Goal: Information Seeking & Learning: Learn about a topic

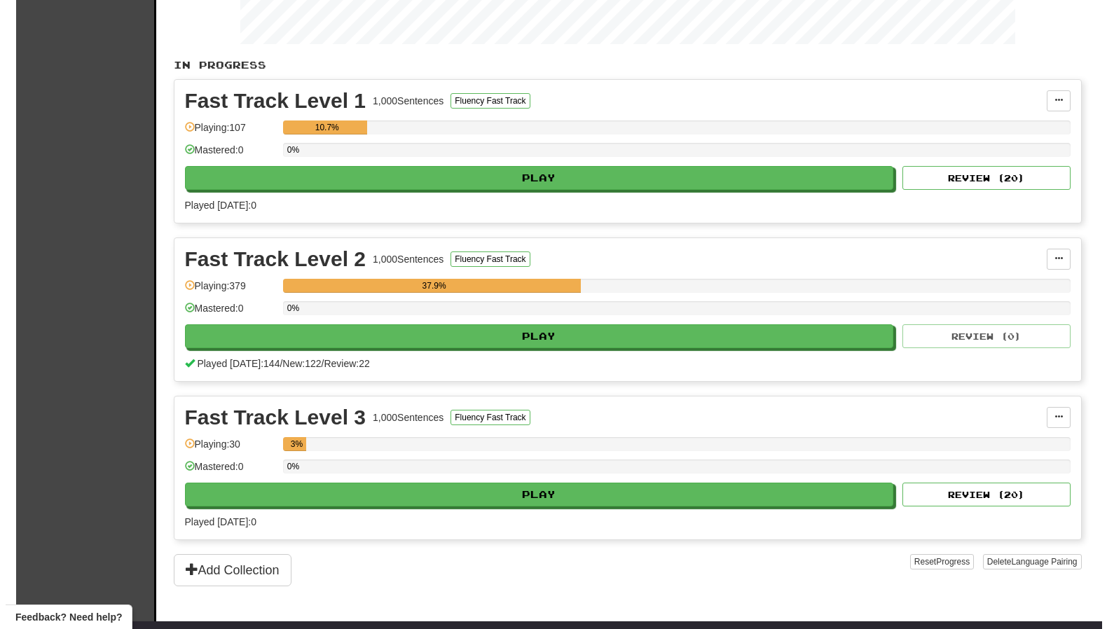
scroll to position [280, 0]
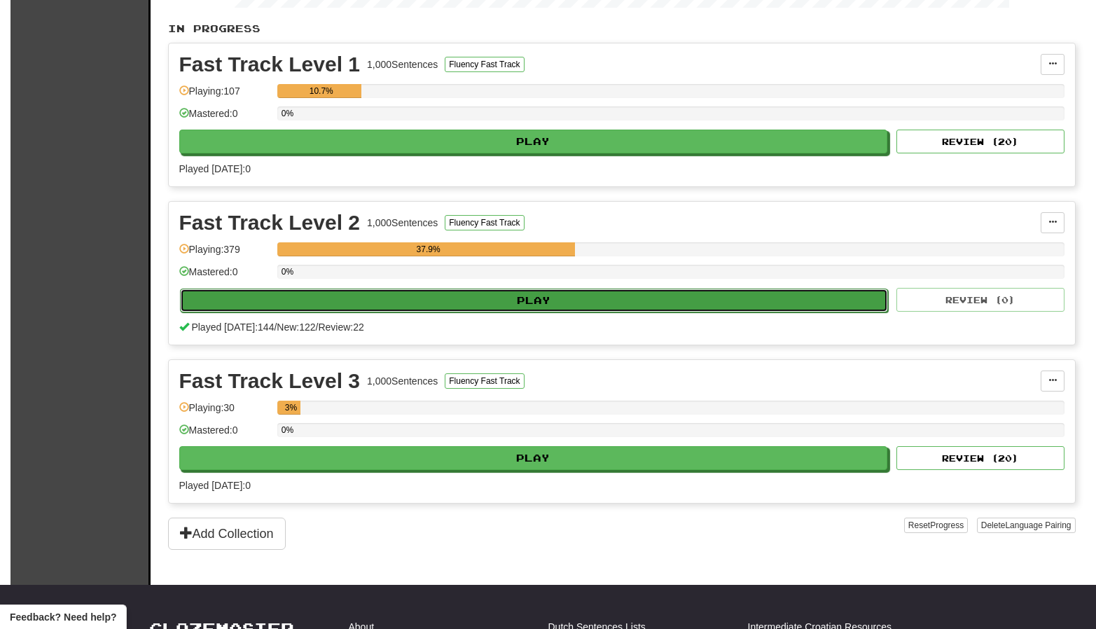
click at [564, 296] on button "Play" at bounding box center [534, 301] width 709 height 24
select select "***"
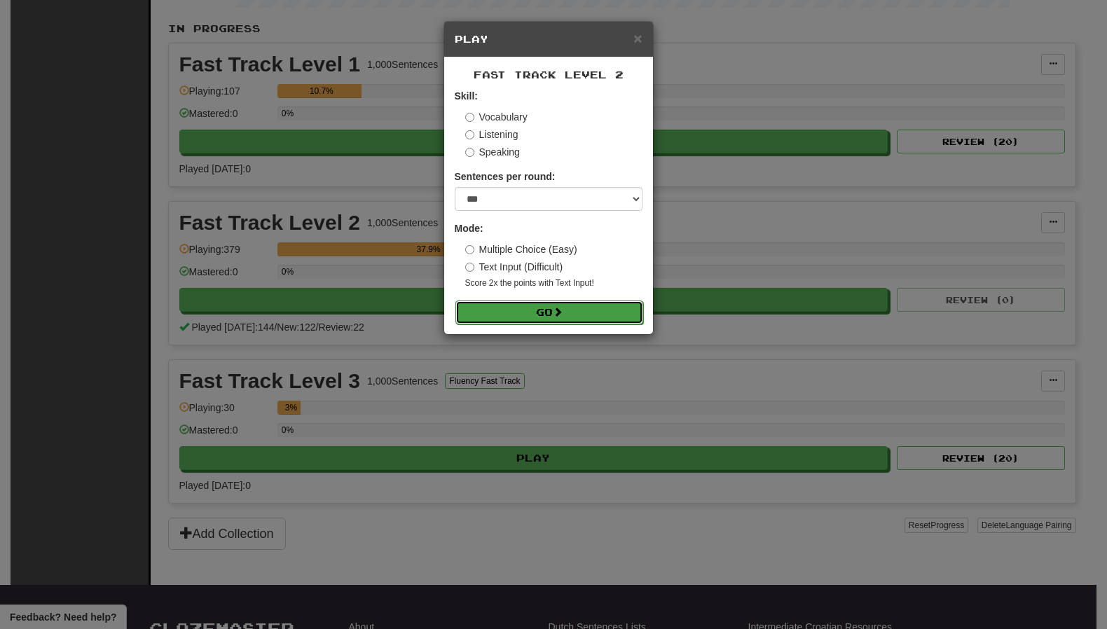
click at [601, 308] on button "Go" at bounding box center [549, 313] width 188 height 24
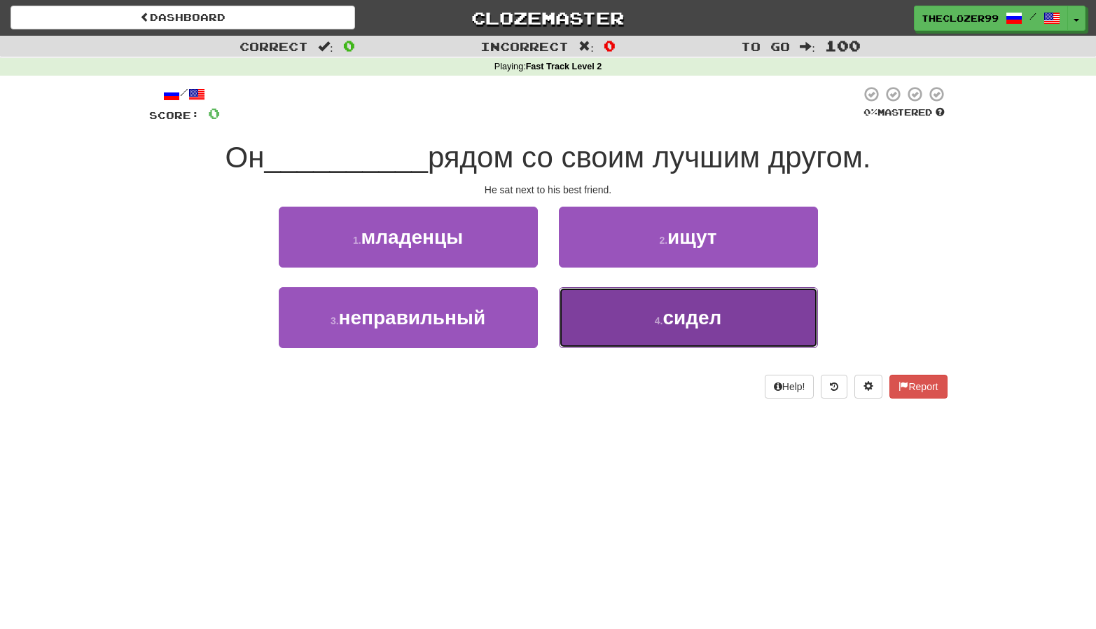
click at [593, 322] on button "4 . сидел" at bounding box center [688, 317] width 259 height 61
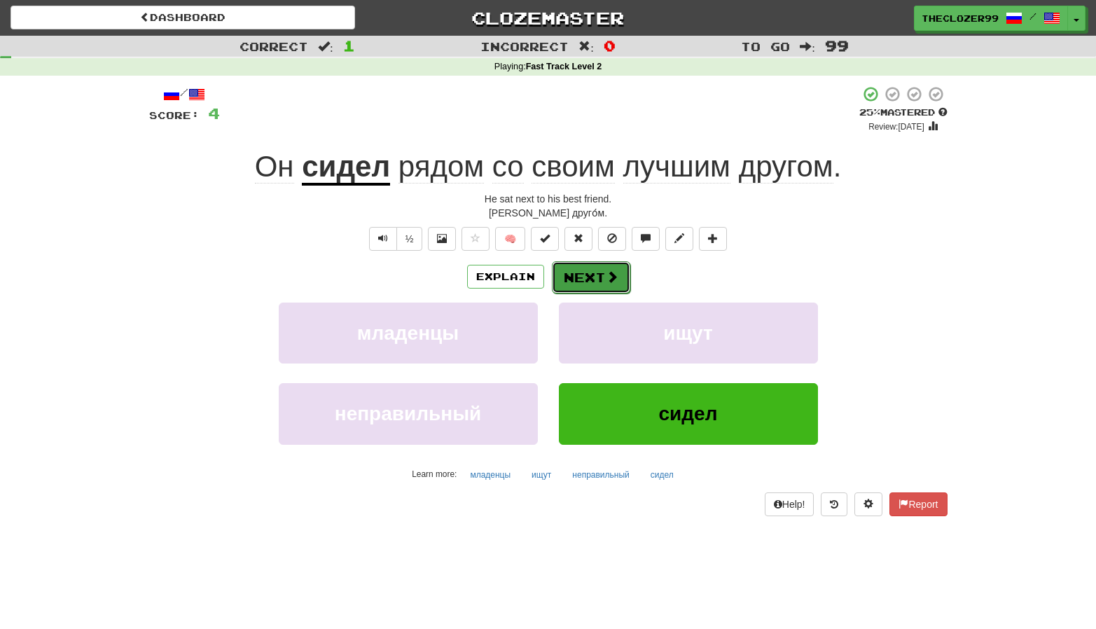
click at [582, 270] on button "Next" at bounding box center [591, 277] width 78 height 32
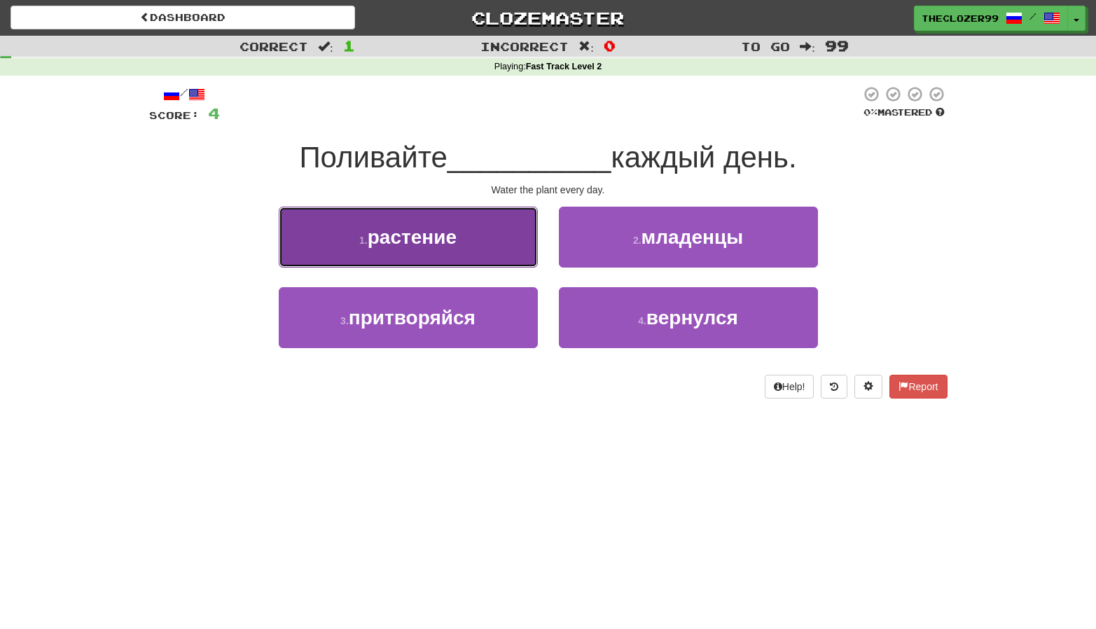
click at [500, 254] on button "1 . растение" at bounding box center [408, 237] width 259 height 61
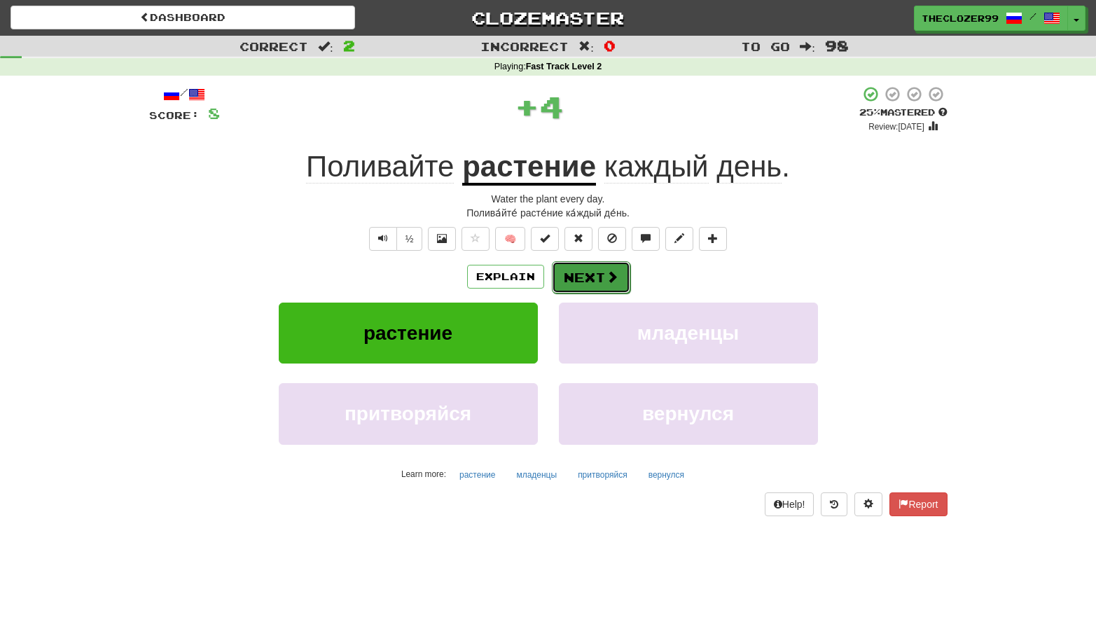
click at [591, 275] on button "Next" at bounding box center [591, 277] width 78 height 32
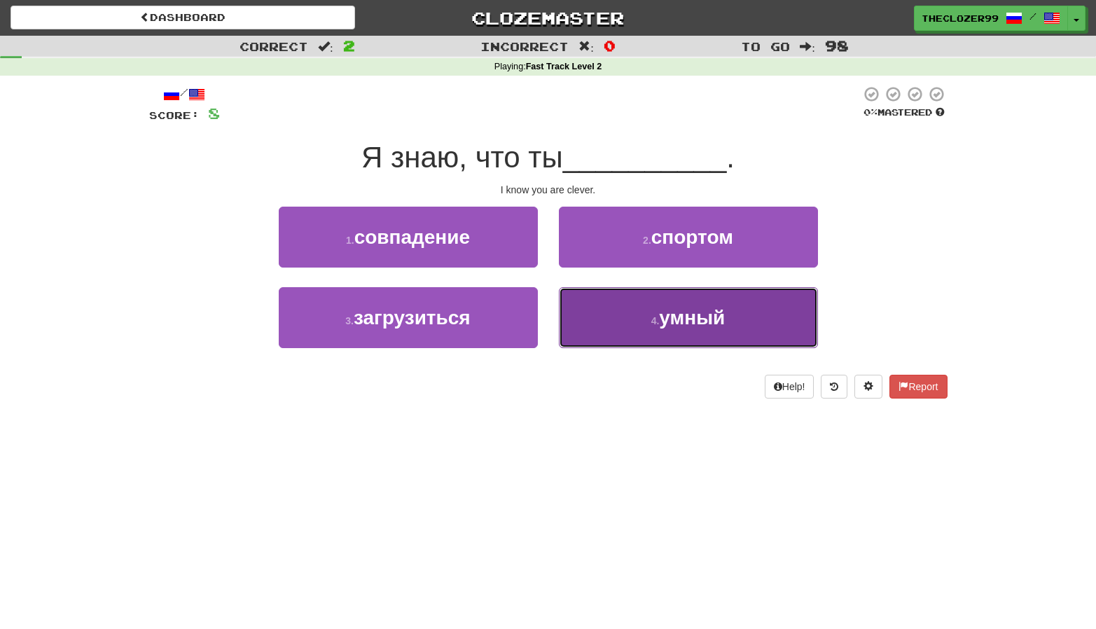
click at [605, 317] on button "4 . умный" at bounding box center [688, 317] width 259 height 61
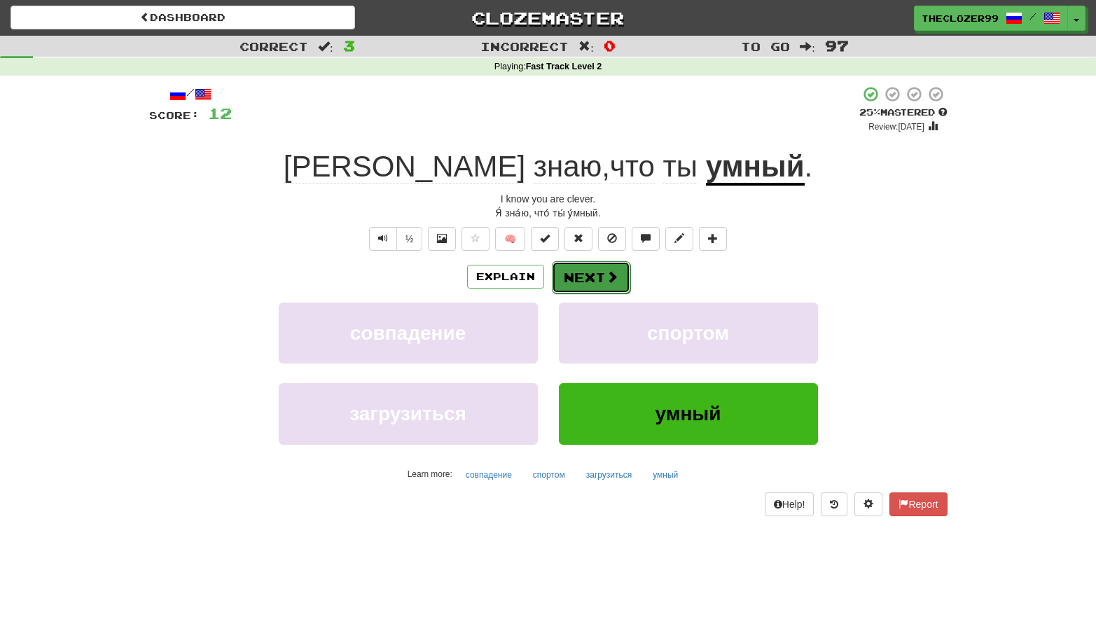
click at [616, 266] on button "Next" at bounding box center [591, 277] width 78 height 32
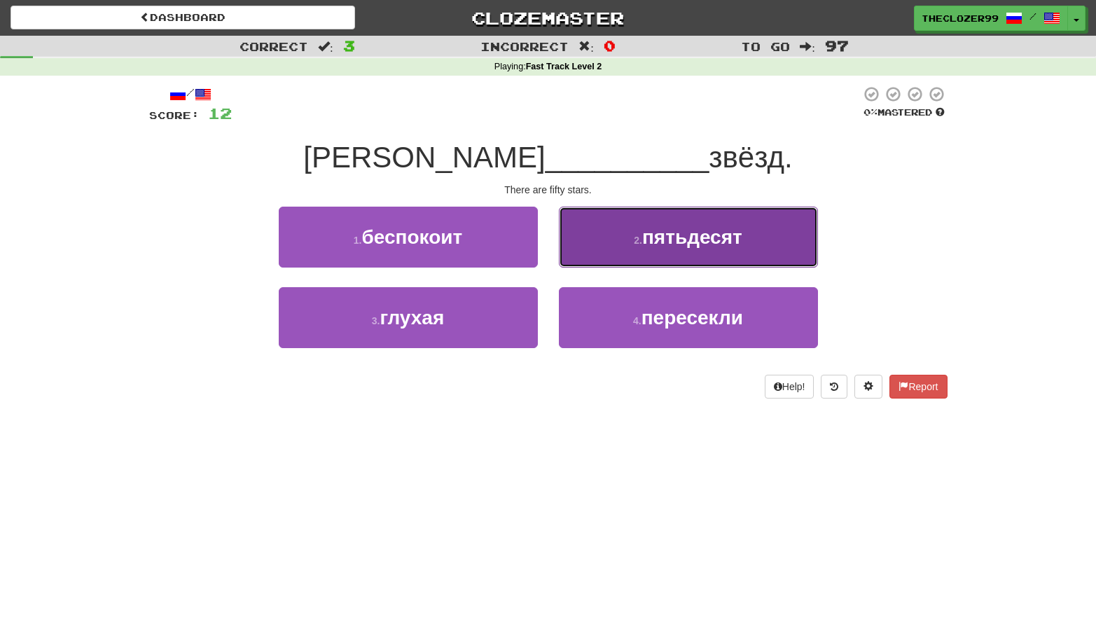
click at [609, 265] on button "2 . пятьдесят" at bounding box center [688, 237] width 259 height 61
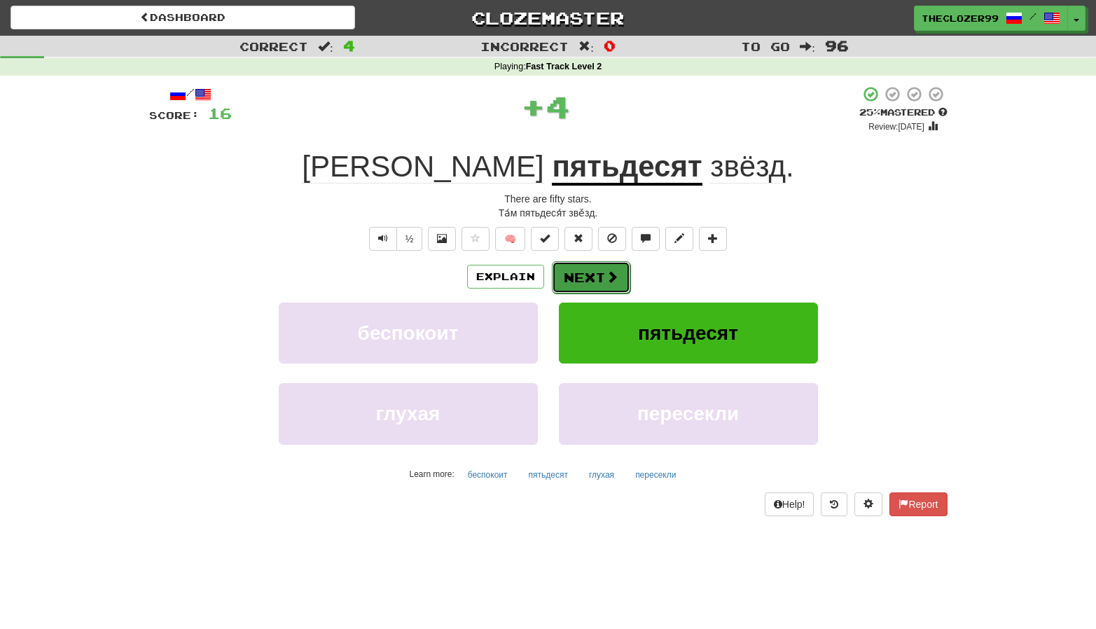
click at [606, 277] on span at bounding box center [612, 276] width 13 height 13
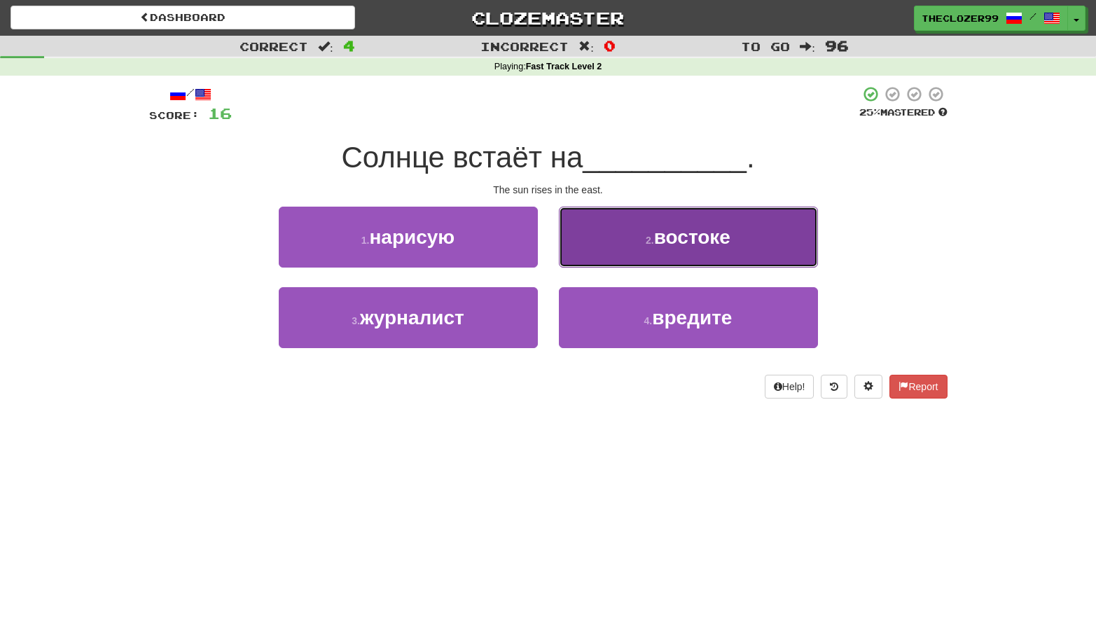
click at [609, 257] on button "2 . востоке" at bounding box center [688, 237] width 259 height 61
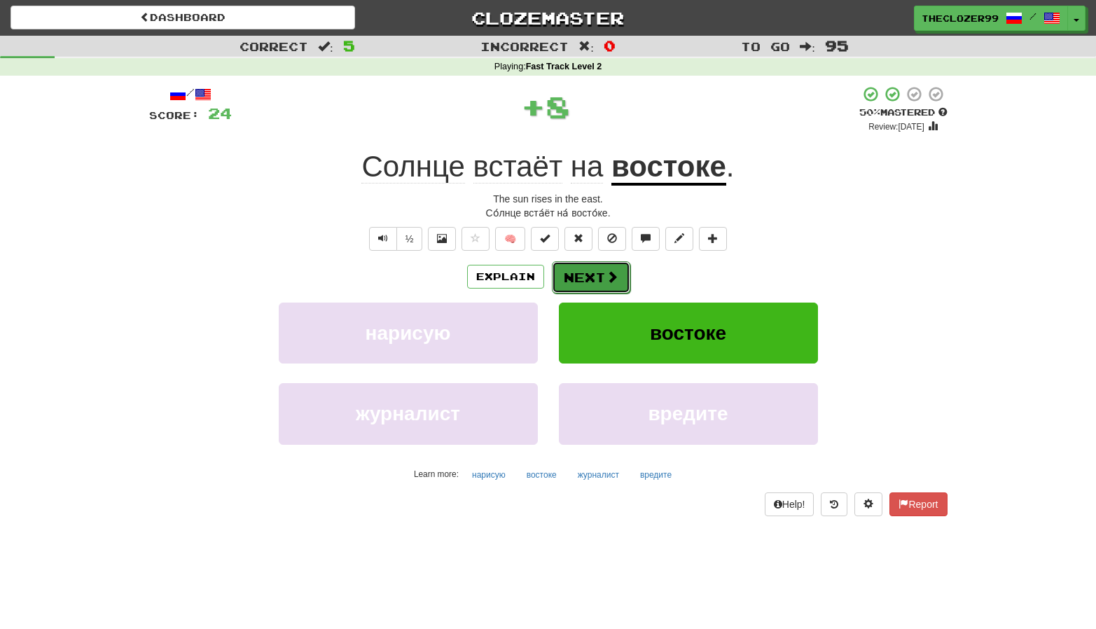
click at [594, 283] on button "Next" at bounding box center [591, 277] width 78 height 32
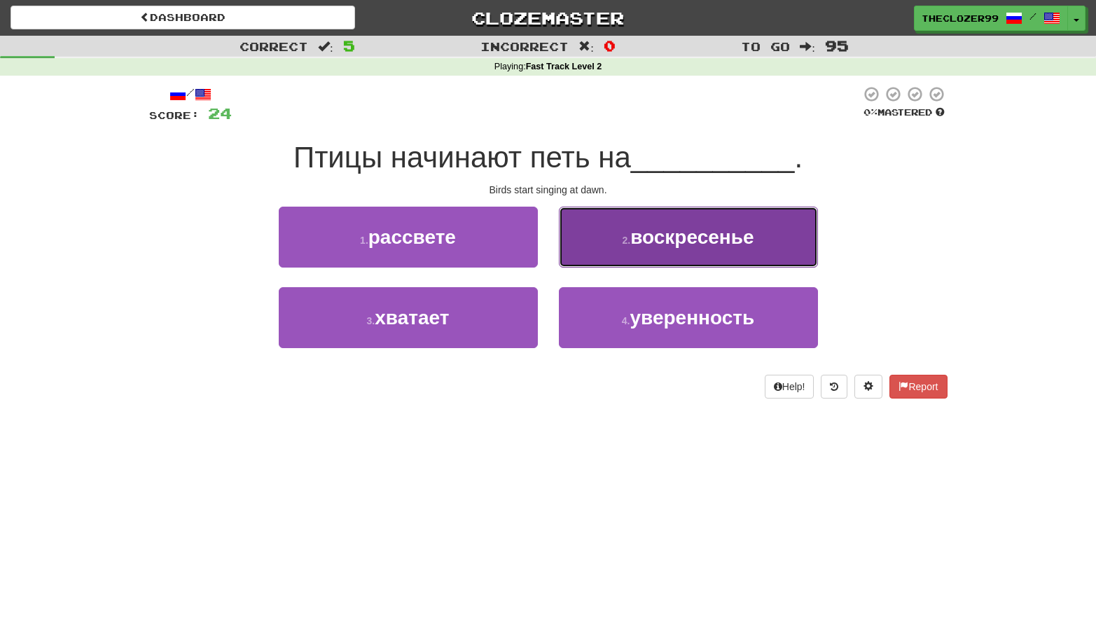
click at [584, 251] on button "2 . воскресенье" at bounding box center [688, 237] width 259 height 61
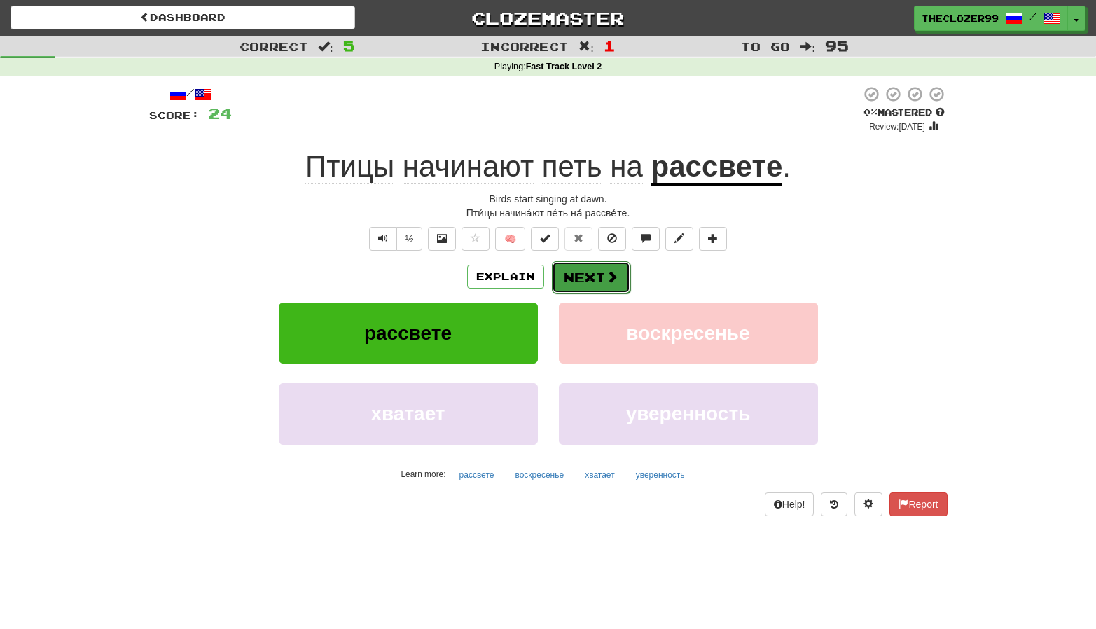
click at [572, 278] on button "Next" at bounding box center [591, 277] width 78 height 32
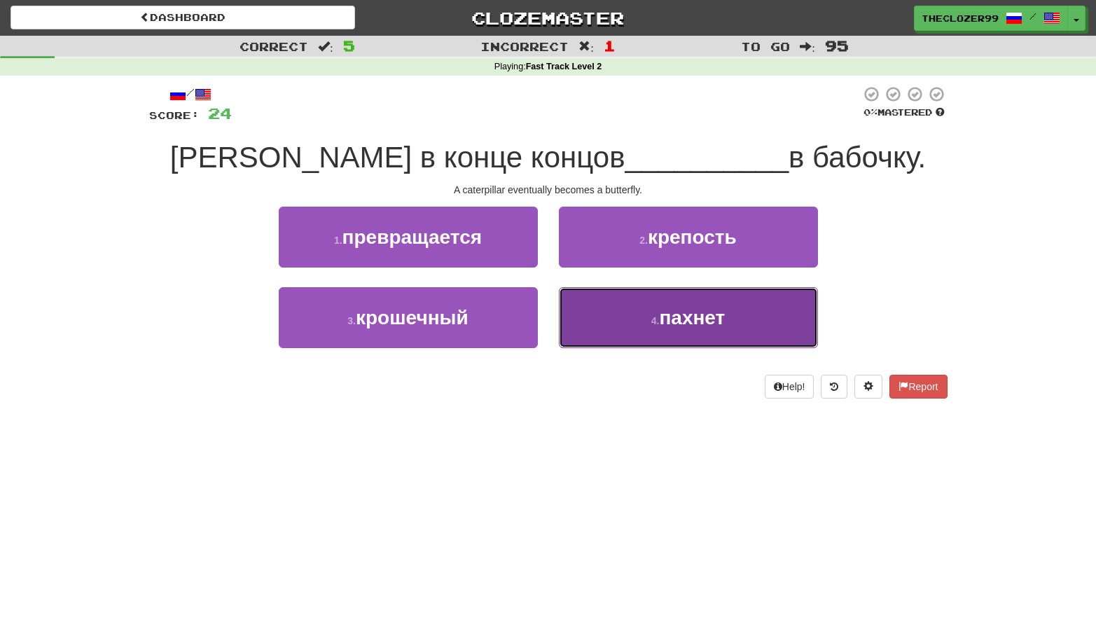
click at [616, 304] on button "4 . пахнет" at bounding box center [688, 317] width 259 height 61
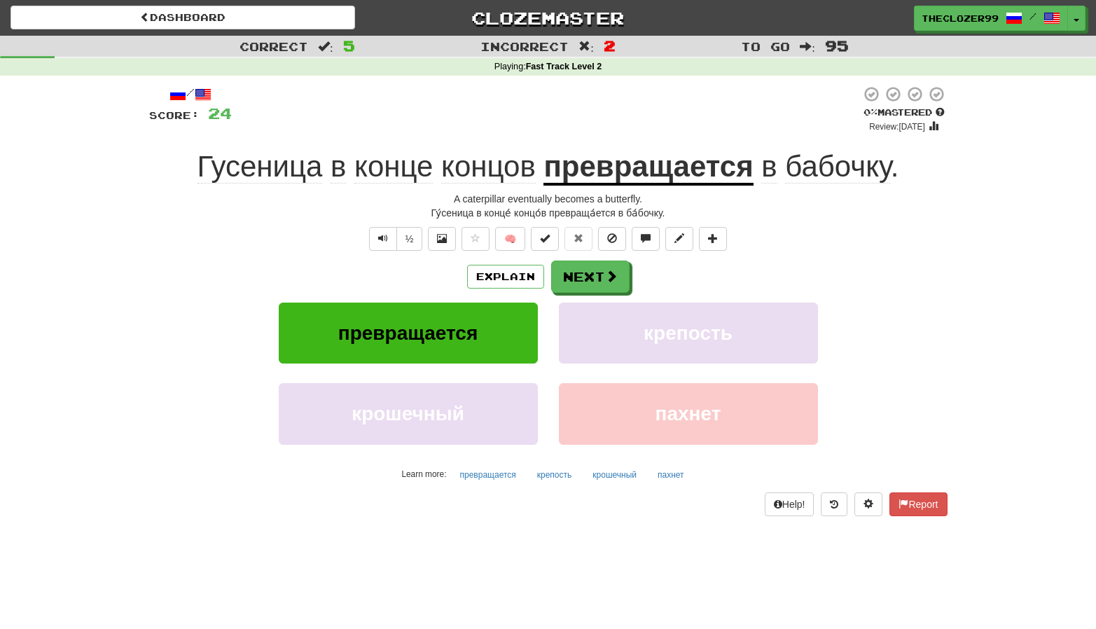
click at [565, 171] on u "превращается" at bounding box center [648, 168] width 209 height 36
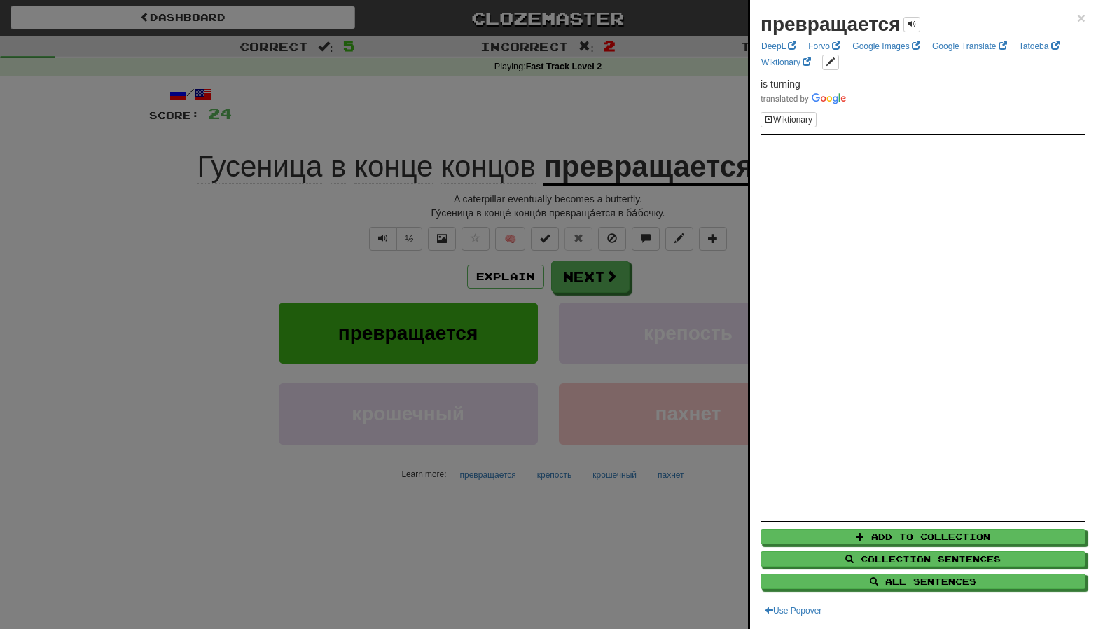
click at [604, 269] on div at bounding box center [548, 314] width 1096 height 629
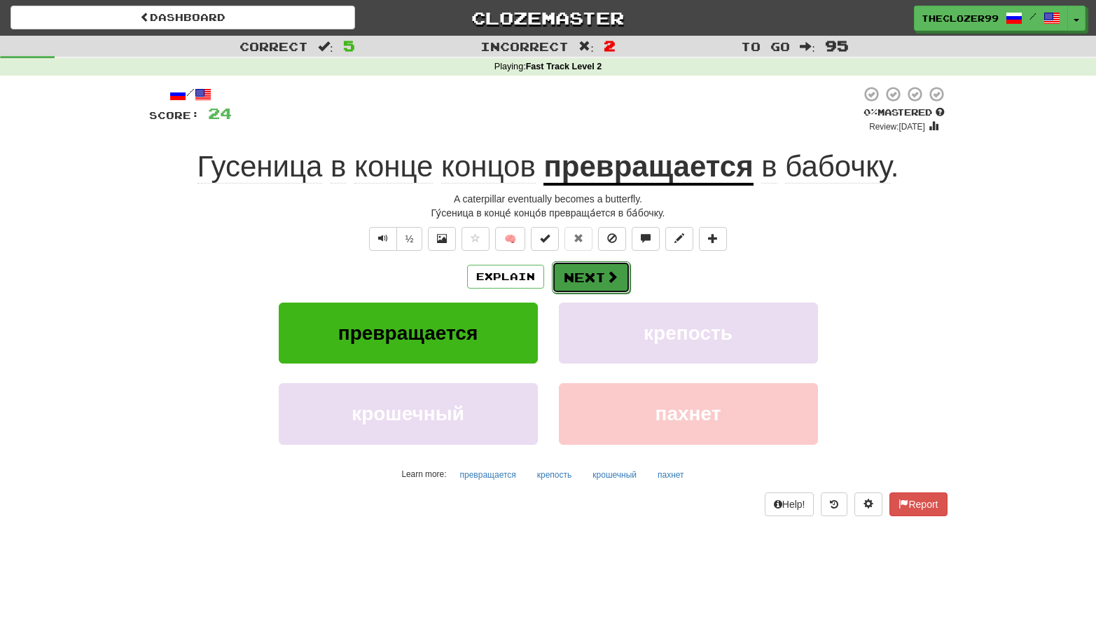
click at [609, 278] on span at bounding box center [612, 276] width 13 height 13
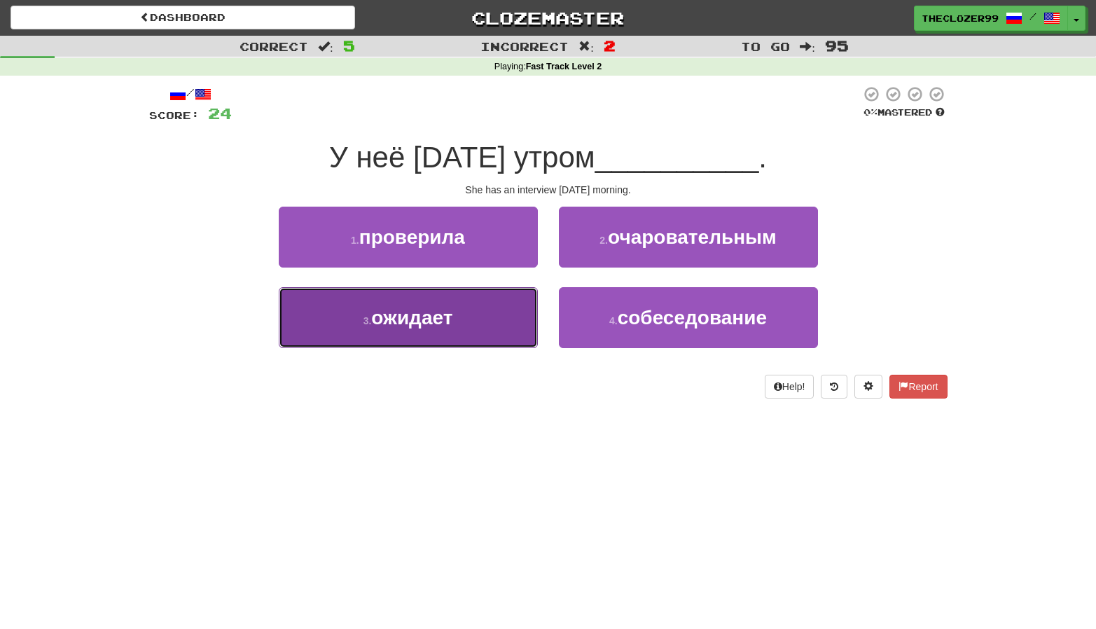
click at [502, 323] on button "3 . ожидает" at bounding box center [408, 317] width 259 height 61
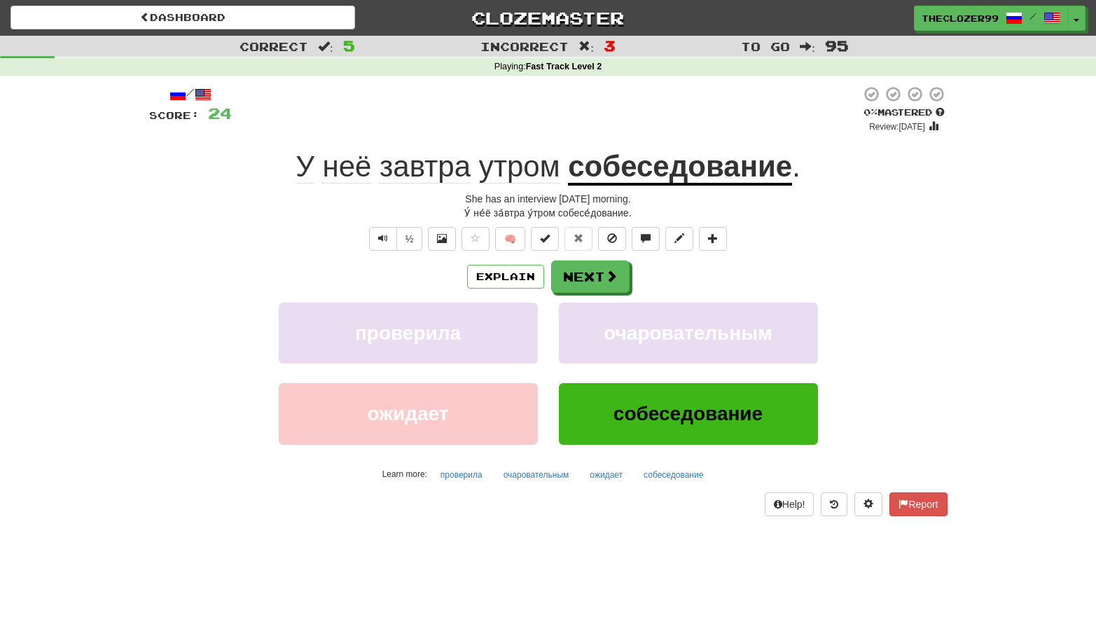
click at [603, 175] on u "собеседование" at bounding box center [680, 168] width 224 height 36
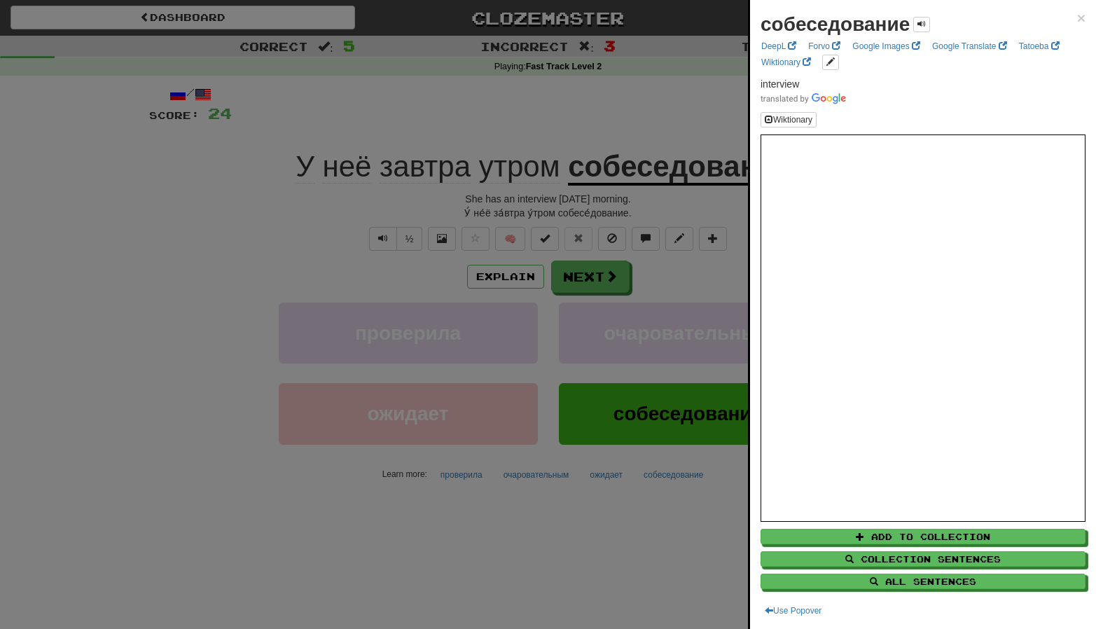
click at [610, 282] on div at bounding box center [548, 314] width 1096 height 629
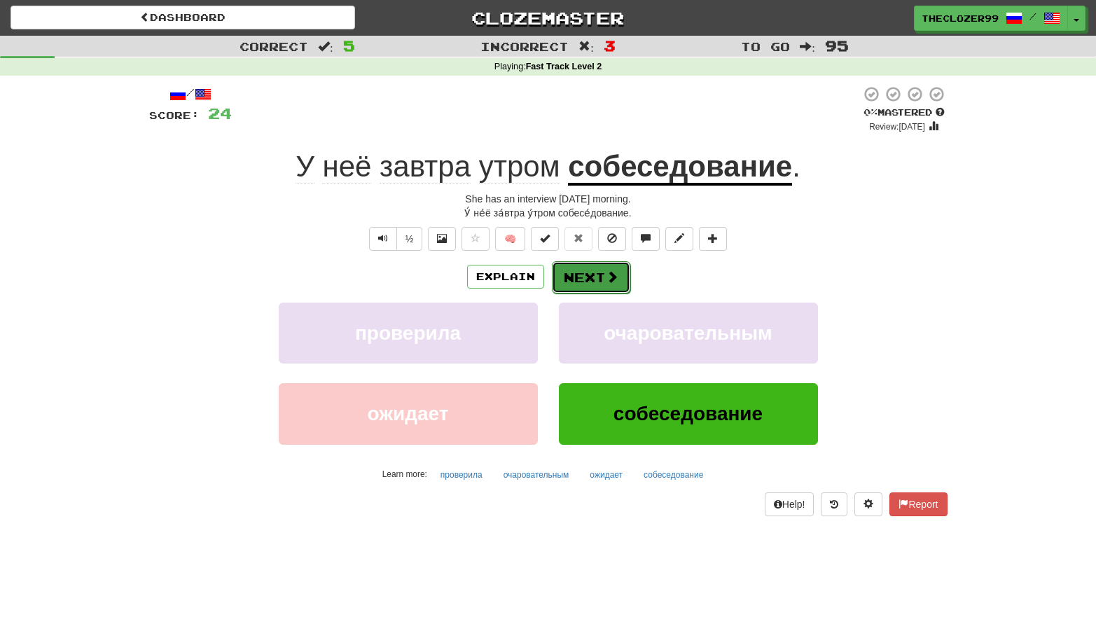
click at [602, 284] on button "Next" at bounding box center [591, 277] width 78 height 32
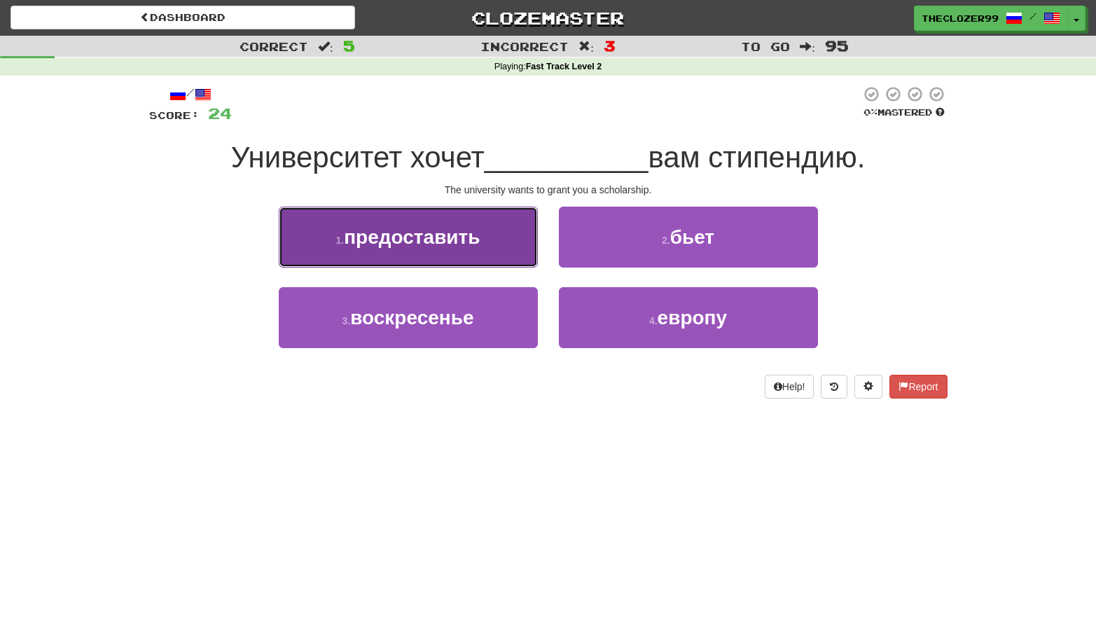
click at [441, 246] on span "предоставить" at bounding box center [412, 237] width 136 height 22
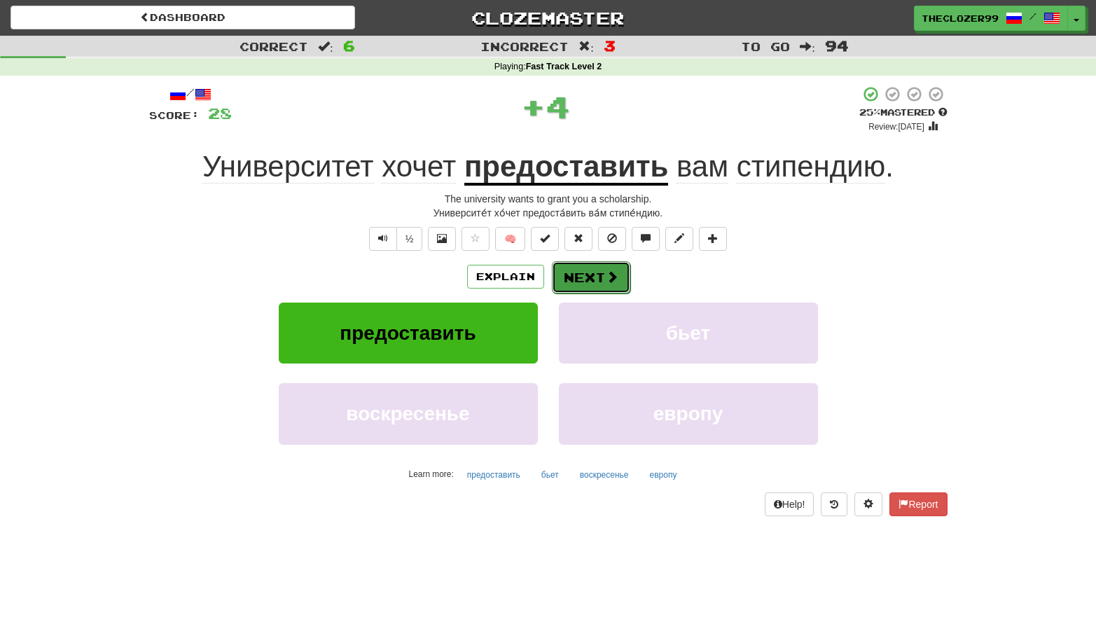
click at [607, 273] on span at bounding box center [612, 276] width 13 height 13
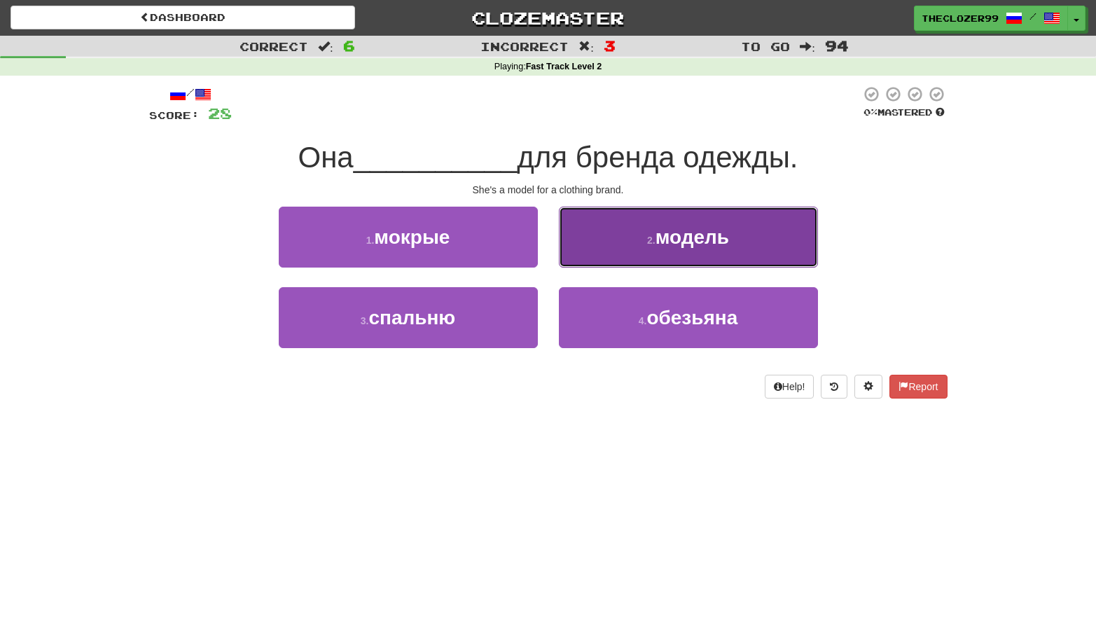
click at [630, 249] on button "2 . модель" at bounding box center [688, 237] width 259 height 61
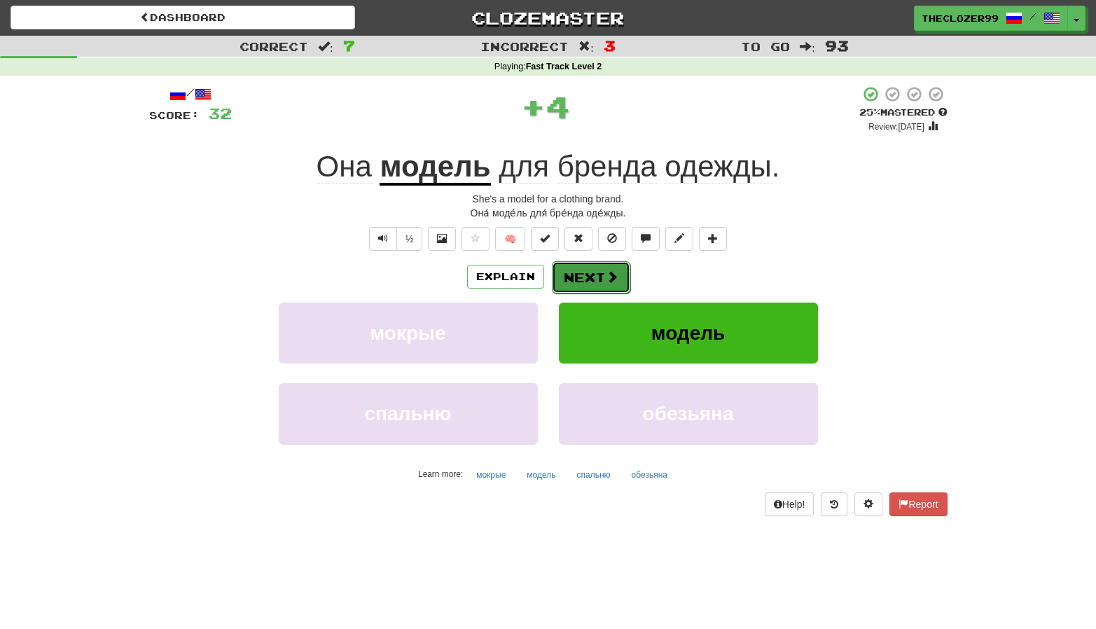
click at [607, 282] on span at bounding box center [612, 276] width 13 height 13
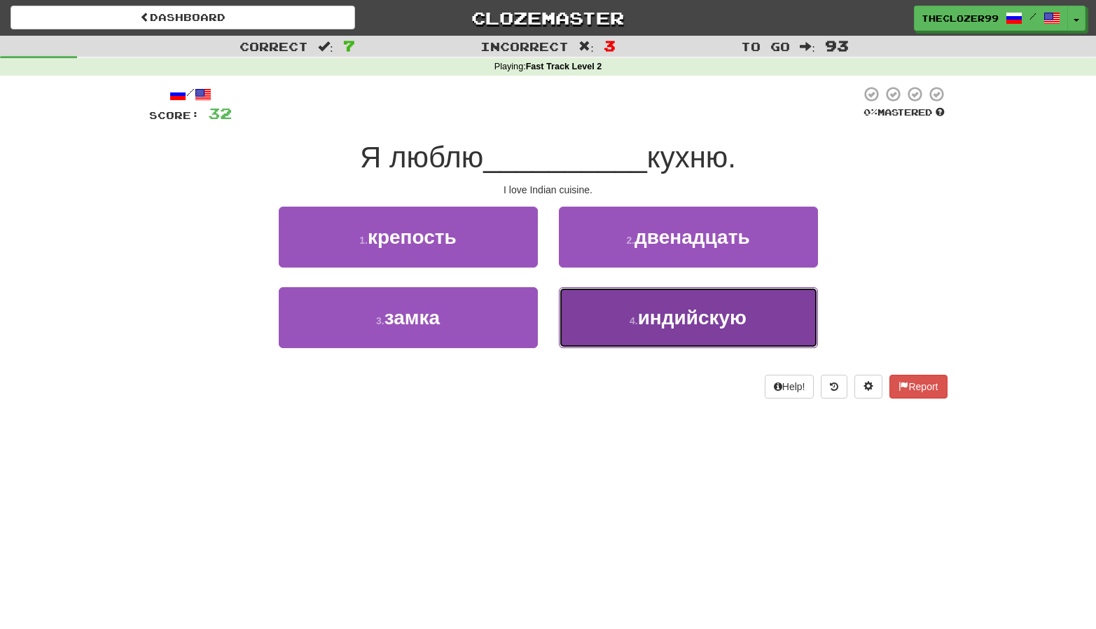
click at [598, 299] on button "4 . индийскую" at bounding box center [688, 317] width 259 height 61
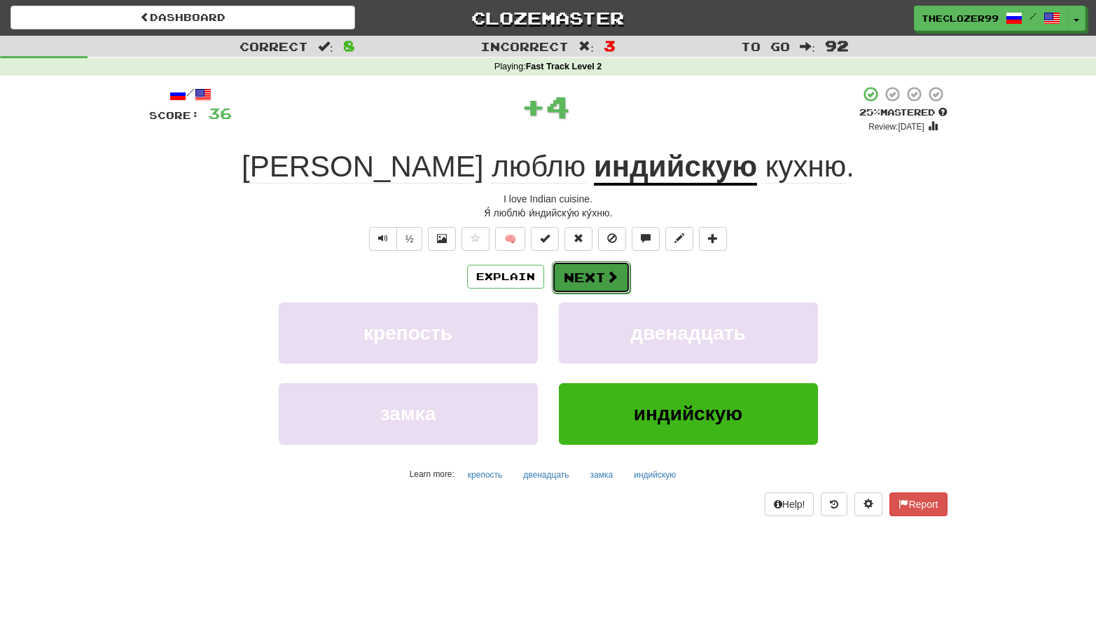
click at [587, 264] on button "Next" at bounding box center [591, 277] width 78 height 32
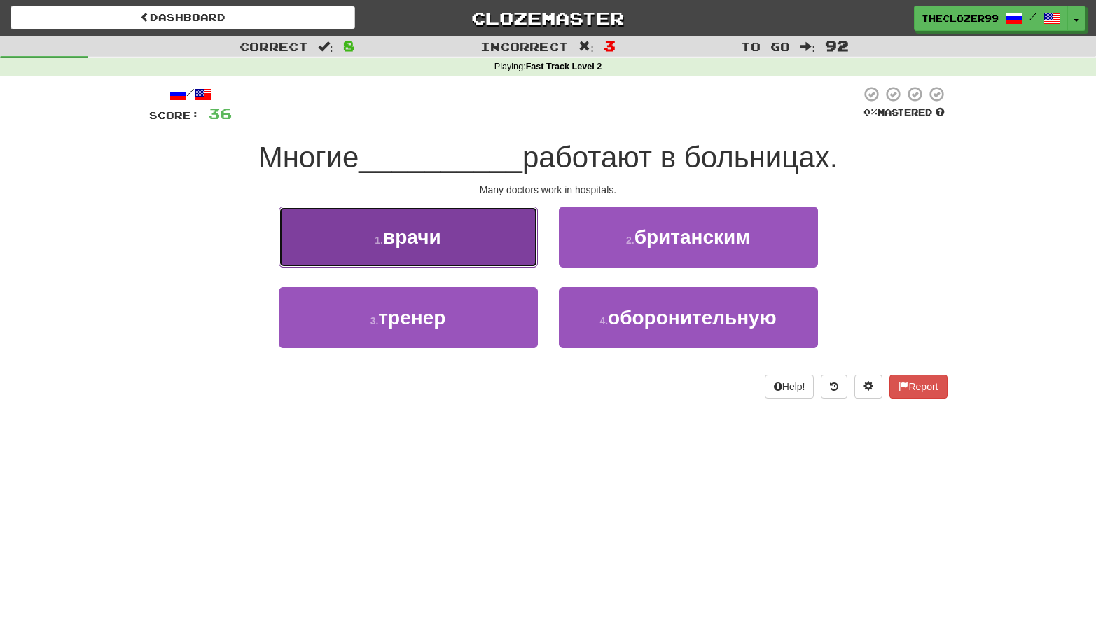
click at [493, 258] on button "1 . врачи" at bounding box center [408, 237] width 259 height 61
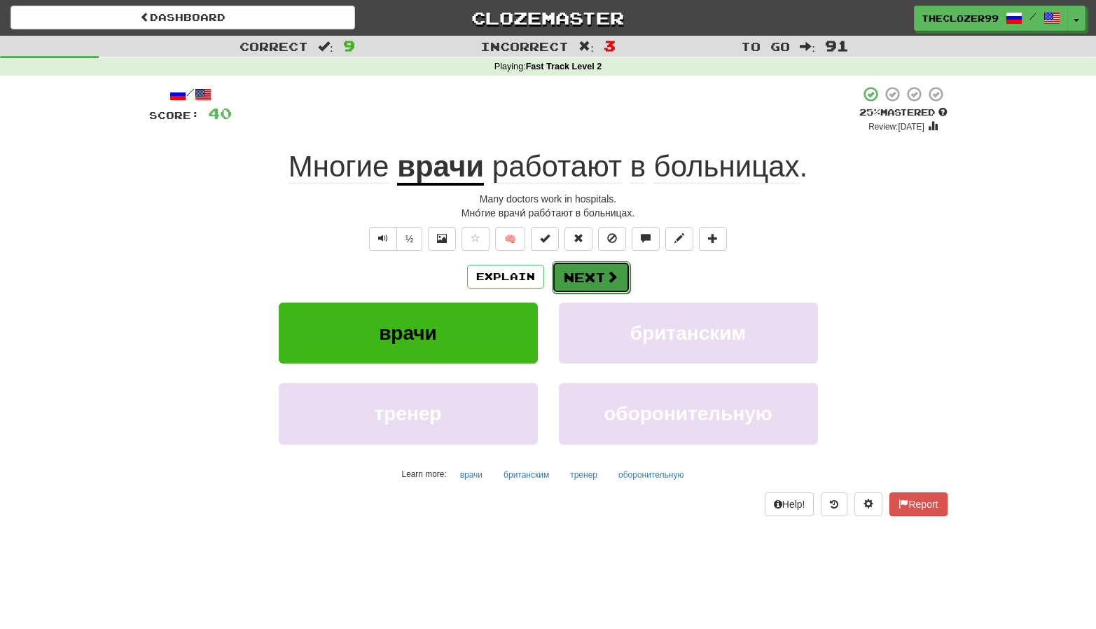
click at [572, 282] on button "Next" at bounding box center [591, 277] width 78 height 32
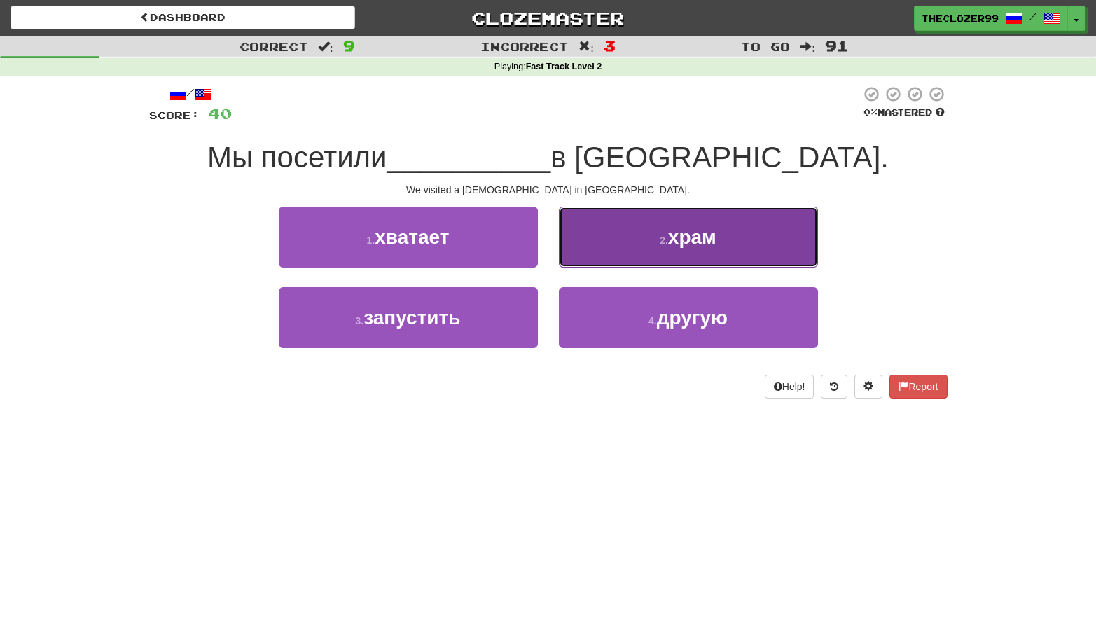
click at [640, 247] on button "2 . храм" at bounding box center [688, 237] width 259 height 61
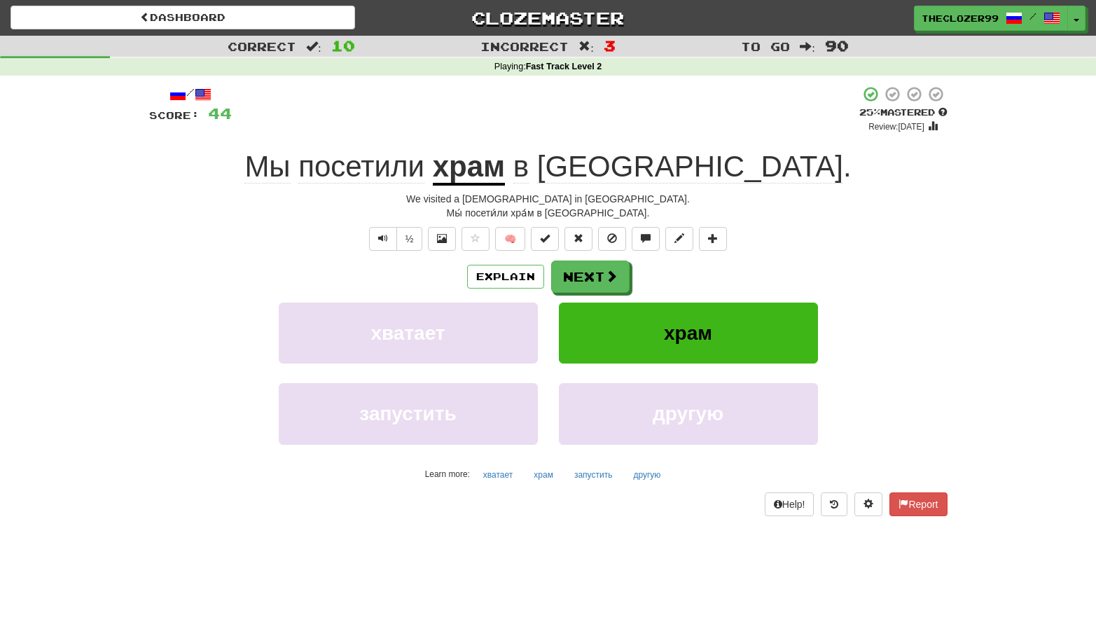
click at [505, 174] on u "храм" at bounding box center [469, 168] width 72 height 36
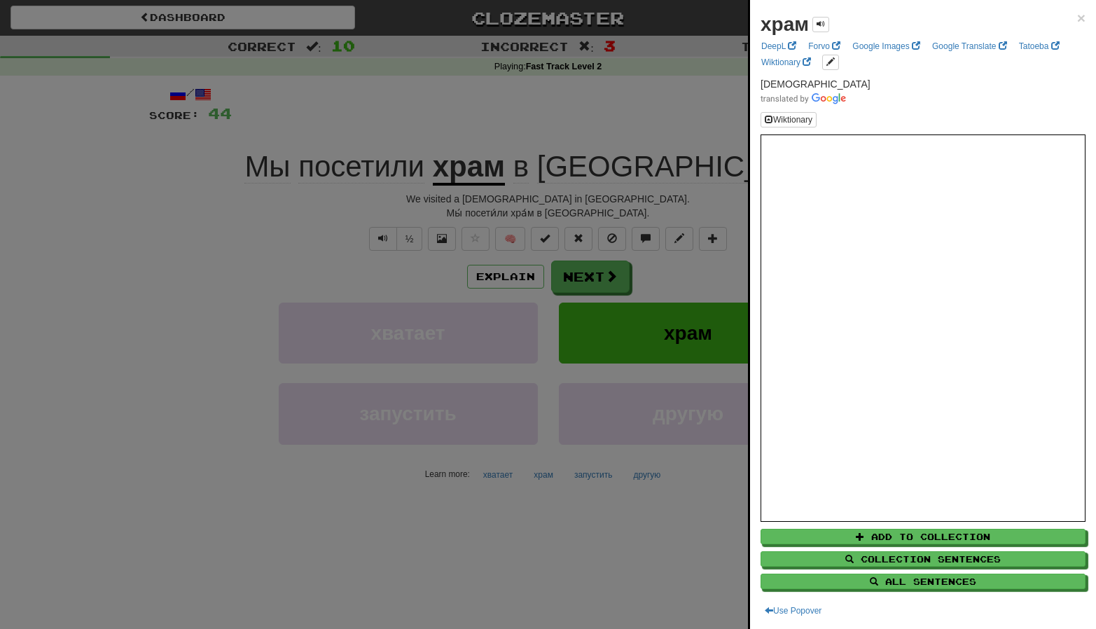
click at [599, 120] on div at bounding box center [548, 314] width 1096 height 629
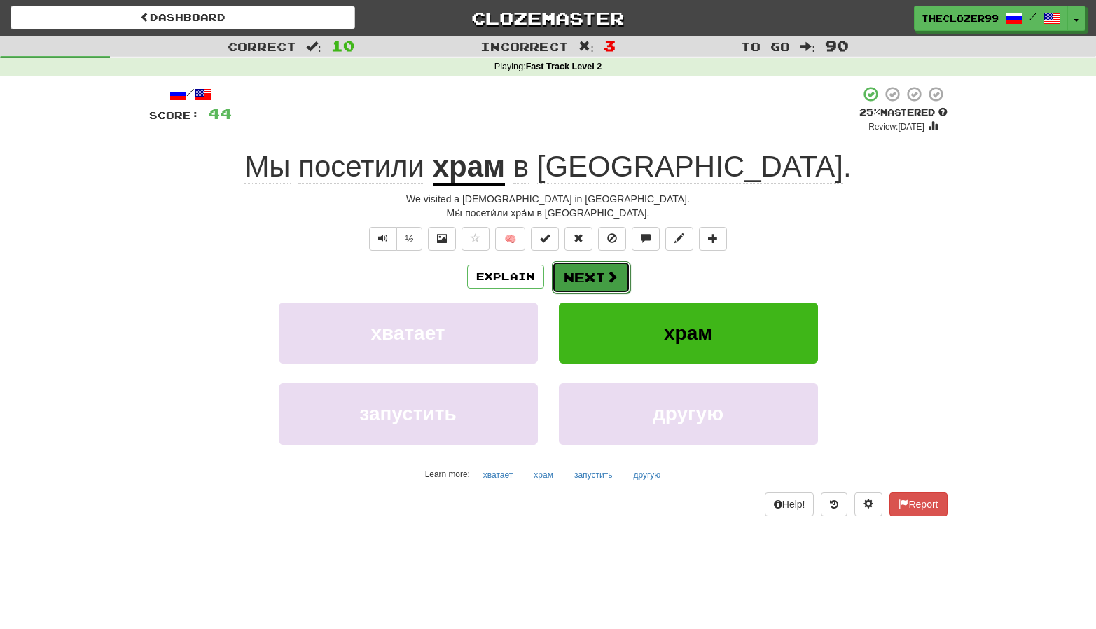
click at [595, 271] on button "Next" at bounding box center [591, 277] width 78 height 32
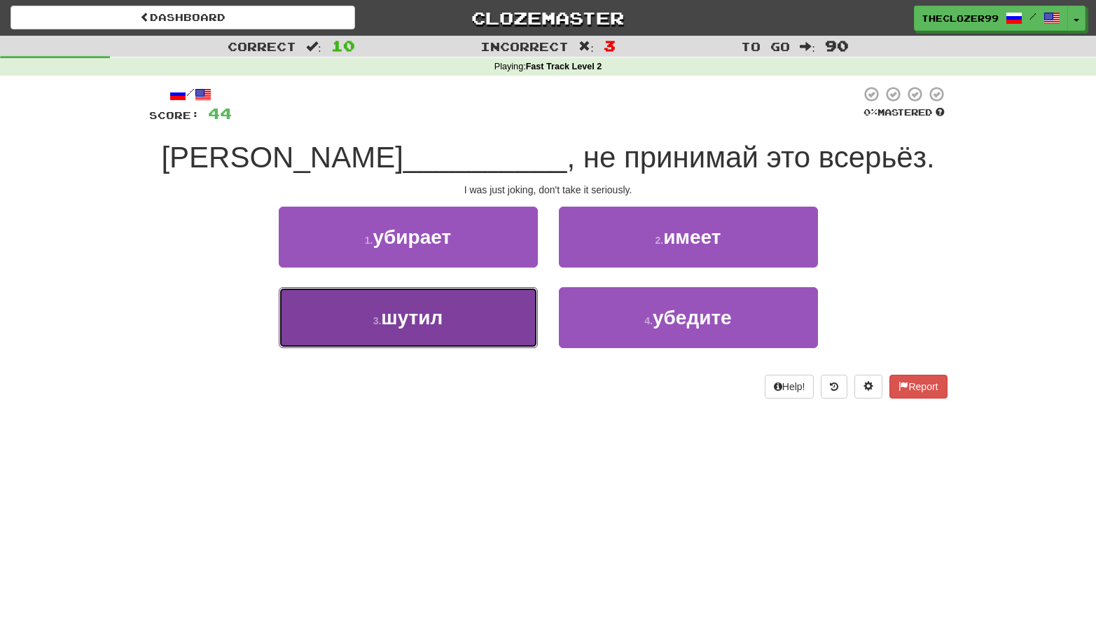
click at [478, 315] on button "3 . шутил" at bounding box center [408, 317] width 259 height 61
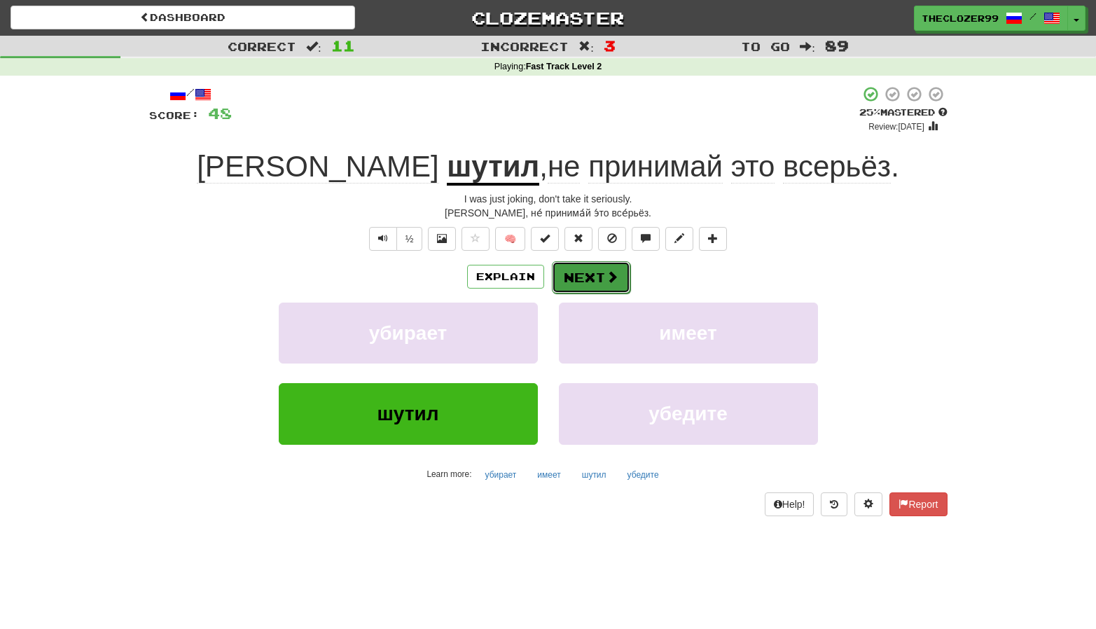
click at [569, 276] on button "Next" at bounding box center [591, 277] width 78 height 32
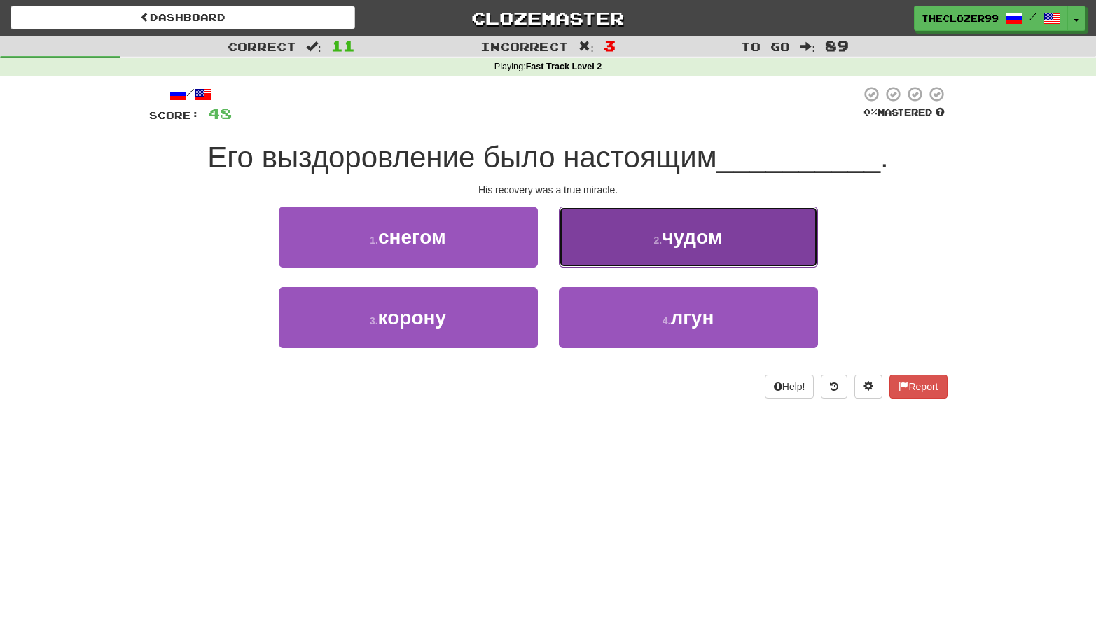
click at [628, 255] on button "2 . чудом" at bounding box center [688, 237] width 259 height 61
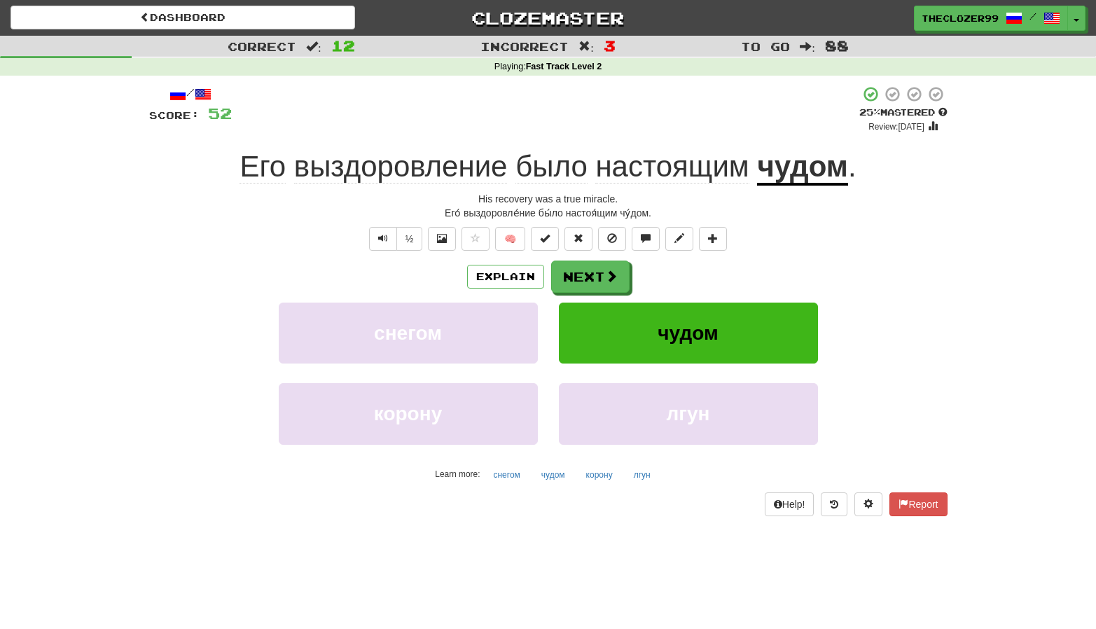
click at [781, 176] on u "чудом" at bounding box center [802, 168] width 91 height 36
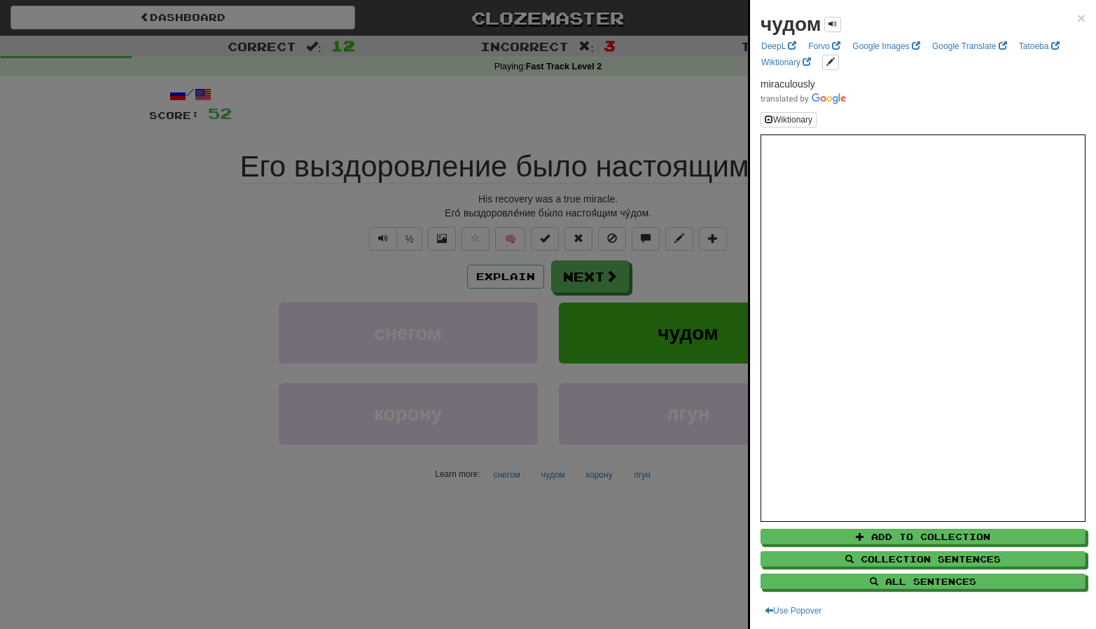
click at [651, 113] on div at bounding box center [548, 314] width 1096 height 629
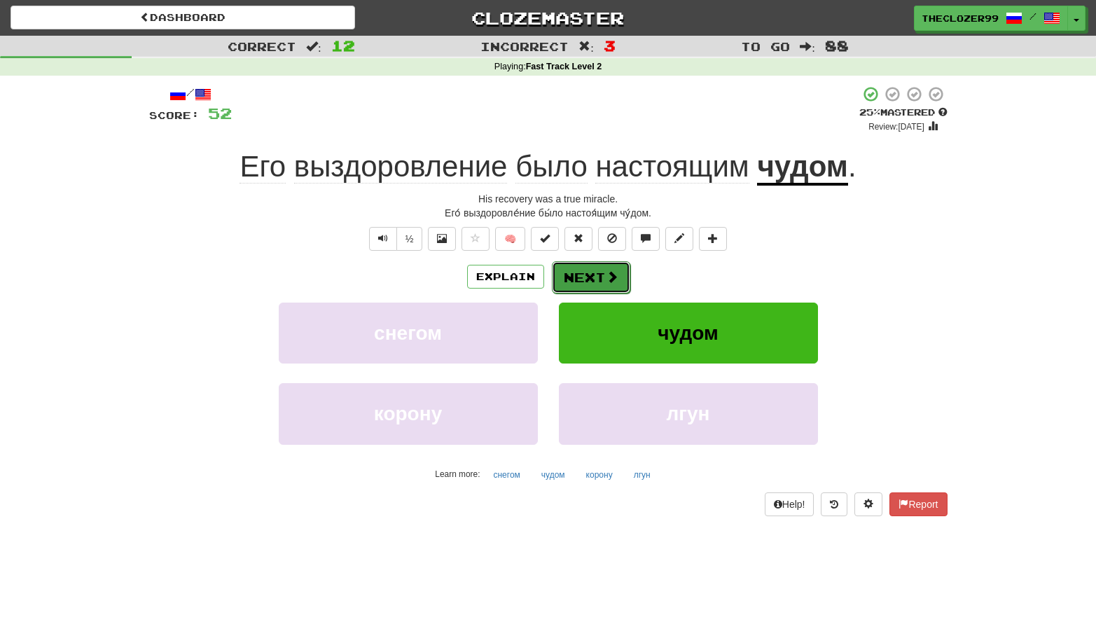
click at [572, 277] on button "Next" at bounding box center [591, 277] width 78 height 32
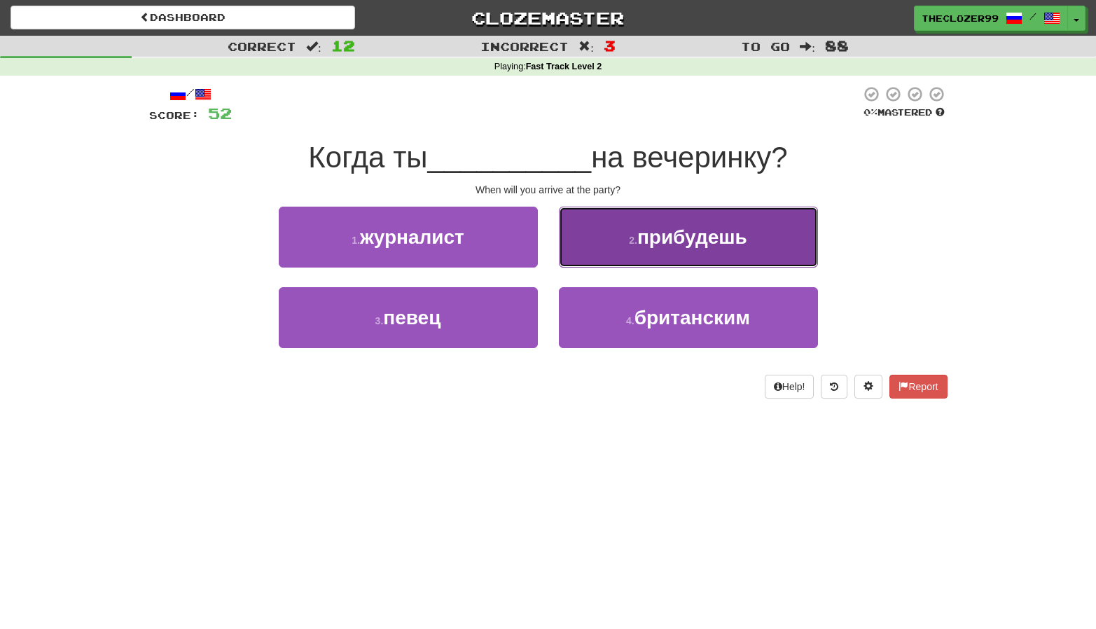
click at [597, 254] on button "2 . прибудешь" at bounding box center [688, 237] width 259 height 61
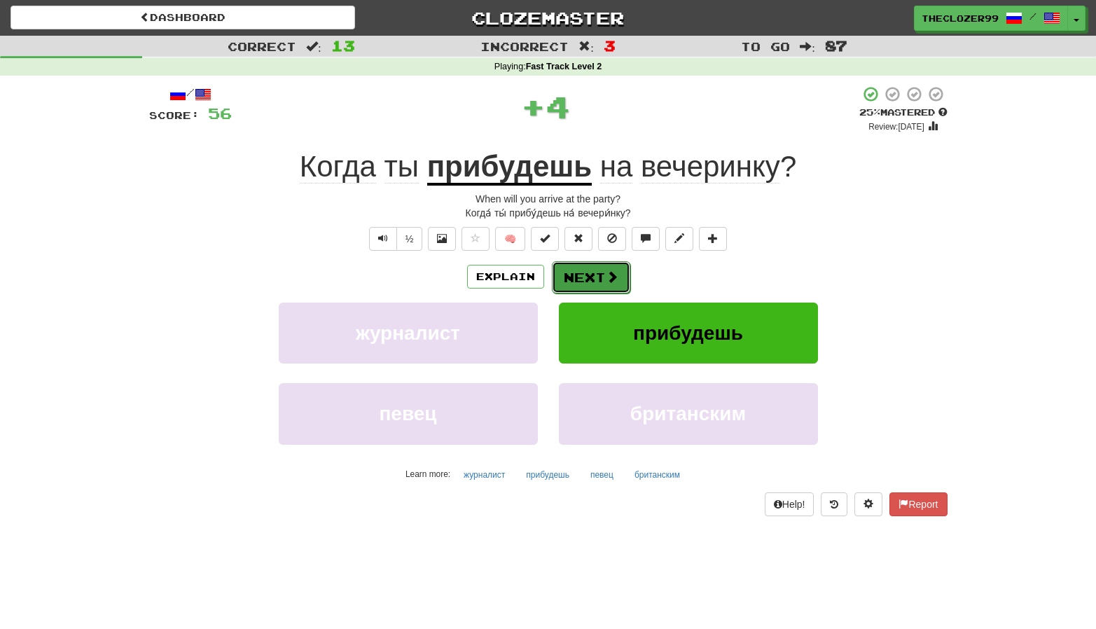
click at [592, 275] on button "Next" at bounding box center [591, 277] width 78 height 32
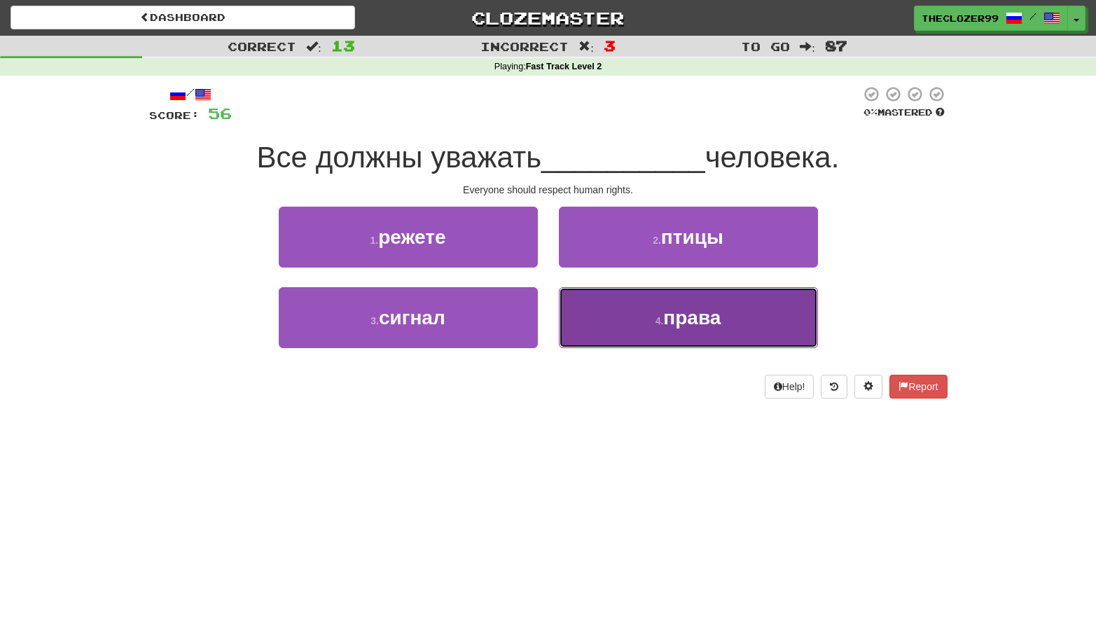
click at [622, 340] on button "4 . права" at bounding box center [688, 317] width 259 height 61
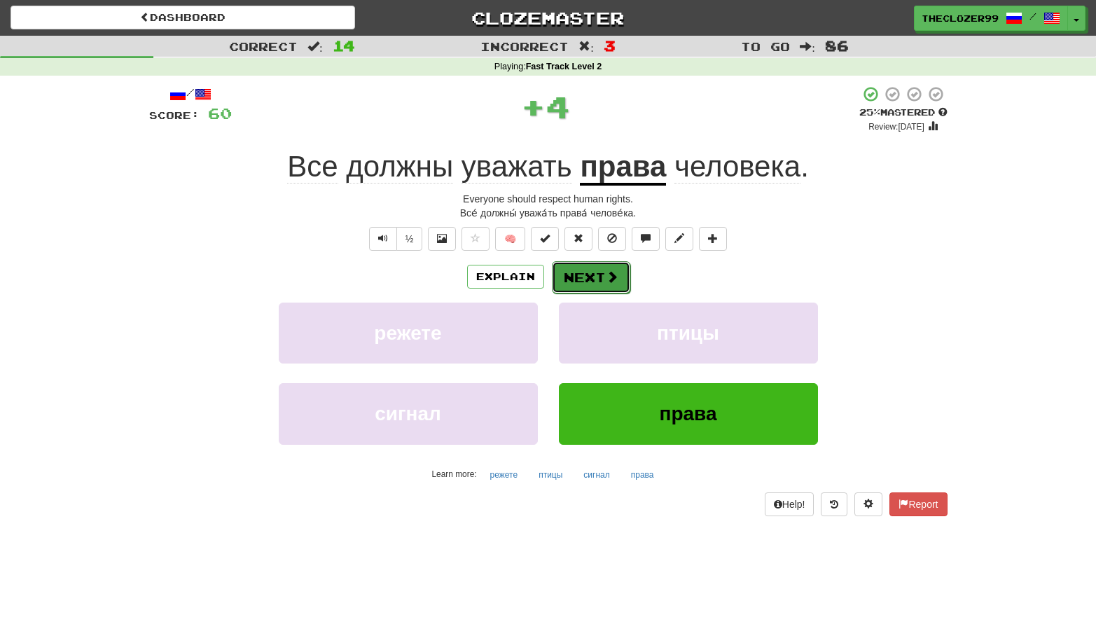
click at [579, 272] on button "Next" at bounding box center [591, 277] width 78 height 32
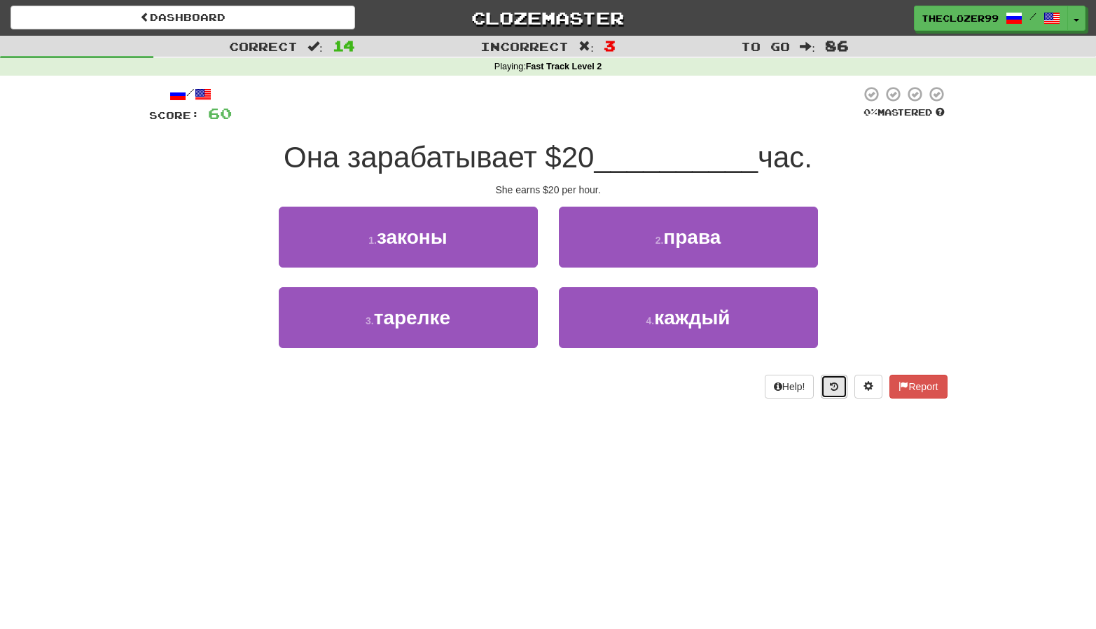
click at [836, 387] on icon at bounding box center [834, 387] width 8 height 10
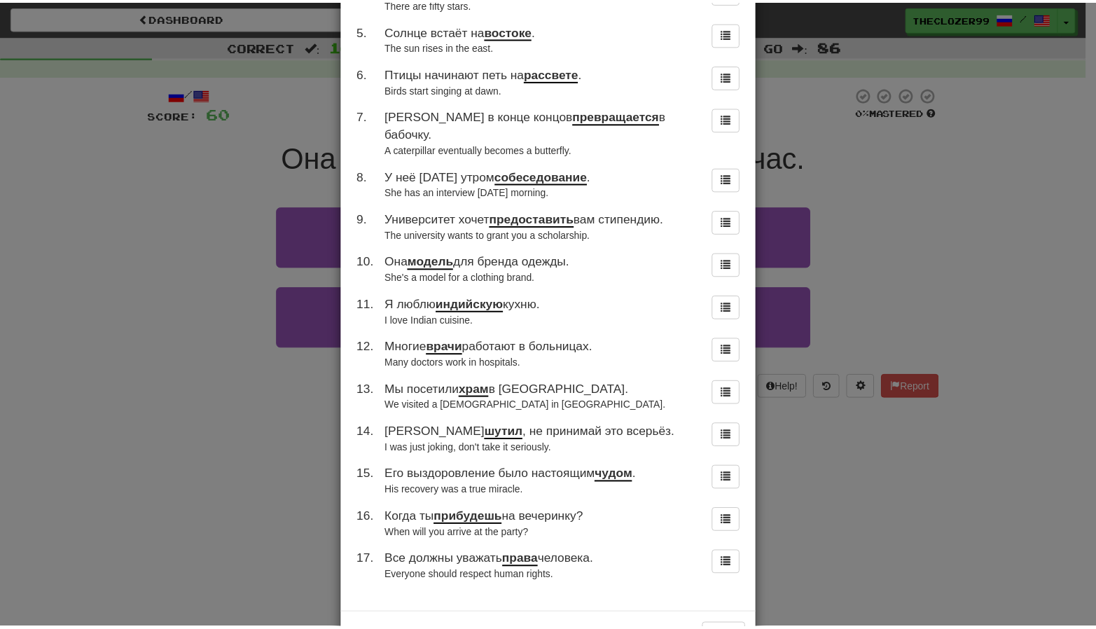
scroll to position [257, 0]
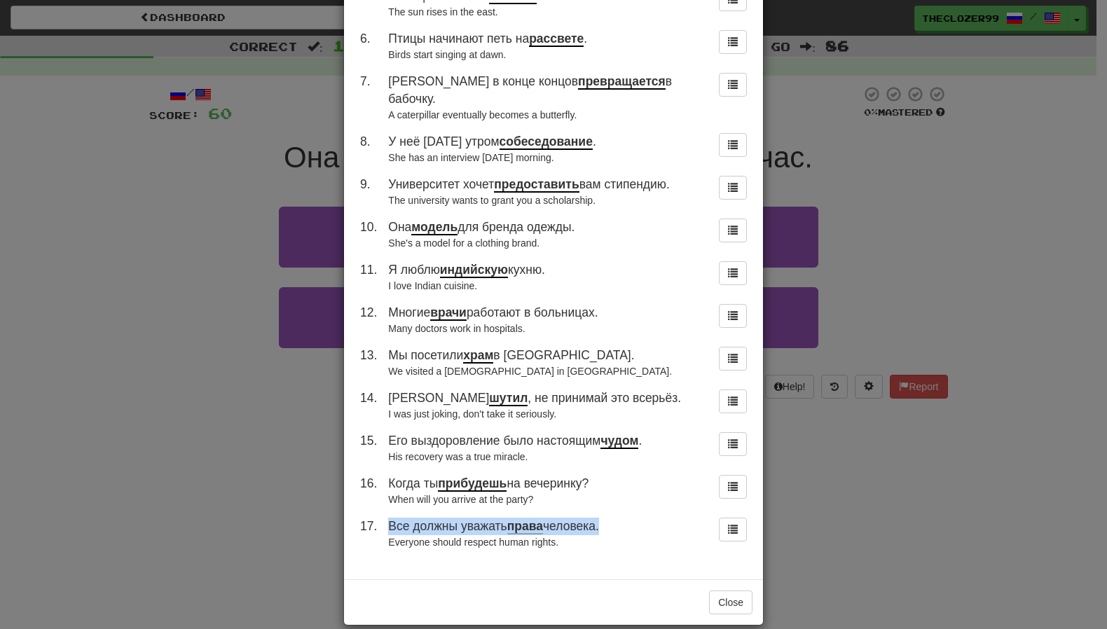
drag, startPoint x: 383, startPoint y: 509, endPoint x: 594, endPoint y: 511, distance: 210.9
click at [594, 519] on span "Все должны уважать права человека." at bounding box center [493, 526] width 211 height 15
copy span "Все должны уважать права человека"
drag, startPoint x: 289, startPoint y: 374, endPoint x: 324, endPoint y: 357, distance: 39.2
click at [289, 374] on div "× Round History 1 . Он сидел рядом со своим лучшим другом. He sat next to his b…" at bounding box center [553, 314] width 1107 height 629
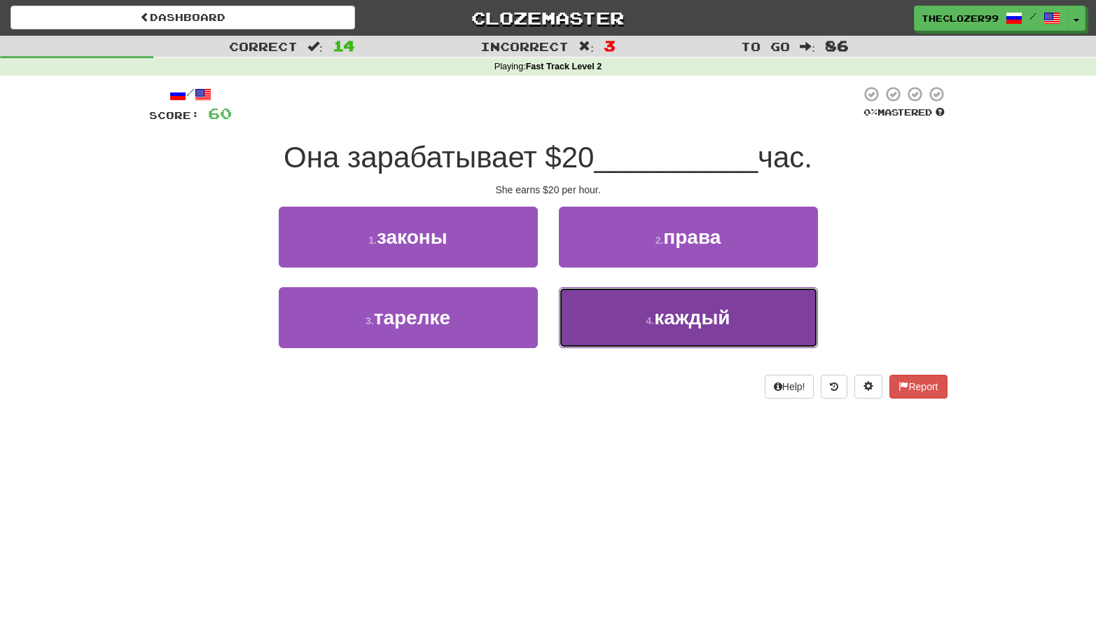
click at [607, 315] on button "4 . каждый" at bounding box center [688, 317] width 259 height 61
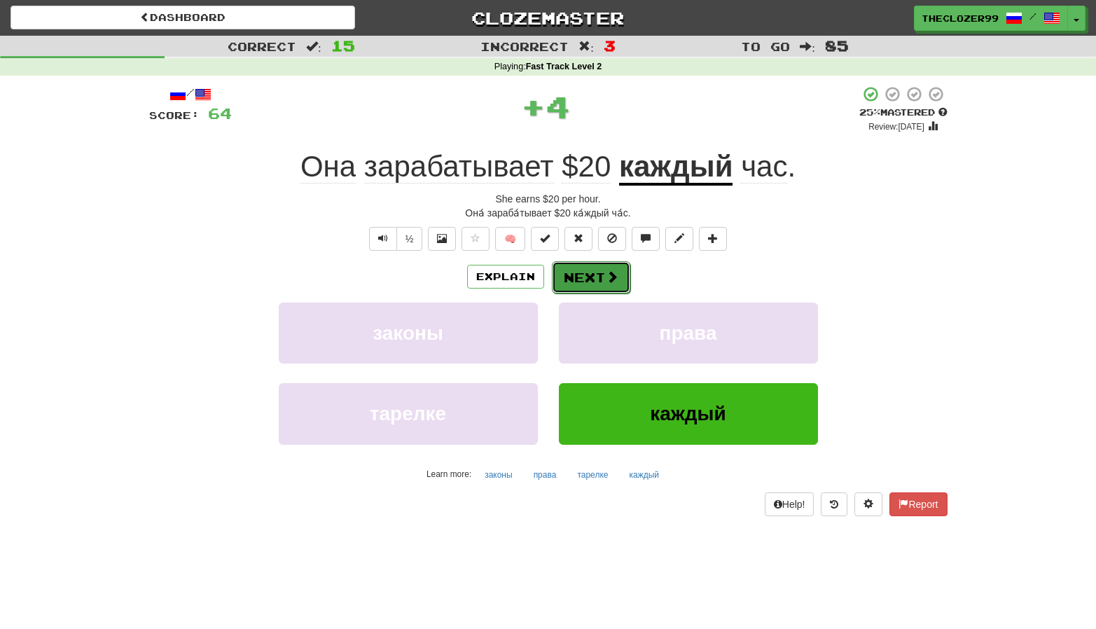
click at [598, 274] on button "Next" at bounding box center [591, 277] width 78 height 32
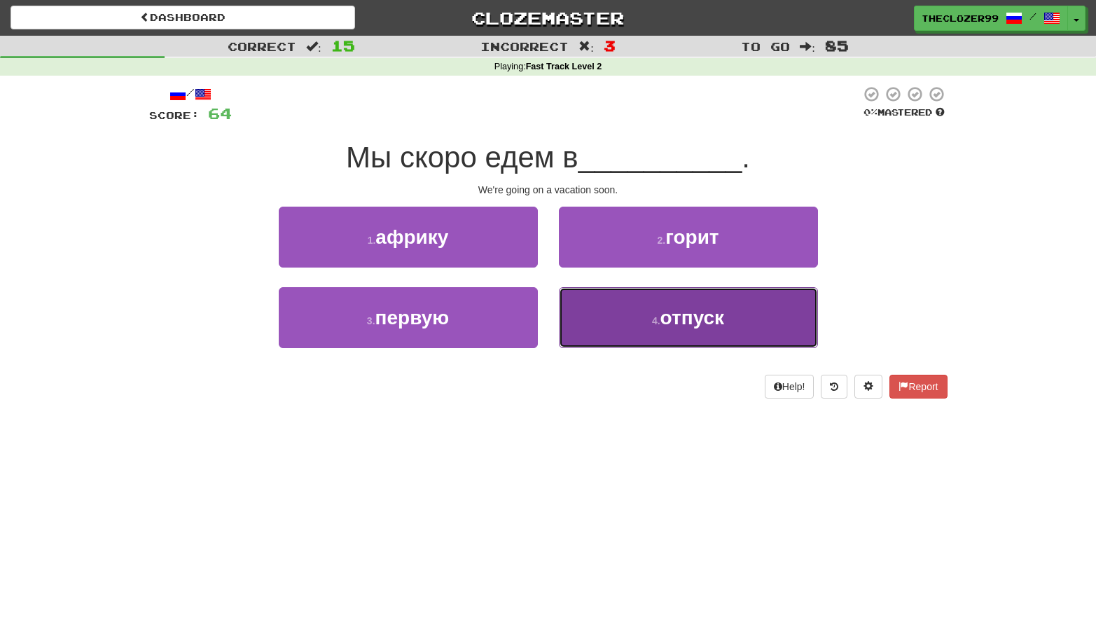
click at [628, 320] on button "4 . отпуск" at bounding box center [688, 317] width 259 height 61
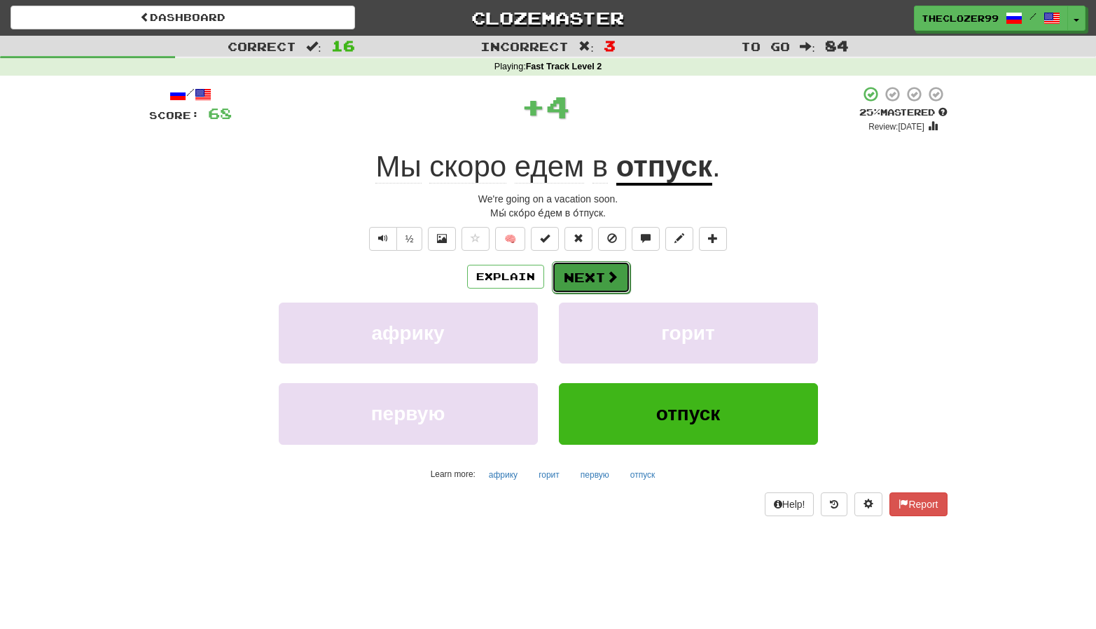
click at [590, 273] on button "Next" at bounding box center [591, 277] width 78 height 32
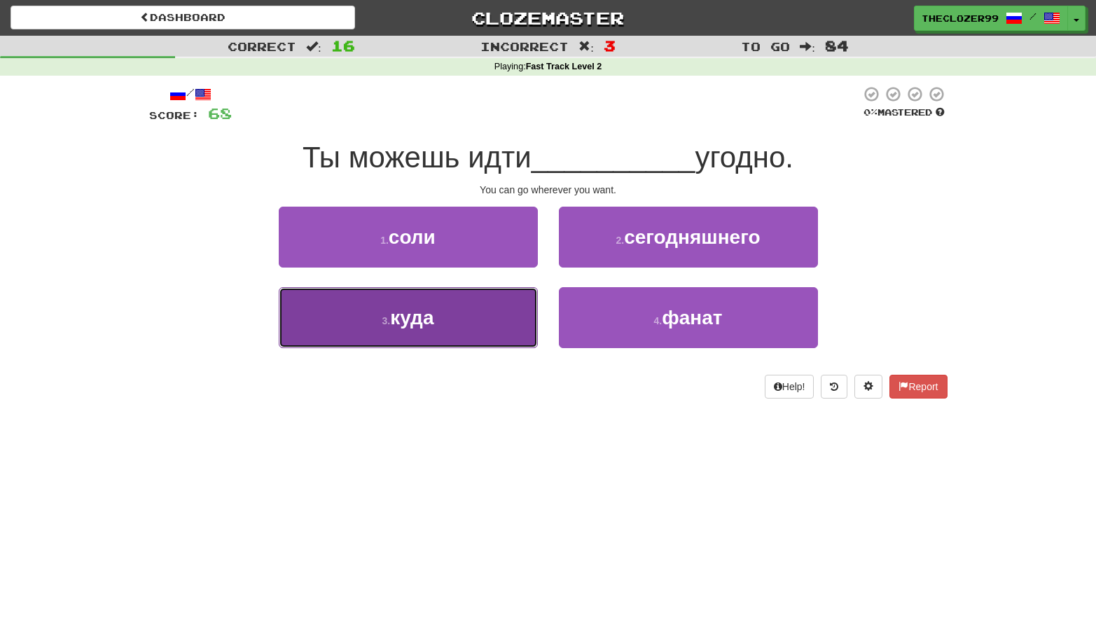
click at [488, 314] on button "3 . куда" at bounding box center [408, 317] width 259 height 61
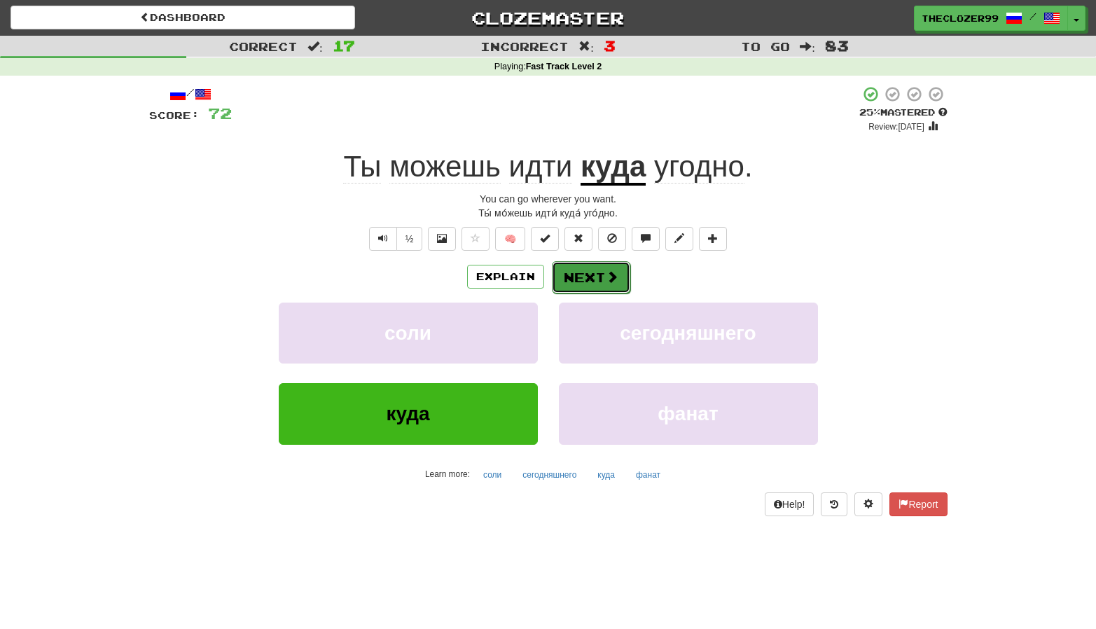
click at [567, 275] on button "Next" at bounding box center [591, 277] width 78 height 32
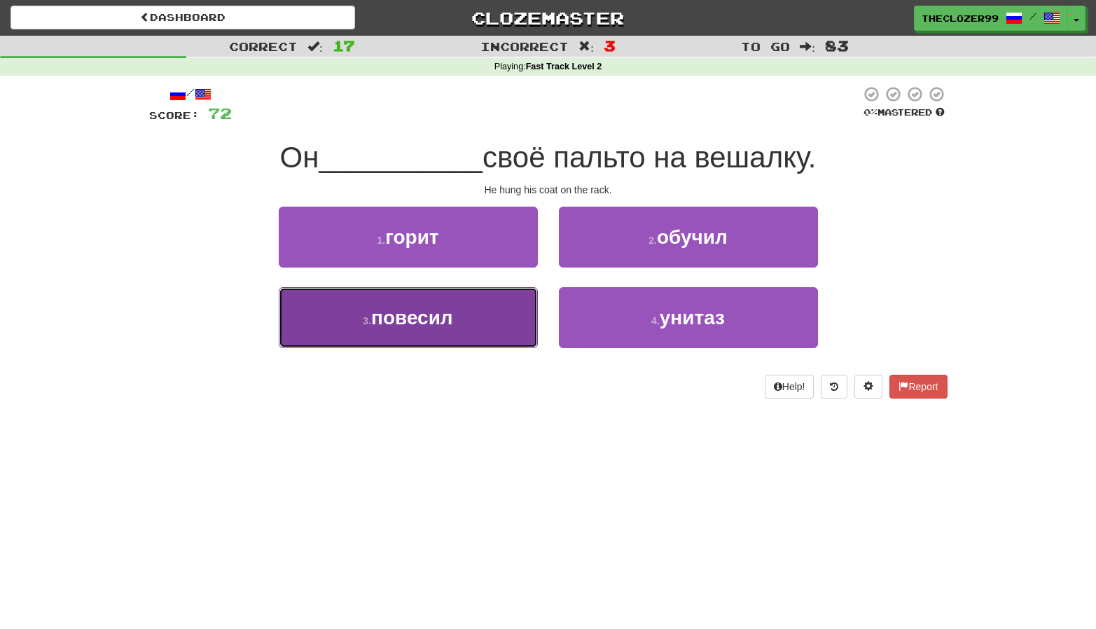
click at [489, 318] on button "3 . повесил" at bounding box center [408, 317] width 259 height 61
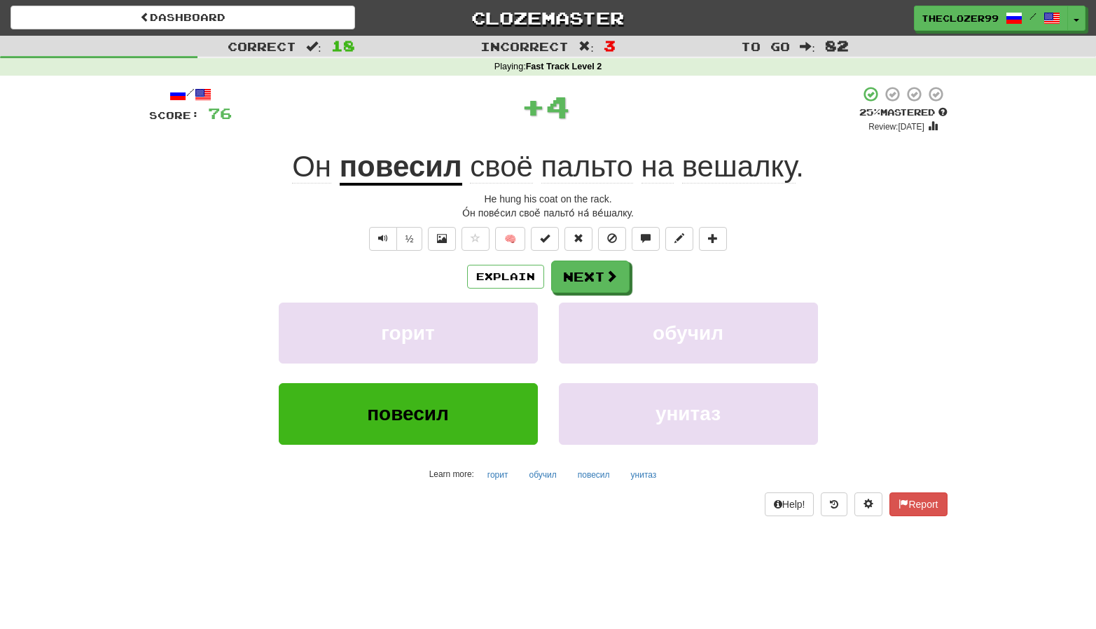
click at [421, 173] on u "повесил" at bounding box center [401, 168] width 123 height 36
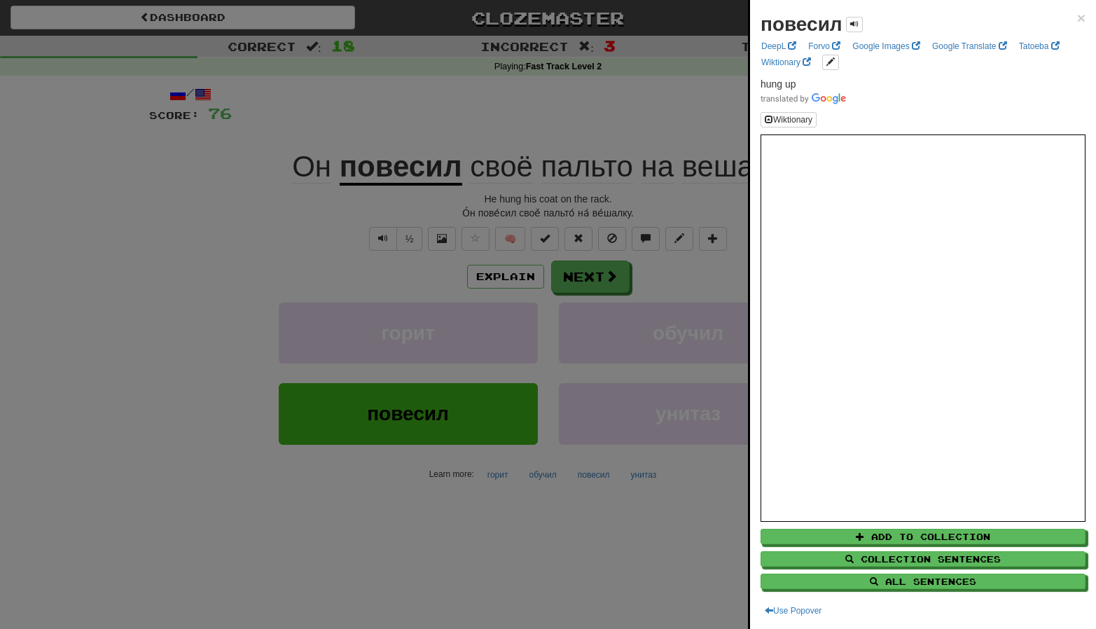
click at [208, 258] on div at bounding box center [548, 314] width 1096 height 629
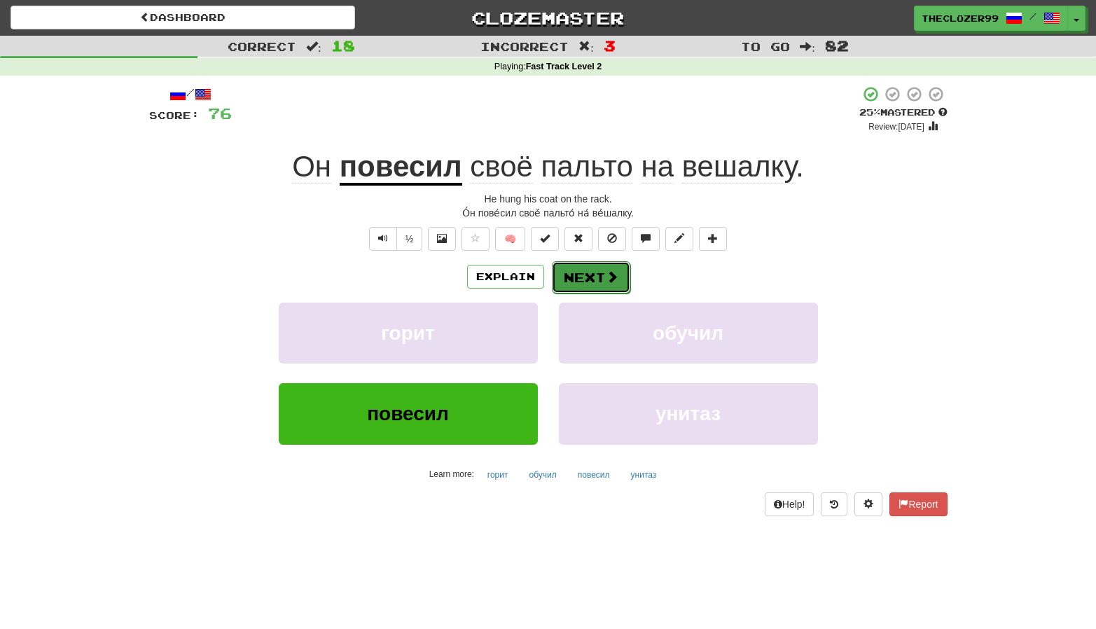
click at [580, 285] on button "Next" at bounding box center [591, 277] width 78 height 32
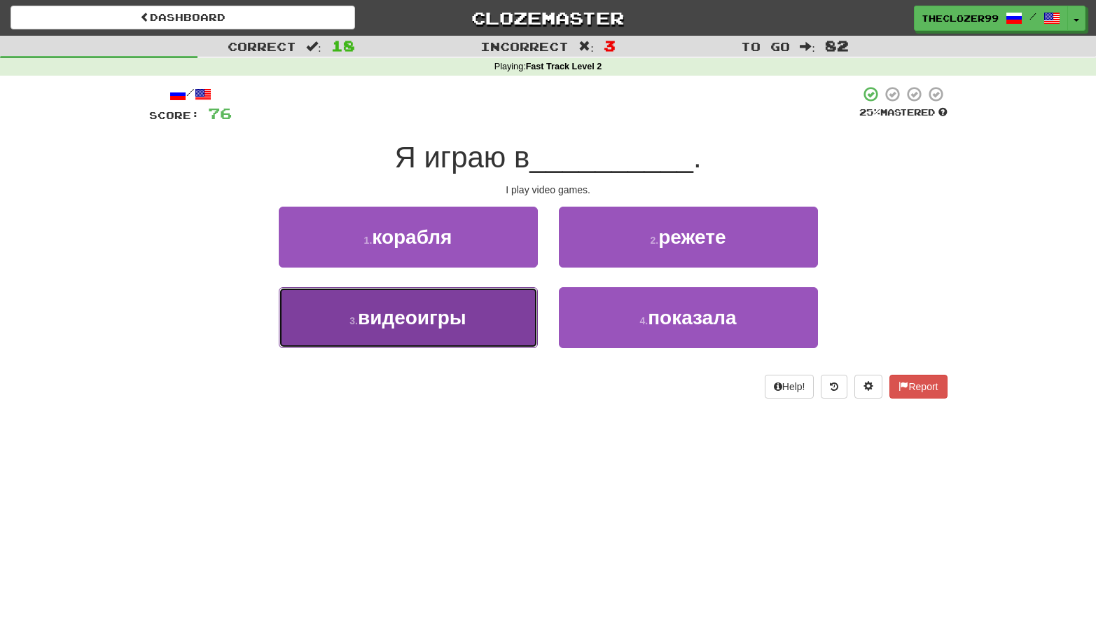
click at [481, 305] on button "3 . видеоигры" at bounding box center [408, 317] width 259 height 61
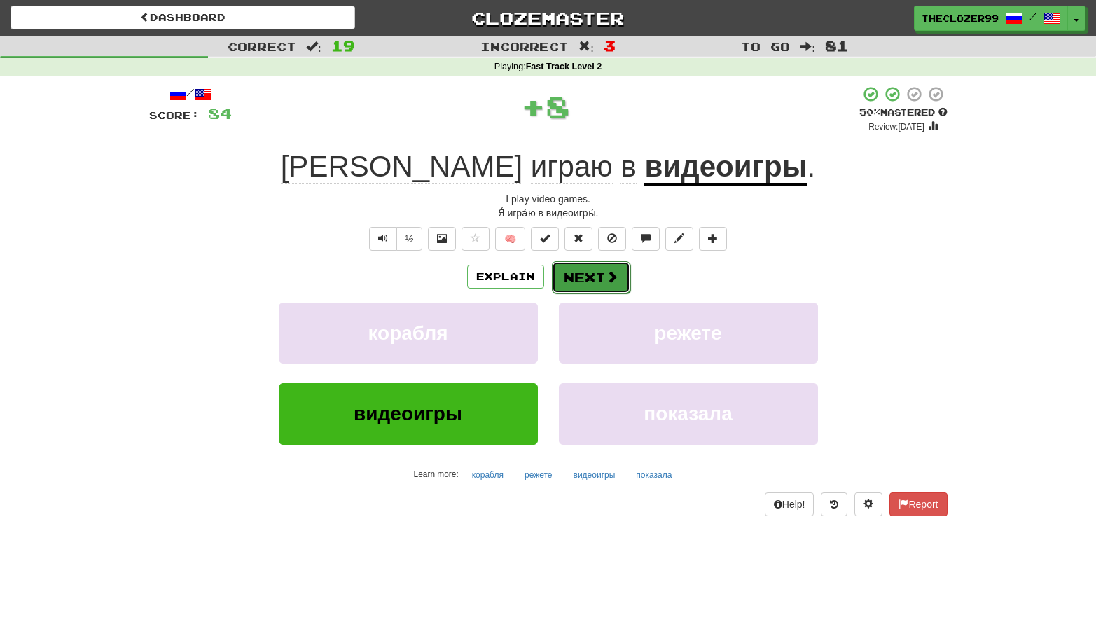
click at [578, 283] on button "Next" at bounding box center [591, 277] width 78 height 32
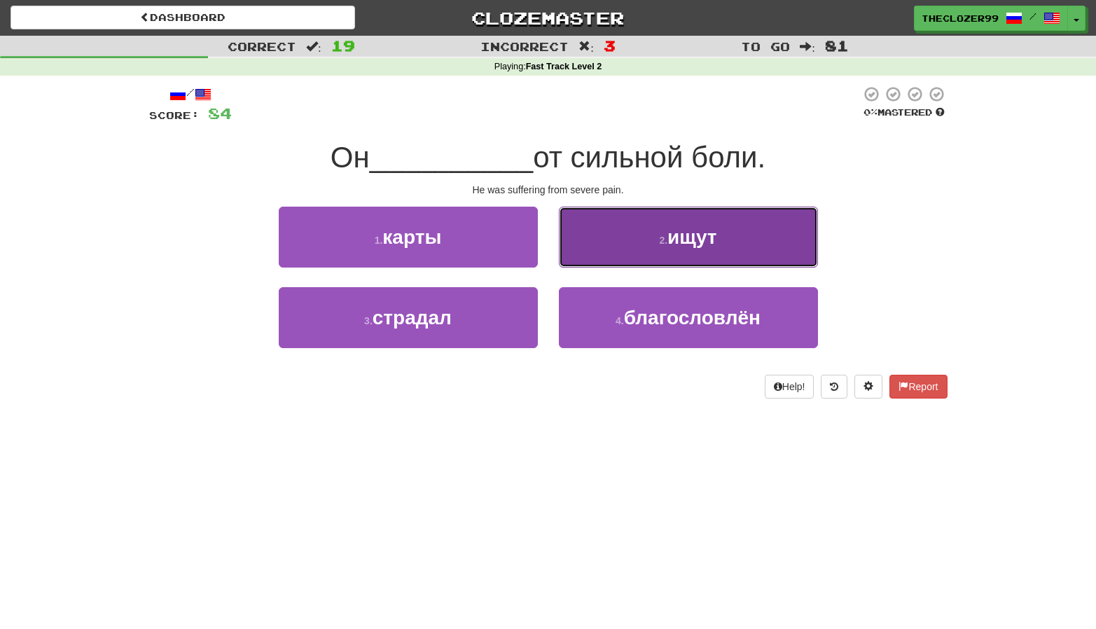
click at [609, 256] on button "2 . ищут" at bounding box center [688, 237] width 259 height 61
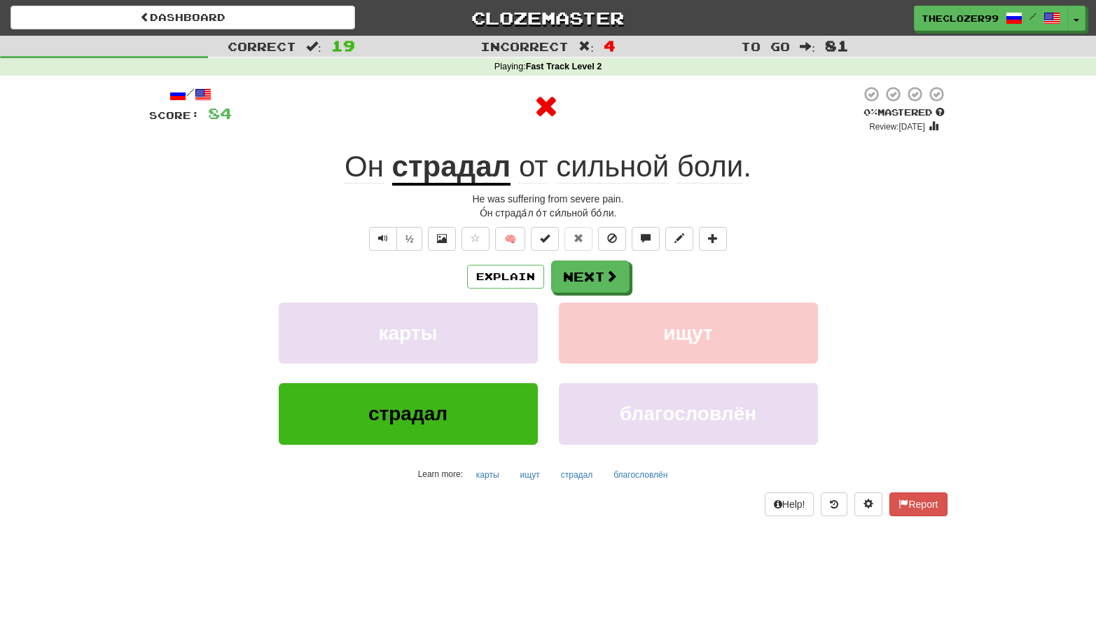
click at [447, 172] on u "страдал" at bounding box center [451, 168] width 119 height 36
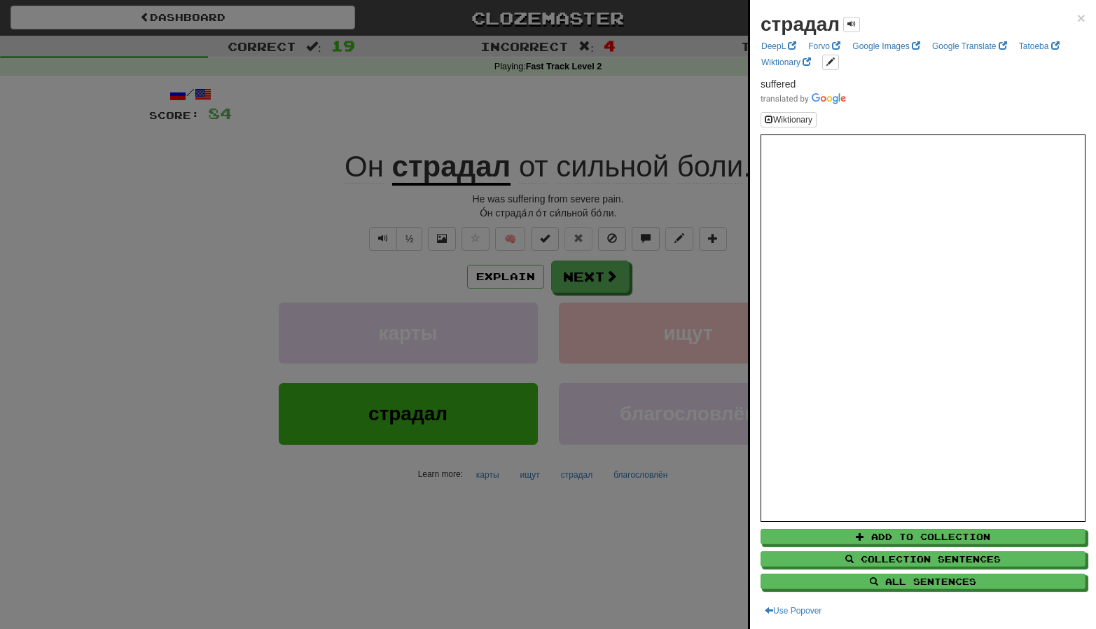
click at [305, 215] on div at bounding box center [548, 314] width 1096 height 629
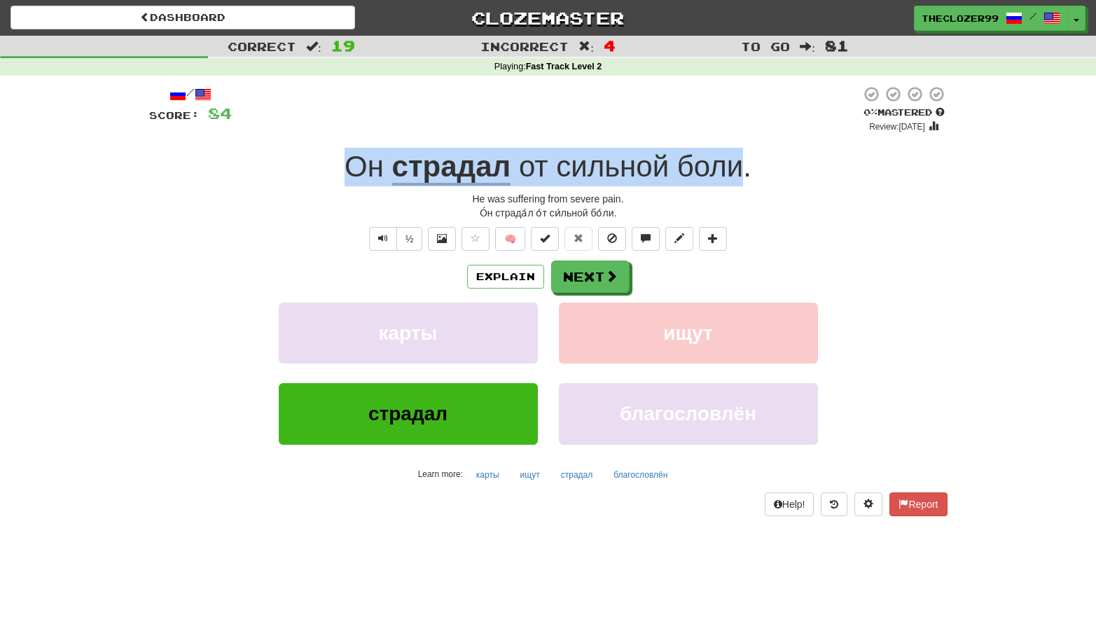
drag, startPoint x: 350, startPoint y: 170, endPoint x: 738, endPoint y: 174, distance: 387.4
click at [738, 174] on div "Он страдал от сильной боли ." at bounding box center [548, 167] width 799 height 39
copy div "Он страдал от сильной боли"
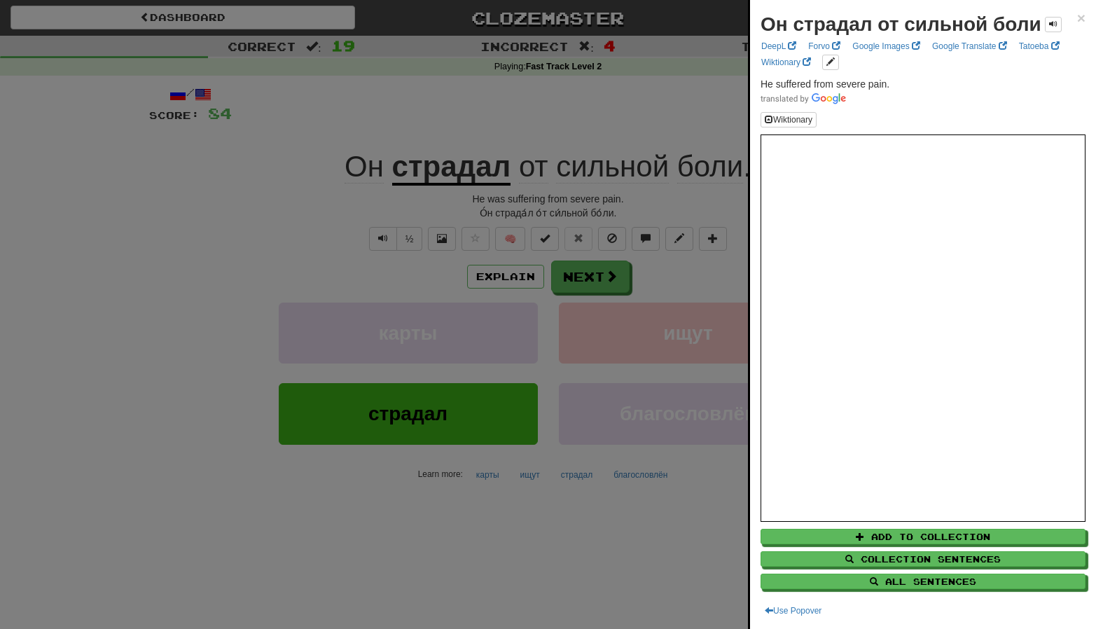
click at [215, 225] on div at bounding box center [548, 314] width 1096 height 629
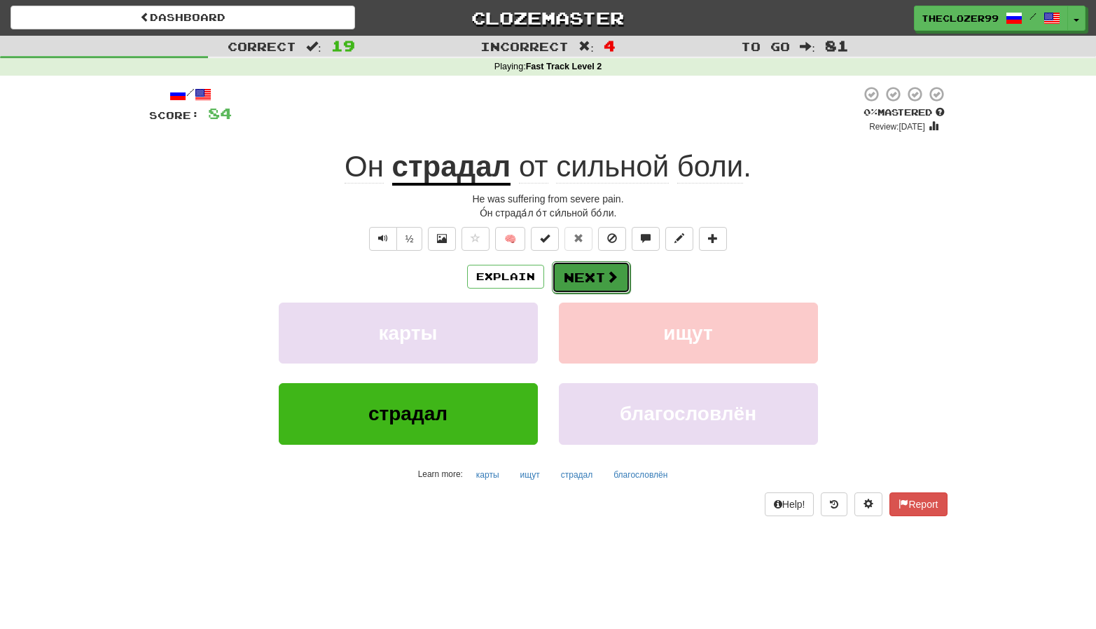
click at [574, 278] on button "Next" at bounding box center [591, 277] width 78 height 32
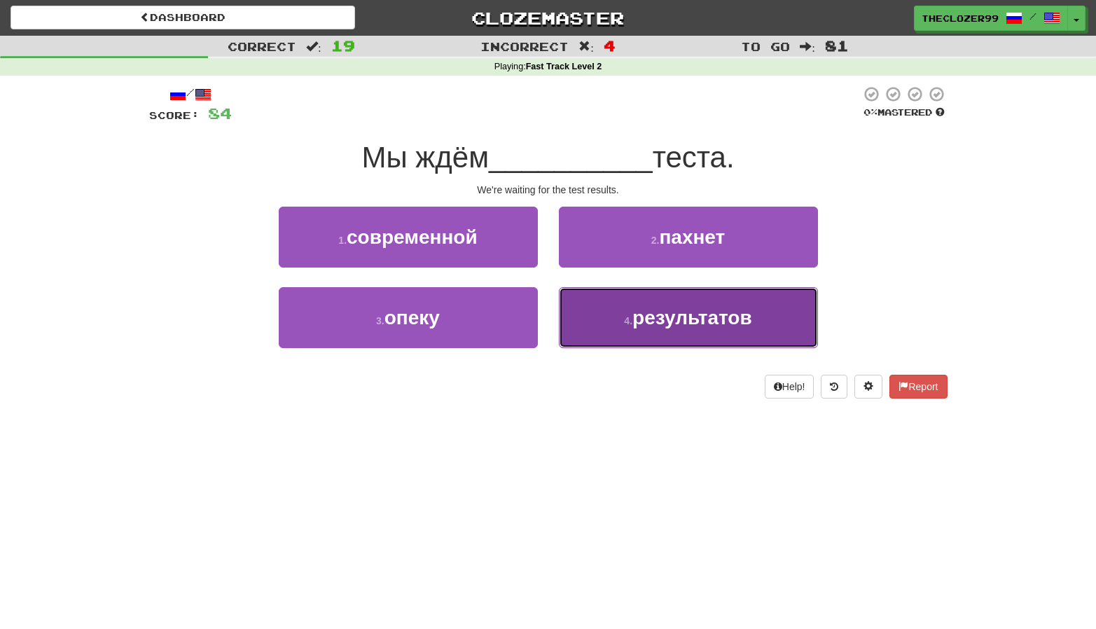
click at [609, 308] on button "4 . результатов" at bounding box center [688, 317] width 259 height 61
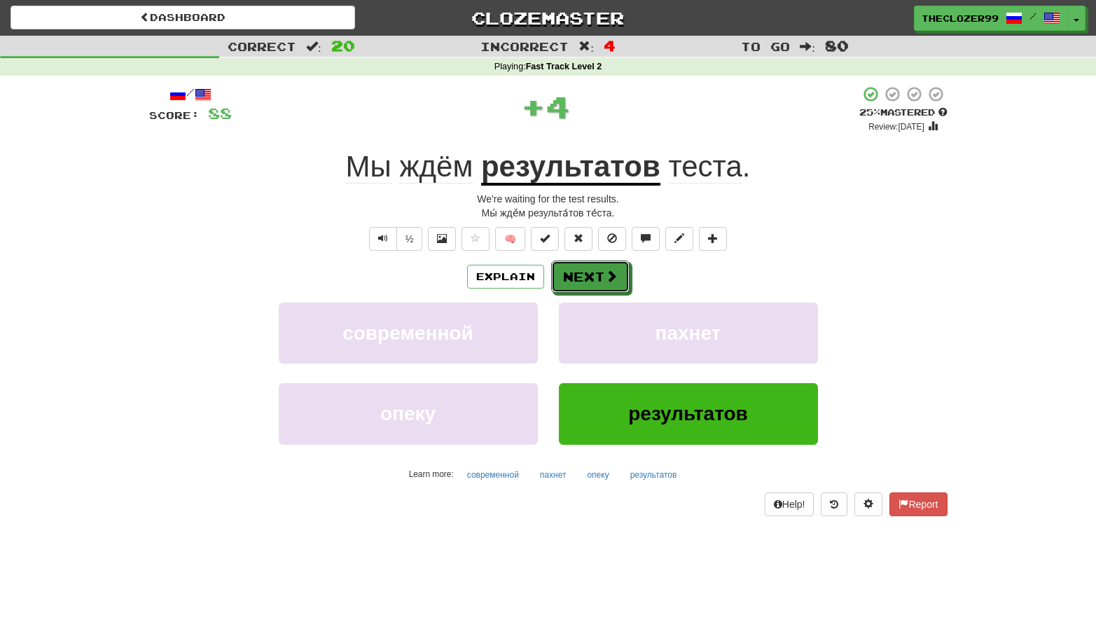
click at [602, 296] on div "Explain Next современной пахнет опеку результатов Learn more: современной пахне…" at bounding box center [548, 373] width 799 height 225
click at [584, 277] on button "Next" at bounding box center [591, 277] width 78 height 32
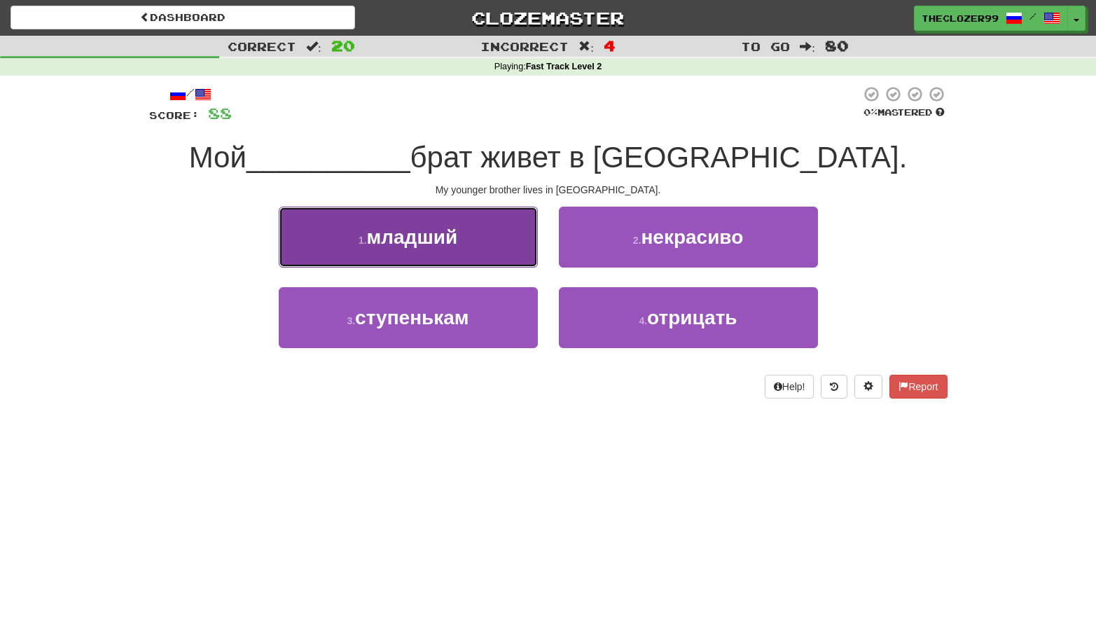
click at [512, 249] on button "1 . младший" at bounding box center [408, 237] width 259 height 61
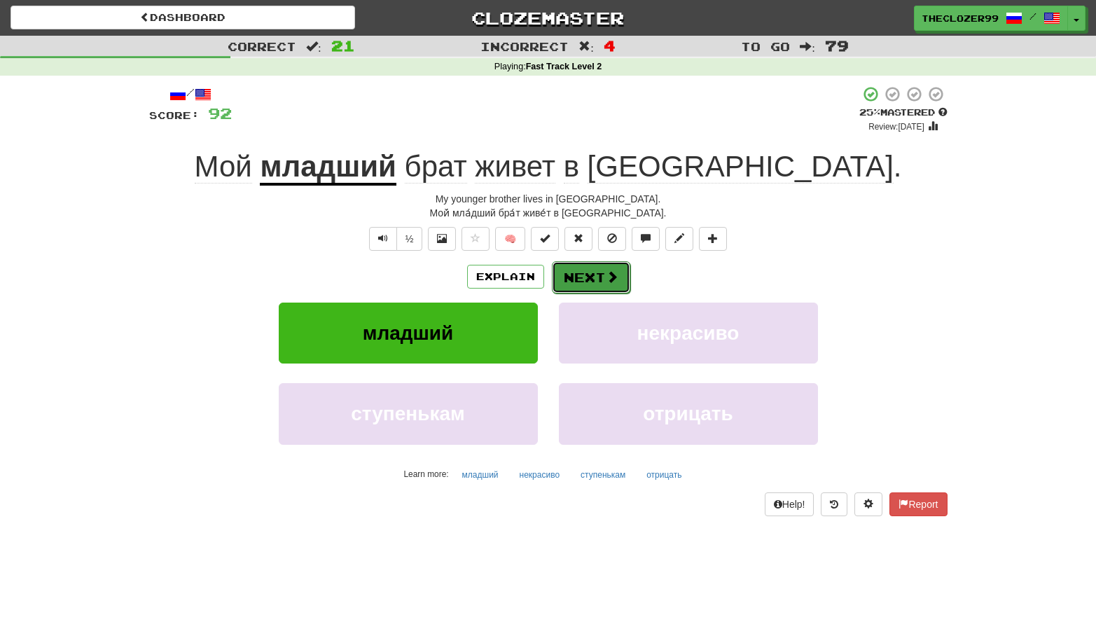
click at [589, 280] on button "Next" at bounding box center [591, 277] width 78 height 32
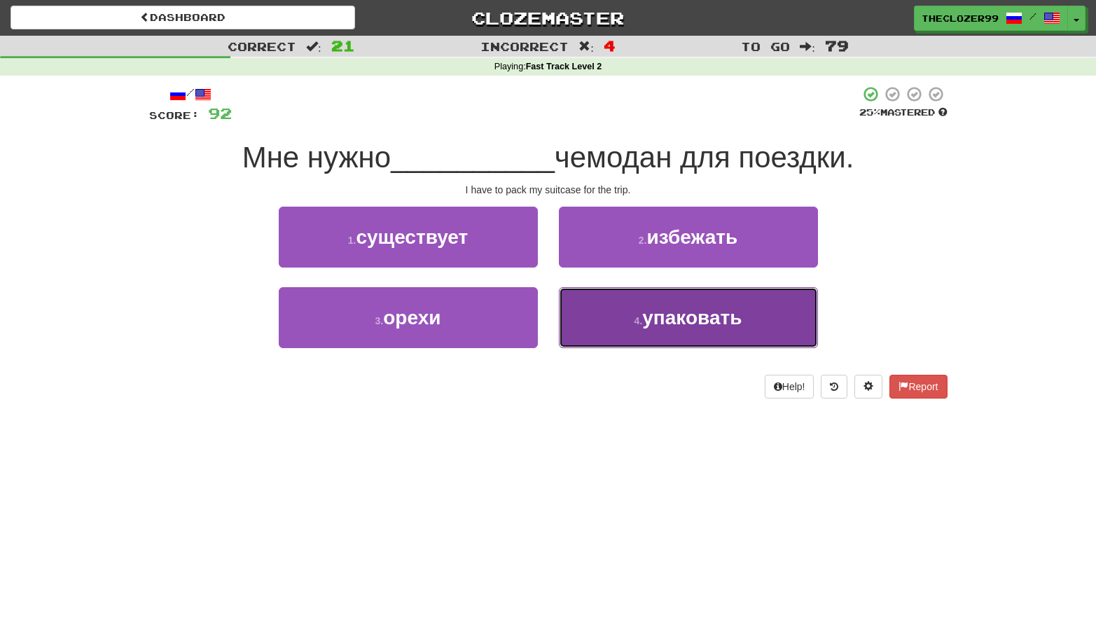
click at [637, 324] on small "4 ." at bounding box center [639, 320] width 8 height 11
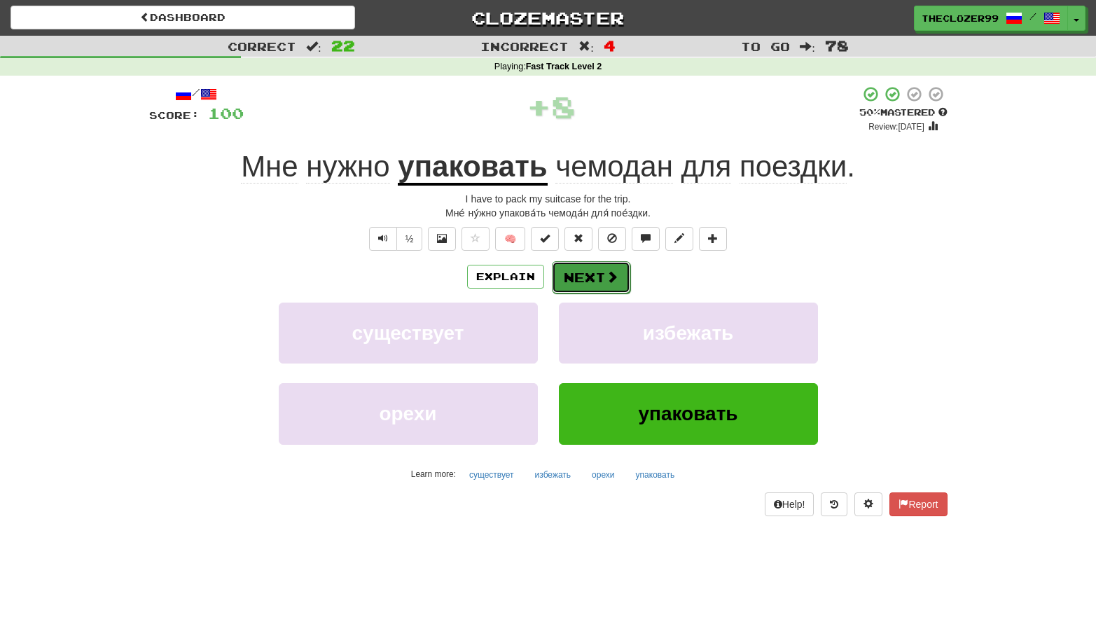
click at [606, 277] on span at bounding box center [612, 276] width 13 height 13
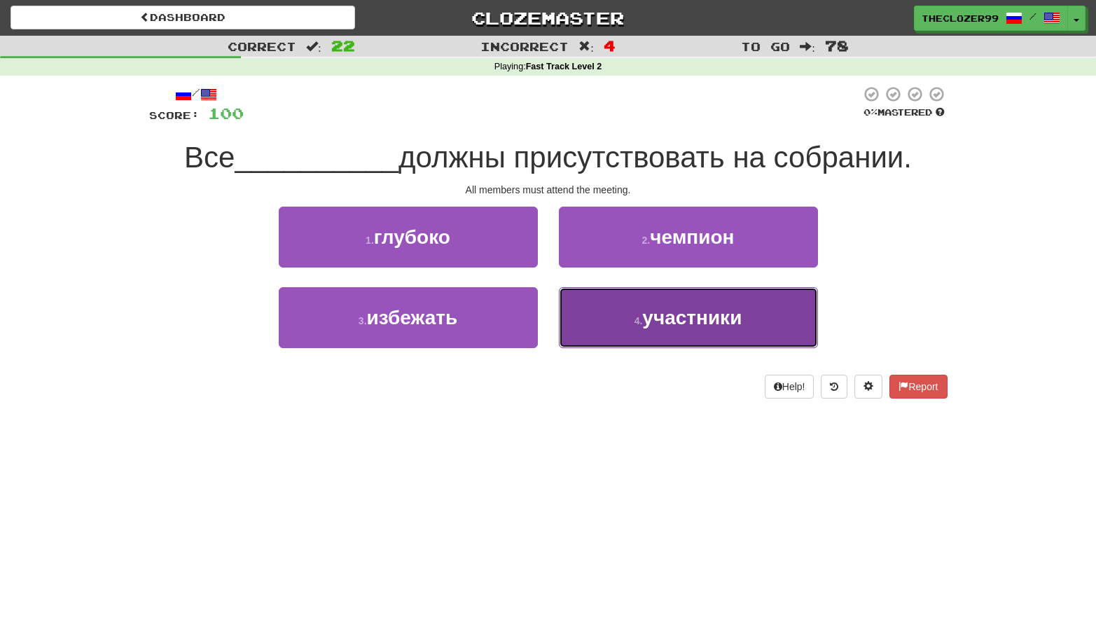
click at [635, 316] on small "4 ." at bounding box center [639, 320] width 8 height 11
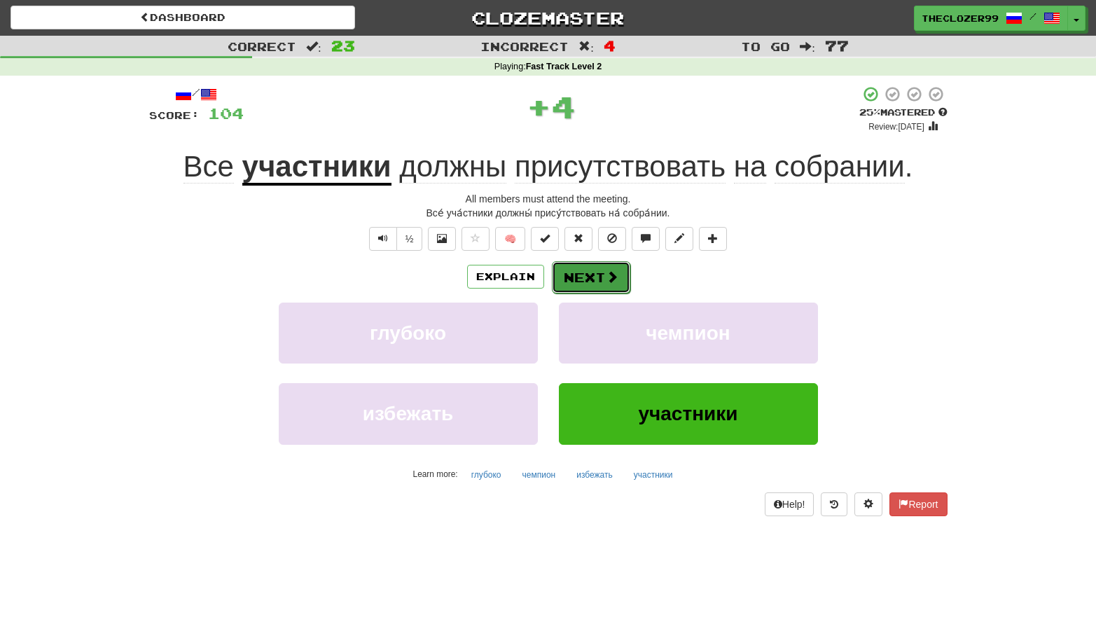
click at [585, 273] on button "Next" at bounding box center [591, 277] width 78 height 32
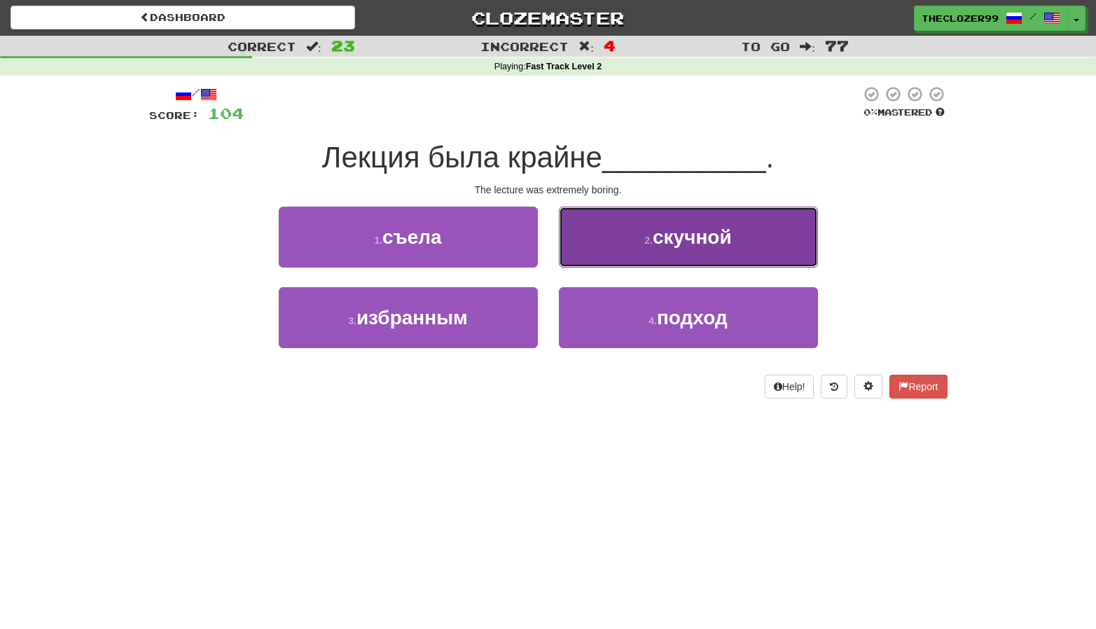
click at [607, 253] on button "2 . скучной" at bounding box center [688, 237] width 259 height 61
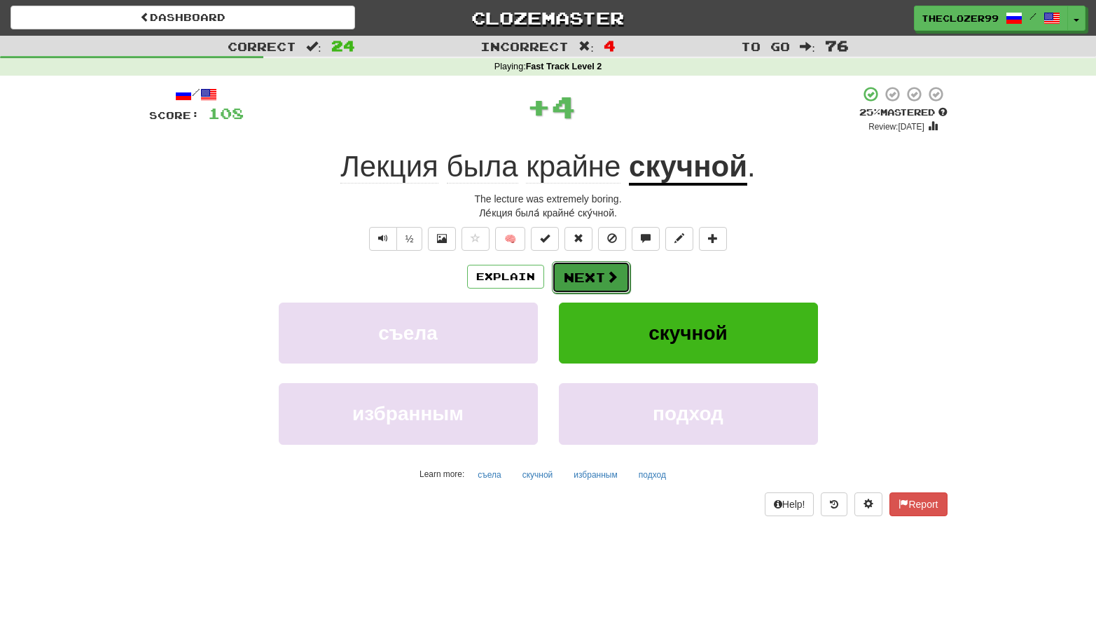
click at [600, 272] on button "Next" at bounding box center [591, 277] width 78 height 32
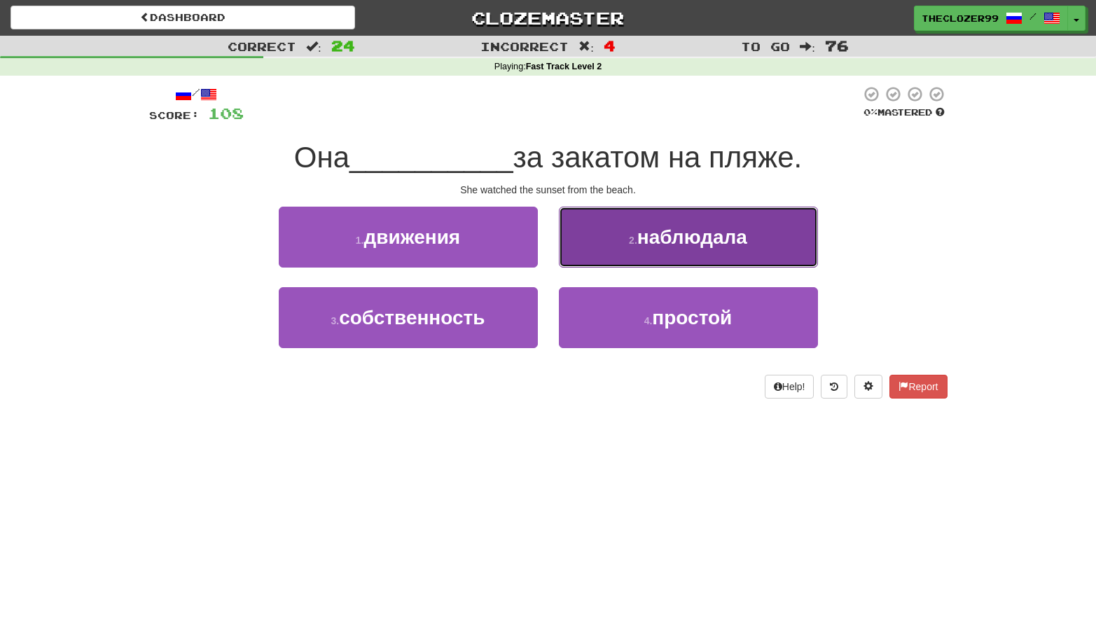
click at [643, 258] on button "2 . наблюдала" at bounding box center [688, 237] width 259 height 61
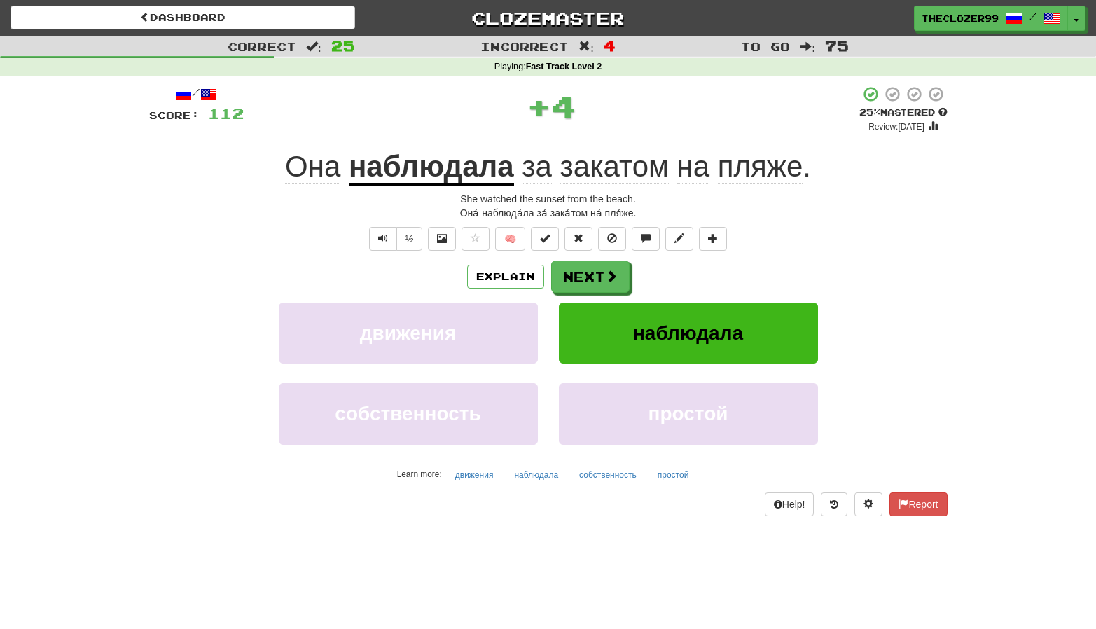
click at [449, 172] on u "наблюдала" at bounding box center [431, 168] width 165 height 36
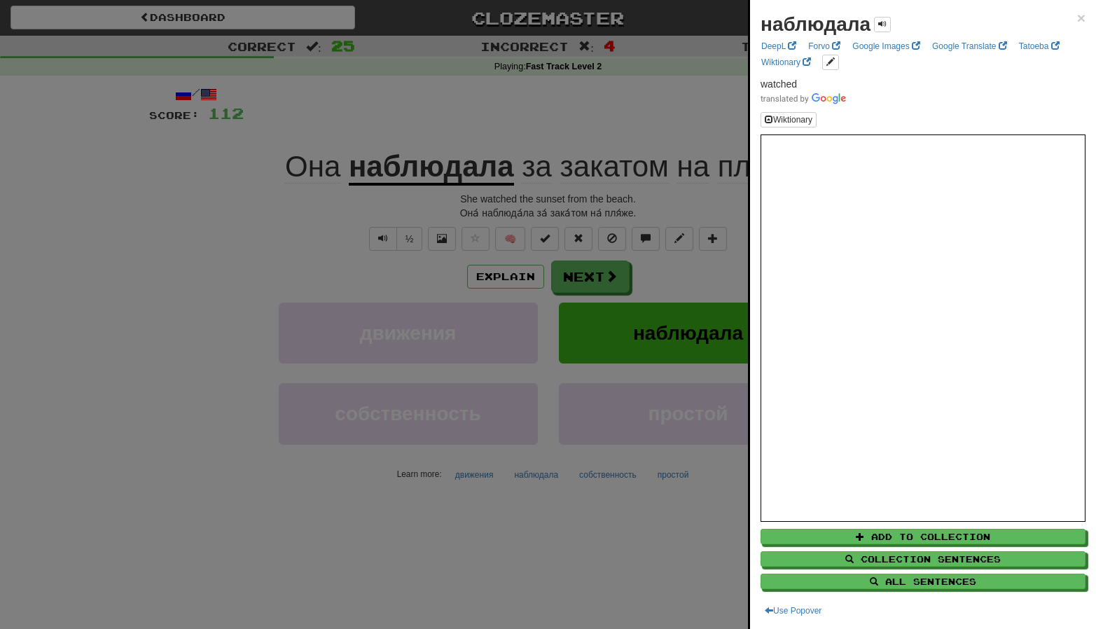
click at [347, 257] on div at bounding box center [548, 314] width 1096 height 629
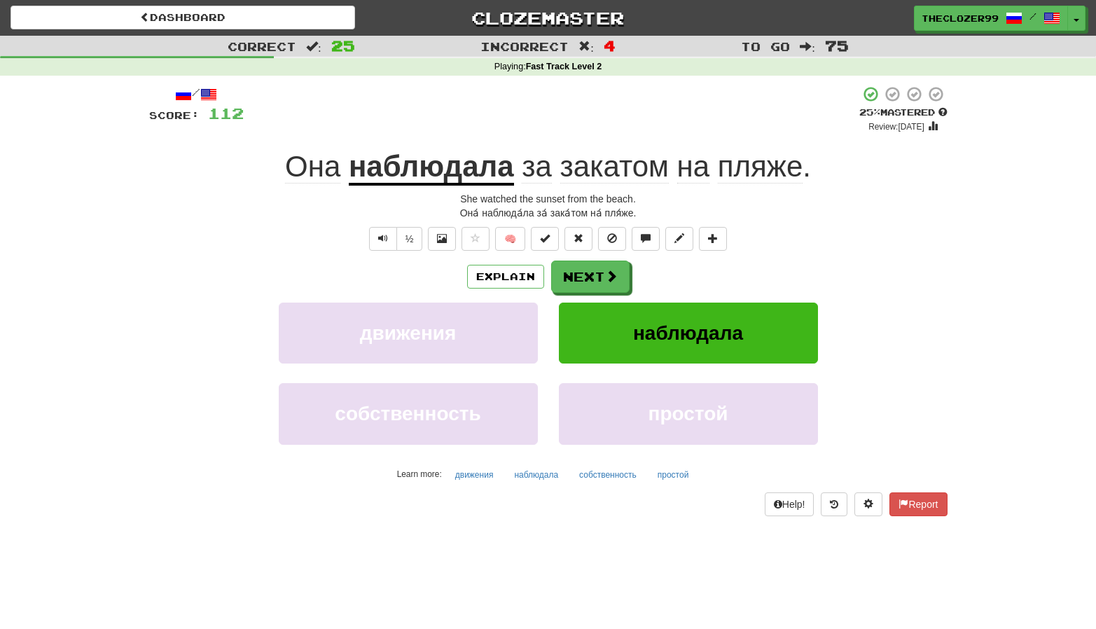
click at [488, 165] on u "наблюдала" at bounding box center [431, 168] width 165 height 36
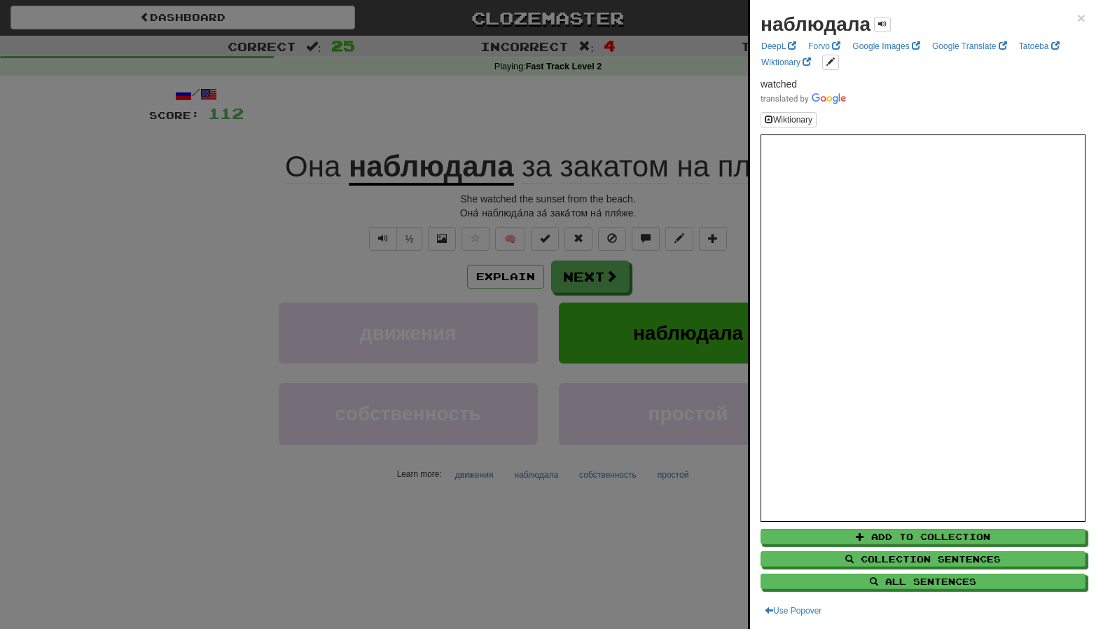
click at [291, 199] on div at bounding box center [548, 314] width 1096 height 629
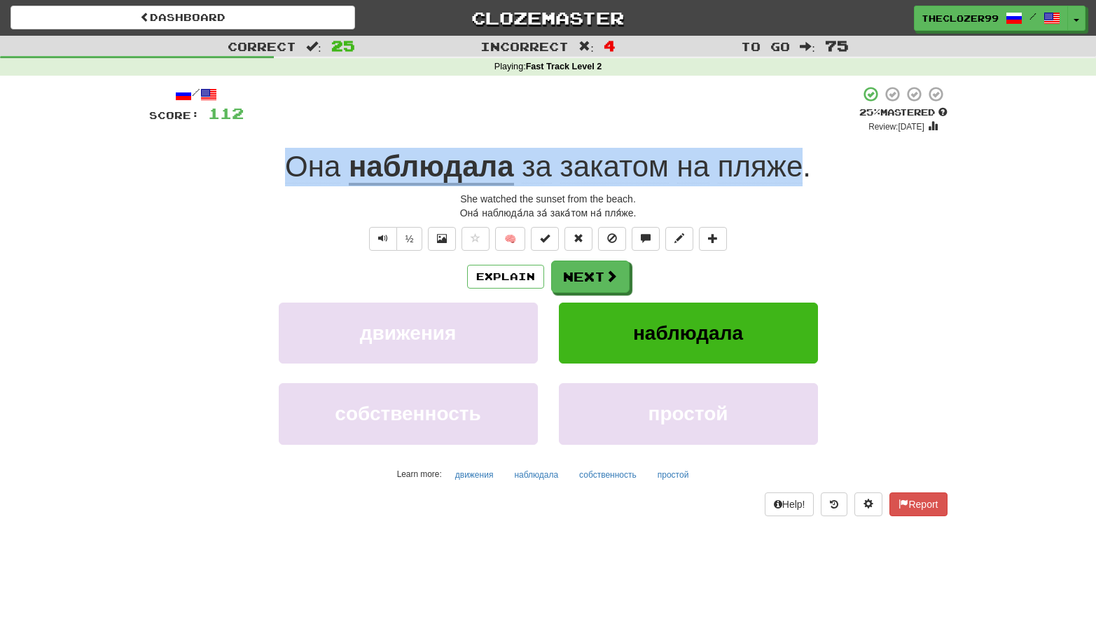
drag, startPoint x: 284, startPoint y: 167, endPoint x: 803, endPoint y: 153, distance: 519.9
click at [803, 153] on div "Она наблюдала за закатом на пляже ." at bounding box center [548, 167] width 799 height 39
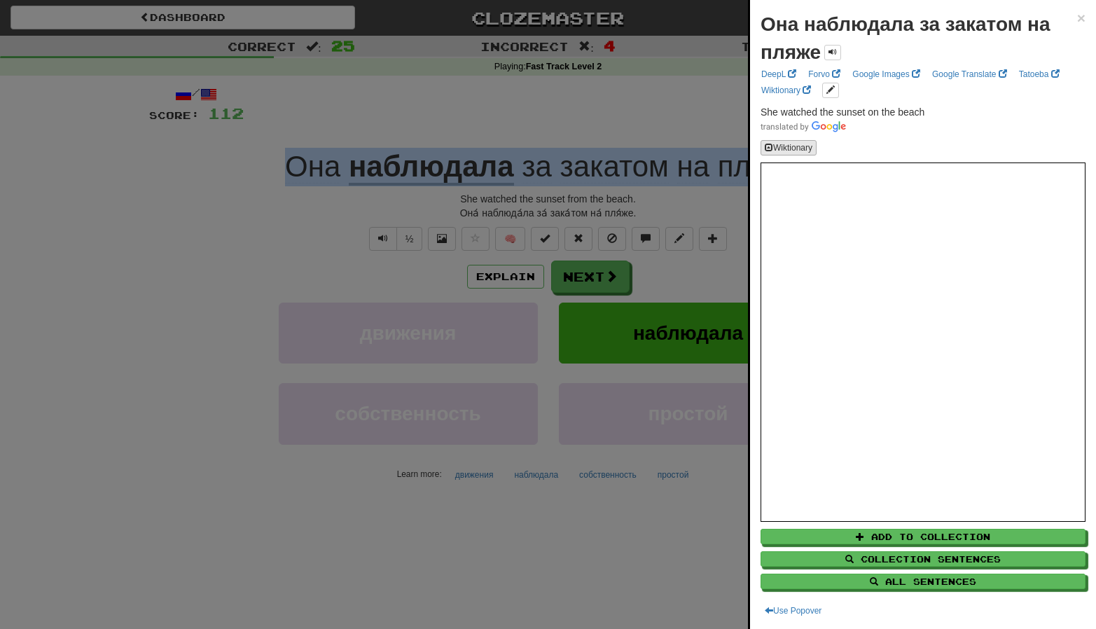
copy div "Она наблюдала за закатом на пляже"
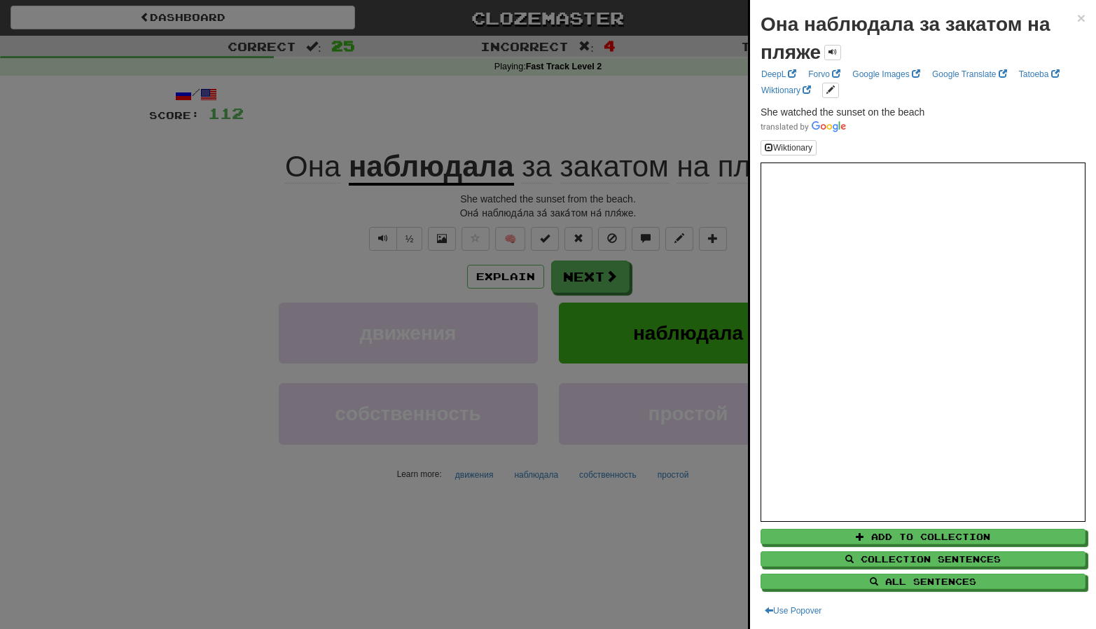
click at [204, 242] on div at bounding box center [548, 314] width 1096 height 629
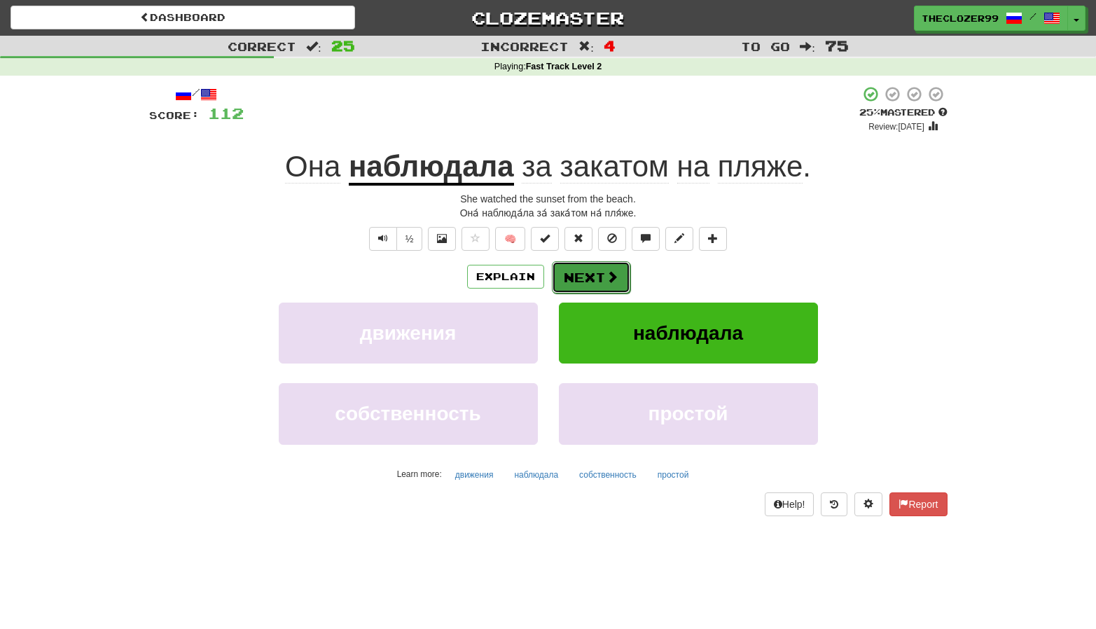
click at [607, 273] on span at bounding box center [612, 276] width 13 height 13
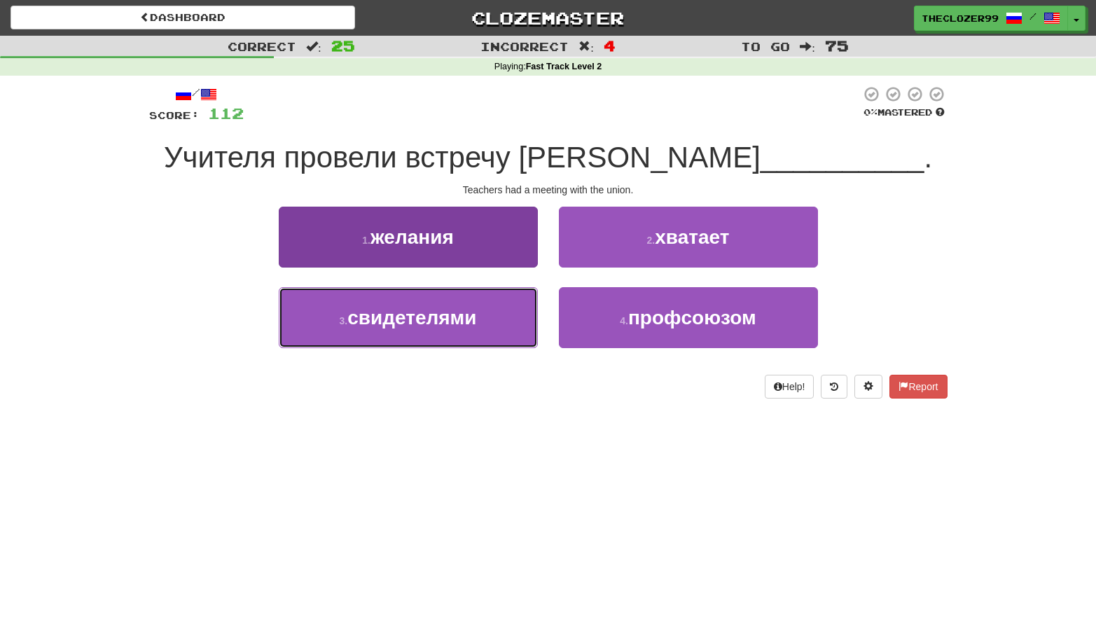
click at [505, 308] on button "3 . свидетелями" at bounding box center [408, 317] width 259 height 61
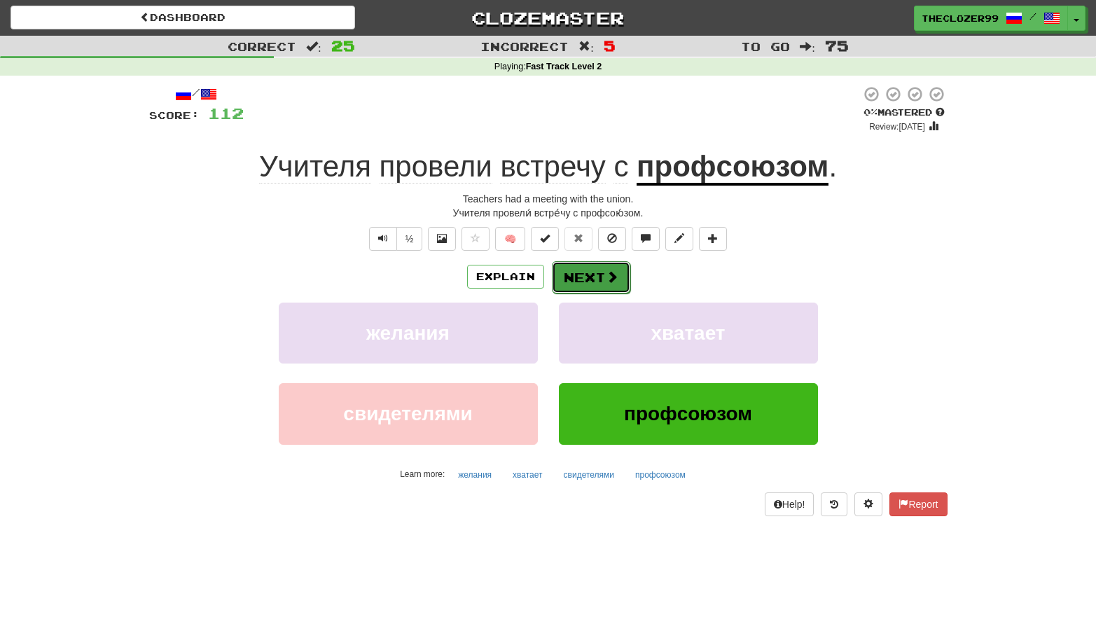
click at [590, 285] on button "Next" at bounding box center [591, 277] width 78 height 32
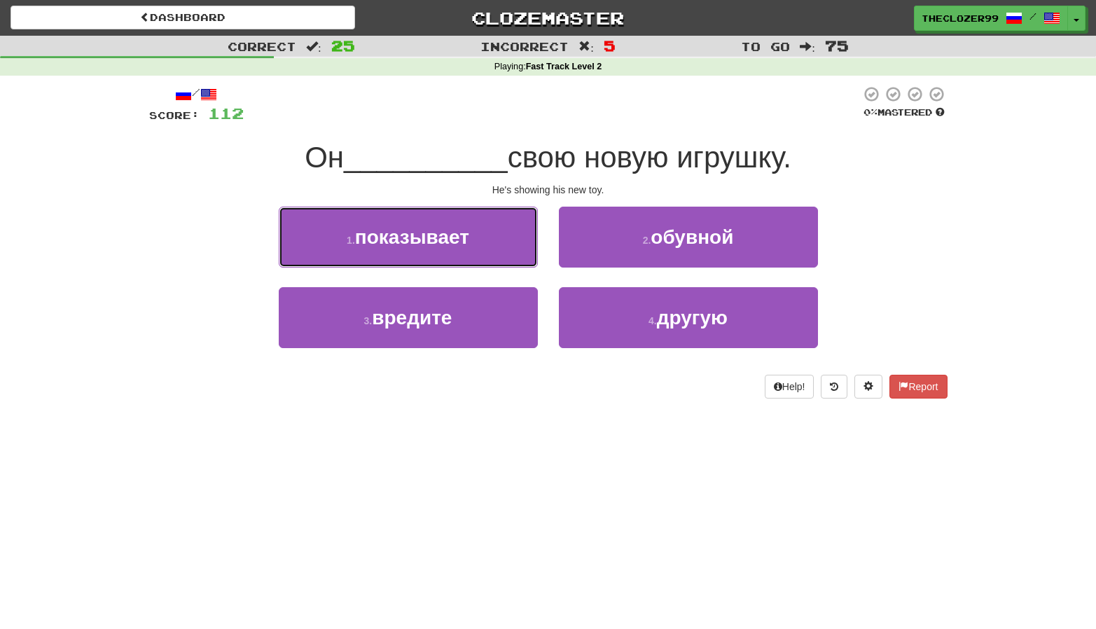
click at [513, 258] on button "1 . показывает" at bounding box center [408, 237] width 259 height 61
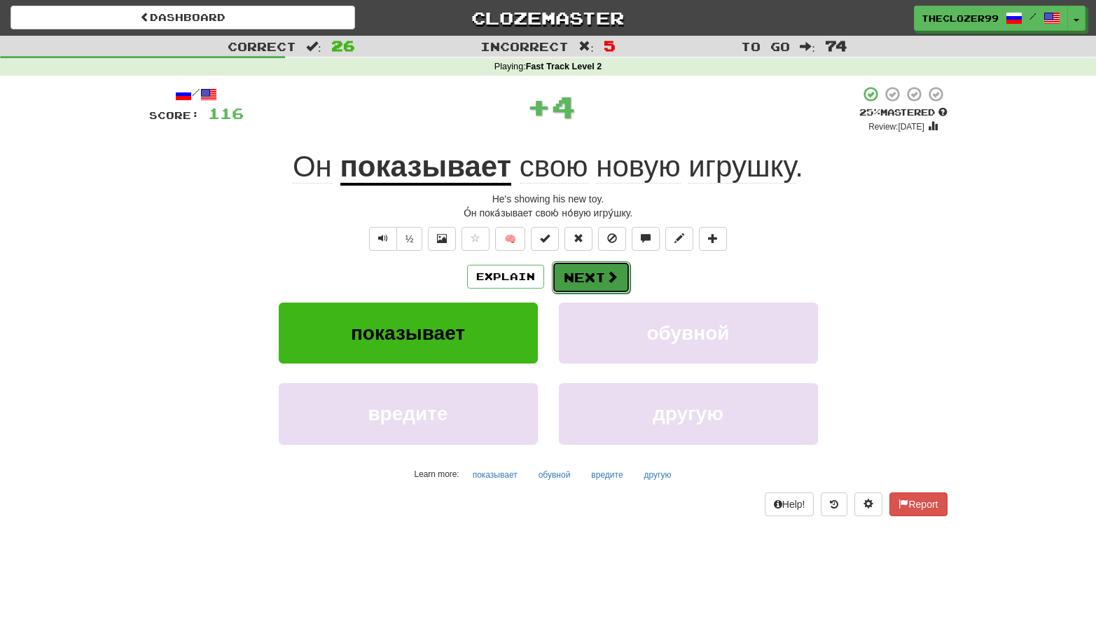
click at [582, 276] on button "Next" at bounding box center [591, 277] width 78 height 32
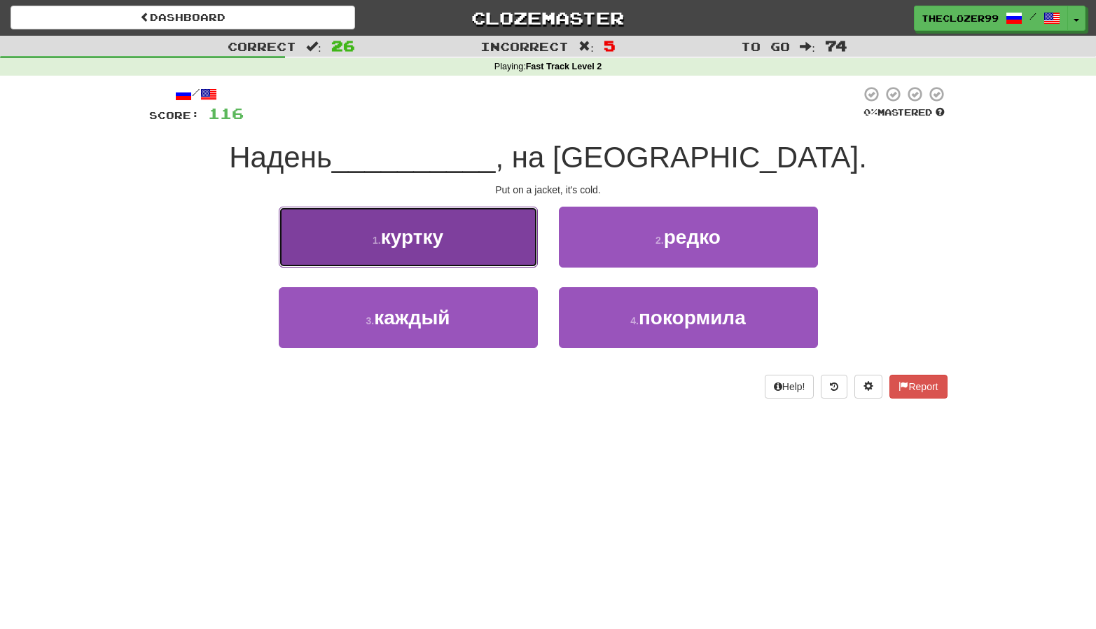
click at [483, 246] on button "1 . куртку" at bounding box center [408, 237] width 259 height 61
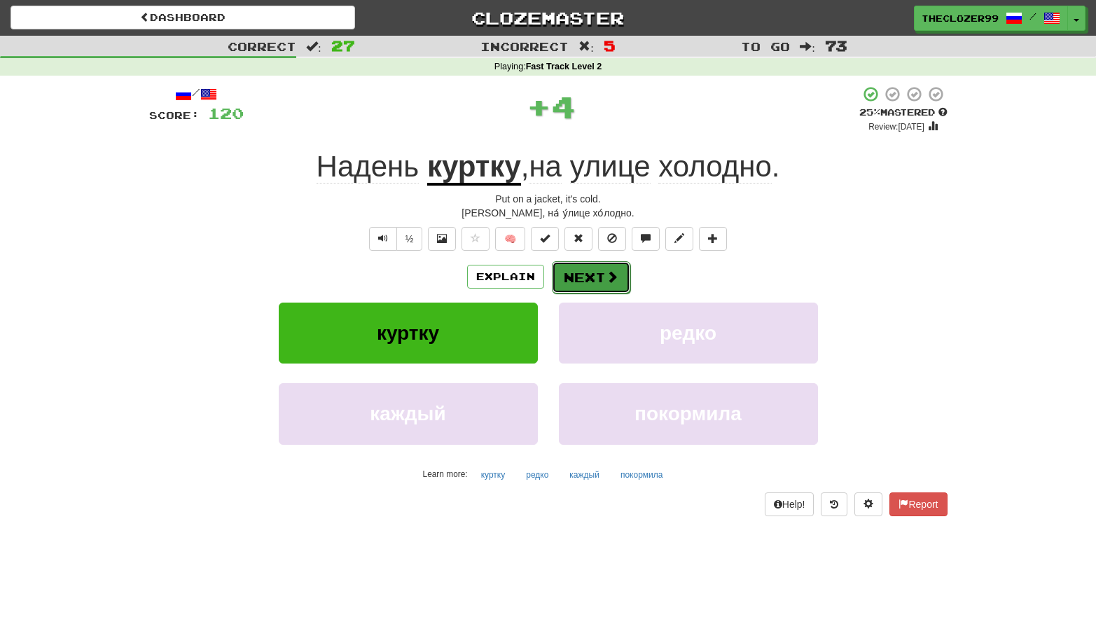
click at [586, 279] on button "Next" at bounding box center [591, 277] width 78 height 32
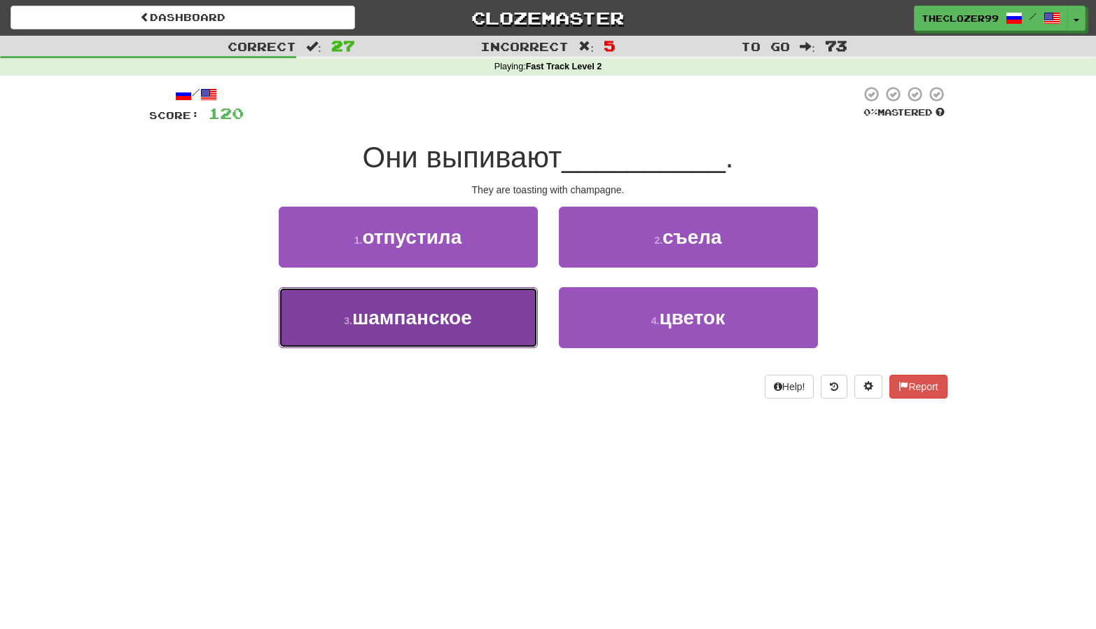
click at [478, 308] on button "3 . шампанское" at bounding box center [408, 317] width 259 height 61
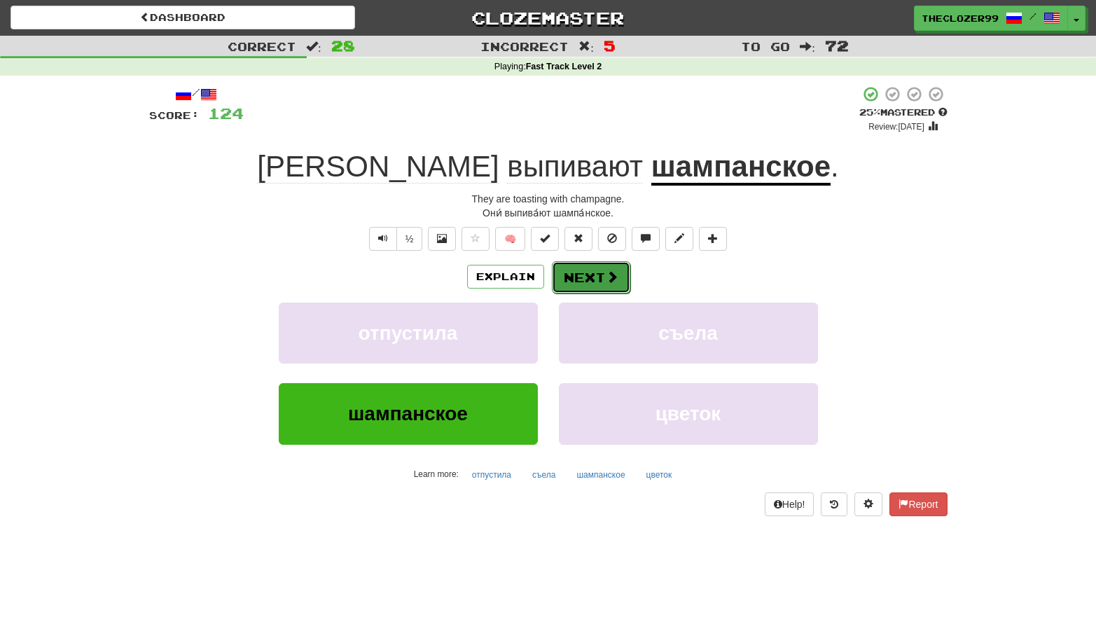
click at [587, 272] on button "Next" at bounding box center [591, 277] width 78 height 32
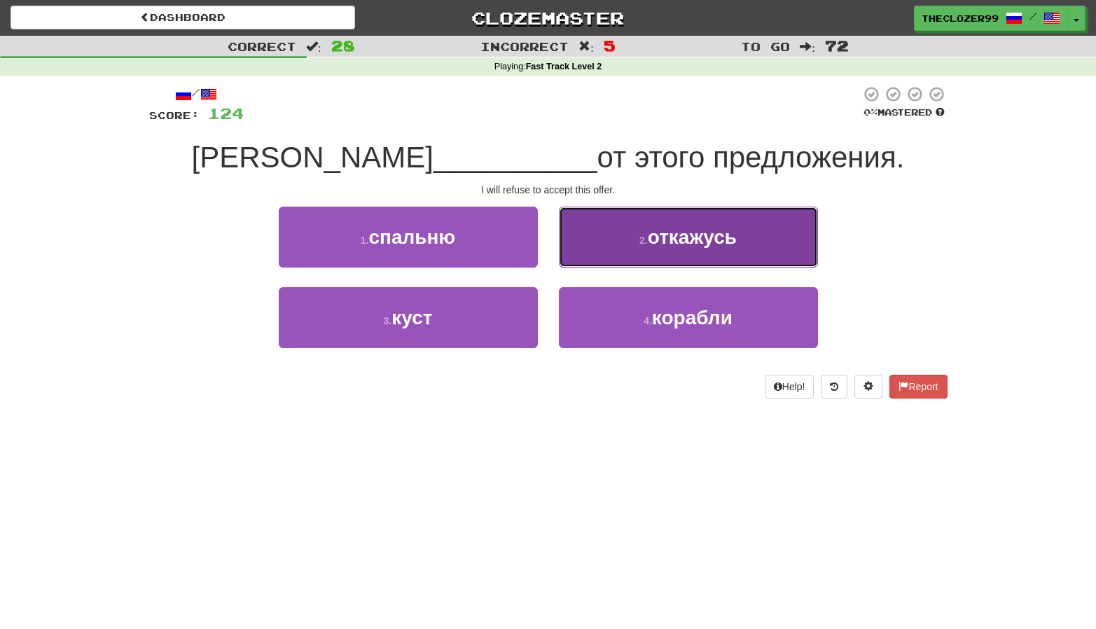
click at [638, 253] on button "2 . откажусь" at bounding box center [688, 237] width 259 height 61
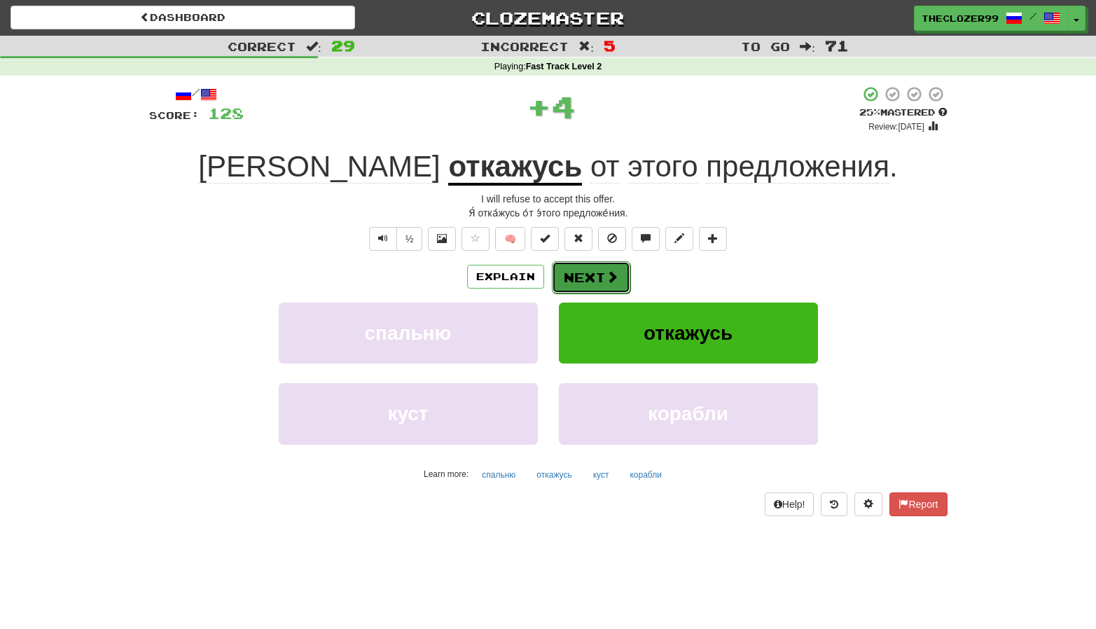
click at [587, 283] on button "Next" at bounding box center [591, 277] width 78 height 32
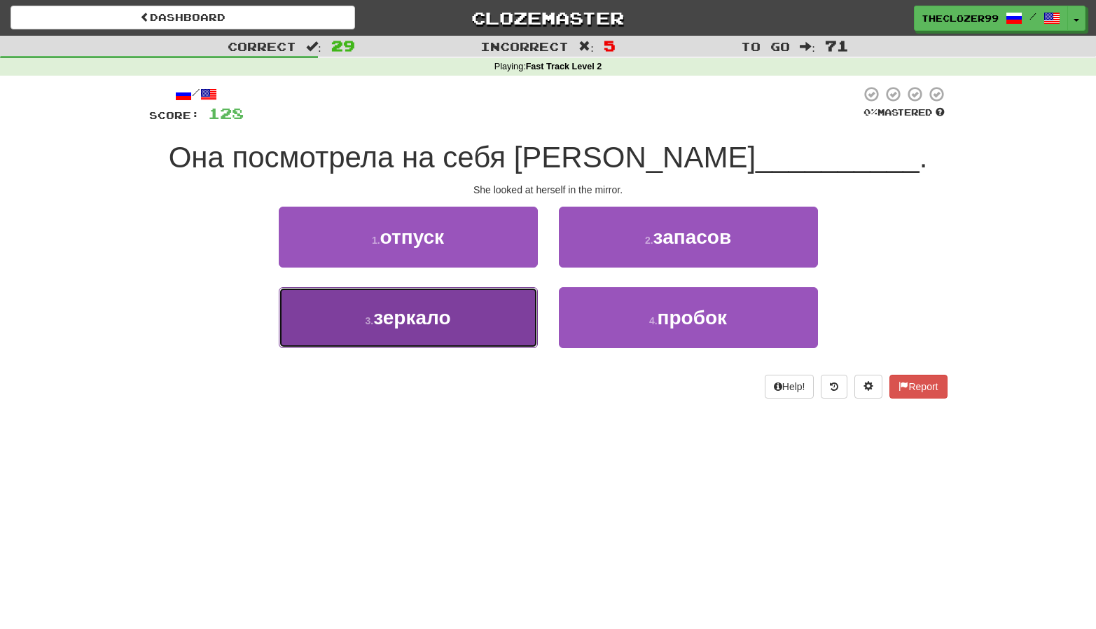
click at [523, 309] on button "3 . зеркало" at bounding box center [408, 317] width 259 height 61
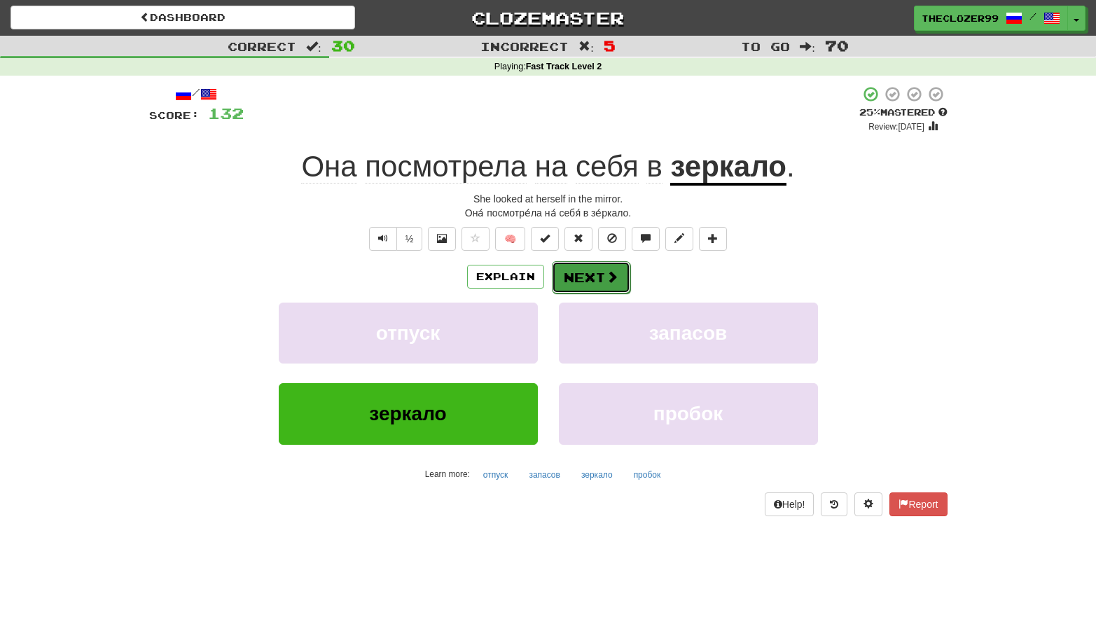
click at [568, 275] on button "Next" at bounding box center [591, 277] width 78 height 32
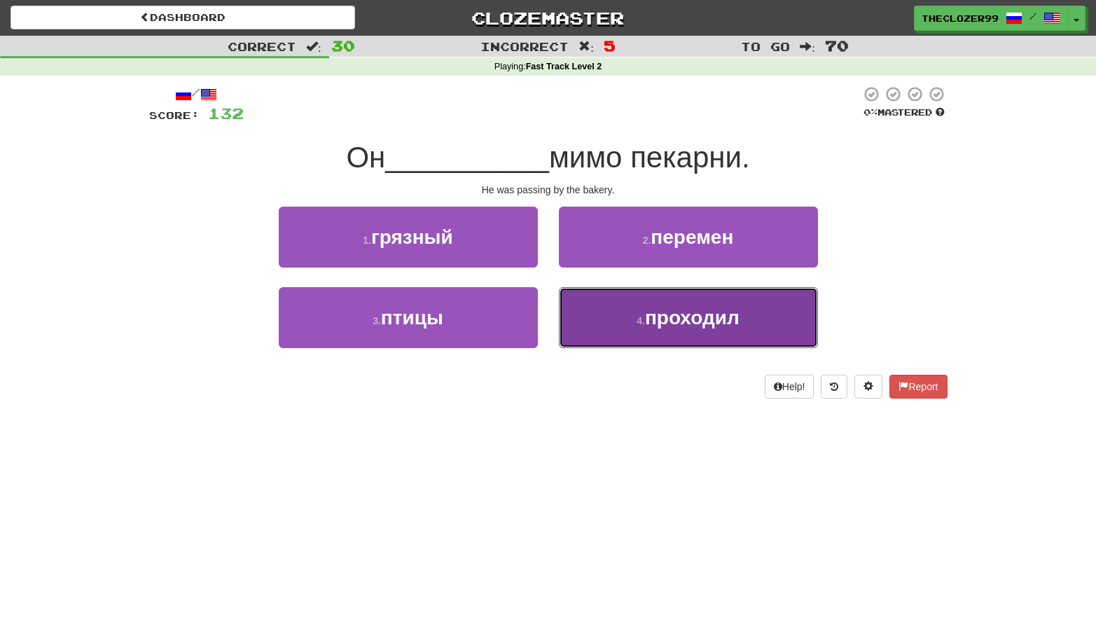
click at [593, 311] on button "4 . проходил" at bounding box center [688, 317] width 259 height 61
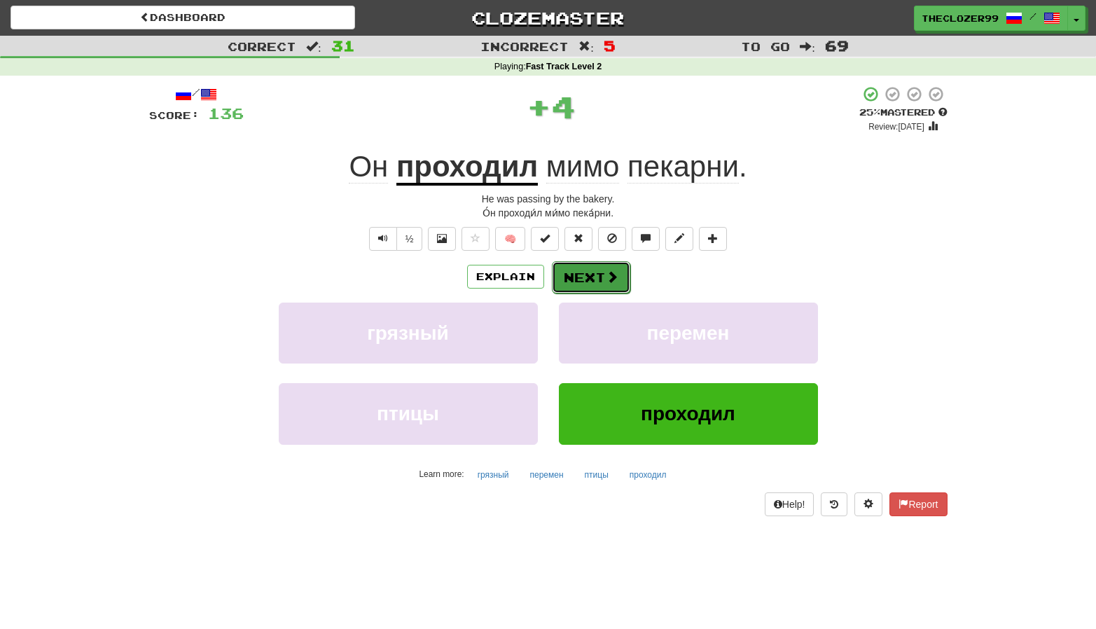
click at [582, 280] on button "Next" at bounding box center [591, 277] width 78 height 32
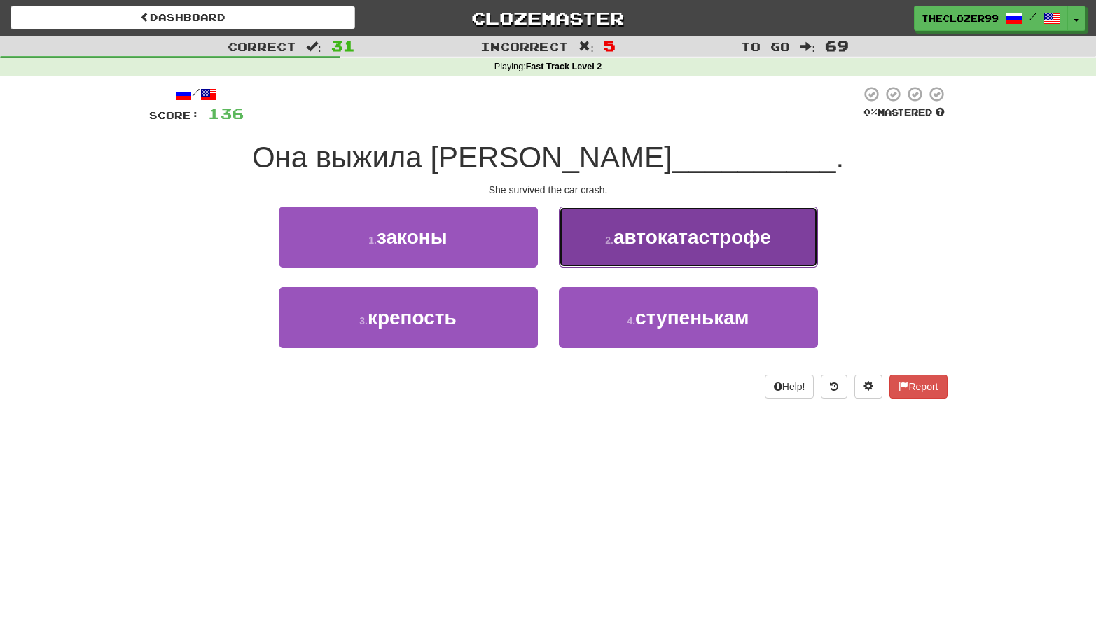
click at [621, 237] on span "автокатастрофе" at bounding box center [693, 237] width 158 height 22
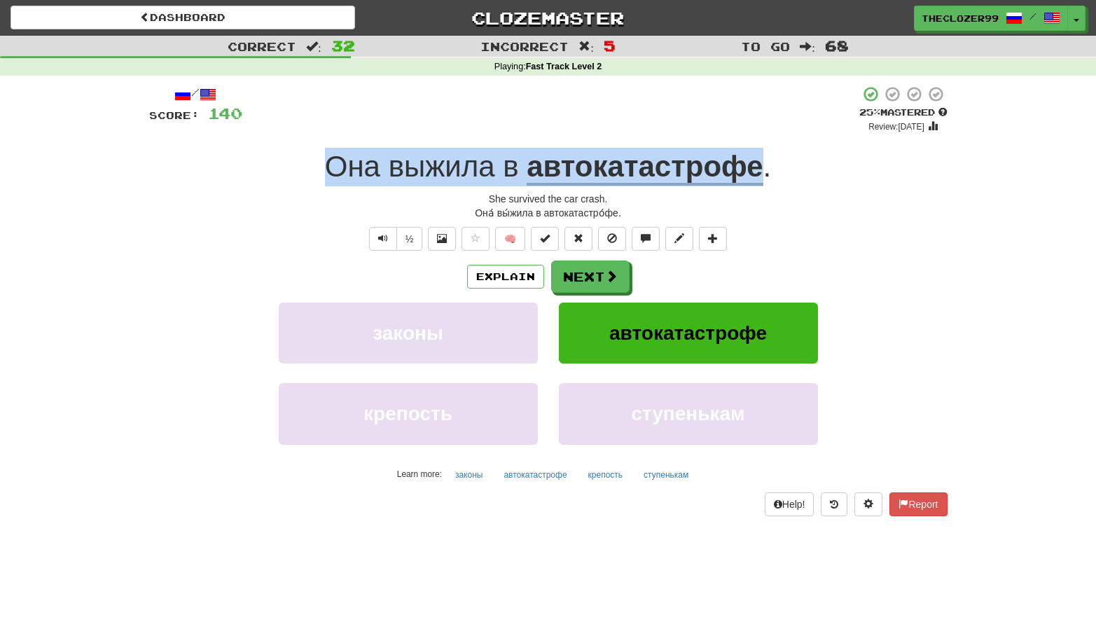
drag, startPoint x: 317, startPoint y: 163, endPoint x: 757, endPoint y: 184, distance: 441.2
click at [757, 184] on div "Она выжила в автокатастрофе ." at bounding box center [548, 167] width 799 height 39
copy div "Она выжила в автокатастрофе"
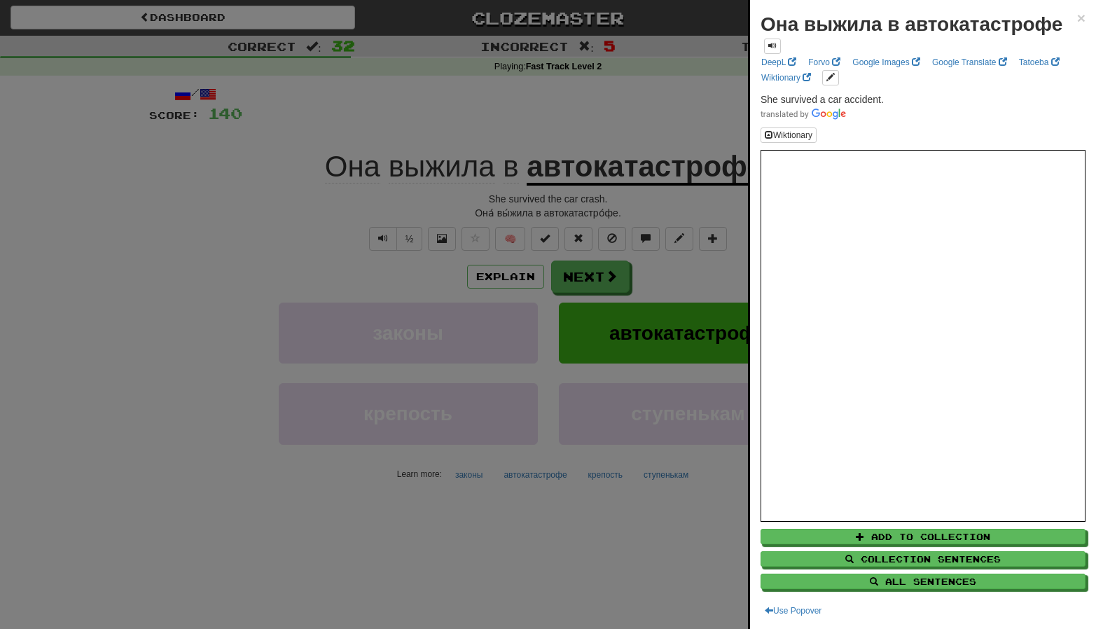
drag, startPoint x: 280, startPoint y: 238, endPoint x: 338, endPoint y: 239, distance: 57.4
click at [280, 238] on div at bounding box center [548, 314] width 1096 height 629
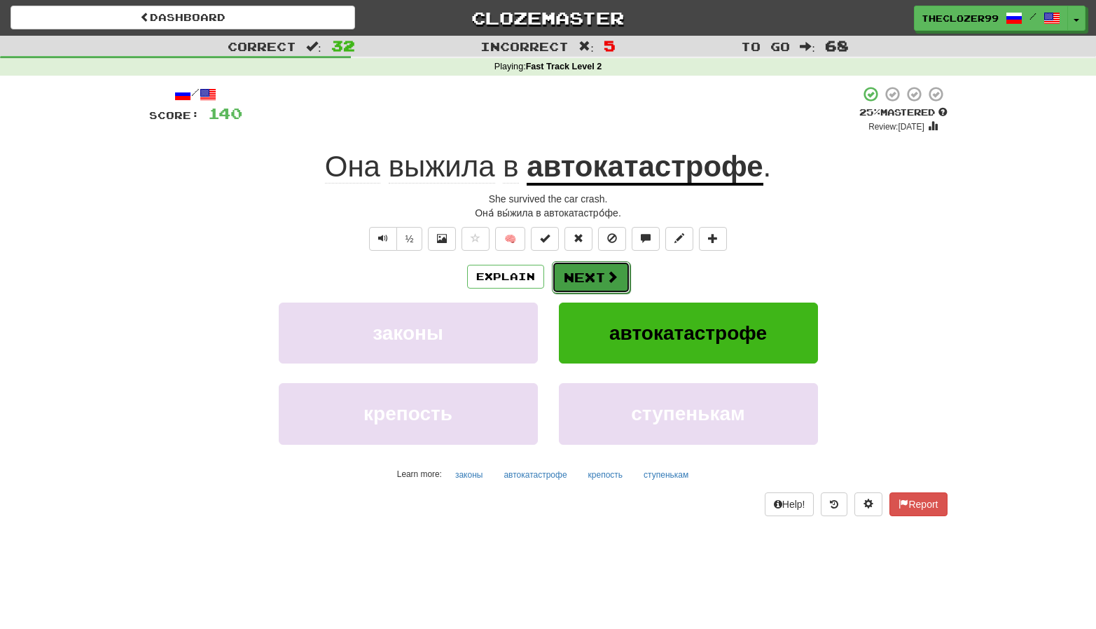
click at [577, 287] on button "Next" at bounding box center [591, 277] width 78 height 32
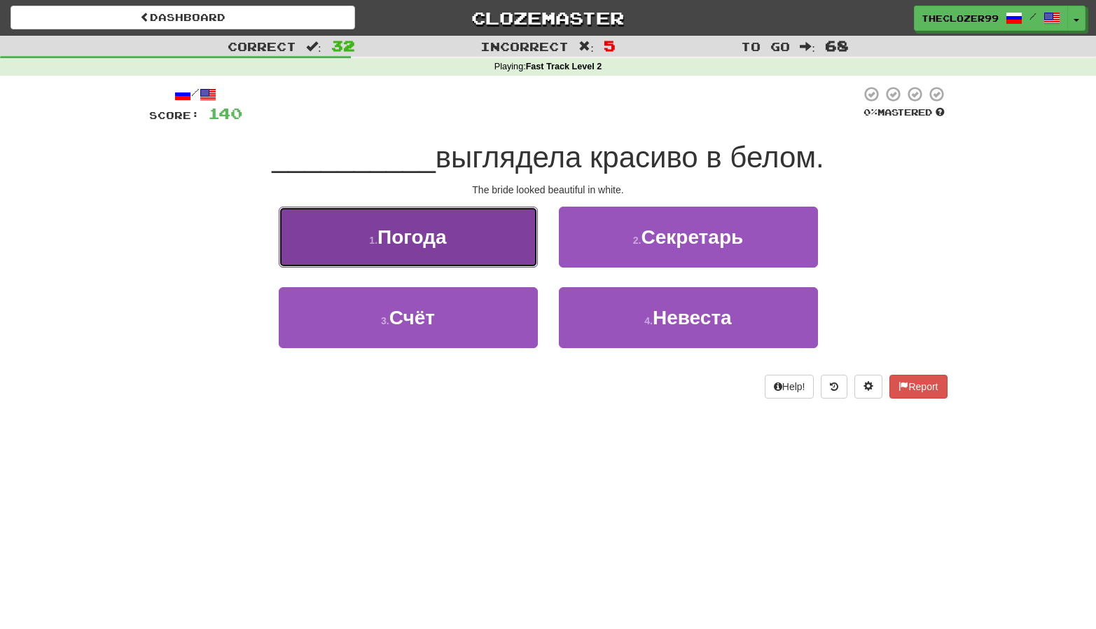
click at [496, 246] on button "1 . Погода" at bounding box center [408, 237] width 259 height 61
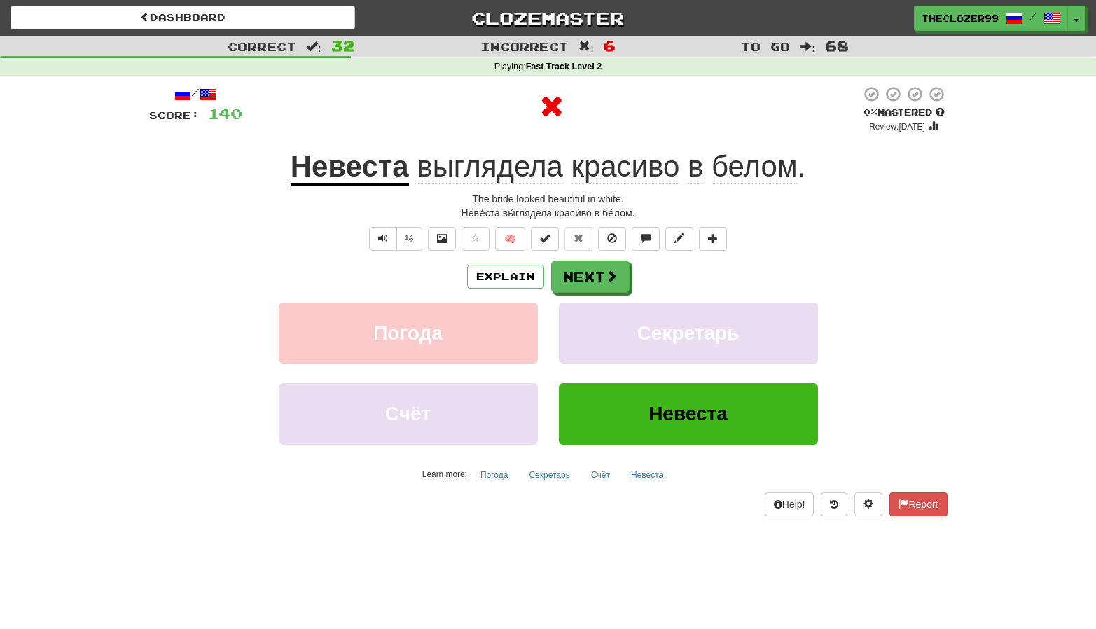
click at [371, 176] on u "Невеста" at bounding box center [350, 168] width 118 height 36
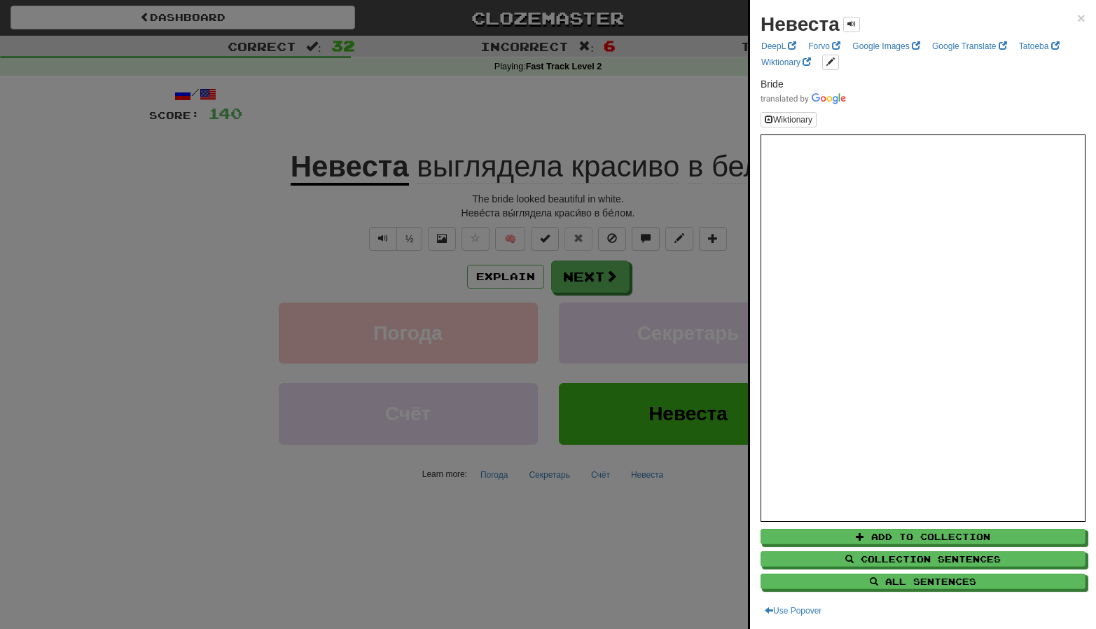
click at [343, 256] on div at bounding box center [548, 314] width 1096 height 629
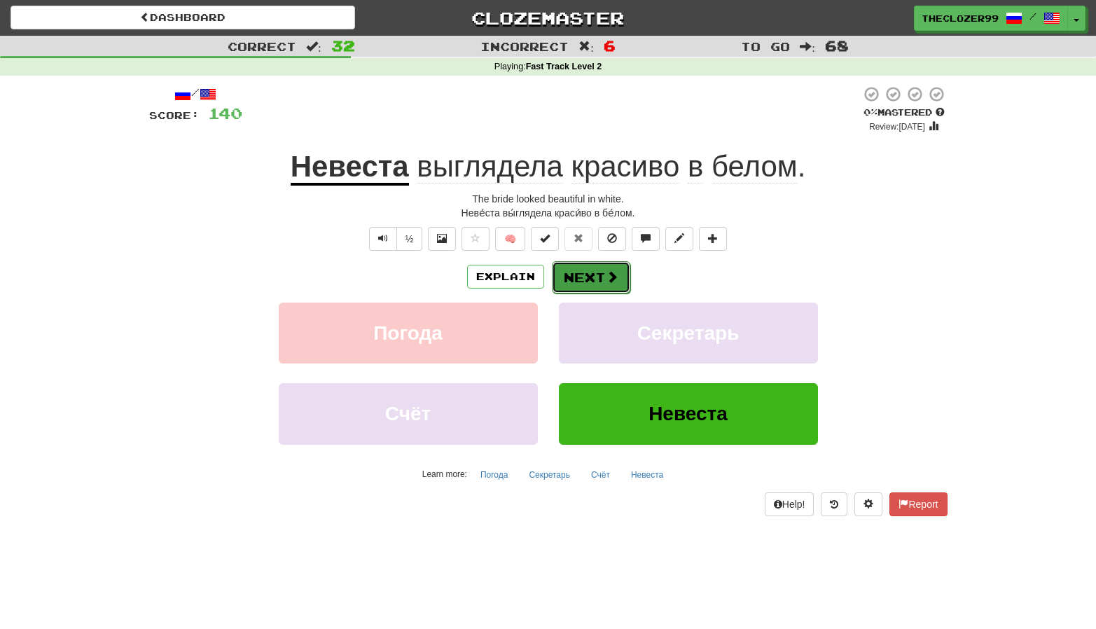
click at [572, 273] on button "Next" at bounding box center [591, 277] width 78 height 32
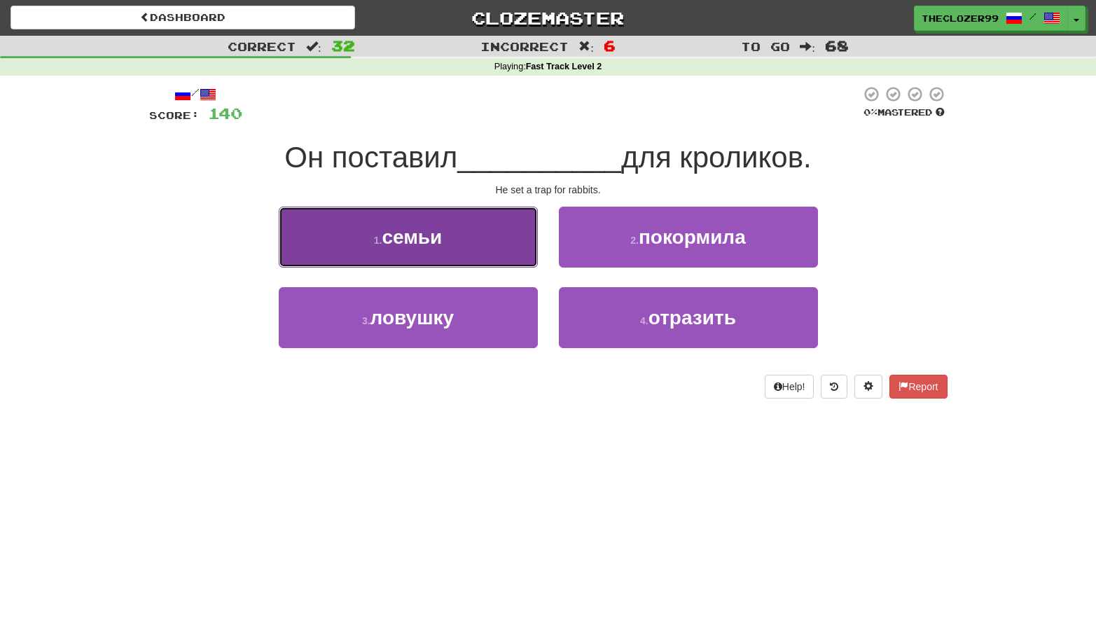
click at [516, 249] on button "1 . семьи" at bounding box center [408, 237] width 259 height 61
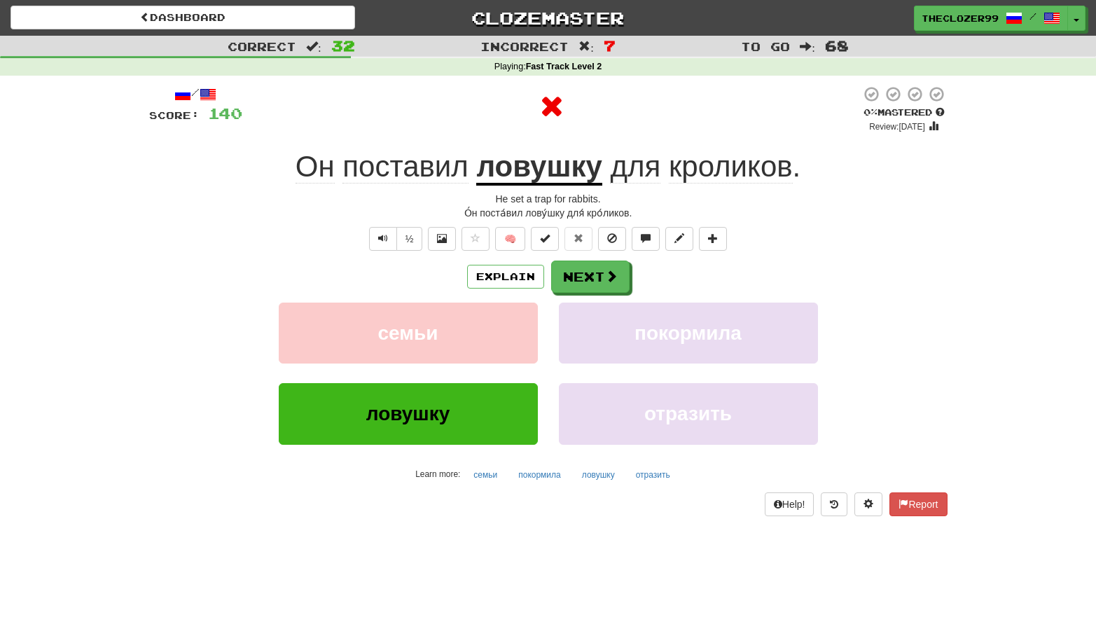
click at [534, 174] on u "ловушку" at bounding box center [538, 168] width 125 height 36
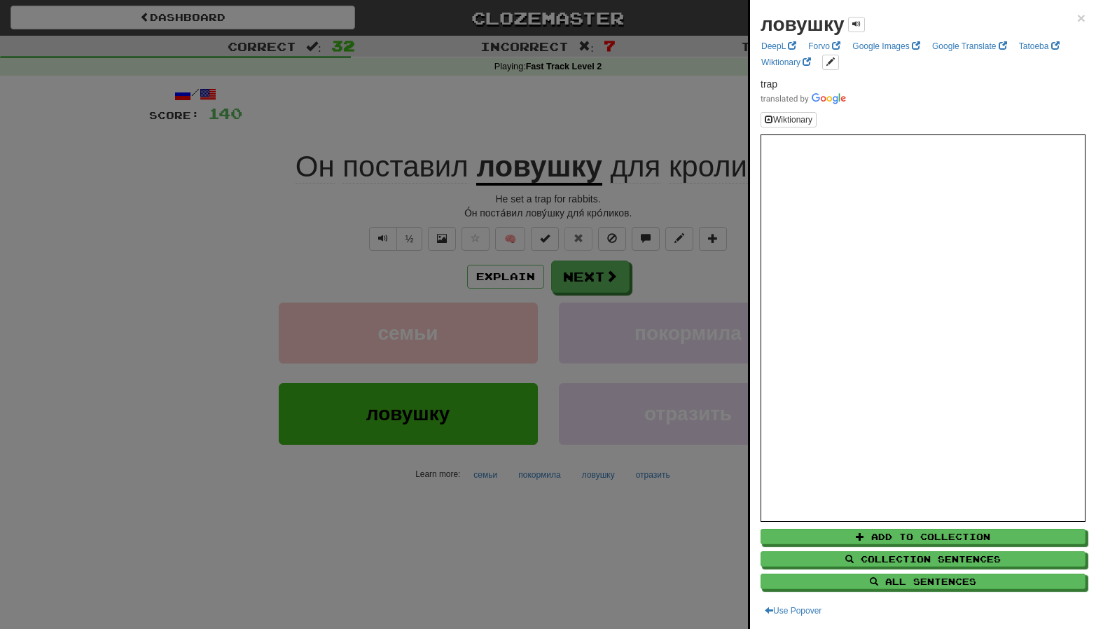
click at [583, 277] on div at bounding box center [548, 314] width 1096 height 629
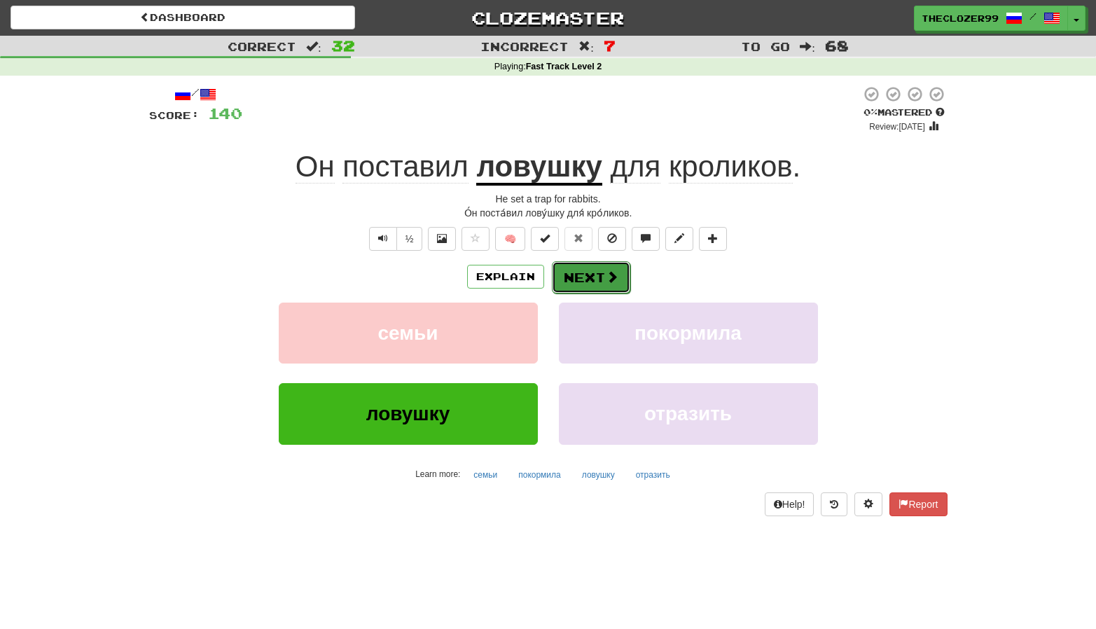
click at [590, 275] on button "Next" at bounding box center [591, 277] width 78 height 32
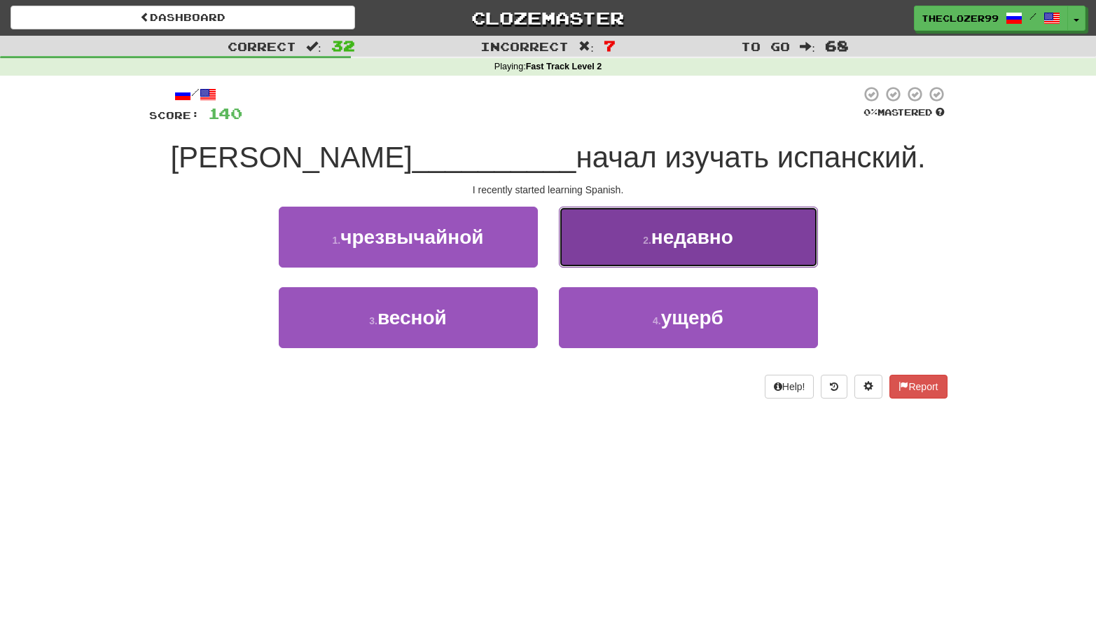
click at [619, 251] on button "2 . недавно" at bounding box center [688, 237] width 259 height 61
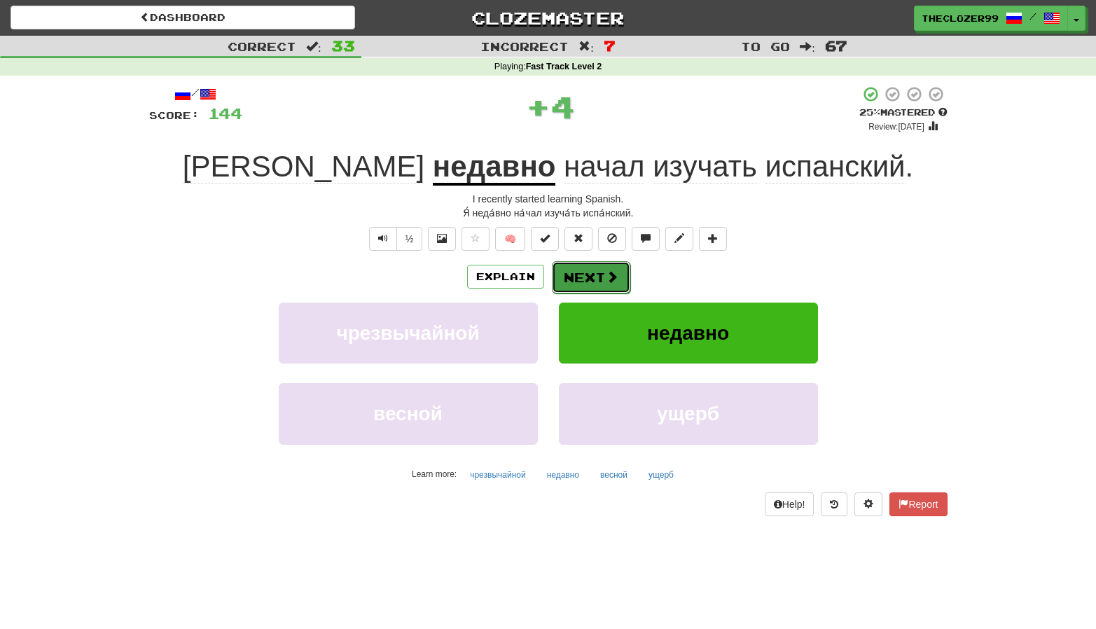
click at [603, 272] on button "Next" at bounding box center [591, 277] width 78 height 32
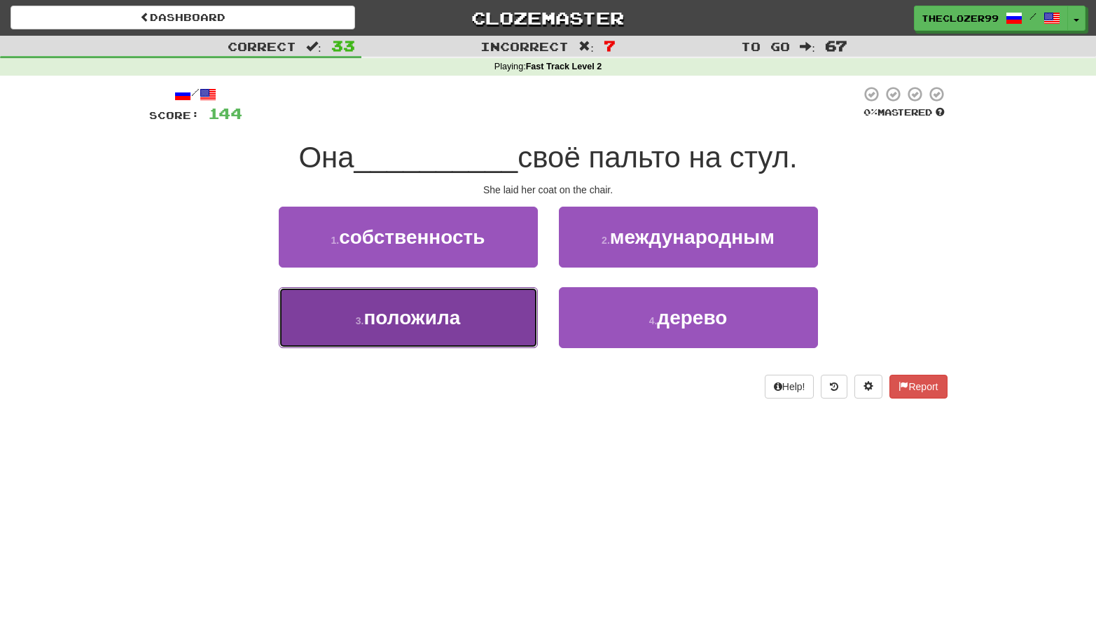
click at [505, 308] on button "3 . положила" at bounding box center [408, 317] width 259 height 61
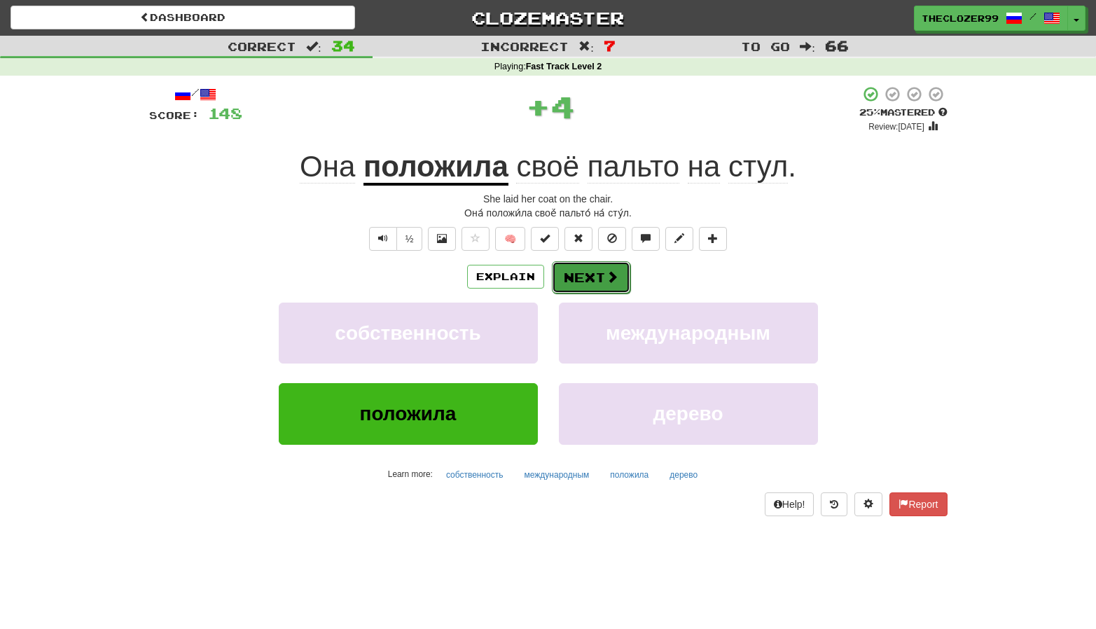
click at [584, 275] on button "Next" at bounding box center [591, 277] width 78 height 32
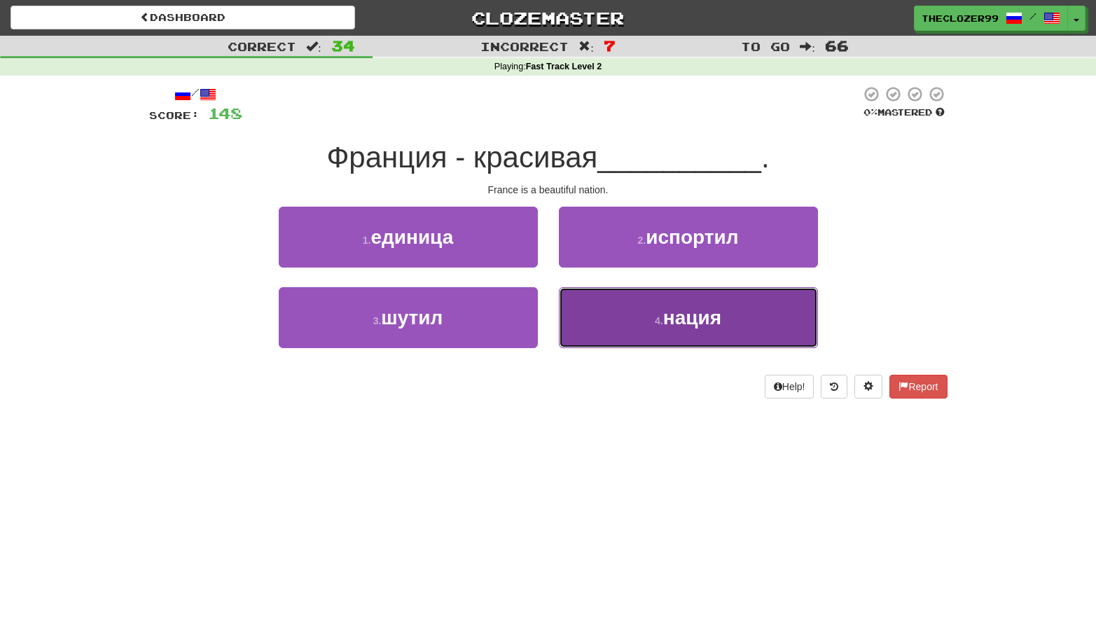
click at [590, 320] on button "4 . нация" at bounding box center [688, 317] width 259 height 61
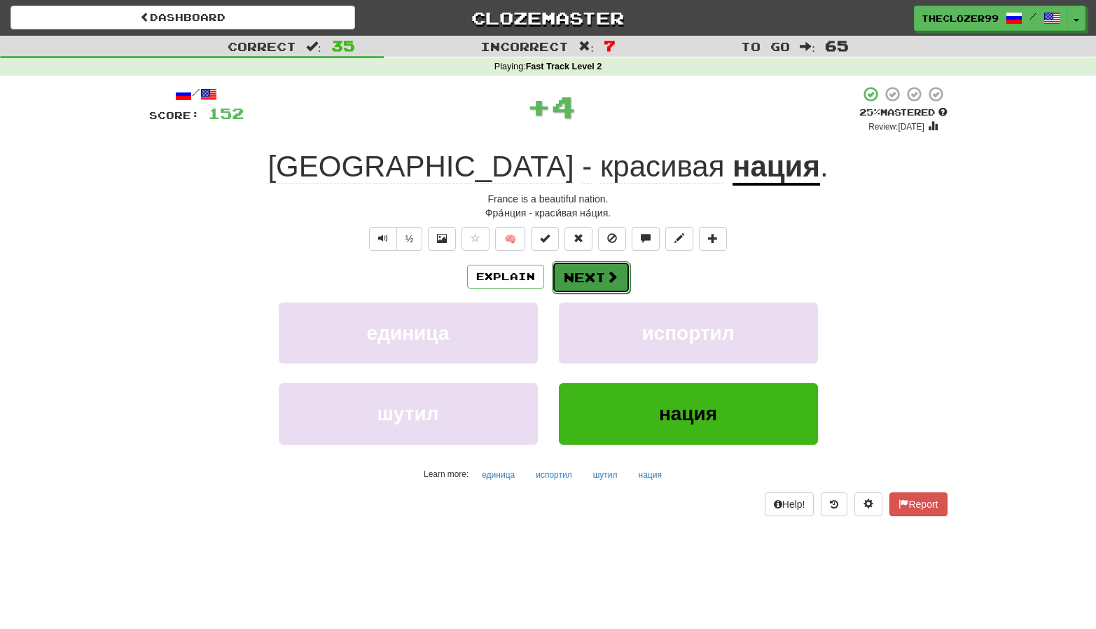
click at [586, 277] on button "Next" at bounding box center [591, 277] width 78 height 32
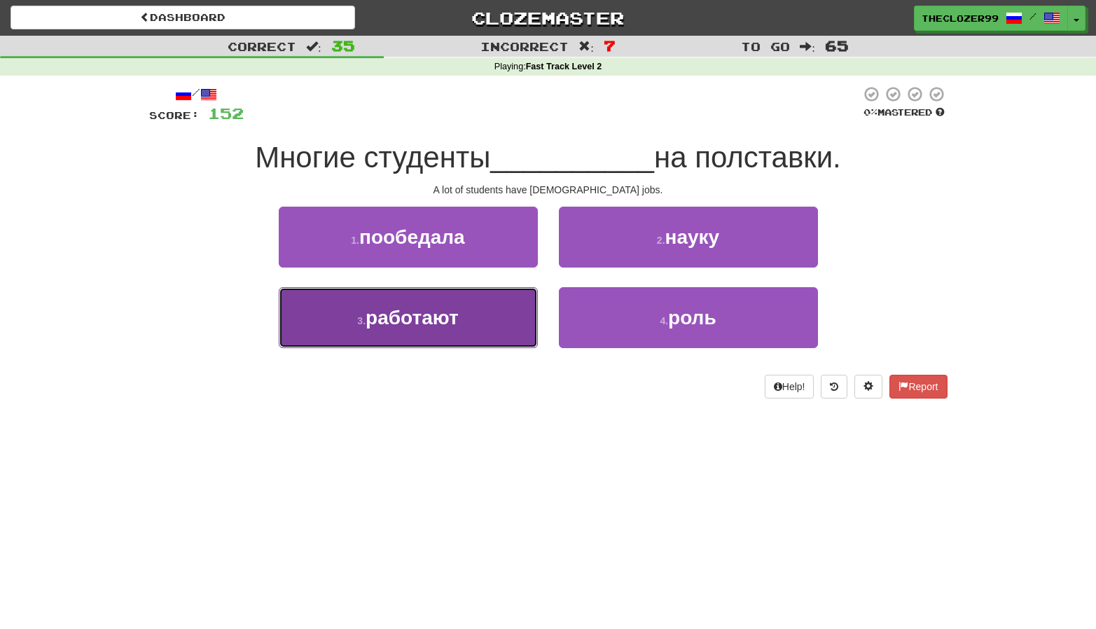
click at [497, 317] on button "3 . работают" at bounding box center [408, 317] width 259 height 61
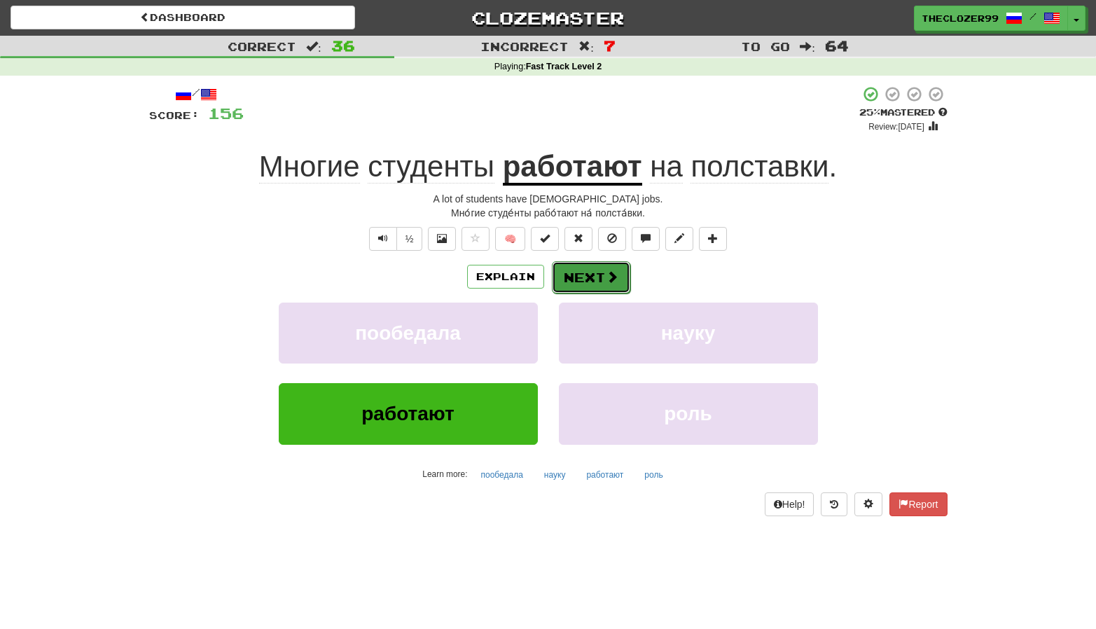
click at [598, 275] on button "Next" at bounding box center [591, 277] width 78 height 32
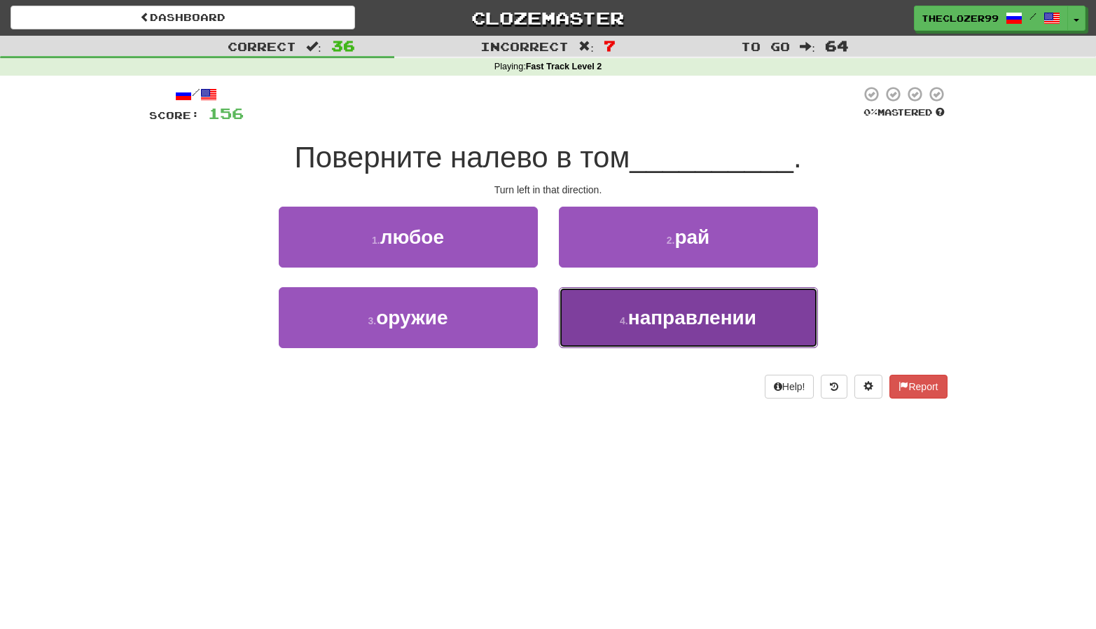
click at [607, 310] on button "4 . направлении" at bounding box center [688, 317] width 259 height 61
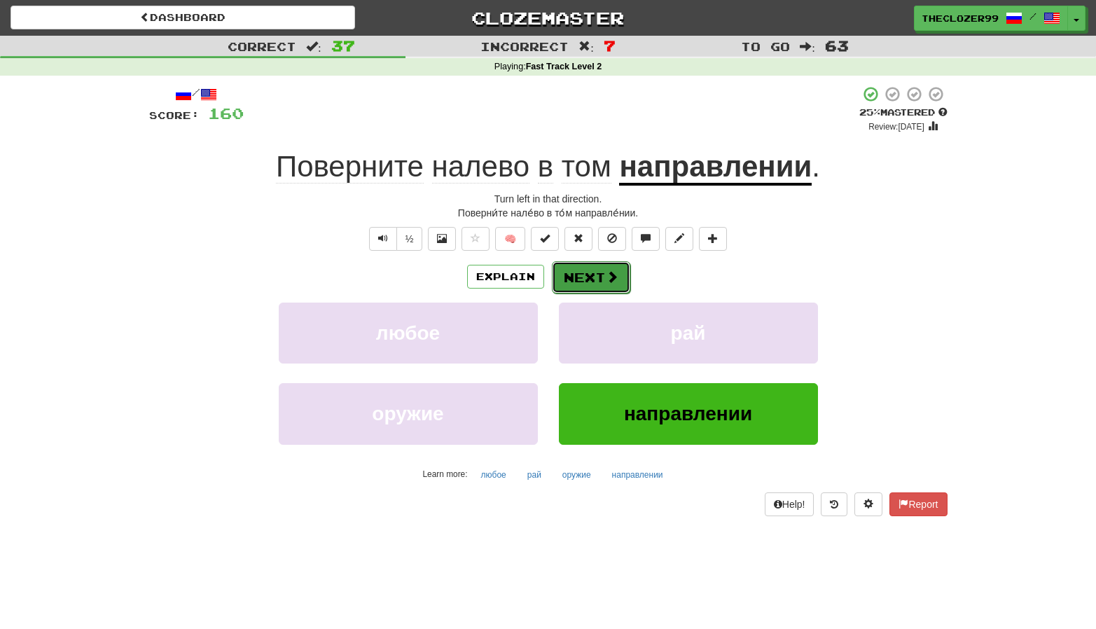
click at [598, 273] on button "Next" at bounding box center [591, 277] width 78 height 32
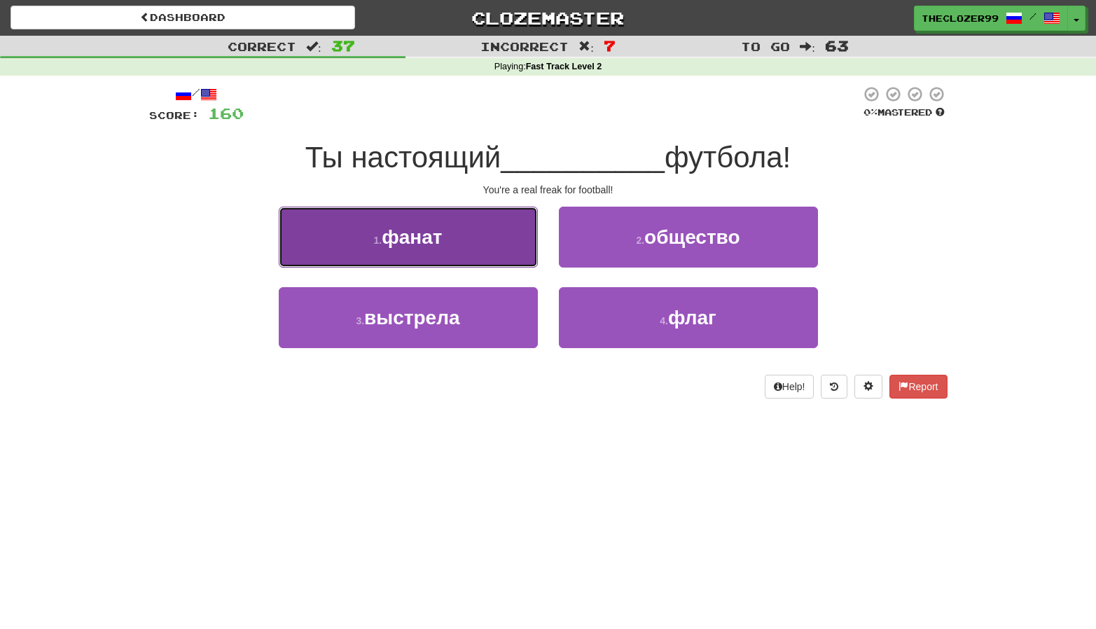
click at [506, 256] on button "1 . фанат" at bounding box center [408, 237] width 259 height 61
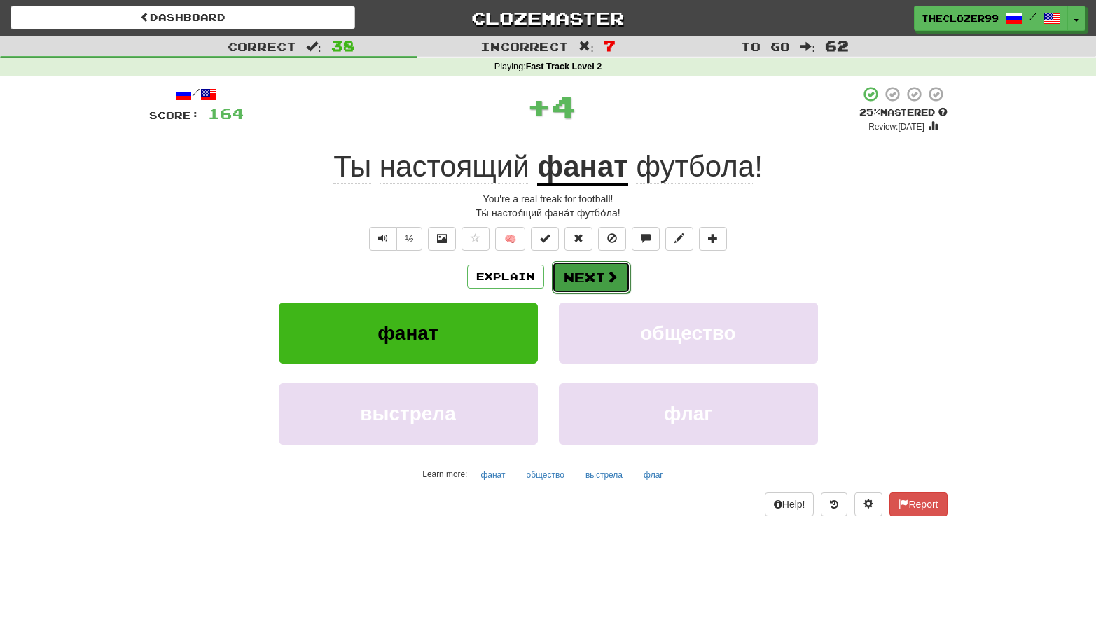
click at [591, 275] on button "Next" at bounding box center [591, 277] width 78 height 32
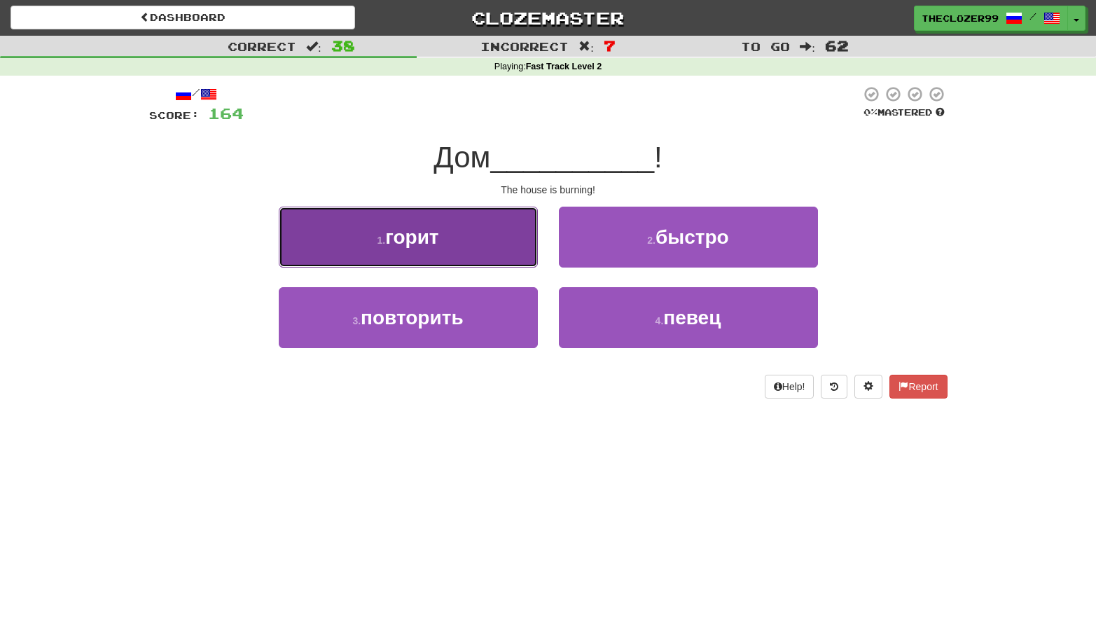
click at [490, 252] on button "1 . горит" at bounding box center [408, 237] width 259 height 61
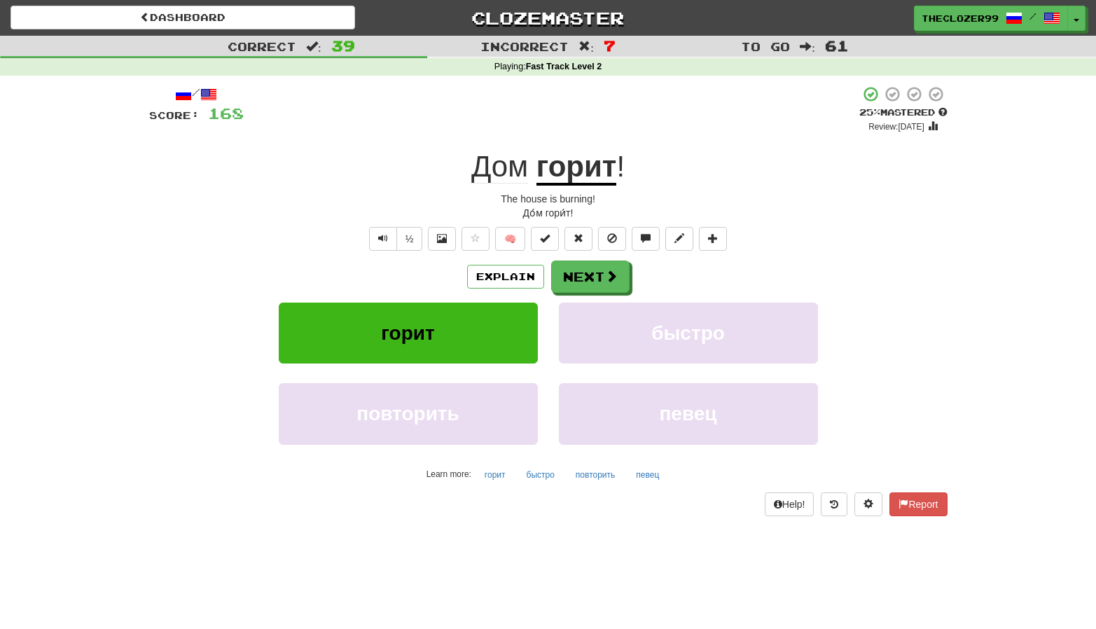
drag, startPoint x: 362, startPoint y: 172, endPoint x: 375, endPoint y: 172, distance: 12.6
click at [362, 172] on div "Дом горит !" at bounding box center [548, 167] width 799 height 39
click at [590, 278] on button "Next" at bounding box center [591, 277] width 78 height 32
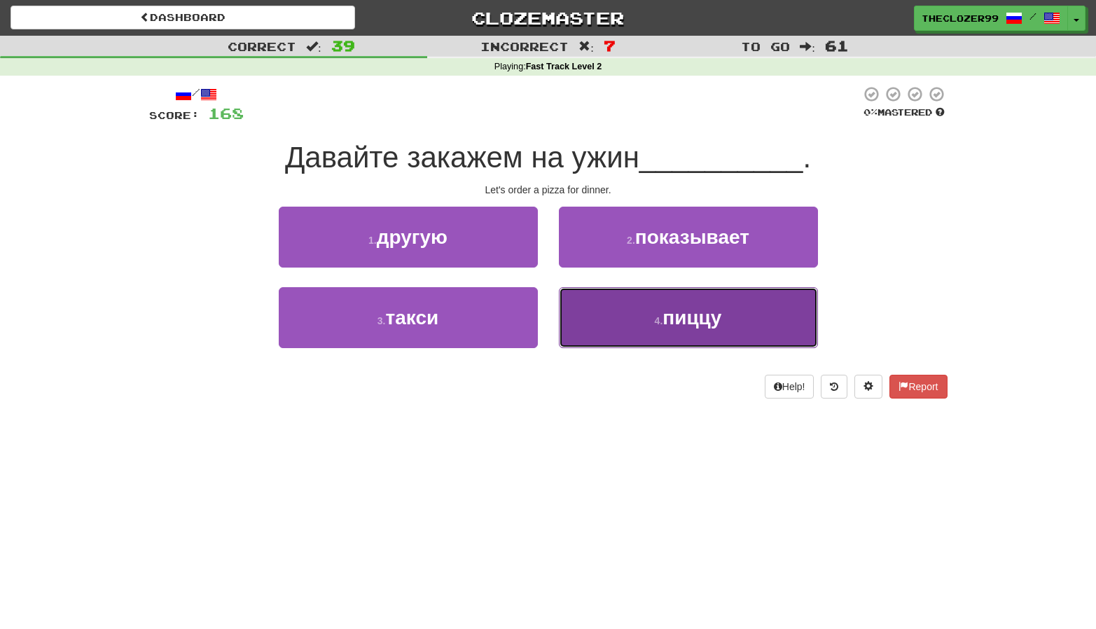
click at [588, 319] on button "4 . пиццу" at bounding box center [688, 317] width 259 height 61
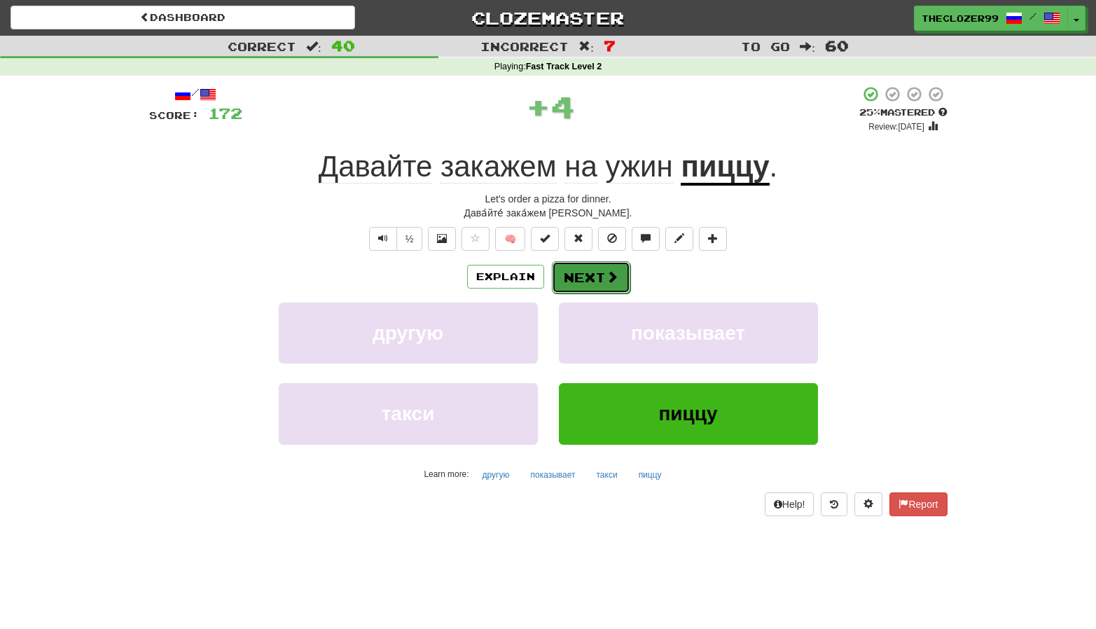
click at [591, 275] on button "Next" at bounding box center [591, 277] width 78 height 32
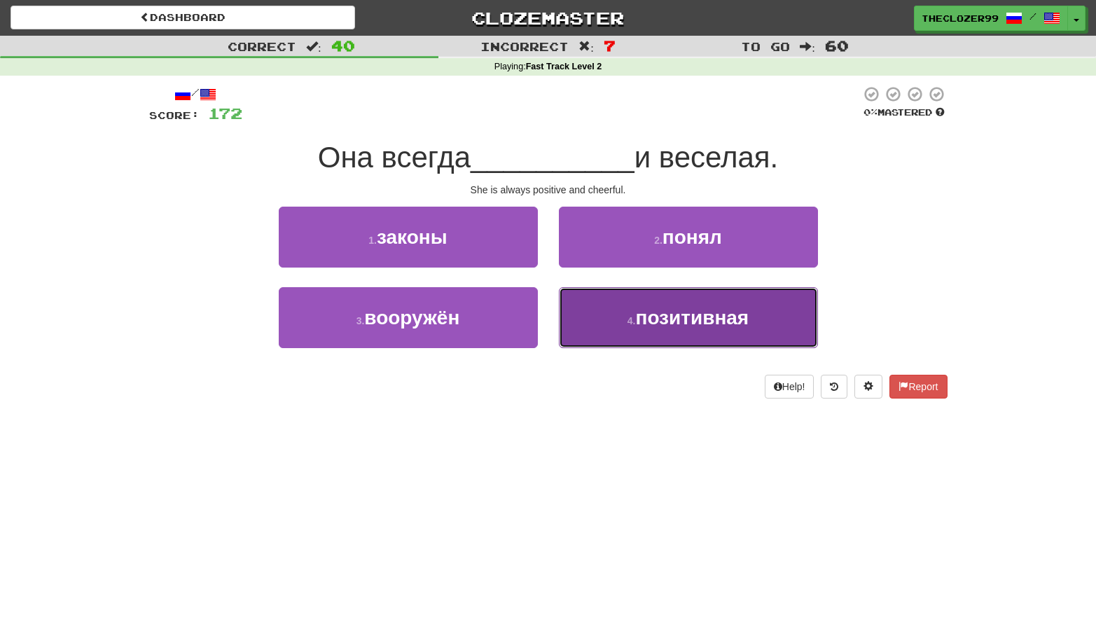
click at [605, 305] on button "4 . позитивная" at bounding box center [688, 317] width 259 height 61
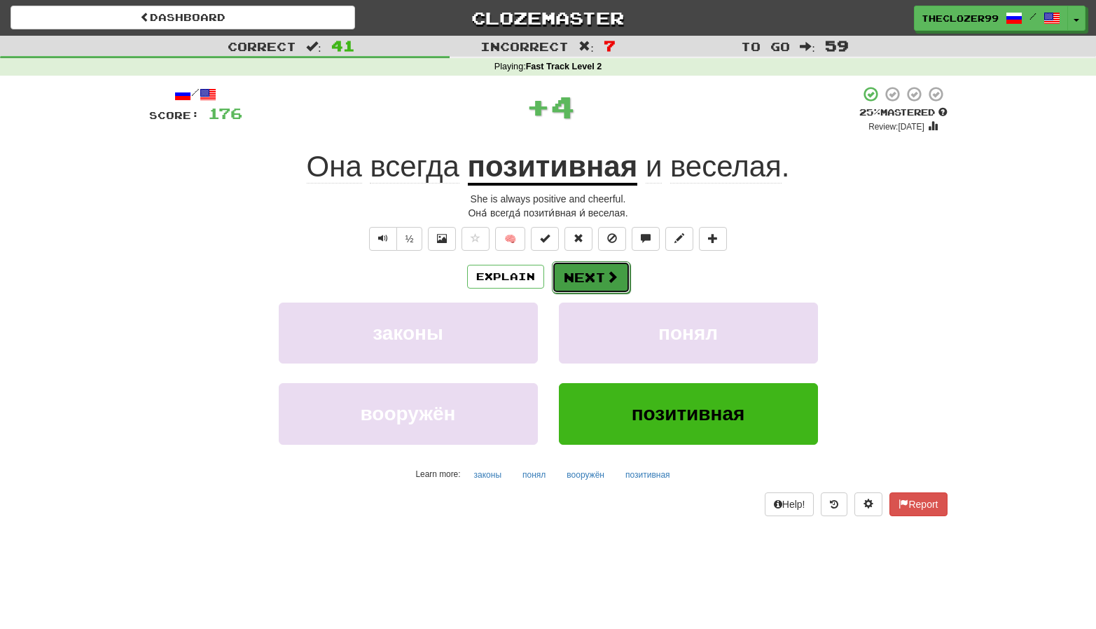
click at [586, 270] on button "Next" at bounding box center [591, 277] width 78 height 32
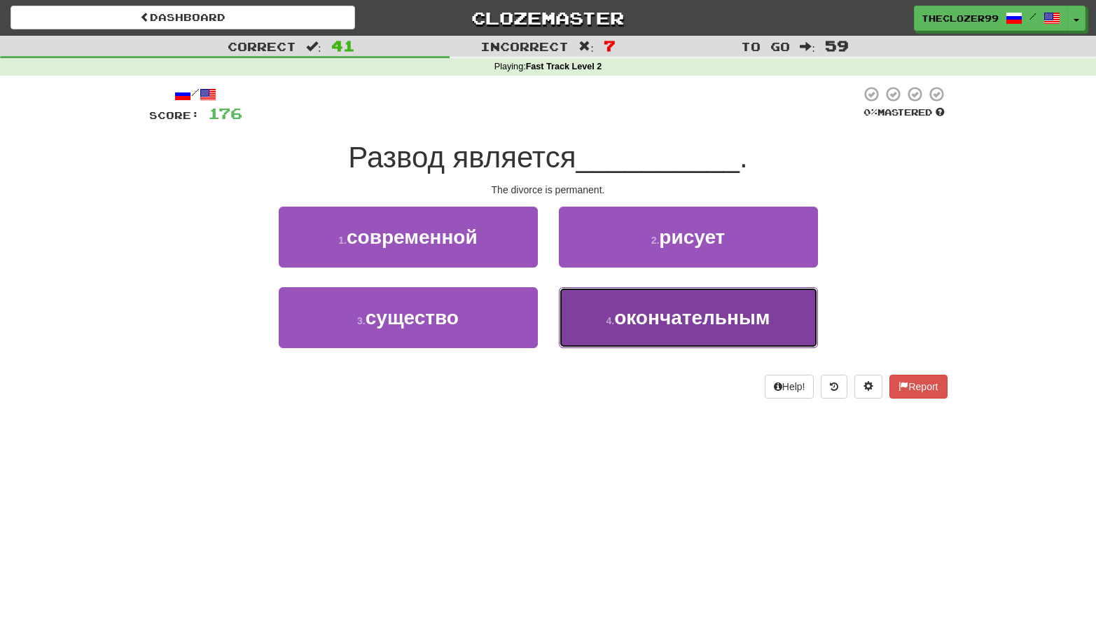
click at [609, 322] on small "4 ." at bounding box center [610, 320] width 8 height 11
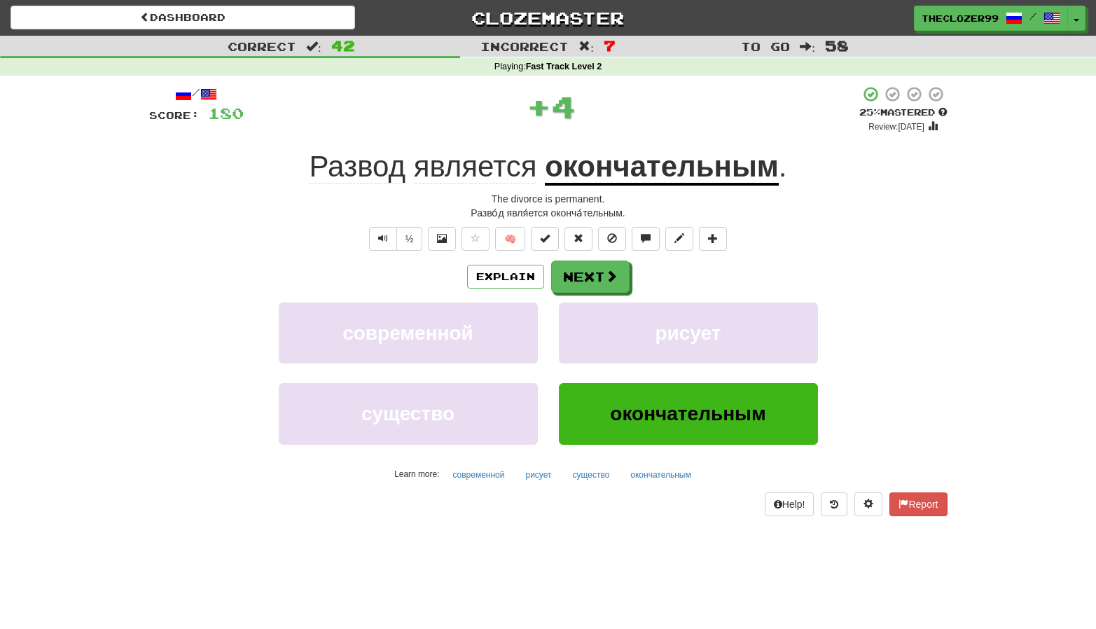
click at [611, 174] on u "окончательным" at bounding box center [662, 168] width 234 height 36
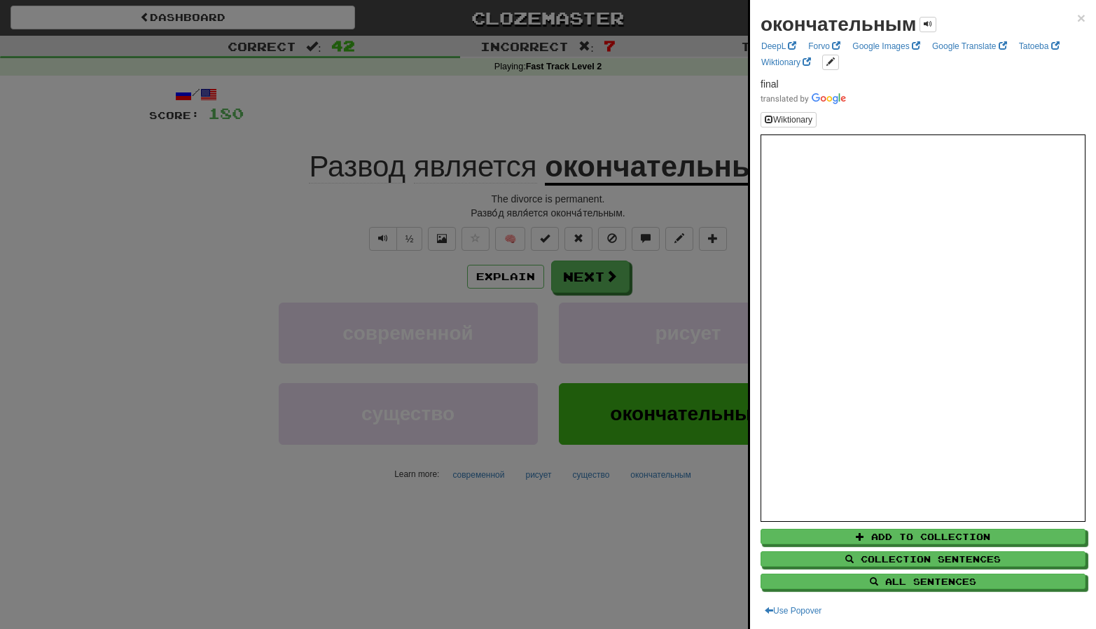
click at [588, 277] on div at bounding box center [548, 314] width 1096 height 629
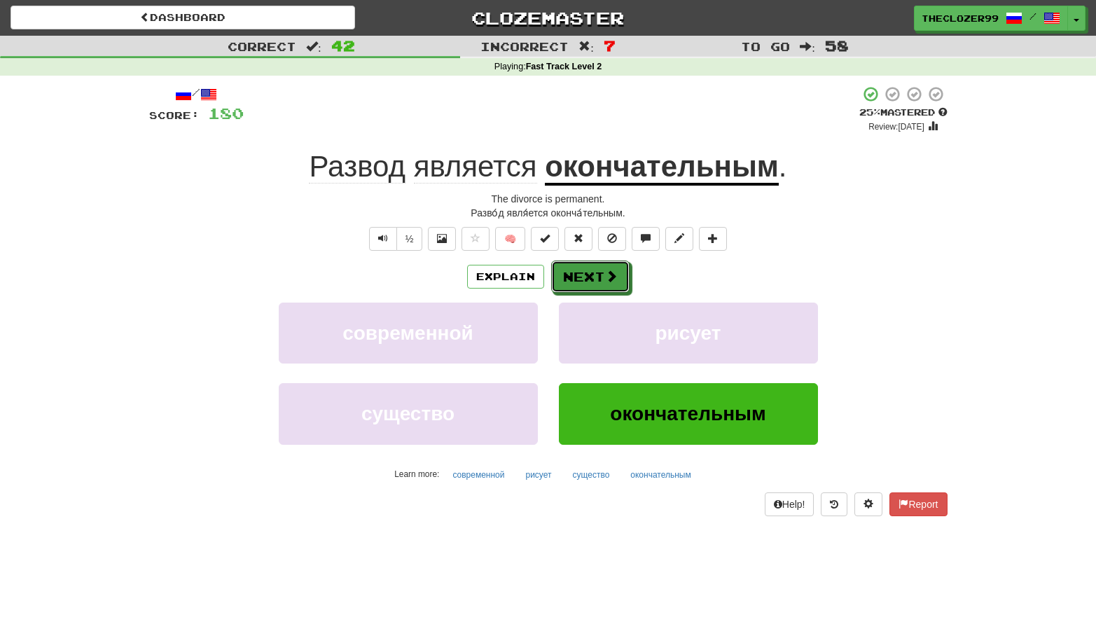
click at [593, 277] on button "Next" at bounding box center [590, 277] width 78 height 32
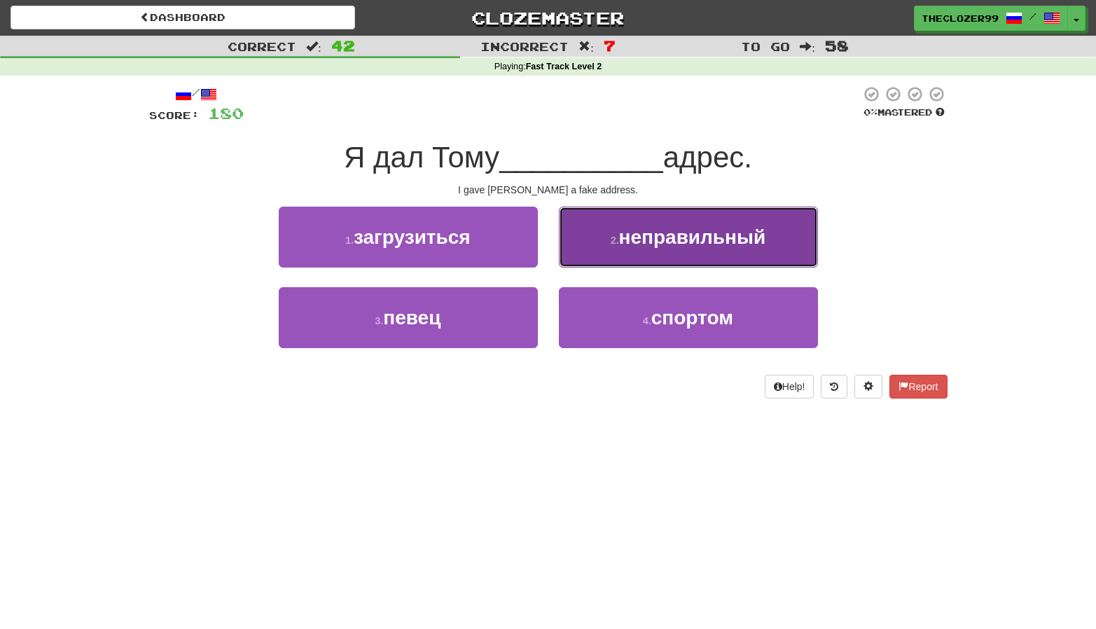
click at [631, 244] on span "неправильный" at bounding box center [692, 237] width 147 height 22
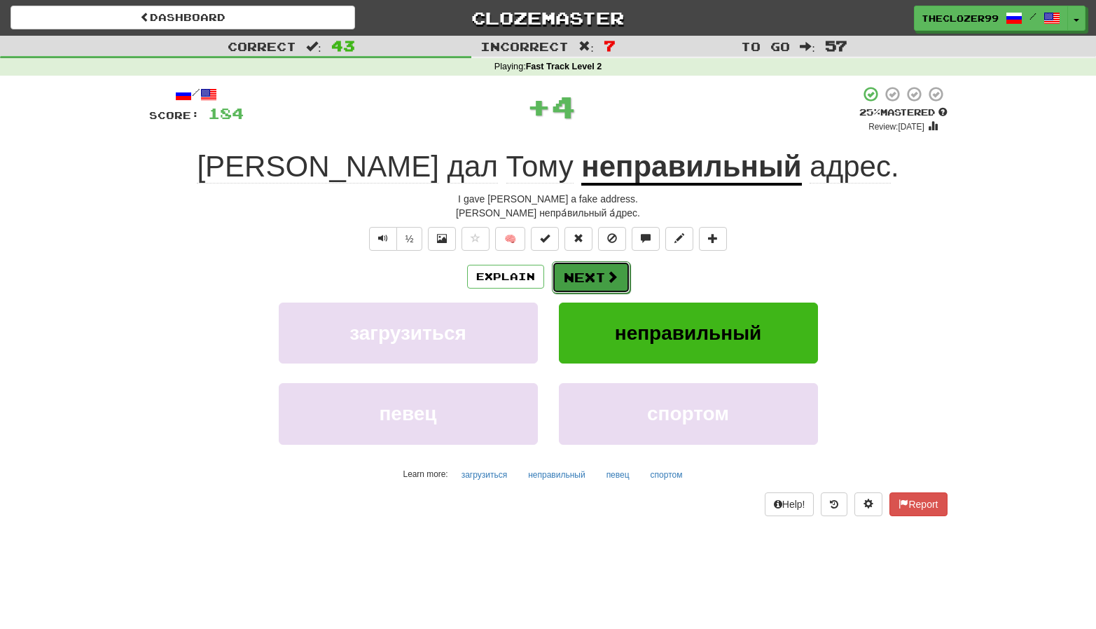
click at [608, 275] on span at bounding box center [612, 276] width 13 height 13
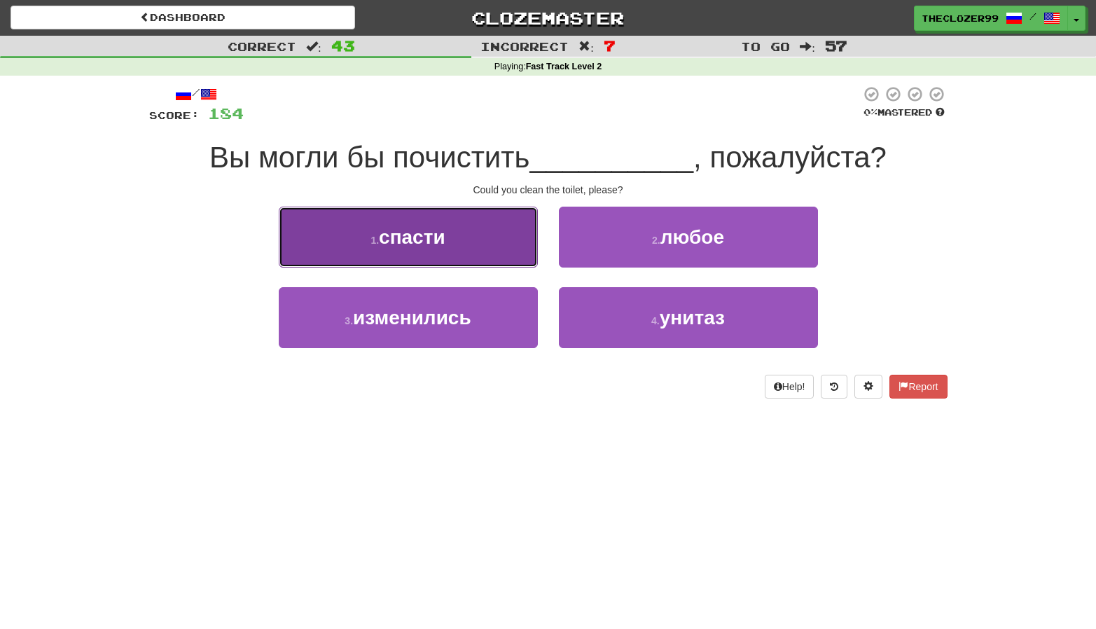
click at [488, 250] on button "1 . спасти" at bounding box center [408, 237] width 259 height 61
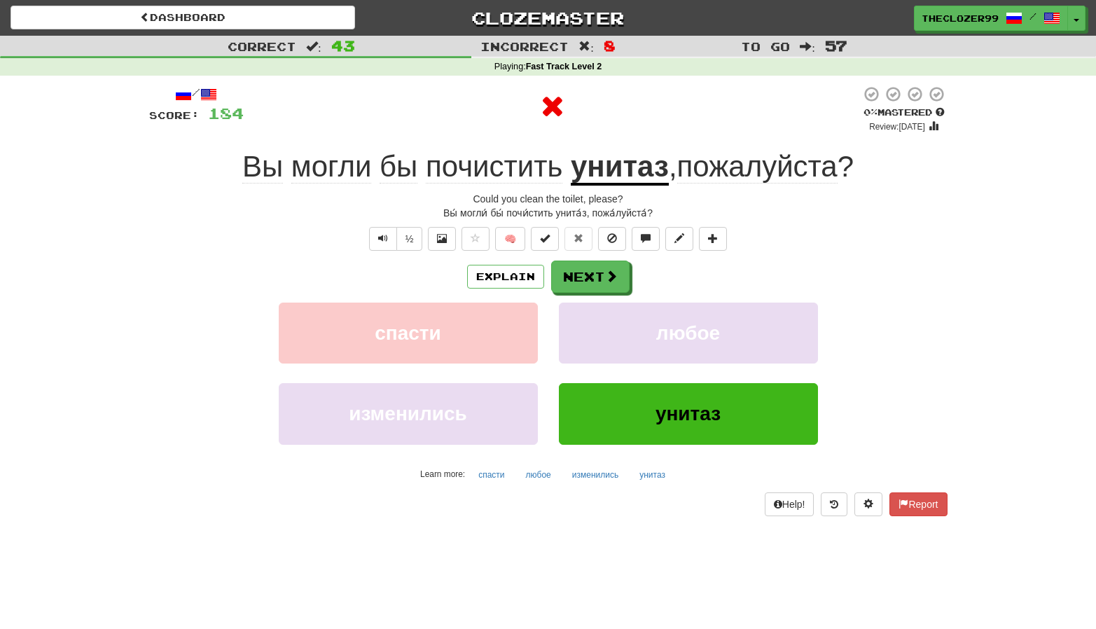
click at [592, 178] on u "унитаз" at bounding box center [620, 168] width 98 height 36
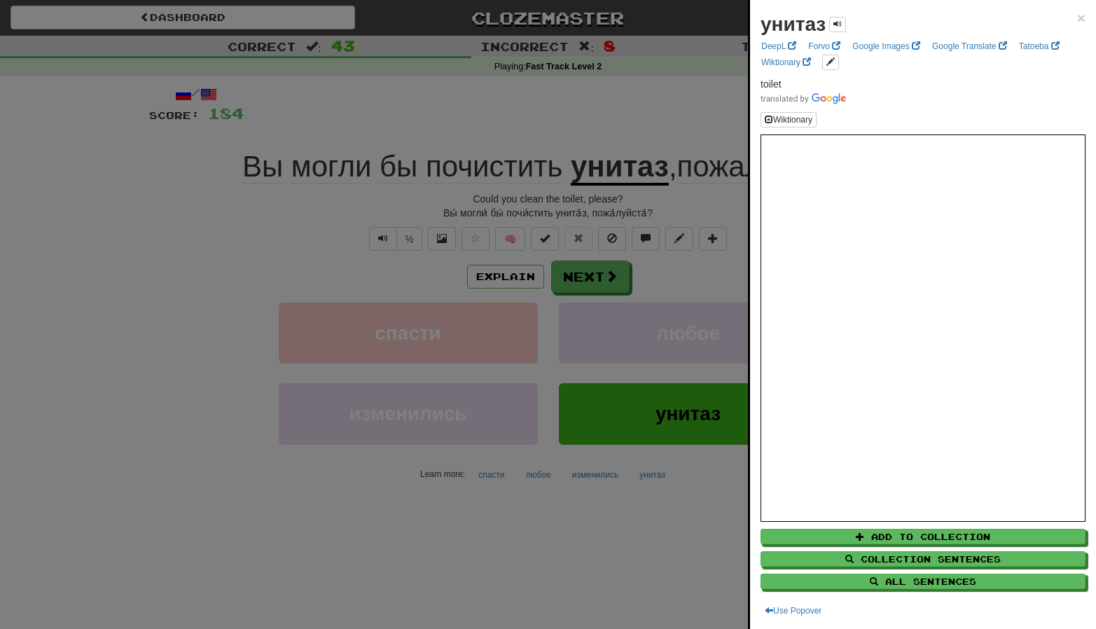
click at [583, 272] on div at bounding box center [548, 314] width 1096 height 629
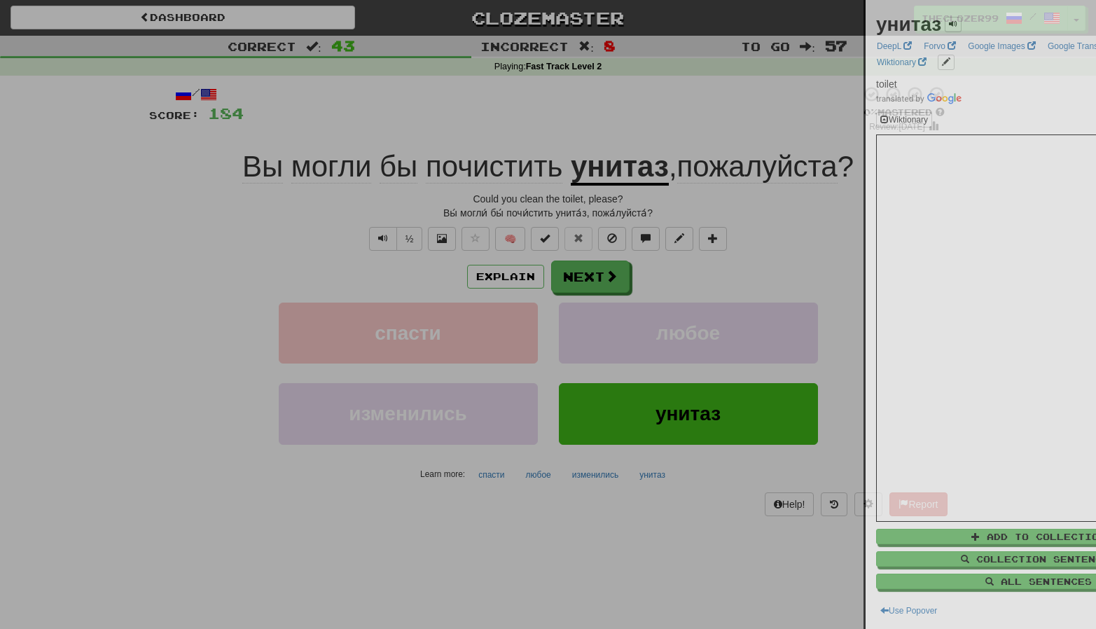
click at [602, 272] on div at bounding box center [548, 314] width 1096 height 629
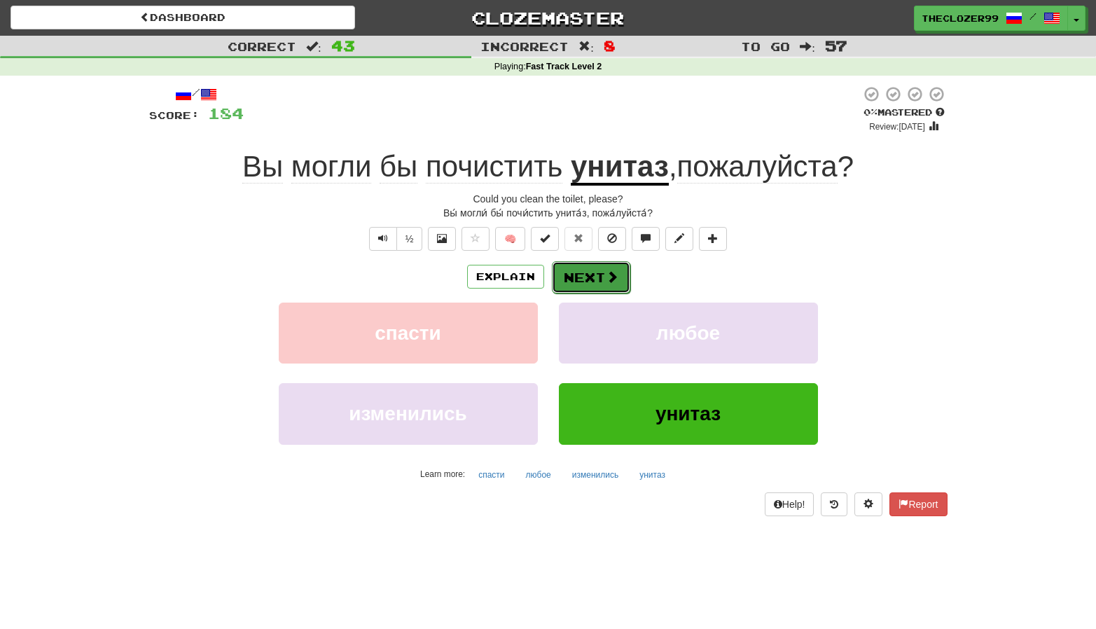
click at [611, 282] on span at bounding box center [612, 276] width 13 height 13
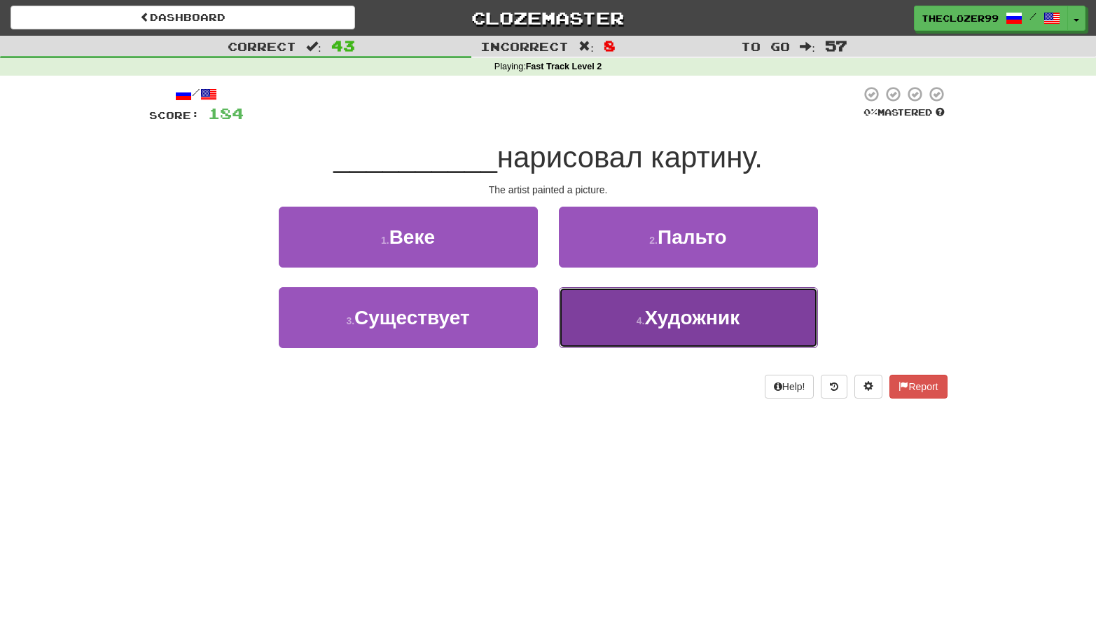
click at [635, 302] on button "4 . Художник" at bounding box center [688, 317] width 259 height 61
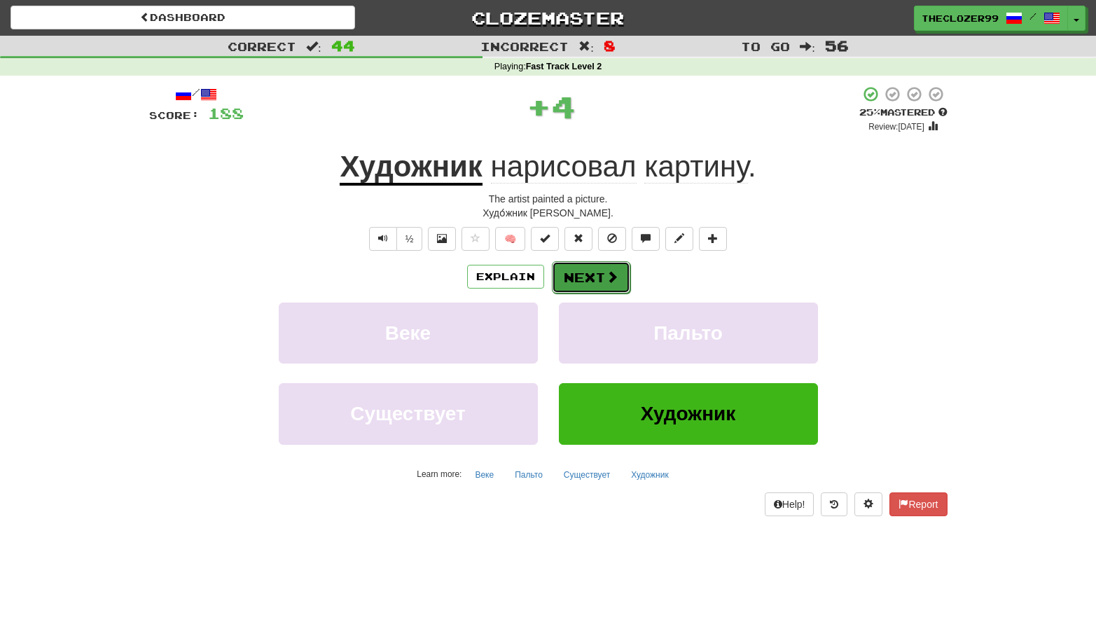
click at [593, 280] on button "Next" at bounding box center [591, 277] width 78 height 32
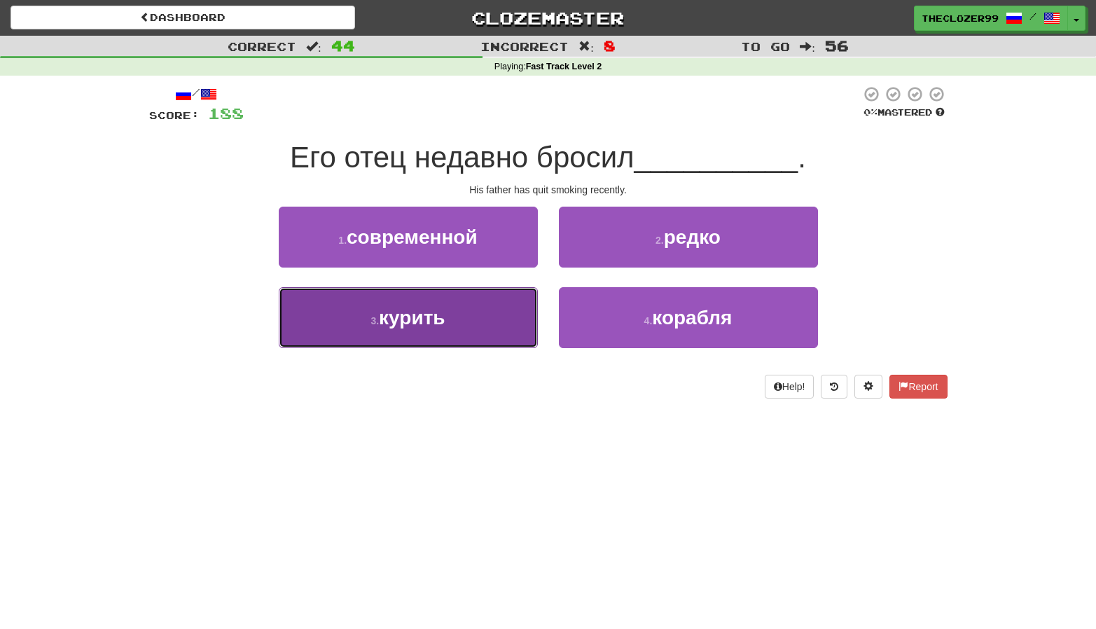
click at [519, 305] on button "3 . курить" at bounding box center [408, 317] width 259 height 61
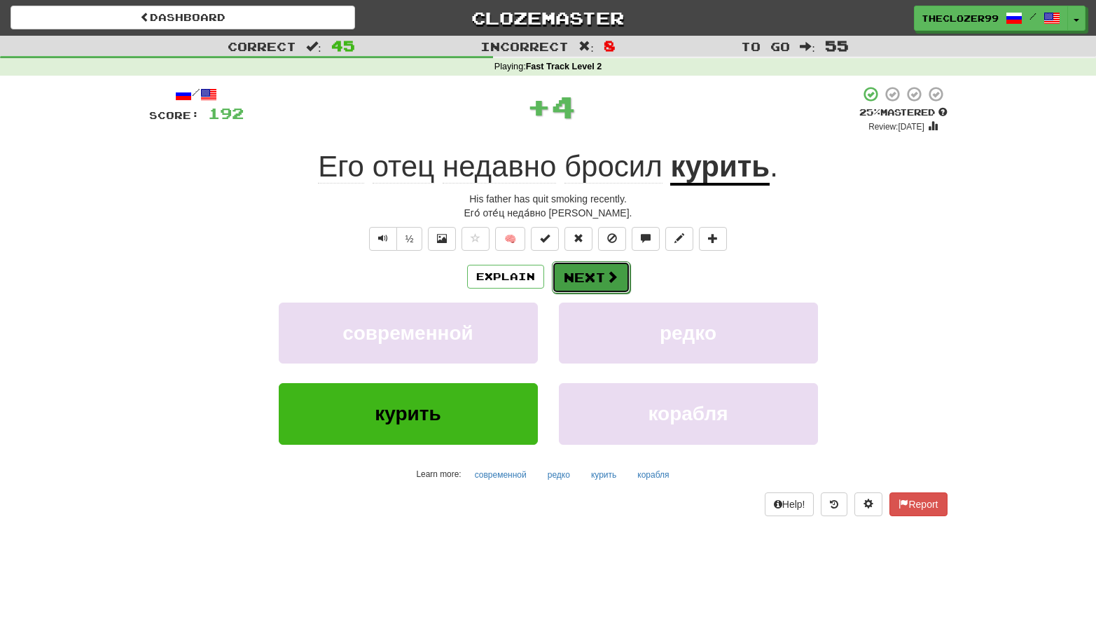
click at [593, 277] on button "Next" at bounding box center [591, 277] width 78 height 32
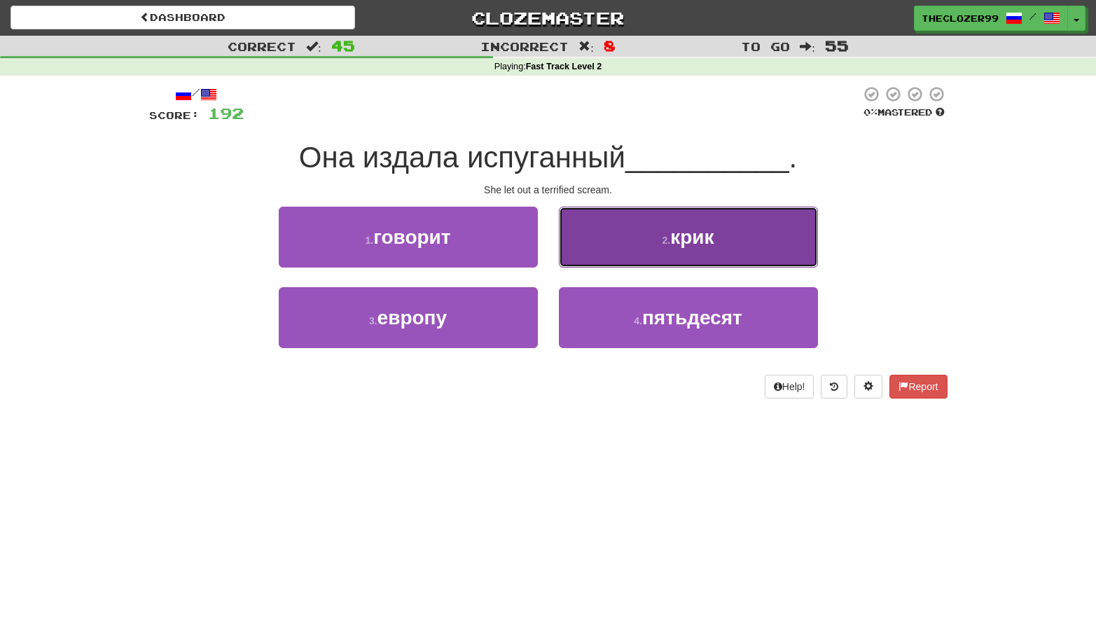
click at [616, 261] on button "2 . крик" at bounding box center [688, 237] width 259 height 61
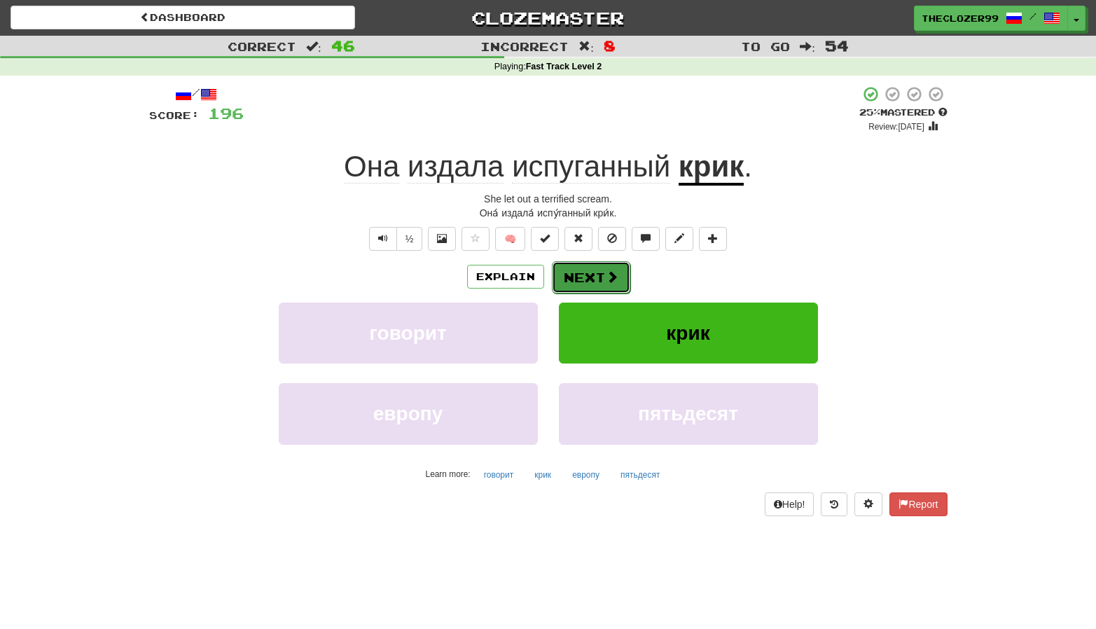
click at [602, 277] on button "Next" at bounding box center [591, 277] width 78 height 32
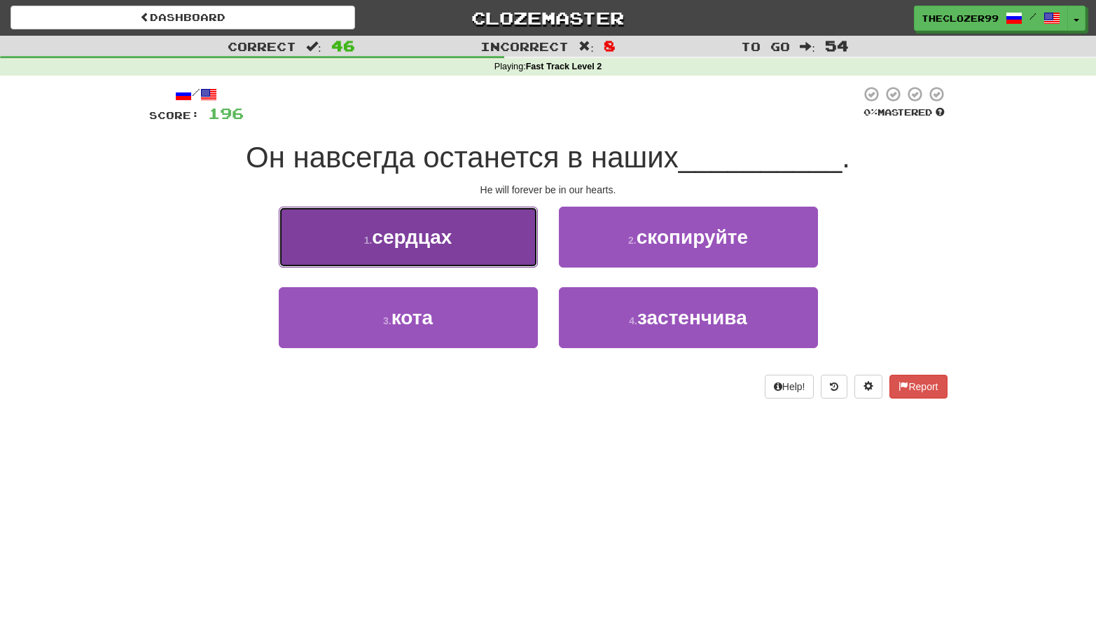
click at [458, 244] on button "1 . сердцах" at bounding box center [408, 237] width 259 height 61
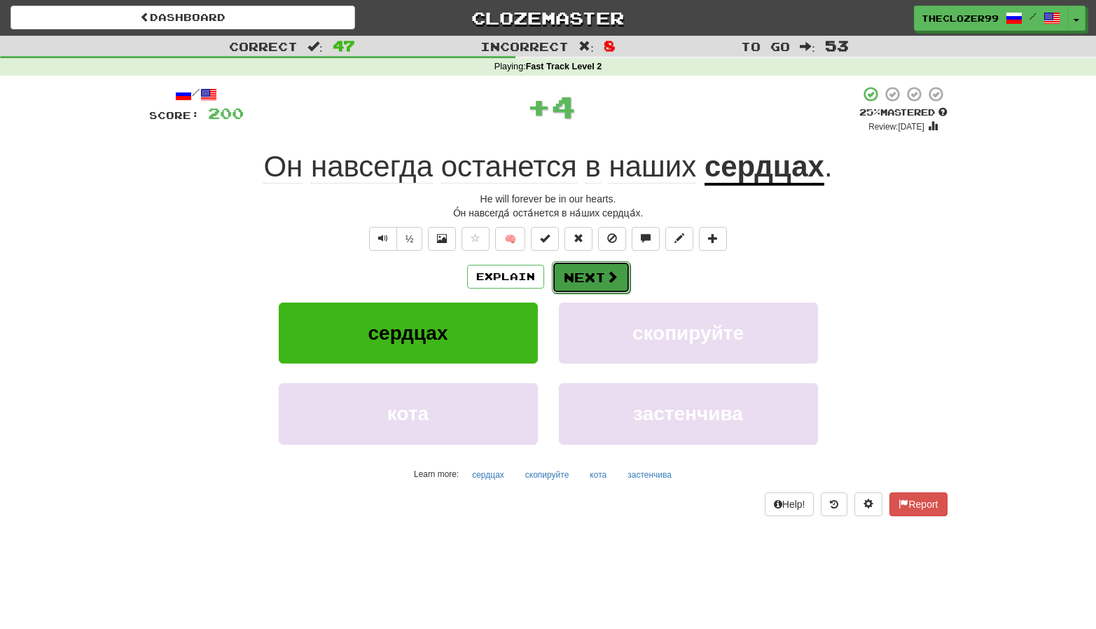
click at [588, 281] on button "Next" at bounding box center [591, 277] width 78 height 32
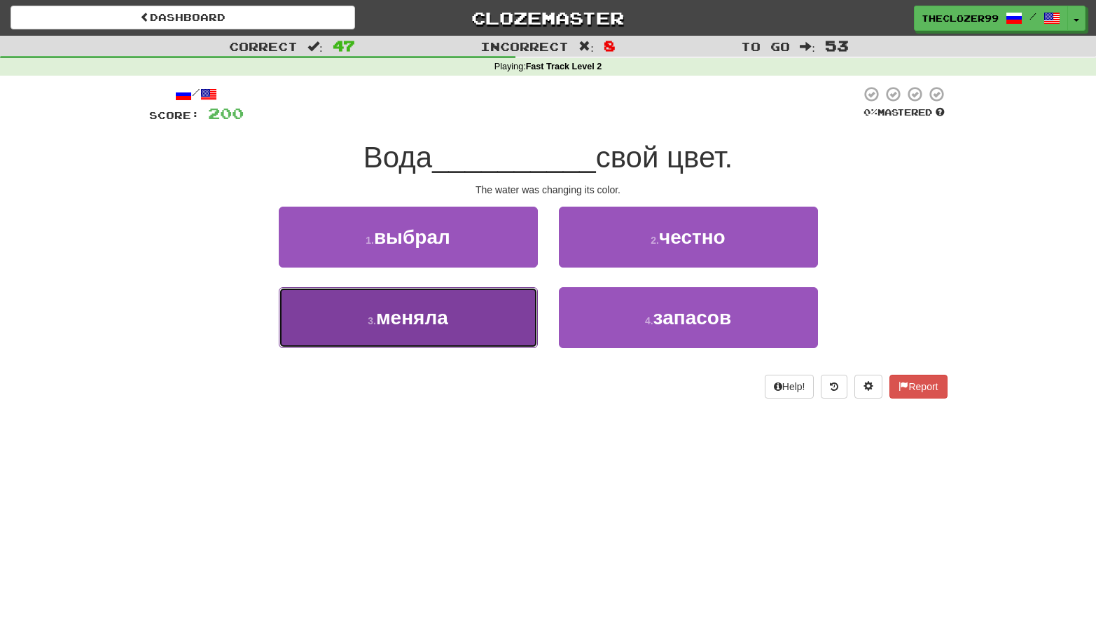
click at [533, 312] on button "3 . меняла" at bounding box center [408, 317] width 259 height 61
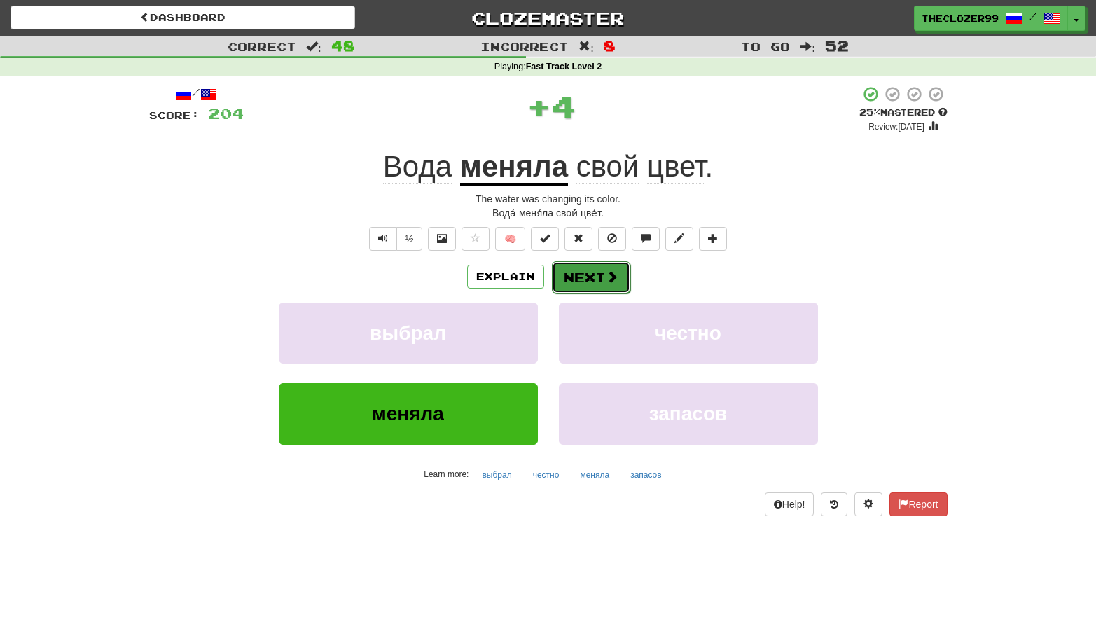
click at [597, 272] on button "Next" at bounding box center [591, 277] width 78 height 32
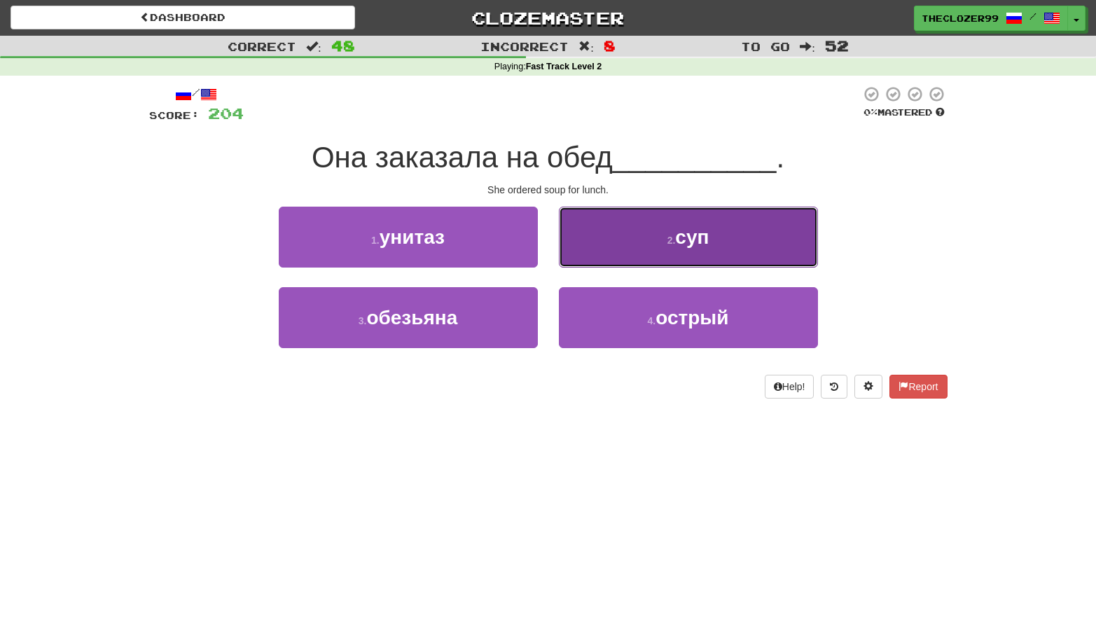
click at [605, 263] on button "2 . суп" at bounding box center [688, 237] width 259 height 61
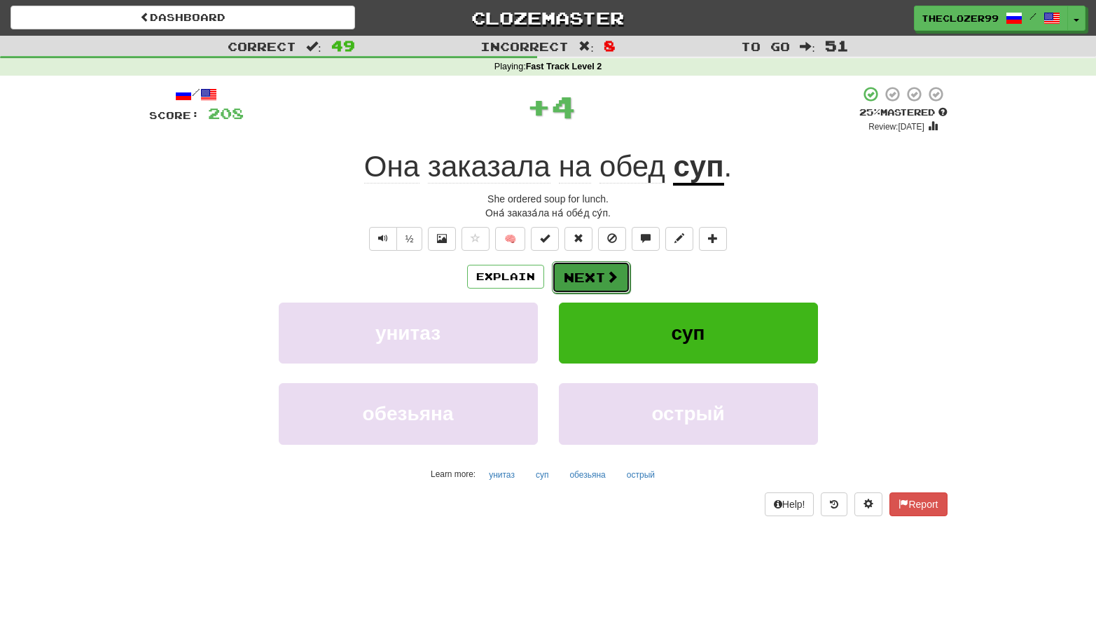
click at [584, 281] on button "Next" at bounding box center [591, 277] width 78 height 32
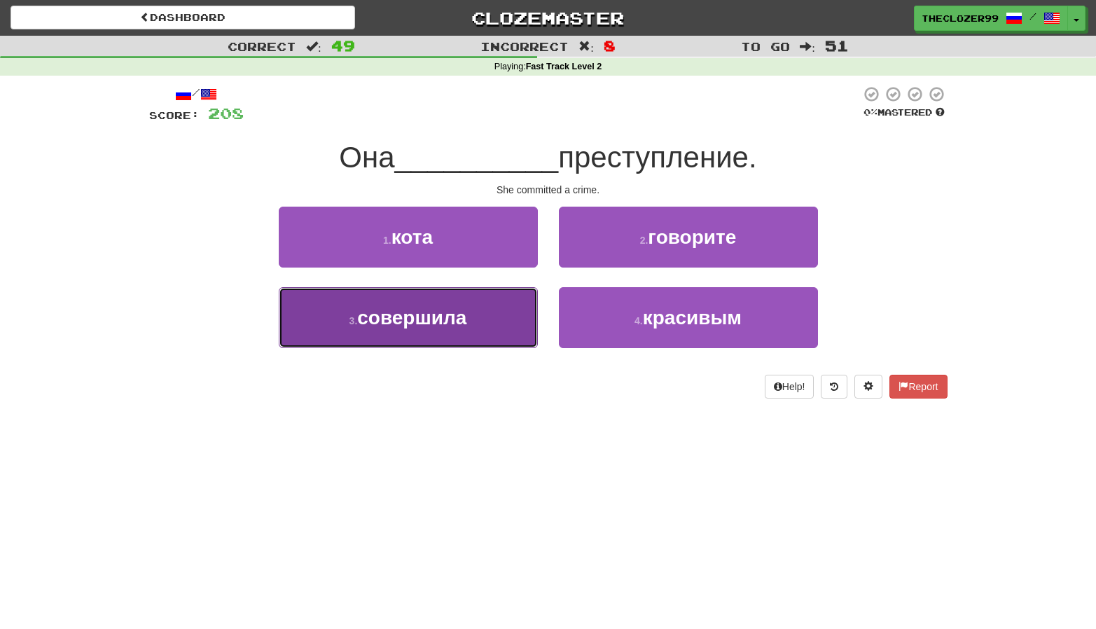
click at [506, 324] on button "3 . совершила" at bounding box center [408, 317] width 259 height 61
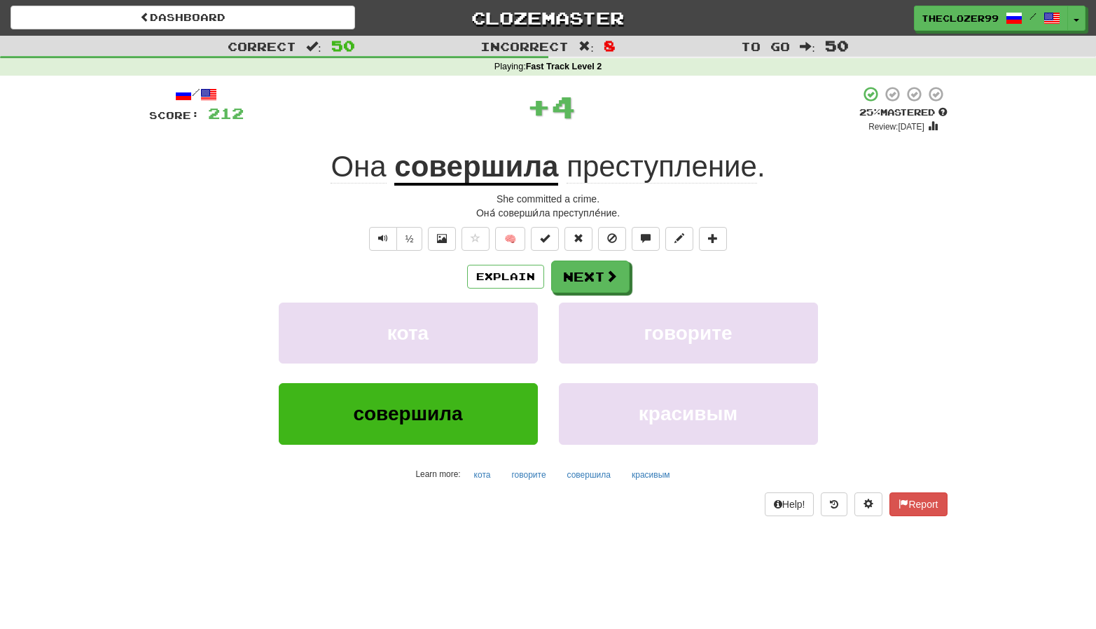
click at [484, 174] on u "совершила" at bounding box center [476, 168] width 164 height 36
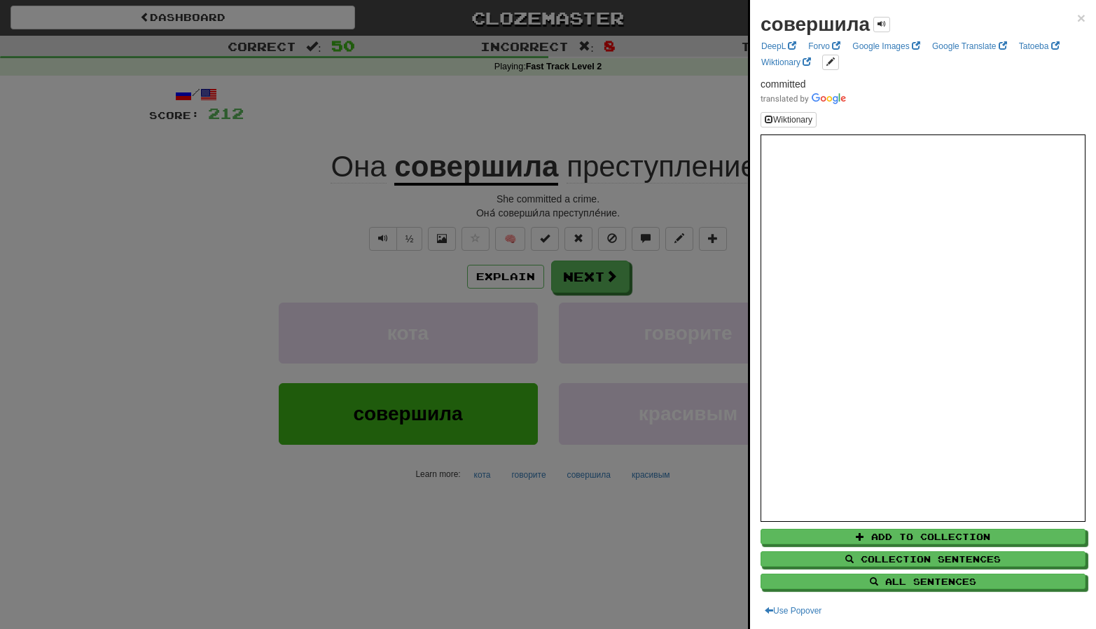
click at [394, 488] on div at bounding box center [548, 314] width 1096 height 629
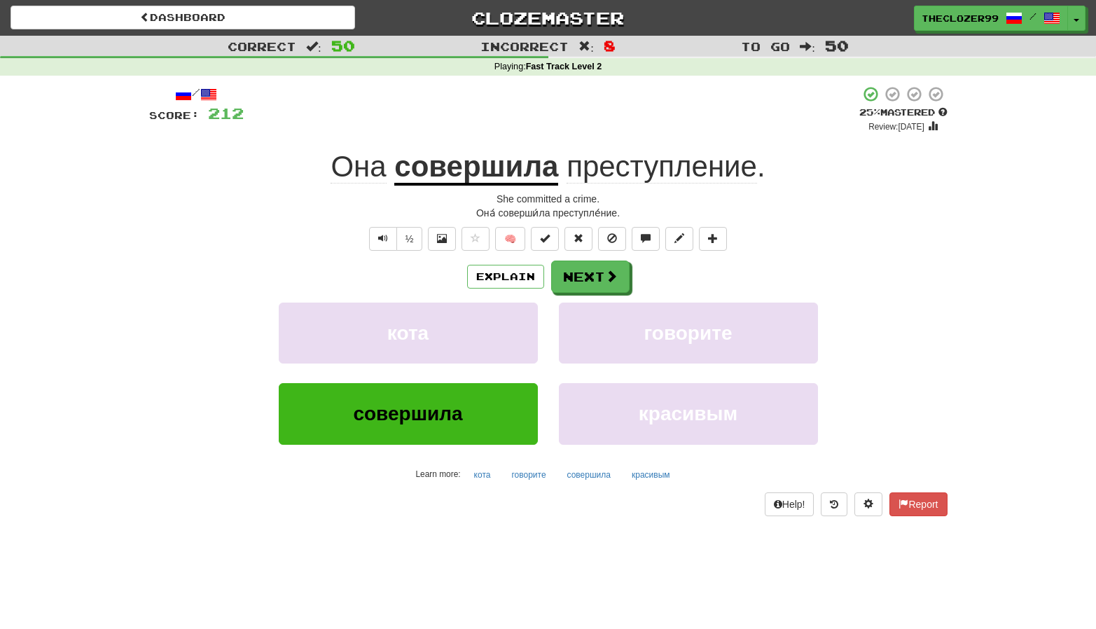
click at [478, 165] on u "совершила" at bounding box center [476, 168] width 164 height 36
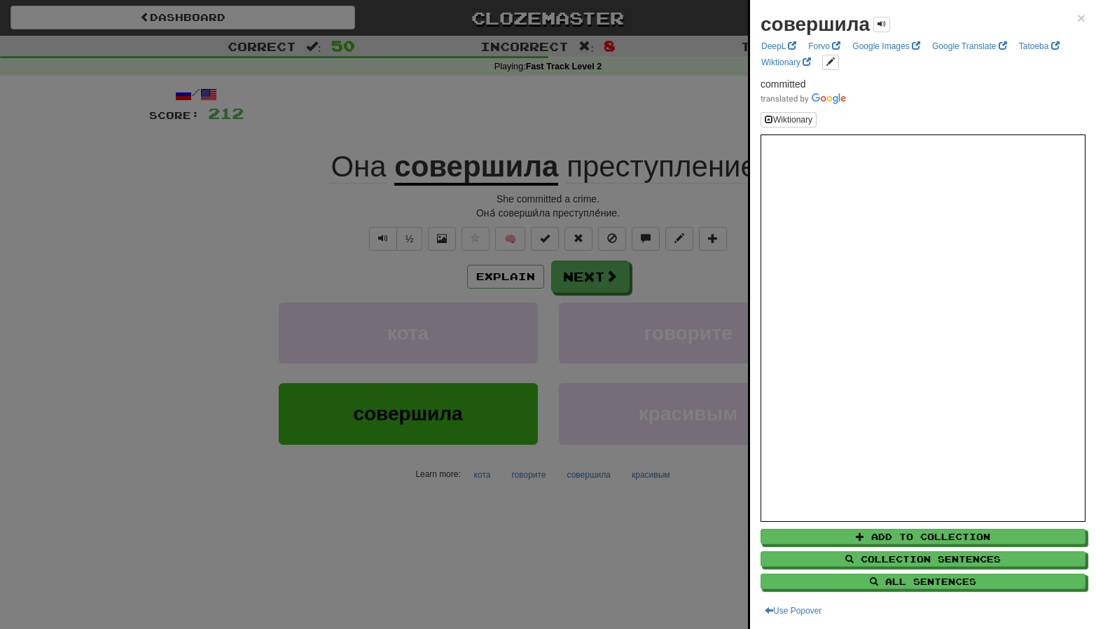
click at [297, 151] on div at bounding box center [548, 314] width 1096 height 629
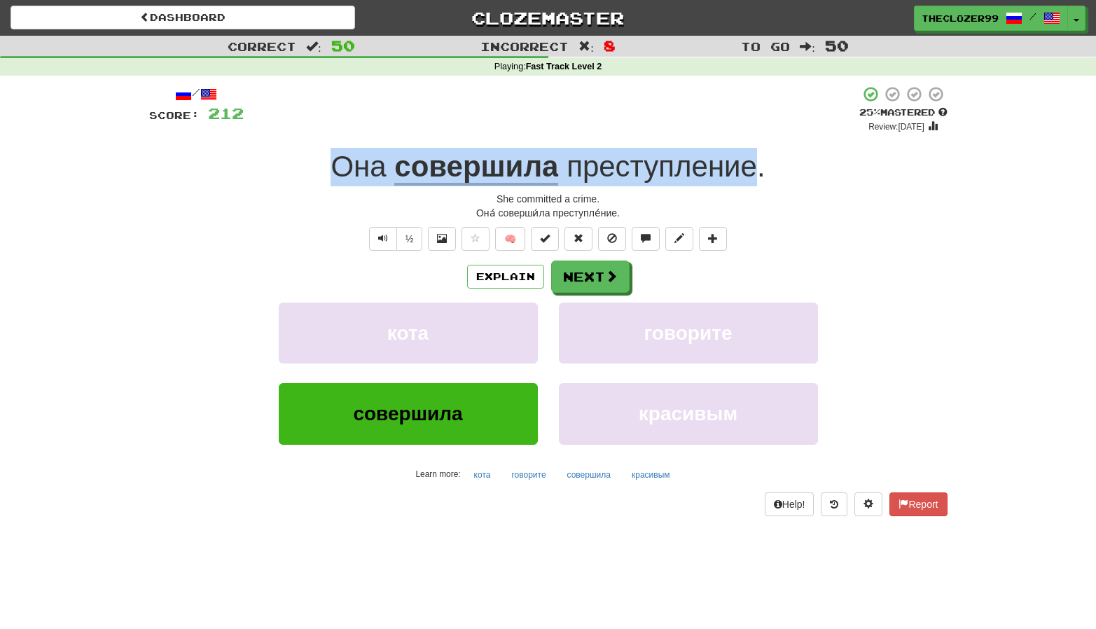
drag, startPoint x: 429, startPoint y: 165, endPoint x: 753, endPoint y: 177, distance: 323.9
click at [753, 177] on div "Она совершила преступление ." at bounding box center [548, 167] width 799 height 39
copy div "Она совершила преступление"
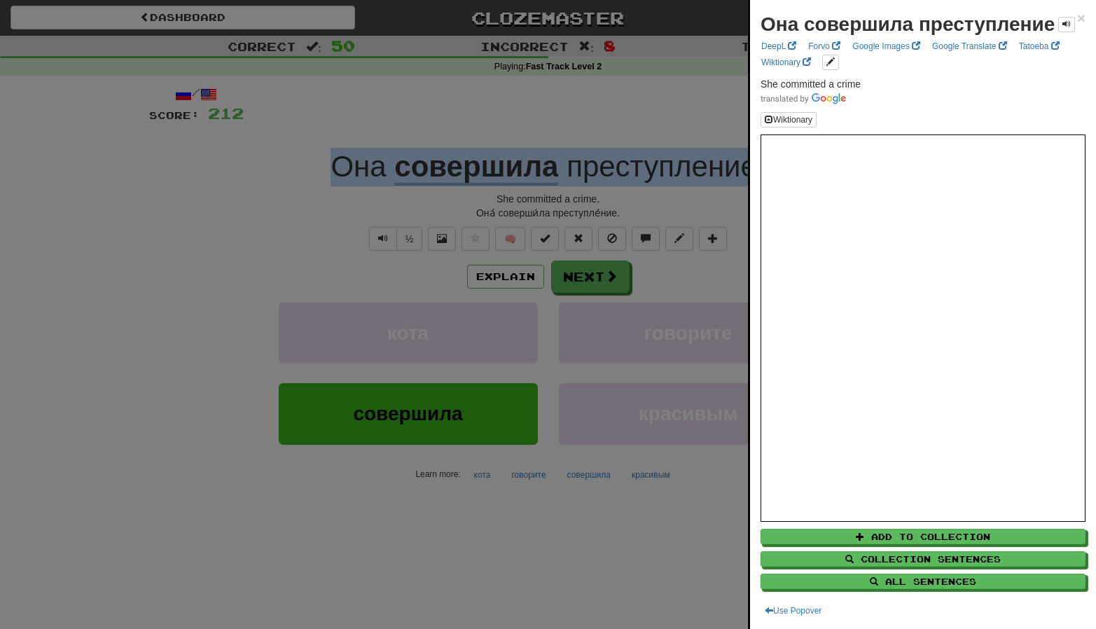
click at [205, 243] on div at bounding box center [548, 314] width 1096 height 629
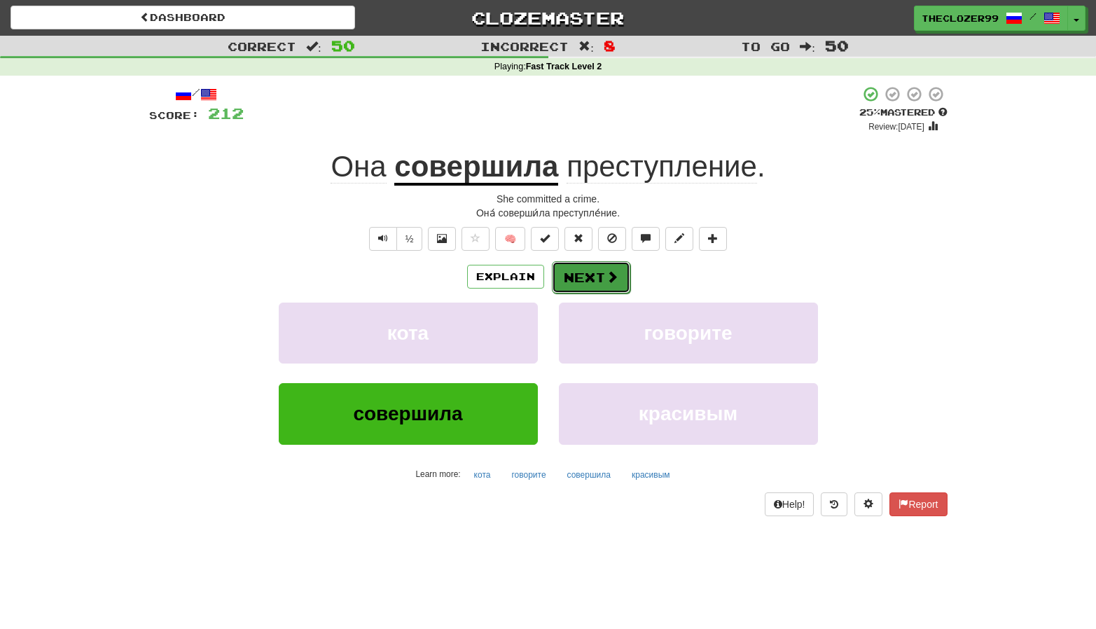
click at [606, 287] on button "Next" at bounding box center [591, 277] width 78 height 32
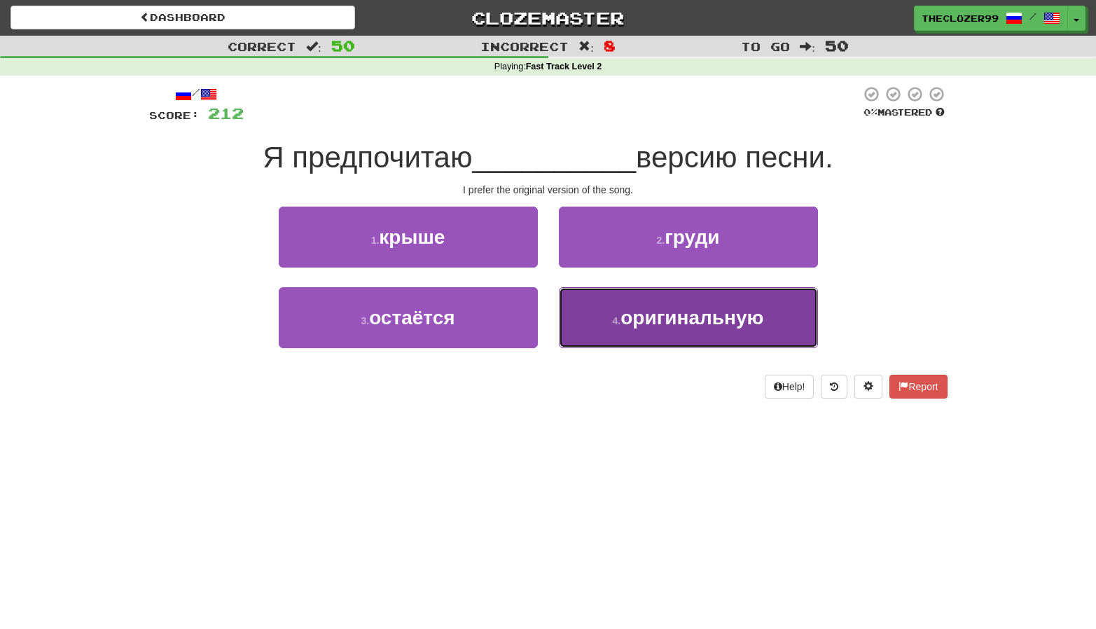
click at [626, 311] on span "оригинальную" at bounding box center [692, 318] width 143 height 22
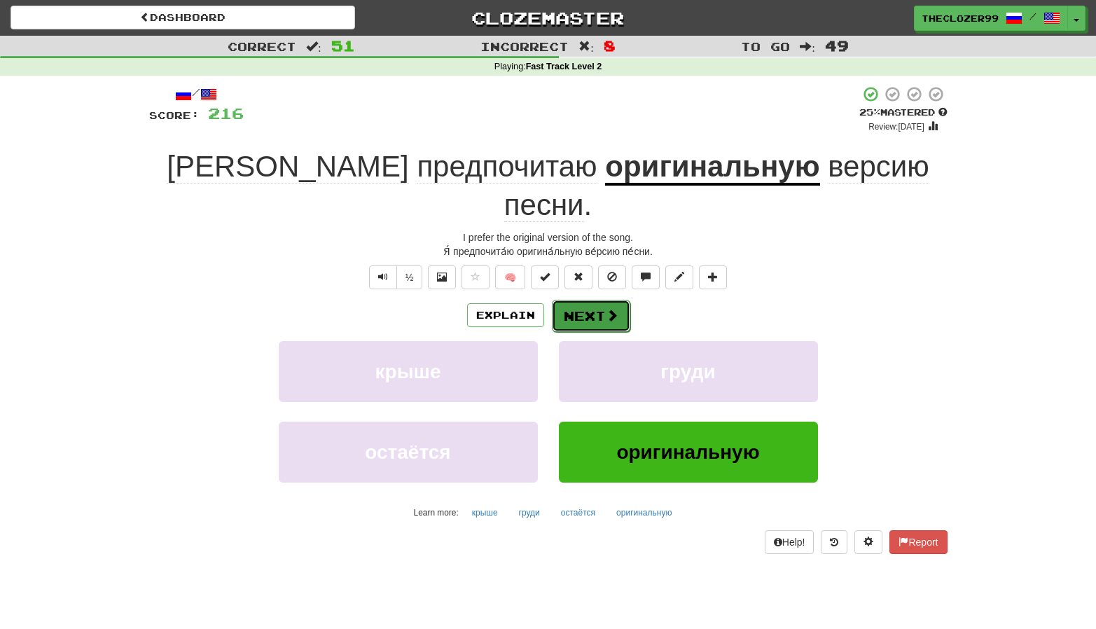
click at [582, 300] on button "Next" at bounding box center [591, 316] width 78 height 32
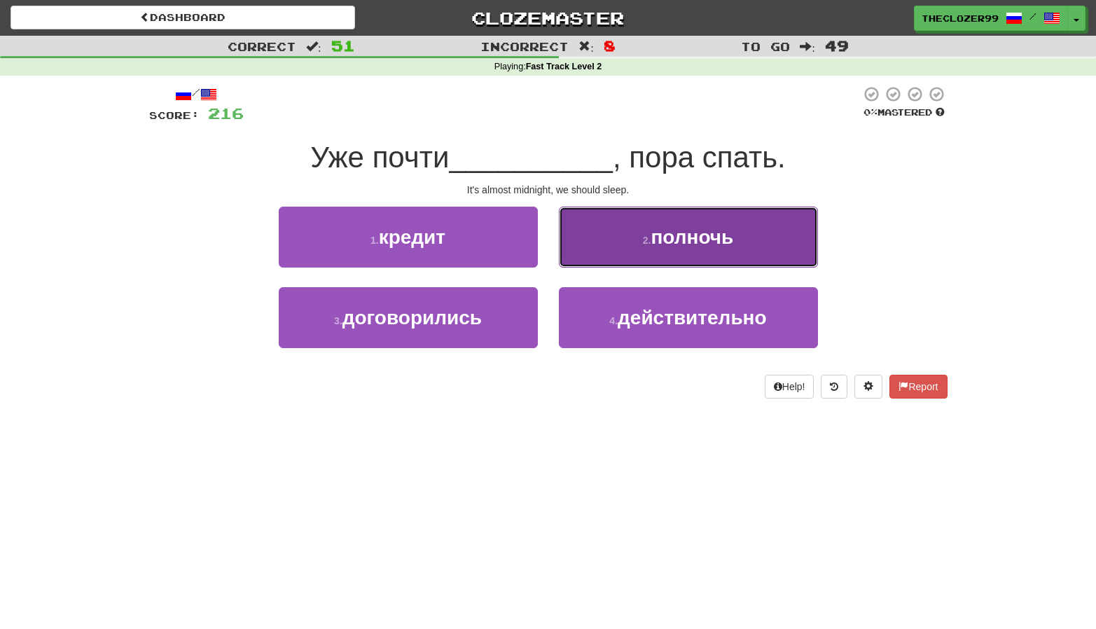
click at [608, 267] on button "2 . полночь" at bounding box center [688, 237] width 259 height 61
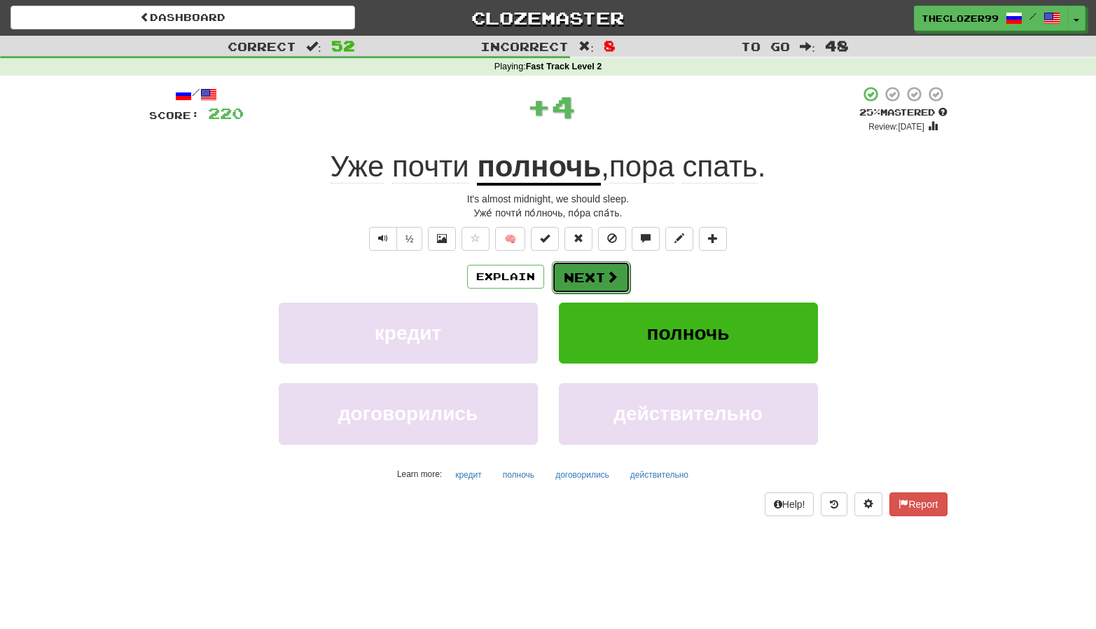
click at [606, 279] on span at bounding box center [612, 276] width 13 height 13
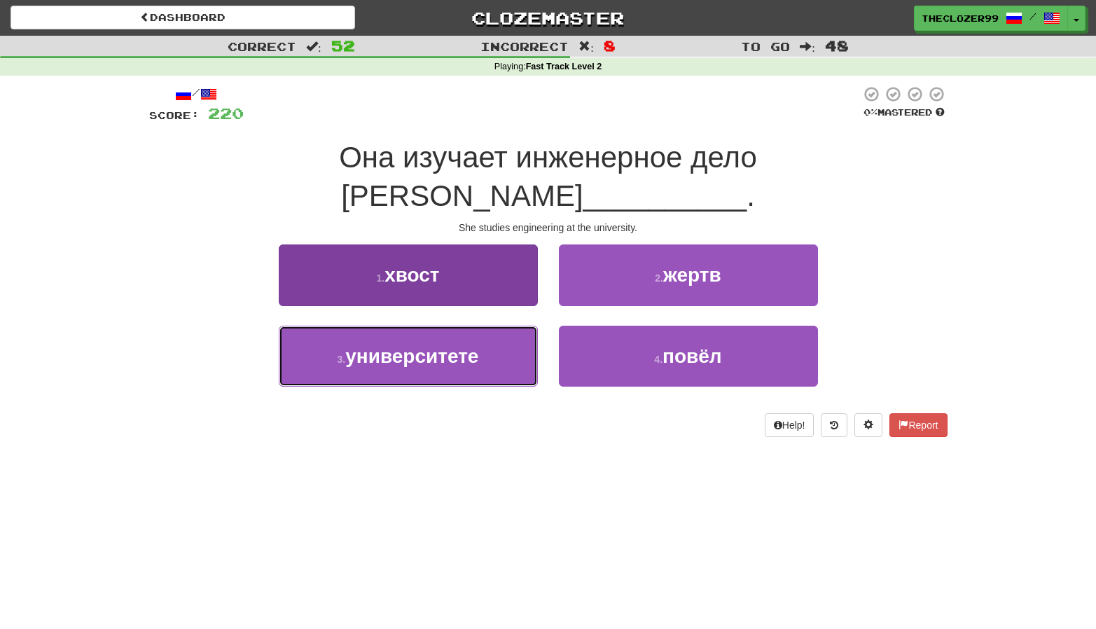
click at [515, 326] on button "3 . университете" at bounding box center [408, 356] width 259 height 61
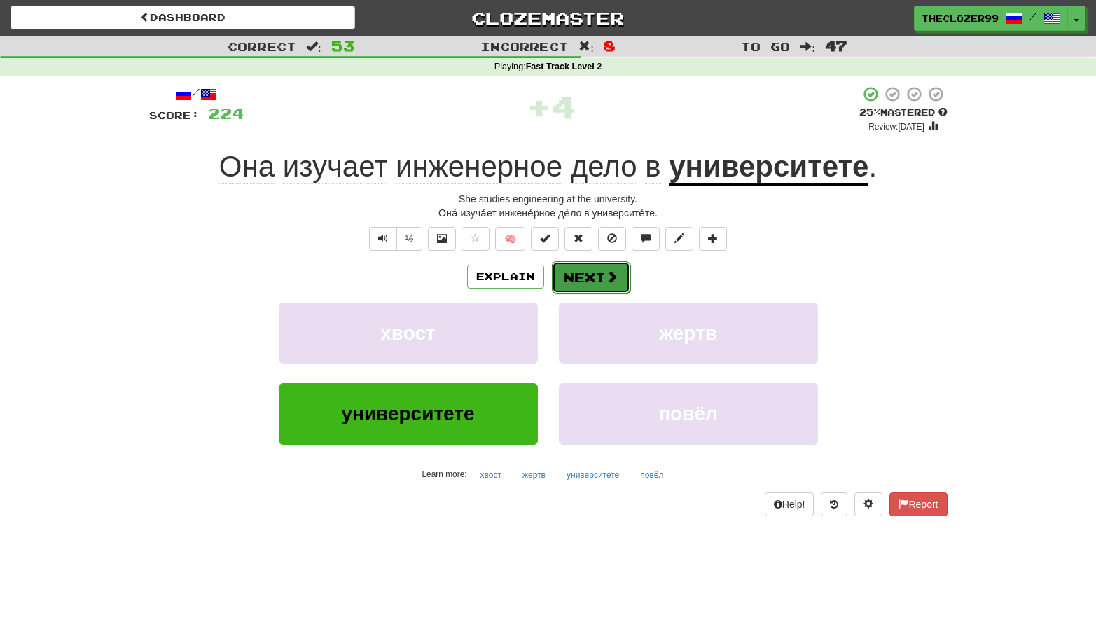
click at [598, 282] on button "Next" at bounding box center [591, 277] width 78 height 32
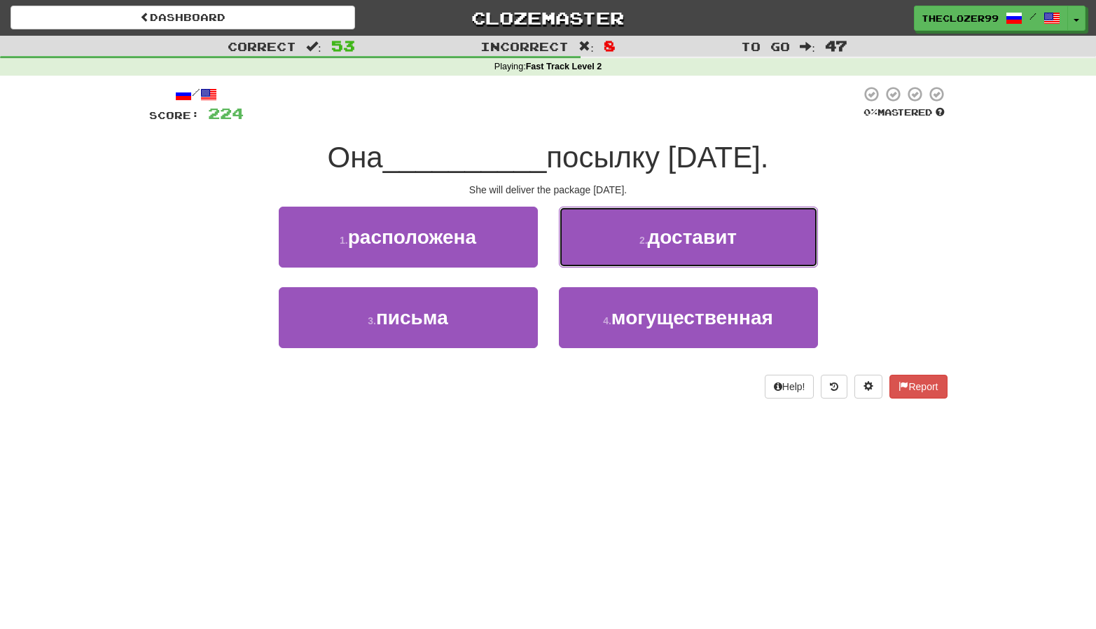
click at [632, 258] on button "2 . доставит" at bounding box center [688, 237] width 259 height 61
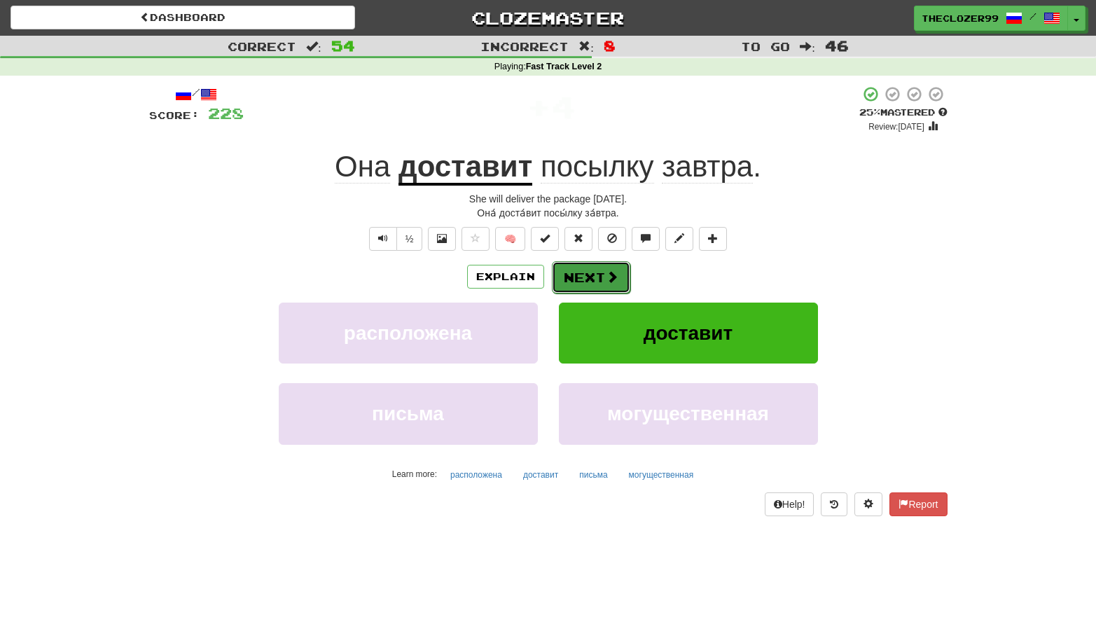
click at [614, 279] on span at bounding box center [612, 276] width 13 height 13
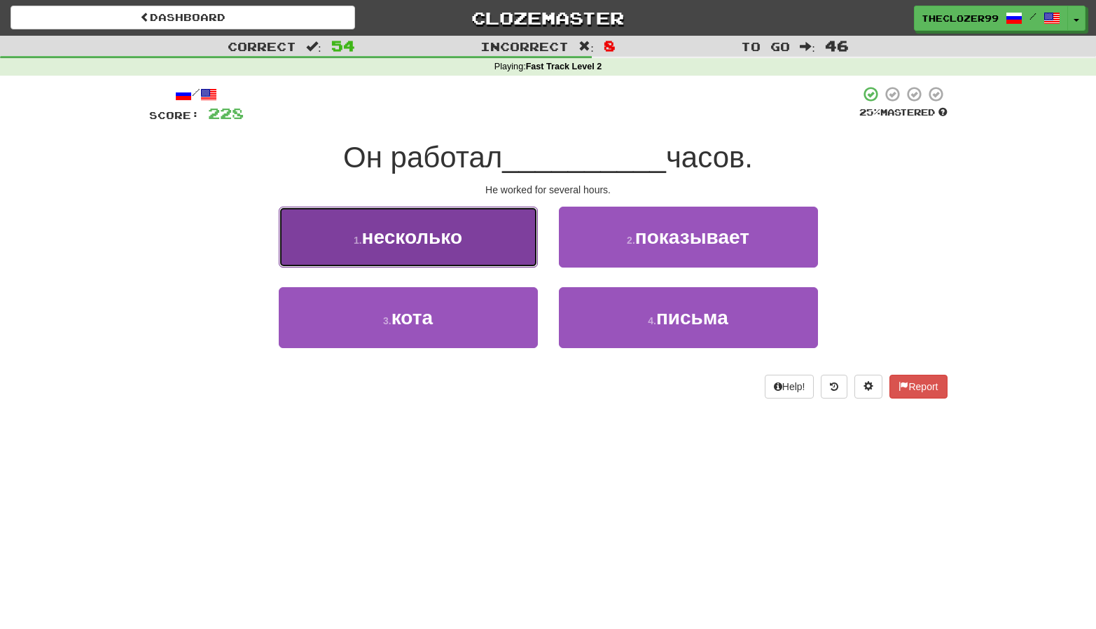
click at [510, 260] on button "1 . несколько" at bounding box center [408, 237] width 259 height 61
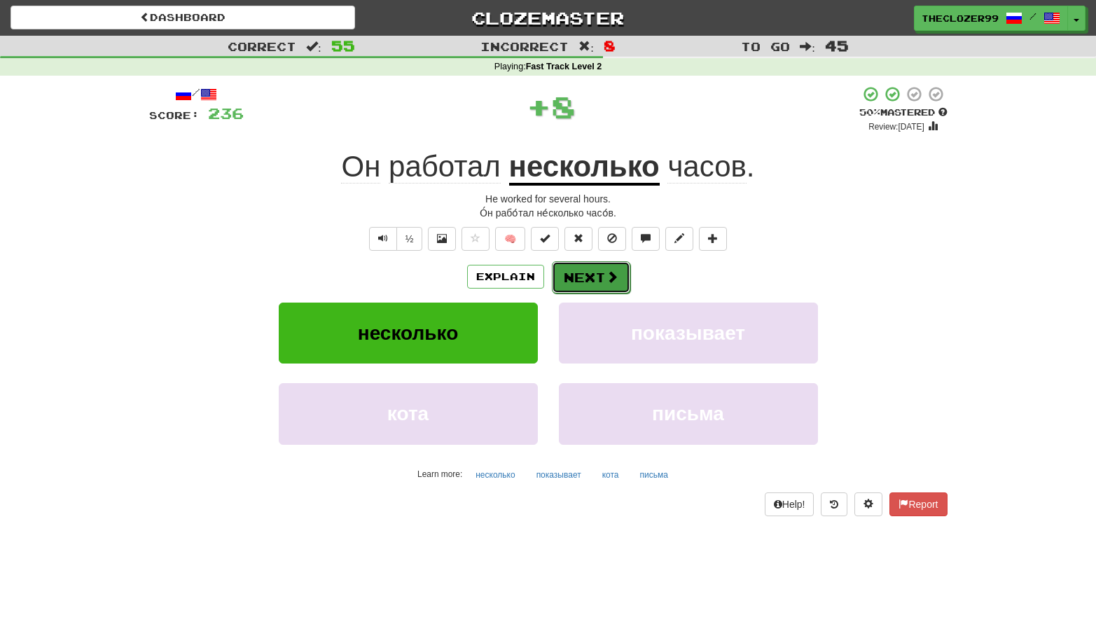
click at [583, 274] on button "Next" at bounding box center [591, 277] width 78 height 32
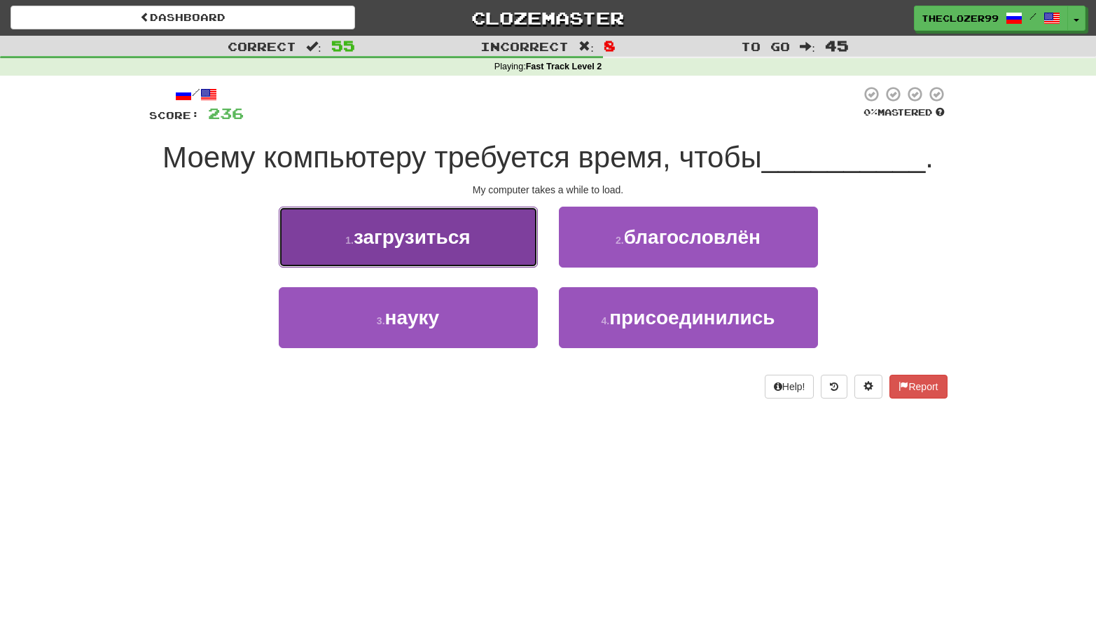
click at [495, 258] on button "1 . загрузиться" at bounding box center [408, 237] width 259 height 61
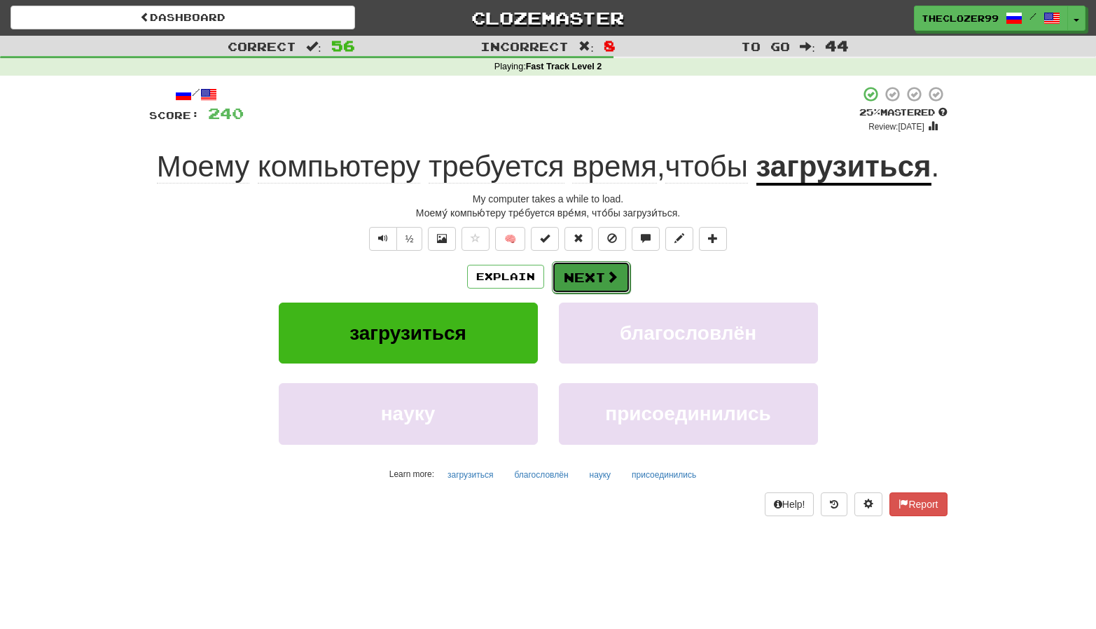
click at [592, 273] on button "Next" at bounding box center [591, 277] width 78 height 32
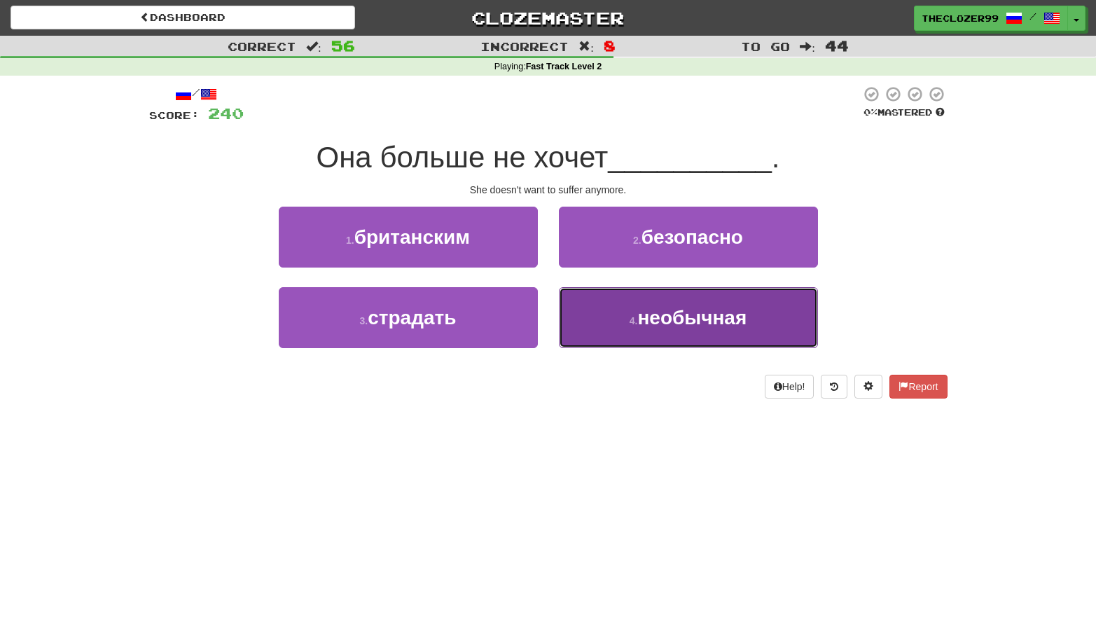
click at [576, 319] on button "4 . необычная" at bounding box center [688, 317] width 259 height 61
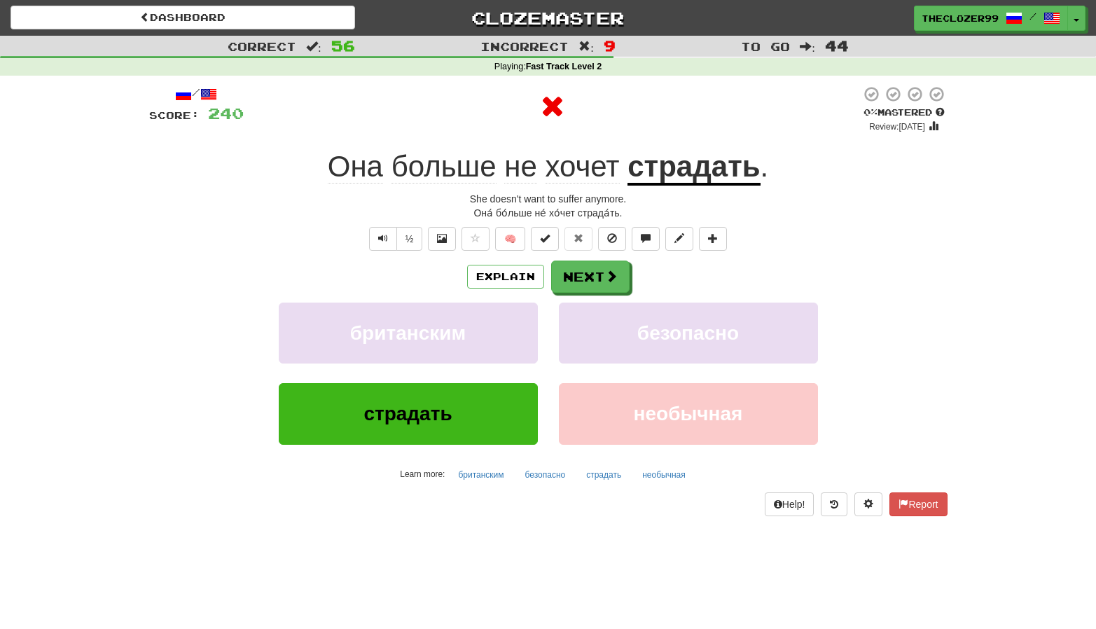
click at [660, 176] on u "страдать" at bounding box center [694, 168] width 132 height 36
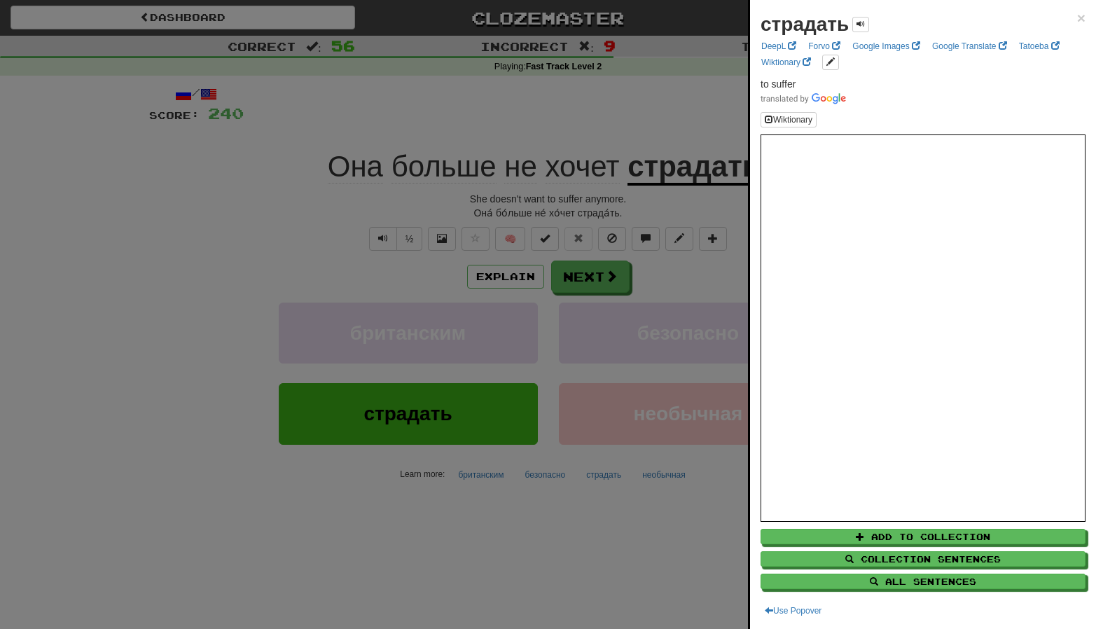
click at [360, 241] on div at bounding box center [548, 314] width 1096 height 629
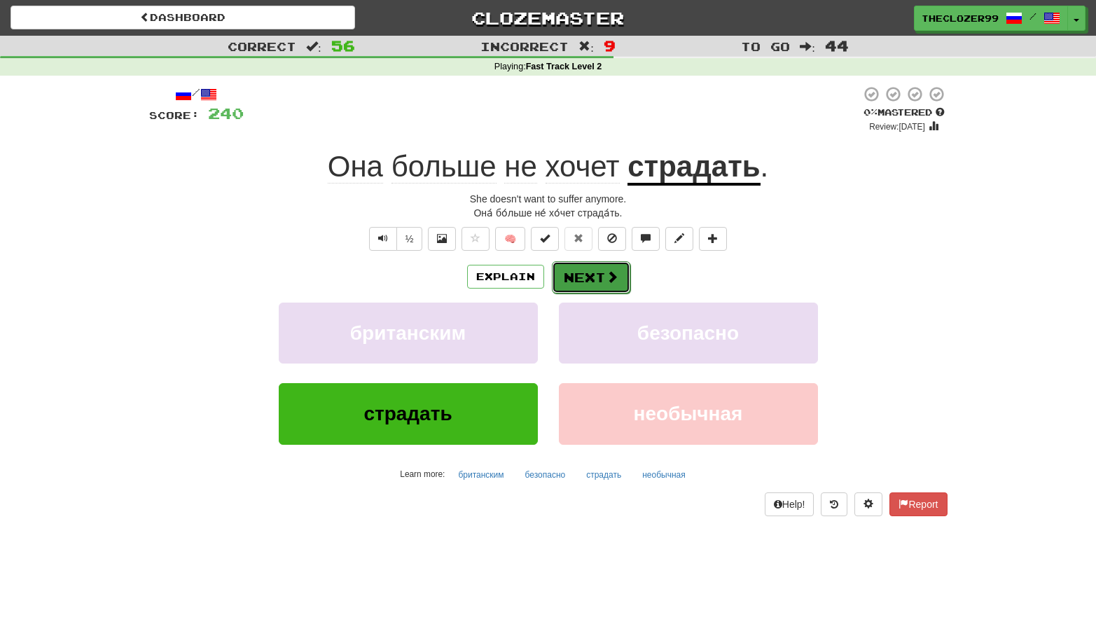
click at [589, 273] on button "Next" at bounding box center [591, 277] width 78 height 32
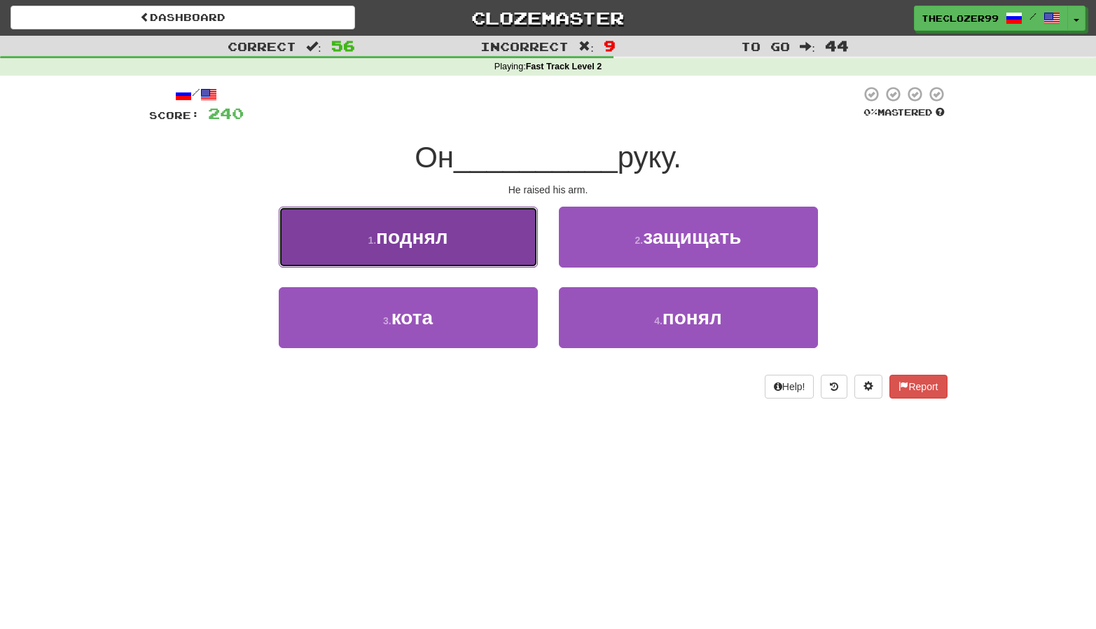
click at [514, 247] on button "1 . поднял" at bounding box center [408, 237] width 259 height 61
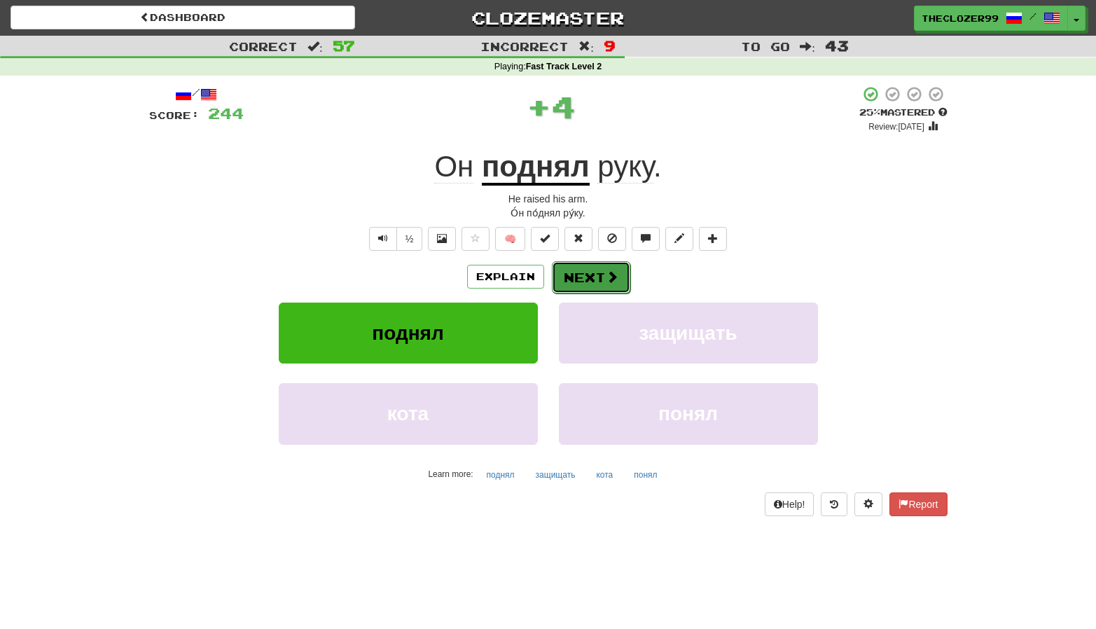
click at [598, 275] on button "Next" at bounding box center [591, 277] width 78 height 32
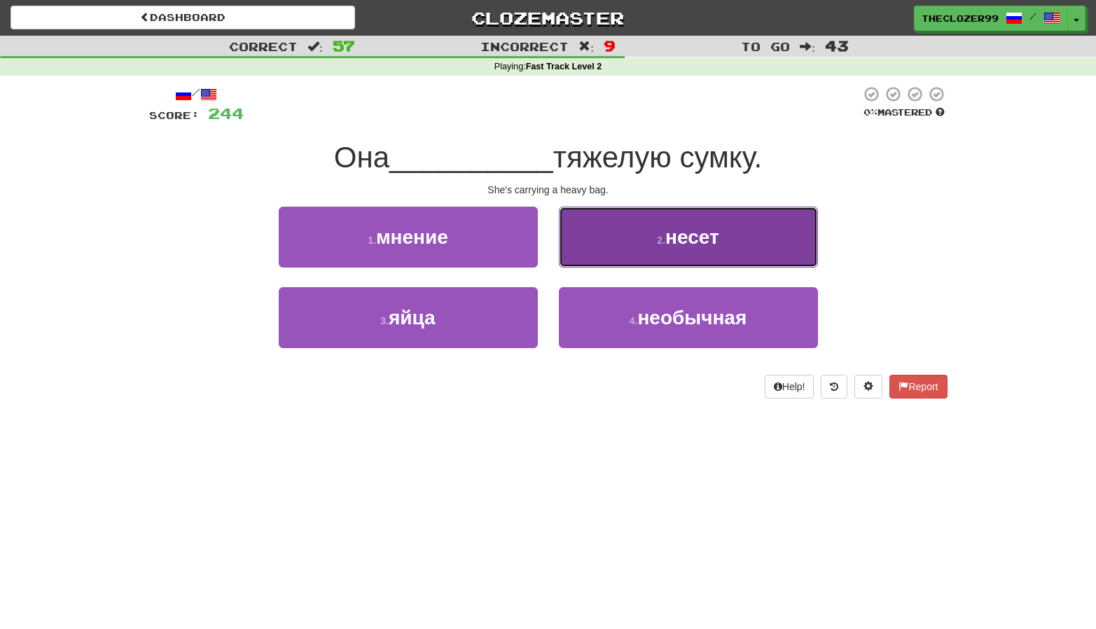
click at [602, 262] on button "2 . несет" at bounding box center [688, 237] width 259 height 61
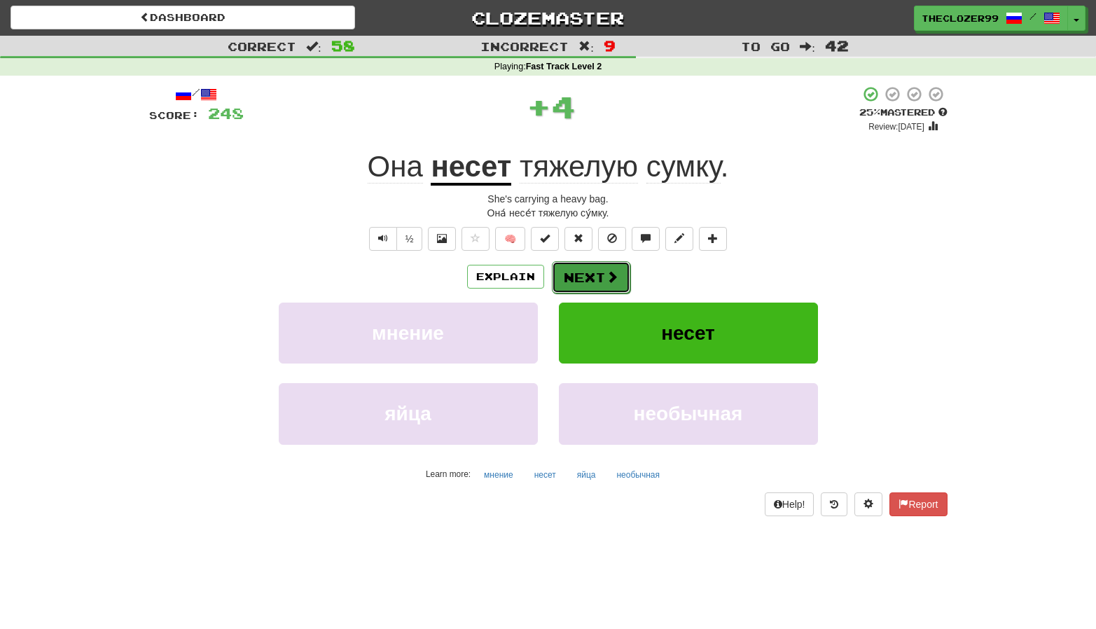
click at [573, 277] on button "Next" at bounding box center [591, 277] width 78 height 32
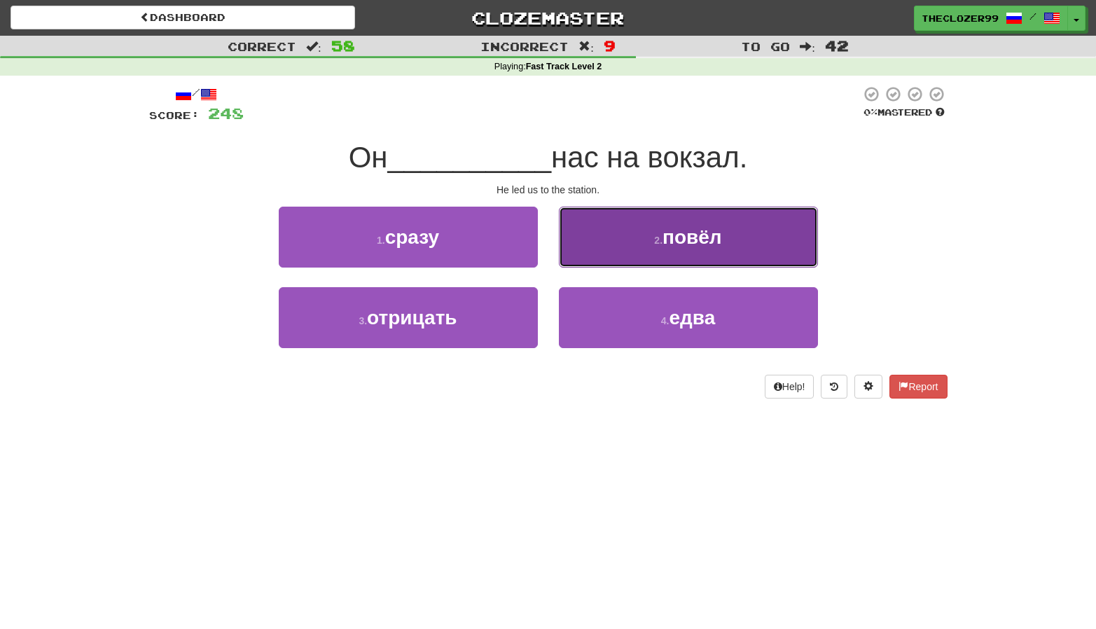
click at [613, 258] on button "2 . повёл" at bounding box center [688, 237] width 259 height 61
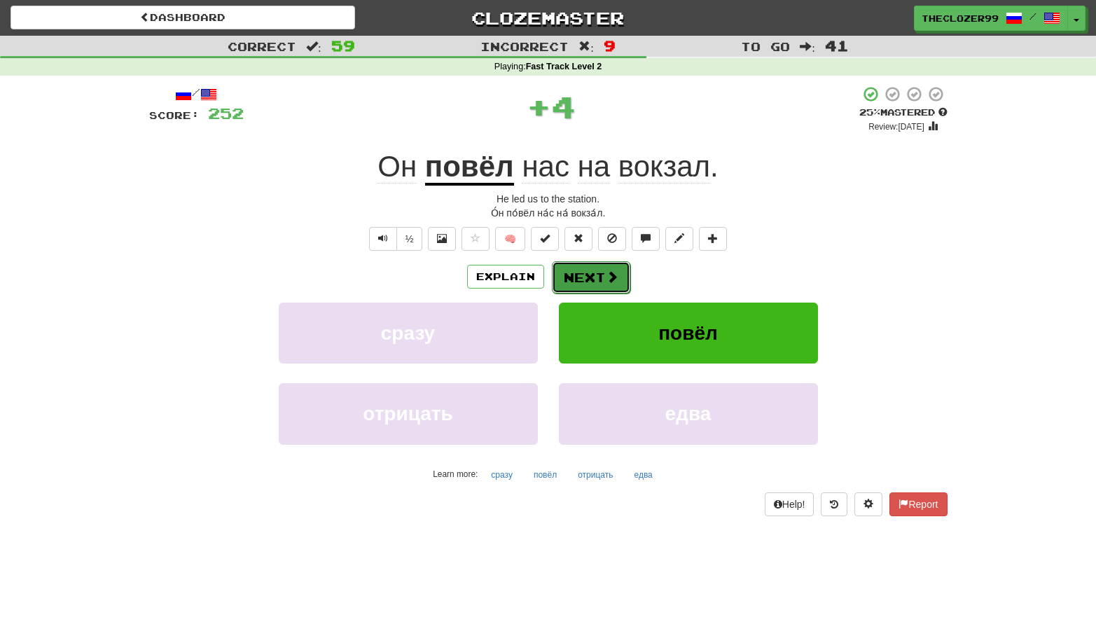
click at [590, 275] on button "Next" at bounding box center [591, 277] width 78 height 32
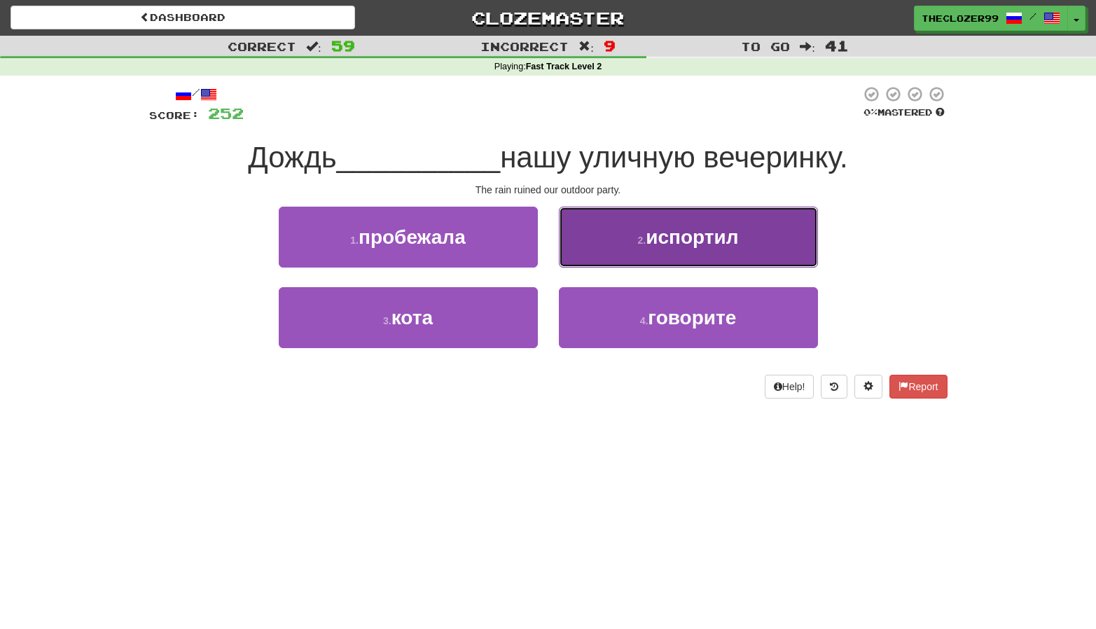
click at [584, 253] on button "2 . испортил" at bounding box center [688, 237] width 259 height 61
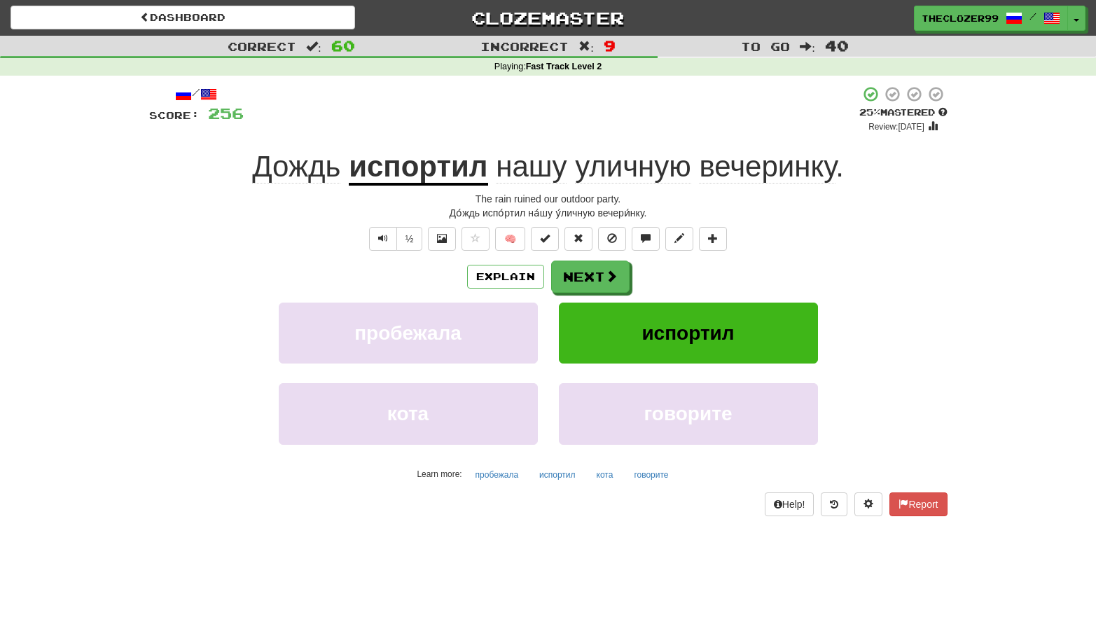
click at [447, 174] on u "испортил" at bounding box center [418, 168] width 139 height 36
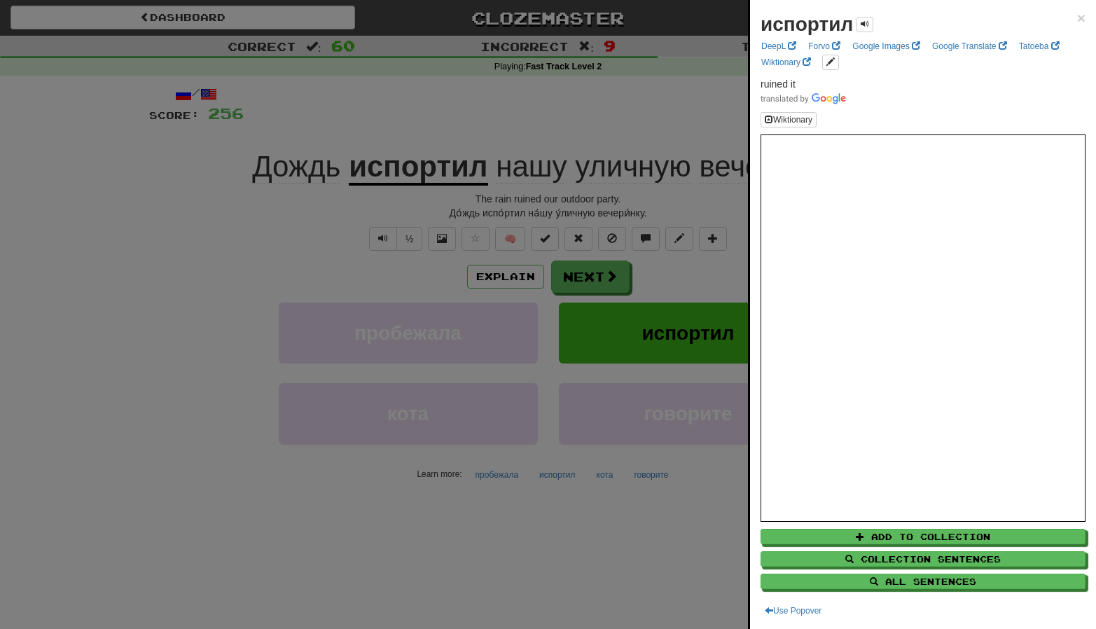
click at [259, 218] on div at bounding box center [548, 314] width 1096 height 629
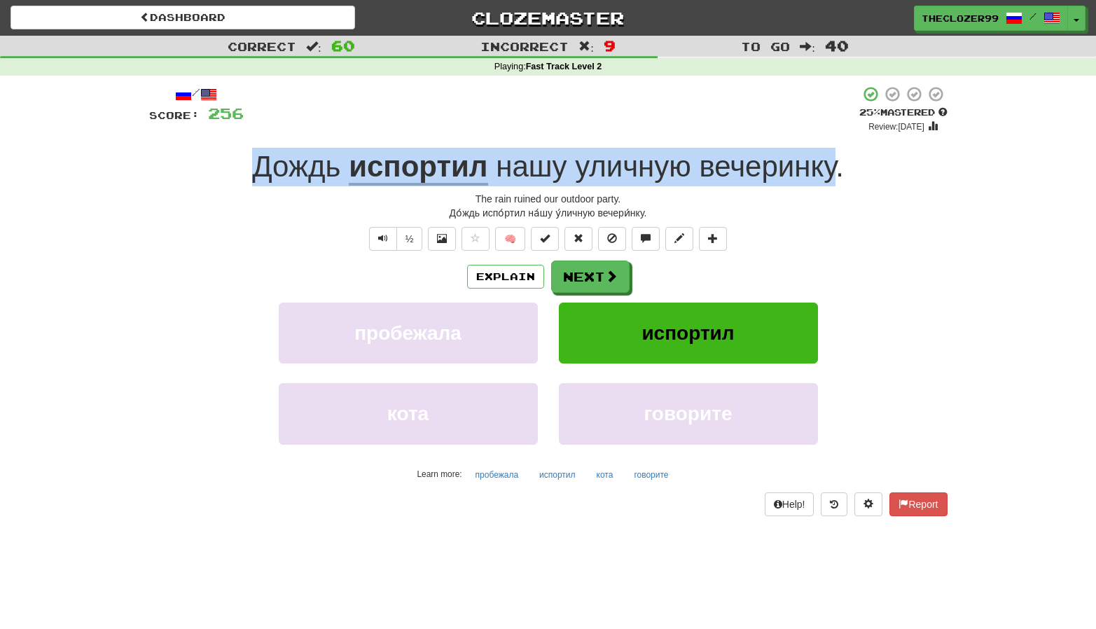
drag, startPoint x: 245, startPoint y: 172, endPoint x: 837, endPoint y: 167, distance: 591.9
click at [837, 167] on div "Дождь испортил нашу уличную вечеринку ." at bounding box center [548, 167] width 799 height 39
copy div "Дождь испортил нашу уличную вечеринку"
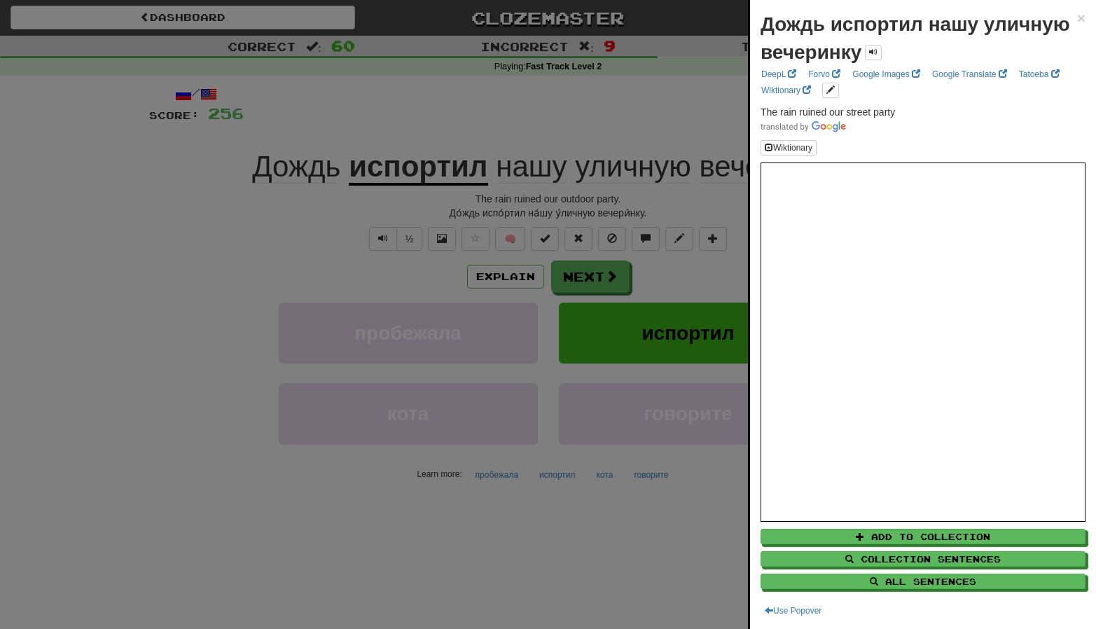
click at [179, 272] on div at bounding box center [548, 314] width 1096 height 629
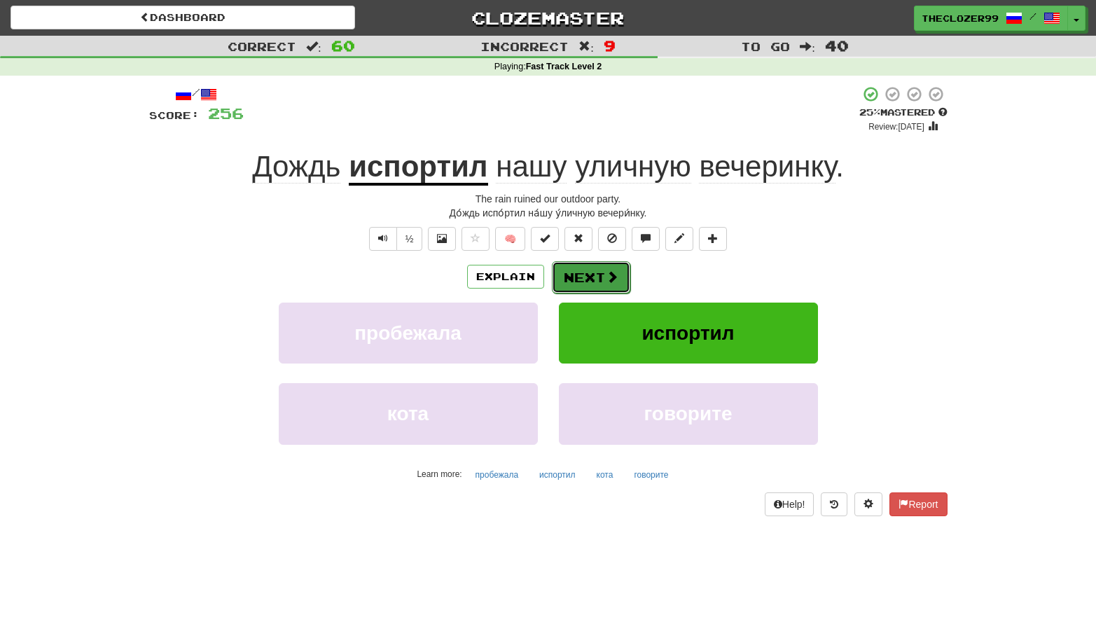
click at [586, 272] on button "Next" at bounding box center [591, 277] width 78 height 32
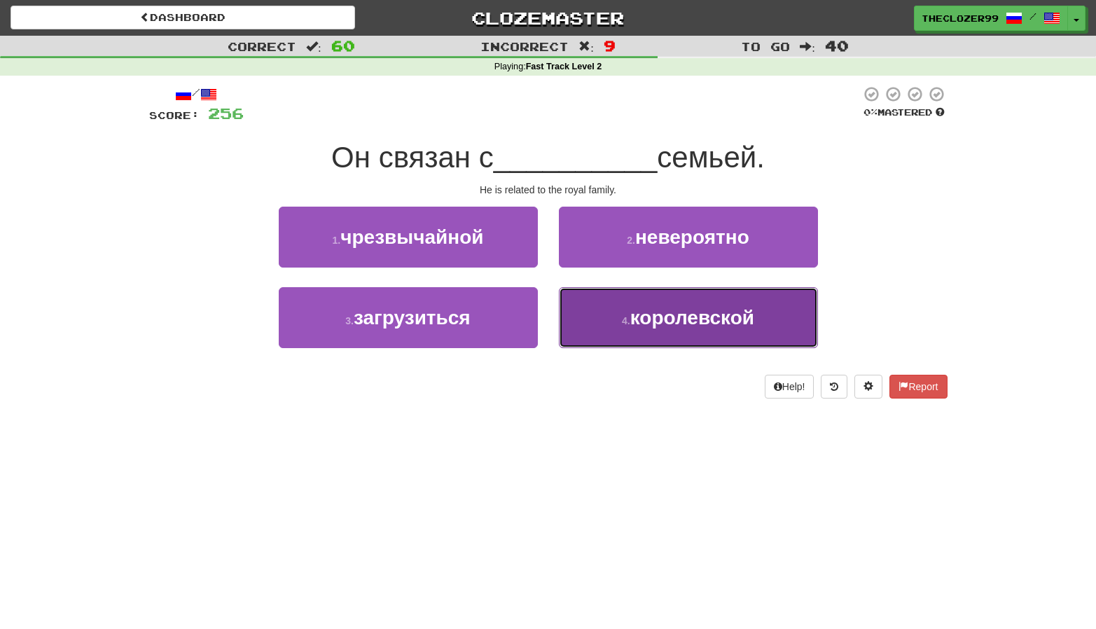
click at [623, 307] on button "4 . королевской" at bounding box center [688, 317] width 259 height 61
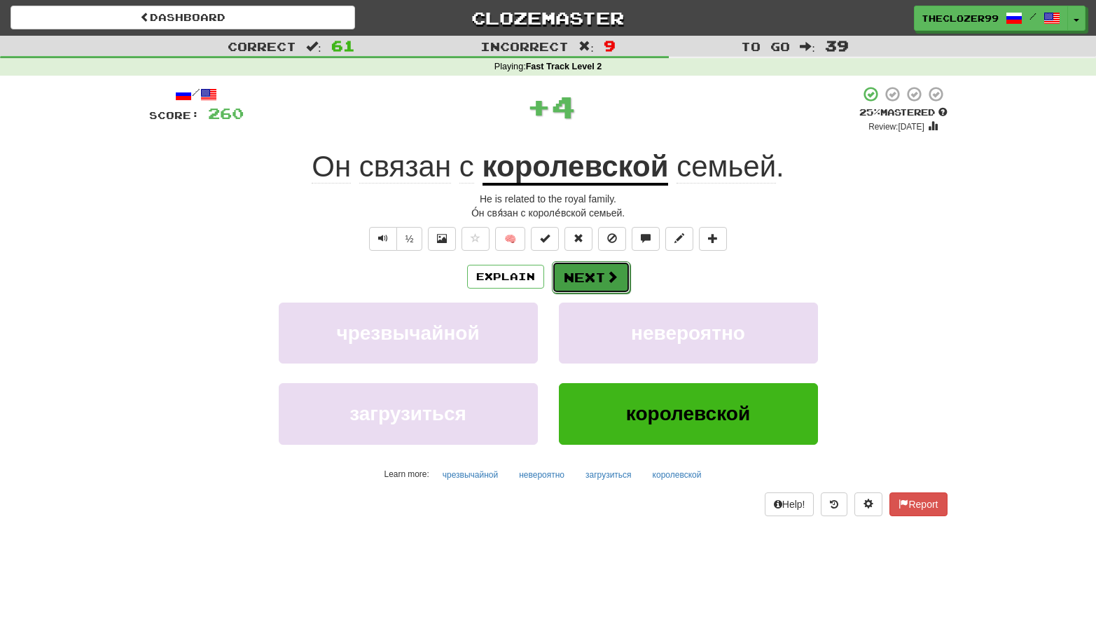
click at [607, 280] on span at bounding box center [612, 276] width 13 height 13
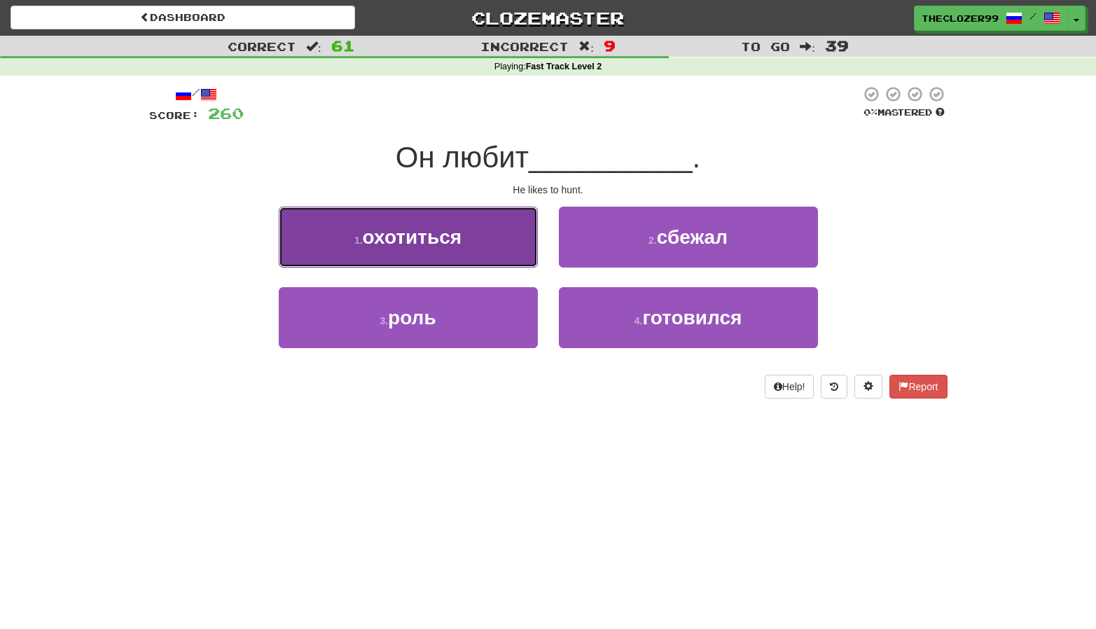
click at [489, 244] on button "1 . охотиться" at bounding box center [408, 237] width 259 height 61
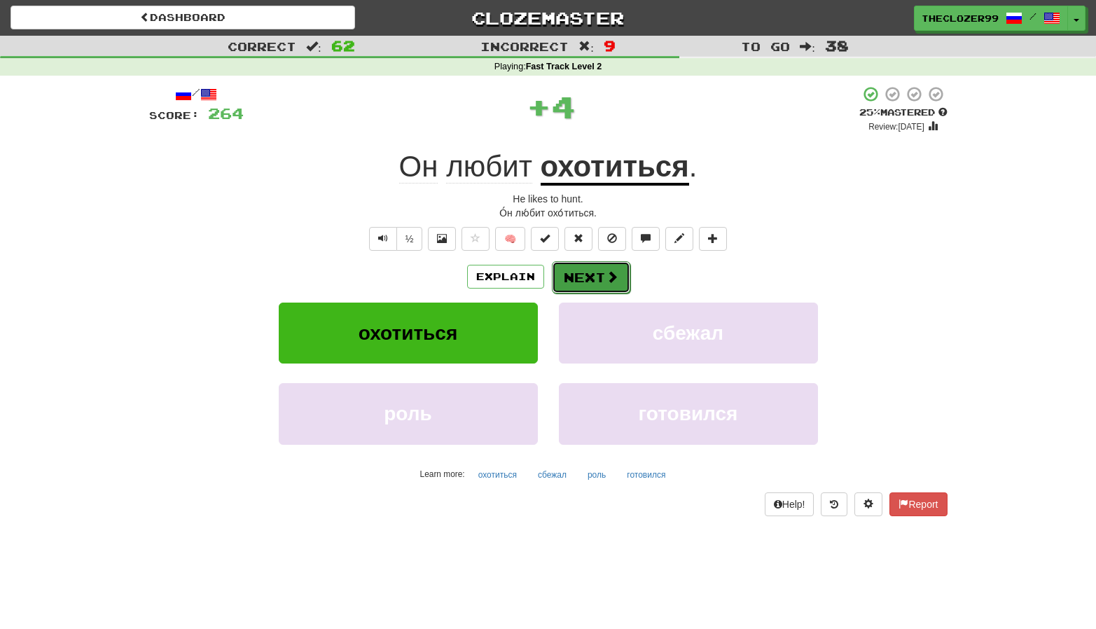
click at [578, 280] on button "Next" at bounding box center [591, 277] width 78 height 32
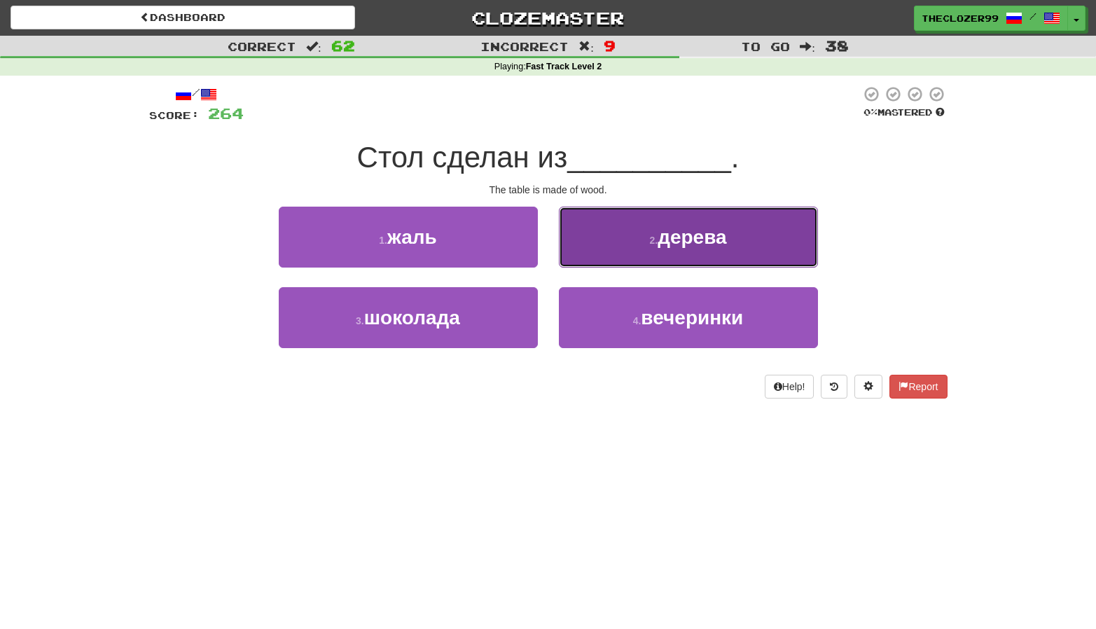
click at [591, 256] on button "2 . дерева" at bounding box center [688, 237] width 259 height 61
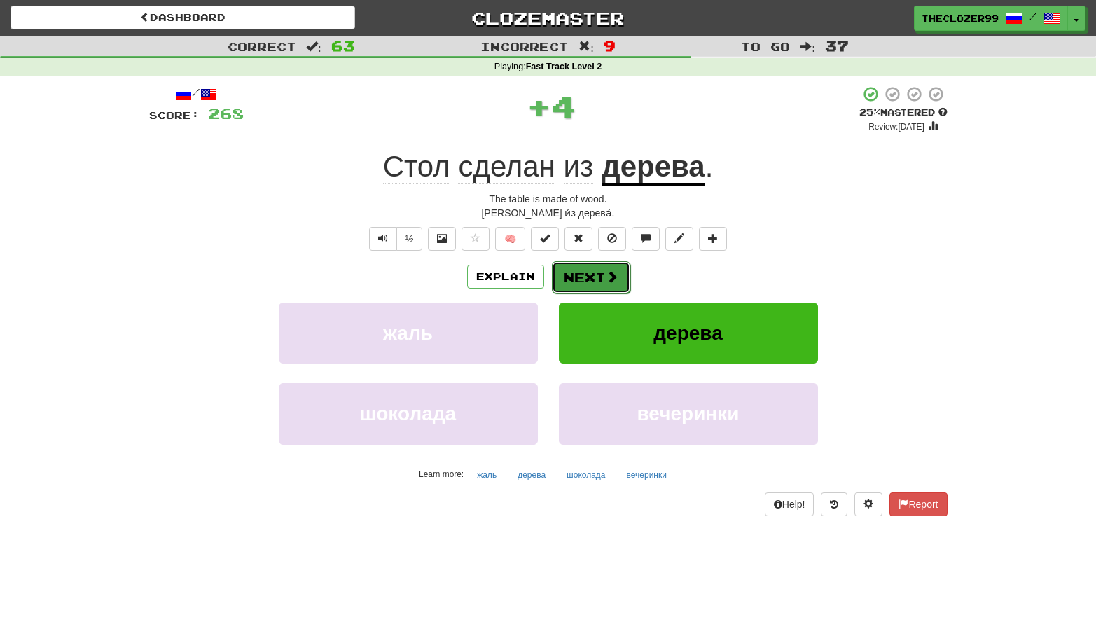
click at [588, 274] on button "Next" at bounding box center [591, 277] width 78 height 32
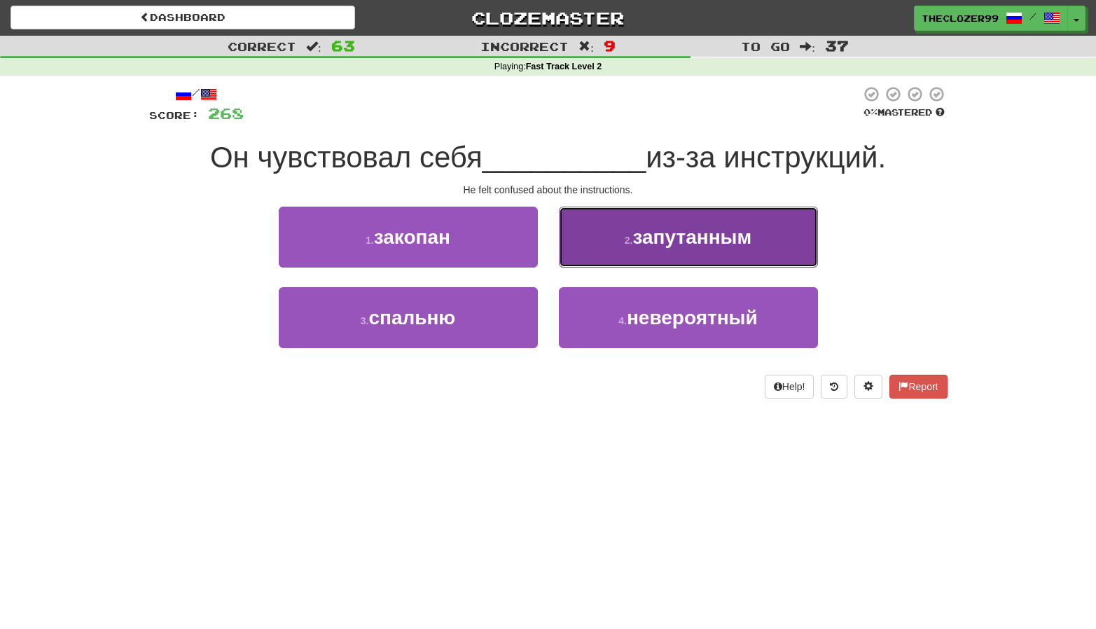
click at [627, 256] on button "2 . запутанным" at bounding box center [688, 237] width 259 height 61
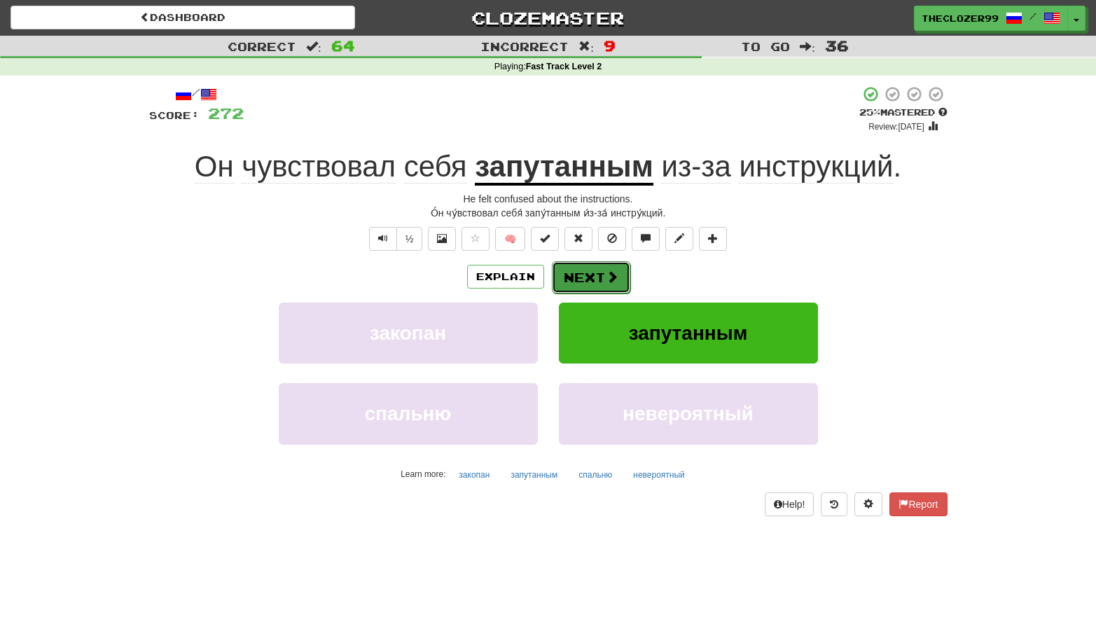
click at [611, 279] on span at bounding box center [612, 276] width 13 height 13
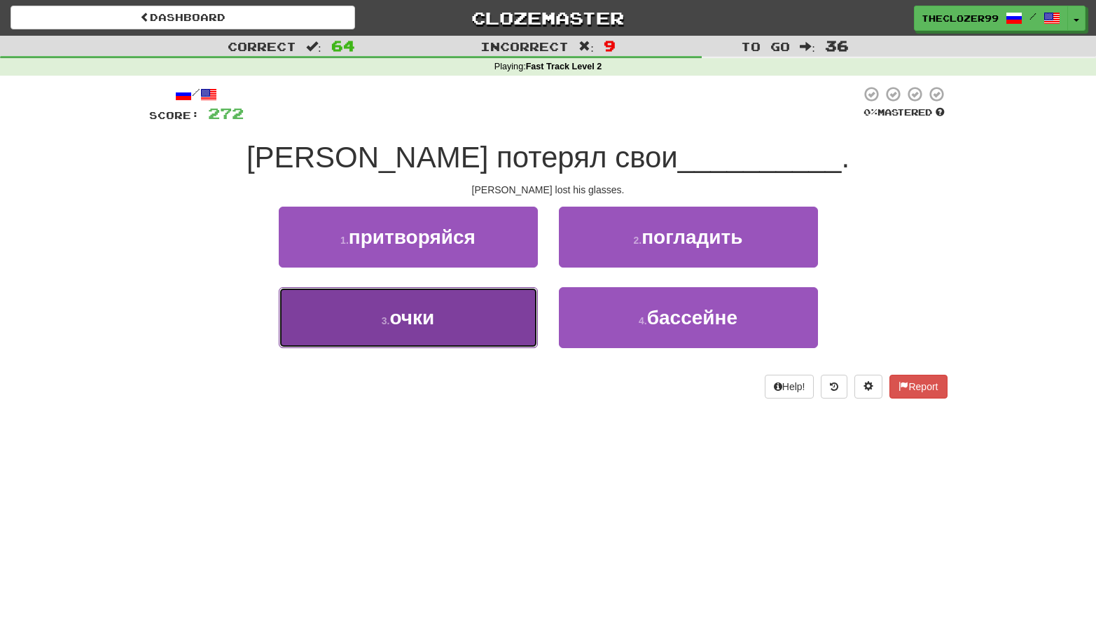
click at [528, 321] on button "3 . очки" at bounding box center [408, 317] width 259 height 61
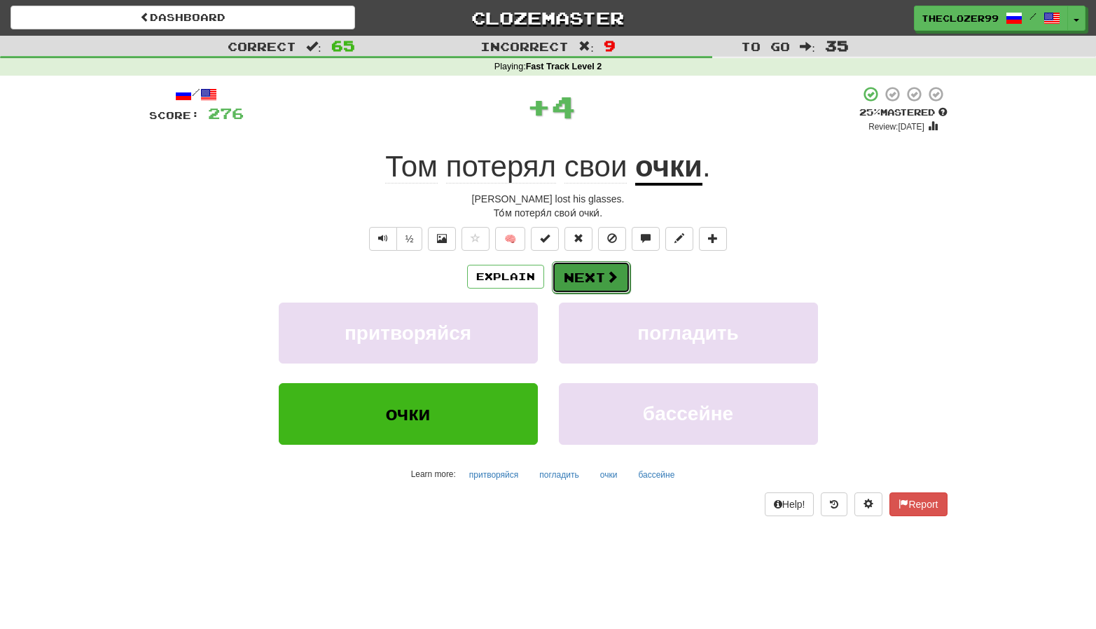
click at [609, 280] on span at bounding box center [612, 276] width 13 height 13
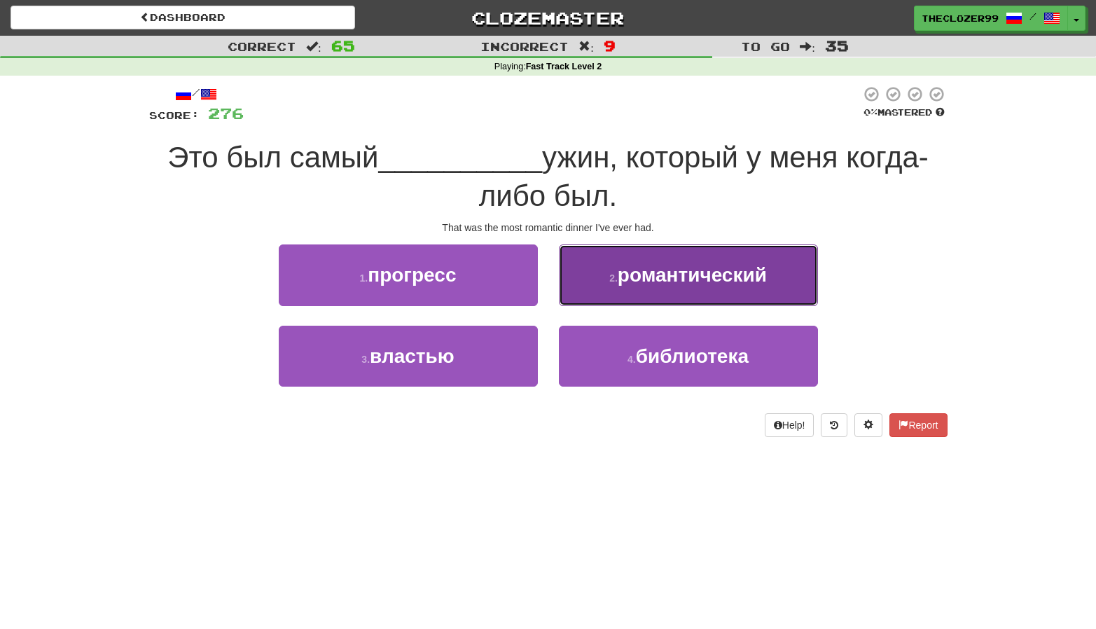
click at [609, 284] on small "2 ." at bounding box center [613, 277] width 8 height 11
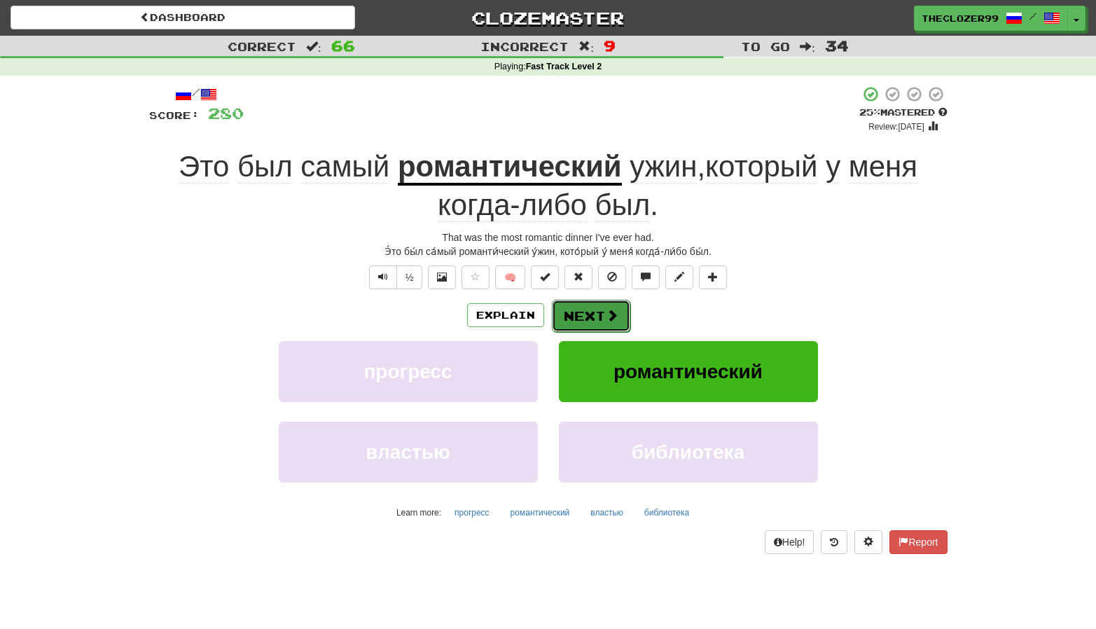
click at [588, 309] on button "Next" at bounding box center [591, 316] width 78 height 32
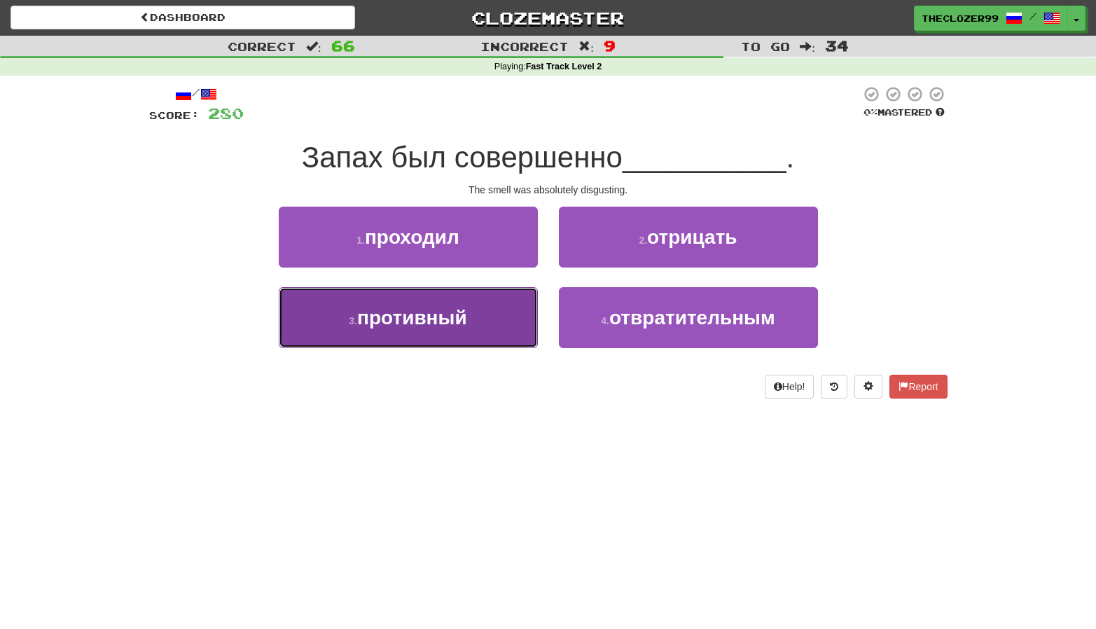
click at [508, 301] on button "3 . противный" at bounding box center [408, 317] width 259 height 61
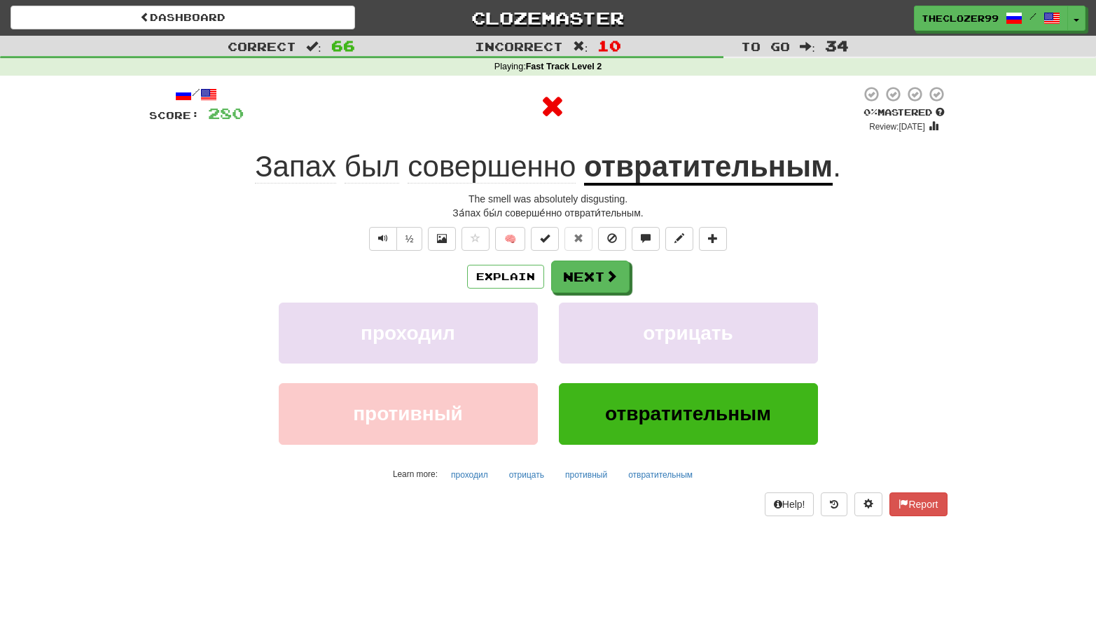
click at [527, 171] on span "совершенно" at bounding box center [492, 167] width 168 height 34
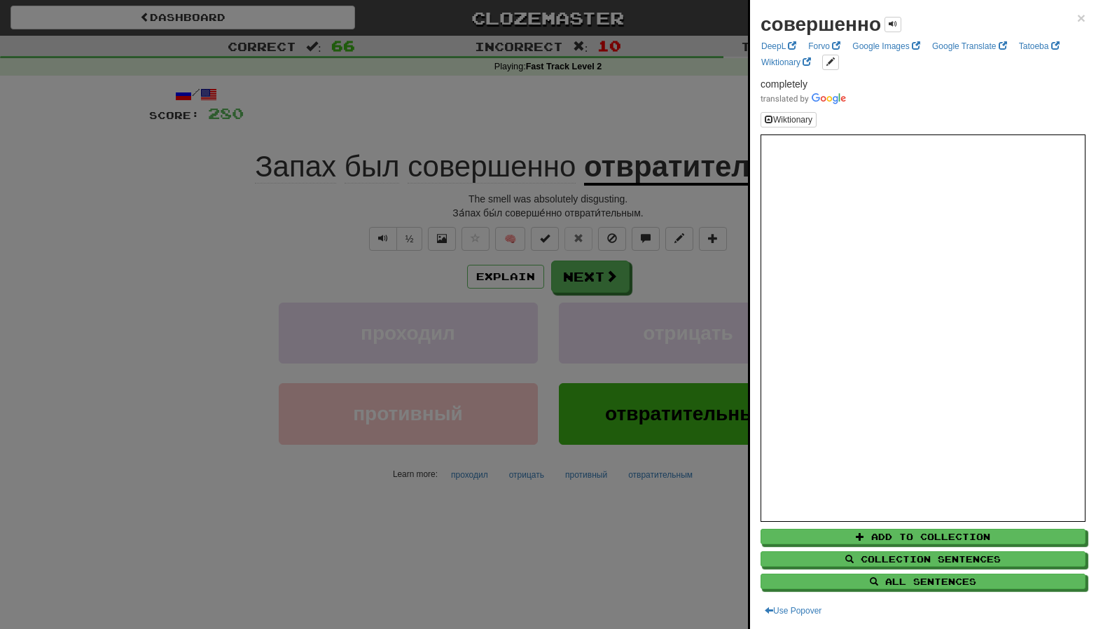
click at [623, 275] on div at bounding box center [548, 314] width 1096 height 629
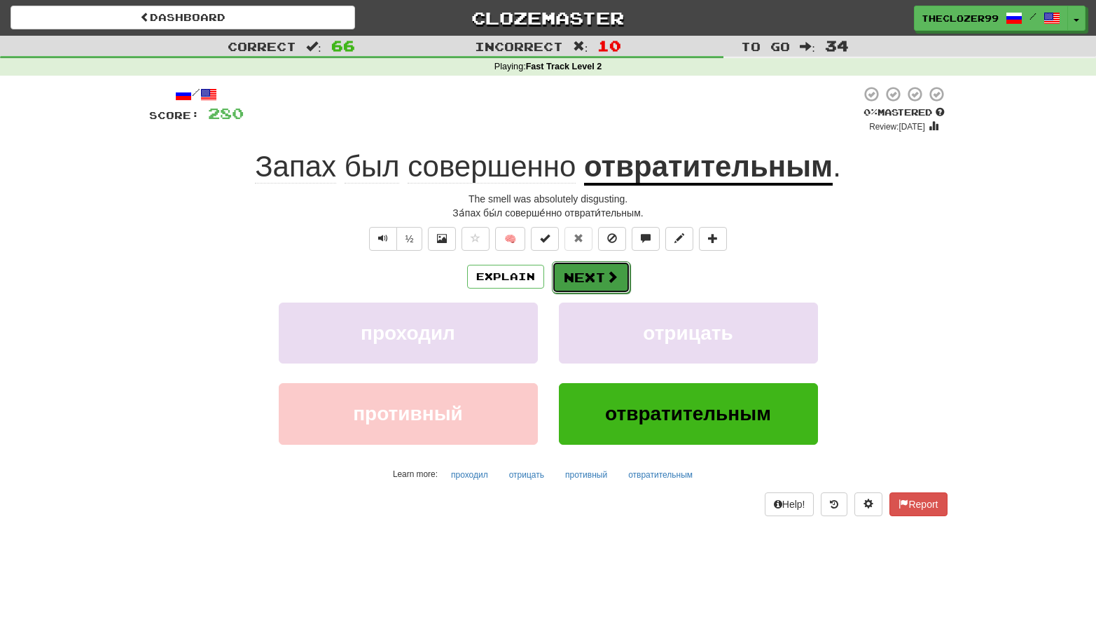
click at [607, 282] on span at bounding box center [612, 276] width 13 height 13
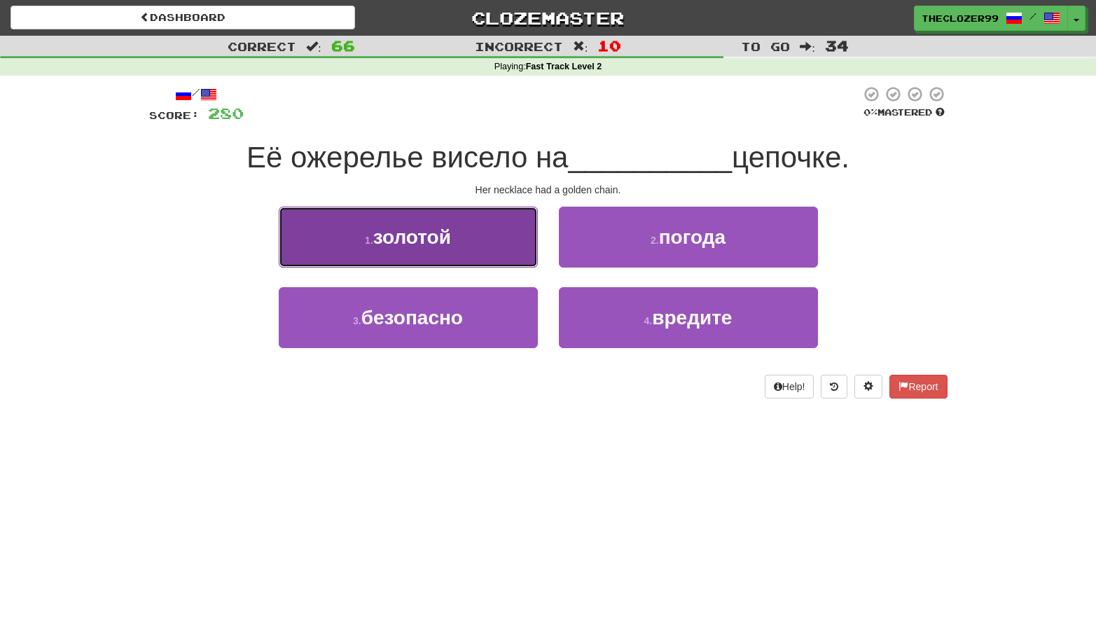
click at [482, 255] on button "1 . золотой" at bounding box center [408, 237] width 259 height 61
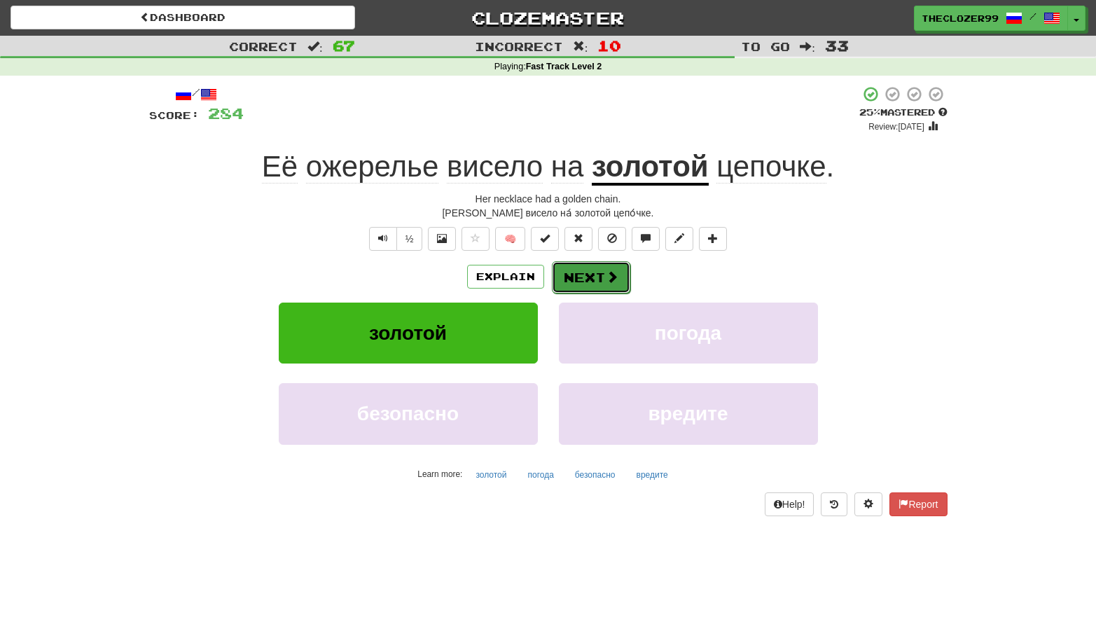
click at [588, 275] on button "Next" at bounding box center [591, 277] width 78 height 32
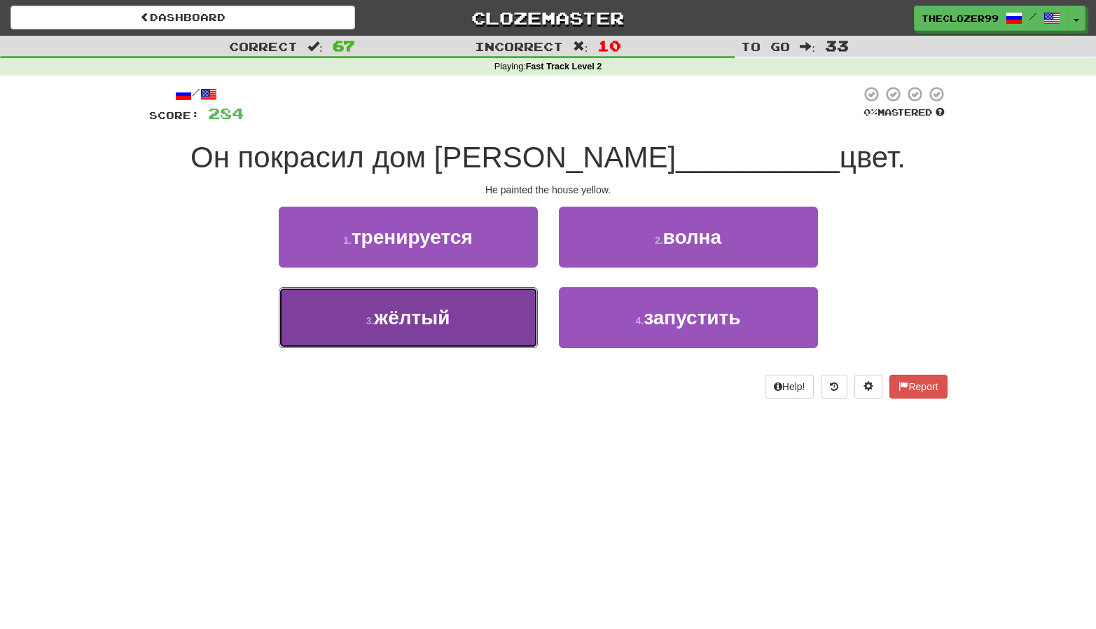
click at [518, 305] on button "3 . жёлтый" at bounding box center [408, 317] width 259 height 61
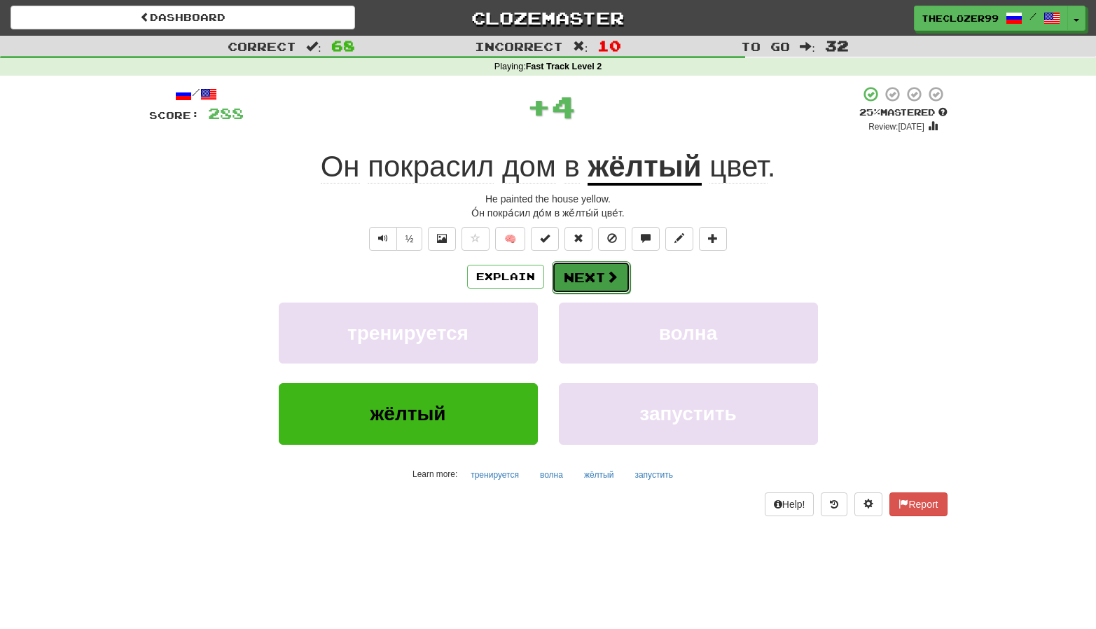
click at [588, 270] on button "Next" at bounding box center [591, 277] width 78 height 32
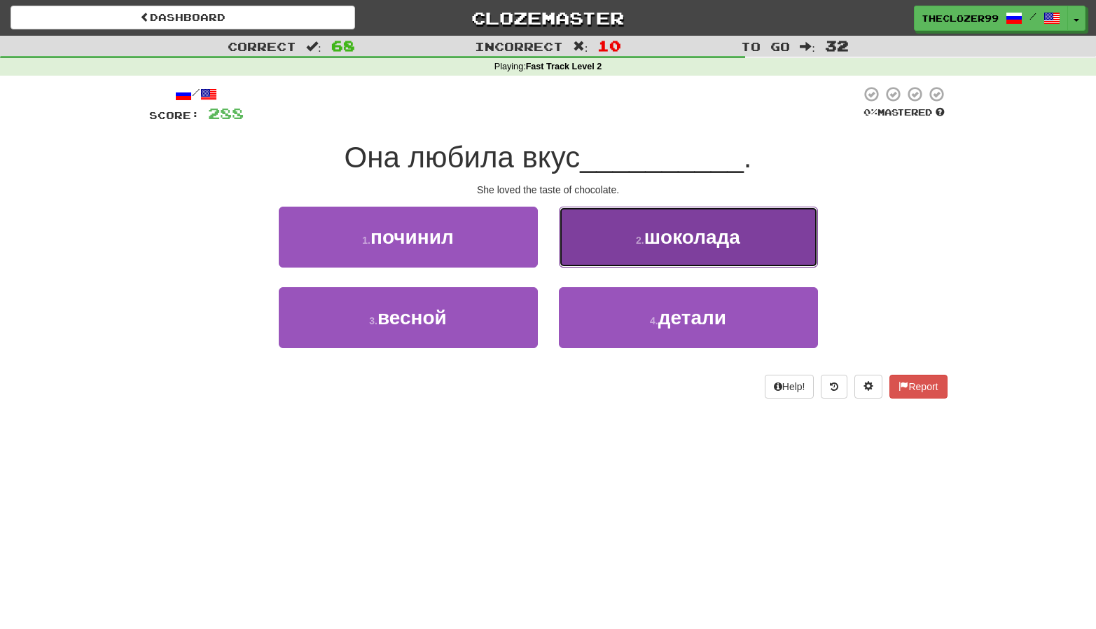
click at [621, 254] on button "2 . шоколада" at bounding box center [688, 237] width 259 height 61
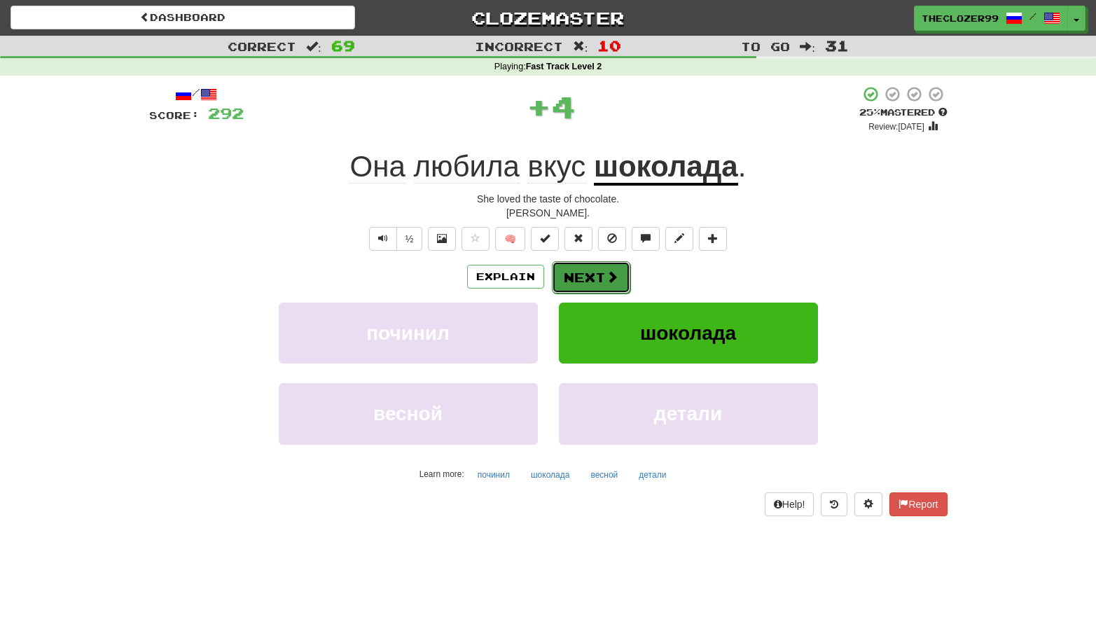
click at [588, 277] on button "Next" at bounding box center [591, 277] width 78 height 32
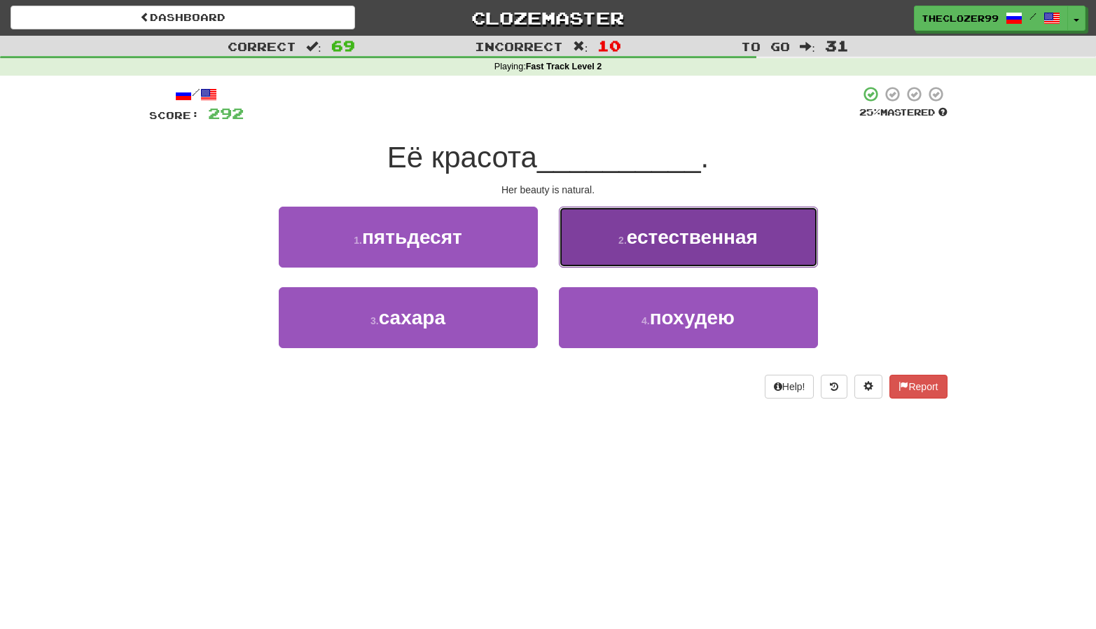
click at [615, 233] on button "2 . естественная" at bounding box center [688, 237] width 259 height 61
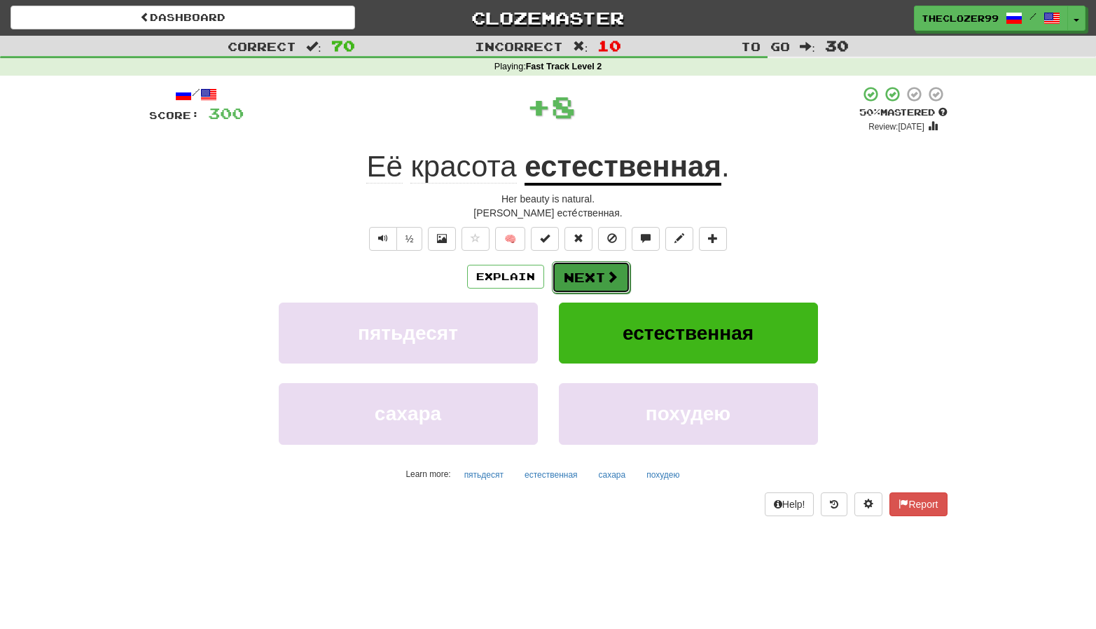
click at [600, 273] on button "Next" at bounding box center [591, 277] width 78 height 32
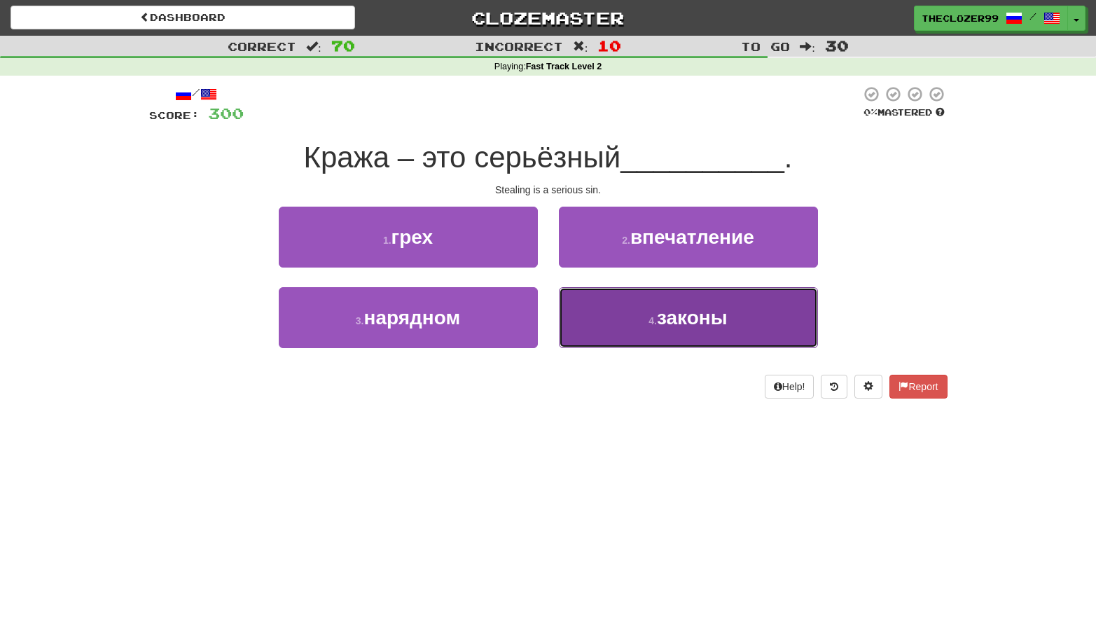
click at [615, 308] on button "4 . законы" at bounding box center [688, 317] width 259 height 61
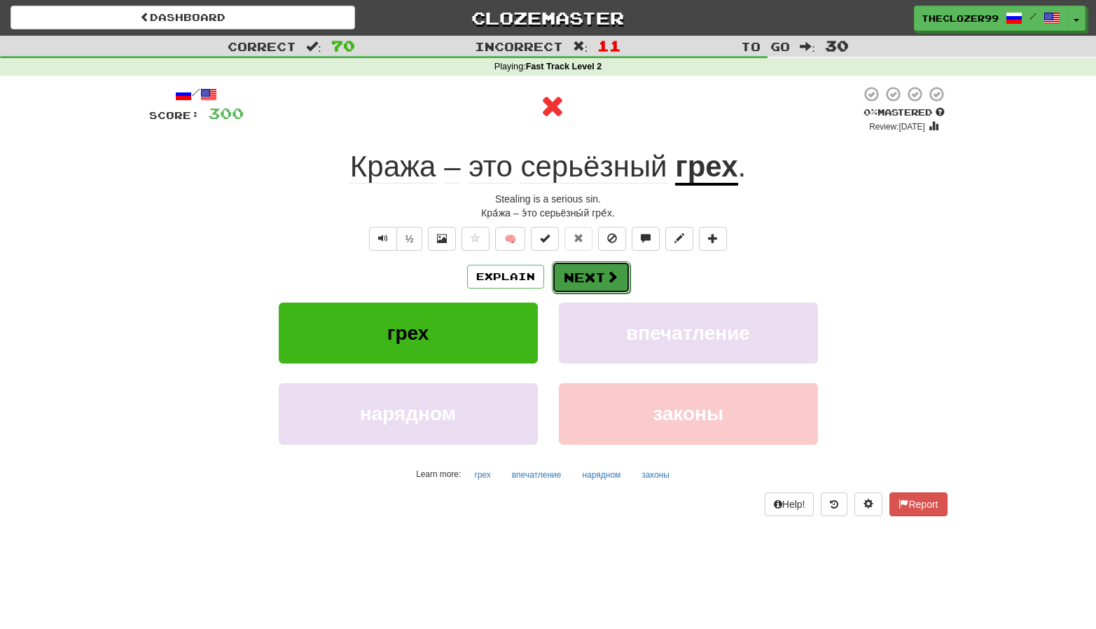
click at [608, 273] on span at bounding box center [612, 276] width 13 height 13
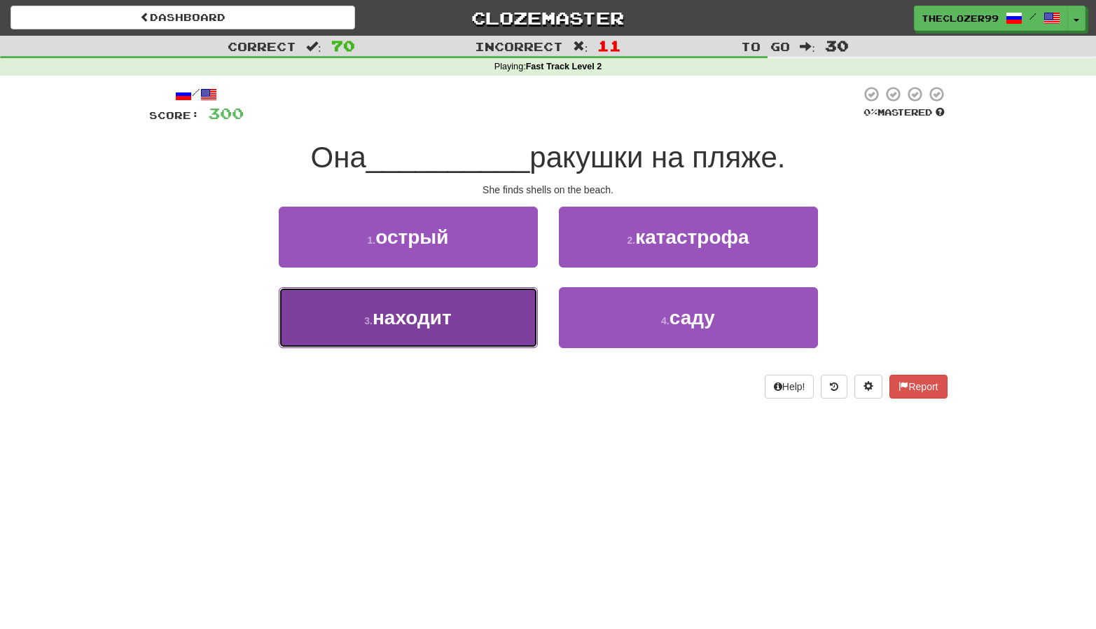
click at [507, 310] on button "3 . находит" at bounding box center [408, 317] width 259 height 61
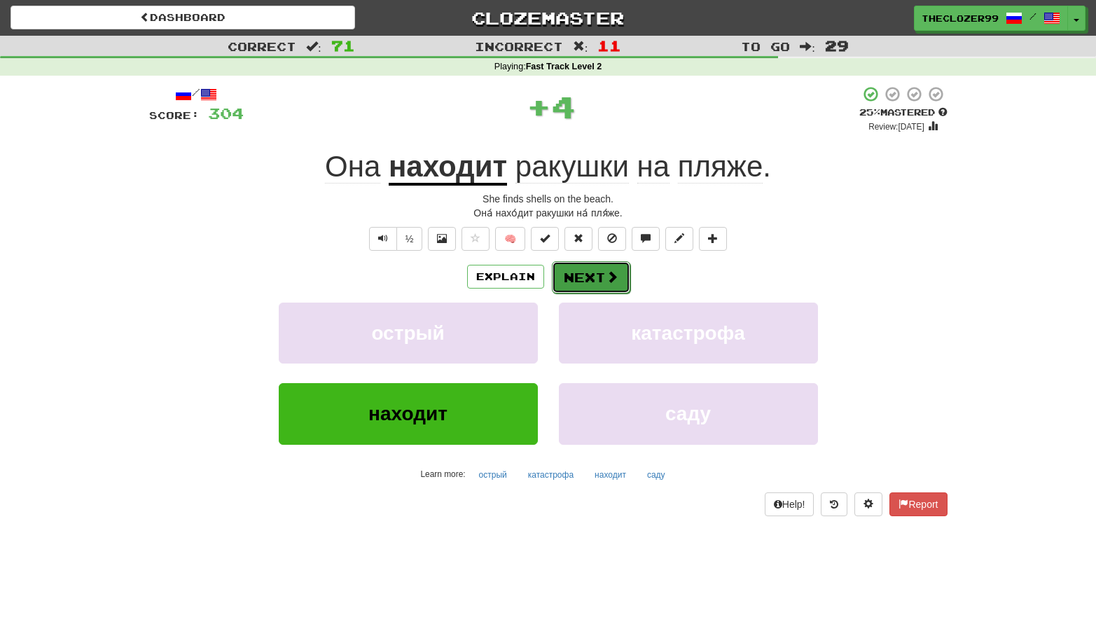
click at [593, 275] on button "Next" at bounding box center [591, 277] width 78 height 32
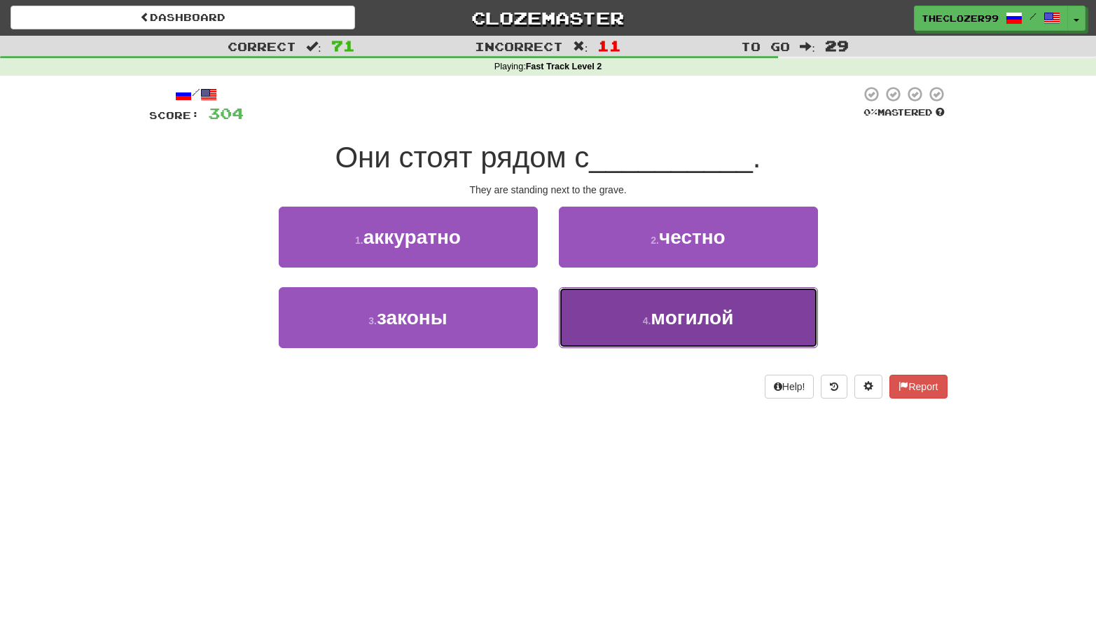
click at [615, 297] on button "4 . могилой" at bounding box center [688, 317] width 259 height 61
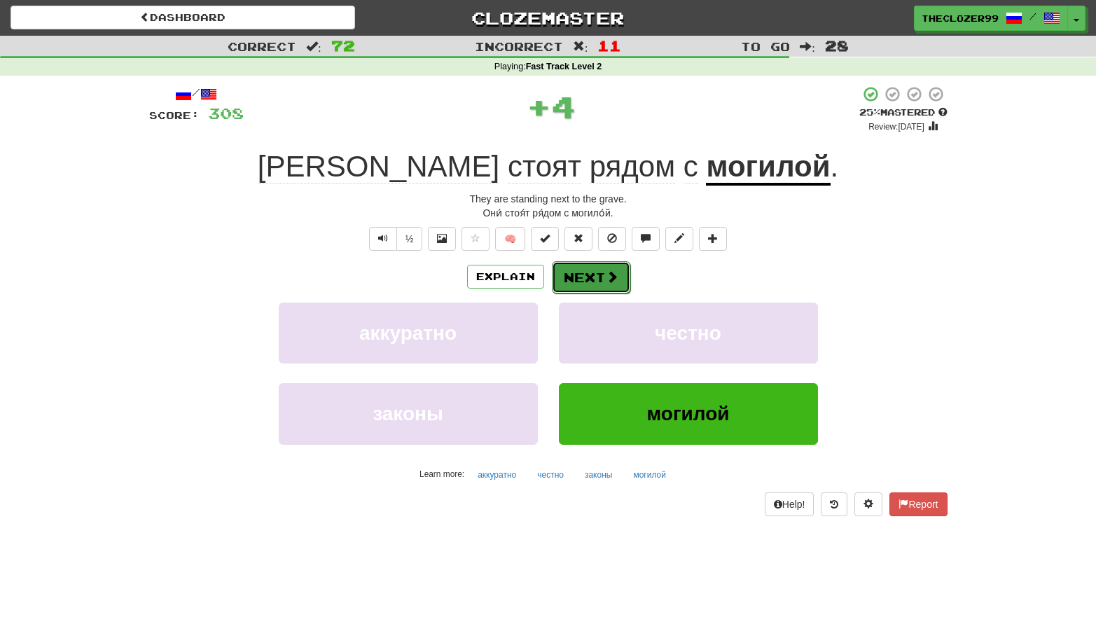
click at [600, 277] on button "Next" at bounding box center [591, 277] width 78 height 32
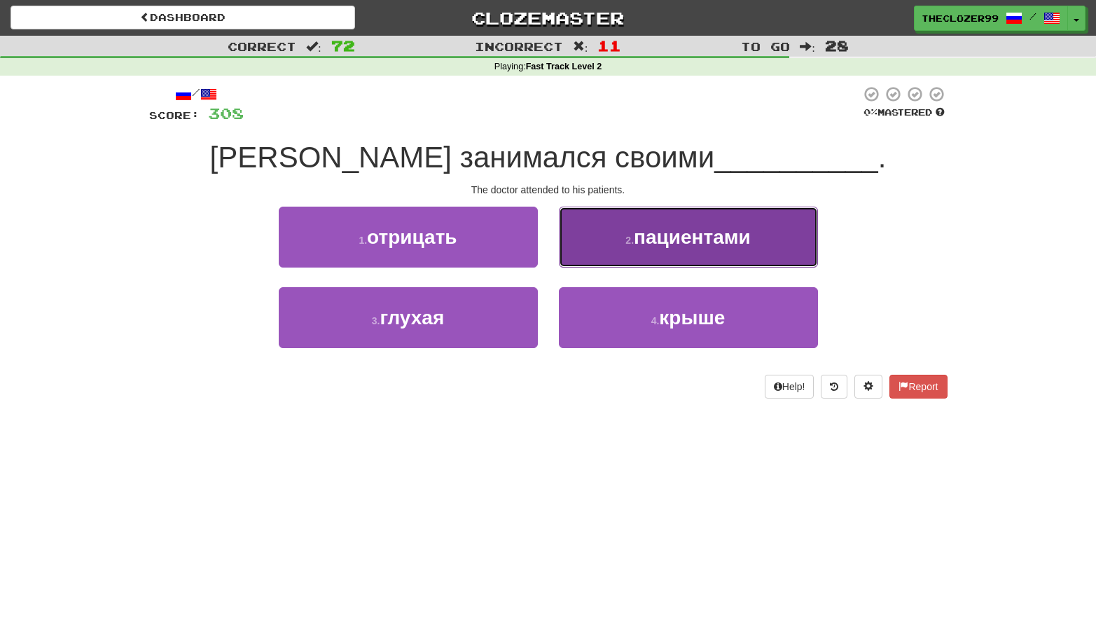
click at [600, 253] on button "2 . пациентами" at bounding box center [688, 237] width 259 height 61
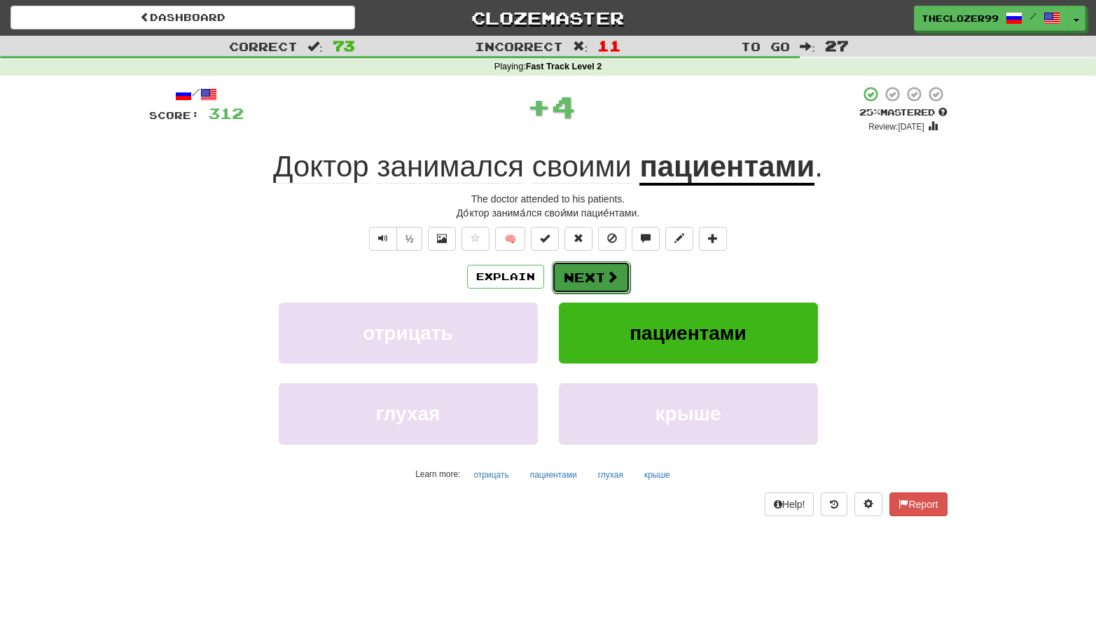
click at [606, 277] on span at bounding box center [612, 276] width 13 height 13
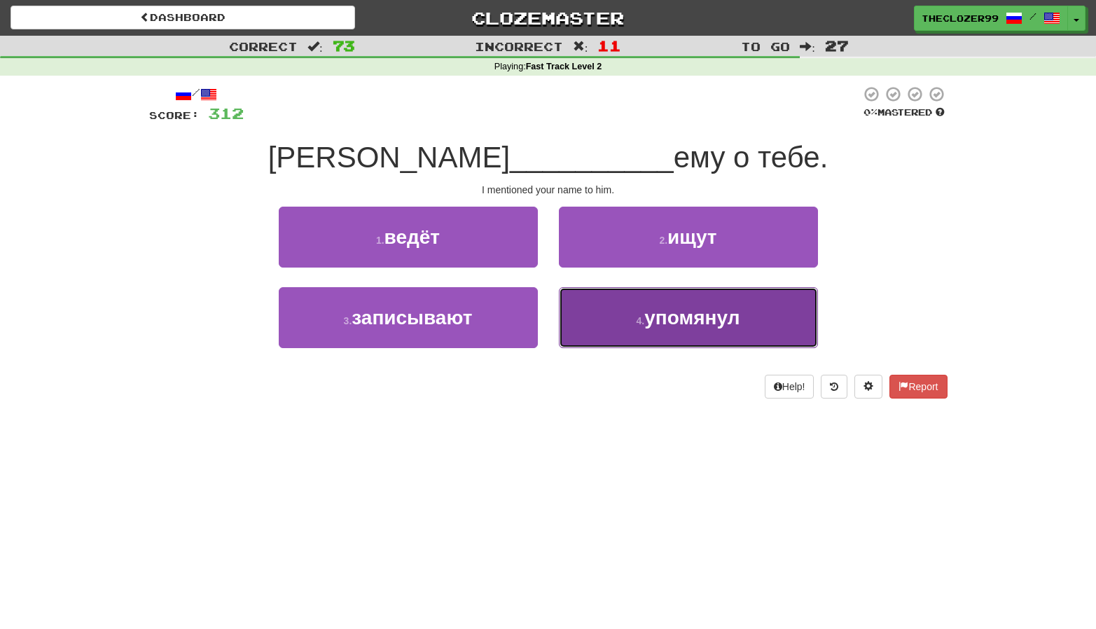
click at [603, 296] on button "4 . упомянул" at bounding box center [688, 317] width 259 height 61
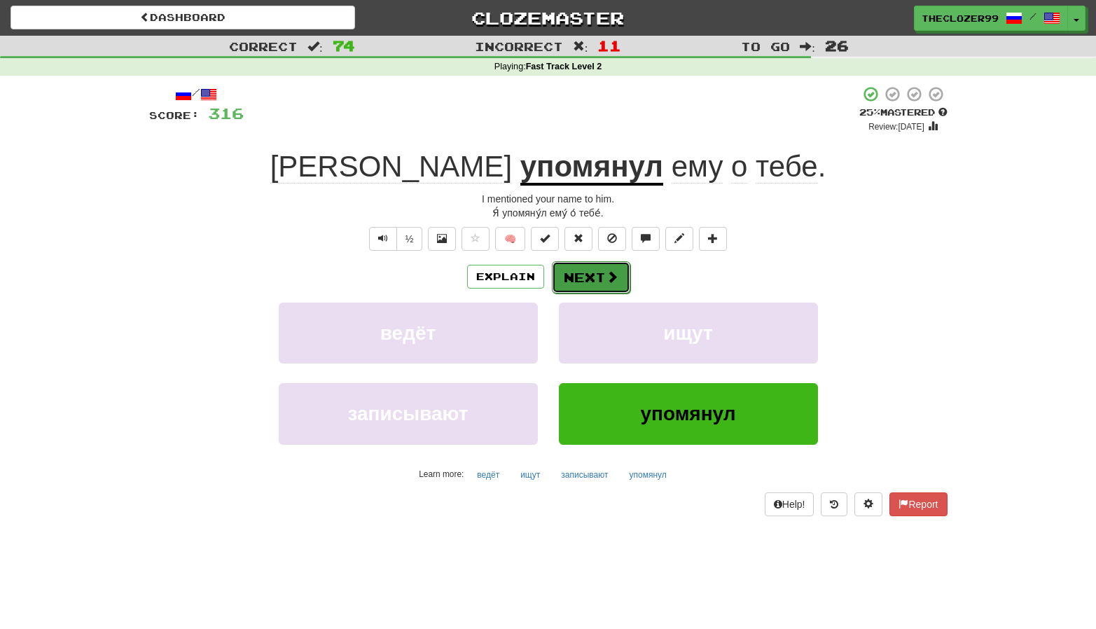
click at [583, 273] on button "Next" at bounding box center [591, 277] width 78 height 32
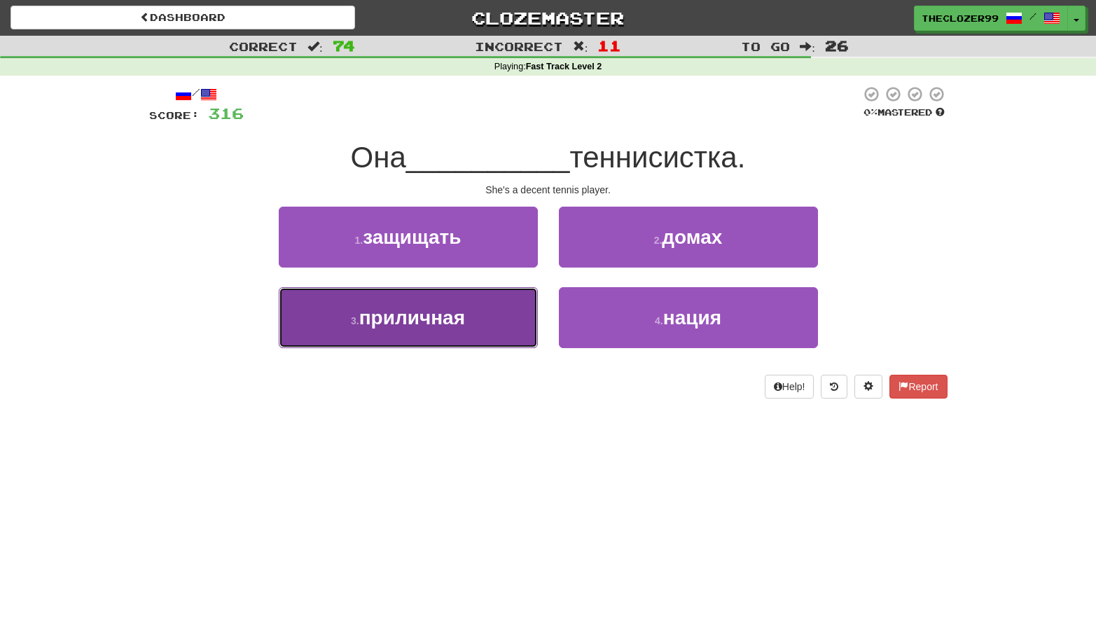
click at [518, 317] on button "3 . приличная" at bounding box center [408, 317] width 259 height 61
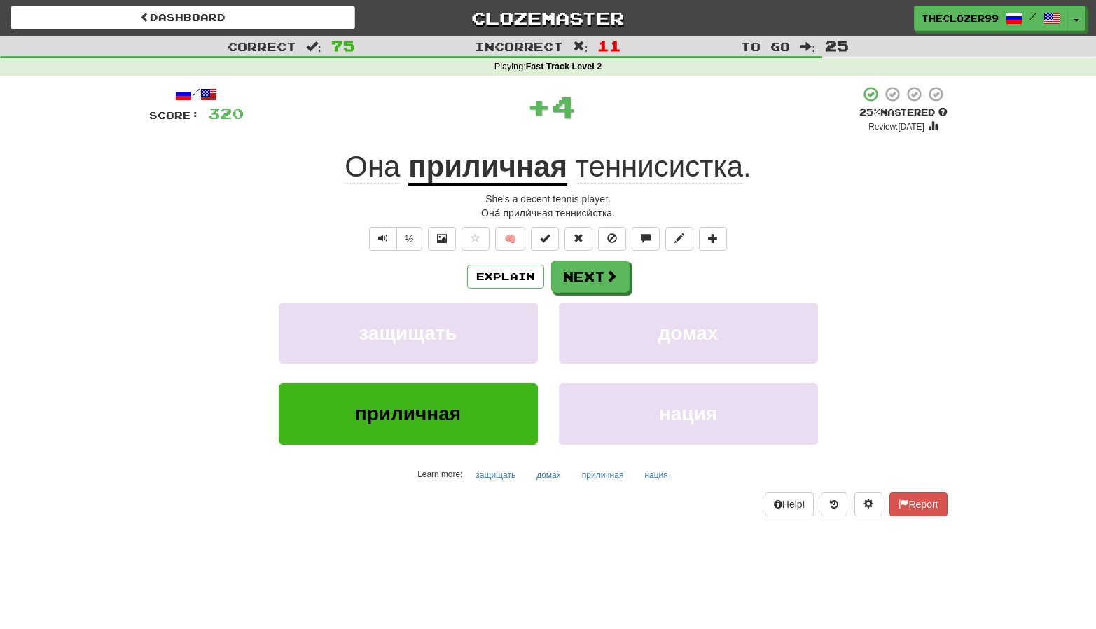
click at [494, 171] on u "приличная" at bounding box center [487, 168] width 159 height 36
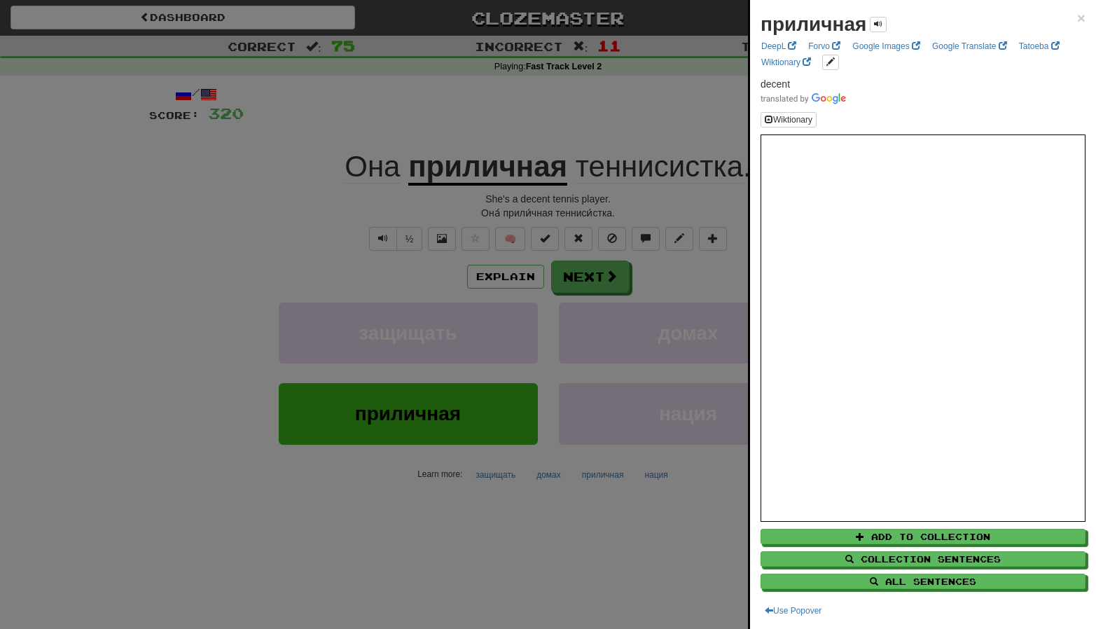
click at [300, 223] on div at bounding box center [548, 314] width 1096 height 629
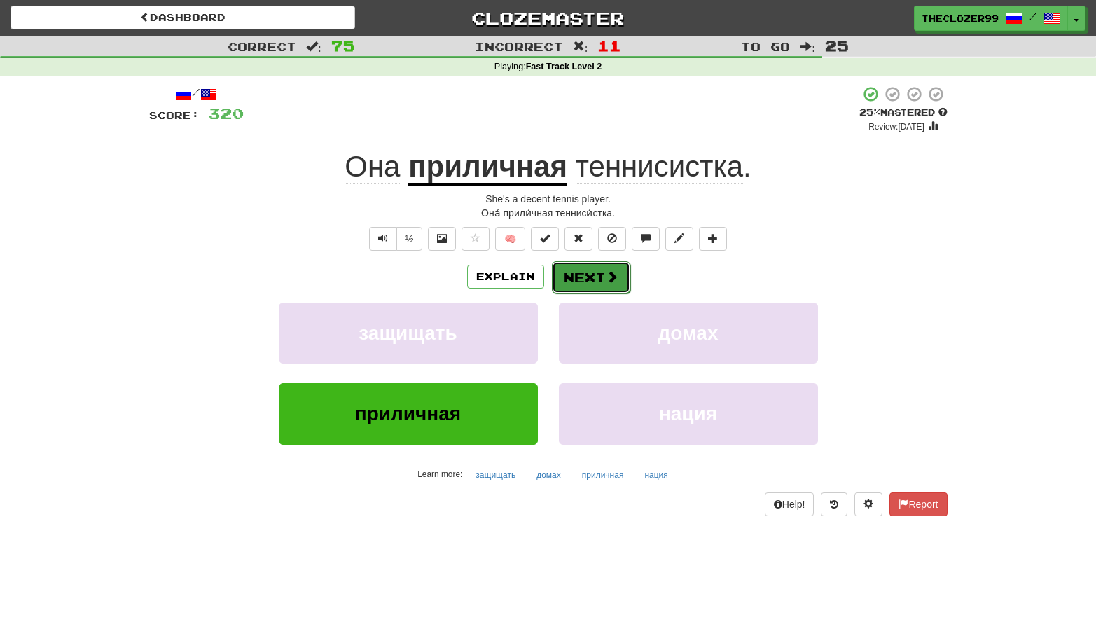
click at [590, 275] on button "Next" at bounding box center [591, 277] width 78 height 32
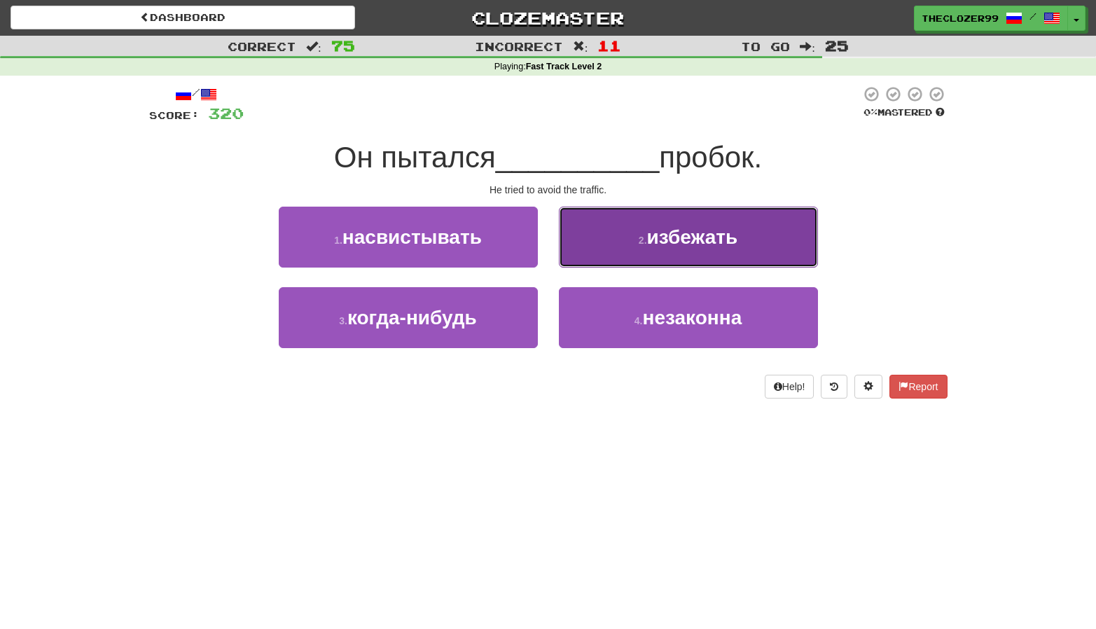
click at [613, 250] on button "2 . избежать" at bounding box center [688, 237] width 259 height 61
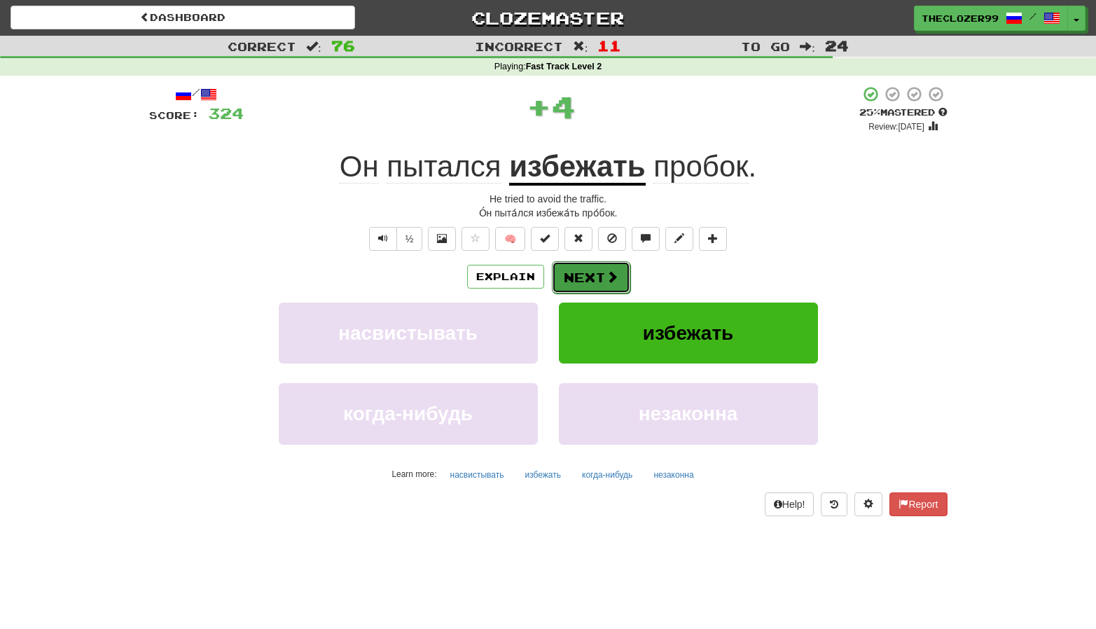
click at [603, 280] on button "Next" at bounding box center [591, 277] width 78 height 32
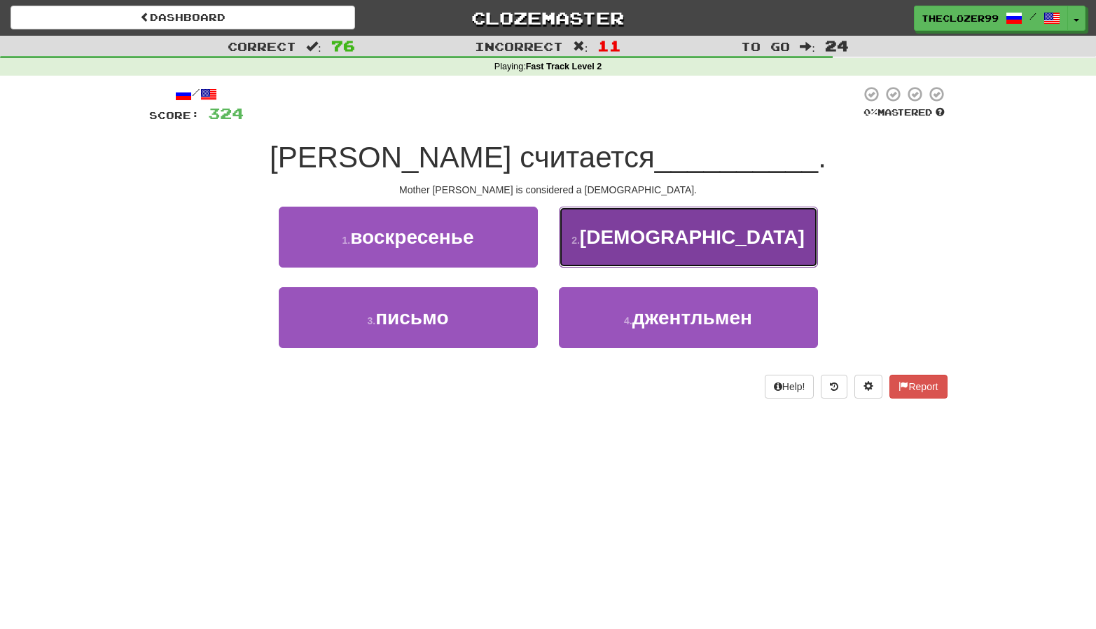
click at [612, 262] on button "2 . святой" at bounding box center [688, 237] width 259 height 61
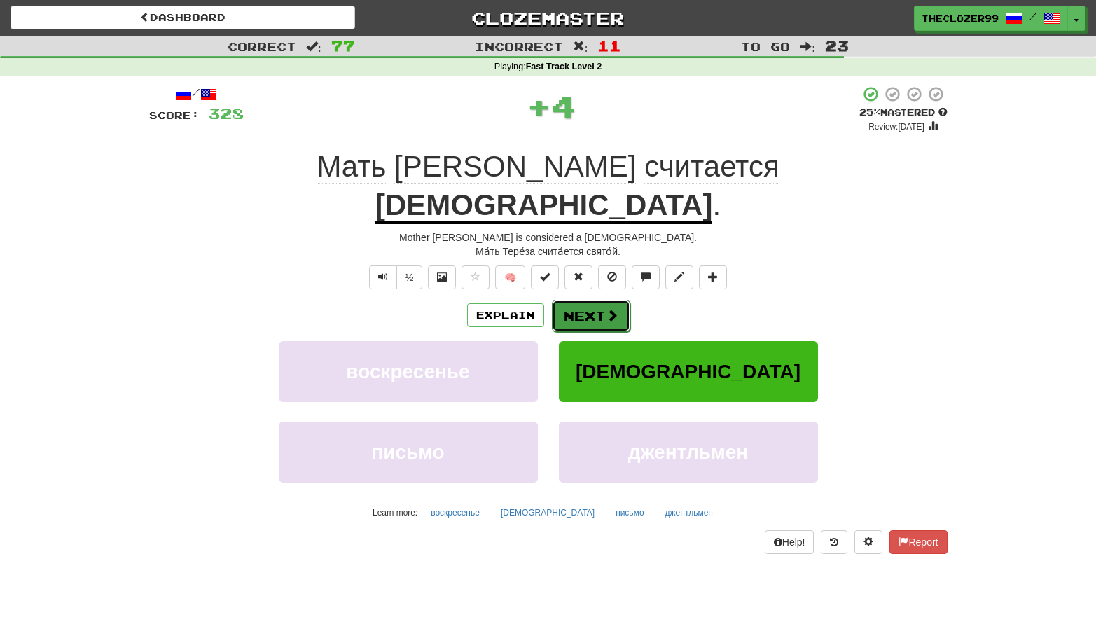
click at [606, 309] on span at bounding box center [612, 315] width 13 height 13
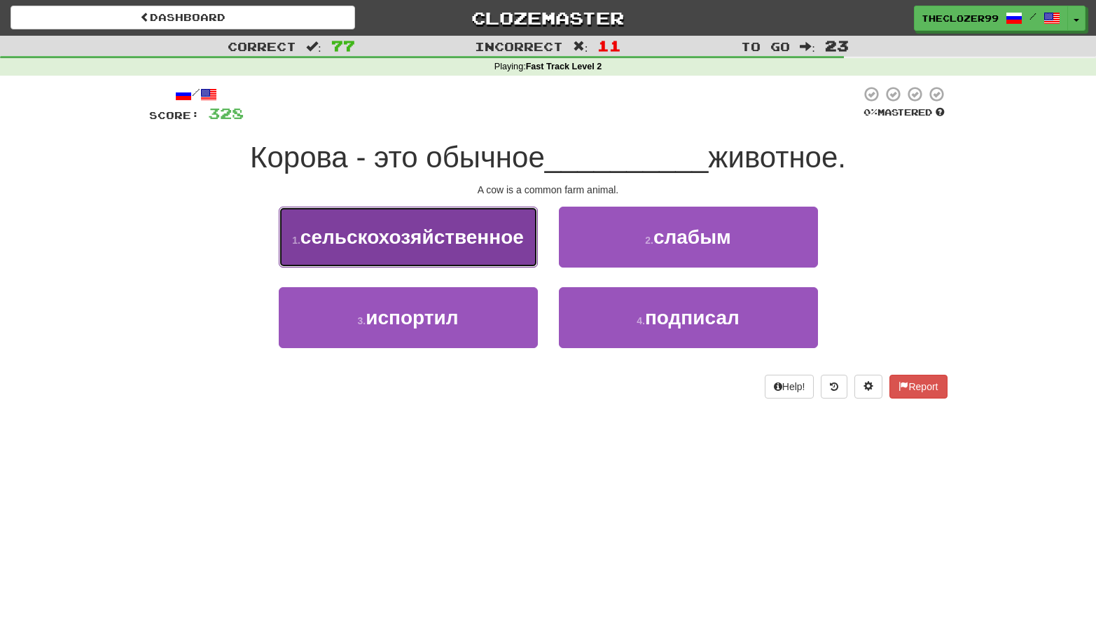
click at [506, 263] on button "1 . сельскохозяйственное" at bounding box center [408, 237] width 259 height 61
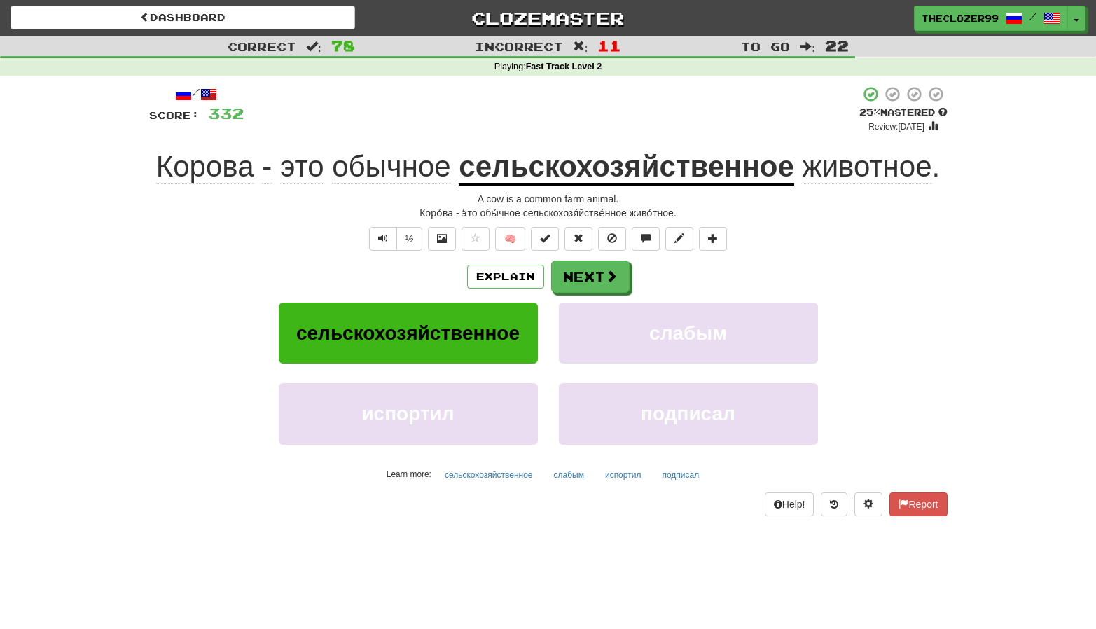
click at [559, 168] on u "сельскохозяйственное" at bounding box center [627, 168] width 336 height 36
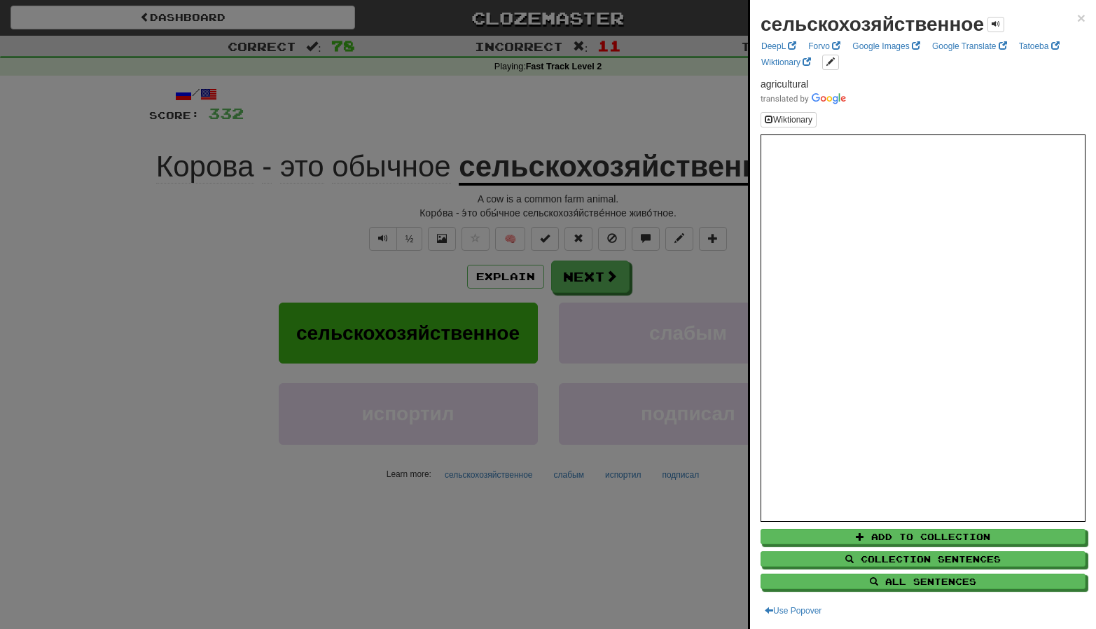
click at [606, 171] on div at bounding box center [548, 314] width 1096 height 629
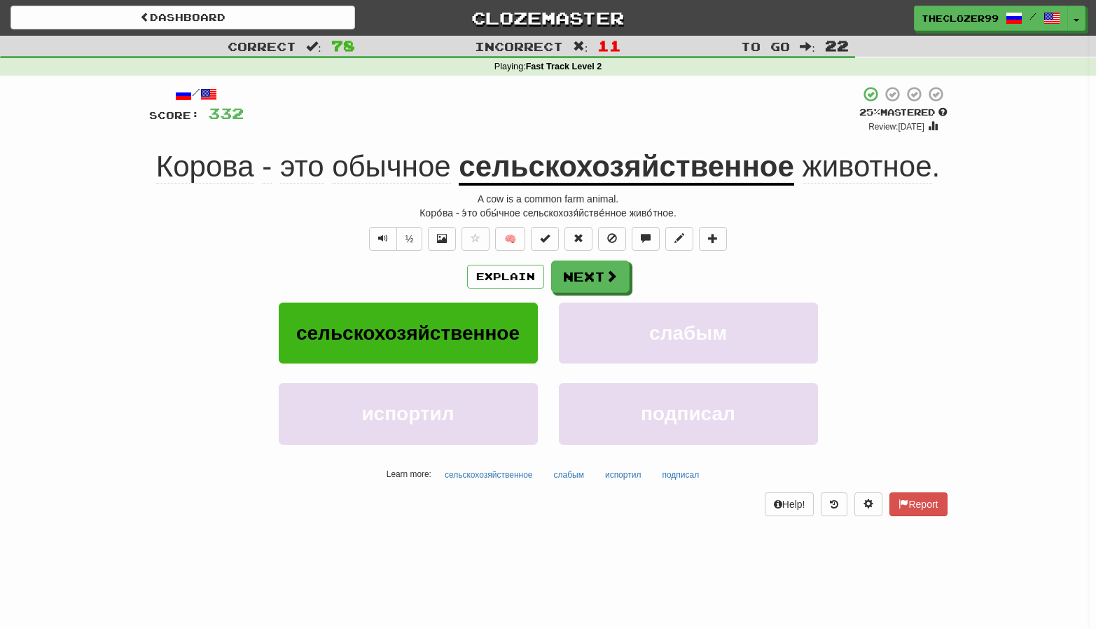
click at [644, 166] on u "сельскохозяйственное" at bounding box center [627, 168] width 336 height 36
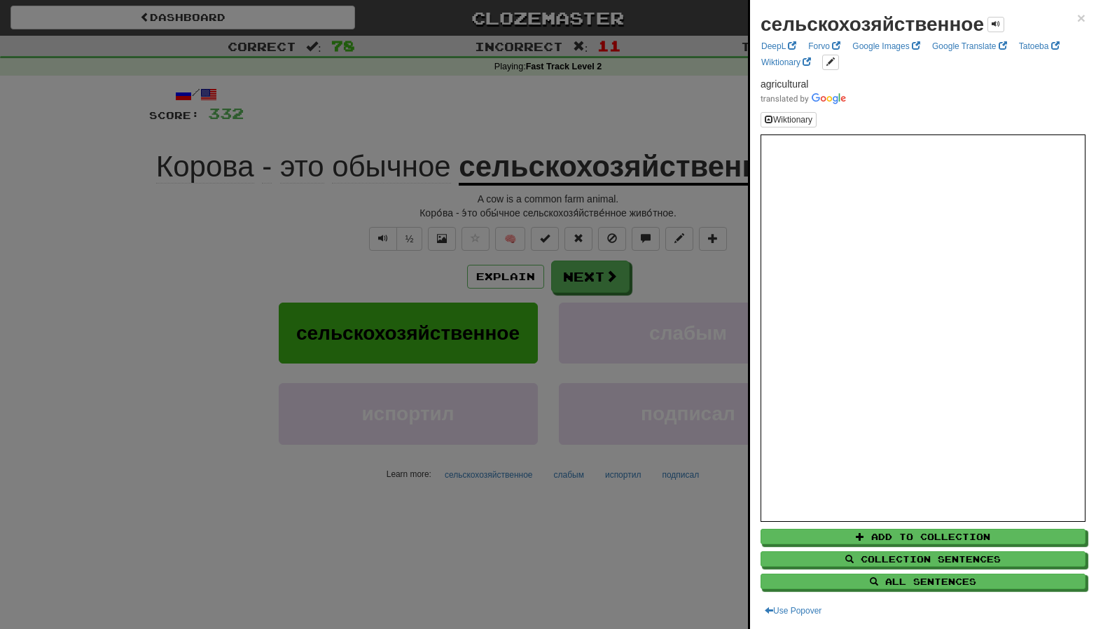
drag, startPoint x: 673, startPoint y: 287, endPoint x: 656, endPoint y: 285, distance: 17.6
click at [673, 287] on div at bounding box center [548, 314] width 1096 height 629
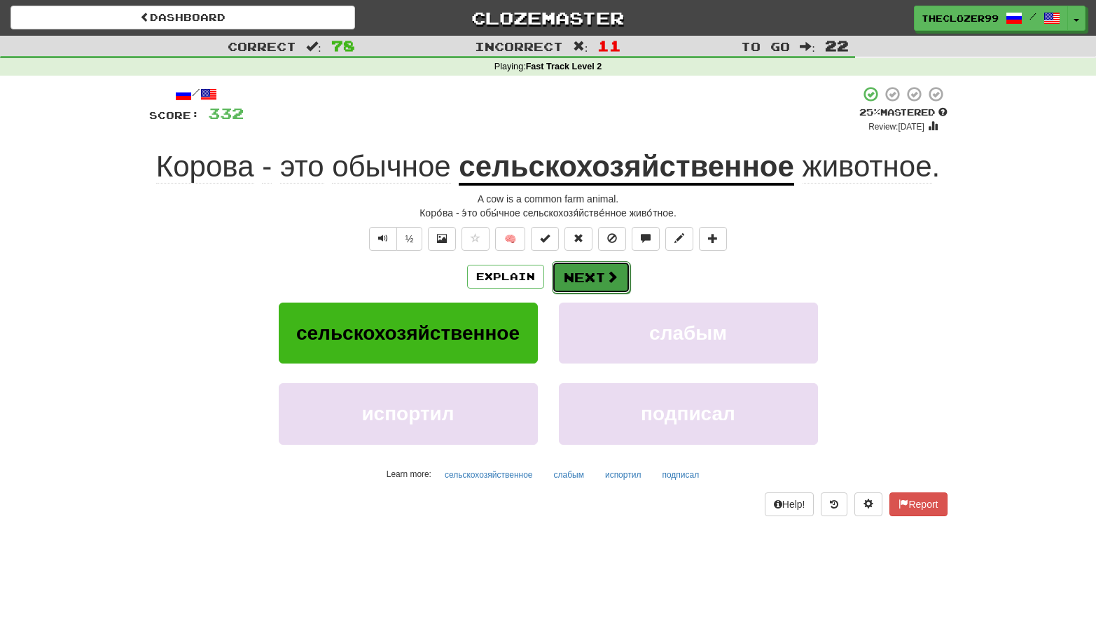
click at [607, 287] on button "Next" at bounding box center [591, 277] width 78 height 32
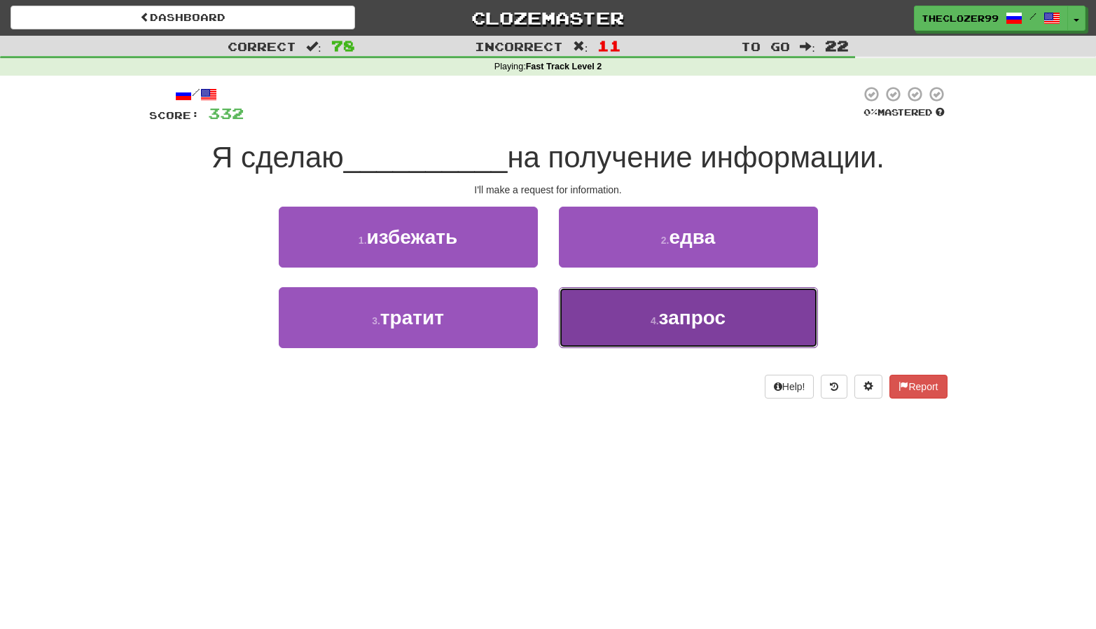
click at [595, 315] on button "4 . запрос" at bounding box center [688, 317] width 259 height 61
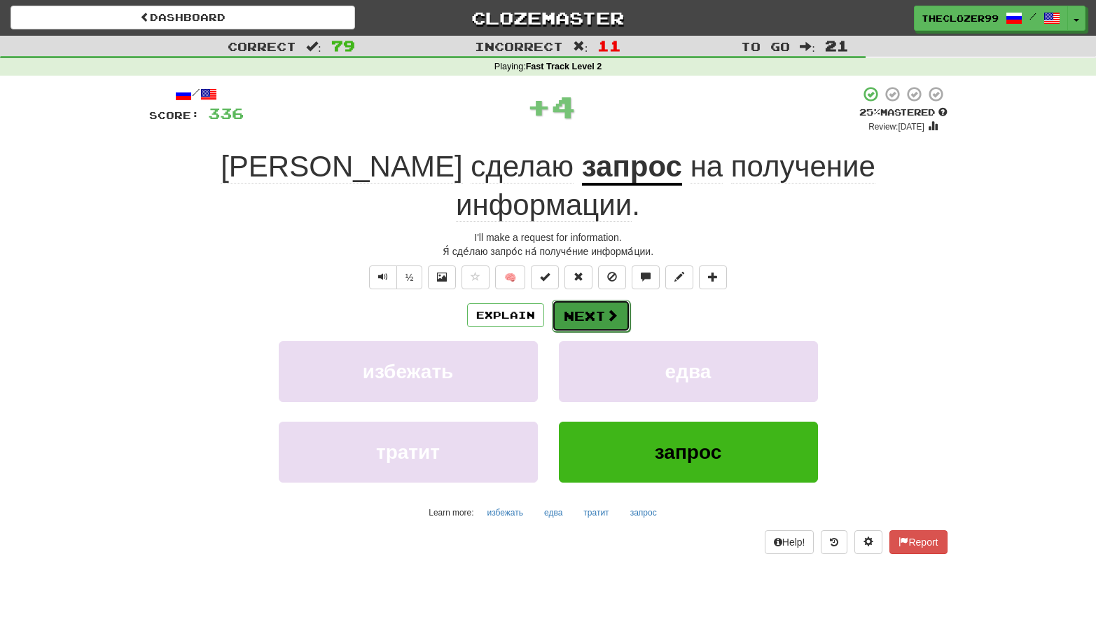
click at [595, 300] on button "Next" at bounding box center [591, 316] width 78 height 32
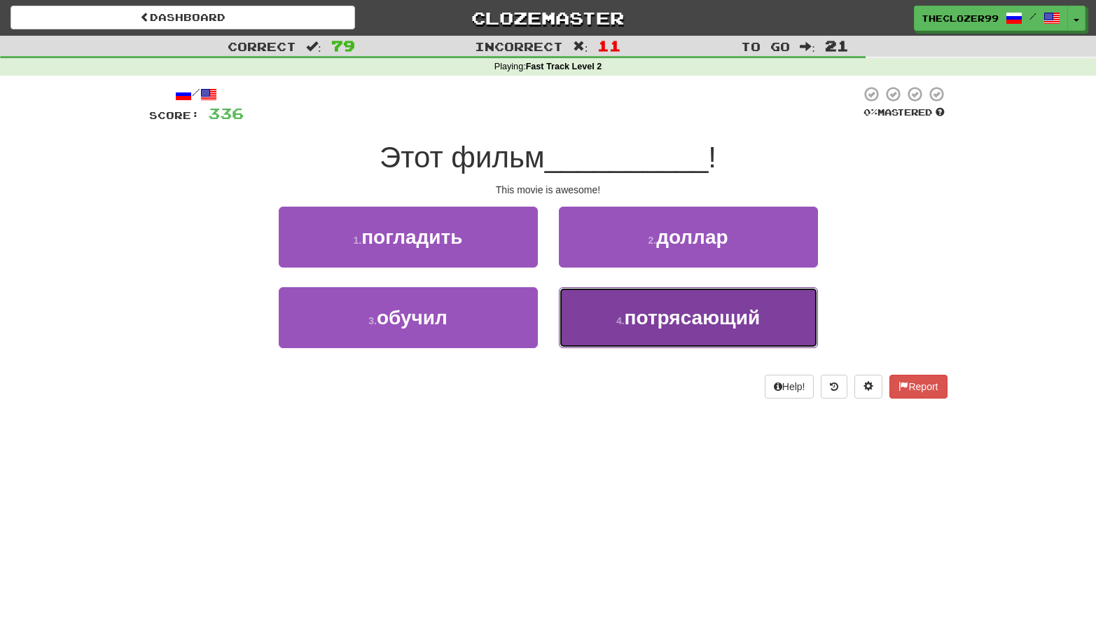
click at [581, 310] on button "4 . потрясающий" at bounding box center [688, 317] width 259 height 61
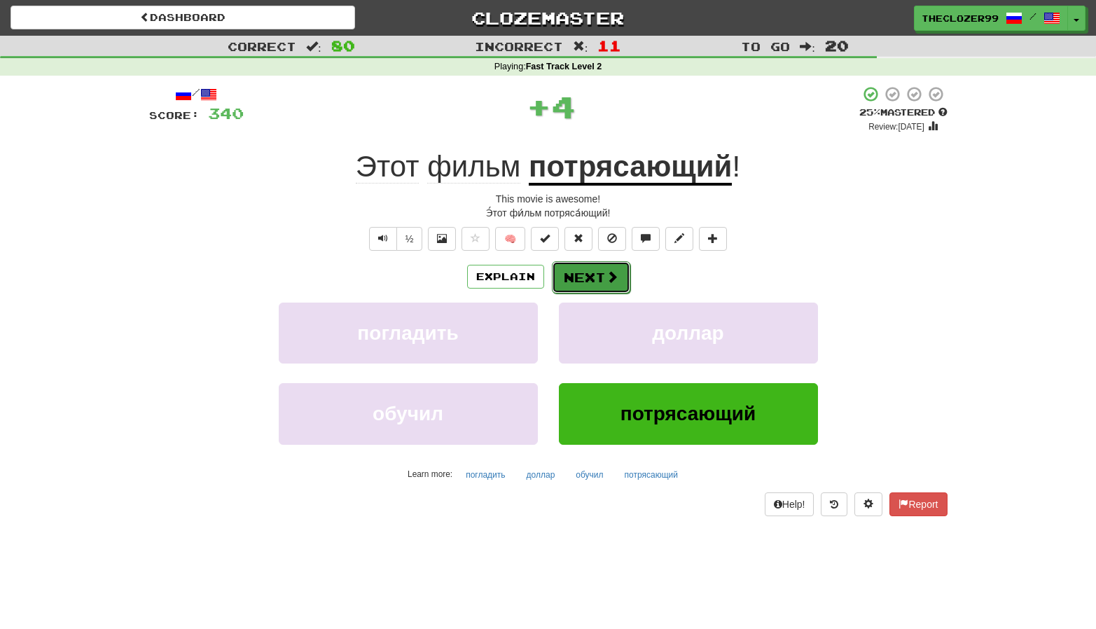
click at [593, 275] on button "Next" at bounding box center [591, 277] width 78 height 32
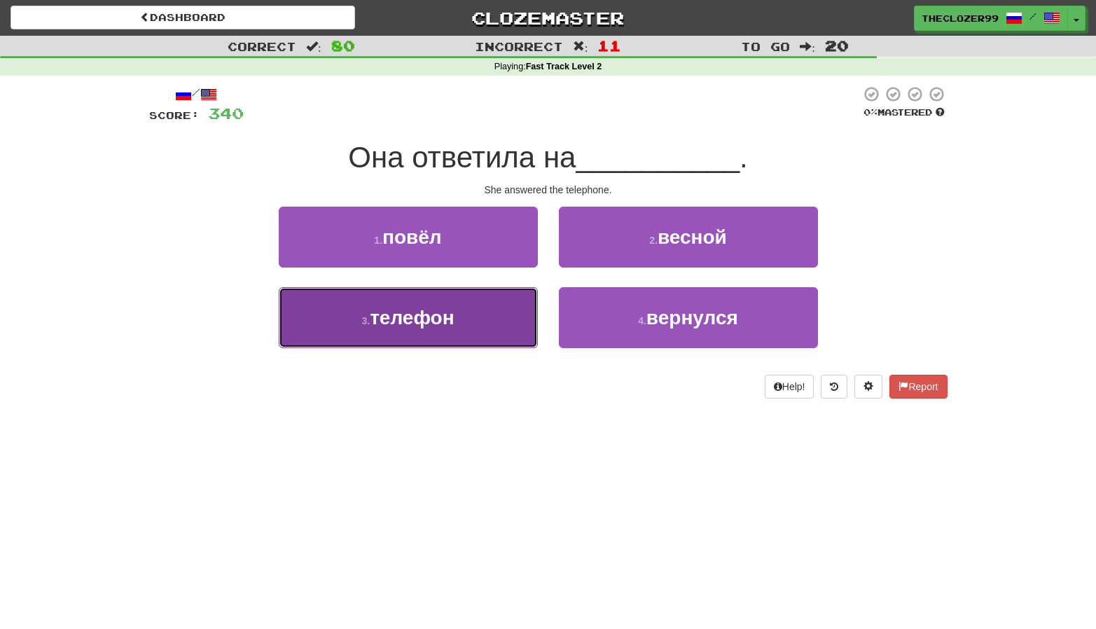
click at [521, 325] on button "3 . телефон" at bounding box center [408, 317] width 259 height 61
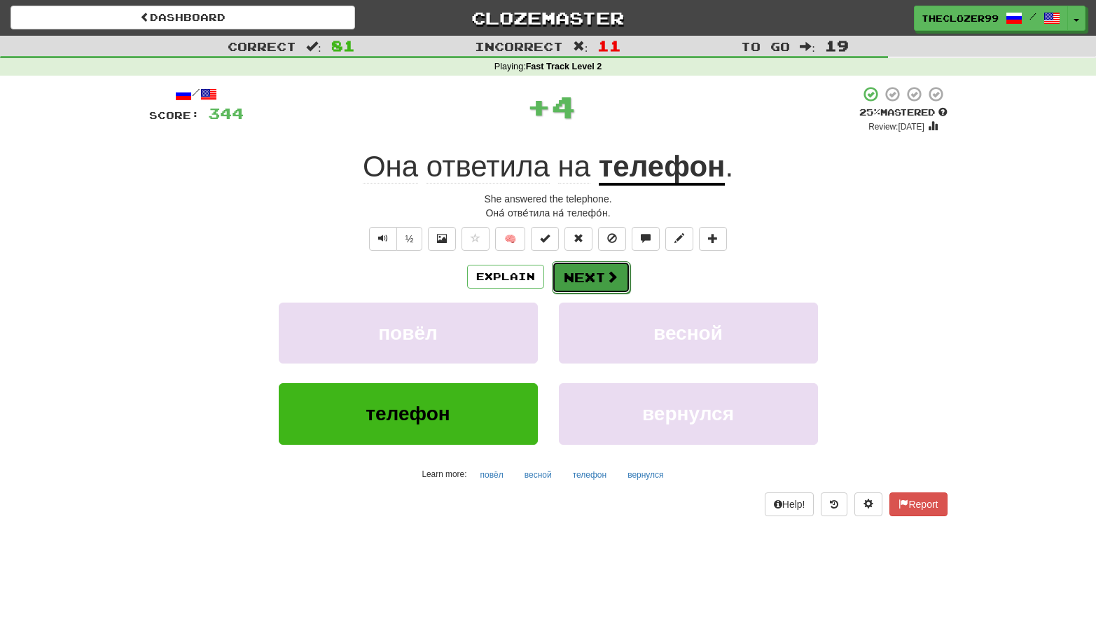
click at [592, 287] on button "Next" at bounding box center [591, 277] width 78 height 32
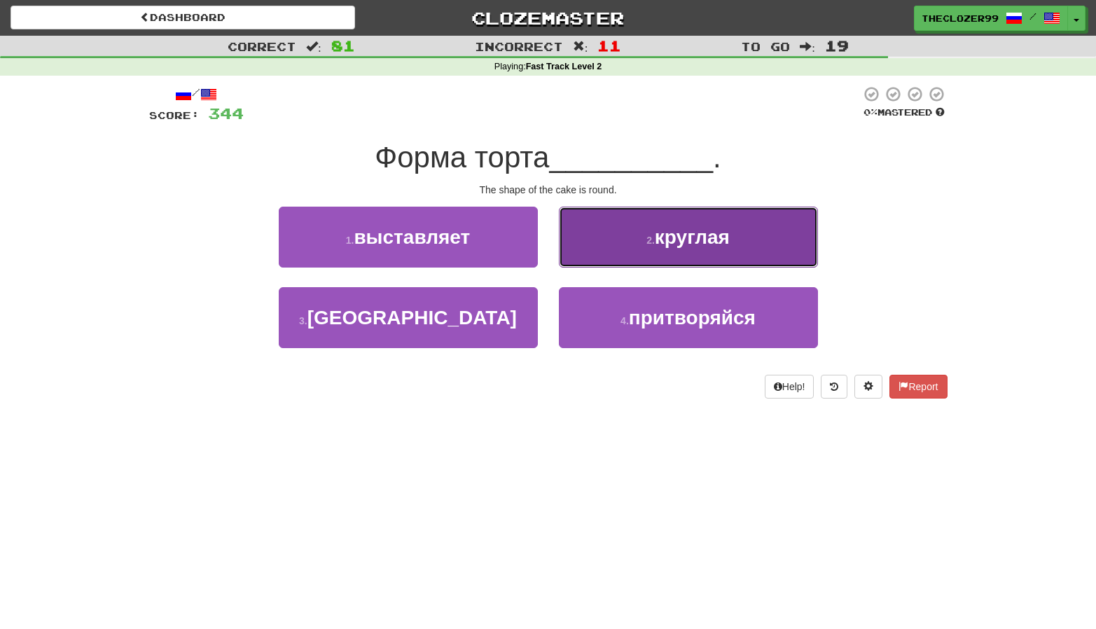
click at [647, 243] on small "2 ." at bounding box center [651, 240] width 8 height 11
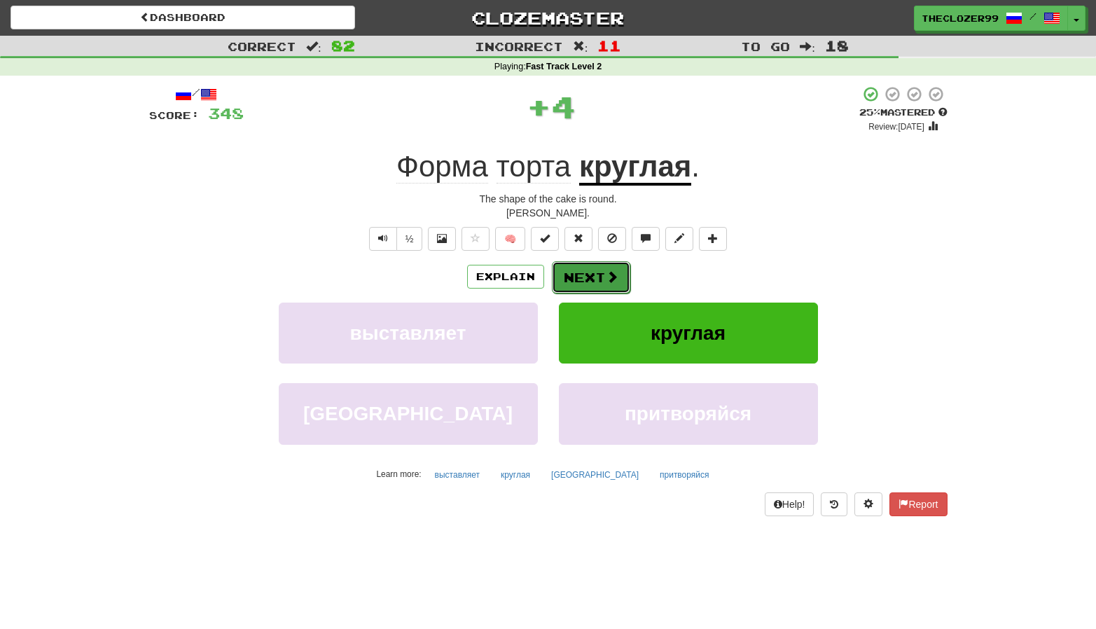
click at [606, 283] on span at bounding box center [612, 276] width 13 height 13
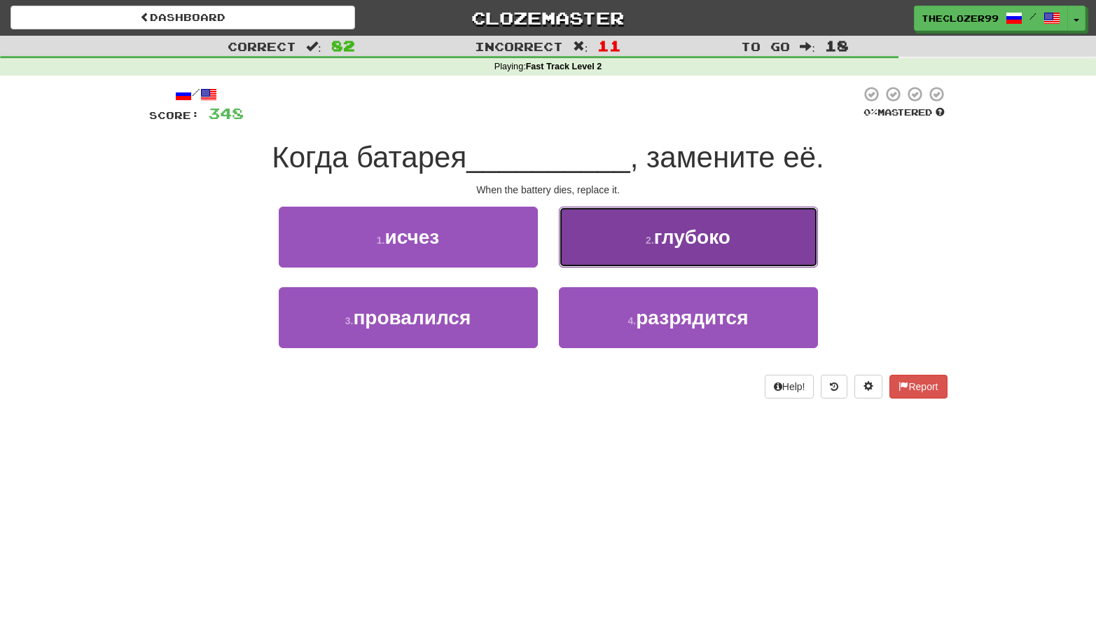
click at [608, 230] on button "2 . глубоко" at bounding box center [688, 237] width 259 height 61
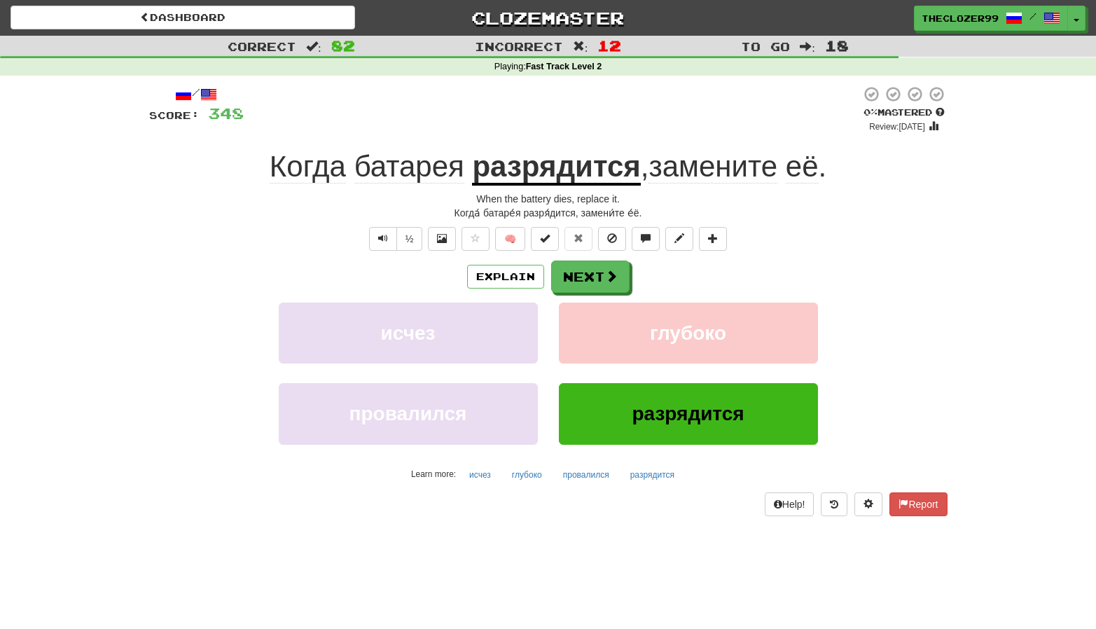
click at [556, 174] on u "разрядится" at bounding box center [556, 168] width 168 height 36
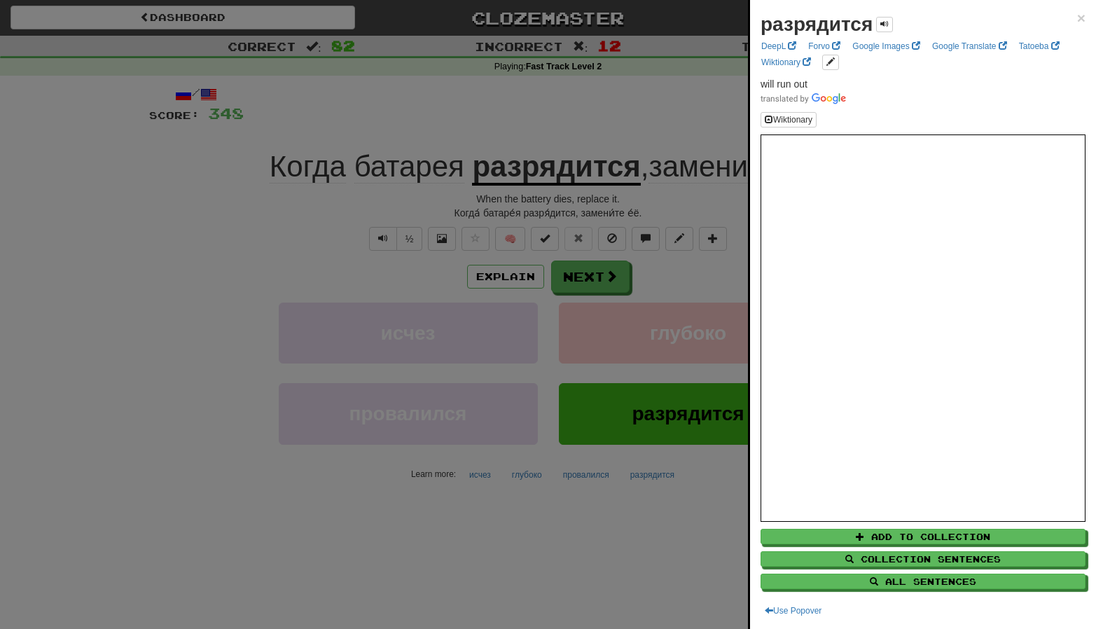
click at [326, 214] on div at bounding box center [548, 314] width 1096 height 629
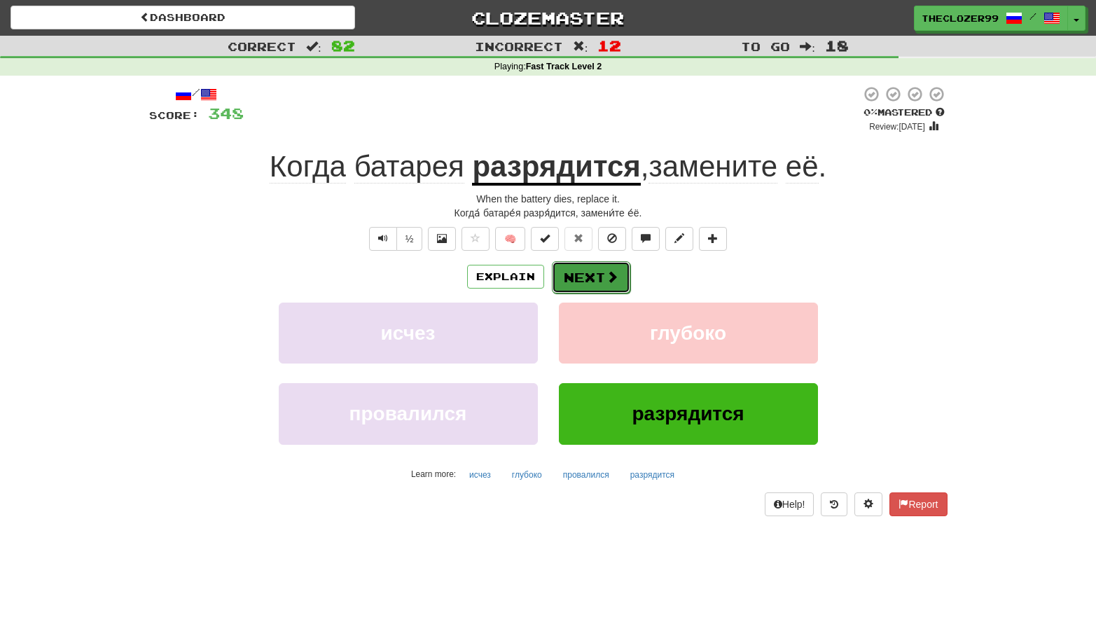
click at [573, 273] on button "Next" at bounding box center [591, 277] width 78 height 32
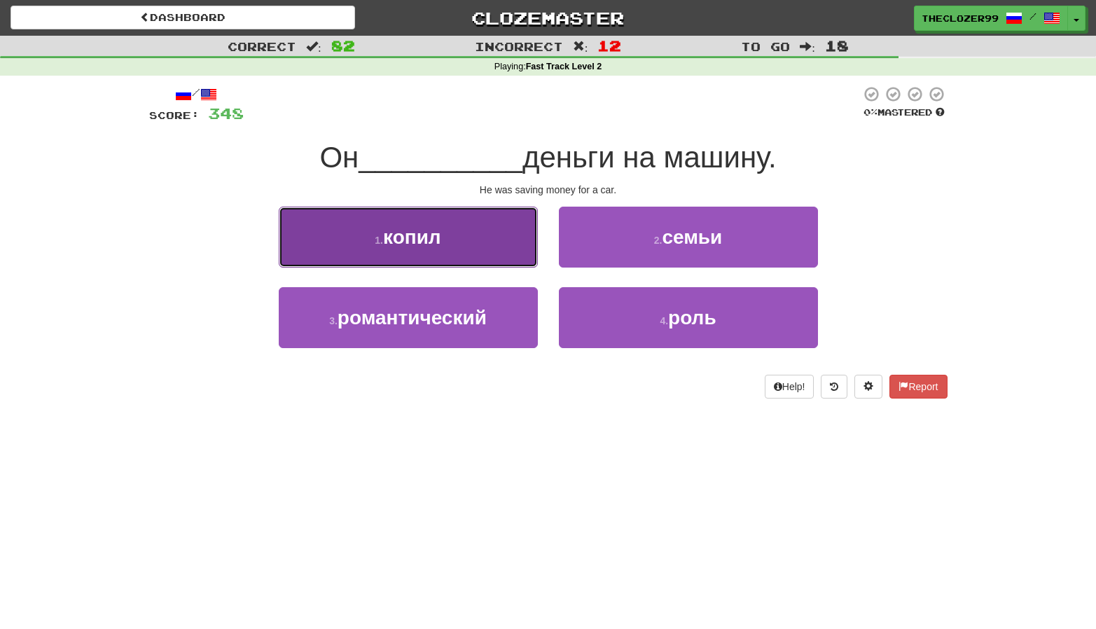
click at [516, 258] on button "1 . копил" at bounding box center [408, 237] width 259 height 61
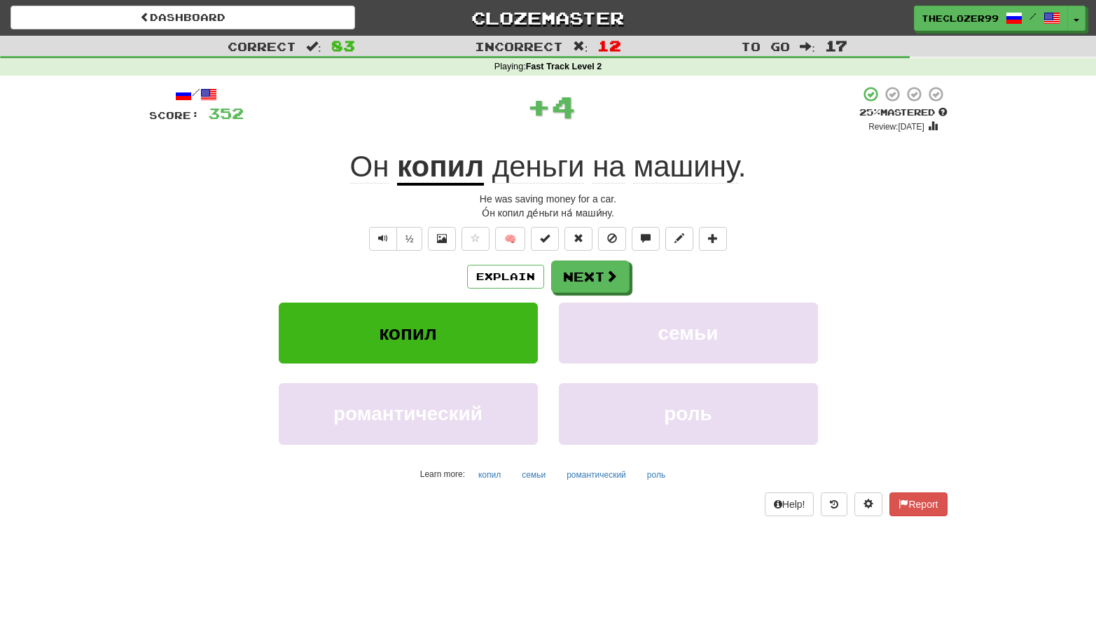
click at [446, 175] on u "копил" at bounding box center [440, 168] width 87 height 36
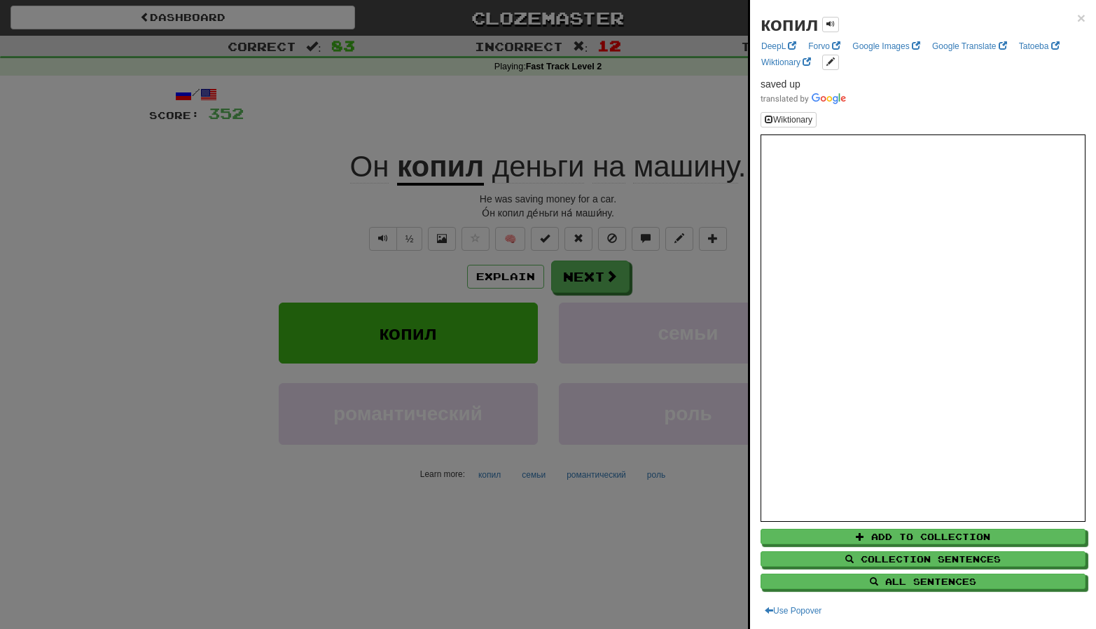
click at [308, 212] on div at bounding box center [548, 314] width 1096 height 629
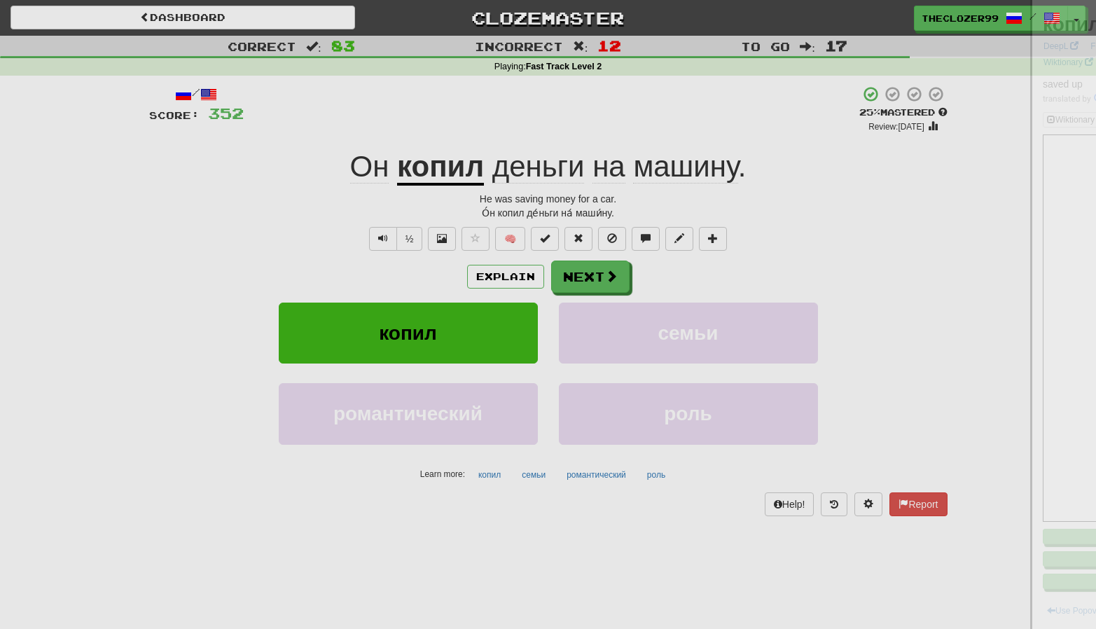
click at [422, 184] on u "копил" at bounding box center [440, 168] width 87 height 36
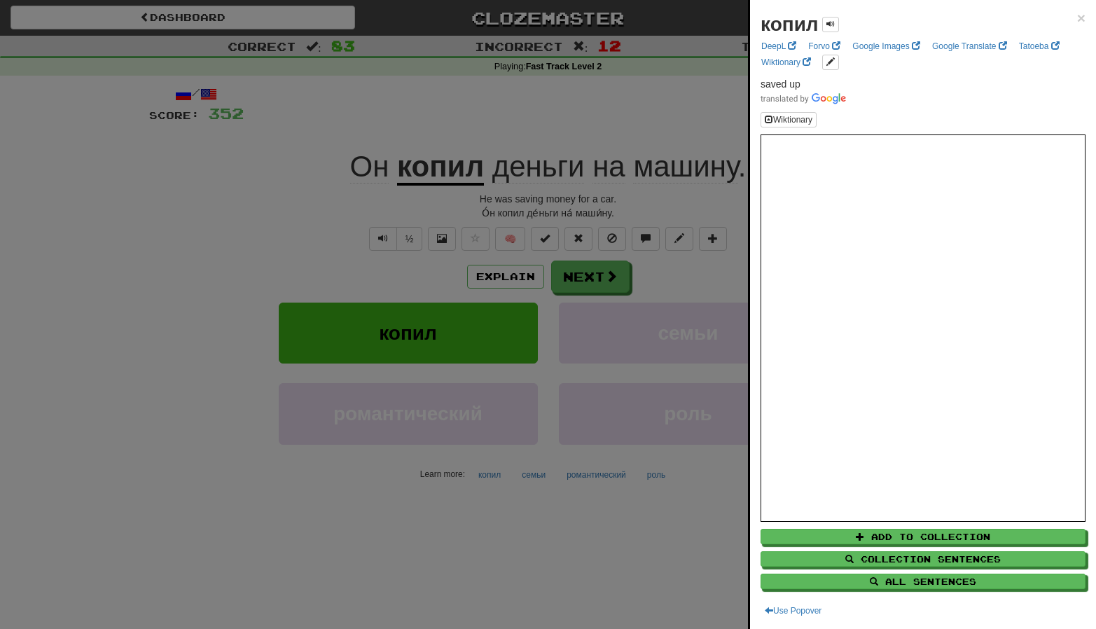
click at [222, 198] on div at bounding box center [548, 314] width 1096 height 629
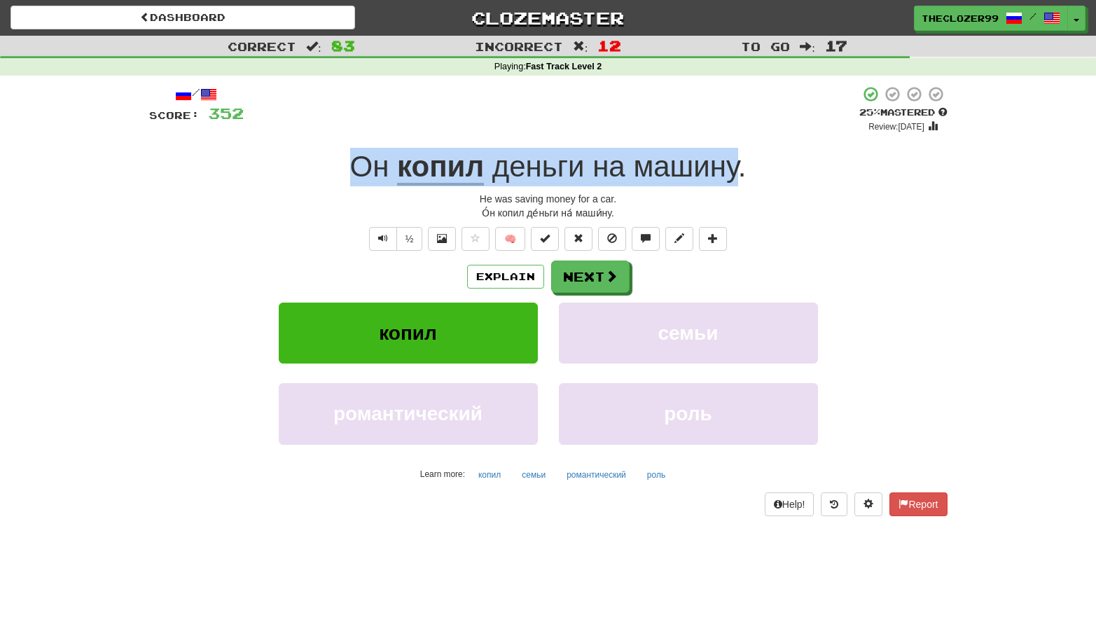
drag, startPoint x: 328, startPoint y: 168, endPoint x: 735, endPoint y: 178, distance: 407.1
click at [735, 178] on div "Он копил деньги на машину ." at bounding box center [548, 167] width 799 height 39
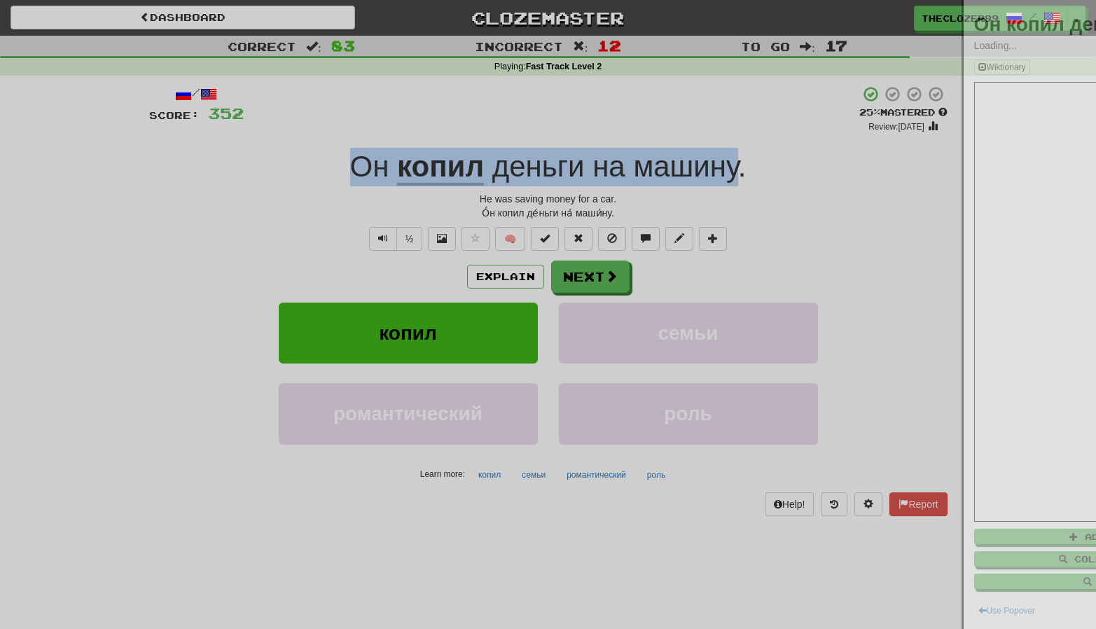
copy div "Он копил деньги на машину"
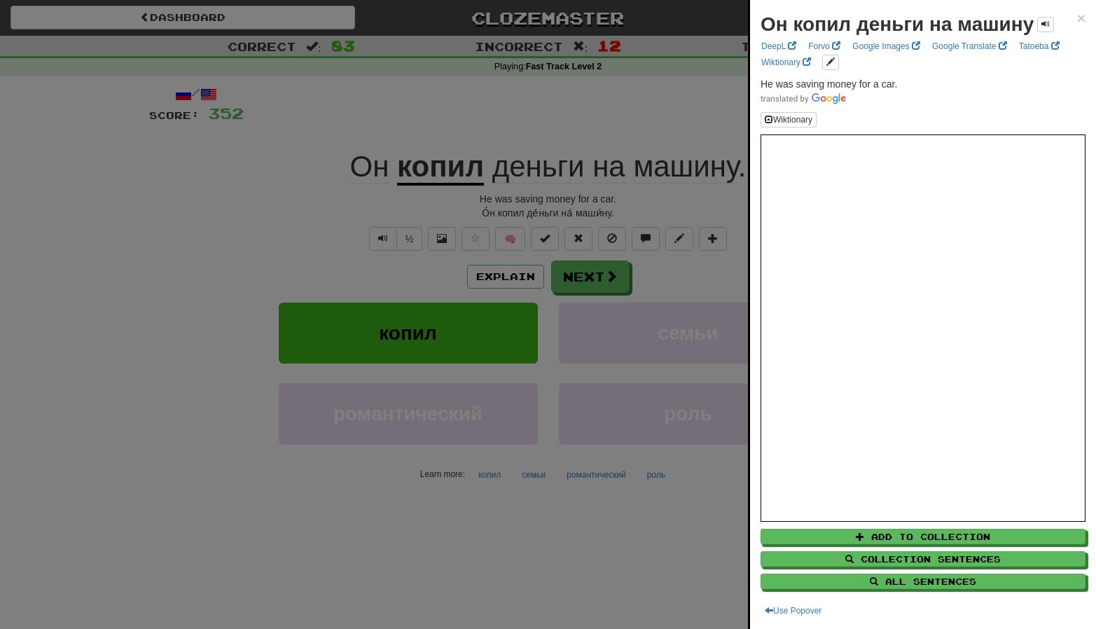
click at [258, 216] on div at bounding box center [548, 314] width 1096 height 629
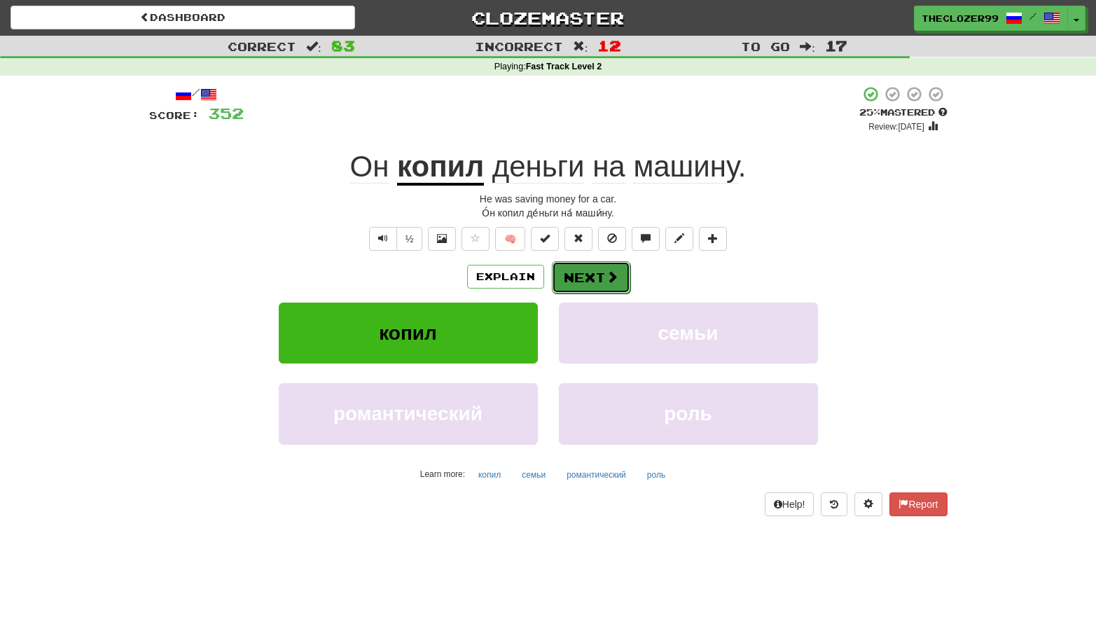
click at [575, 266] on button "Next" at bounding box center [591, 277] width 78 height 32
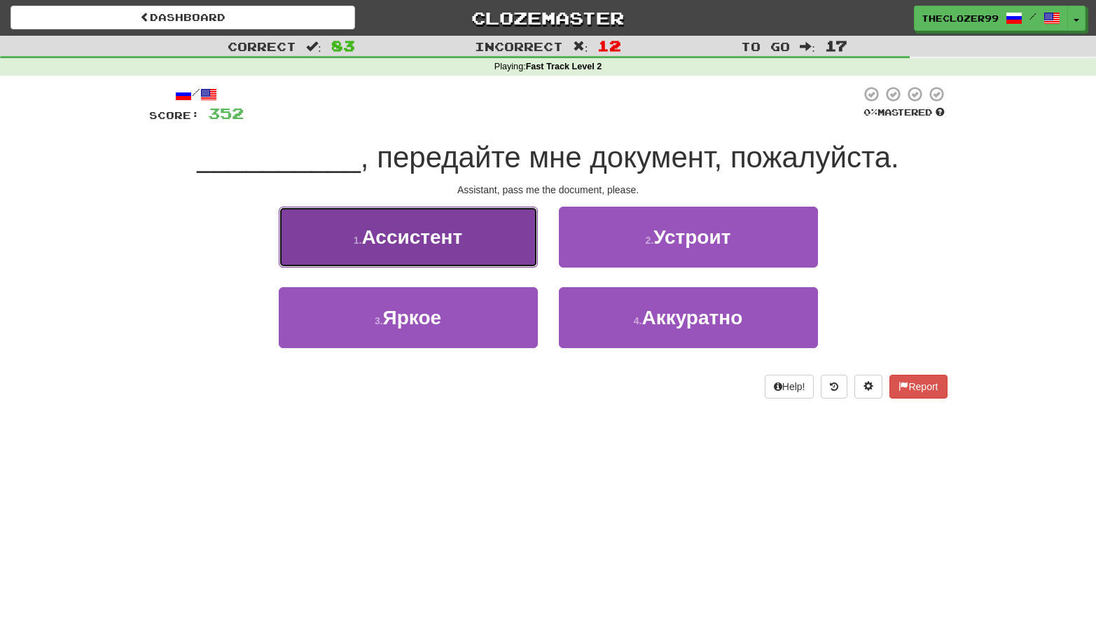
click at [500, 257] on button "1 . Ассистент" at bounding box center [408, 237] width 259 height 61
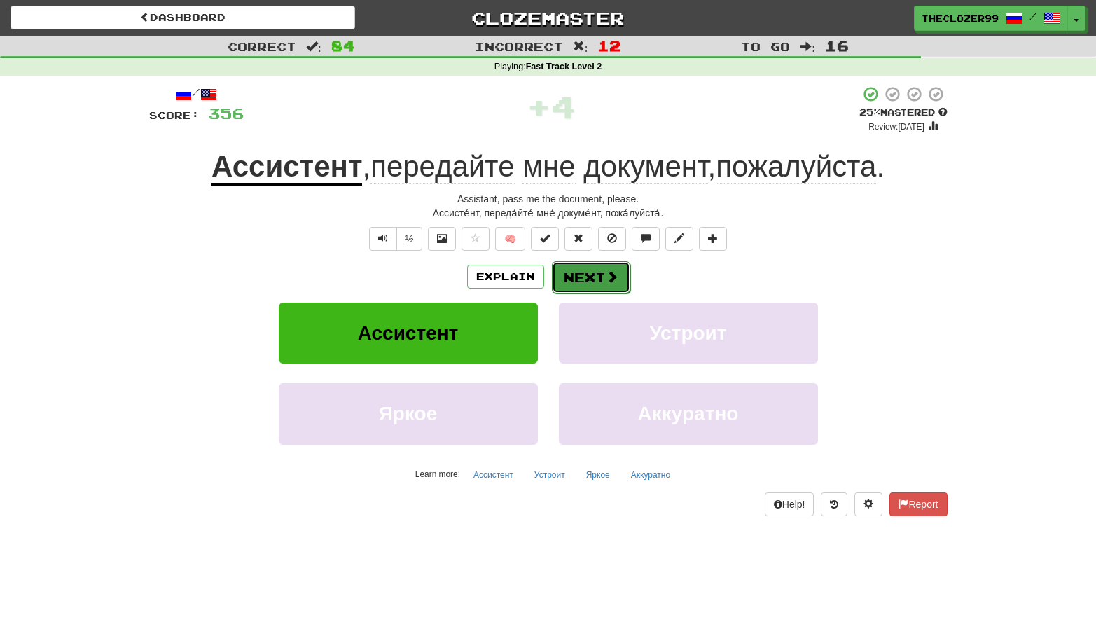
click at [586, 280] on button "Next" at bounding box center [591, 277] width 78 height 32
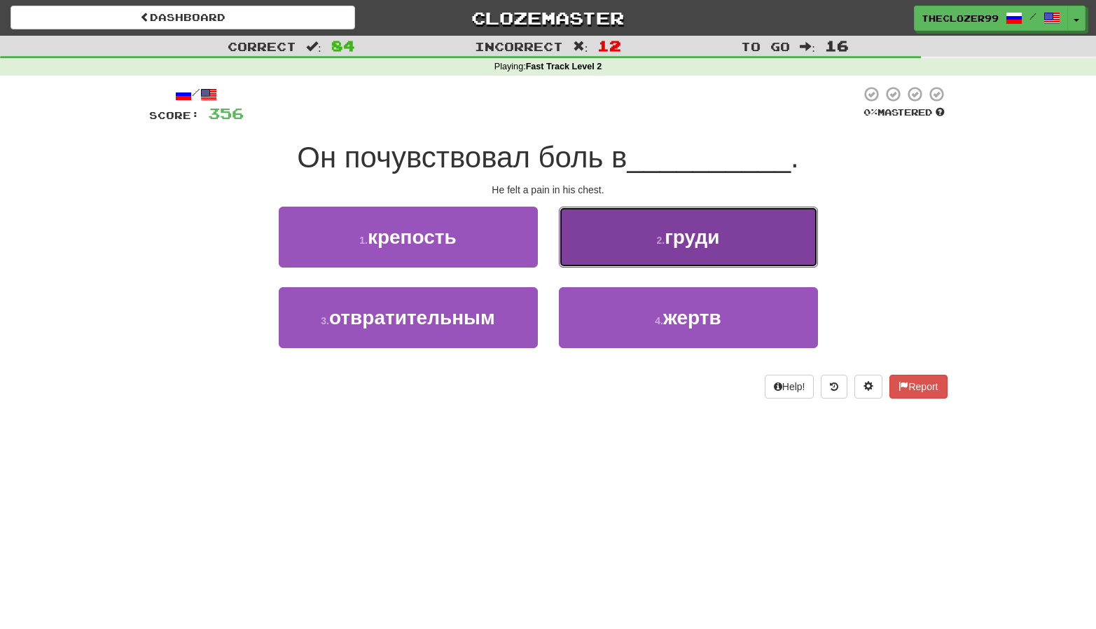
click at [591, 258] on button "2 . груди" at bounding box center [688, 237] width 259 height 61
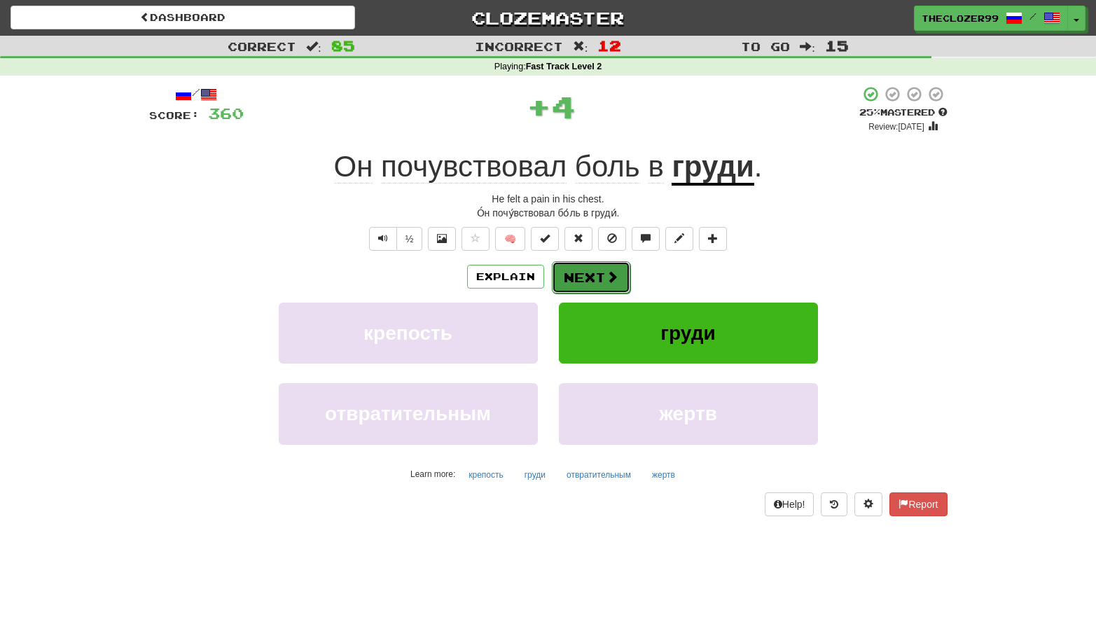
click at [591, 275] on button "Next" at bounding box center [591, 277] width 78 height 32
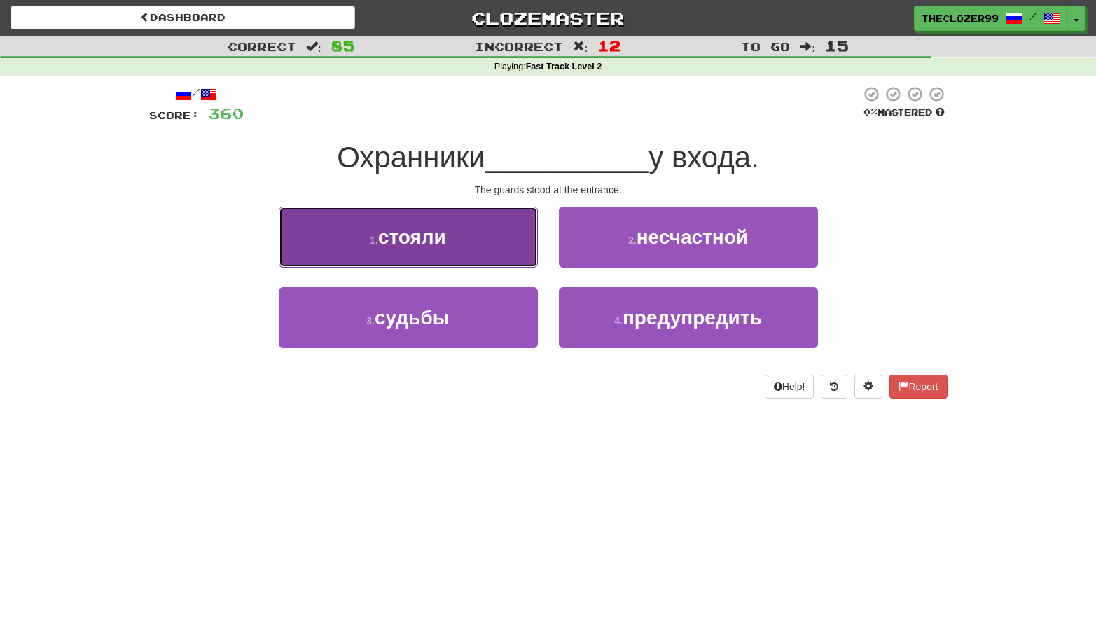
click at [495, 247] on button "1 . стояли" at bounding box center [408, 237] width 259 height 61
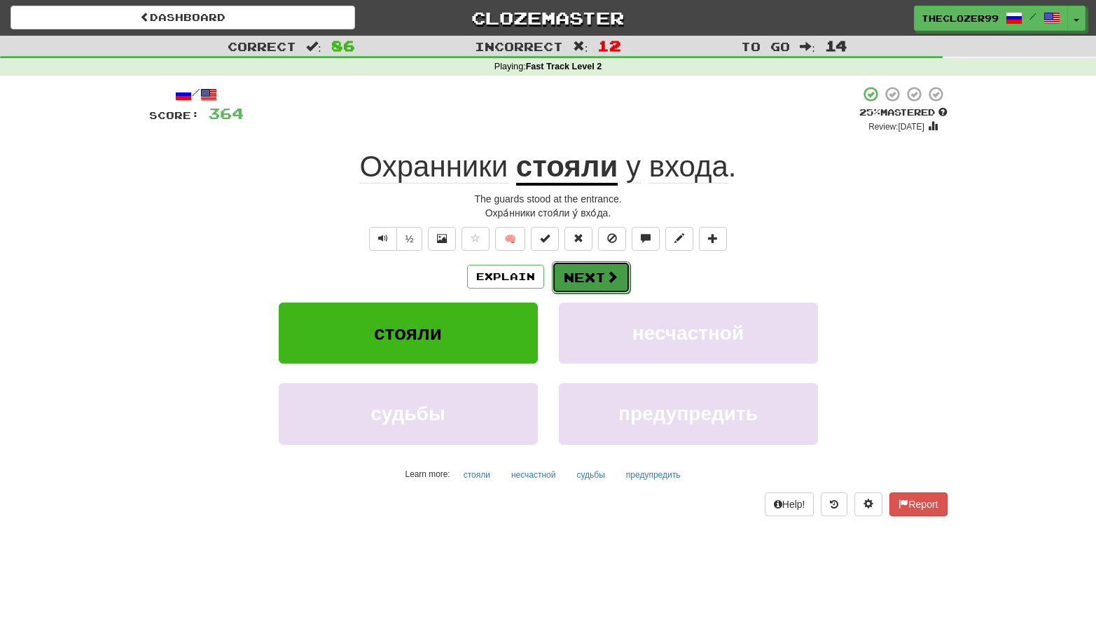
click at [591, 274] on button "Next" at bounding box center [591, 277] width 78 height 32
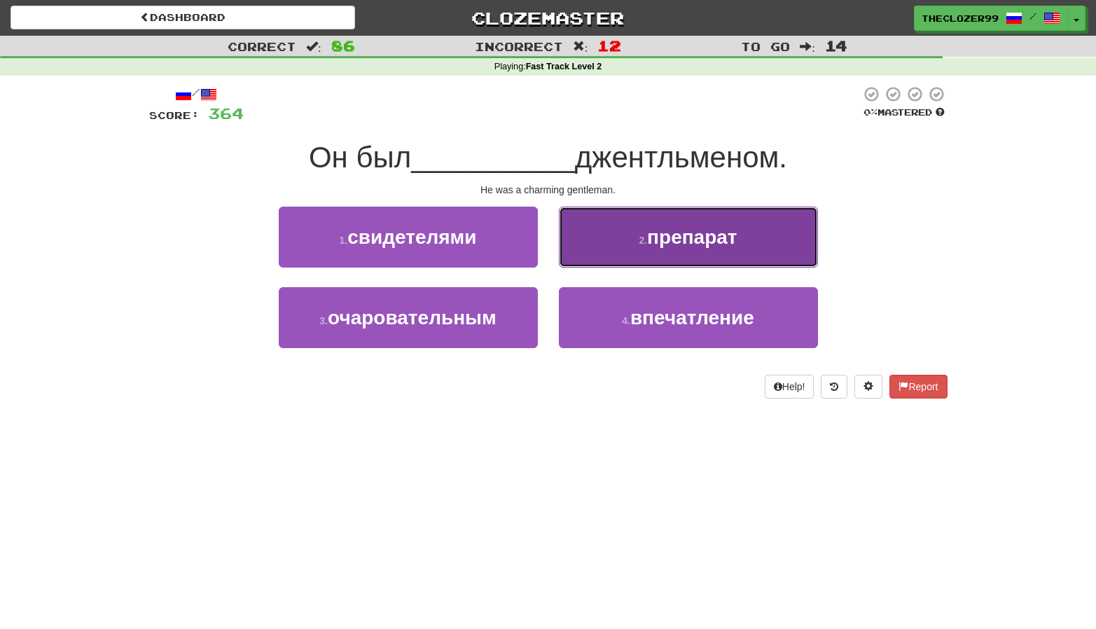
click at [609, 258] on button "2 . препарат" at bounding box center [688, 237] width 259 height 61
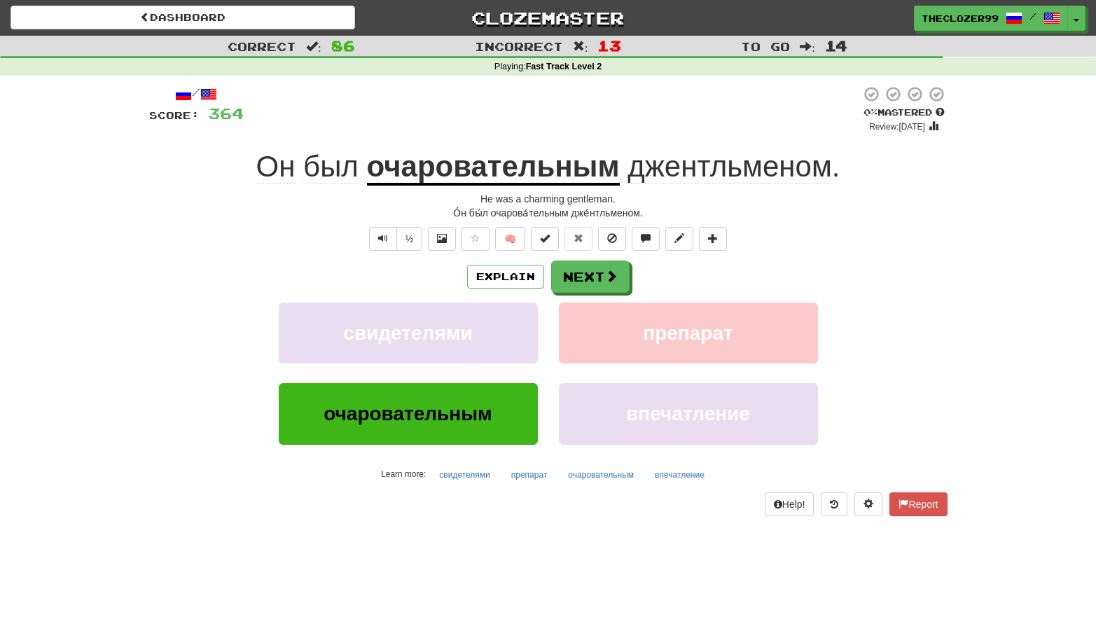
click at [467, 170] on u "очаровательным" at bounding box center [493, 168] width 253 height 36
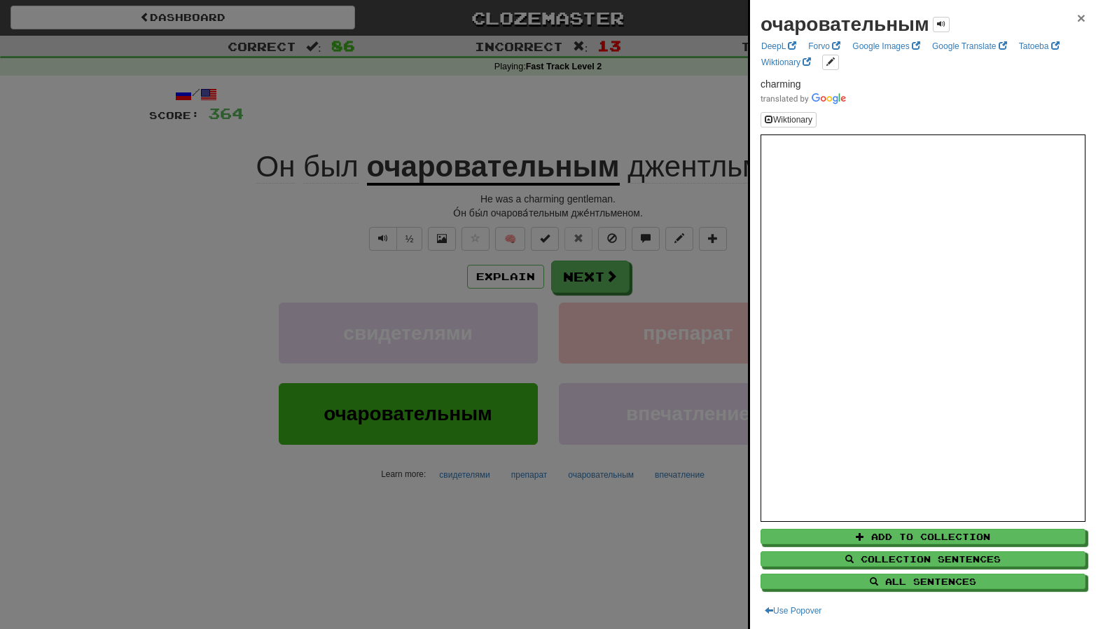
click at [1077, 11] on span "×" at bounding box center [1081, 18] width 8 height 16
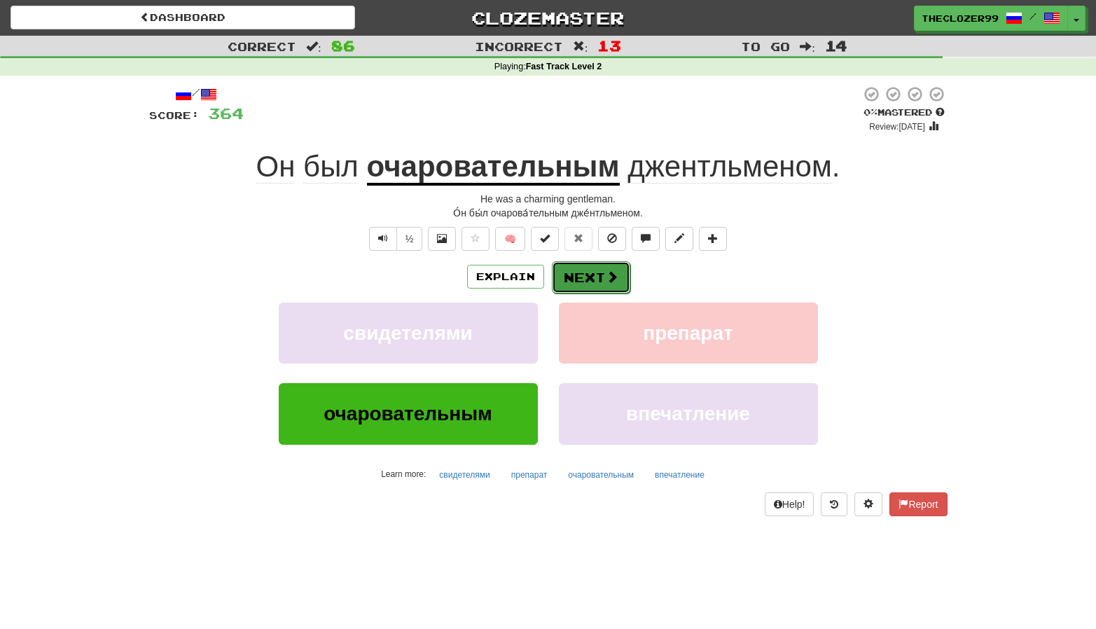
click at [608, 275] on span at bounding box center [612, 276] width 13 height 13
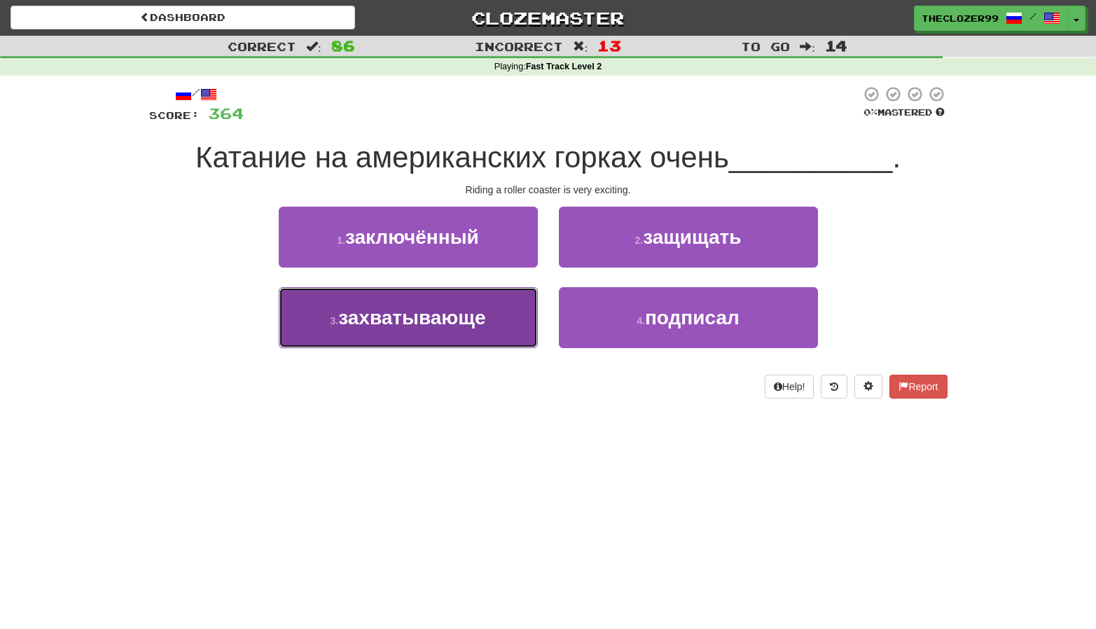
click at [485, 318] on span "захватывающе" at bounding box center [411, 318] width 147 height 22
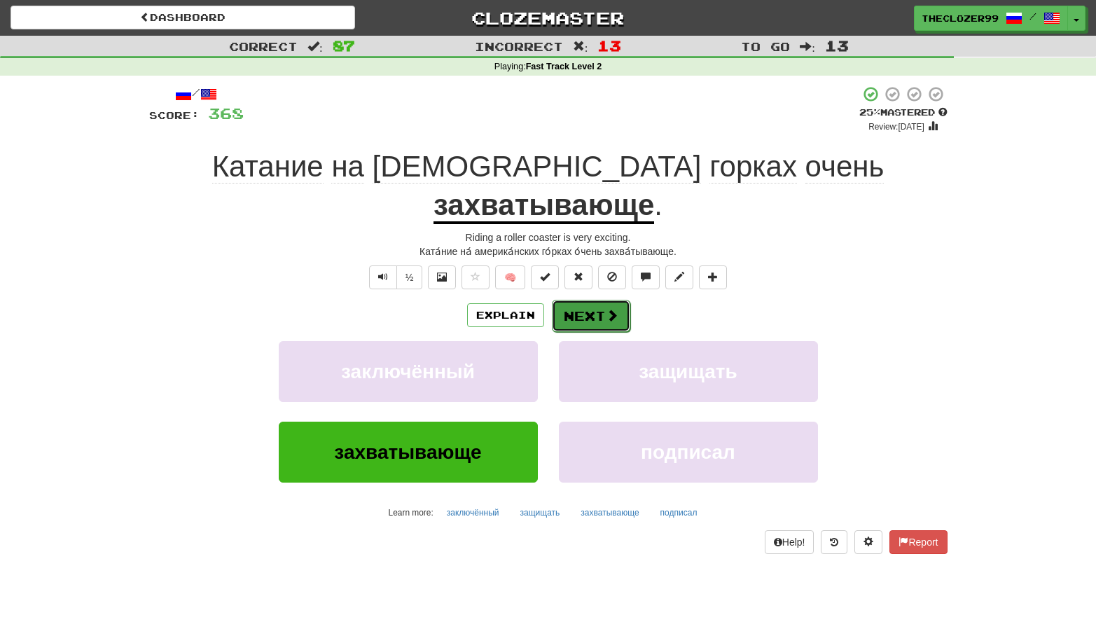
click at [578, 300] on button "Next" at bounding box center [591, 316] width 78 height 32
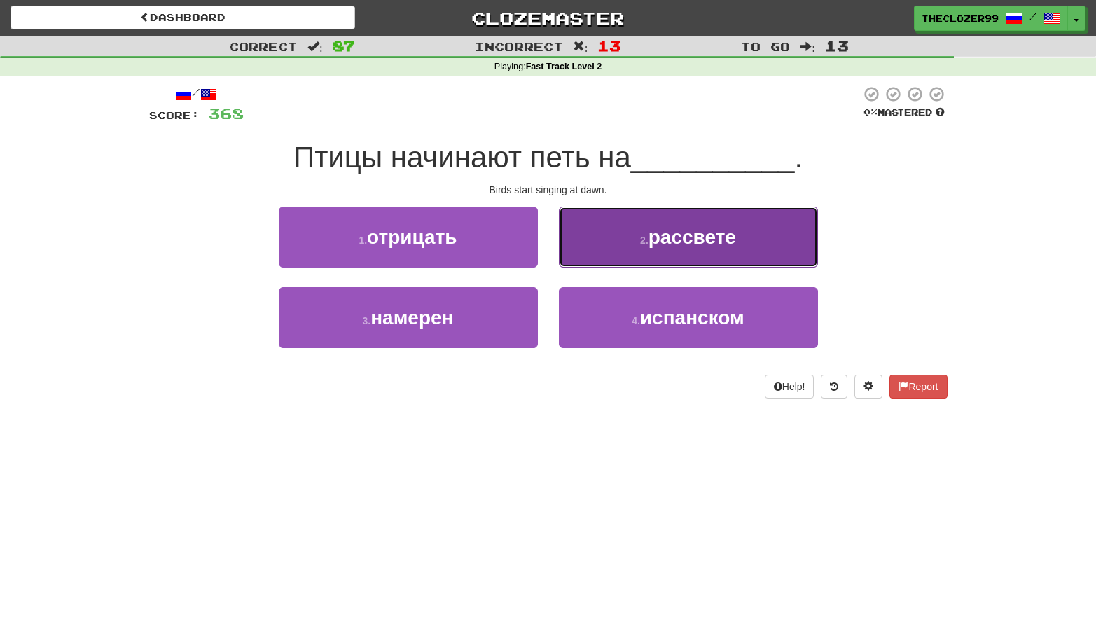
click at [588, 258] on button "2 . рассвете" at bounding box center [688, 237] width 259 height 61
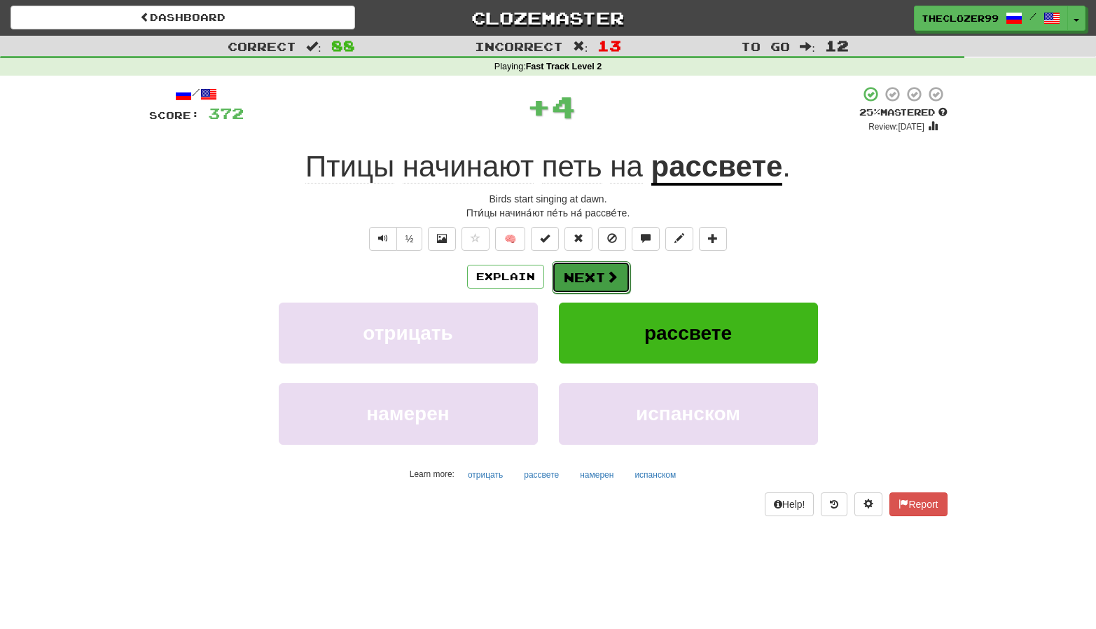
click at [592, 276] on button "Next" at bounding box center [591, 277] width 78 height 32
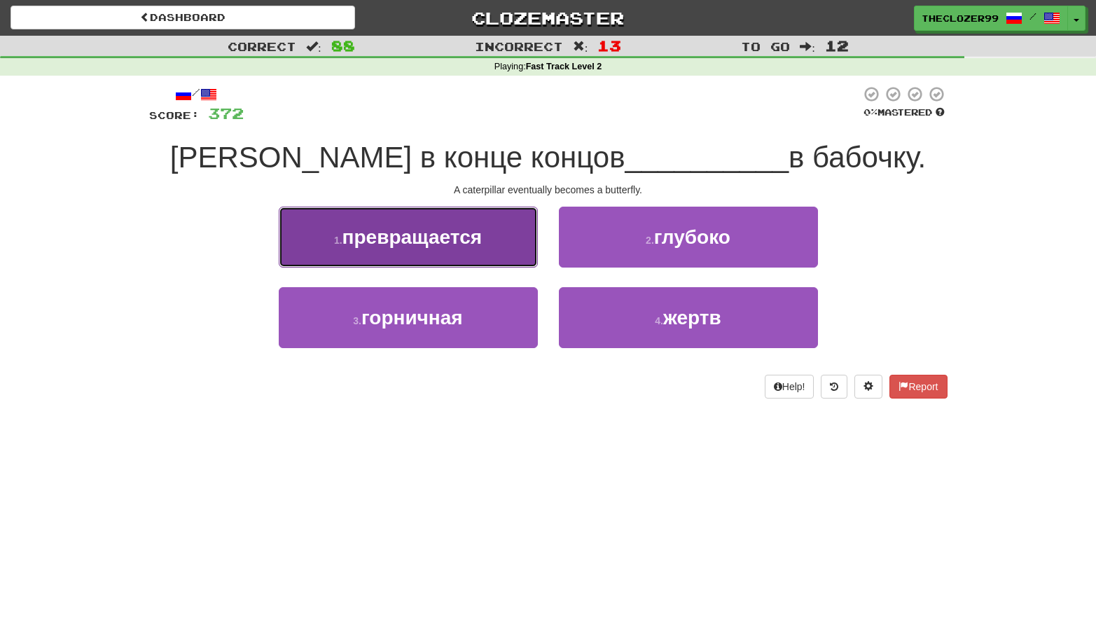
click at [493, 255] on button "1 . превращается" at bounding box center [408, 237] width 259 height 61
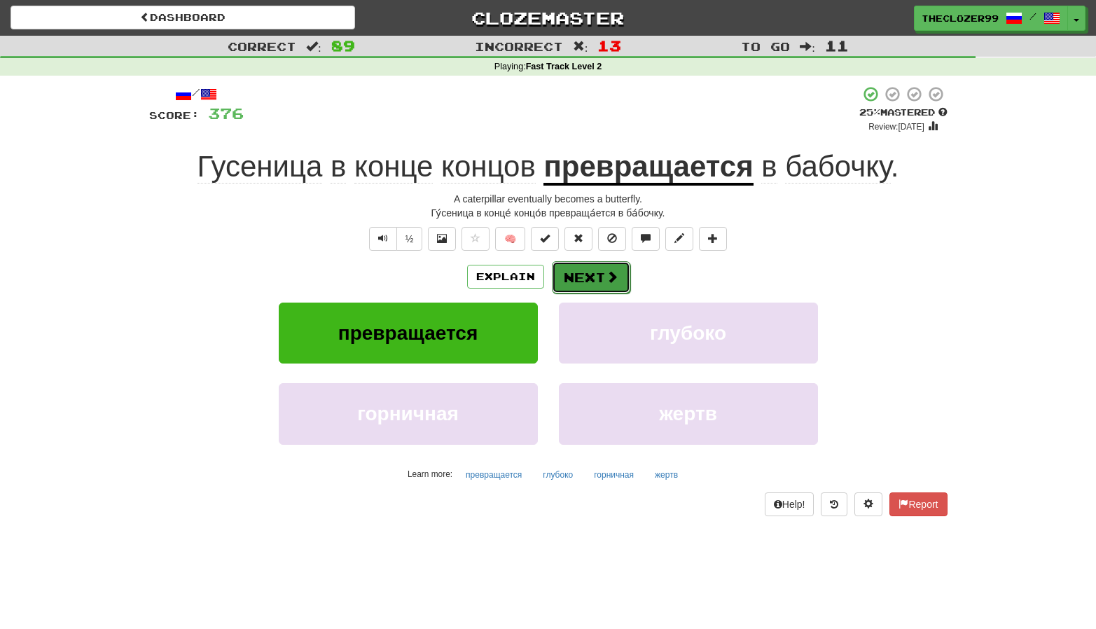
click at [574, 275] on button "Next" at bounding box center [591, 277] width 78 height 32
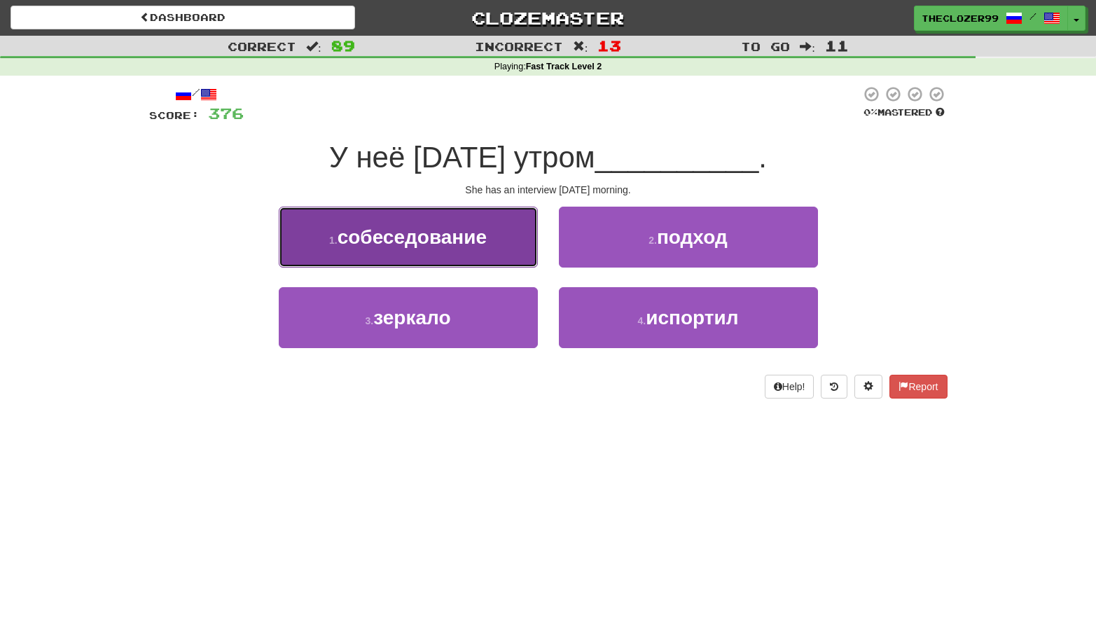
click at [464, 258] on button "1 . собеседование" at bounding box center [408, 237] width 259 height 61
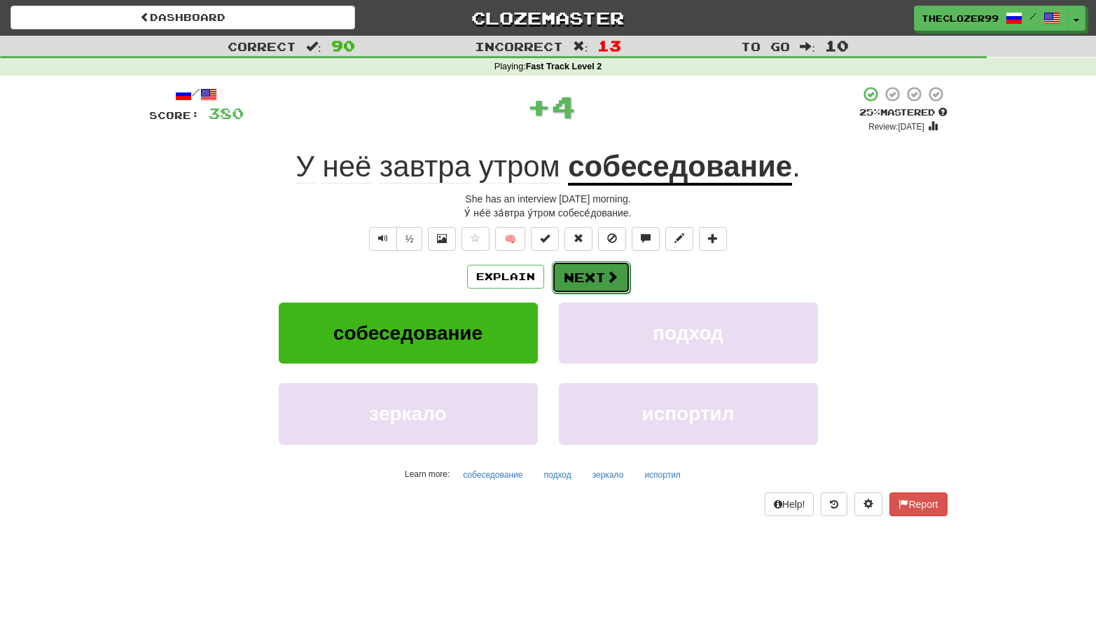
click at [575, 273] on button "Next" at bounding box center [591, 277] width 78 height 32
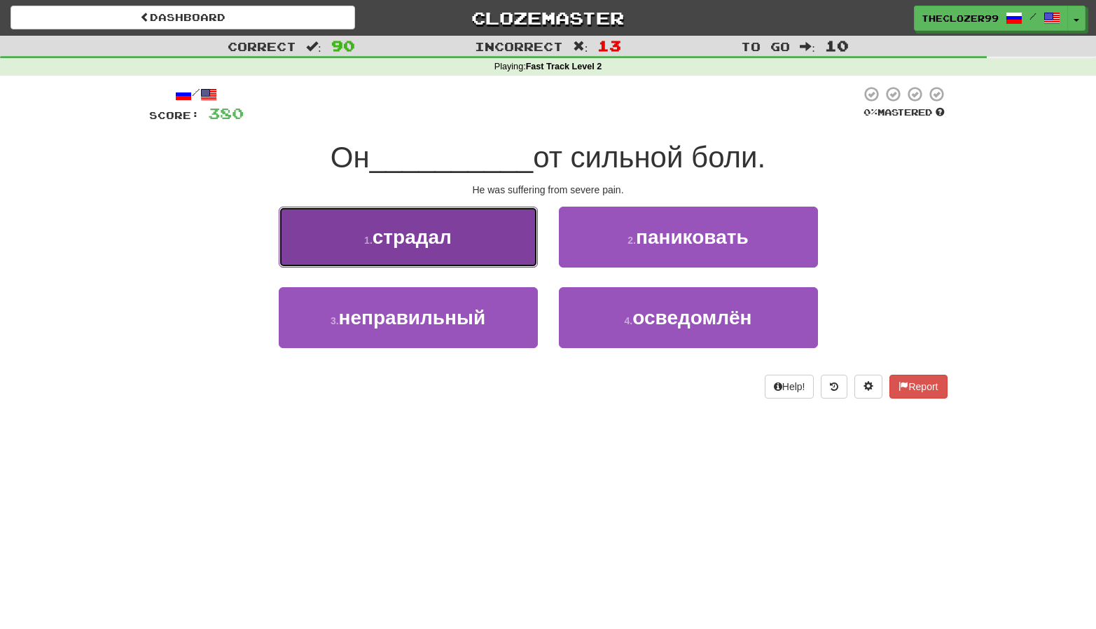
click at [451, 246] on span "страдал" at bounding box center [412, 237] width 79 height 22
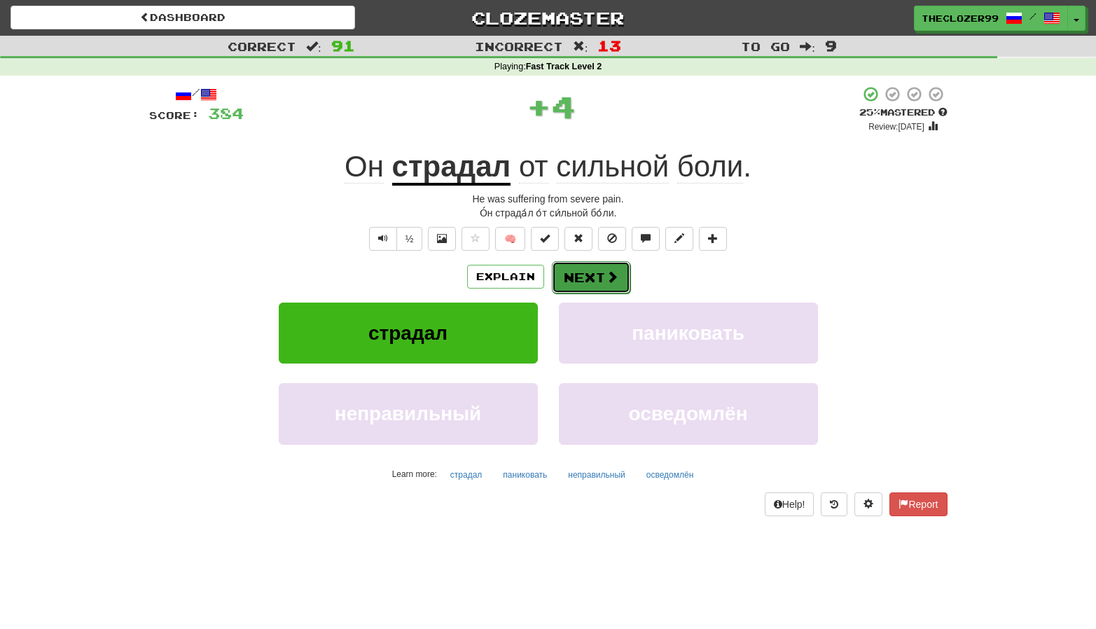
click at [580, 275] on button "Next" at bounding box center [591, 277] width 78 height 32
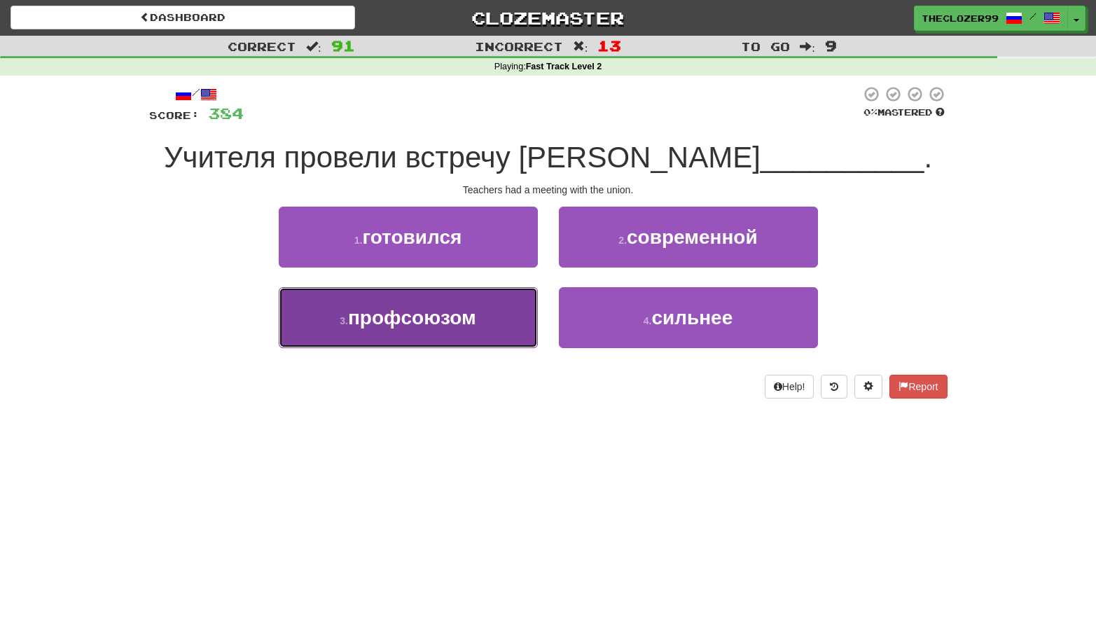
click at [509, 303] on button "3 . профсоюзом" at bounding box center [408, 317] width 259 height 61
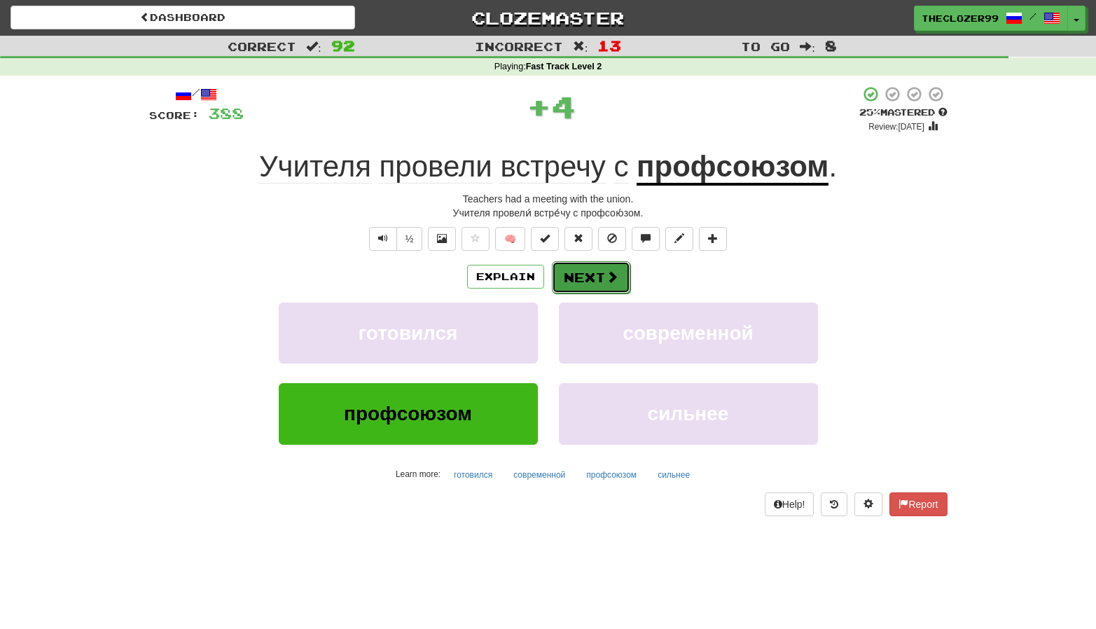
click at [584, 269] on button "Next" at bounding box center [591, 277] width 78 height 32
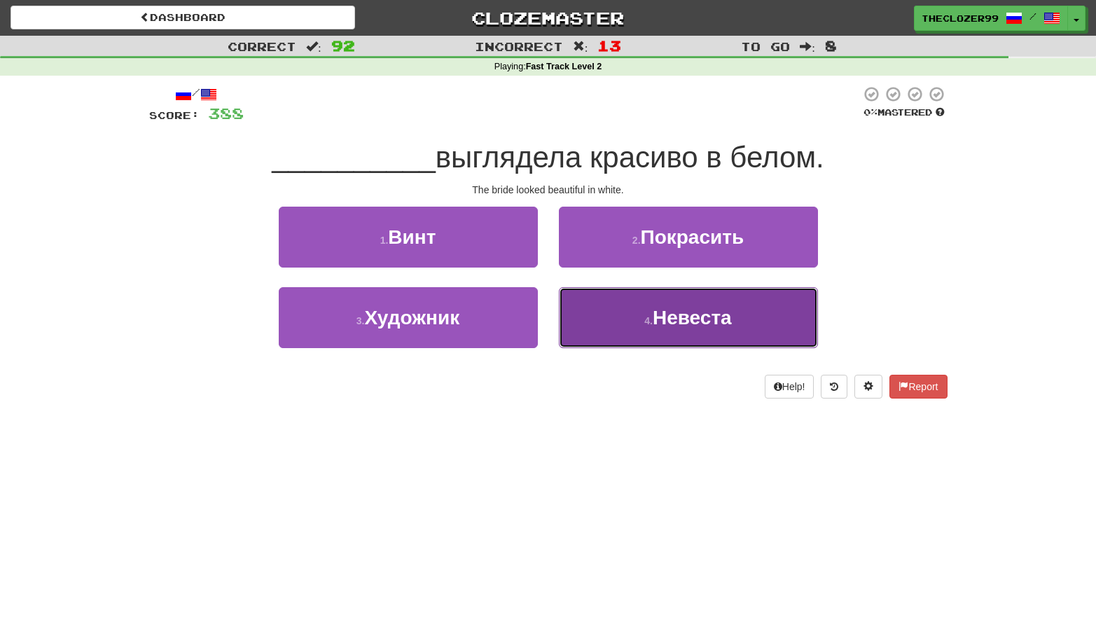
click at [588, 302] on button "4 . Невеста" at bounding box center [688, 317] width 259 height 61
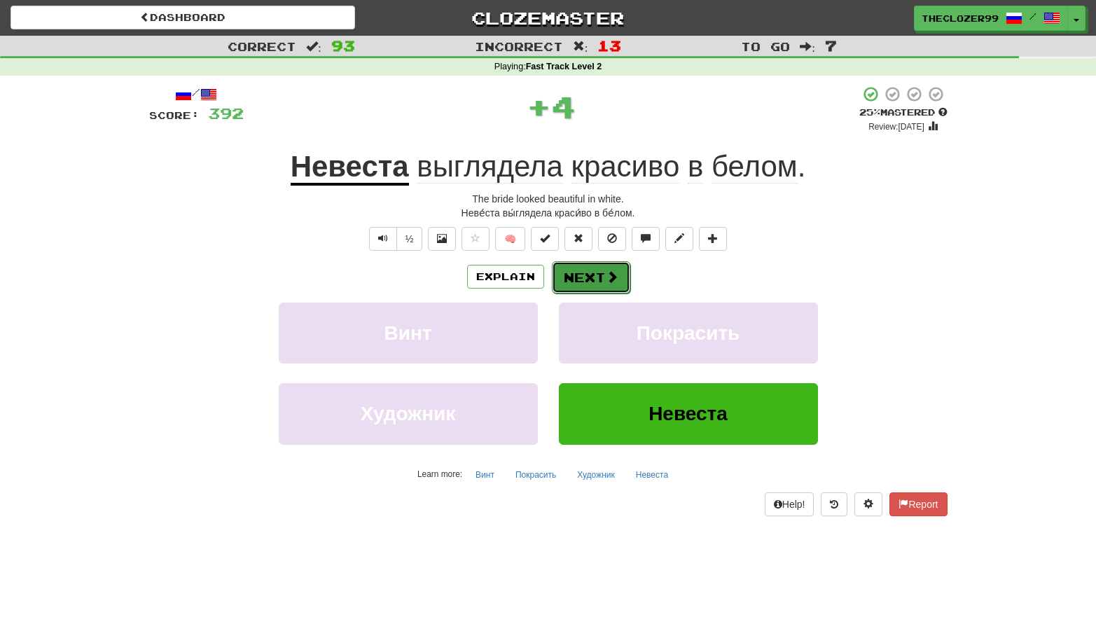
click at [579, 267] on button "Next" at bounding box center [591, 277] width 78 height 32
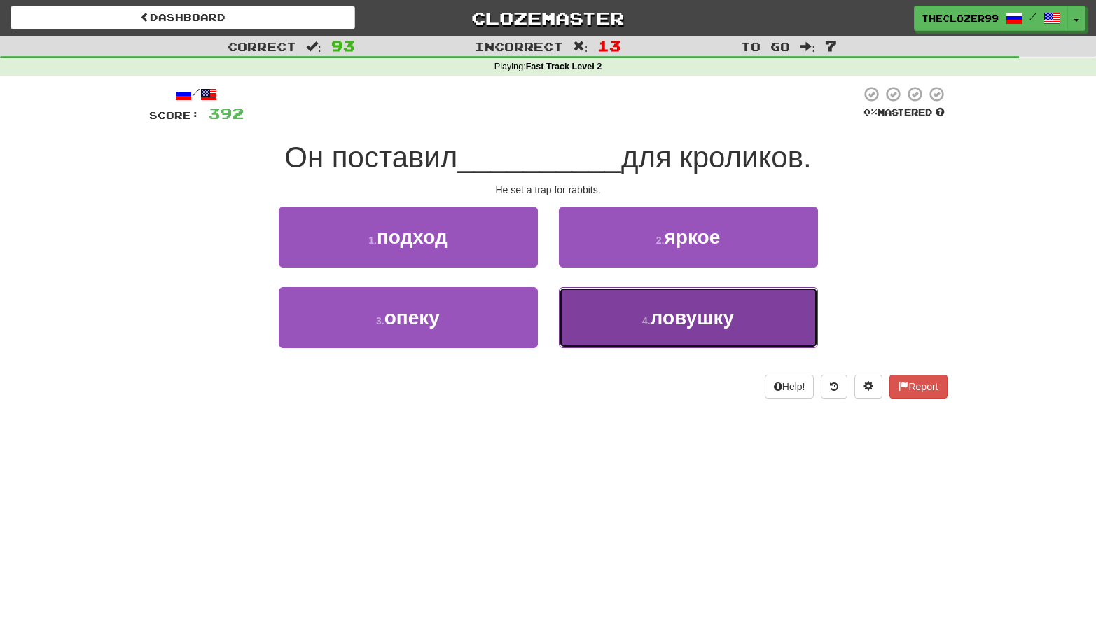
click at [600, 333] on button "4 . ловушку" at bounding box center [688, 317] width 259 height 61
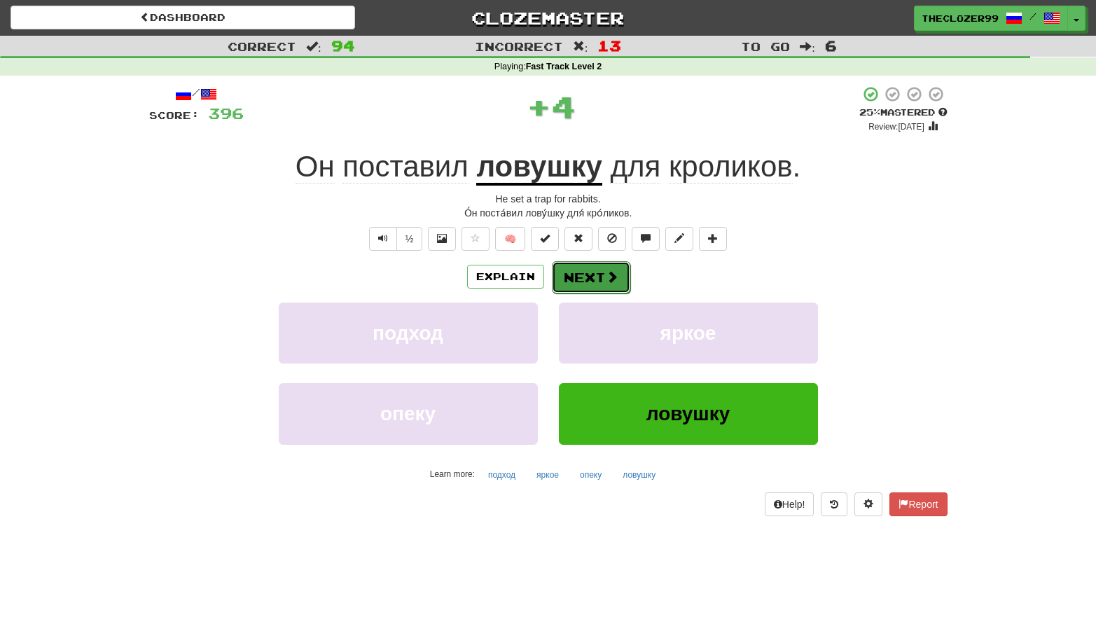
click at [583, 269] on button "Next" at bounding box center [591, 277] width 78 height 32
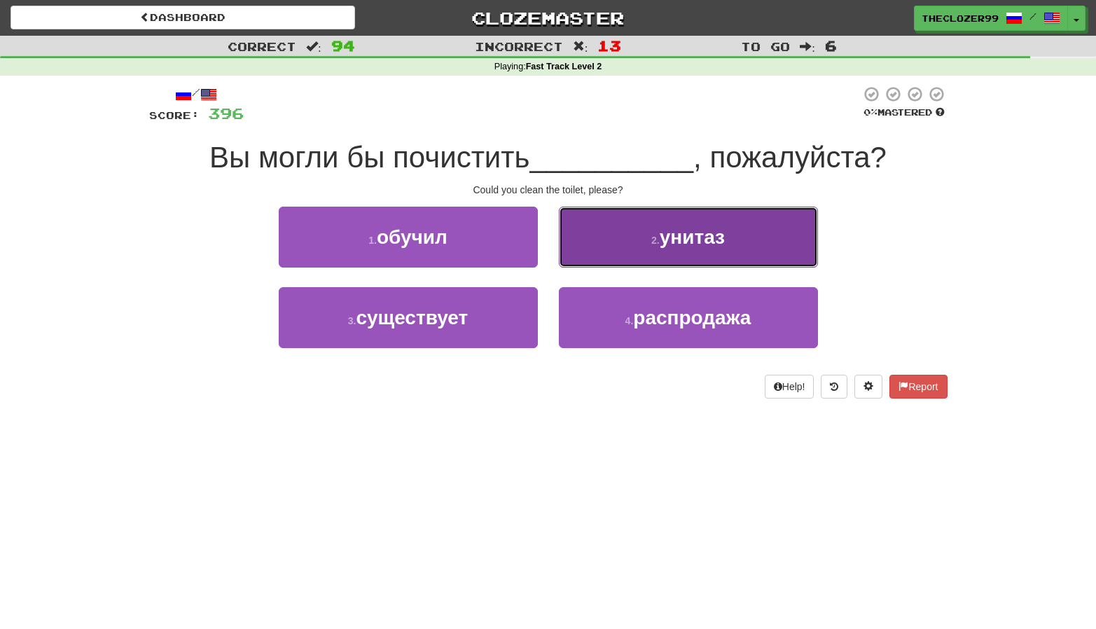
click at [609, 257] on button "2 . унитаз" at bounding box center [688, 237] width 259 height 61
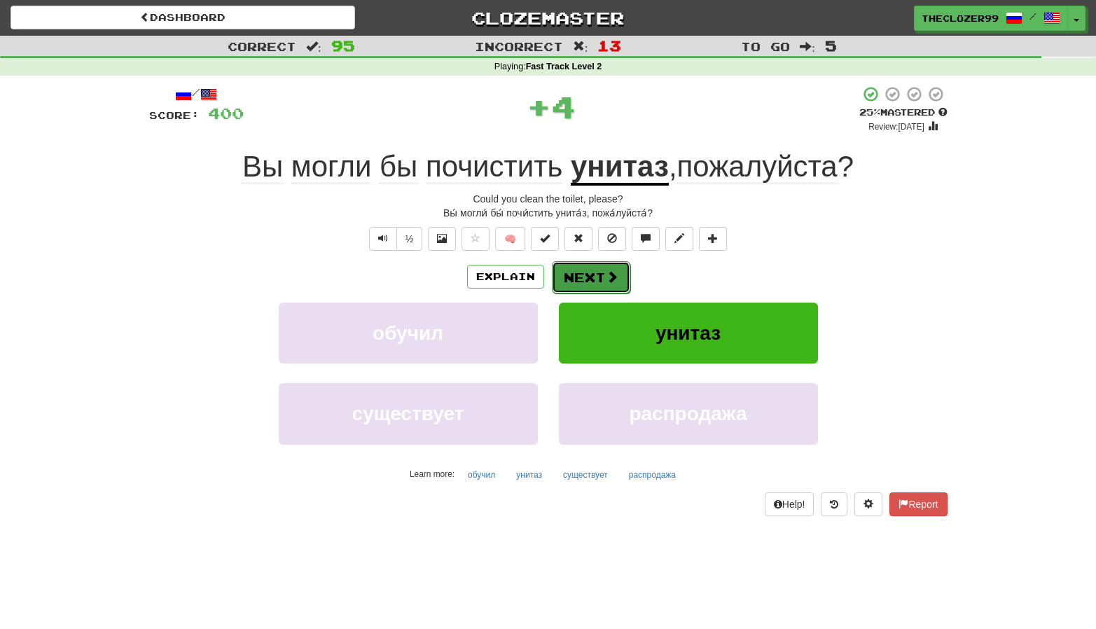
click at [602, 275] on button "Next" at bounding box center [591, 277] width 78 height 32
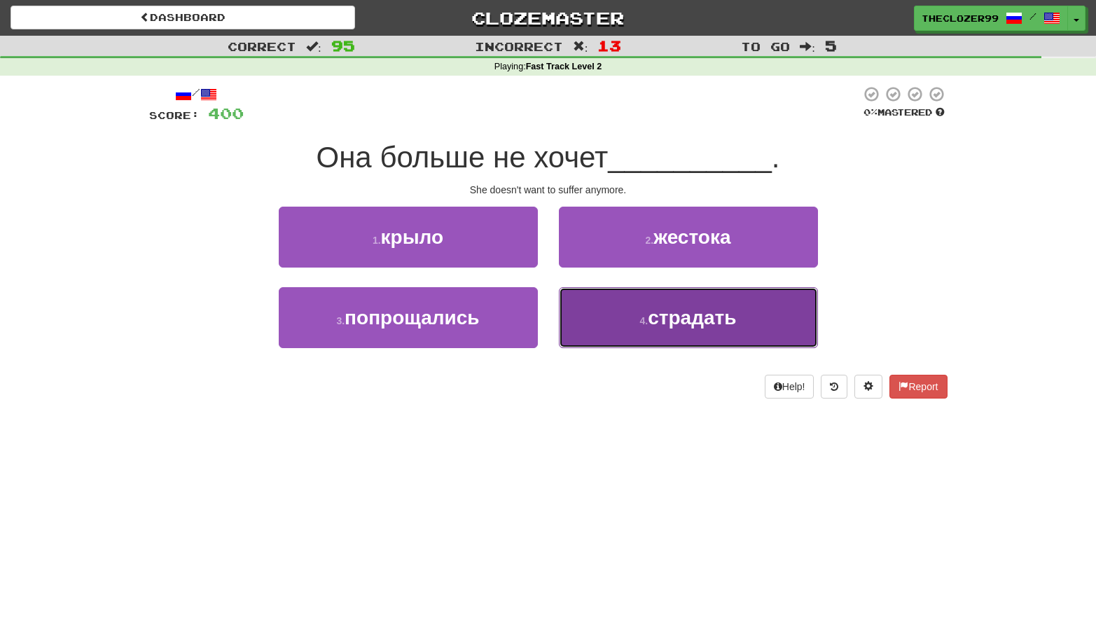
click at [615, 310] on button "4 . страдать" at bounding box center [688, 317] width 259 height 61
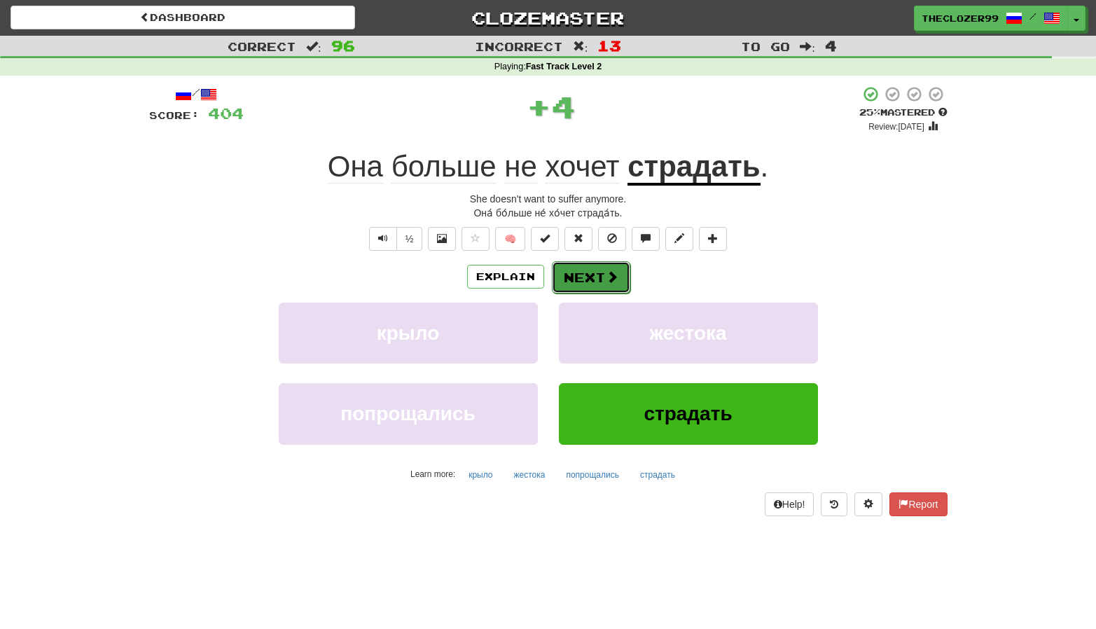
click at [585, 277] on button "Next" at bounding box center [591, 277] width 78 height 32
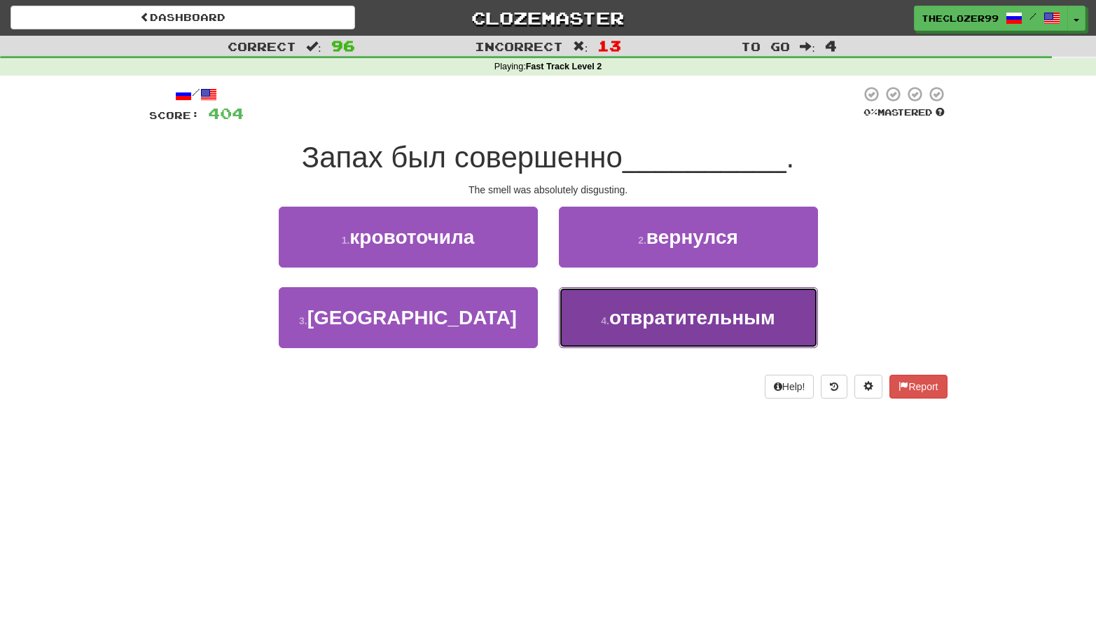
click at [614, 305] on button "4 . отвратительным" at bounding box center [688, 317] width 259 height 61
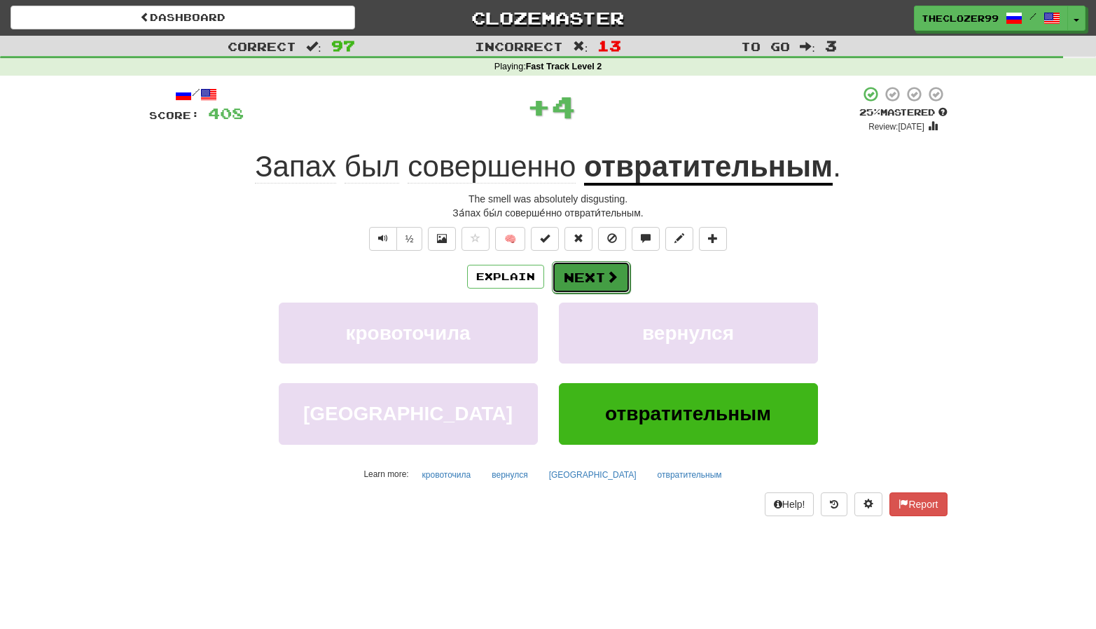
click at [598, 272] on button "Next" at bounding box center [591, 277] width 78 height 32
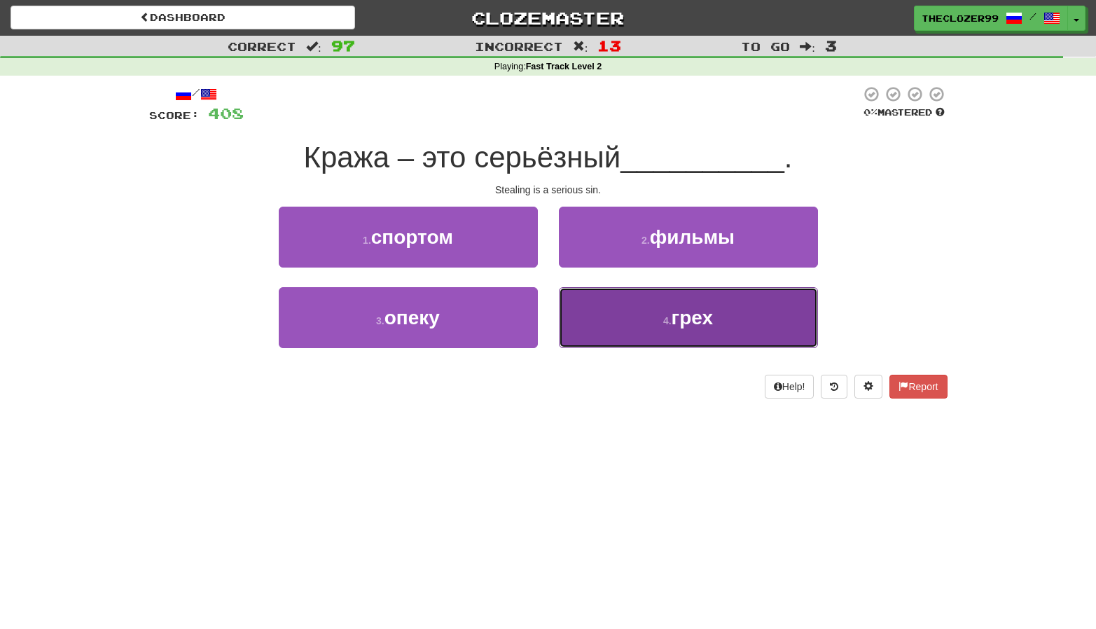
click at [614, 294] on button "4 . грех" at bounding box center [688, 317] width 259 height 61
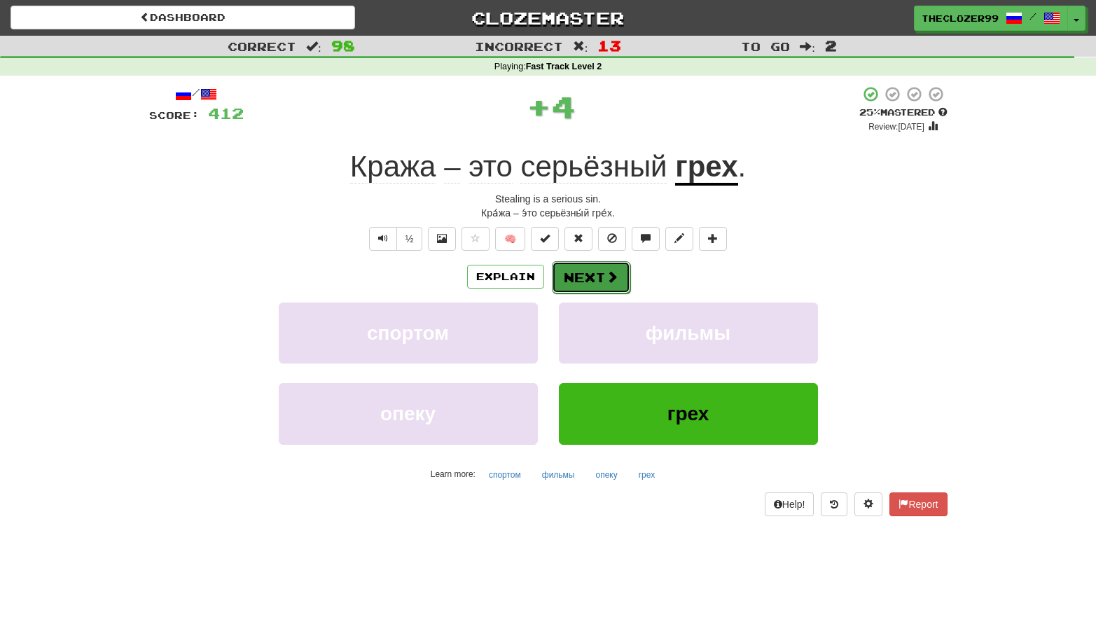
click at [601, 270] on button "Next" at bounding box center [591, 277] width 78 height 32
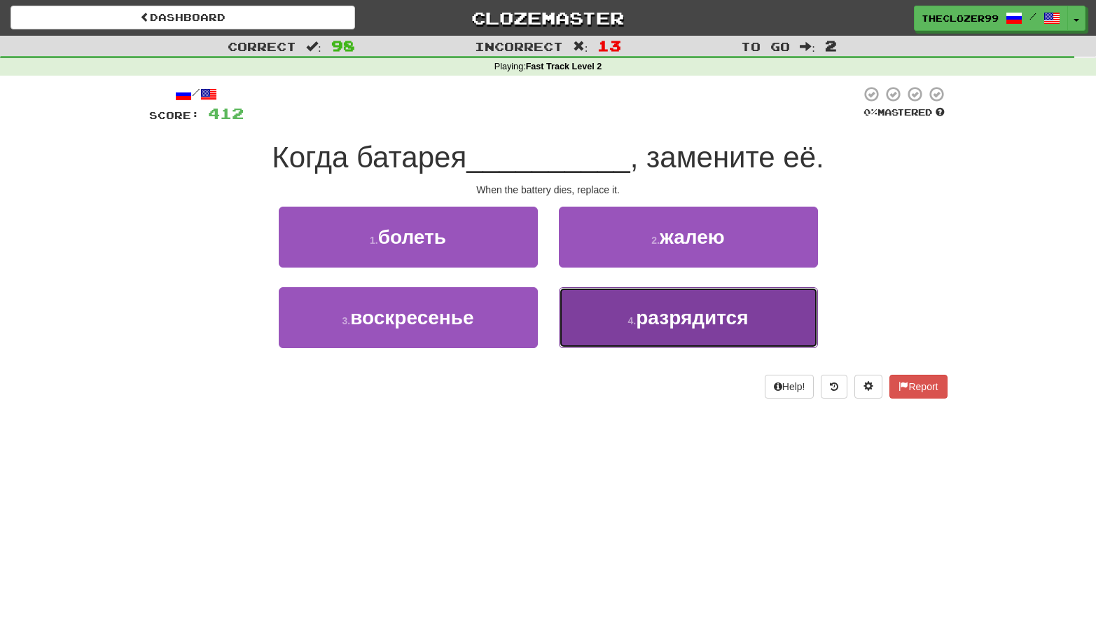
click at [588, 312] on button "4 . разрядится" at bounding box center [688, 317] width 259 height 61
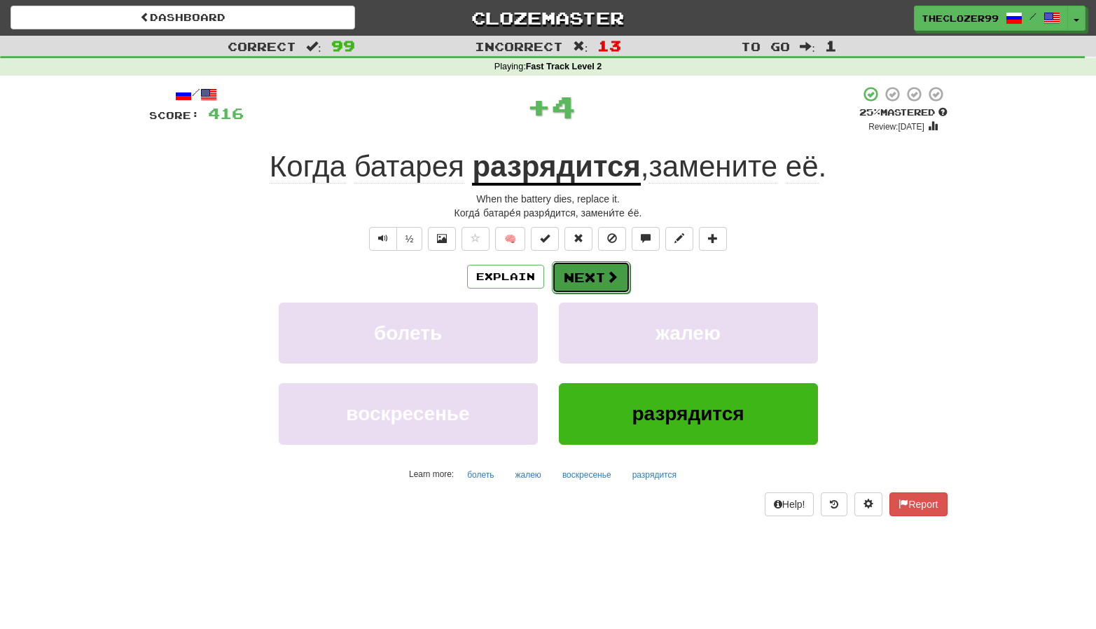
click at [588, 279] on button "Next" at bounding box center [591, 277] width 78 height 32
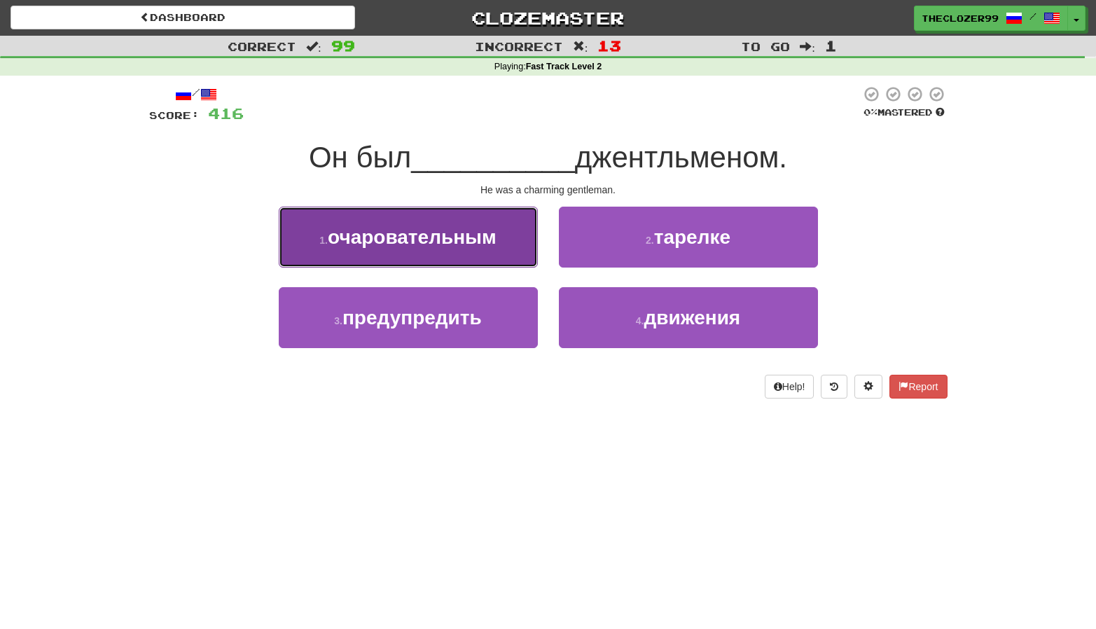
click at [480, 258] on button "1 . очаровательным" at bounding box center [408, 237] width 259 height 61
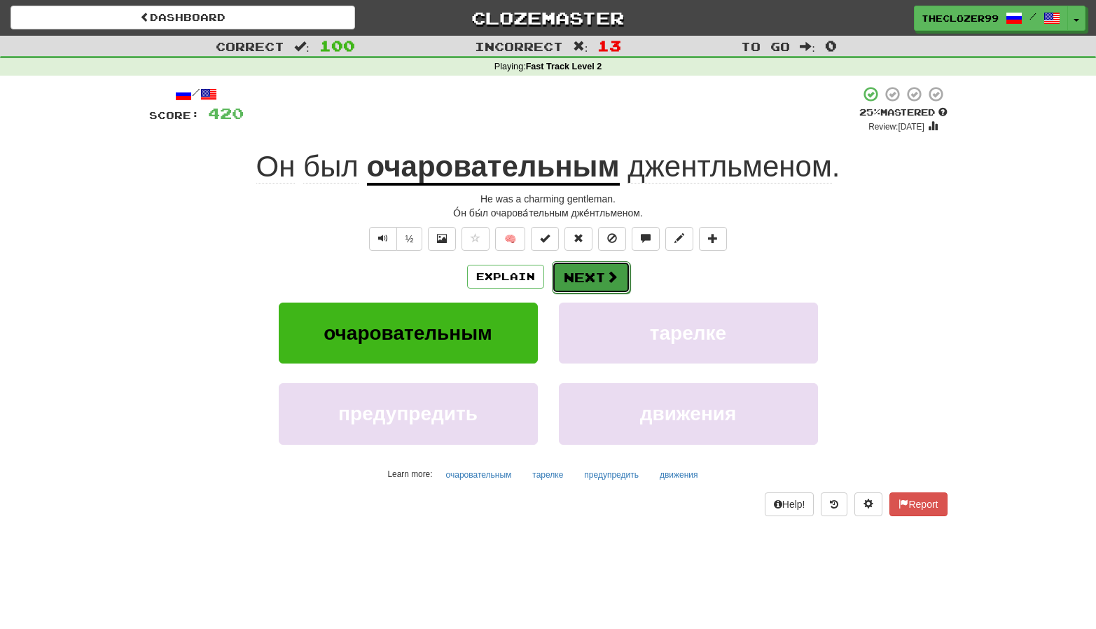
click at [574, 279] on button "Next" at bounding box center [591, 277] width 78 height 32
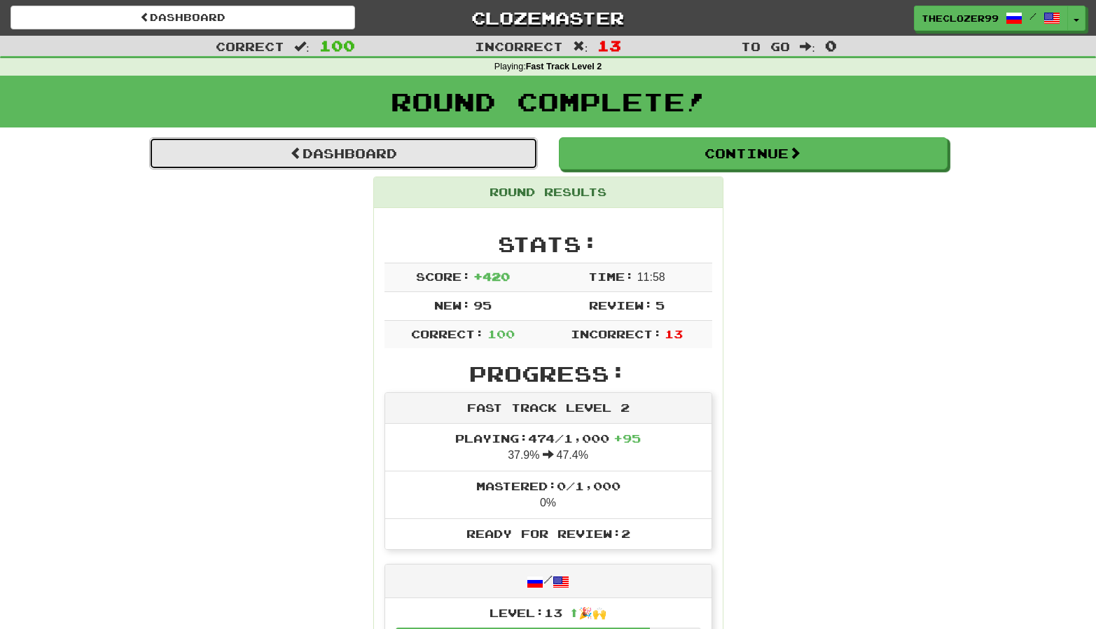
click at [372, 160] on link "Dashboard" at bounding box center [343, 153] width 389 height 32
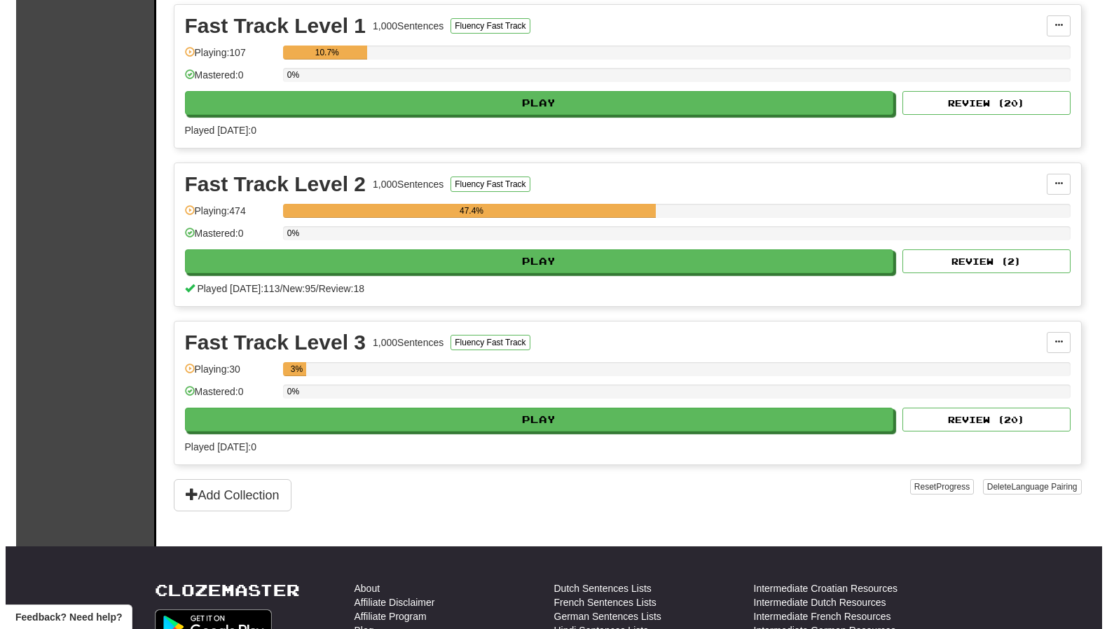
scroll to position [350, 0]
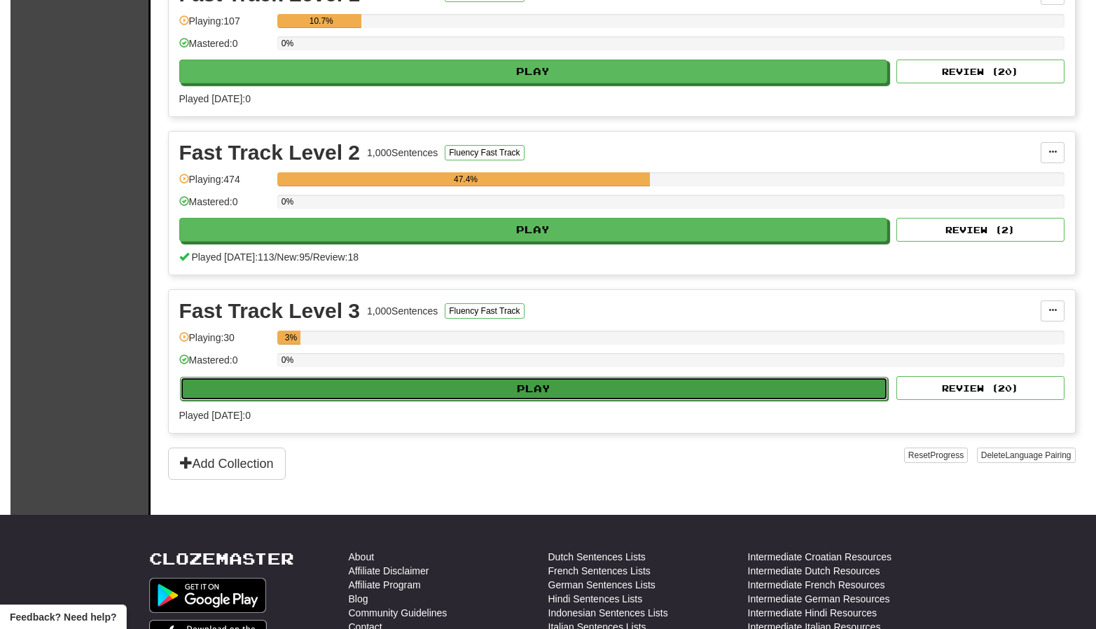
click at [546, 391] on button "Play" at bounding box center [534, 389] width 709 height 24
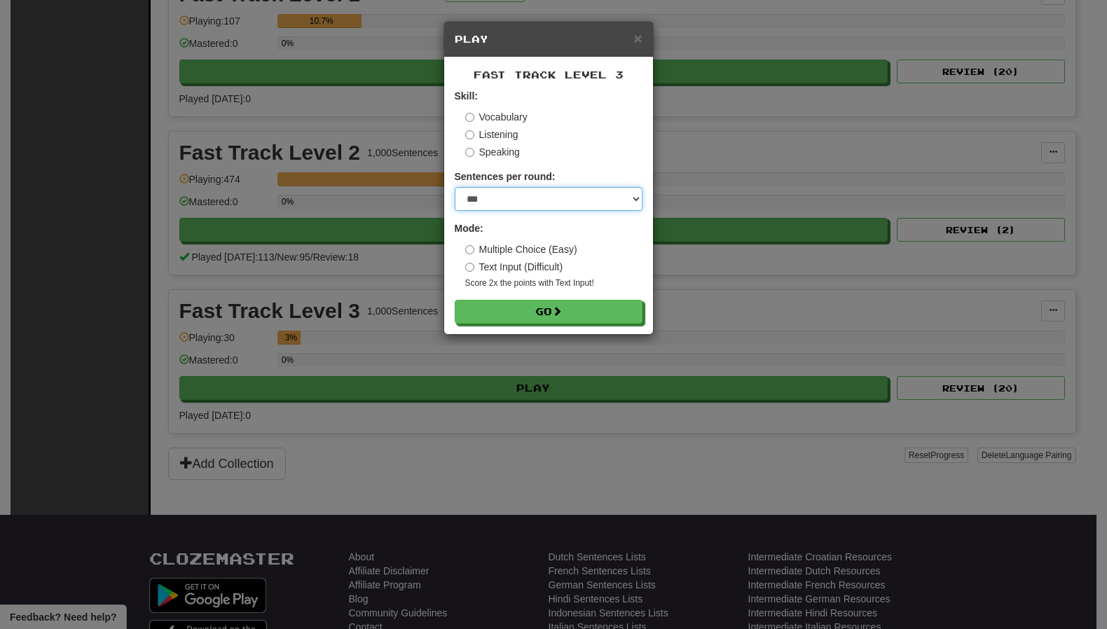
click at [513, 201] on select "* ** ** ** ** ** *** ********" at bounding box center [549, 199] width 188 height 24
select select "**"
click at [455, 187] on select "* ** ** ** ** ** *** ********" at bounding box center [549, 199] width 188 height 24
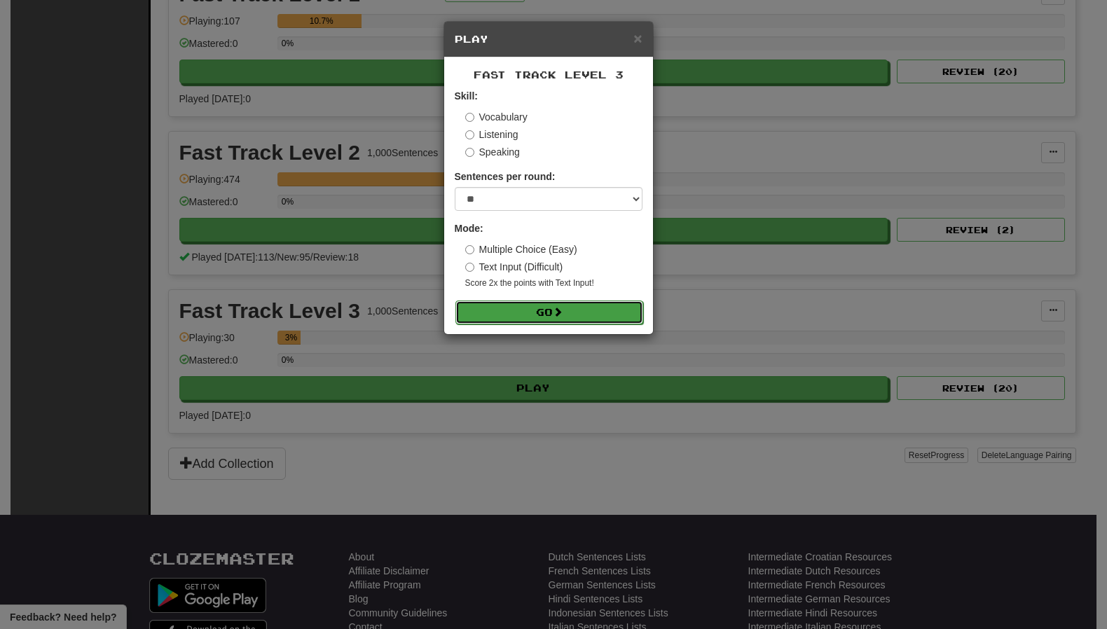
click at [558, 313] on span at bounding box center [558, 312] width 10 height 10
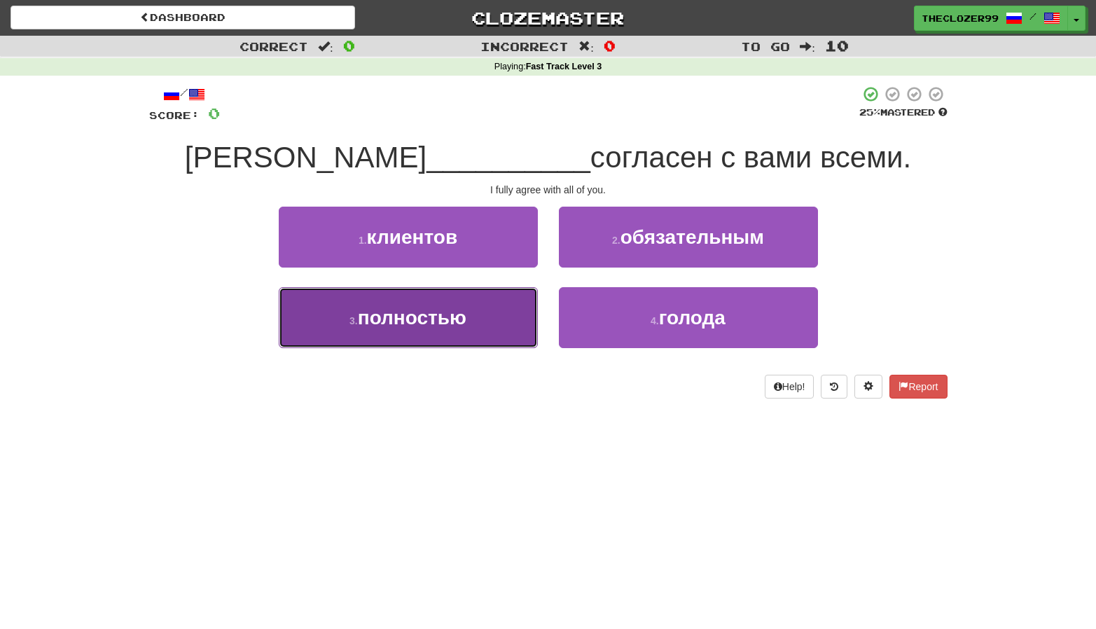
click at [505, 317] on button "3 . полностью" at bounding box center [408, 317] width 259 height 61
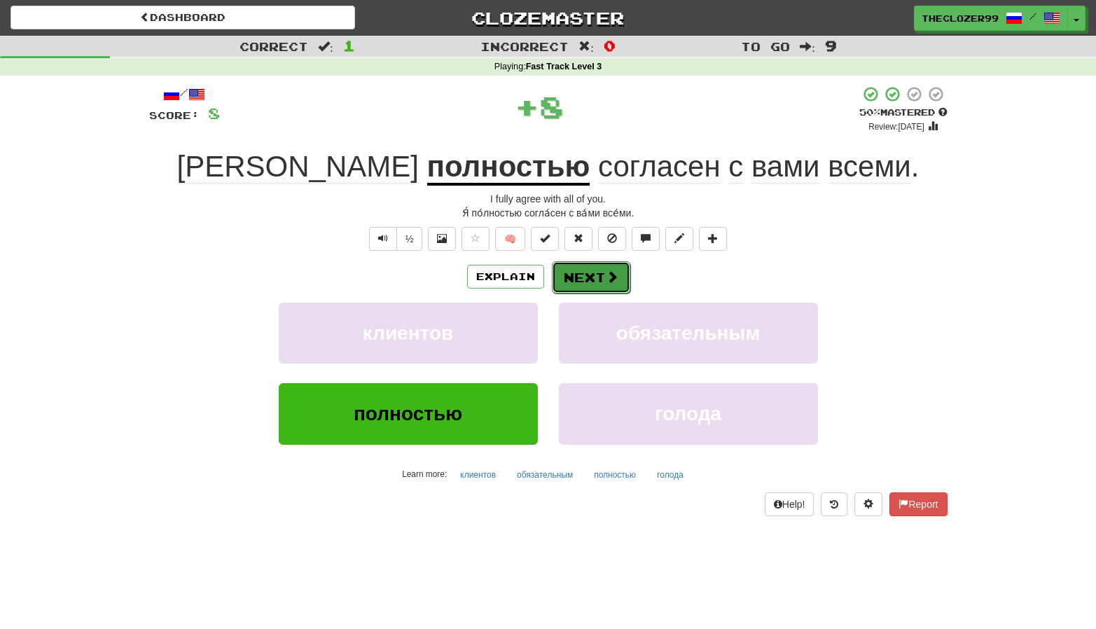
click at [576, 283] on button "Next" at bounding box center [591, 277] width 78 height 32
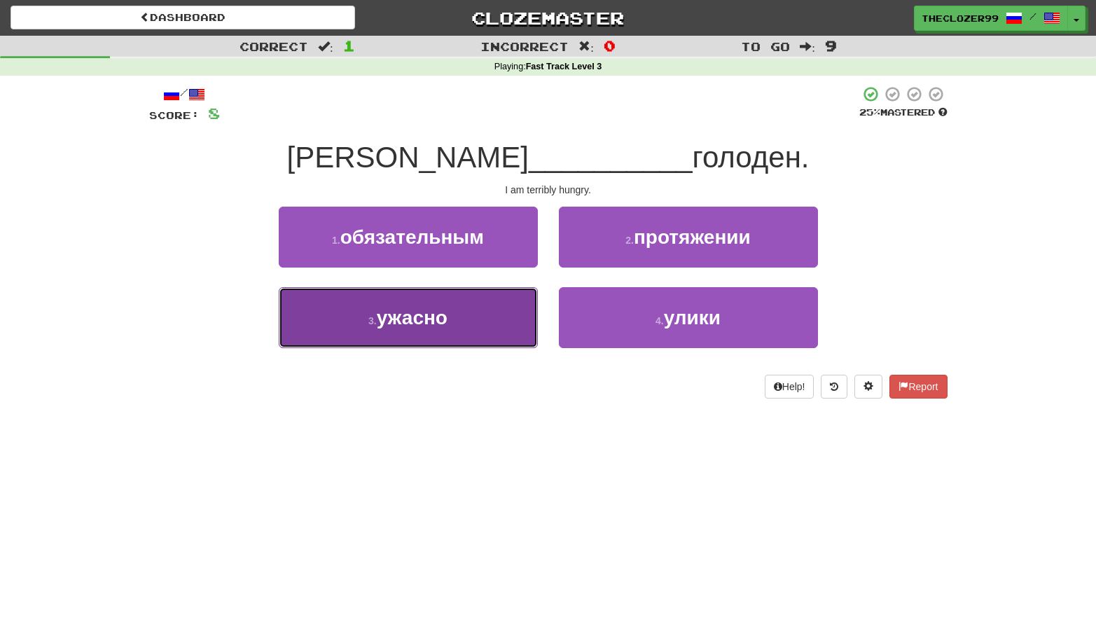
click at [501, 315] on button "3 . ужасно" at bounding box center [408, 317] width 259 height 61
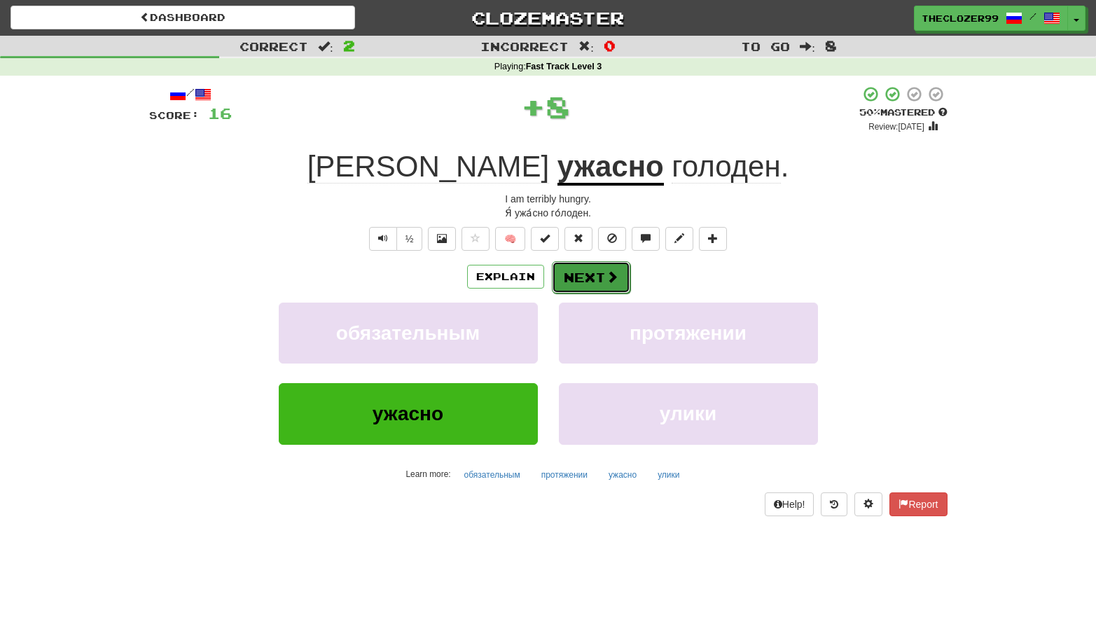
click at [581, 274] on button "Next" at bounding box center [591, 277] width 78 height 32
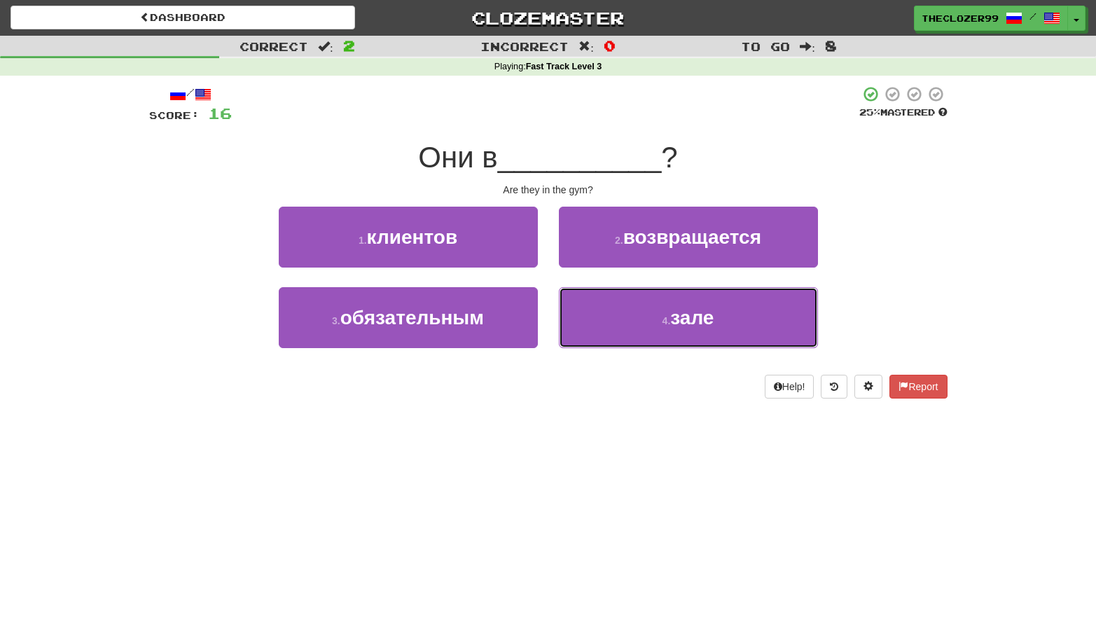
click at [621, 298] on button "4 . зале" at bounding box center [688, 317] width 259 height 61
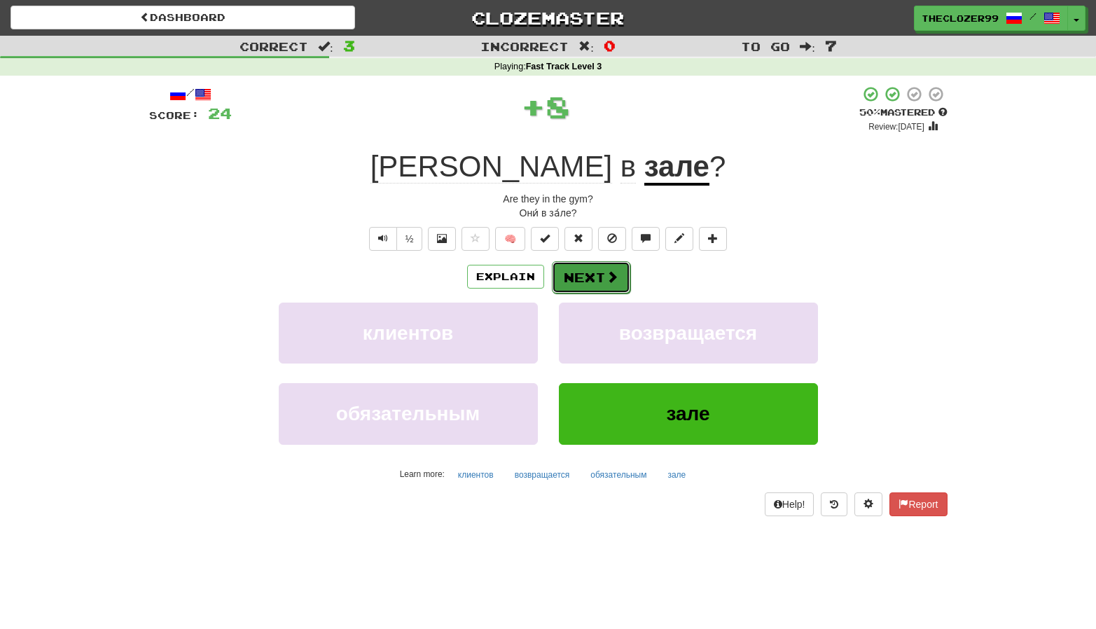
click at [593, 270] on button "Next" at bounding box center [591, 277] width 78 height 32
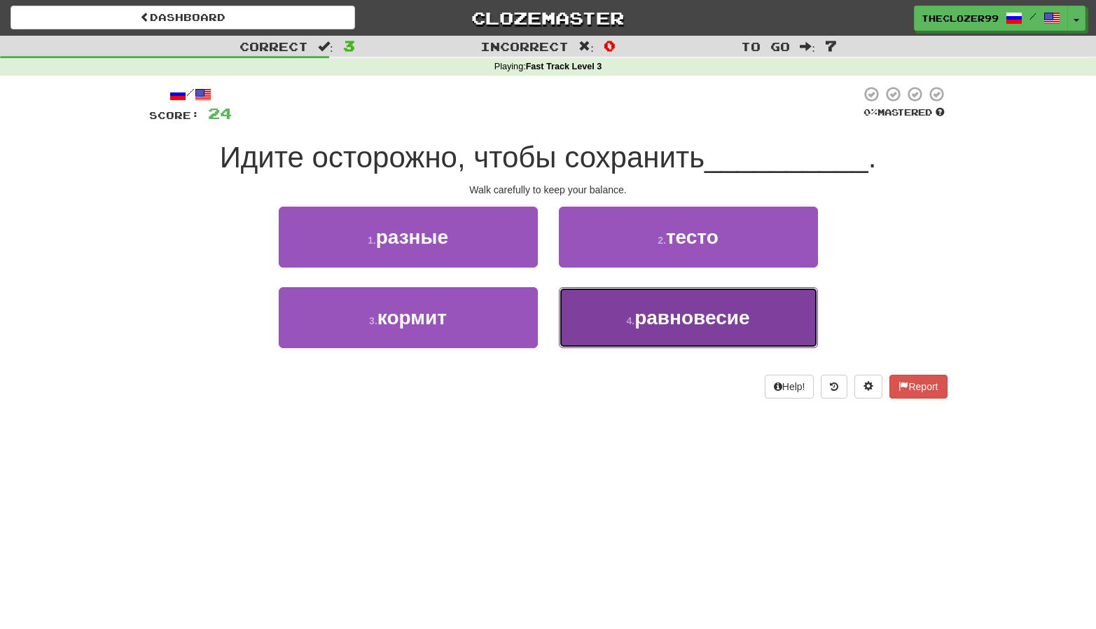
click at [612, 315] on button "4 . равновесие" at bounding box center [688, 317] width 259 height 61
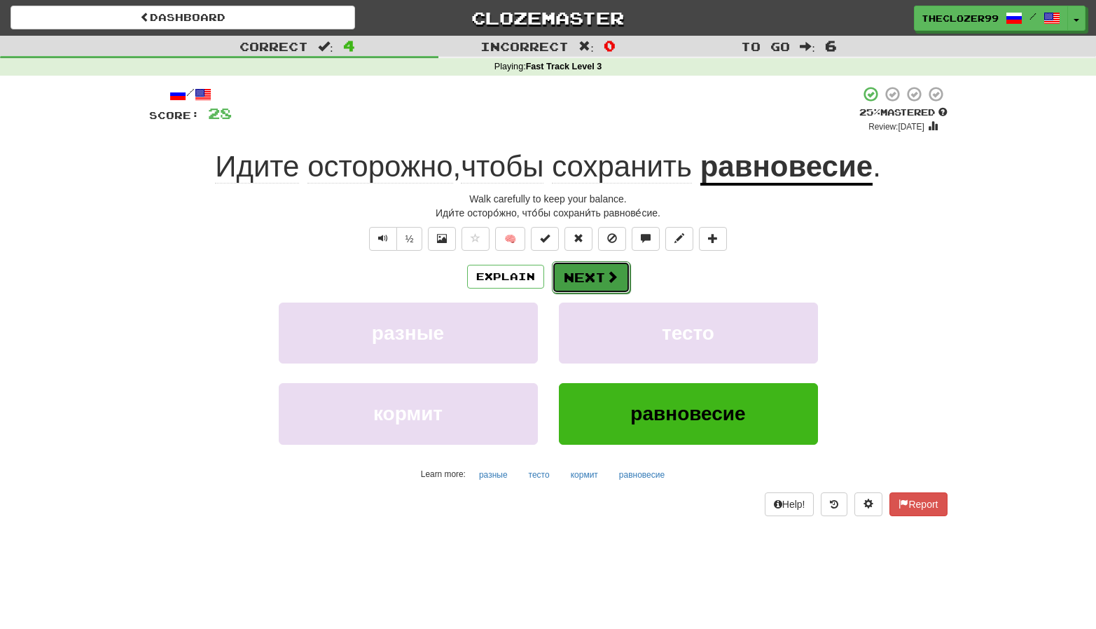
click at [598, 283] on button "Next" at bounding box center [591, 277] width 78 height 32
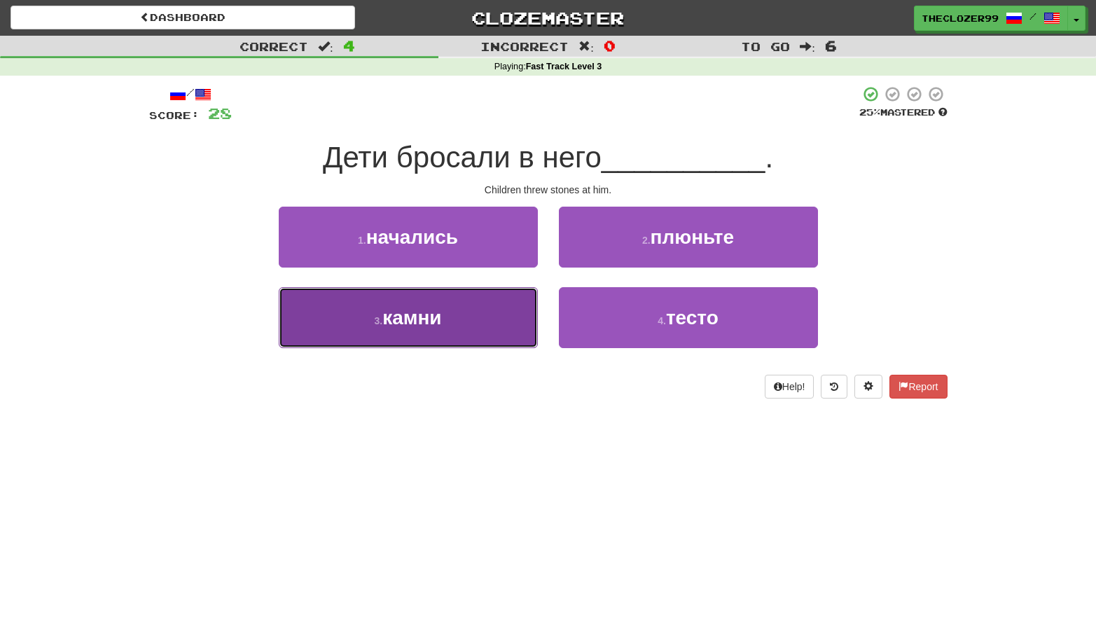
click at [506, 308] on button "3 . камни" at bounding box center [408, 317] width 259 height 61
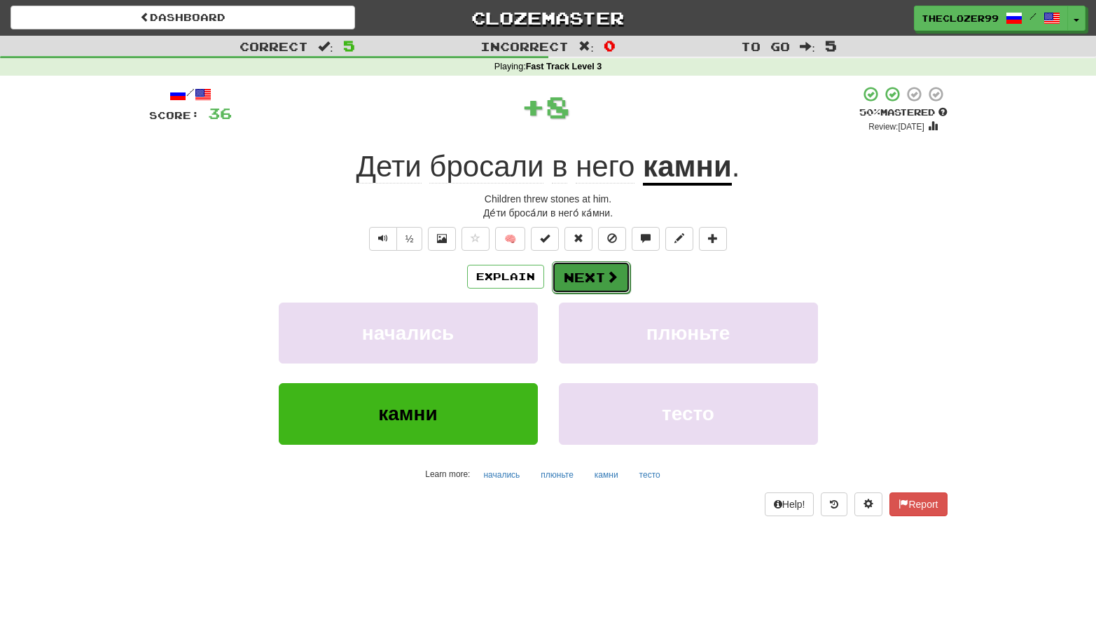
click at [579, 284] on button "Next" at bounding box center [591, 277] width 78 height 32
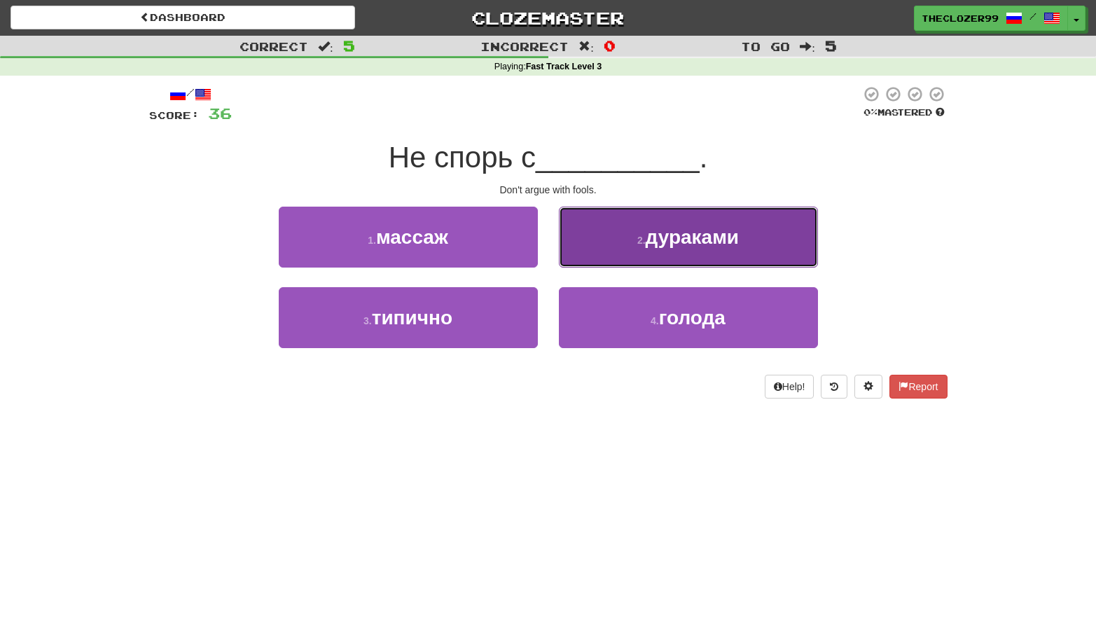
click at [595, 249] on button "2 . дураками" at bounding box center [688, 237] width 259 height 61
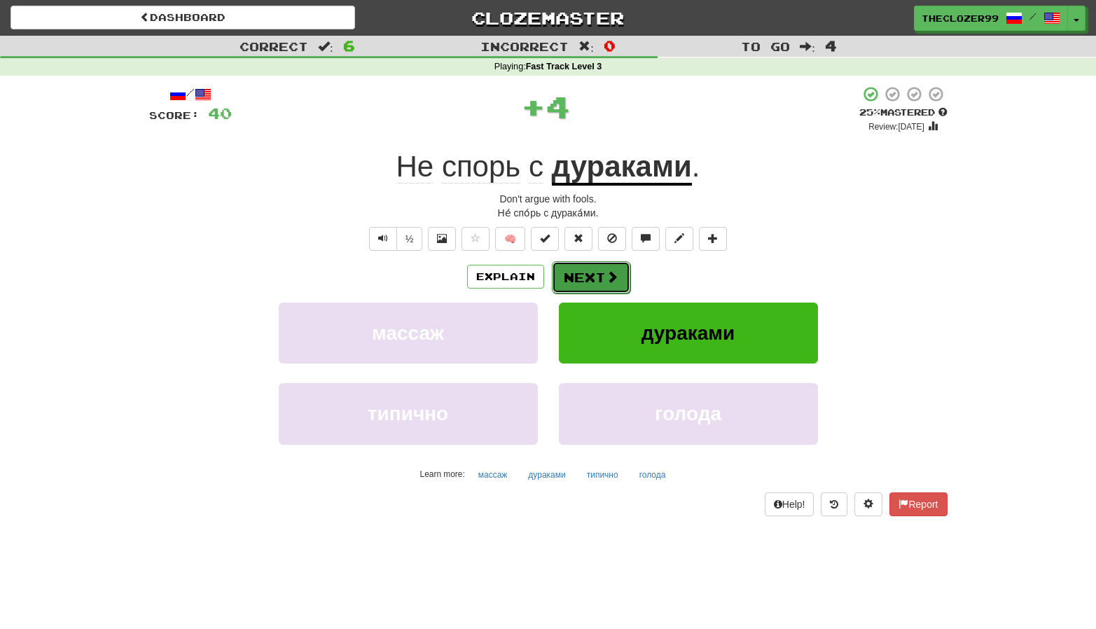
click at [591, 285] on button "Next" at bounding box center [591, 277] width 78 height 32
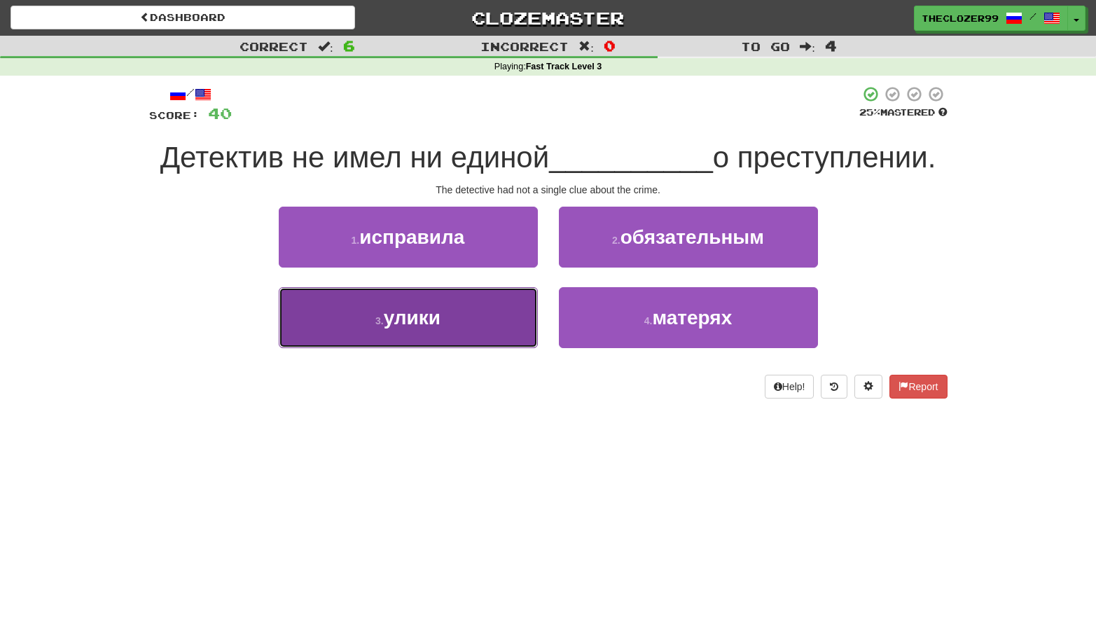
click at [513, 319] on button "3 . улики" at bounding box center [408, 317] width 259 height 61
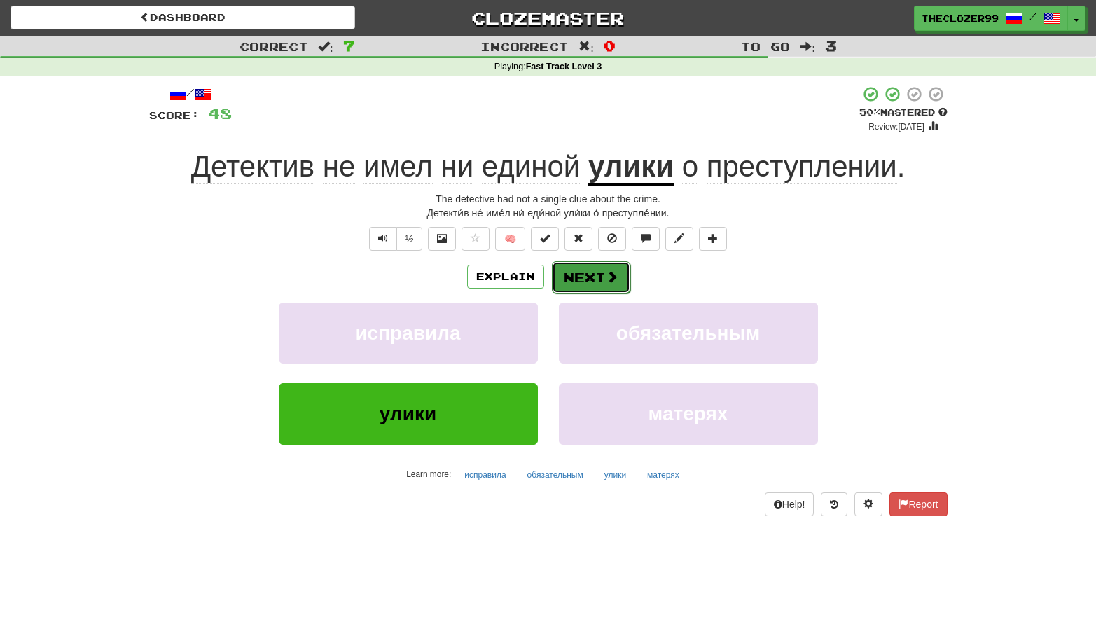
click at [579, 286] on button "Next" at bounding box center [591, 277] width 78 height 32
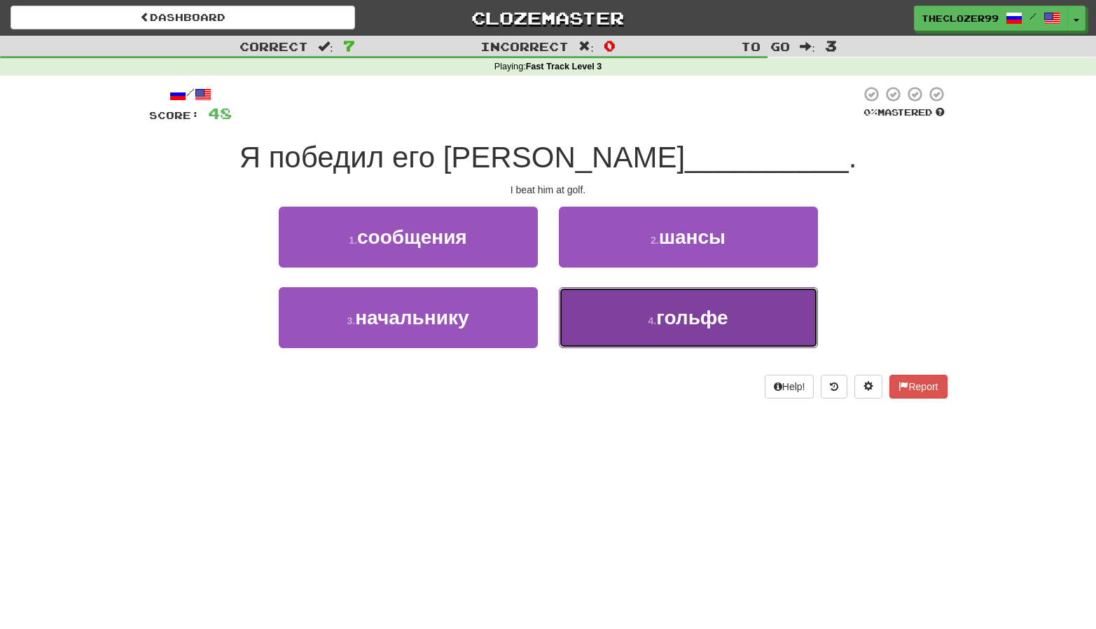
click at [614, 313] on button "4 . гольфе" at bounding box center [688, 317] width 259 height 61
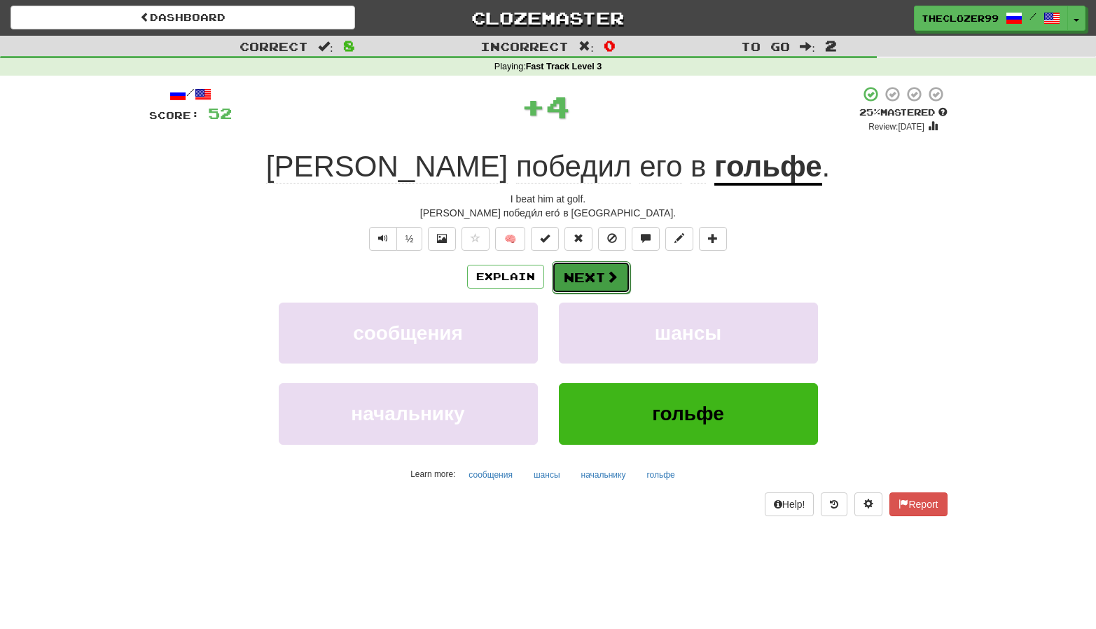
click at [590, 272] on button "Next" at bounding box center [591, 277] width 78 height 32
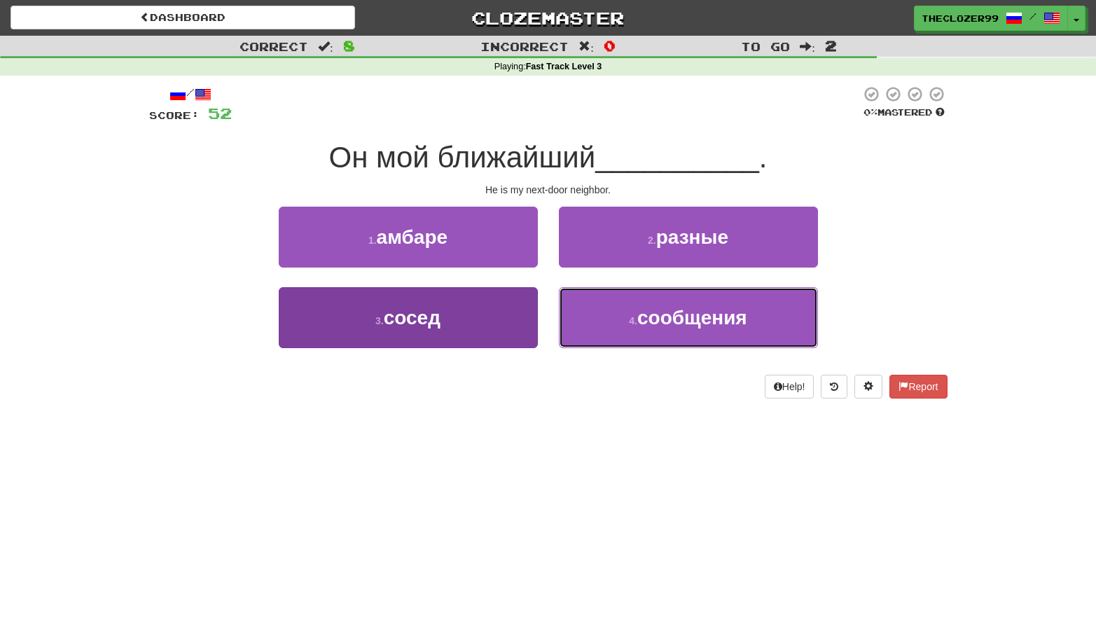
drag, startPoint x: 604, startPoint y: 303, endPoint x: 419, endPoint y: 319, distance: 185.6
click at [470, 395] on div "/ Score: 52 0 % Mastered Он мой ближайший __________ . He is my next-door neigh…" at bounding box center [548, 241] width 799 height 313
click at [416, 315] on span "сосед" at bounding box center [412, 318] width 57 height 22
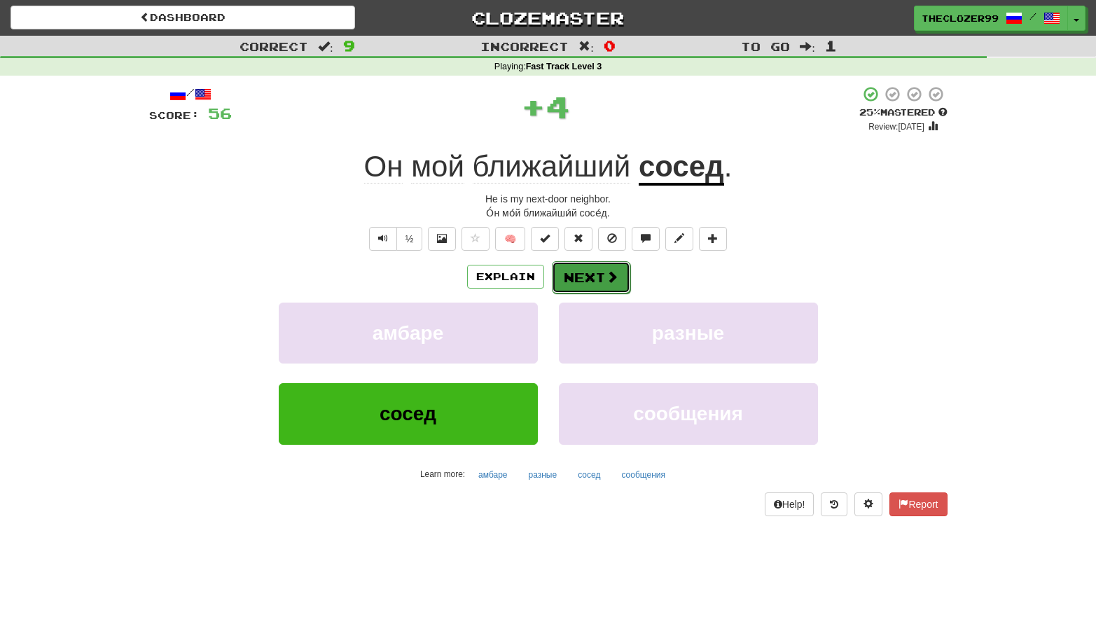
click at [574, 270] on button "Next" at bounding box center [591, 277] width 78 height 32
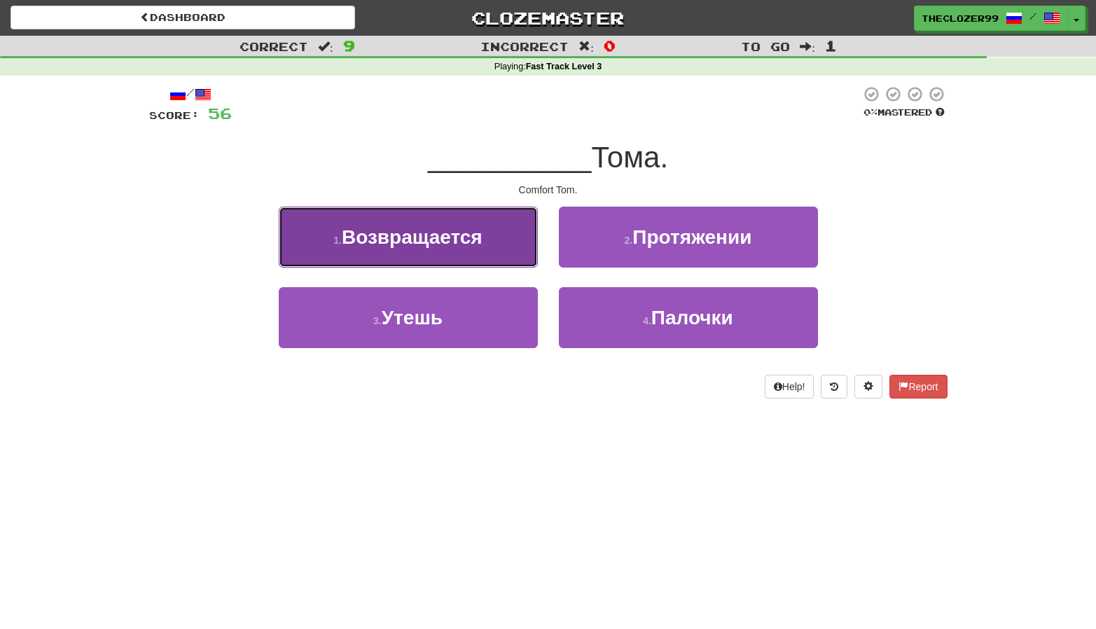
click at [467, 252] on button "1 . Возвращается" at bounding box center [408, 237] width 259 height 61
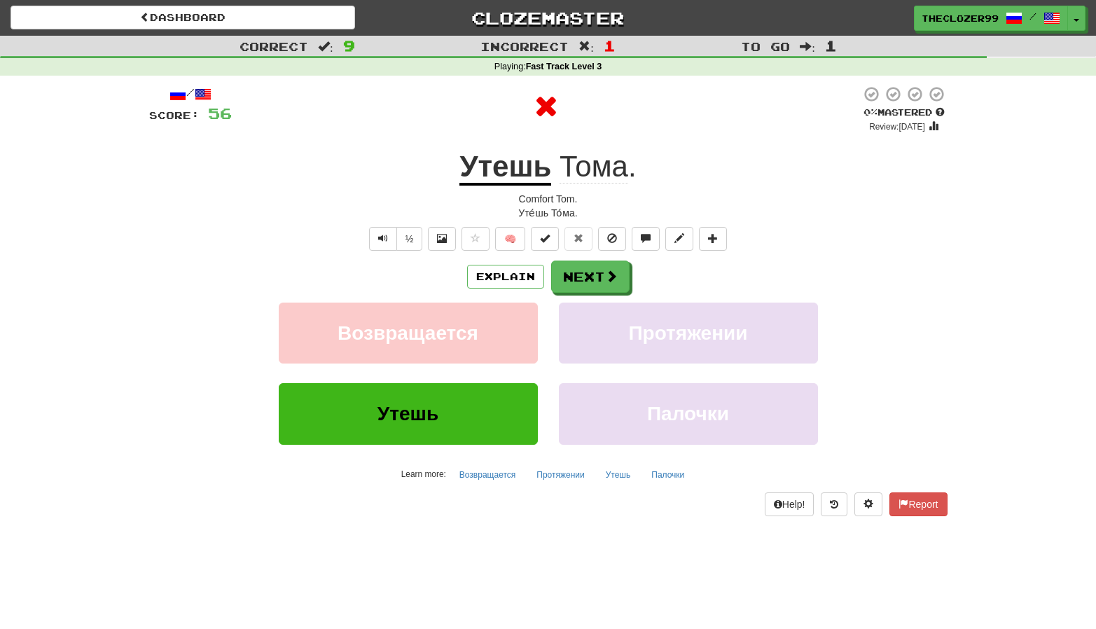
click at [514, 174] on u "Утешь" at bounding box center [506, 168] width 92 height 36
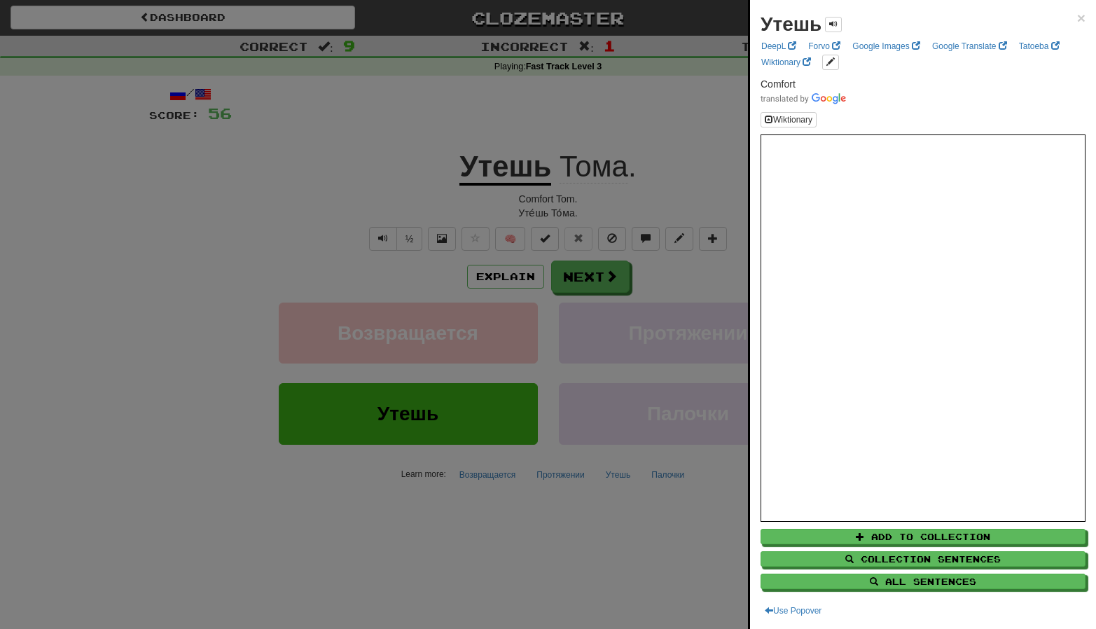
click at [600, 284] on div at bounding box center [548, 314] width 1096 height 629
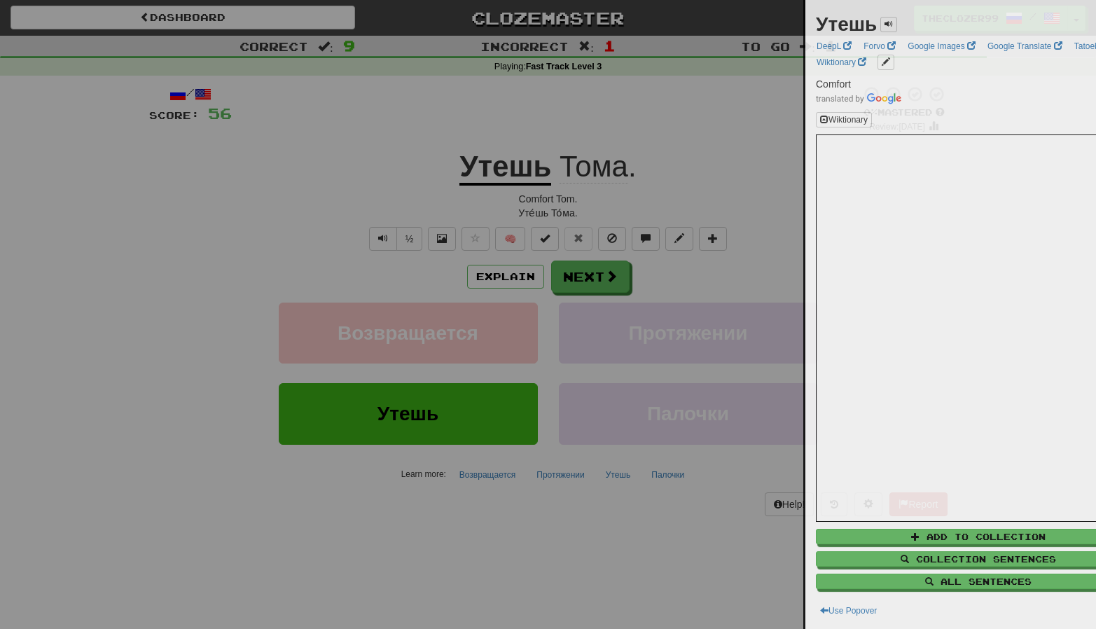
click at [610, 284] on div at bounding box center [548, 314] width 1096 height 629
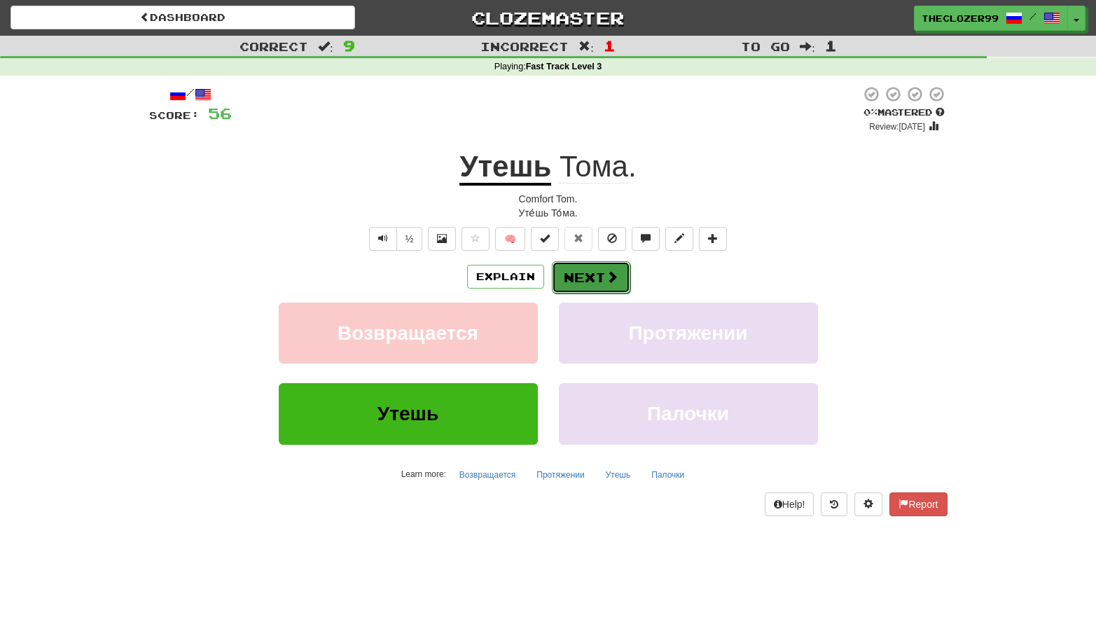
click at [618, 284] on button "Next" at bounding box center [591, 277] width 78 height 32
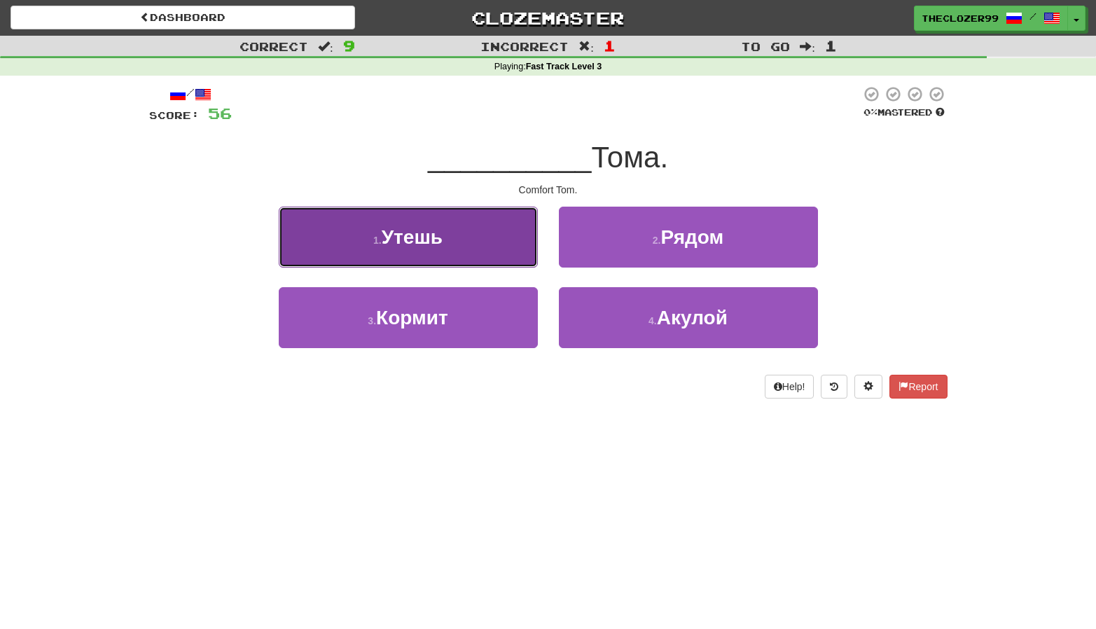
click at [437, 256] on button "1 . Утешь" at bounding box center [408, 237] width 259 height 61
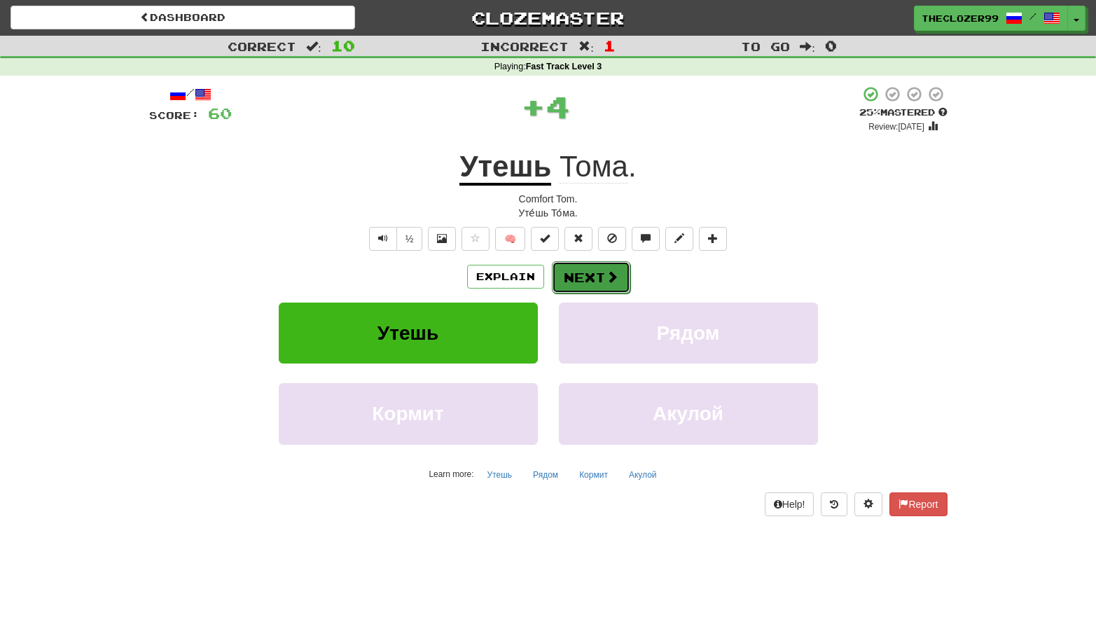
click at [590, 273] on button "Next" at bounding box center [591, 277] width 78 height 32
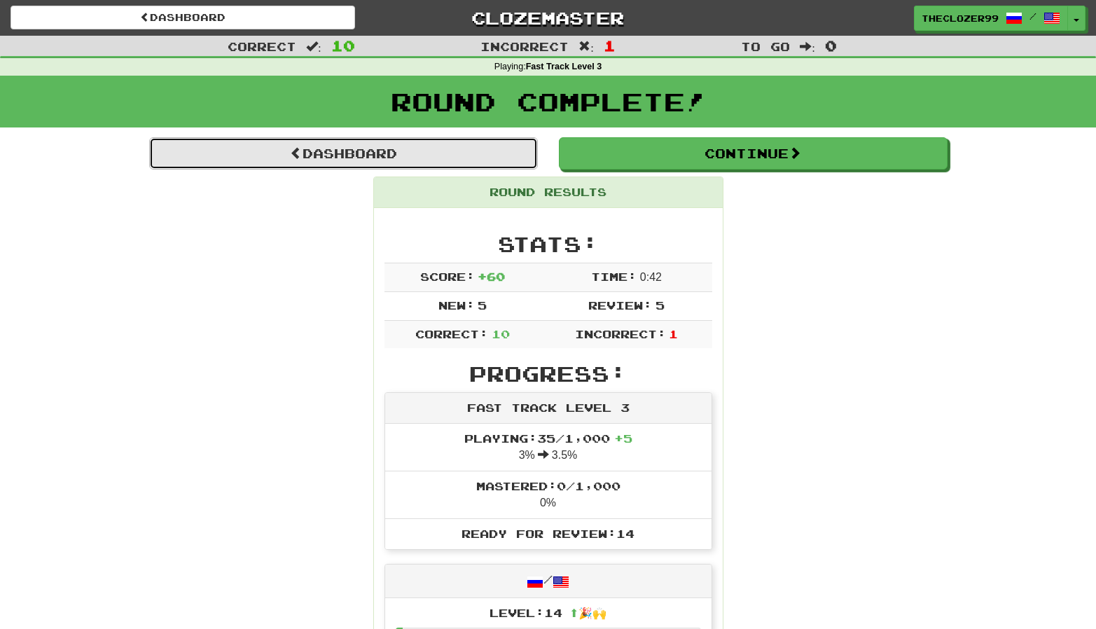
click at [309, 142] on link "Dashboard" at bounding box center [343, 153] width 389 height 32
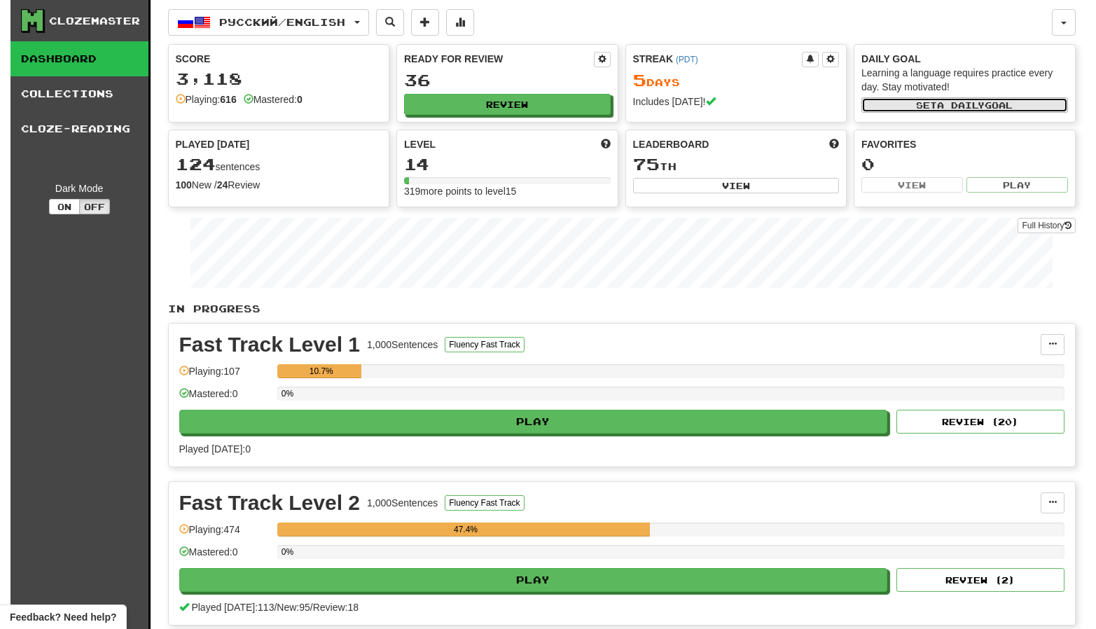
click at [911, 104] on button "Set a daily goal" at bounding box center [965, 104] width 207 height 15
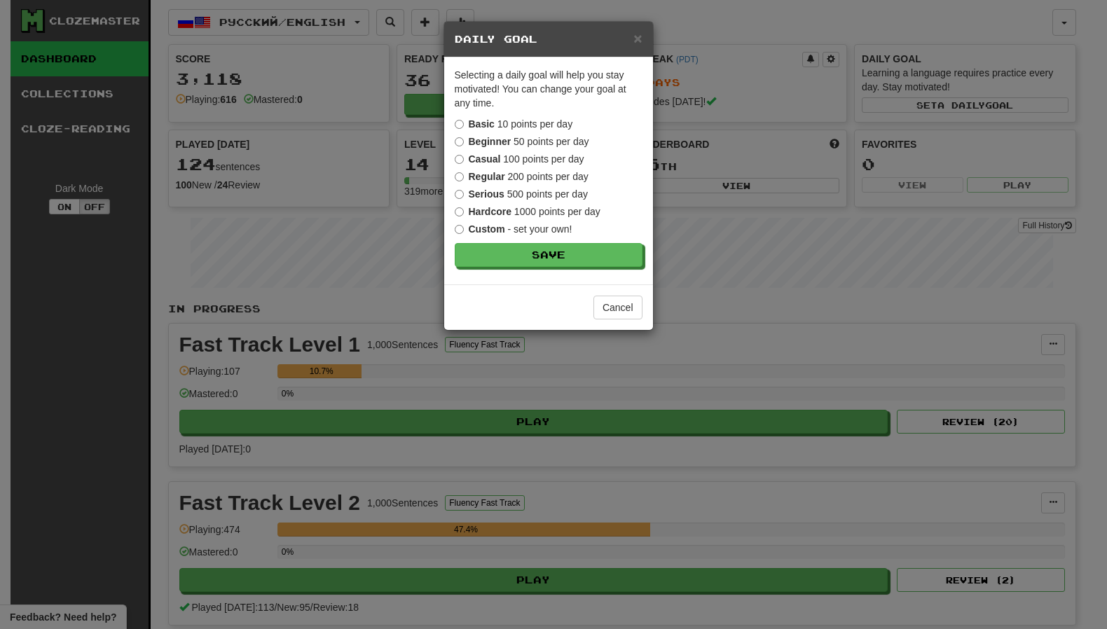
click at [550, 142] on label "Beginner 50 points per day" at bounding box center [522, 141] width 134 height 14
click at [552, 164] on label "Casual 100 points per day" at bounding box center [520, 159] width 130 height 14
drag, startPoint x: 558, startPoint y: 245, endPoint x: 564, endPoint y: 271, distance: 26.5
click at [564, 271] on div "Selecting a daily goal will help you stay motivated ! You can change your goal …" at bounding box center [548, 170] width 209 height 227
click at [565, 260] on button "Save" at bounding box center [549, 256] width 188 height 24
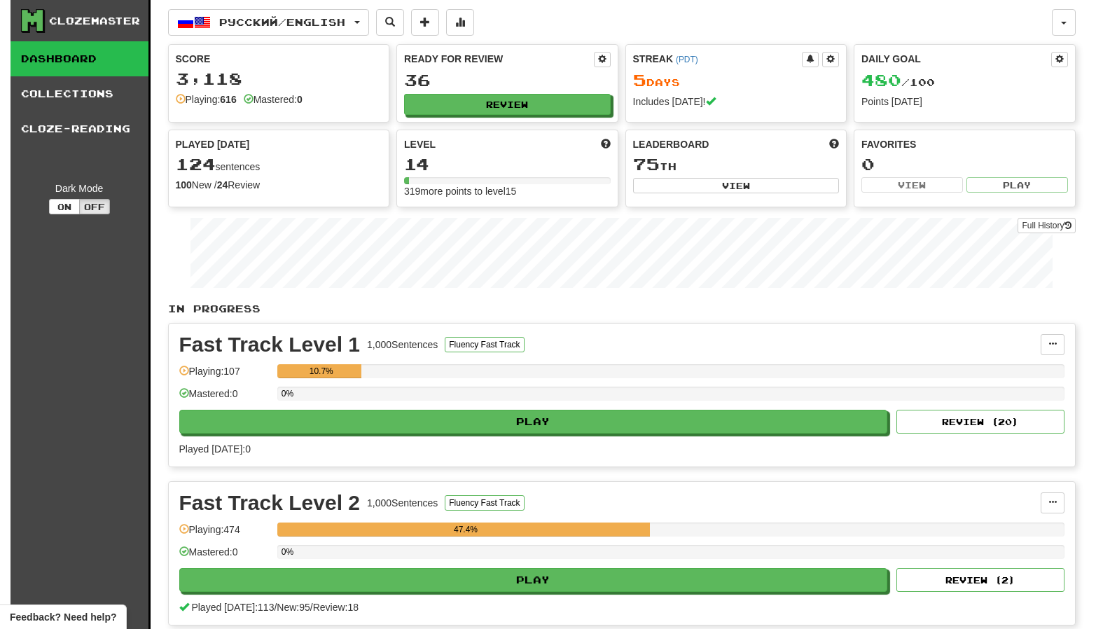
click at [310, 154] on div "Played Today 124 sentences 100 New / 24 Review Full History" at bounding box center [279, 164] width 221 height 69
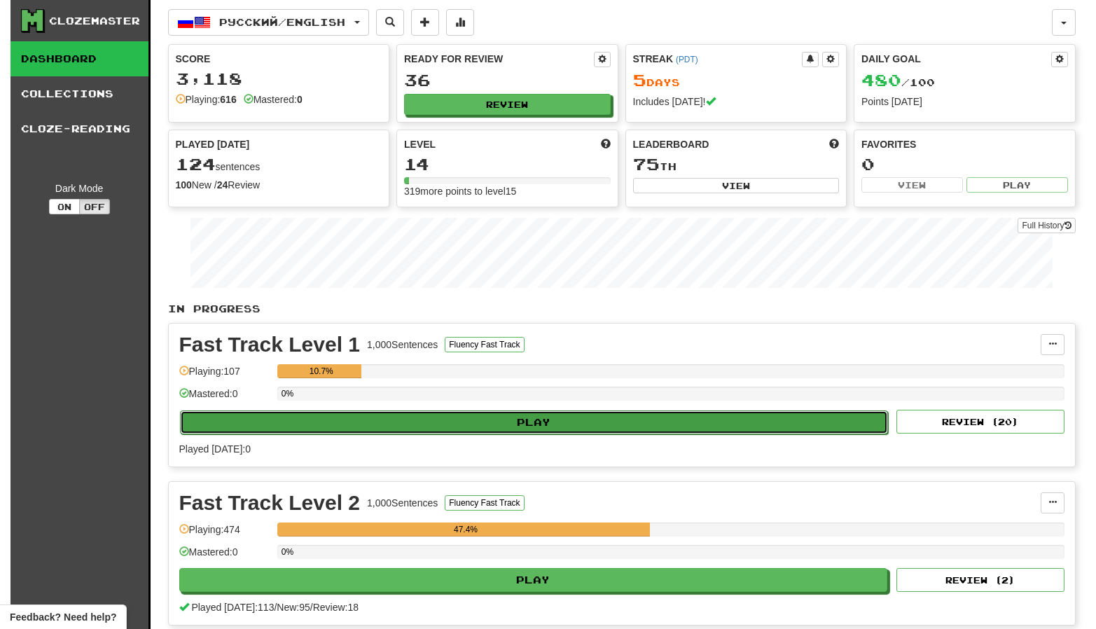
click at [632, 434] on button "Play" at bounding box center [534, 422] width 709 height 24
select select "**"
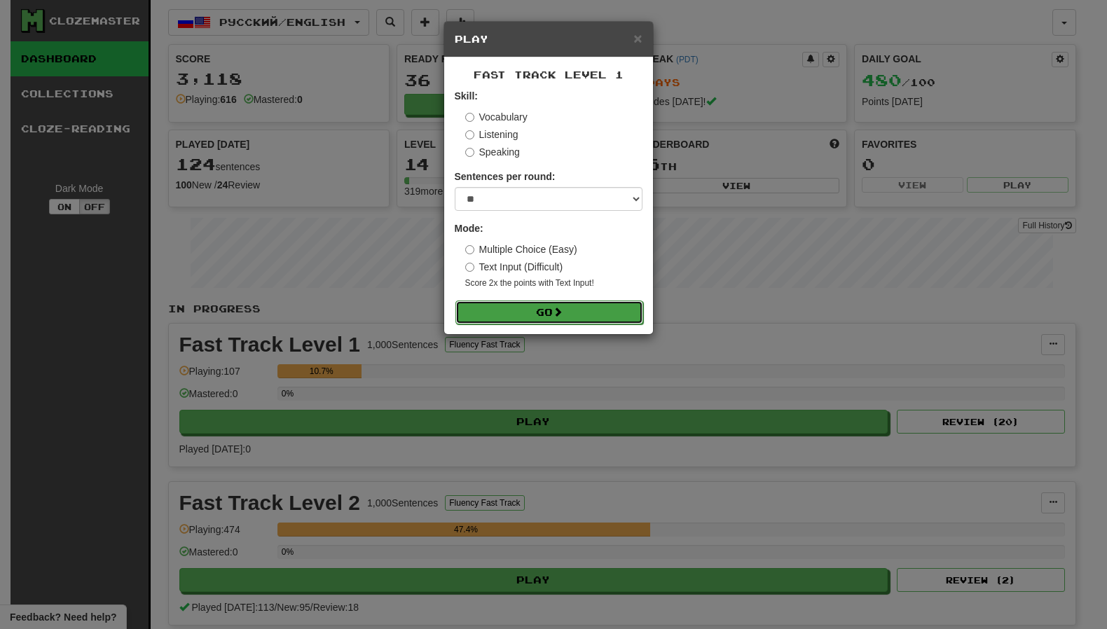
click at [575, 310] on button "Go" at bounding box center [549, 313] width 188 height 24
click at [504, 268] on label "Text Input (Difficult)" at bounding box center [514, 267] width 98 height 14
click at [534, 308] on button "Go" at bounding box center [549, 313] width 188 height 24
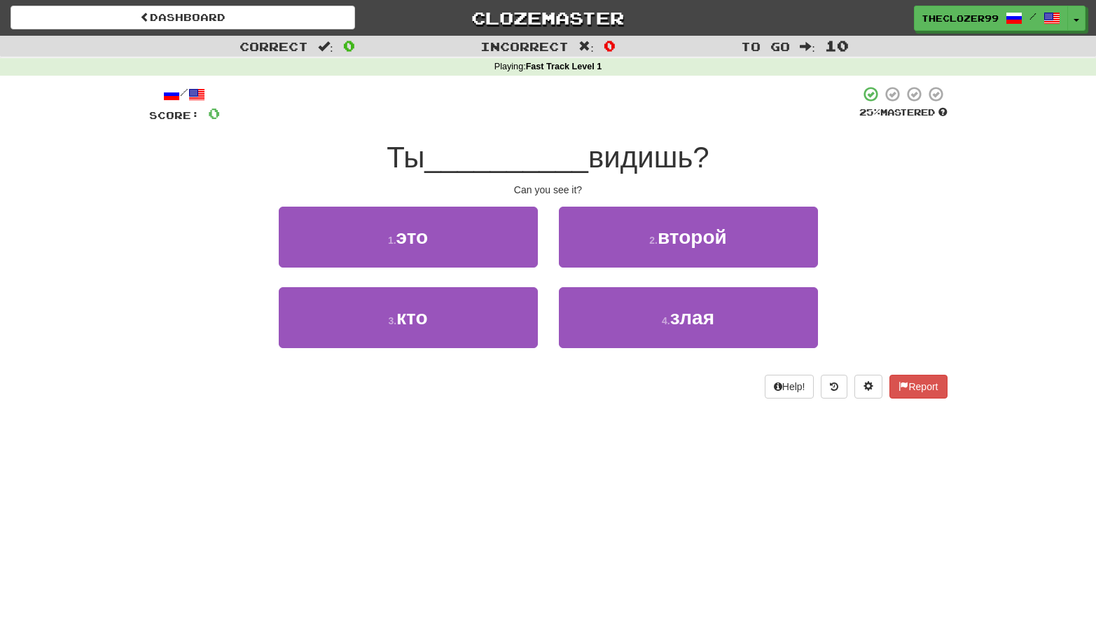
click at [478, 151] on span "__________" at bounding box center [507, 157] width 164 height 33
click at [469, 167] on span "__________" at bounding box center [507, 157] width 164 height 33
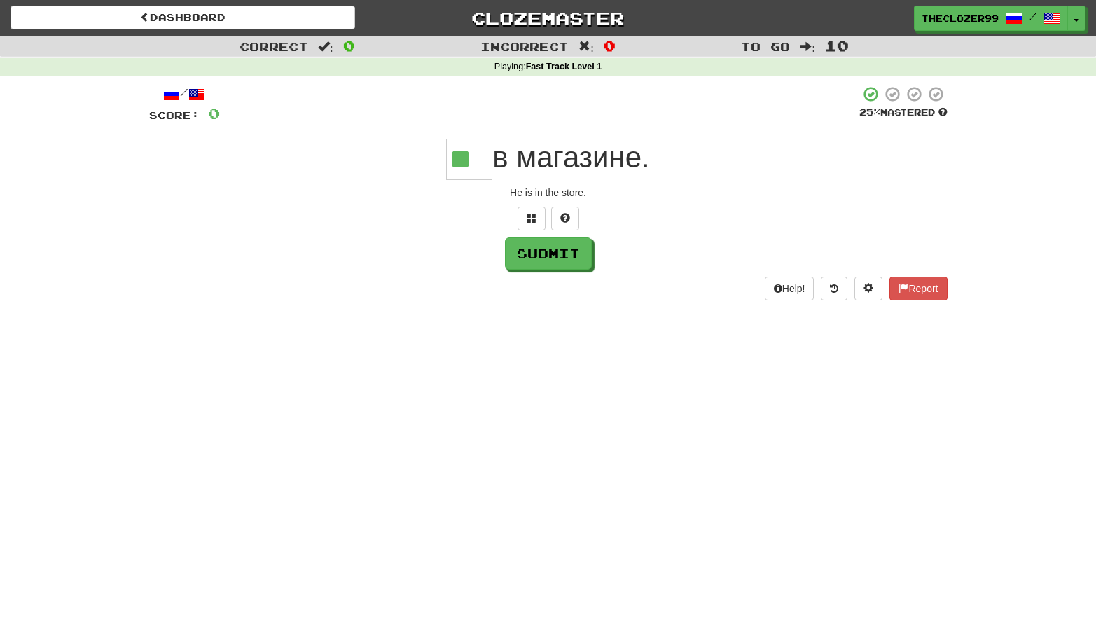
type input "**"
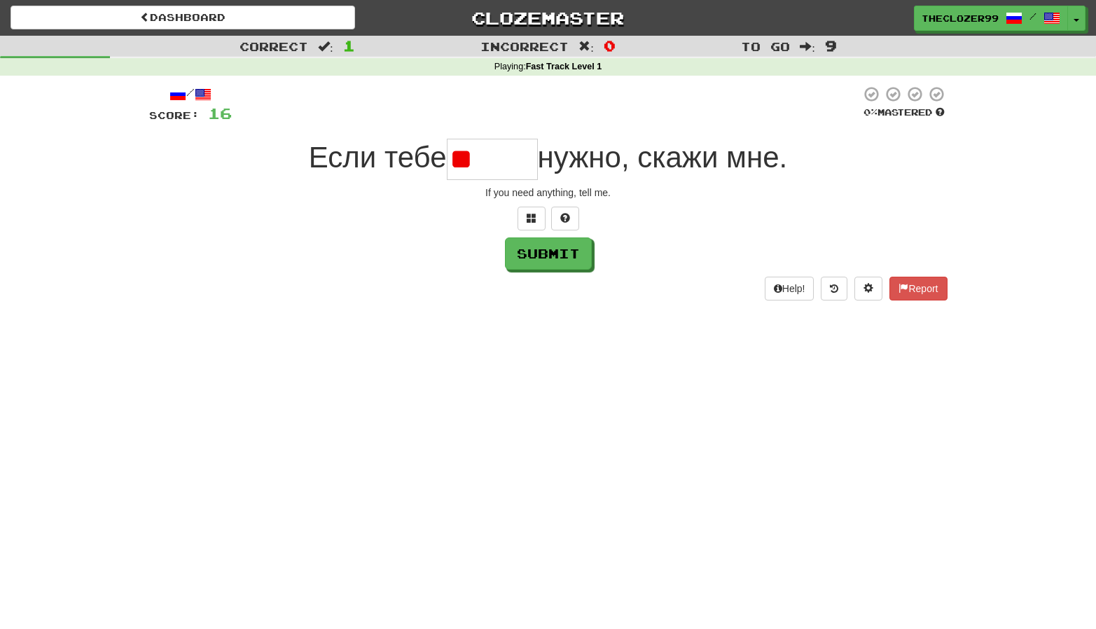
type input "*"
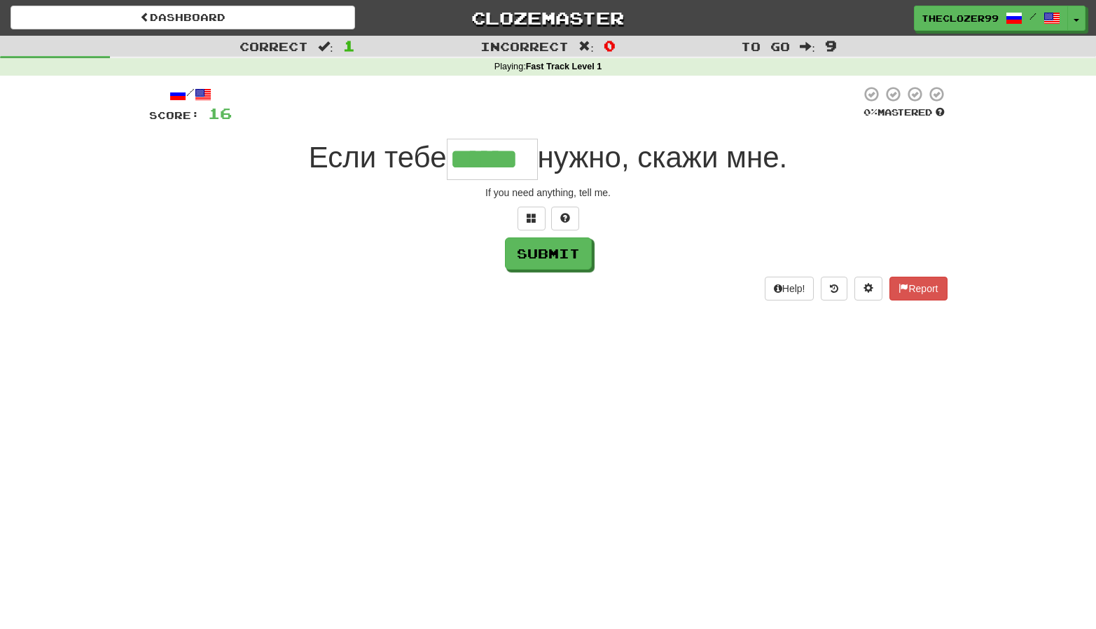
type input "******"
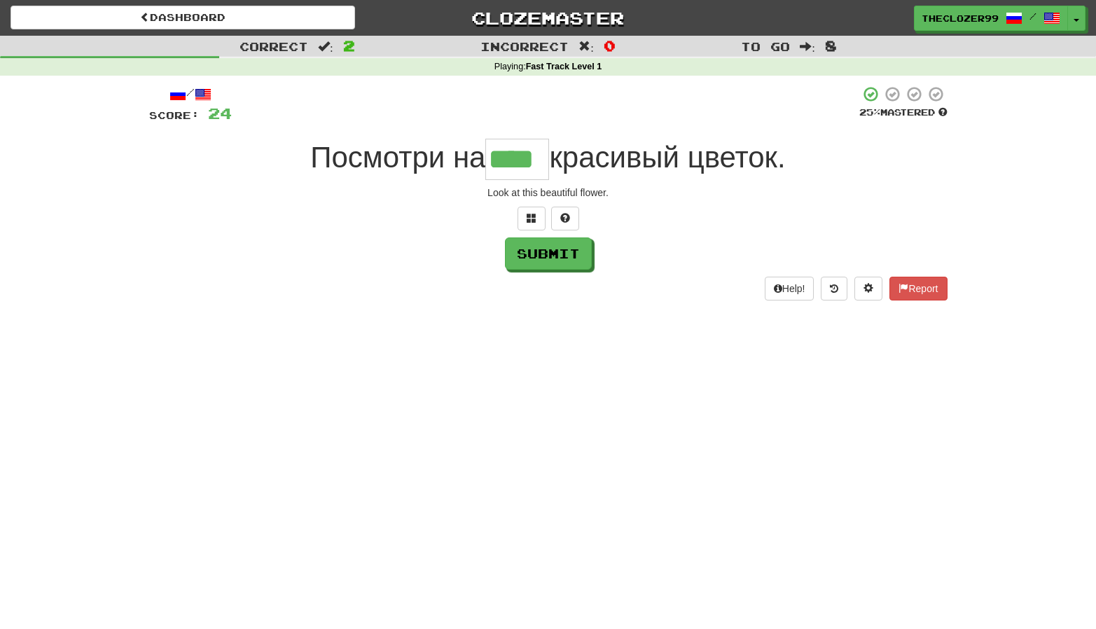
type input "****"
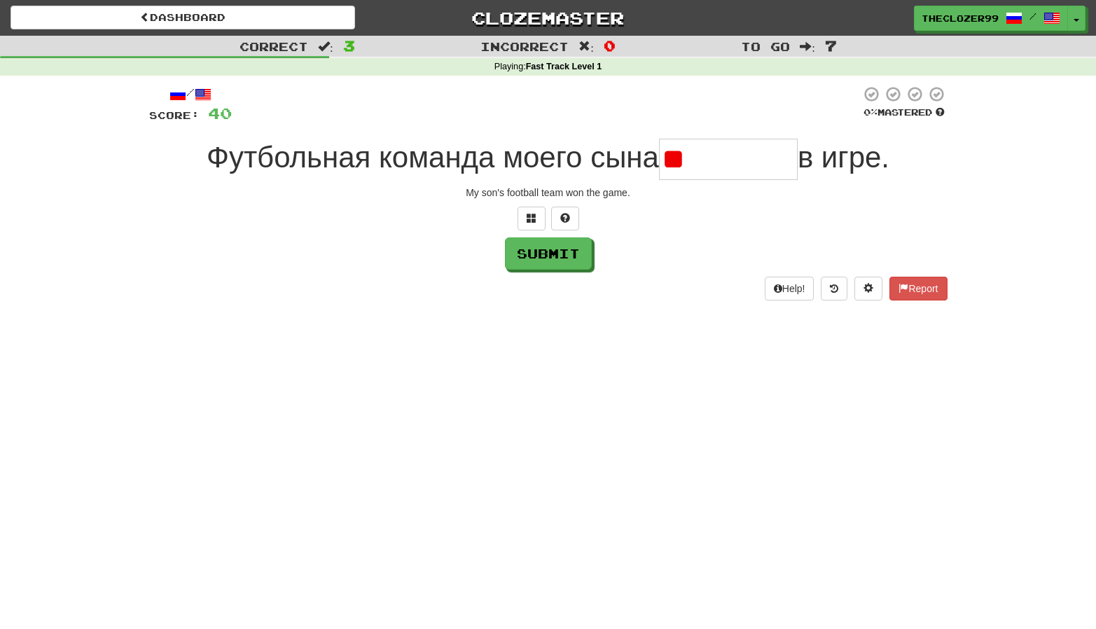
type input "*"
click at [569, 222] on span at bounding box center [565, 218] width 10 height 10
type input "********"
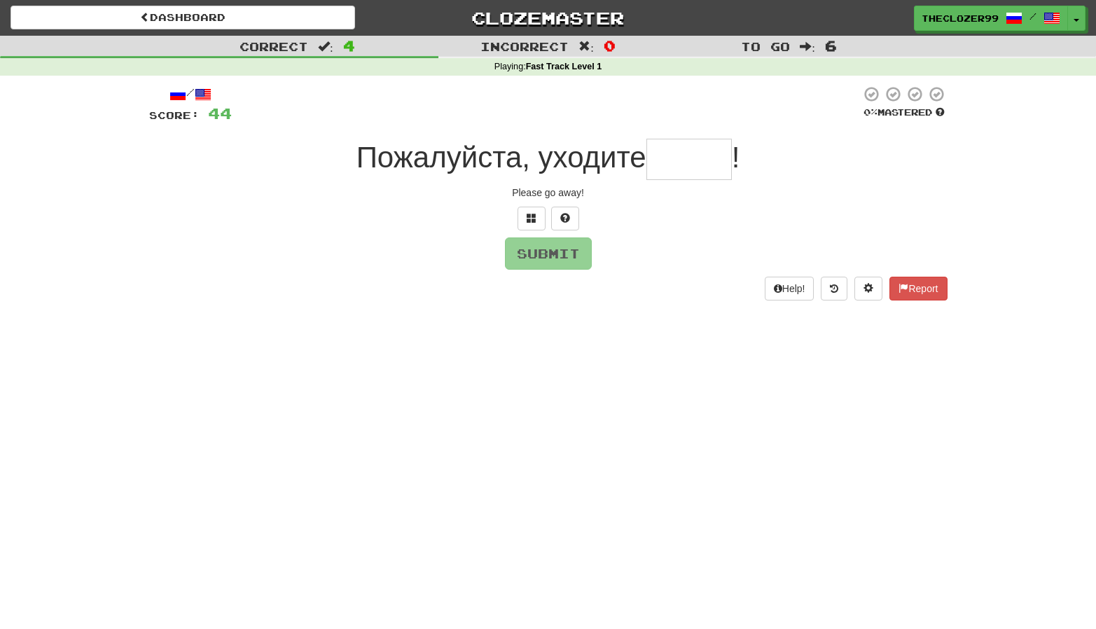
type input "*"
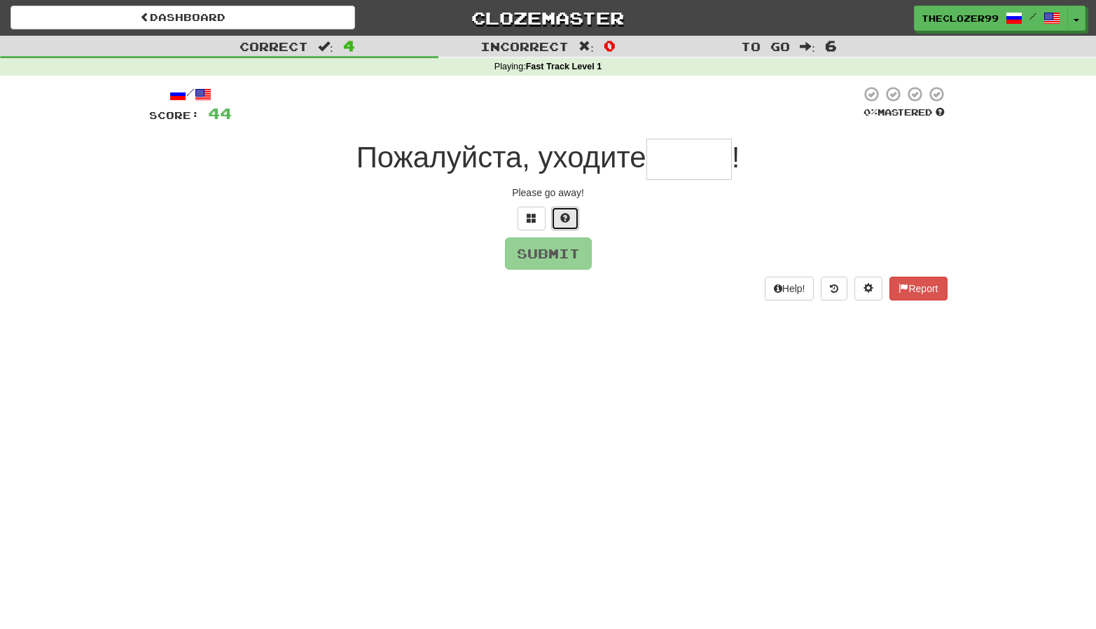
click at [570, 218] on span at bounding box center [565, 218] width 10 height 10
type input "*****"
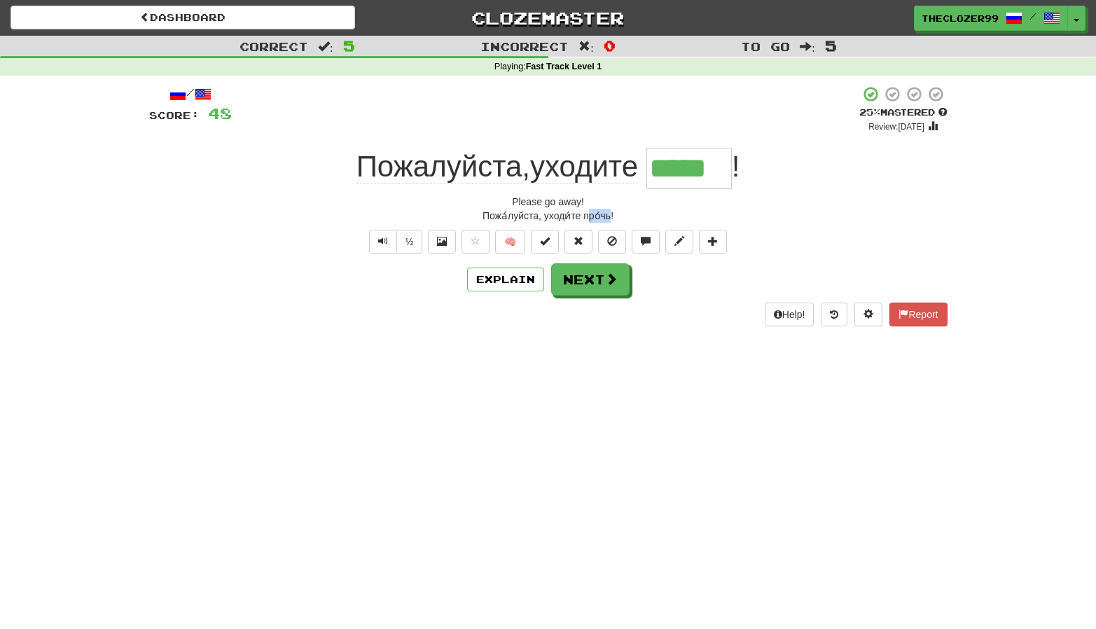
drag, startPoint x: 588, startPoint y: 217, endPoint x: 611, endPoint y: 216, distance: 22.4
click at [611, 216] on div "Пожа́луйста, уходи́те про́чь!" at bounding box center [548, 216] width 799 height 14
click at [602, 287] on button "Next" at bounding box center [591, 280] width 78 height 32
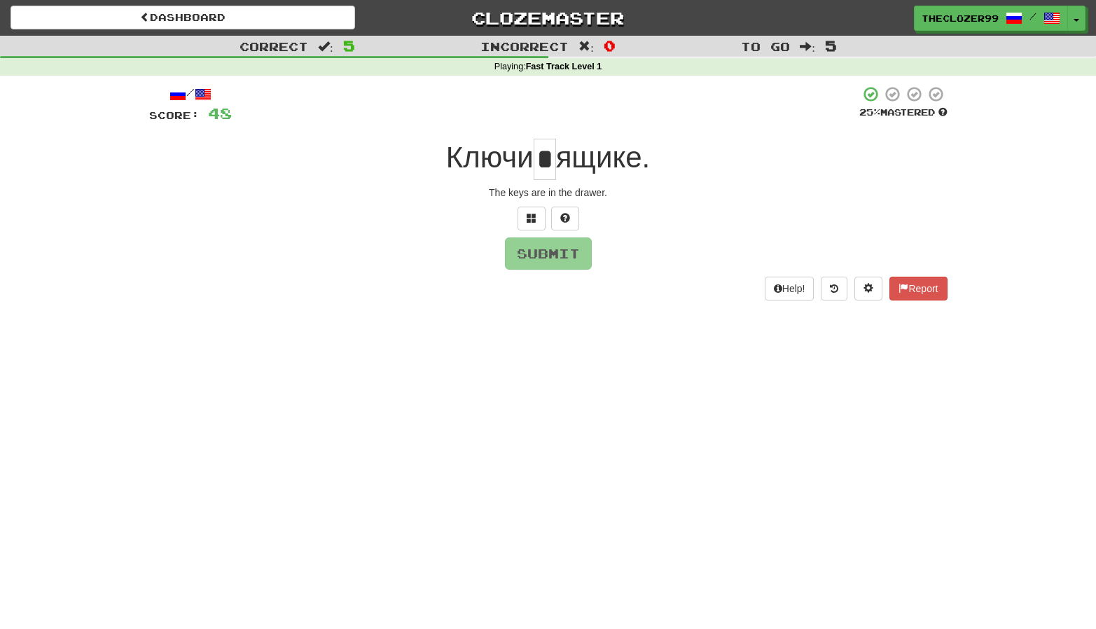
type input "*"
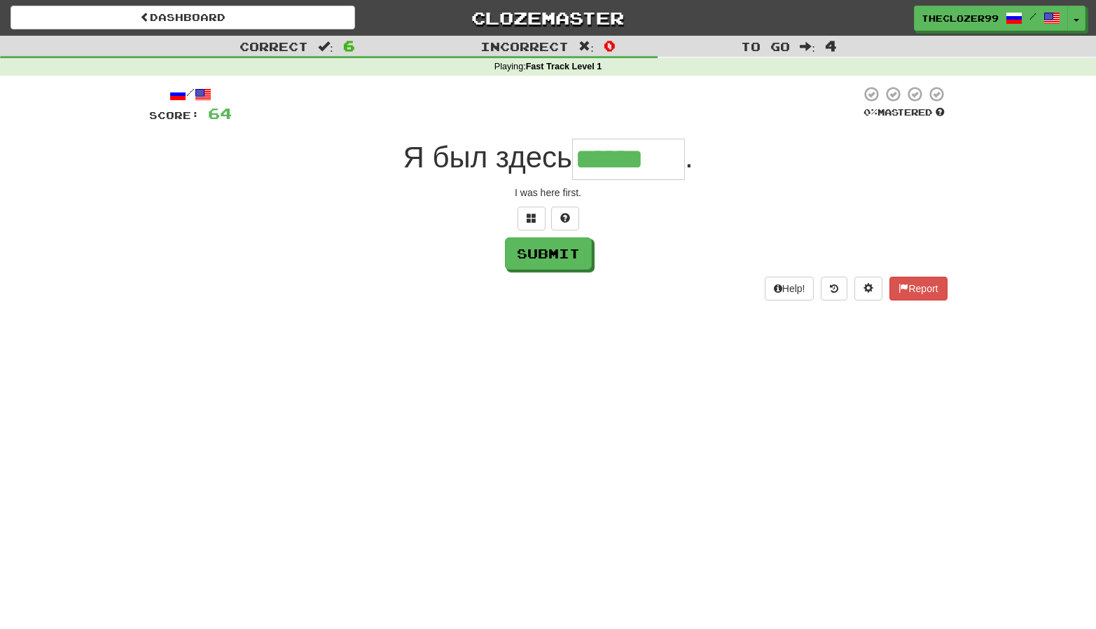
type input "******"
type input "*****"
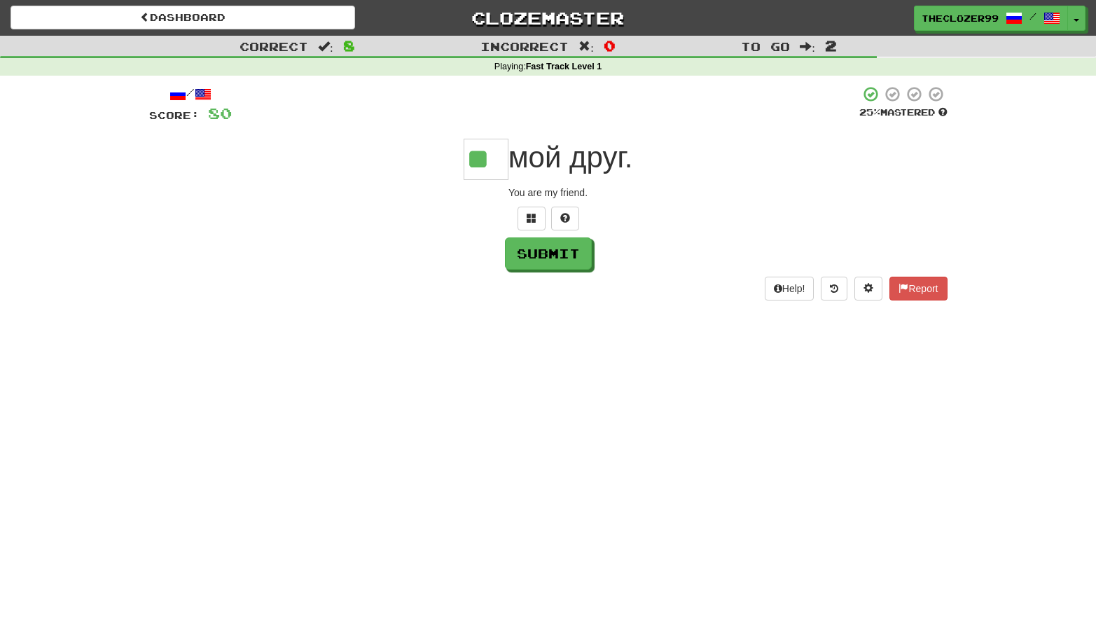
type input "**"
type input "***"
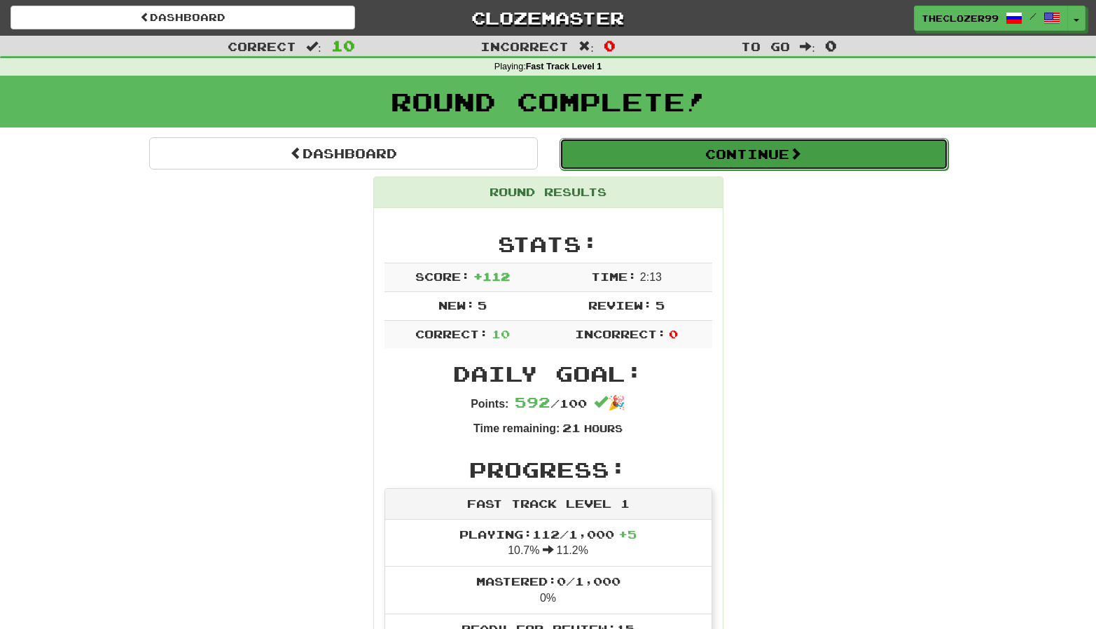
click at [761, 149] on button "Continue" at bounding box center [754, 154] width 389 height 32
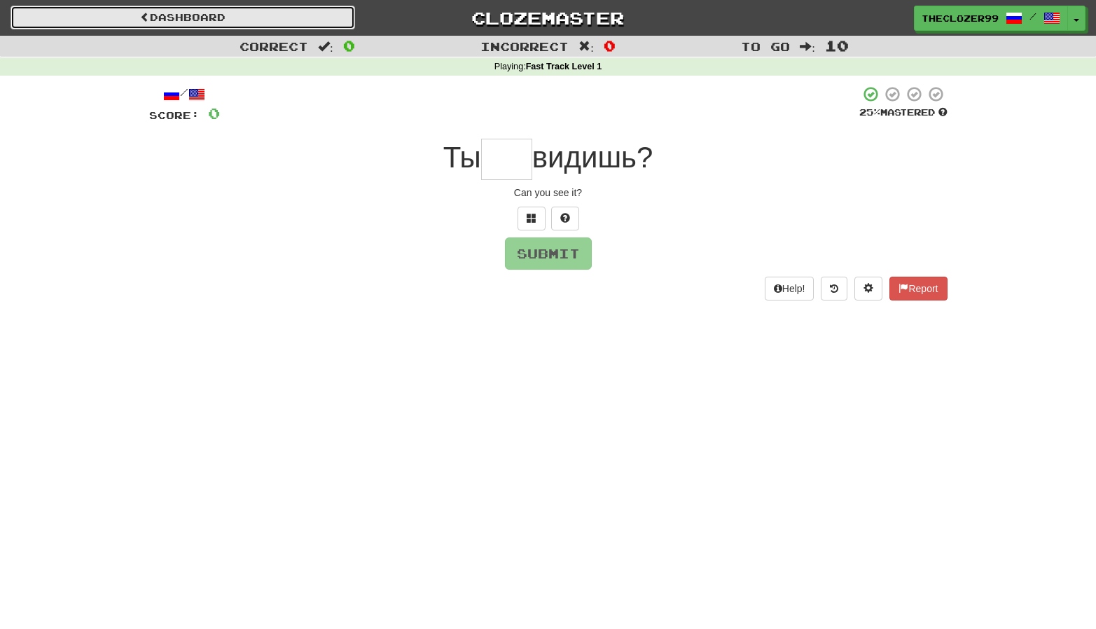
click at [174, 21] on link "Dashboard" at bounding box center [183, 18] width 345 height 24
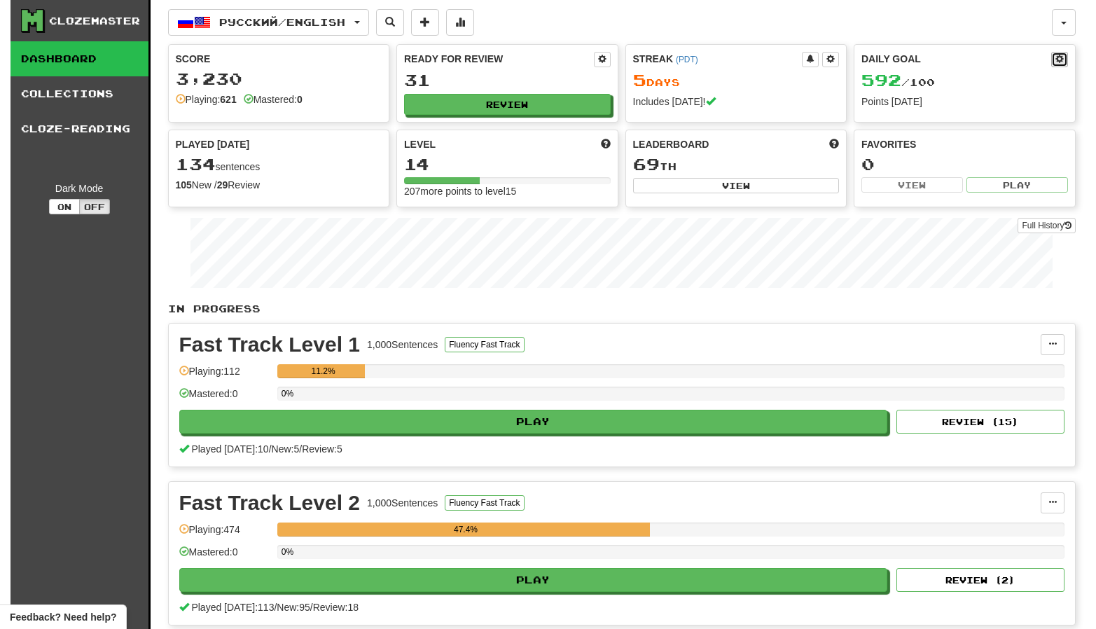
click at [1060, 60] on span at bounding box center [1060, 59] width 8 height 8
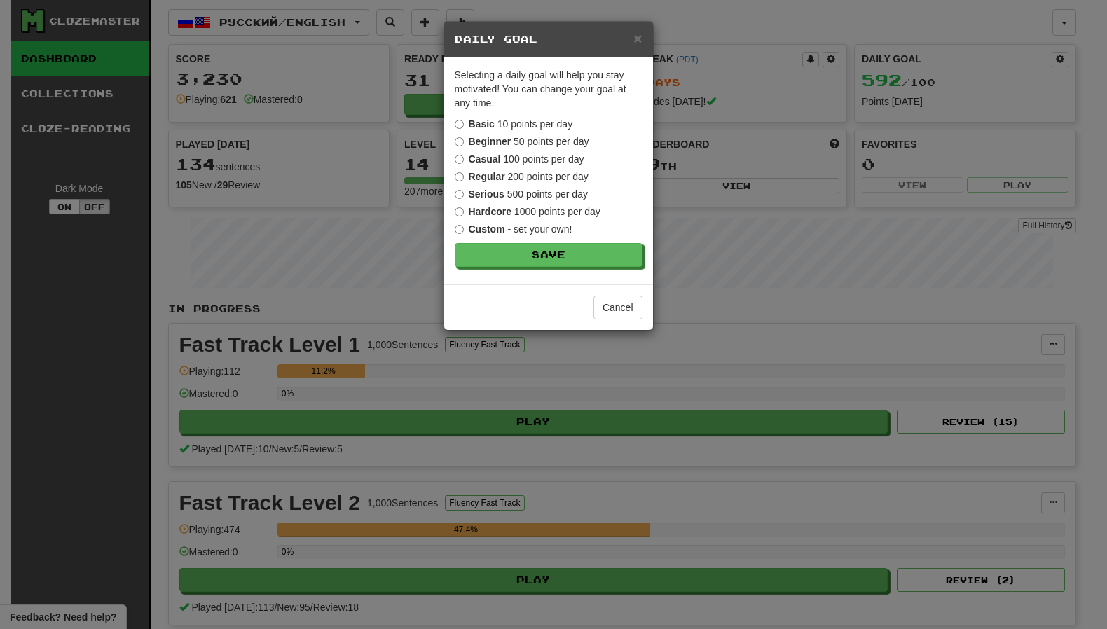
click at [485, 191] on strong "Serious" at bounding box center [487, 193] width 36 height 11
click at [532, 250] on button "Save" at bounding box center [549, 256] width 188 height 24
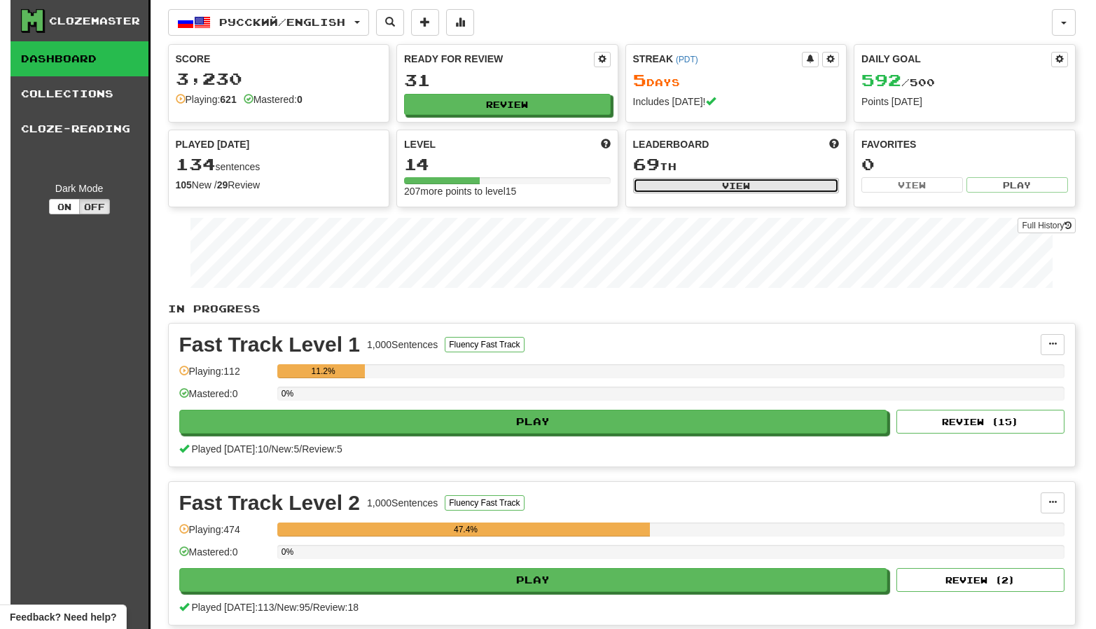
click at [690, 181] on button "View" at bounding box center [736, 185] width 207 height 15
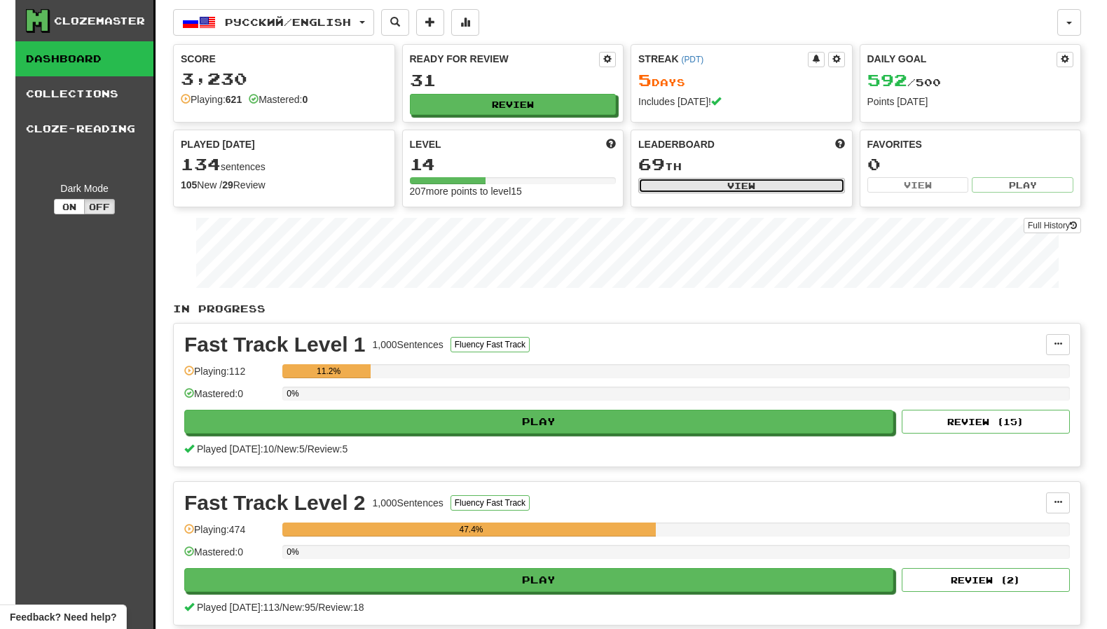
select select "**********"
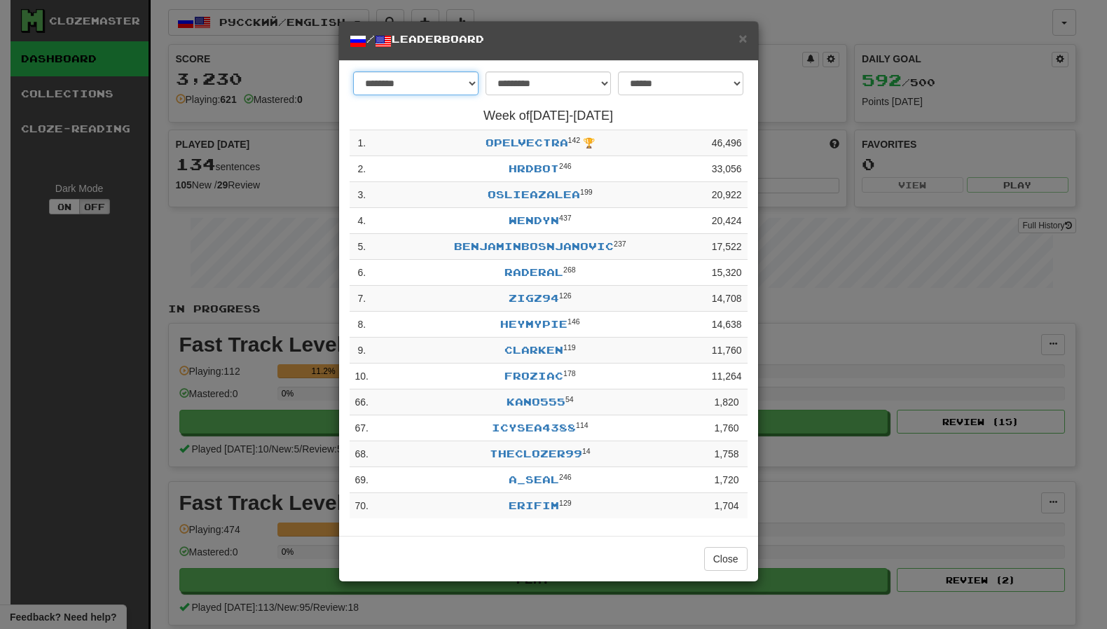
click at [446, 85] on select "******** *********" at bounding box center [415, 83] width 125 height 24
click at [477, 83] on select "******** *********" at bounding box center [415, 83] width 125 height 24
click at [526, 83] on select "**********" at bounding box center [547, 83] width 125 height 24
drag, startPoint x: 668, startPoint y: 75, endPoint x: 670, endPoint y: 86, distance: 11.4
click at [668, 76] on select "**********" at bounding box center [680, 83] width 125 height 24
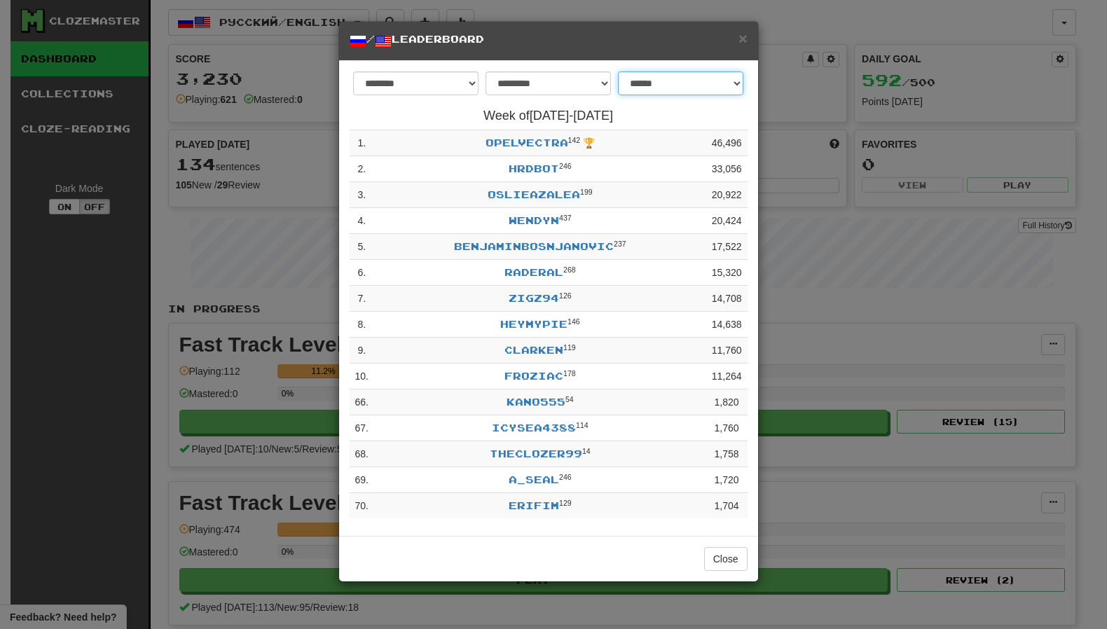
click at [670, 86] on select "**********" at bounding box center [680, 83] width 125 height 24
click at [547, 431] on link "IcySea4388" at bounding box center [534, 428] width 84 height 12
click at [507, 144] on link "OPELVECTRA" at bounding box center [526, 143] width 83 height 12
click at [522, 170] on link "hrdbot" at bounding box center [534, 169] width 50 height 12
click at [516, 171] on link "hrdbot" at bounding box center [534, 169] width 50 height 12
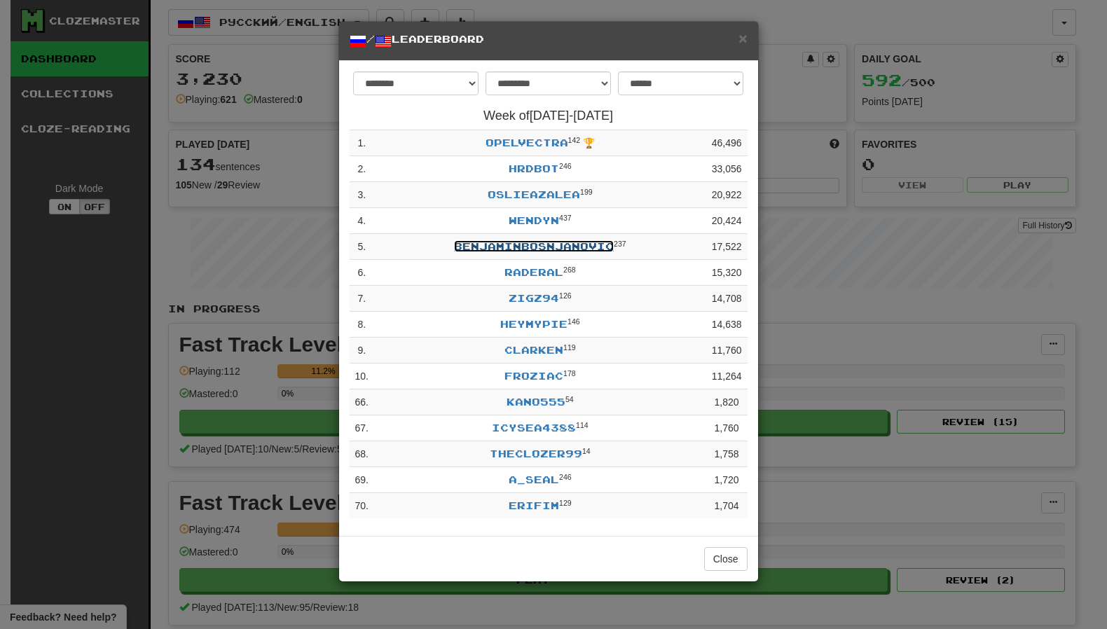
click at [529, 242] on link "benjaminbosnjanovic" at bounding box center [534, 246] width 160 height 12
click at [210, 216] on div "**********" at bounding box center [553, 314] width 1107 height 629
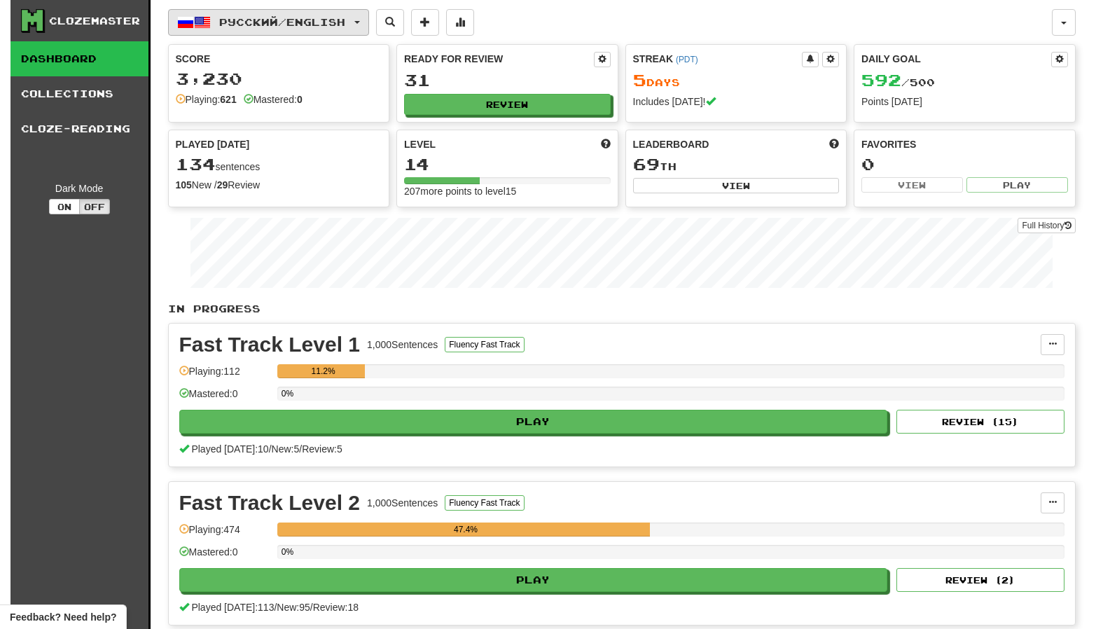
click at [232, 21] on span "Русский / English" at bounding box center [282, 22] width 126 height 12
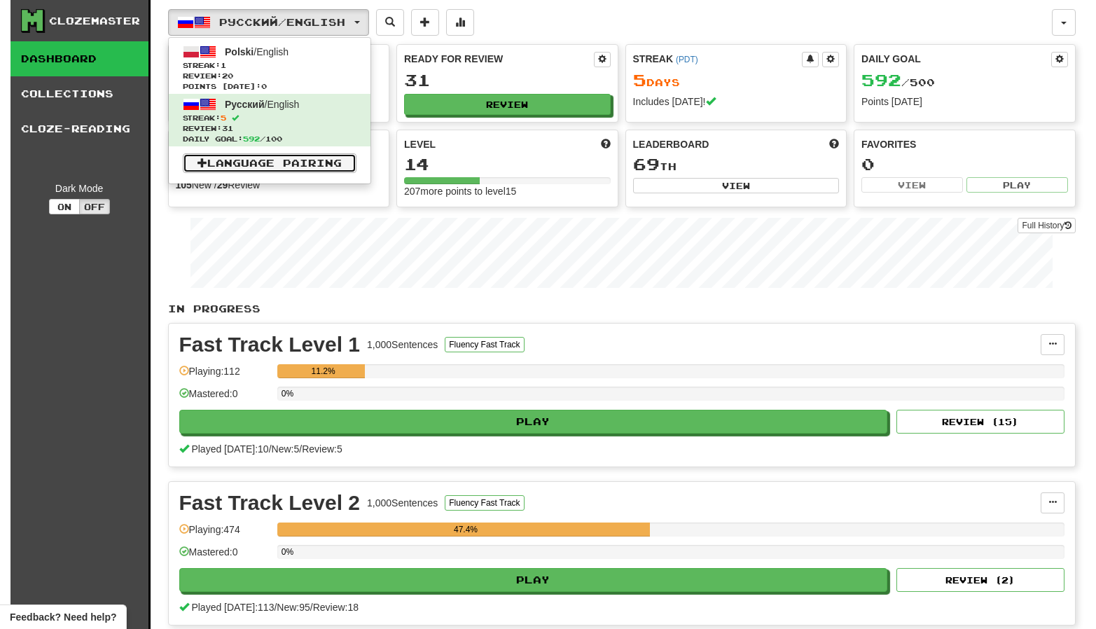
click at [235, 165] on link "Language Pairing" at bounding box center [270, 163] width 174 height 20
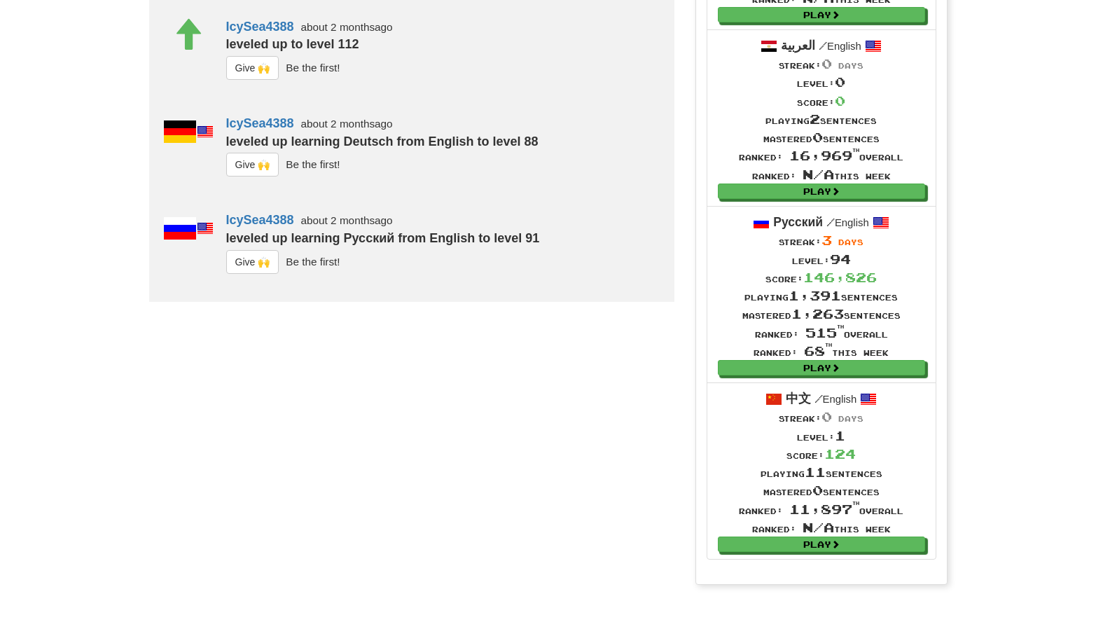
scroll to position [1121, 0]
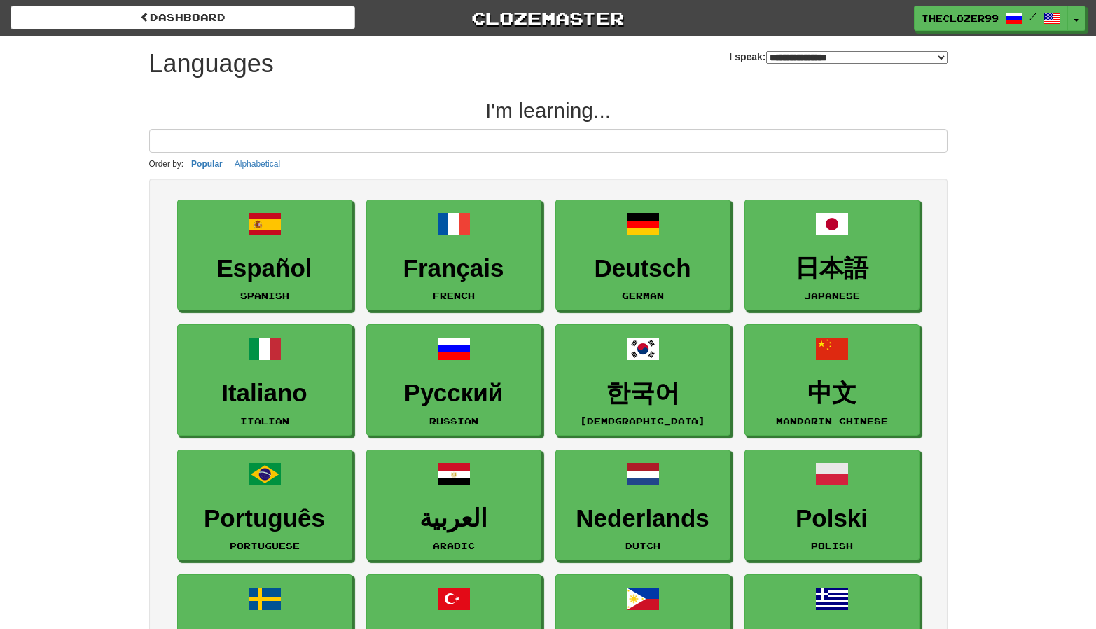
select select "*******"
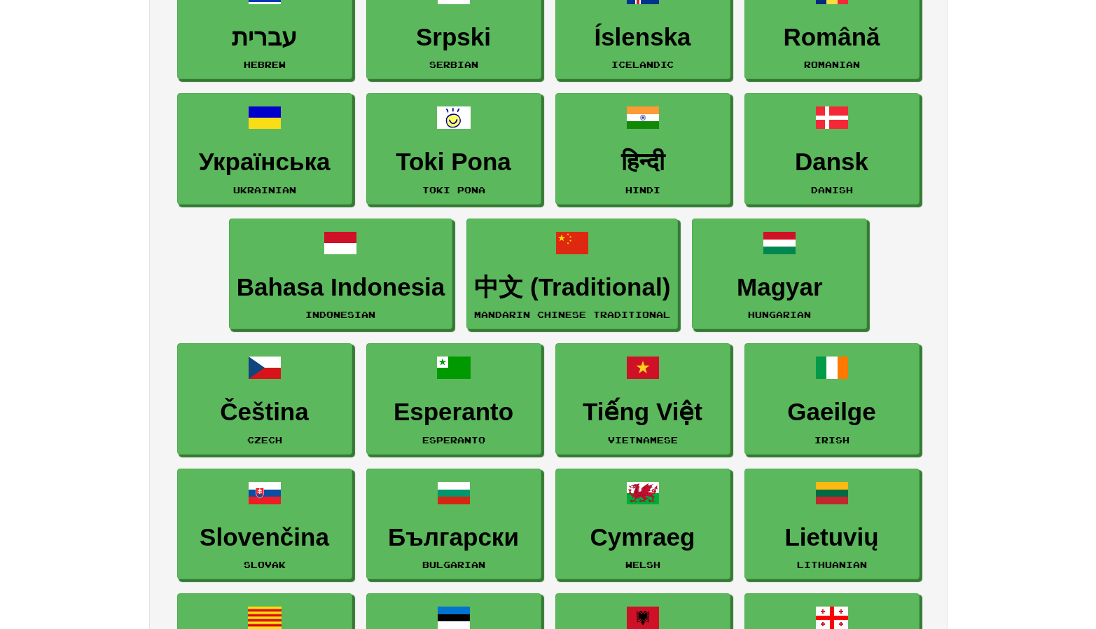
scroll to position [981, 0]
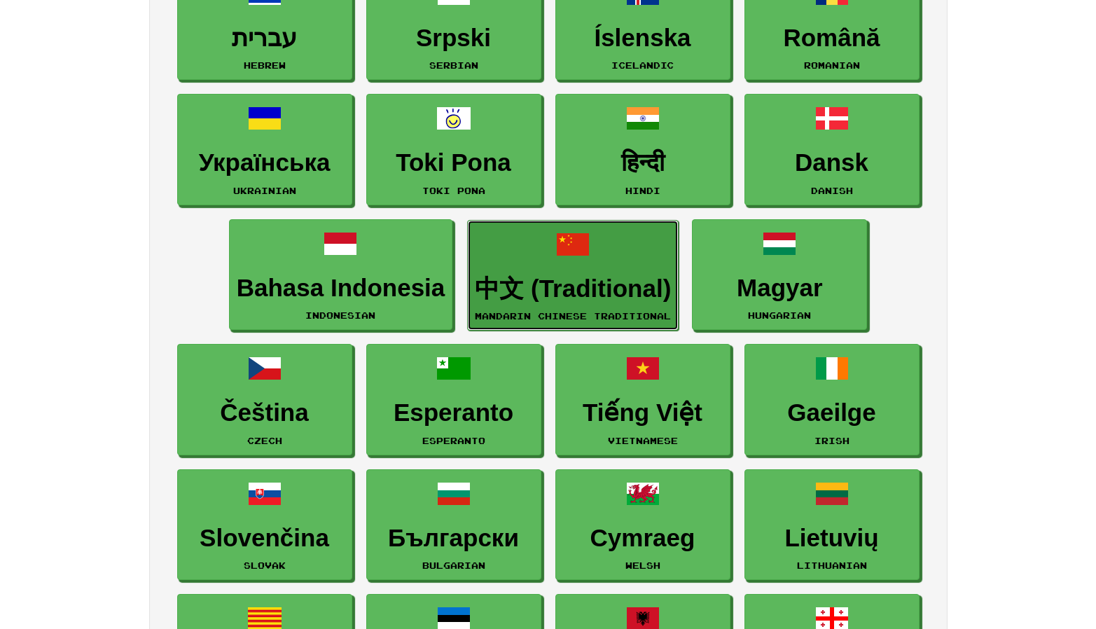
click at [558, 282] on h3 "中文 (Traditional)" at bounding box center [573, 288] width 196 height 27
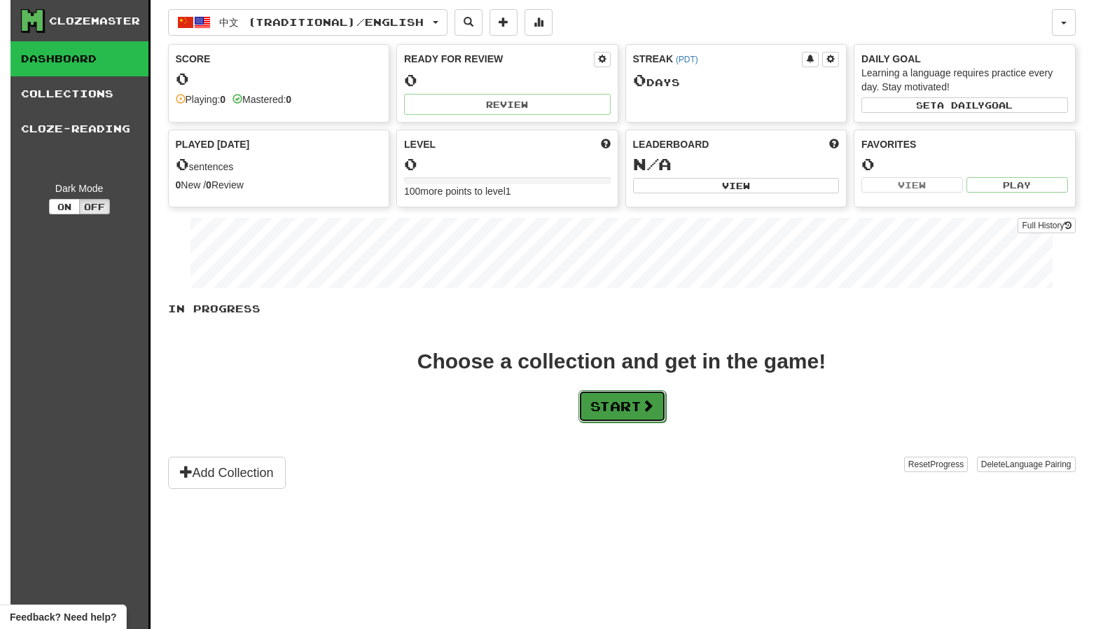
click at [612, 405] on button "Start" at bounding box center [623, 406] width 88 height 32
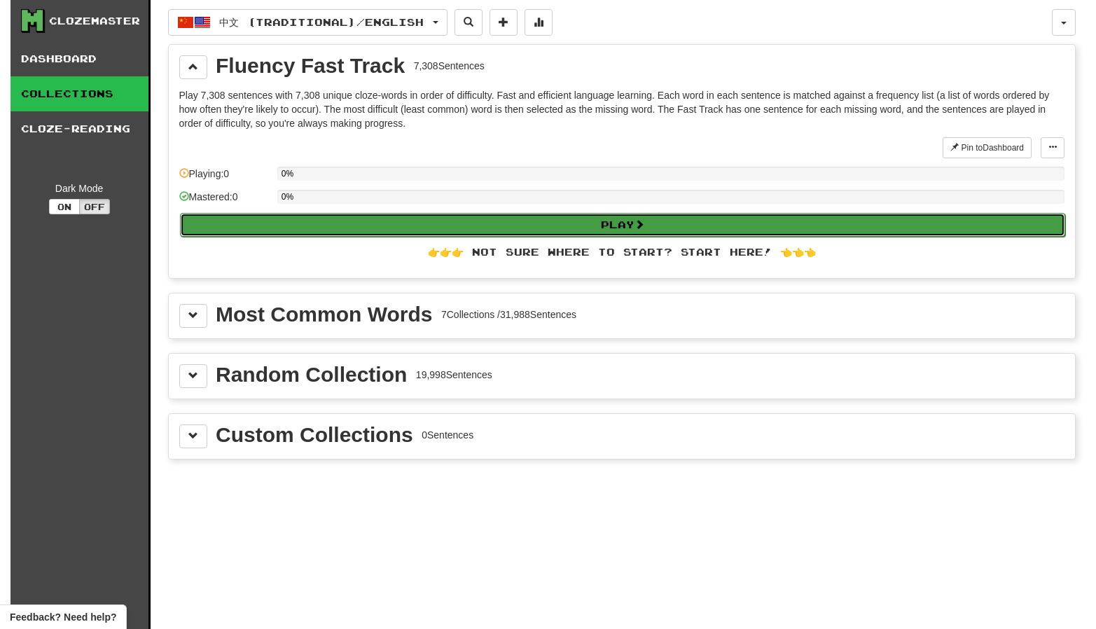
click at [424, 226] on button "Play" at bounding box center [622, 225] width 885 height 24
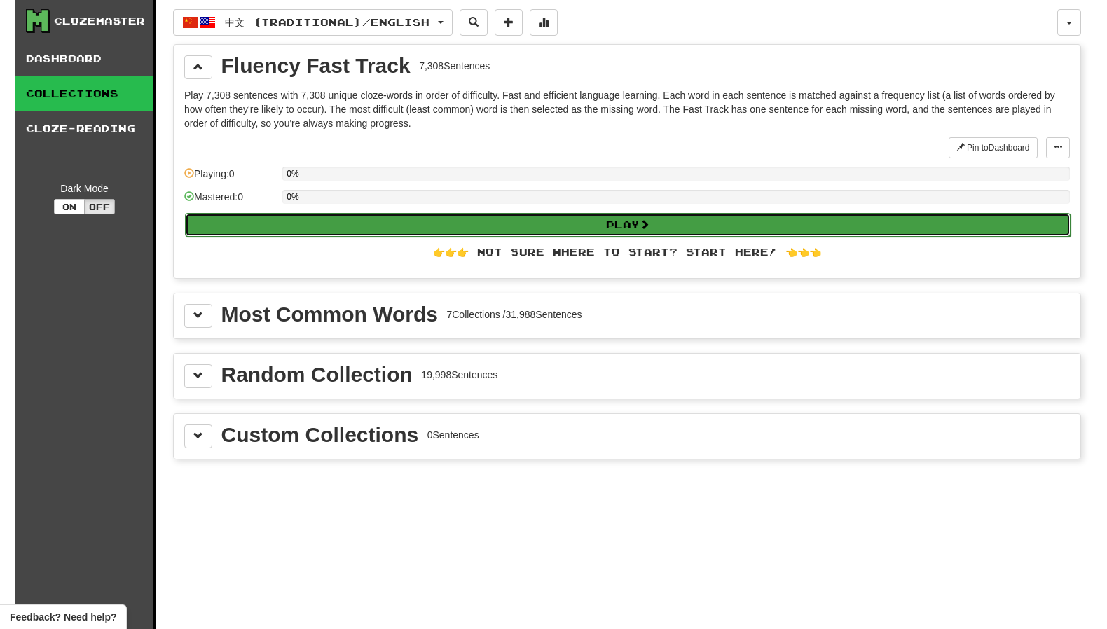
select select "**"
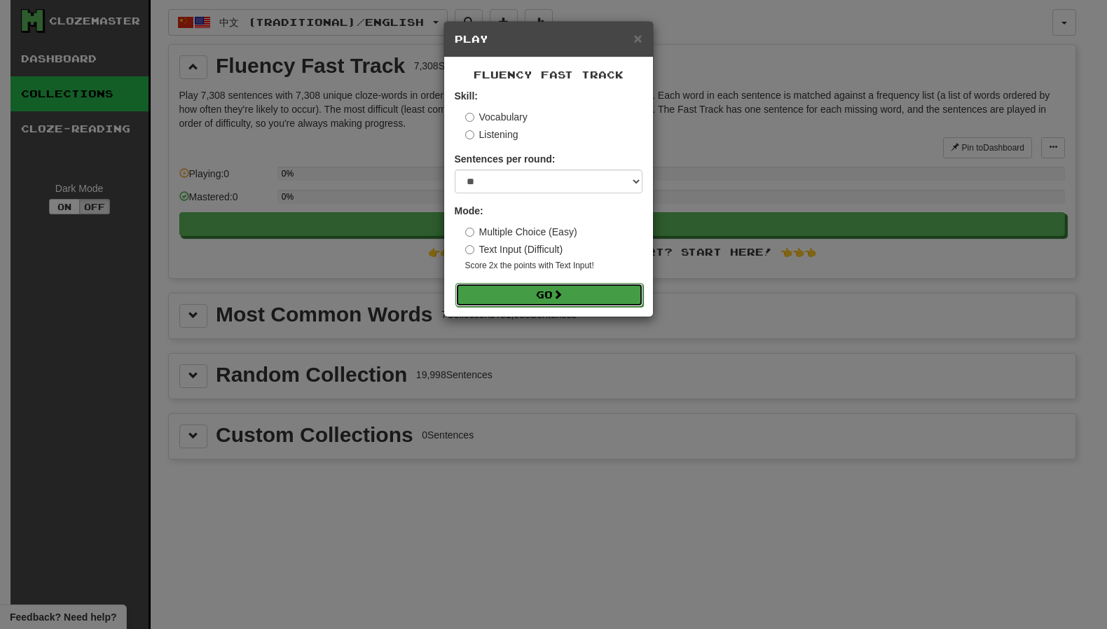
click at [525, 291] on button "Go" at bounding box center [549, 295] width 188 height 24
click at [640, 36] on span "×" at bounding box center [637, 38] width 8 height 16
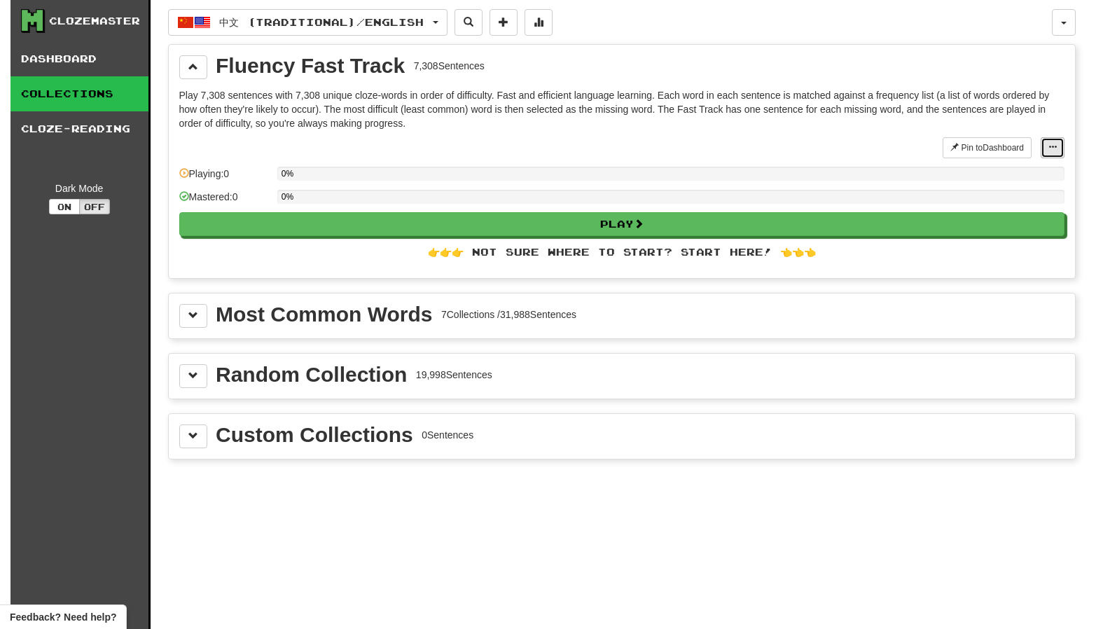
click at [1064, 154] on button at bounding box center [1053, 147] width 24 height 21
click at [826, 117] on p "Play 7,308 sentences with 7,308 unique cloze-words in order of difficulty. Fast…" at bounding box center [621, 109] width 885 height 42
click at [403, 23] on span "中文 (Traditional) / English" at bounding box center [321, 22] width 205 height 12
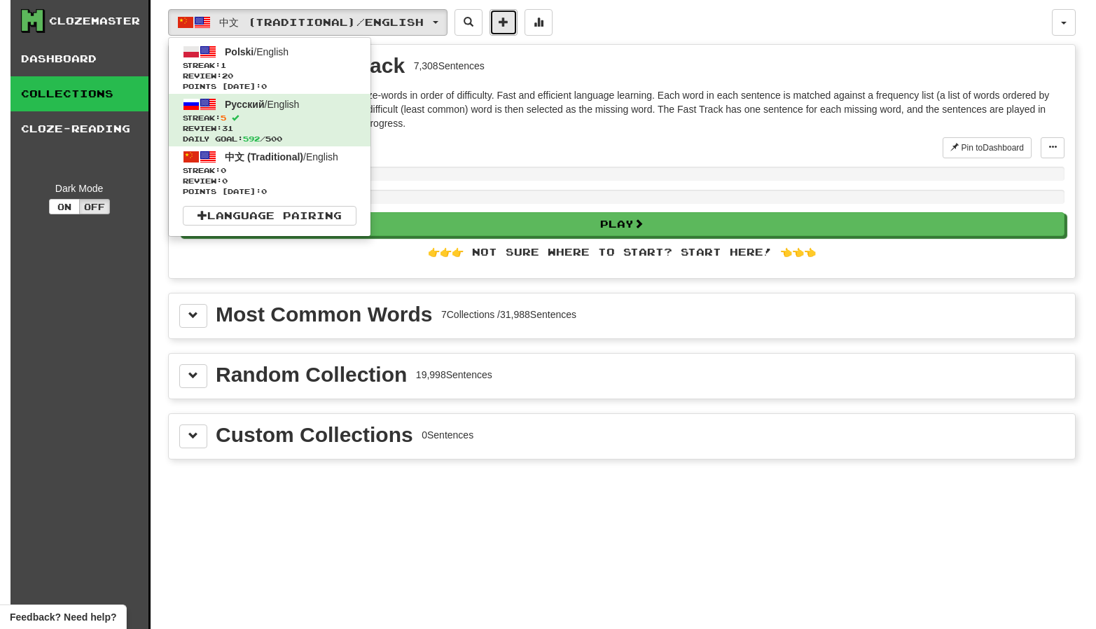
click at [509, 27] on span at bounding box center [504, 22] width 10 height 10
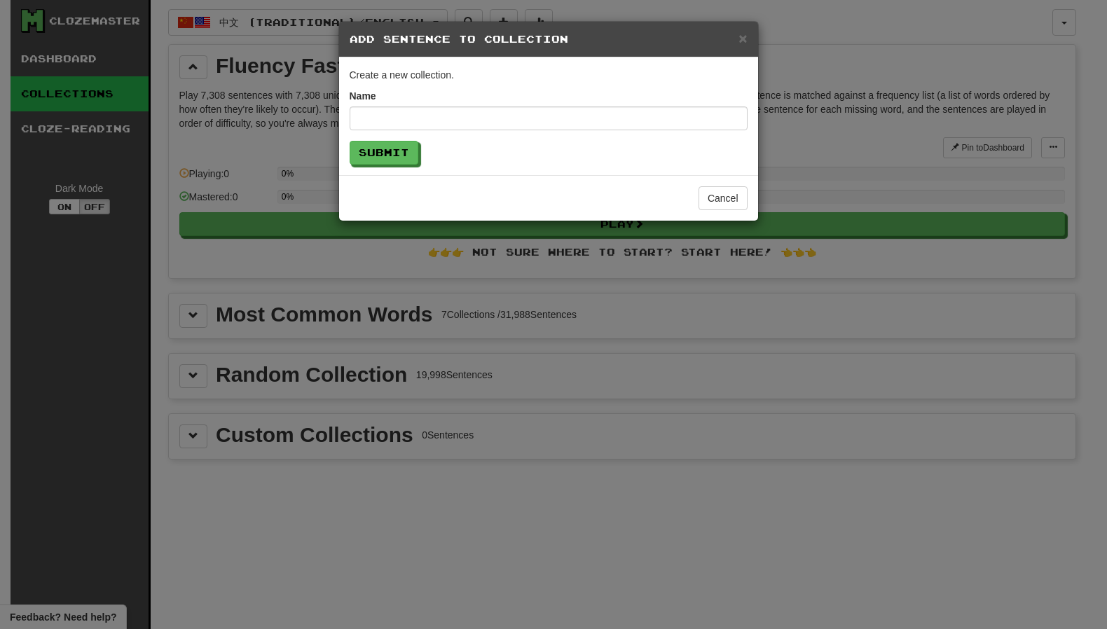
click at [738, 40] on h5 "Add Sentence to Collection" at bounding box center [549, 39] width 398 height 14
click at [736, 36] on h5 "Add Sentence to Collection" at bounding box center [549, 39] width 398 height 14
click at [753, 43] on div "× Add Sentence to Collection" at bounding box center [548, 40] width 419 height 36
click at [731, 205] on button "Cancel" at bounding box center [722, 198] width 49 height 24
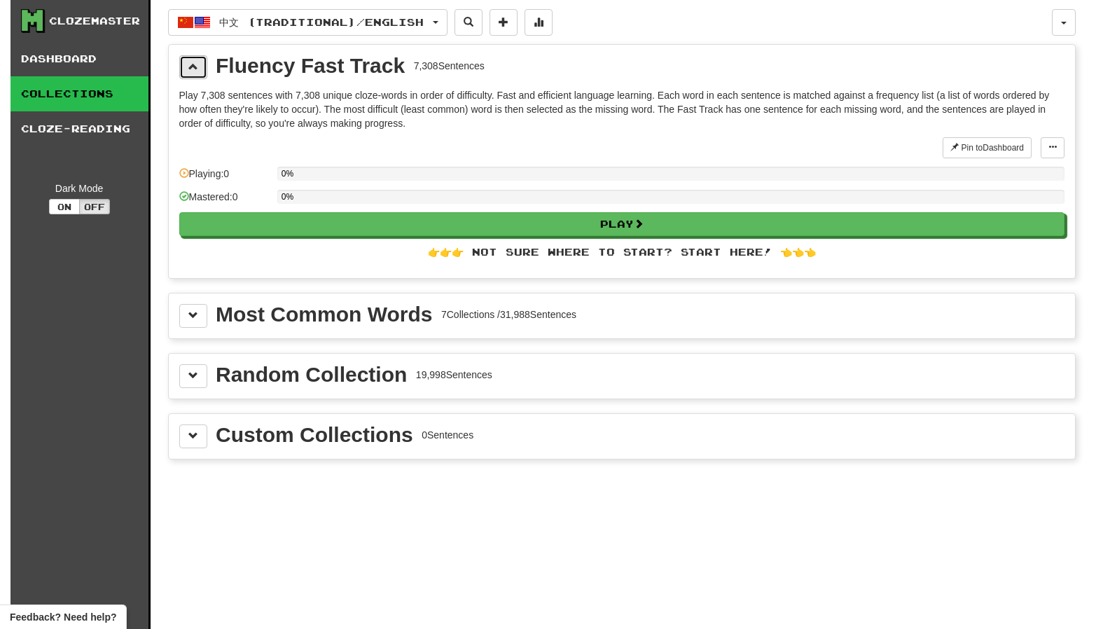
click at [195, 67] on span at bounding box center [193, 67] width 10 height 10
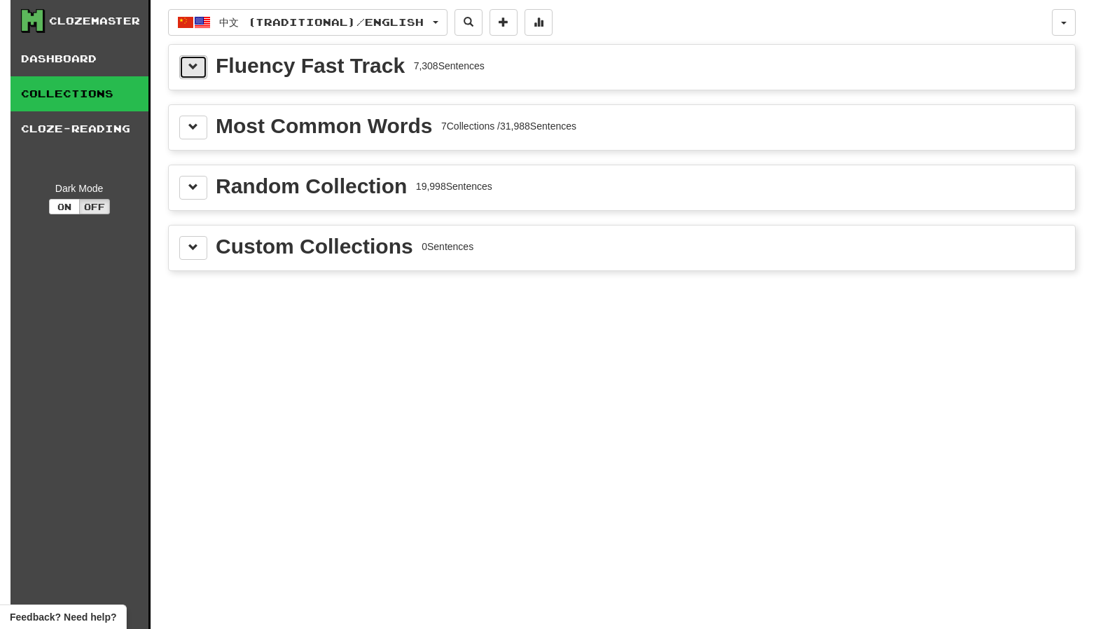
click at [195, 67] on span at bounding box center [193, 67] width 10 height 10
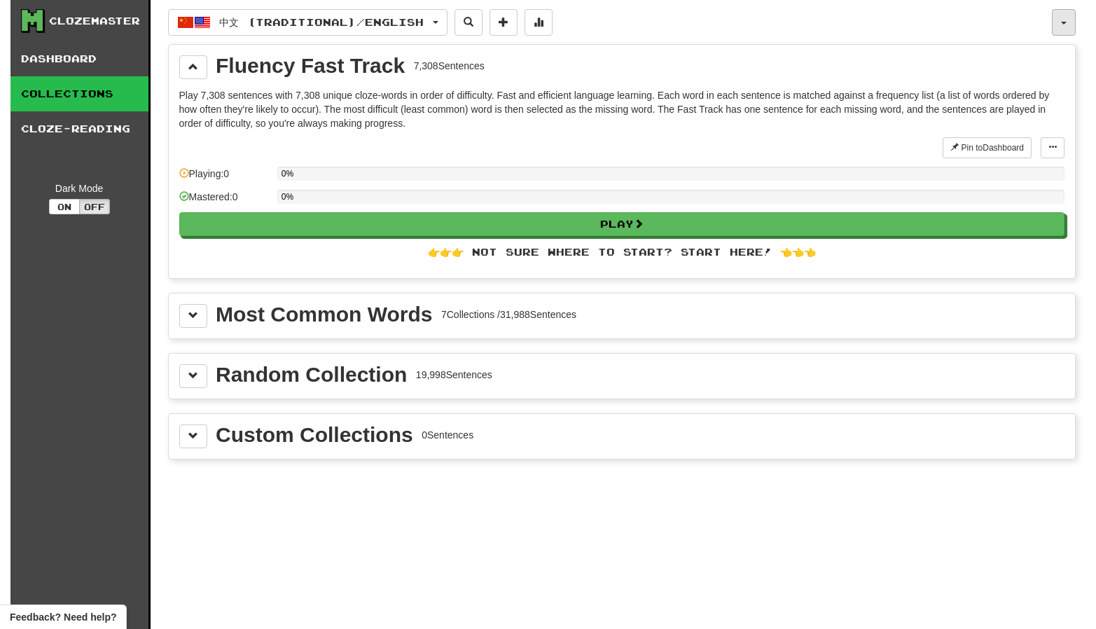
click at [1068, 18] on button "button" at bounding box center [1064, 22] width 24 height 27
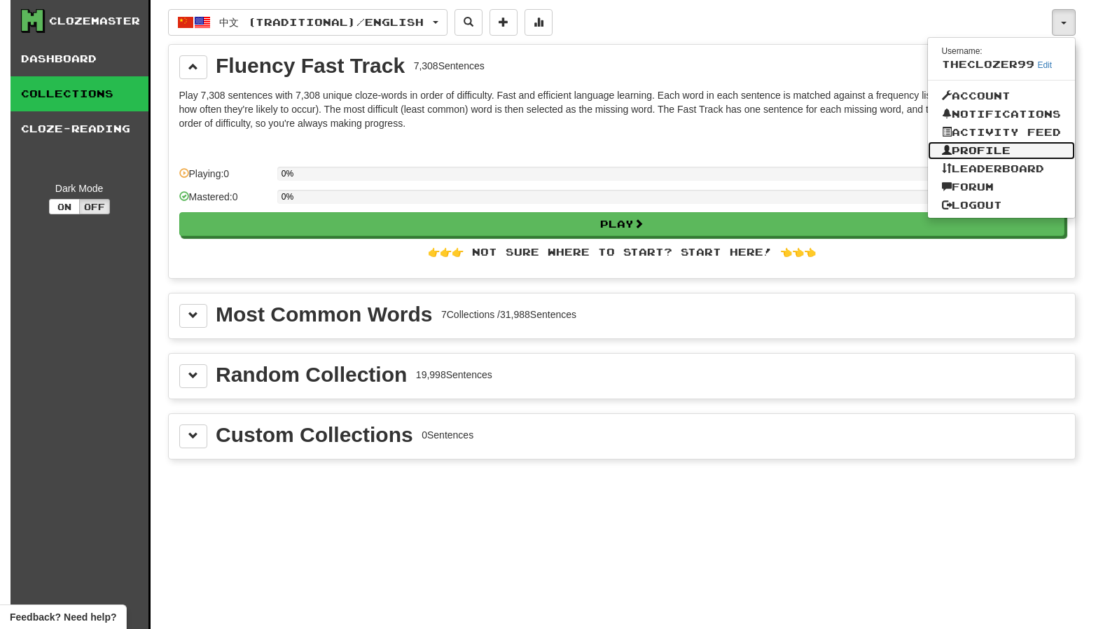
click at [988, 145] on link "Profile" at bounding box center [1001, 151] width 147 height 18
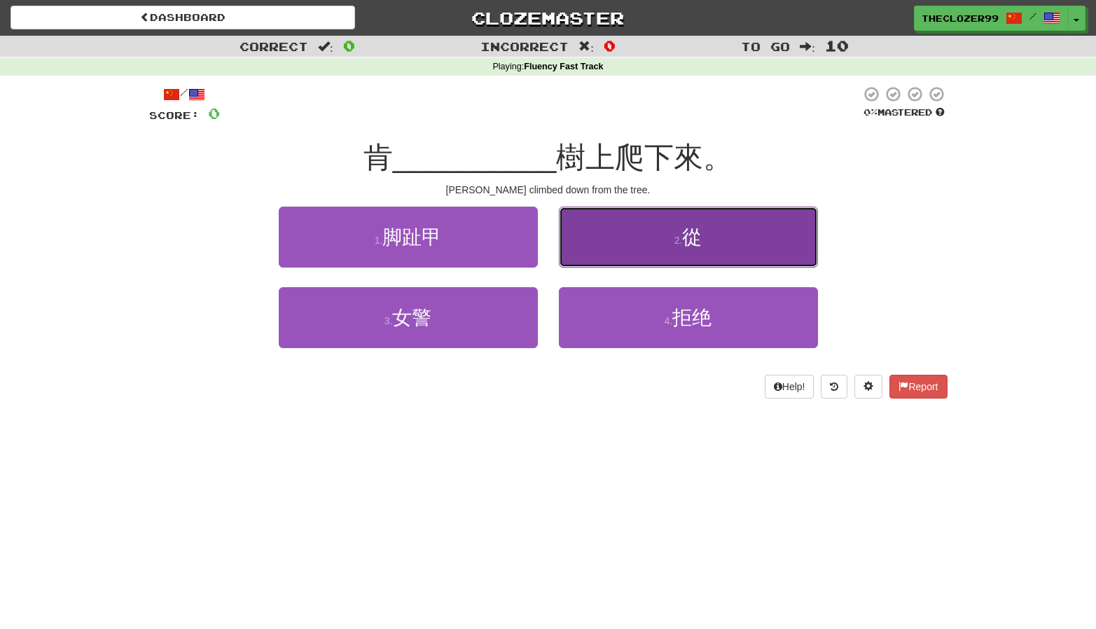
click at [576, 246] on button "2 . 從" at bounding box center [688, 237] width 259 height 61
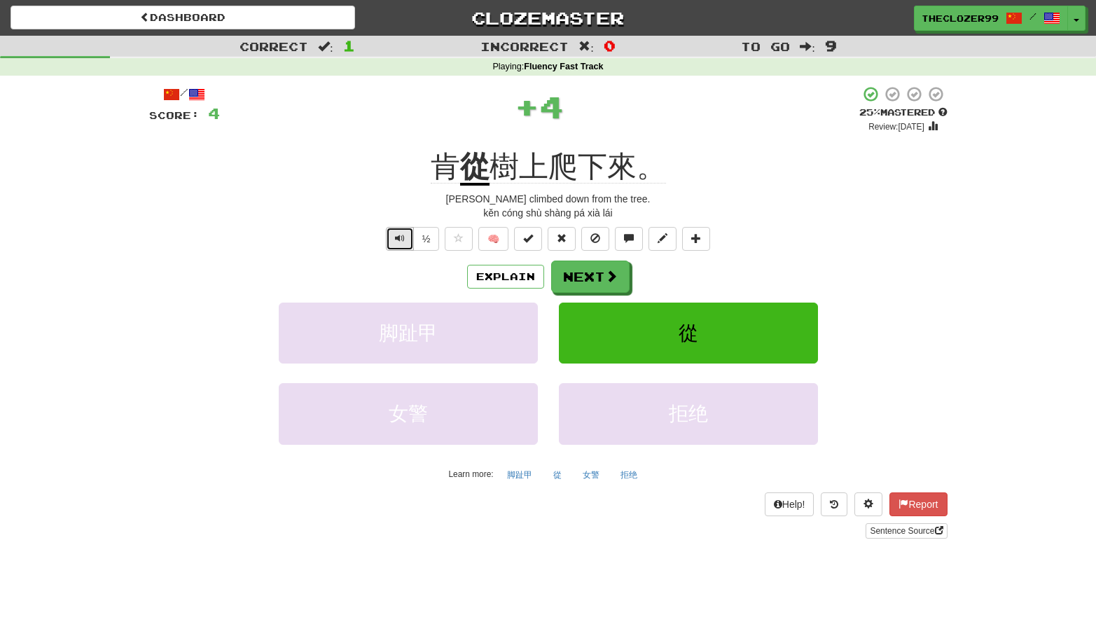
click at [407, 237] on button "Text-to-speech controls" at bounding box center [400, 239] width 28 height 24
click at [586, 271] on button "Next" at bounding box center [591, 277] width 78 height 32
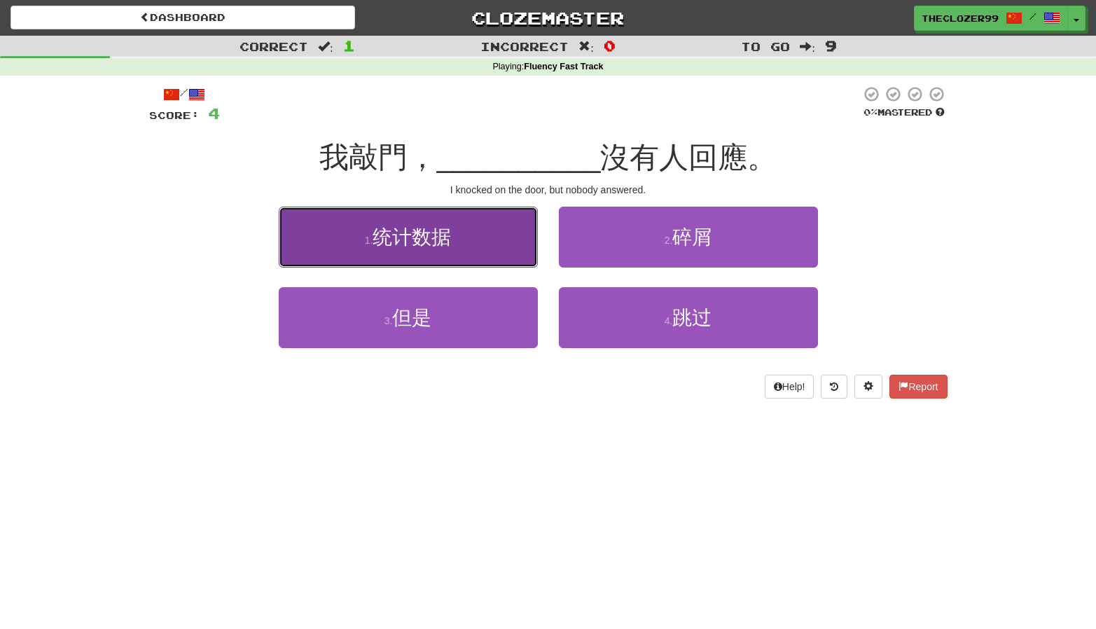
click at [497, 244] on button "1 . 统计数据" at bounding box center [408, 237] width 259 height 61
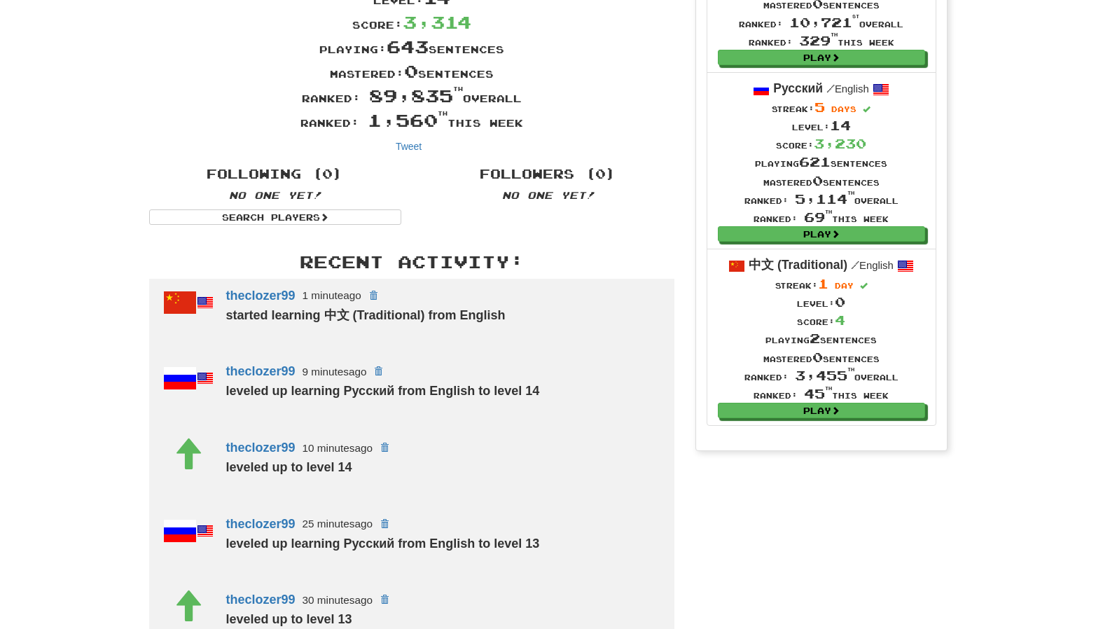
scroll to position [210, 0]
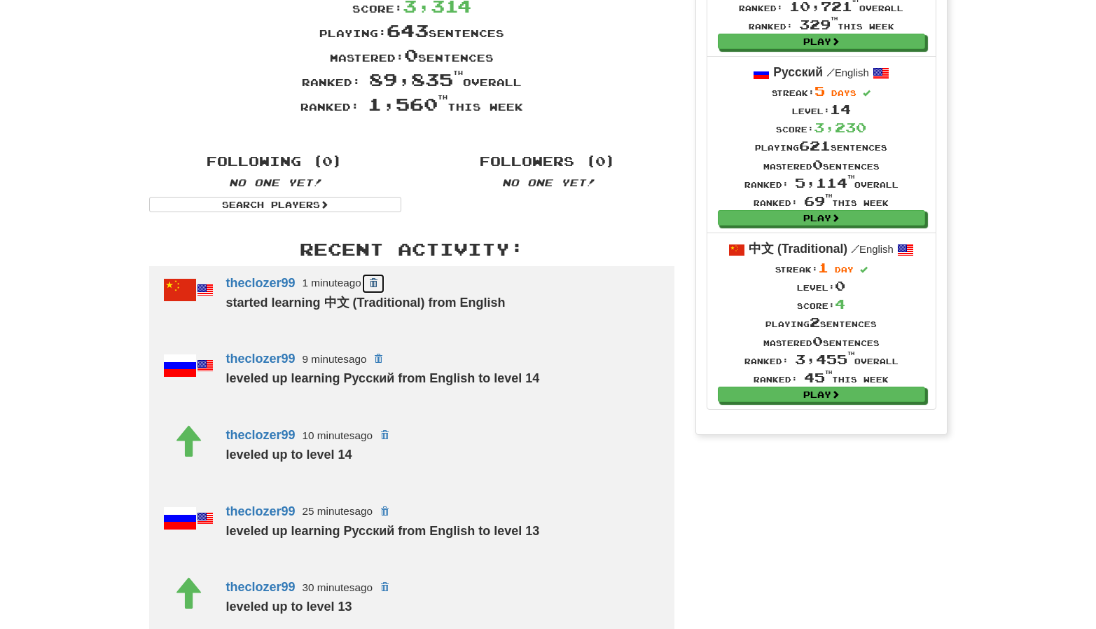
click at [378, 281] on span at bounding box center [373, 283] width 8 height 8
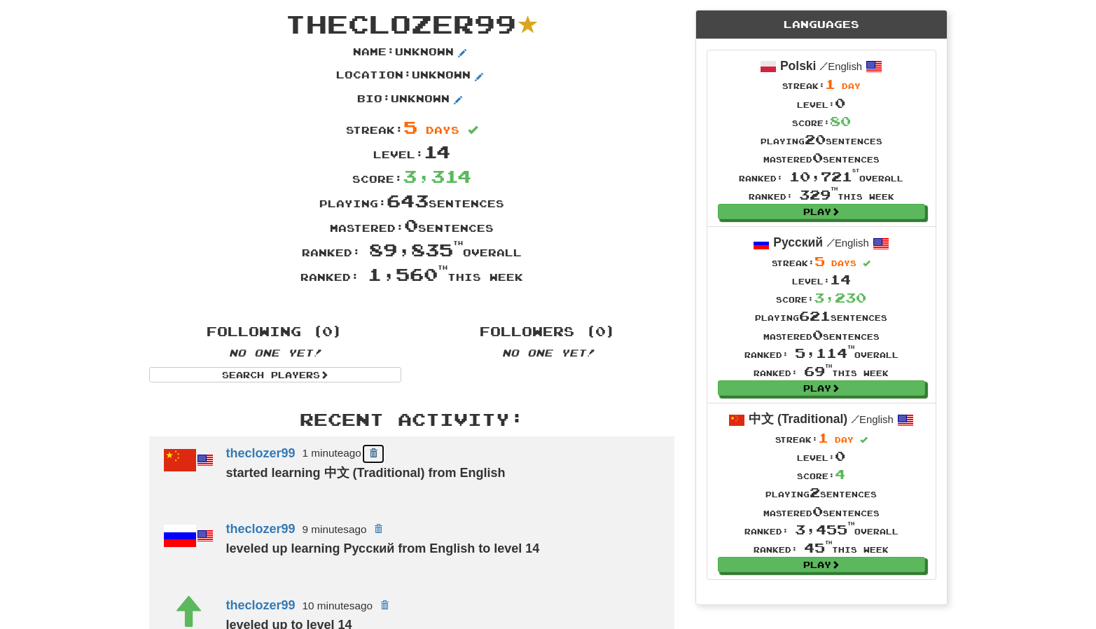
scroll to position [70, 0]
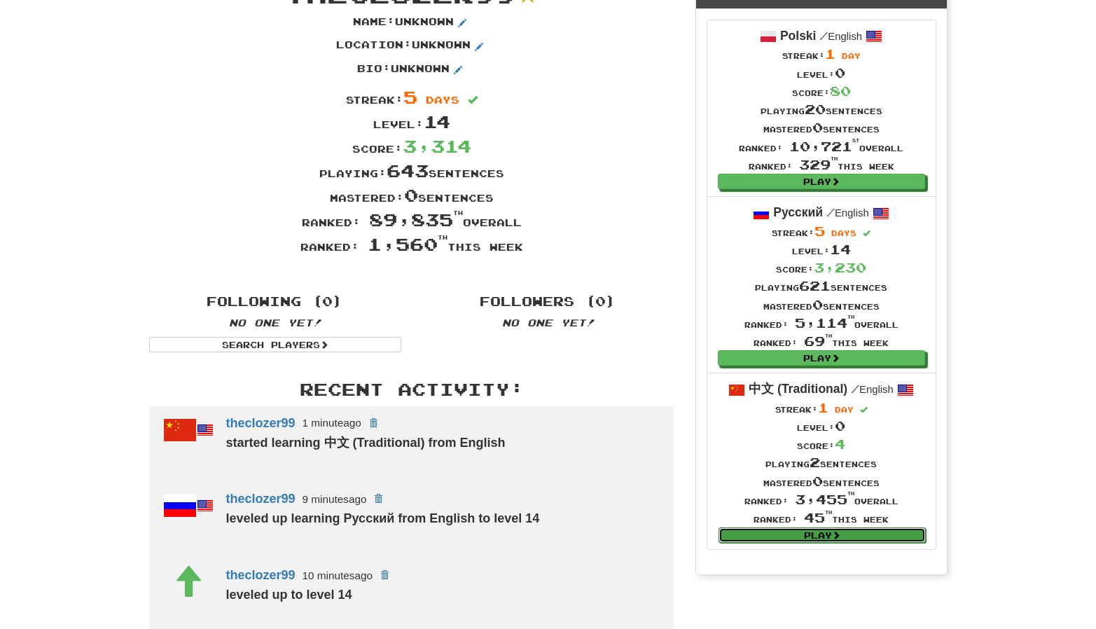
click at [826, 530] on link "Play" at bounding box center [822, 534] width 207 height 15
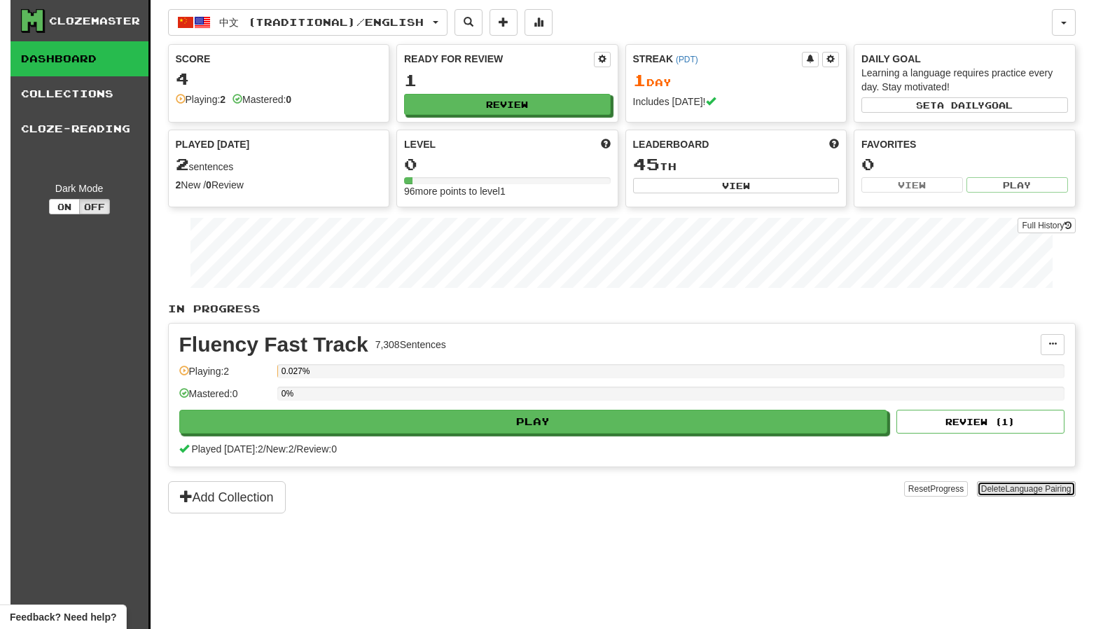
click at [1028, 488] on span "Language Pairing" at bounding box center [1038, 489] width 66 height 10
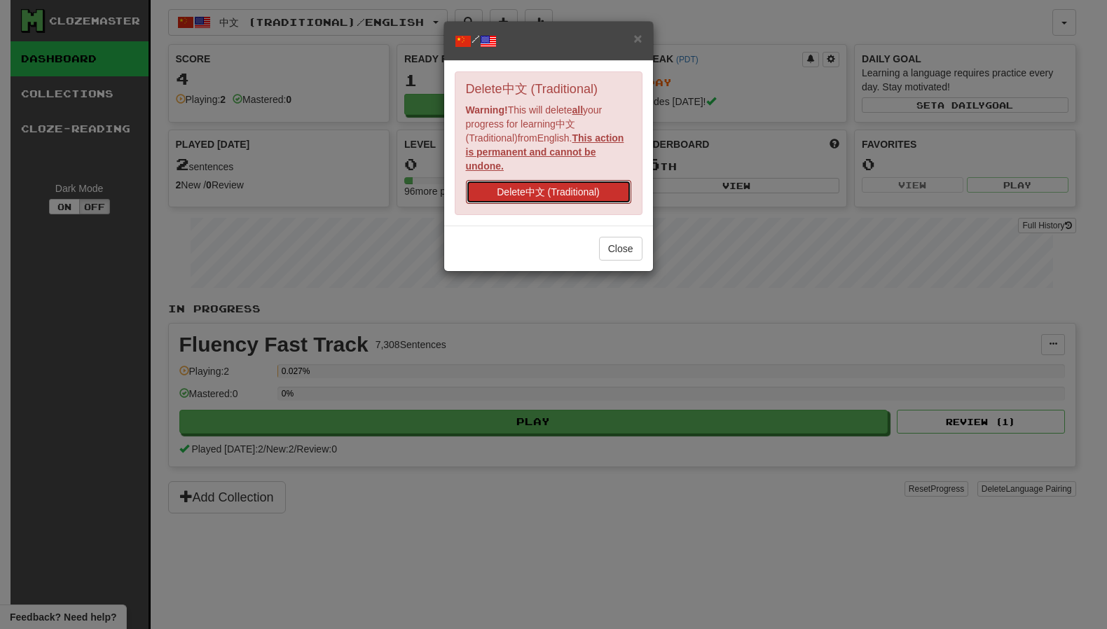
click at [541, 191] on button "Delete 中文 (Traditional)" at bounding box center [548, 192] width 165 height 24
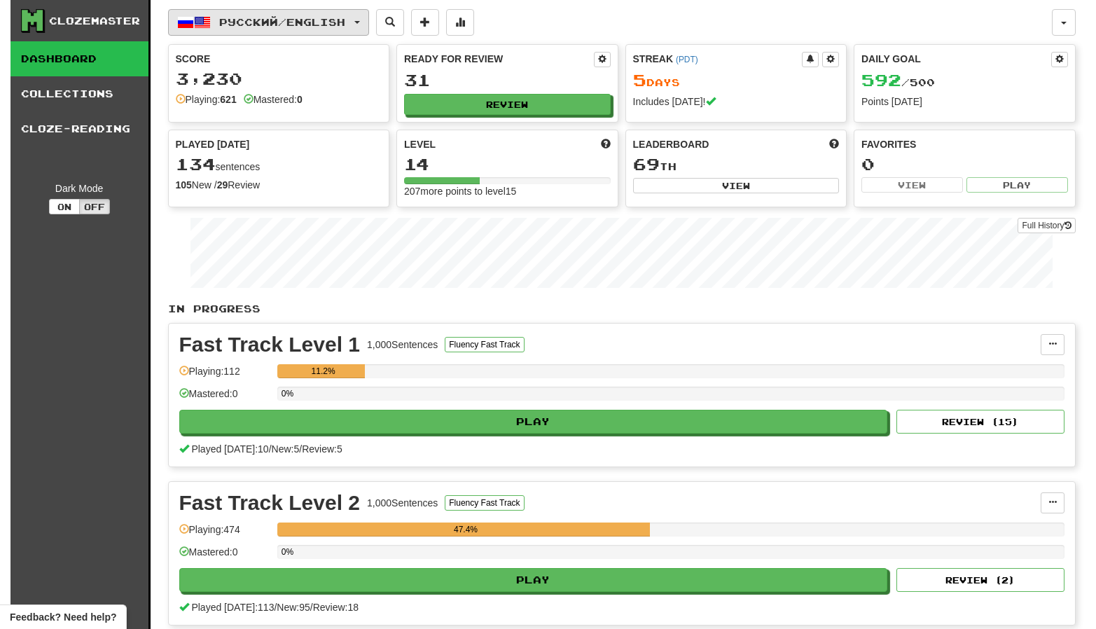
click at [259, 24] on span "Русский / English" at bounding box center [282, 22] width 126 height 12
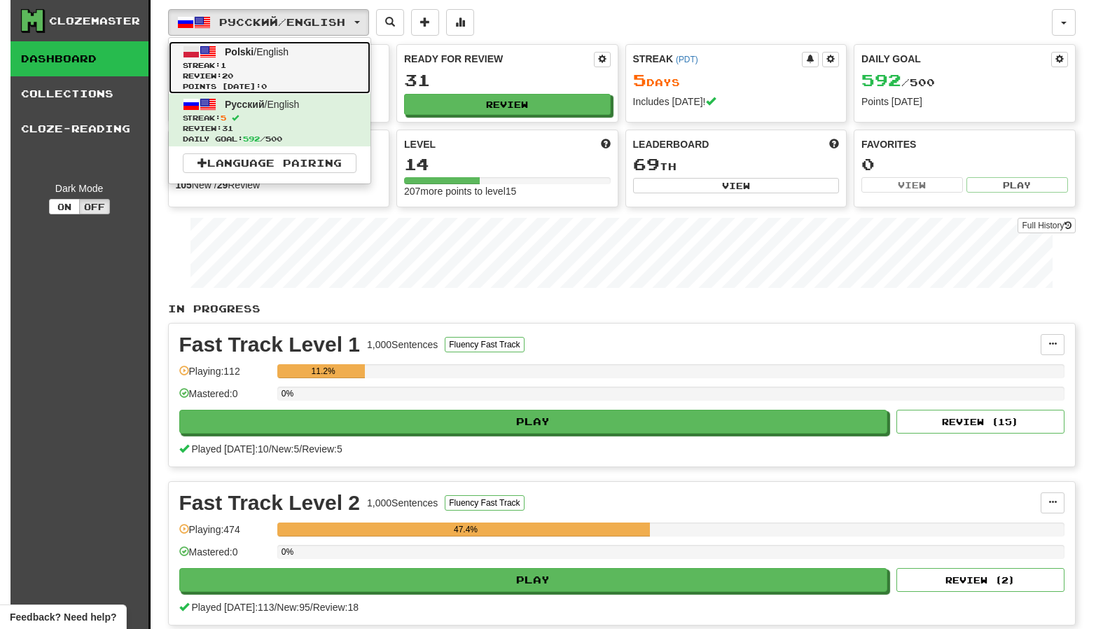
click at [254, 62] on span "Streak: 1" at bounding box center [270, 65] width 174 height 11
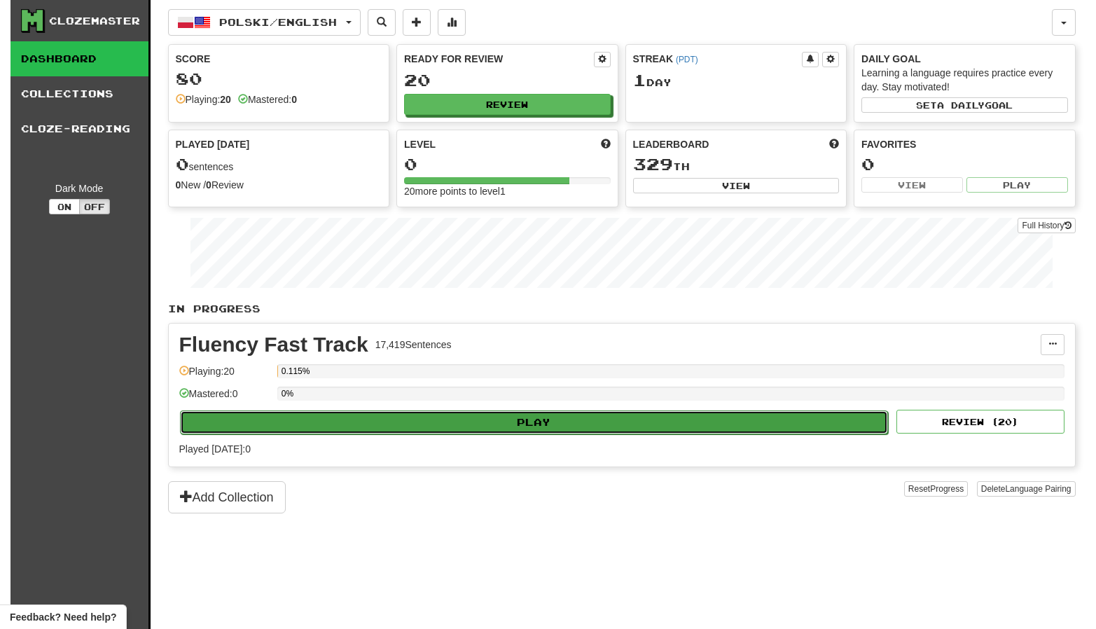
click at [546, 422] on button "Play" at bounding box center [534, 422] width 709 height 24
select select "**"
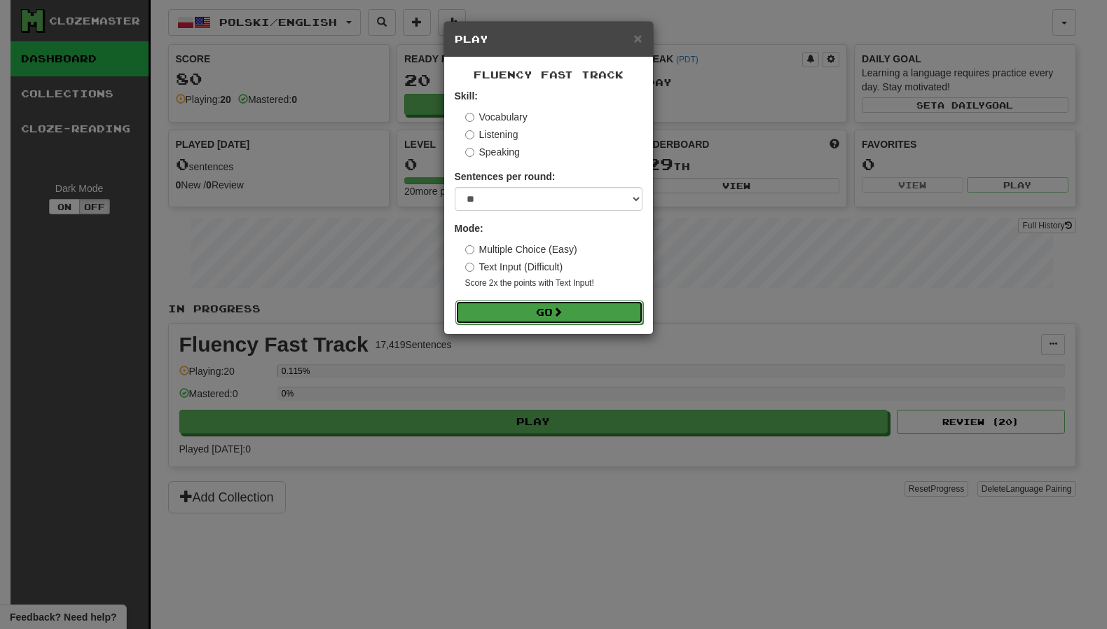
click at [545, 312] on button "Go" at bounding box center [549, 313] width 188 height 24
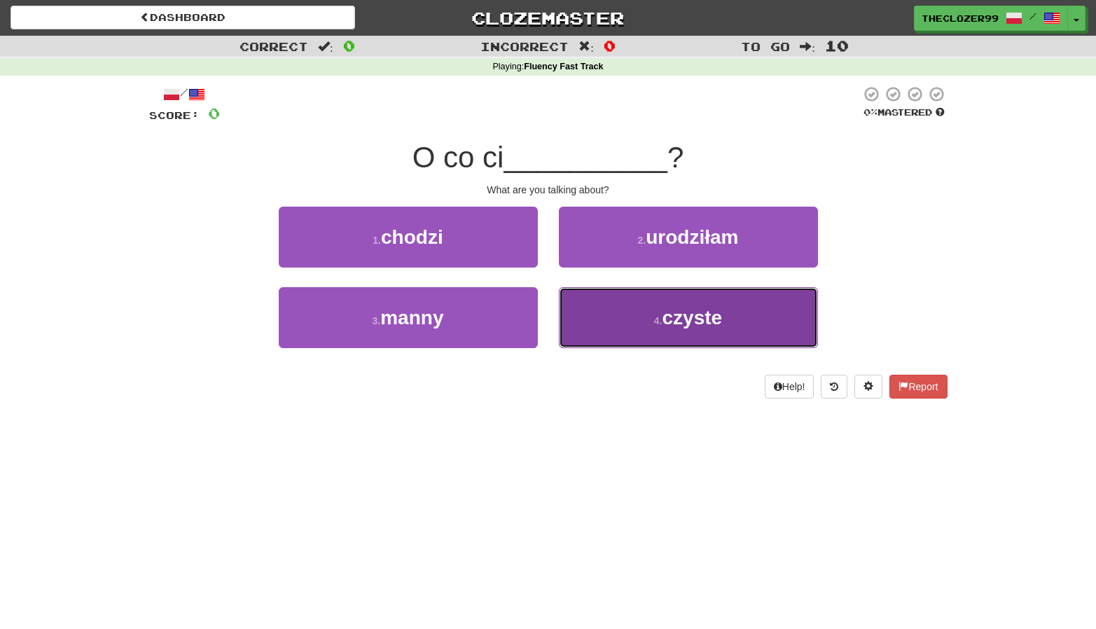
click at [611, 308] on button "4 . czyste" at bounding box center [688, 317] width 259 height 61
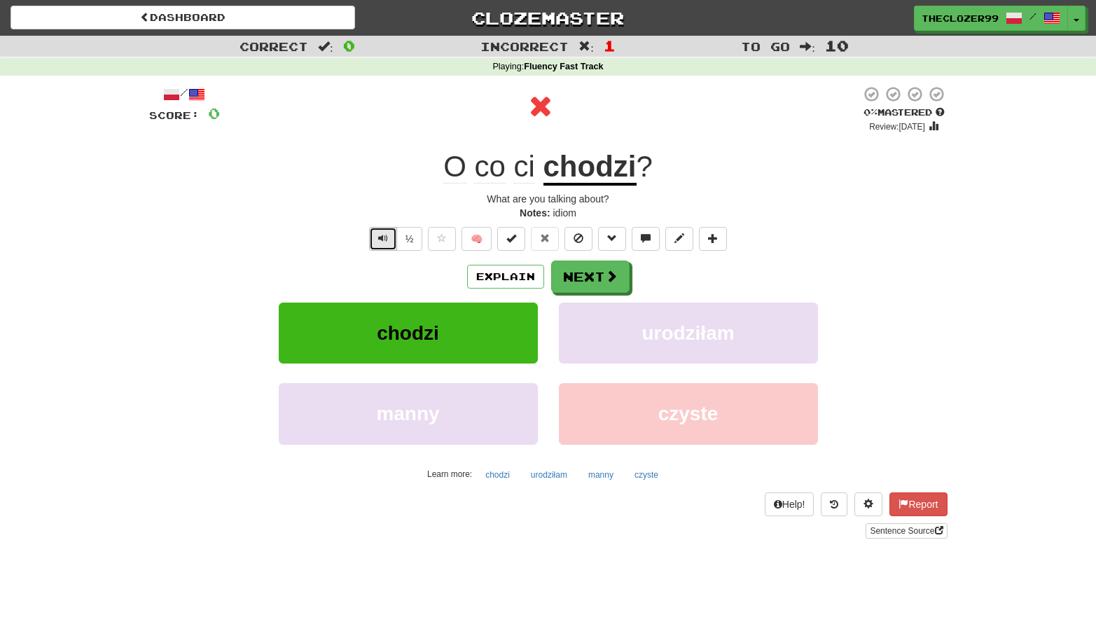
click at [389, 235] on button "Text-to-speech controls" at bounding box center [383, 239] width 28 height 24
click at [574, 170] on u "chodzi" at bounding box center [590, 168] width 93 height 36
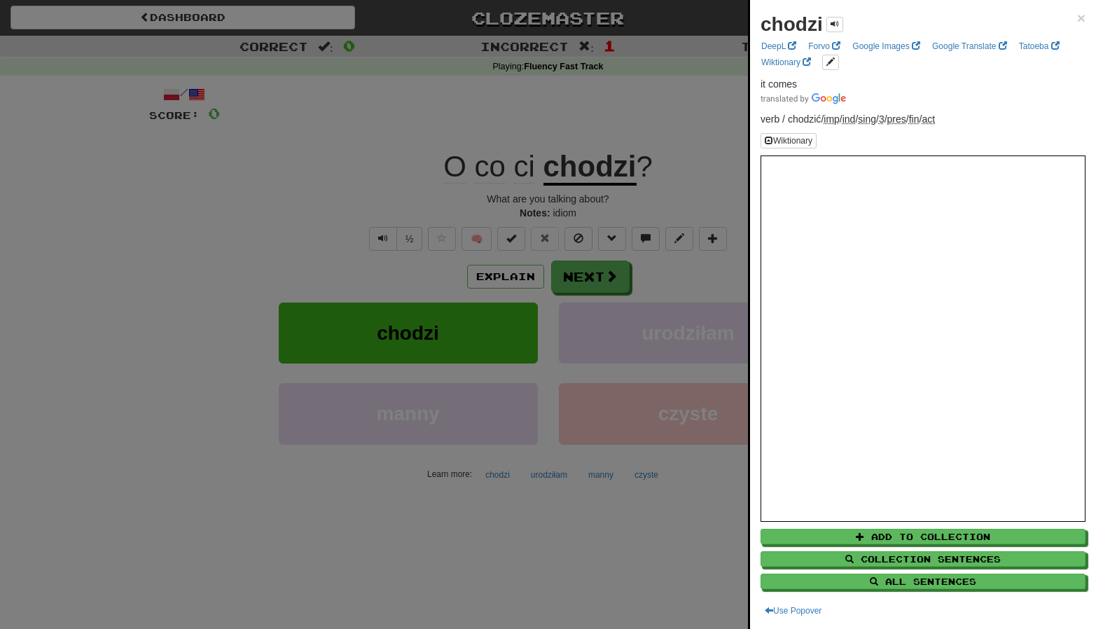
click at [700, 195] on div at bounding box center [548, 314] width 1096 height 629
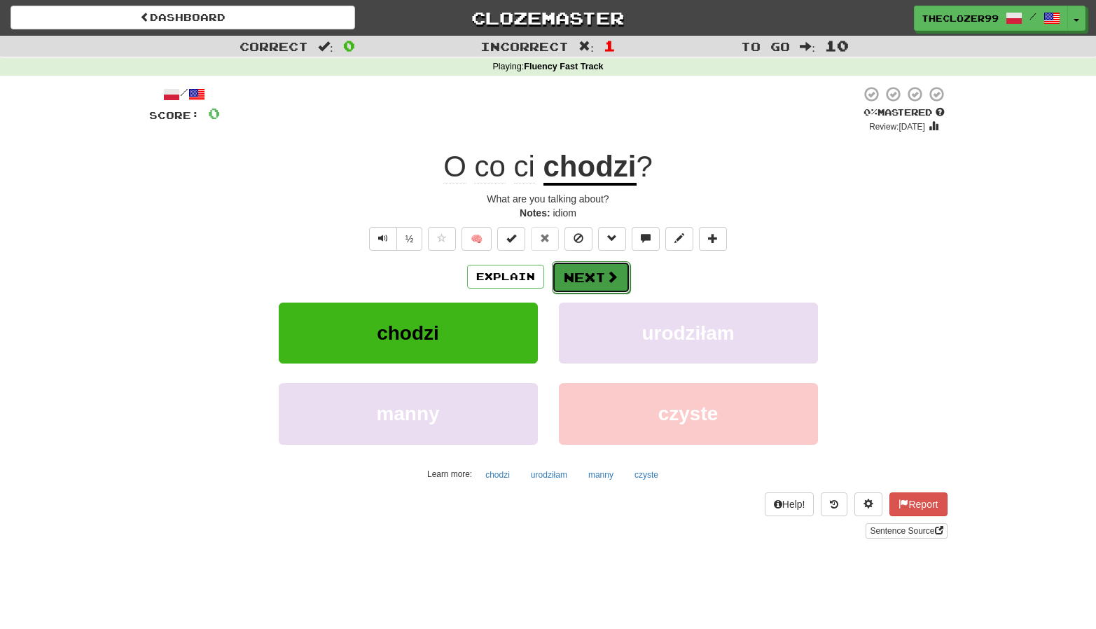
click at [603, 271] on button "Next" at bounding box center [591, 277] width 78 height 32
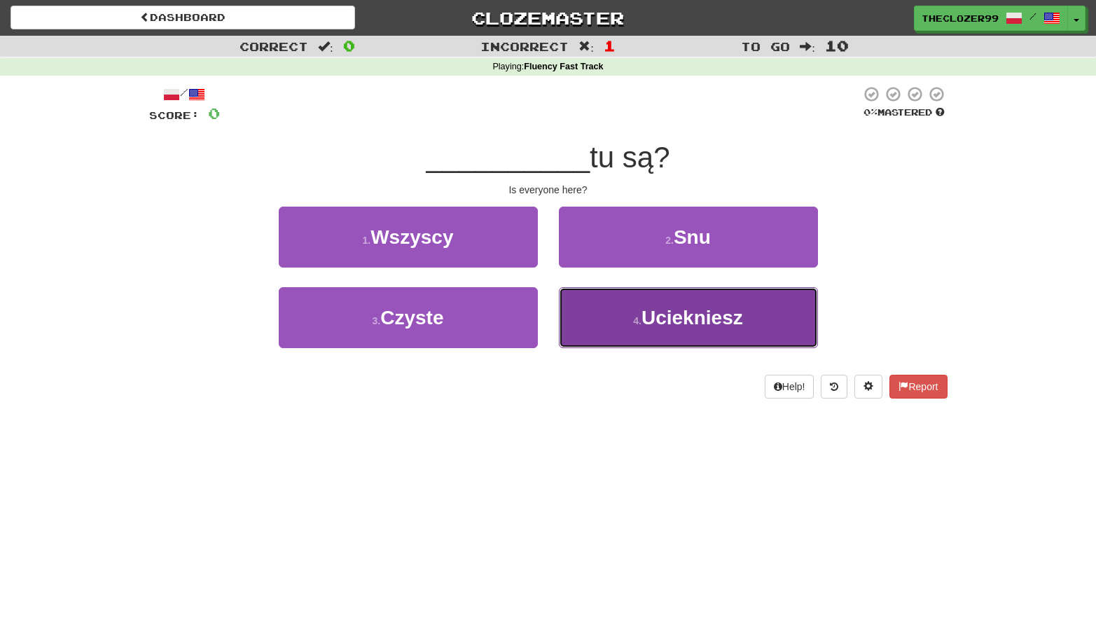
click at [591, 305] on button "4 . Uciekniesz" at bounding box center [688, 317] width 259 height 61
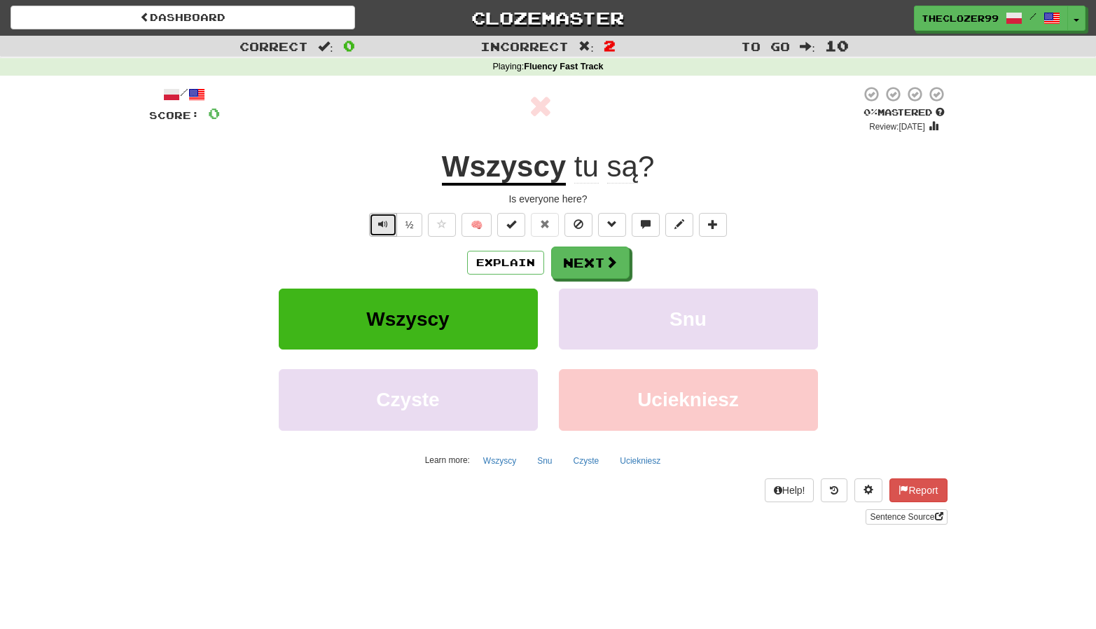
click at [372, 226] on button "Text-to-speech controls" at bounding box center [383, 225] width 28 height 24
